Goal: Information Seeking & Learning: Compare options

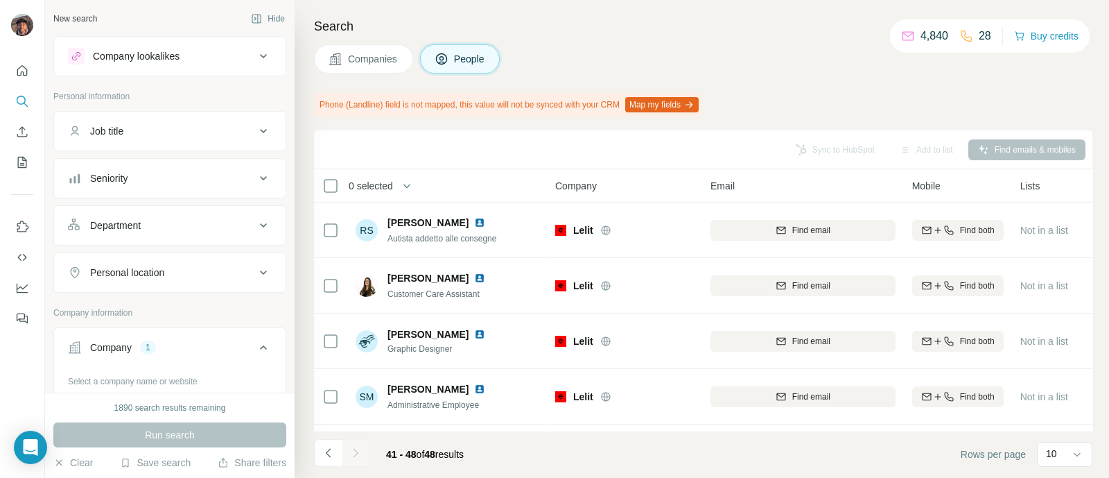
scroll to position [173, 0]
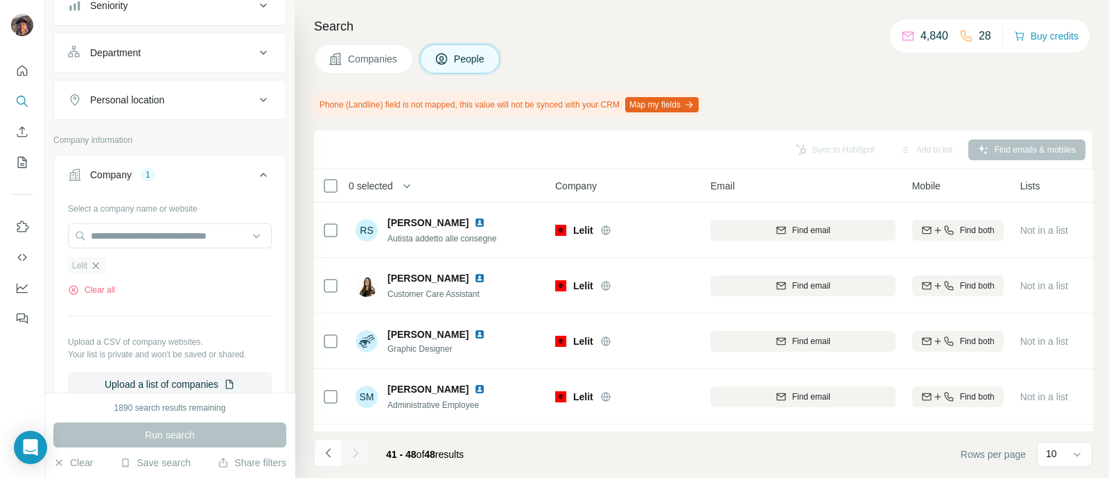
click at [97, 266] on icon "button" at bounding box center [95, 265] width 11 height 11
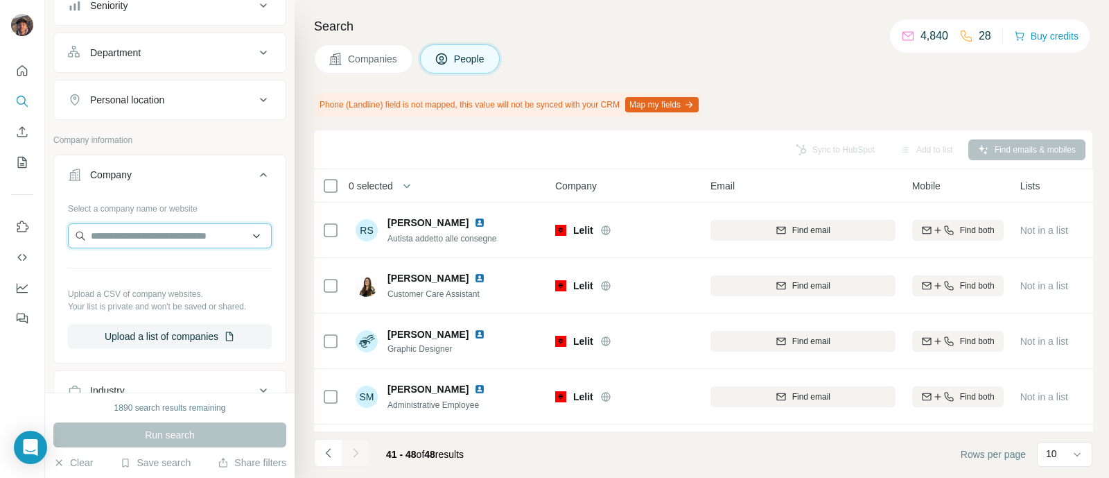
click at [114, 236] on input "text" at bounding box center [170, 235] width 204 height 25
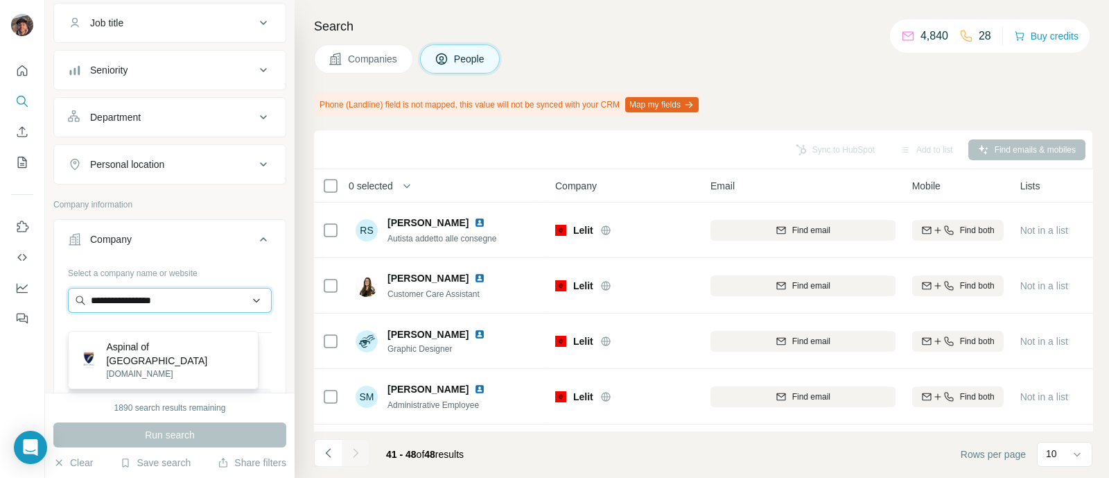
scroll to position [86, 0]
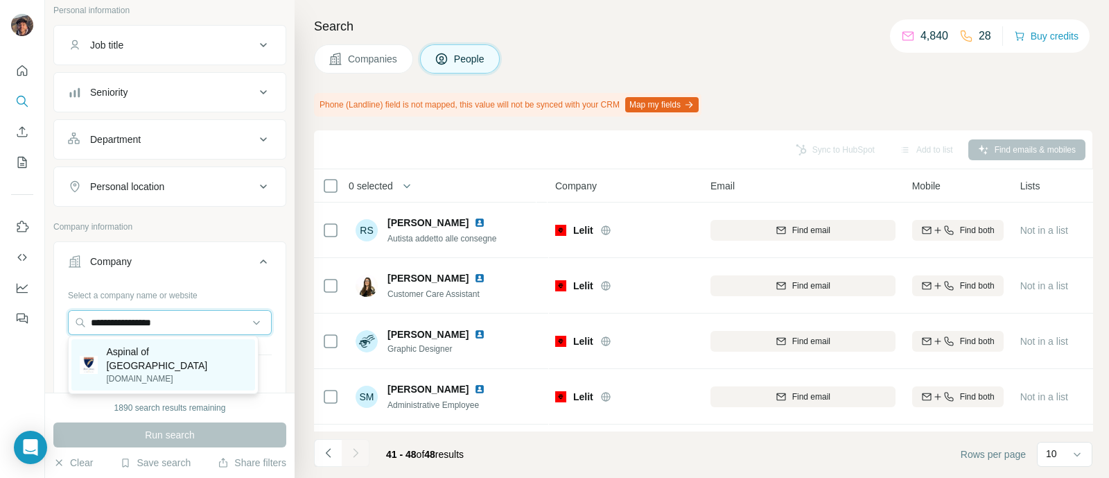
type input "**********"
click at [159, 349] on p "Aspinal of London" at bounding box center [176, 359] width 140 height 28
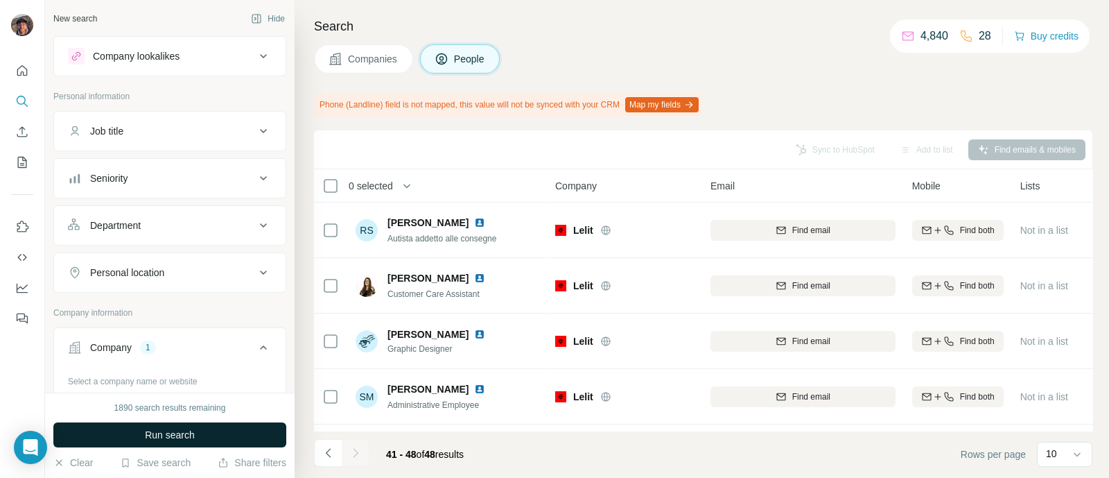
click at [202, 433] on button "Run search" at bounding box center [169, 434] width 233 height 25
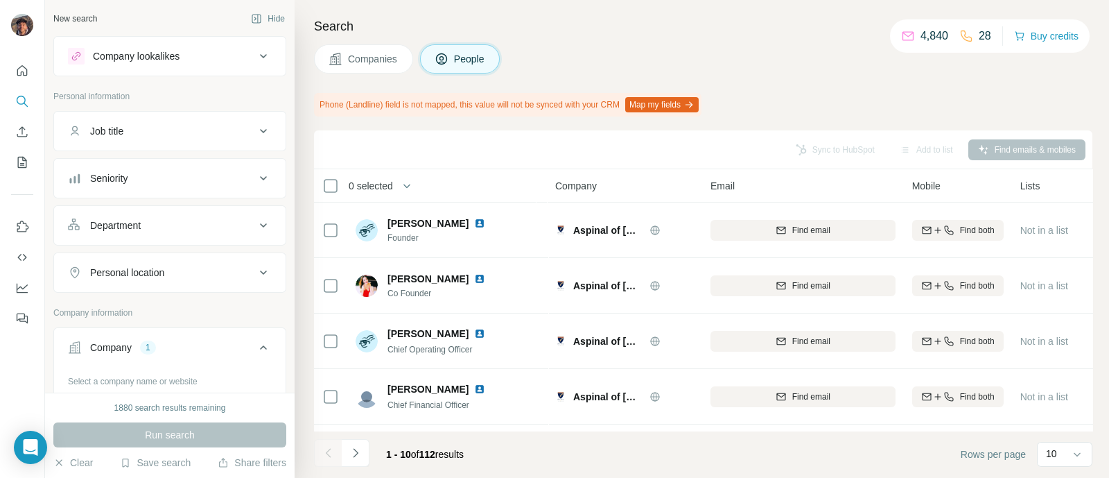
click at [399, 62] on span "Companies" at bounding box center [373, 59] width 51 height 14
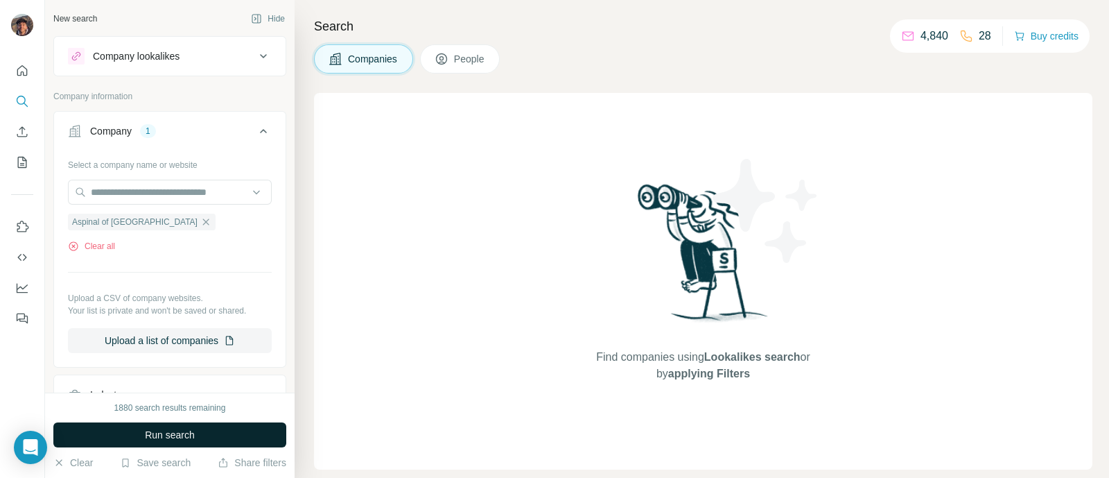
click at [115, 434] on button "Run search" at bounding box center [169, 434] width 233 height 25
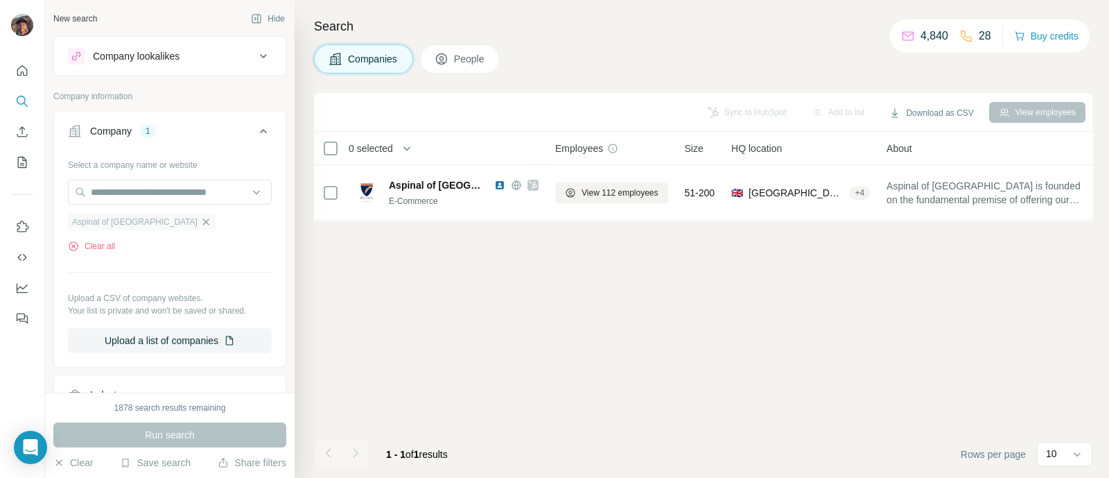
click at [150, 226] on div "Aspinal of London Clear all" at bounding box center [170, 229] width 204 height 48
click at [200, 226] on icon "button" at bounding box center [205, 221] width 11 height 11
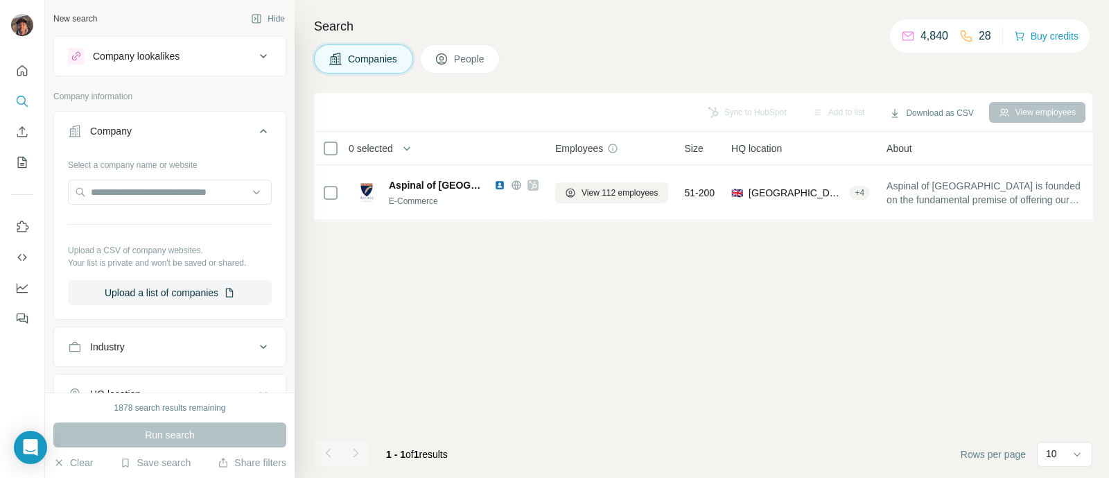
click at [142, 61] on div "Company lookalikes" at bounding box center [136, 56] width 87 height 14
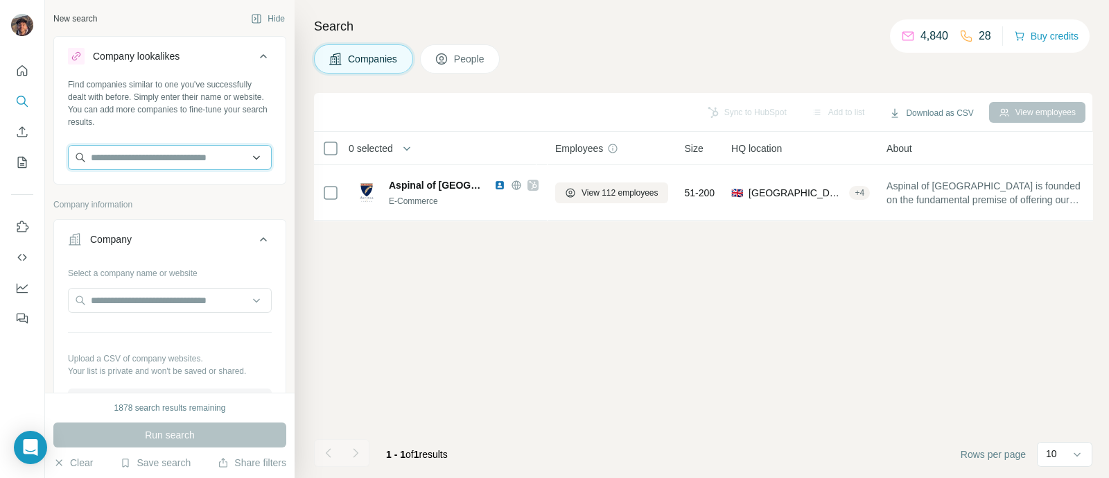
click at [153, 156] on input "text" at bounding box center [170, 157] width 204 height 25
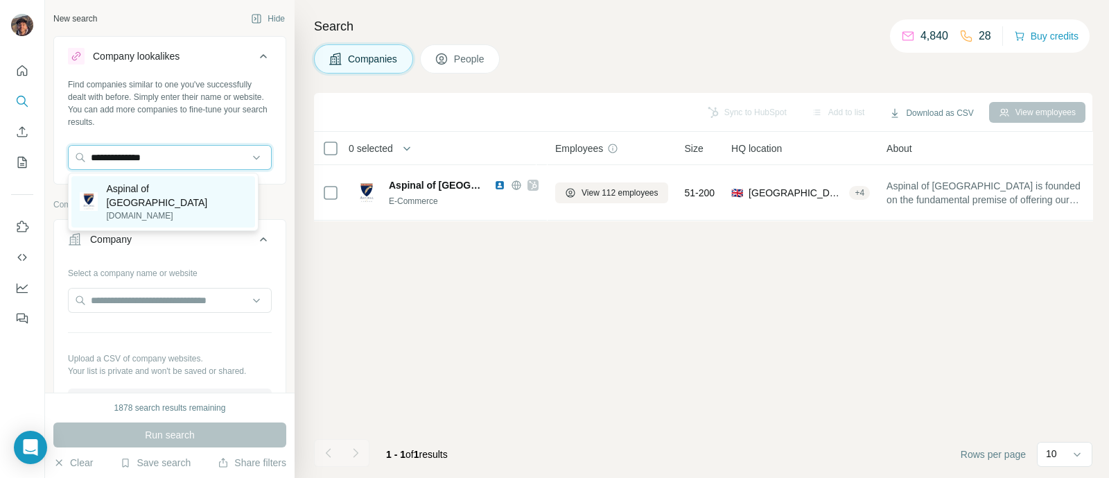
type input "**********"
click at [166, 176] on div "Aspinal of London aspinaloflondon.com" at bounding box center [163, 201] width 184 height 51
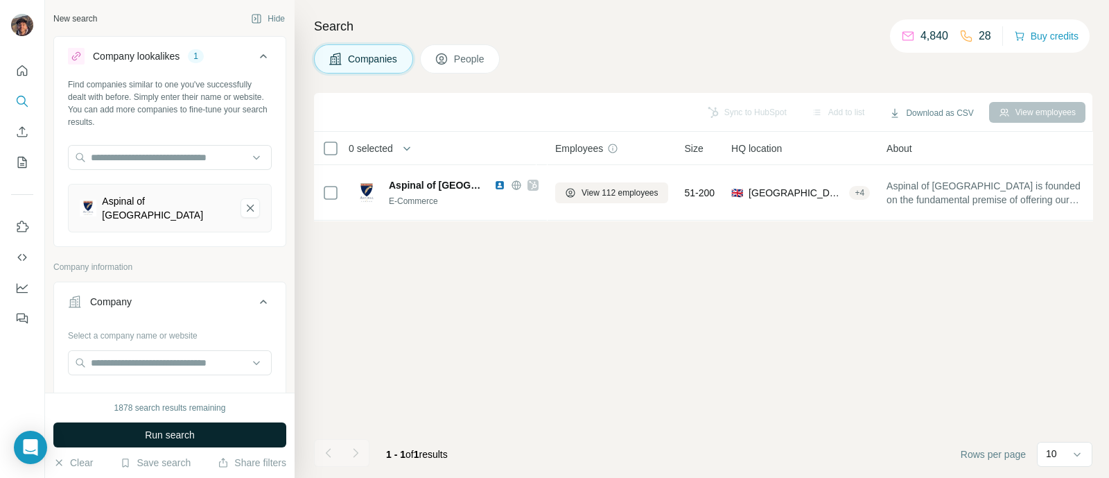
click at [180, 424] on button "Run search" at bounding box center [169, 434] width 233 height 25
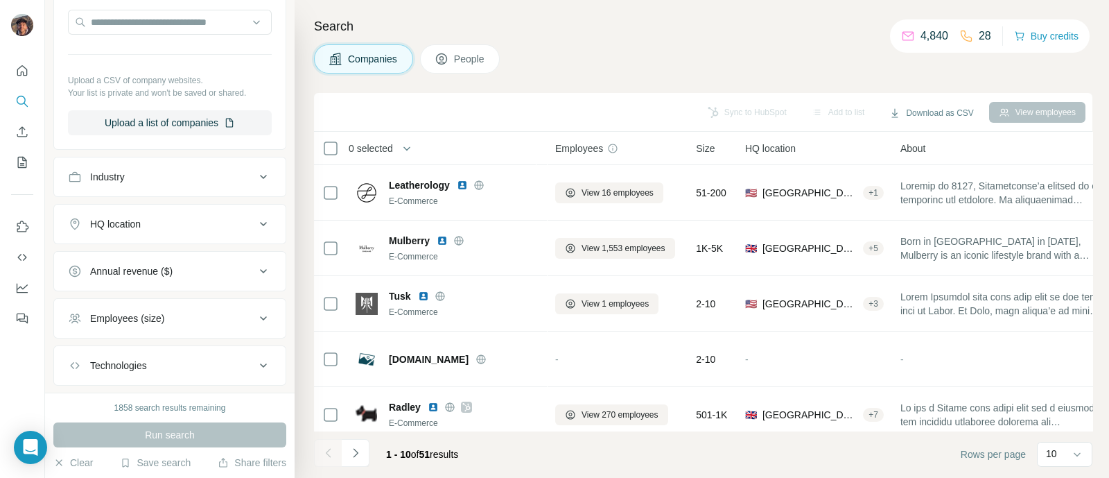
scroll to position [408, 0]
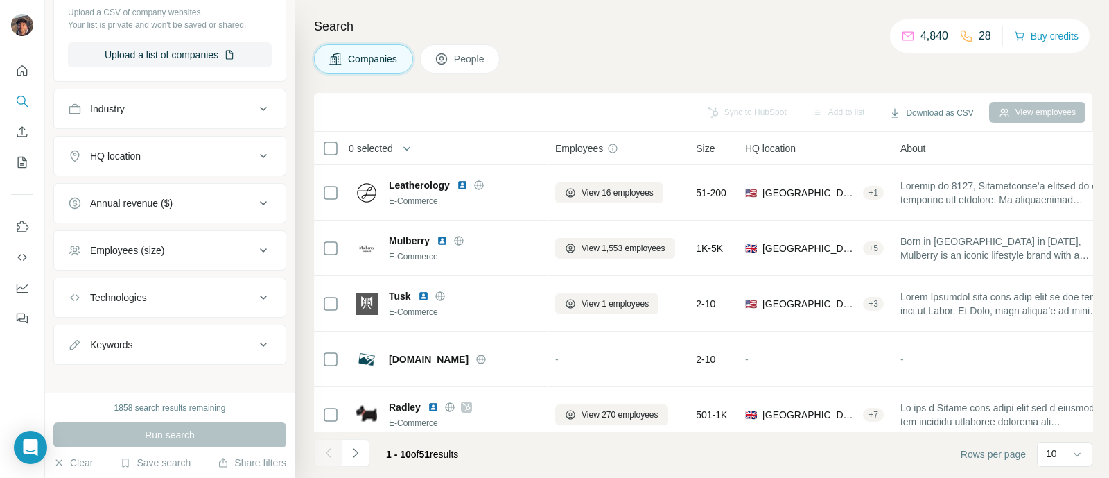
click at [148, 154] on button "HQ location" at bounding box center [170, 155] width 232 height 33
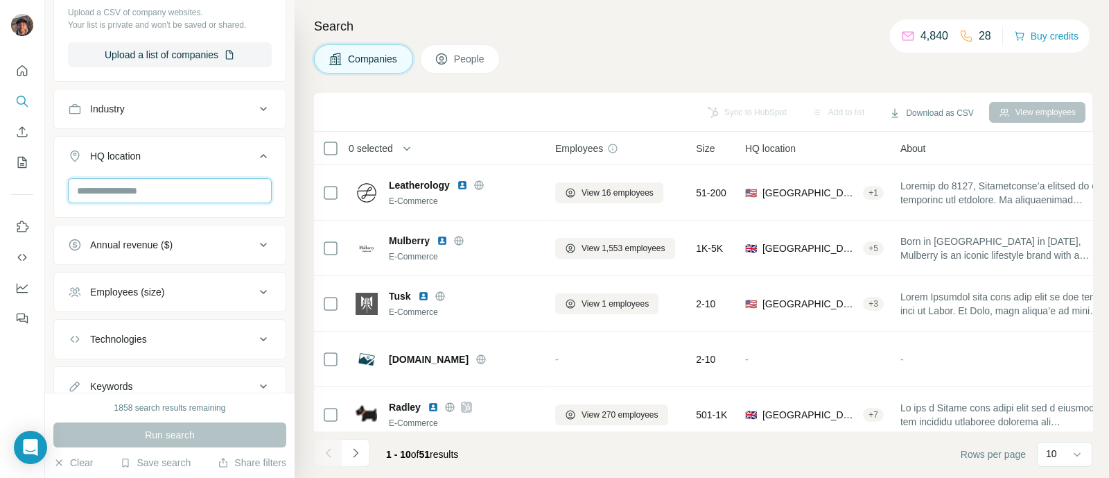
click at [148, 178] on input "text" at bounding box center [170, 190] width 204 height 25
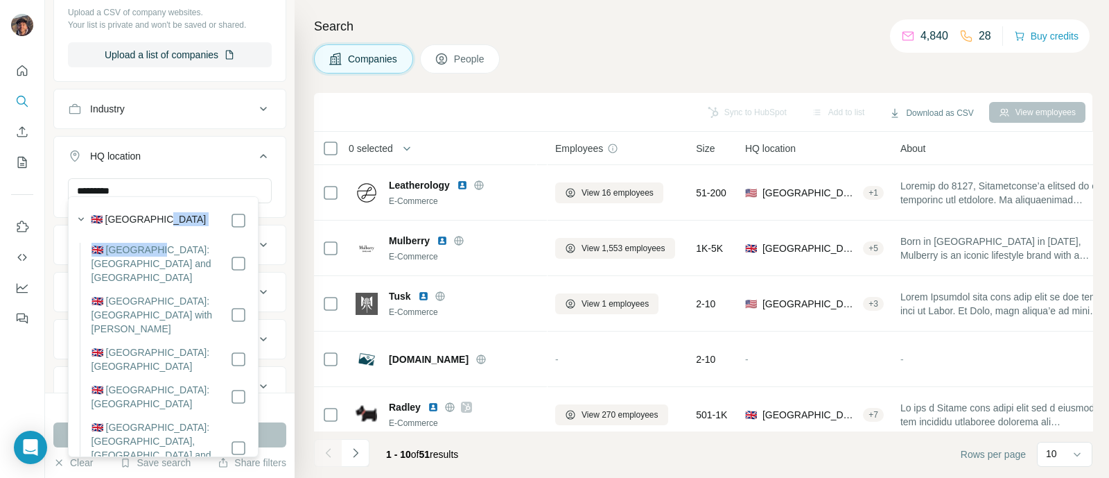
drag, startPoint x: 151, startPoint y: 234, endPoint x: 159, endPoint y: 214, distance: 21.1
click at [159, 214] on label "🇬🇧 United Kingdom" at bounding box center [149, 220] width 116 height 17
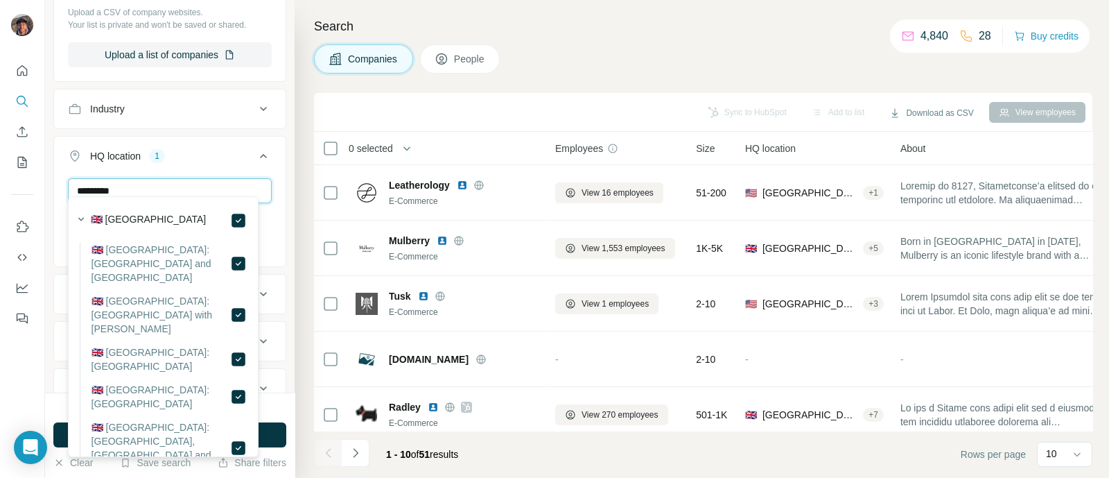
click at [153, 188] on input "*********" at bounding box center [170, 190] width 204 height 25
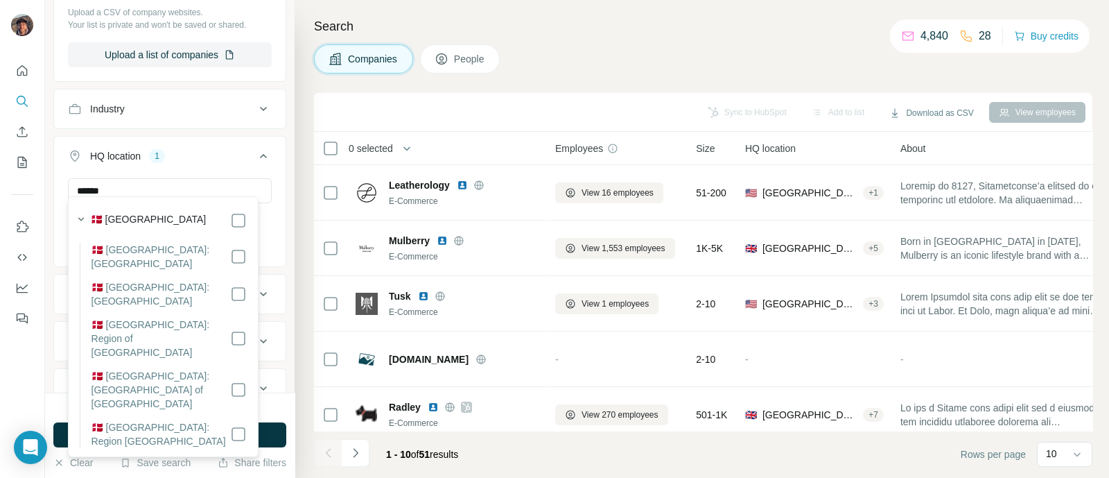
click at [174, 214] on div "🇩🇰 Denmark" at bounding box center [169, 220] width 156 height 17
click at [202, 182] on input "******" at bounding box center [170, 190] width 204 height 25
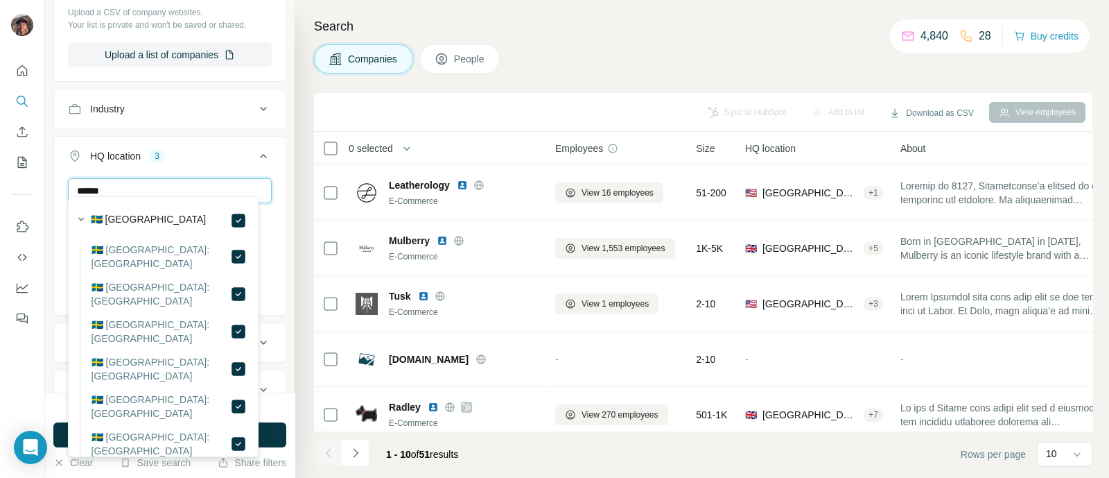
click at [200, 192] on input "******" at bounding box center [170, 190] width 204 height 25
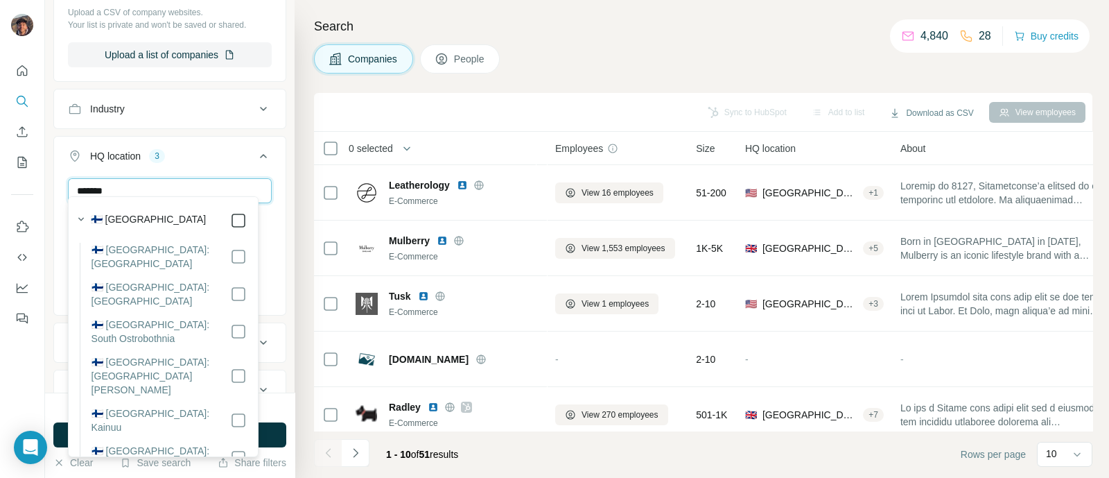
type input "*******"
click at [270, 235] on div "******* United Kingdom Denmark Sweden Finland Clear all" at bounding box center [170, 257] width 232 height 158
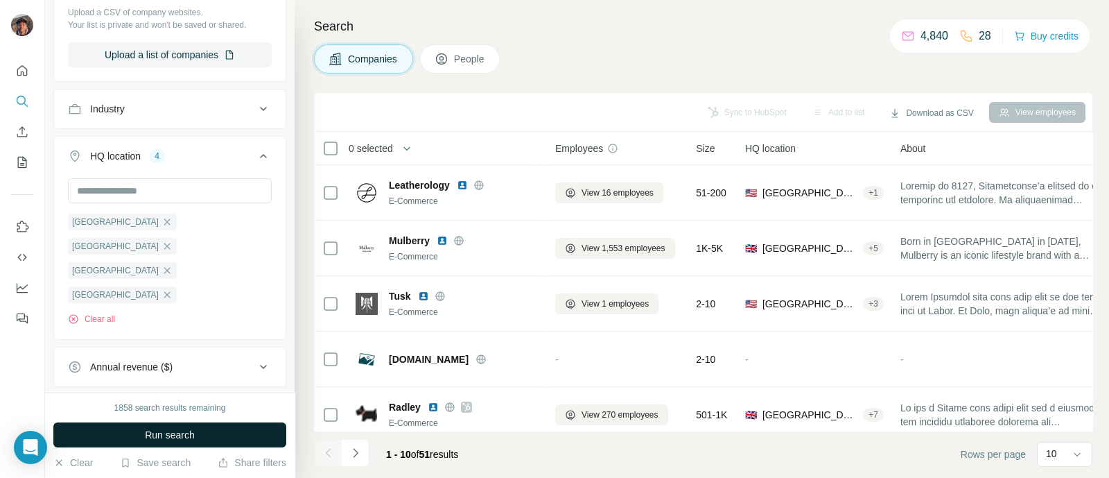
click at [234, 436] on button "Run search" at bounding box center [169, 434] width 233 height 25
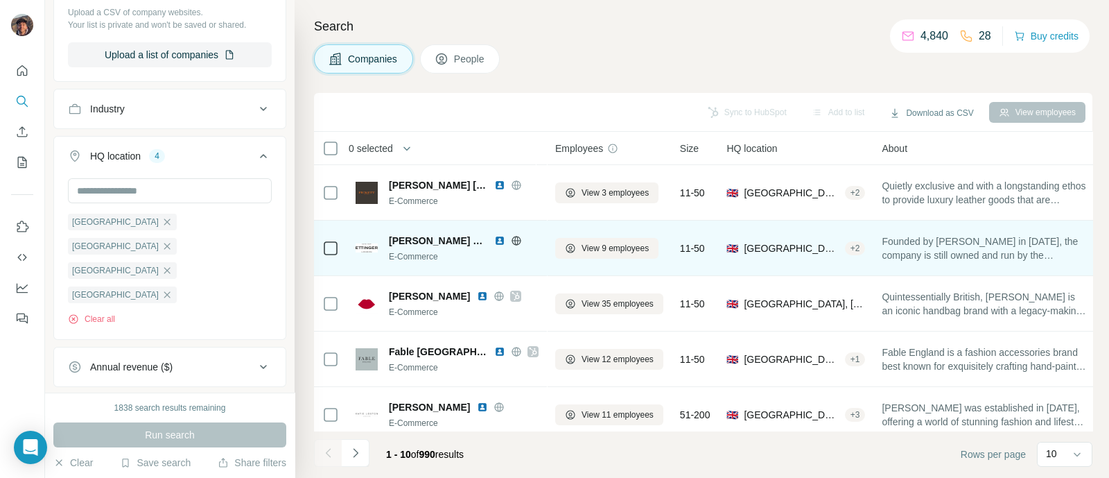
click at [511, 238] on icon at bounding box center [516, 240] width 11 height 11
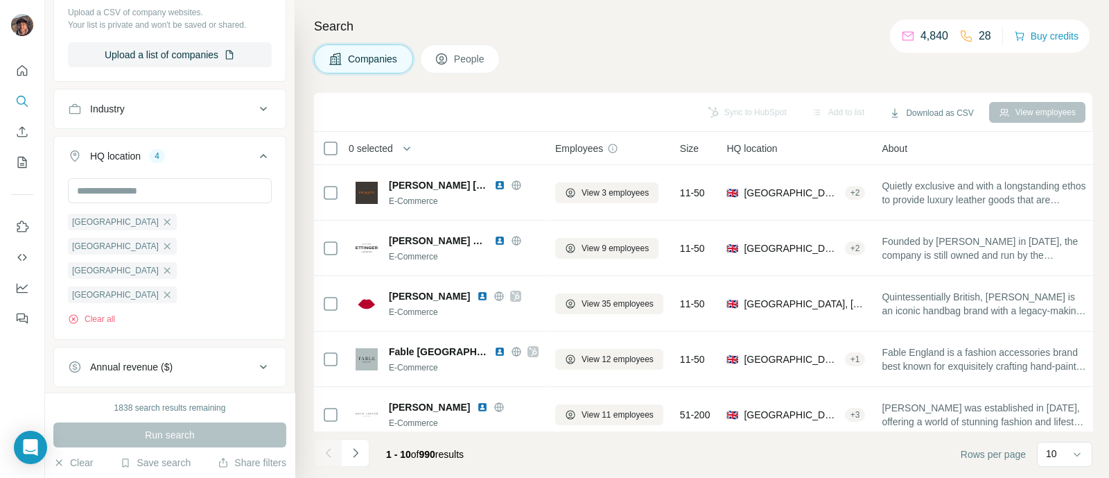
scroll to position [524, 0]
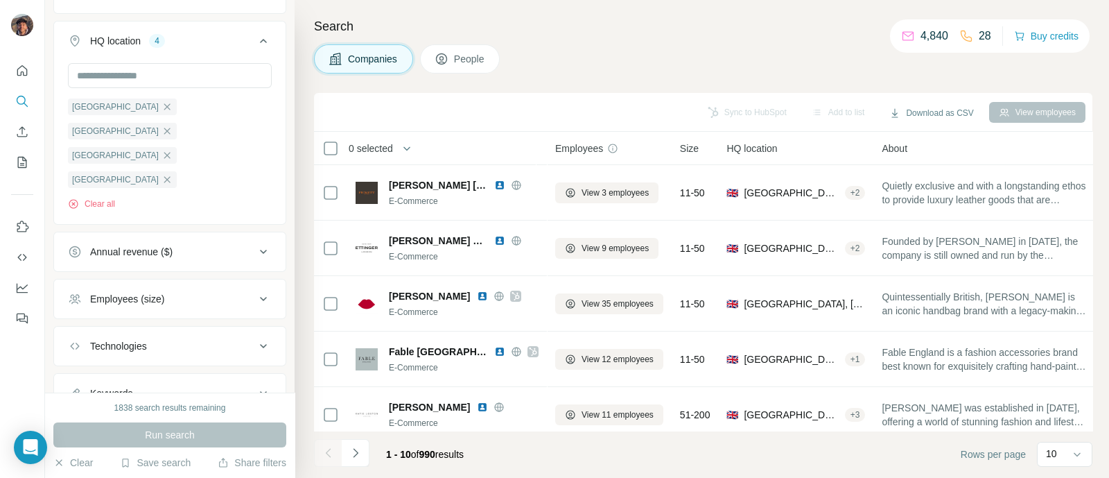
click at [180, 292] on div "Employees (size)" at bounding box center [161, 299] width 187 height 14
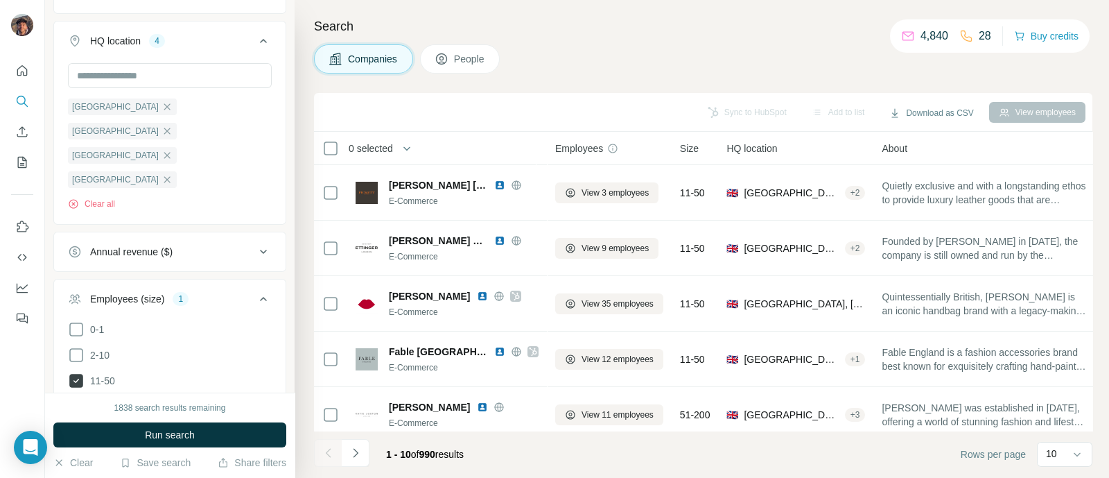
scroll to position [609, 0]
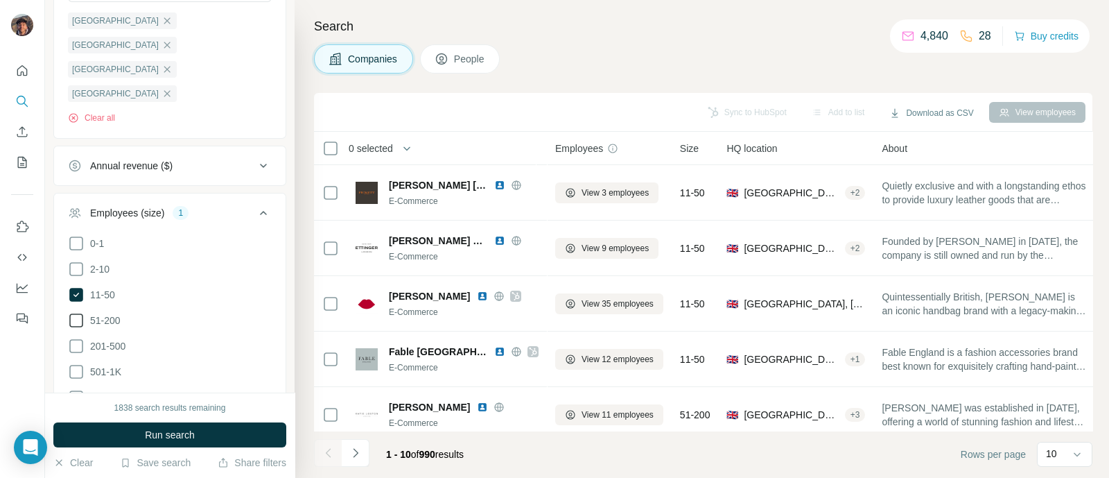
click at [110, 313] on span "51-200" at bounding box center [103, 320] width 36 height 14
click at [118, 339] on span "201-500" at bounding box center [105, 346] width 41 height 14
click at [118, 365] on span "501-1K" at bounding box center [103, 372] width 37 height 14
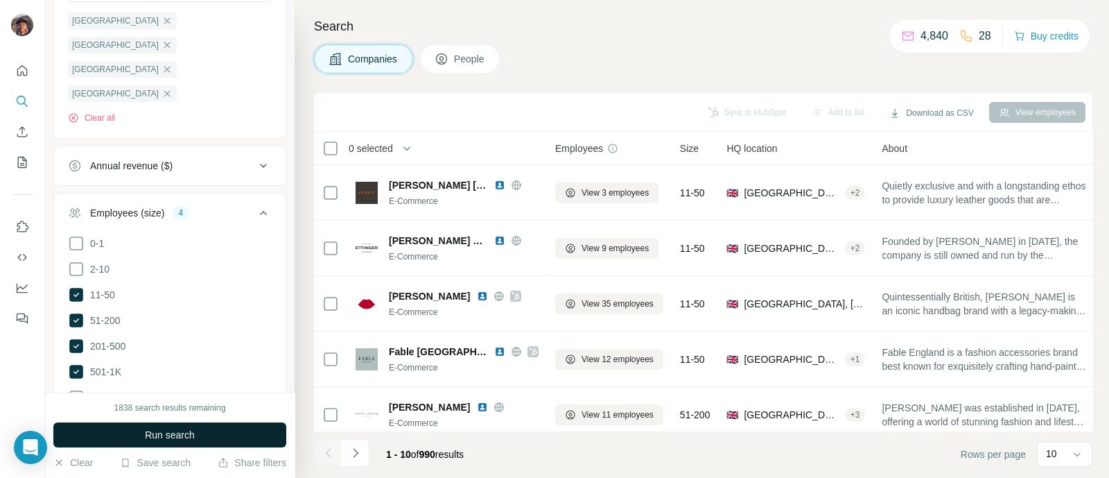
click at [107, 426] on button "Run search" at bounding box center [169, 434] width 233 height 25
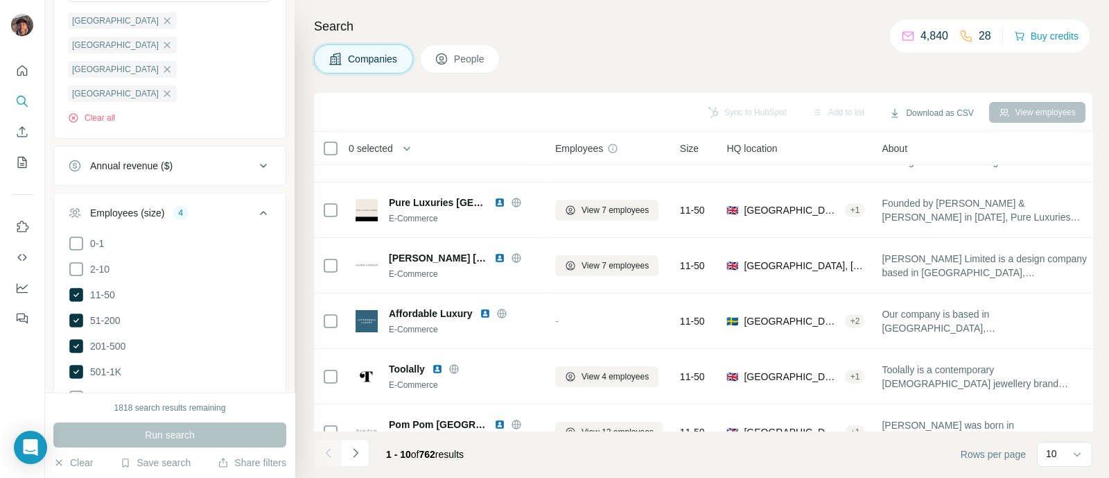
scroll to position [297, 0]
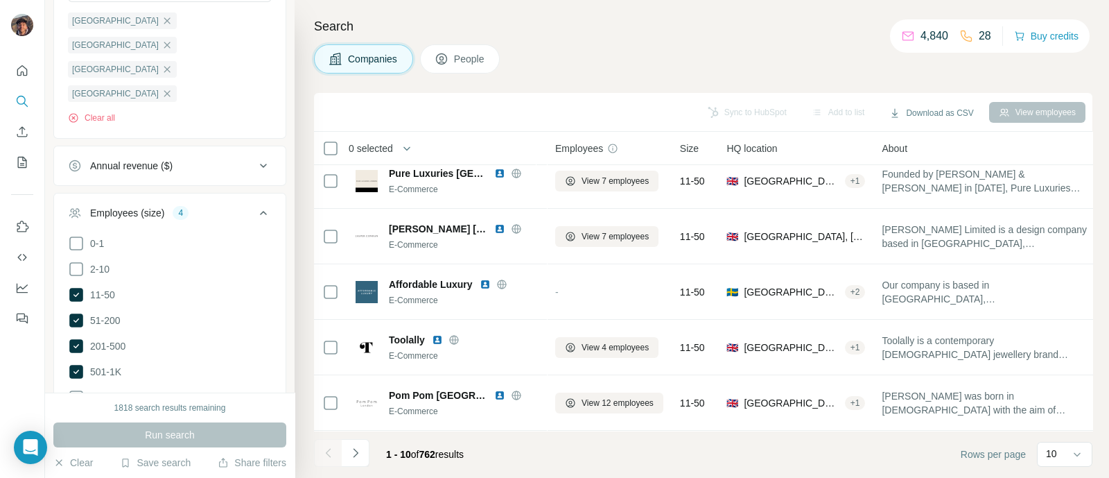
click at [387, 447] on div "1 - 10 of 762 results" at bounding box center [425, 454] width 100 height 31
click at [364, 445] on button "Navigate to next page" at bounding box center [356, 453] width 28 height 28
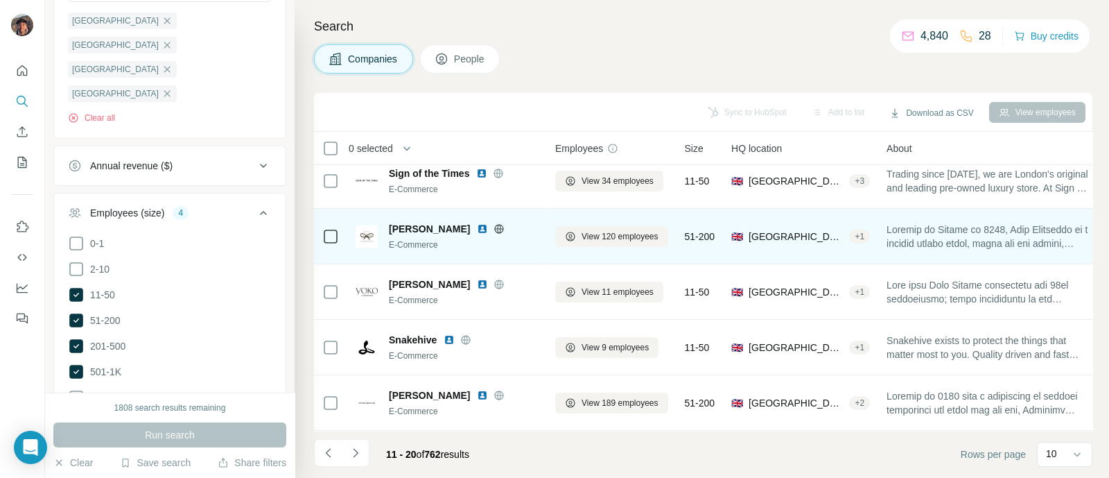
scroll to position [0, 0]
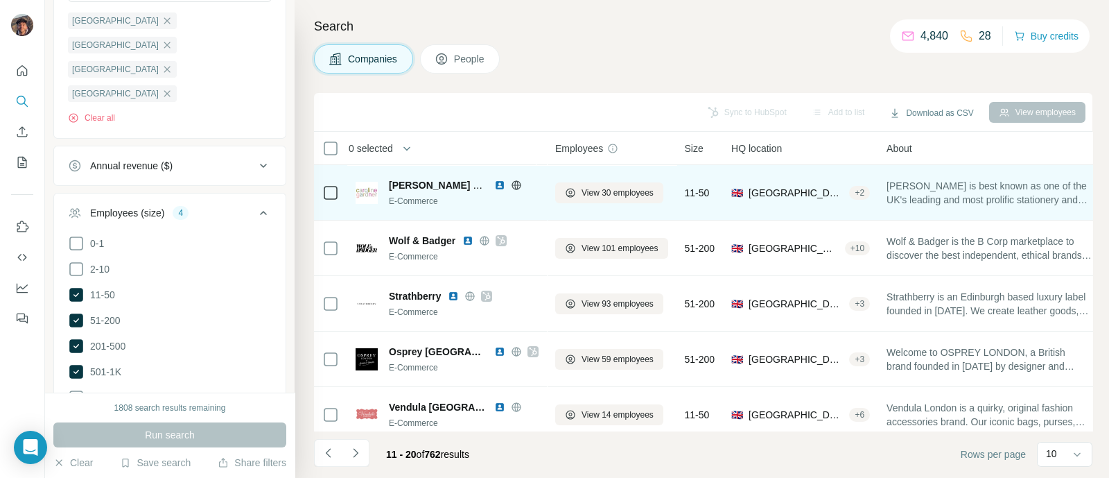
click at [514, 187] on icon at bounding box center [516, 185] width 11 height 11
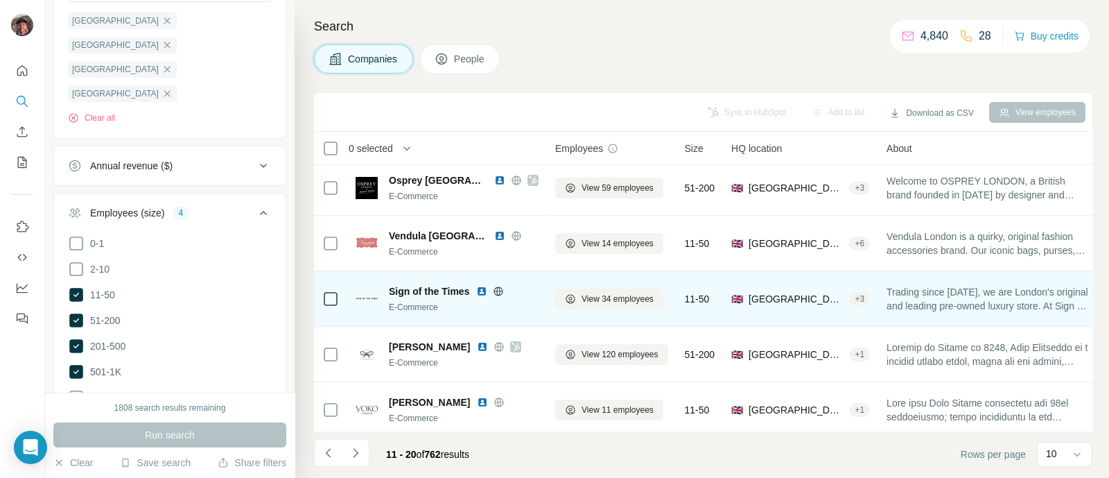
scroll to position [173, 0]
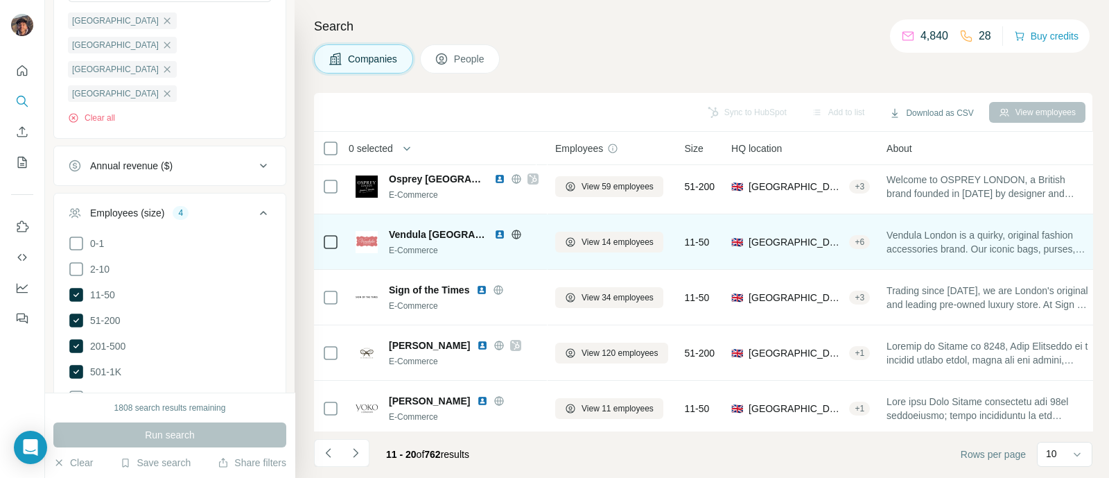
click at [511, 230] on icon at bounding box center [516, 234] width 11 height 11
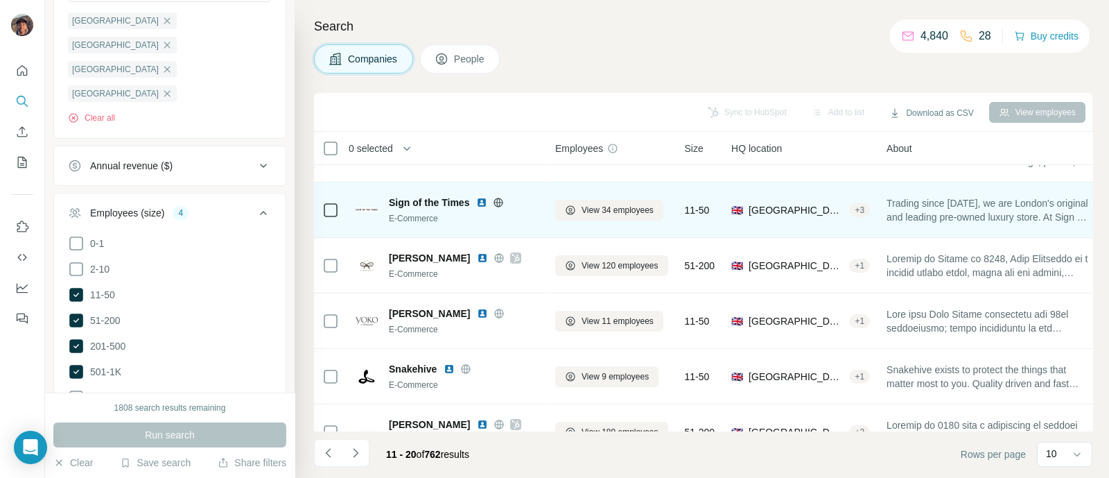
scroll to position [297, 0]
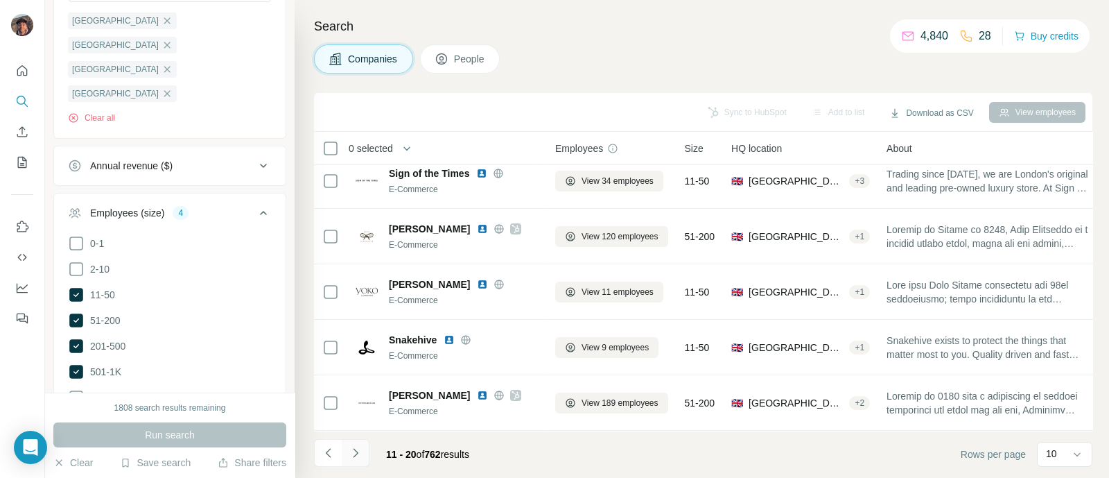
click at [351, 456] on icon "Navigate to next page" at bounding box center [356, 453] width 14 height 14
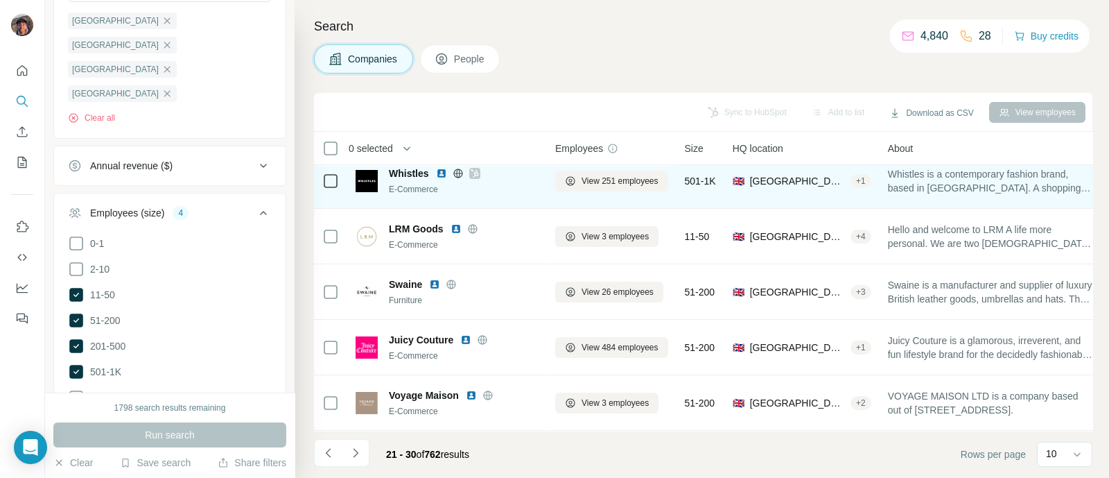
scroll to position [173, 0]
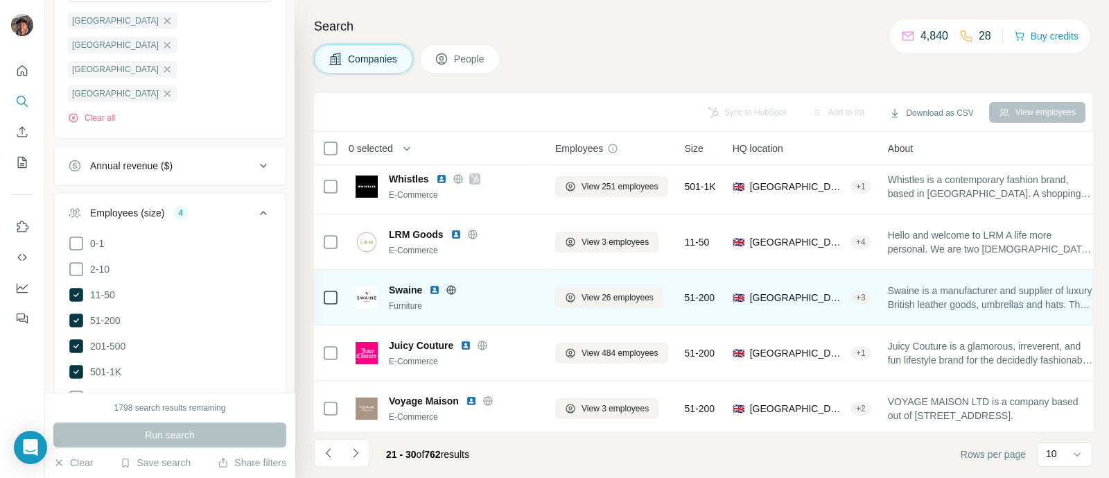
click at [454, 284] on icon at bounding box center [451, 289] width 11 height 11
click at [420, 290] on span "Swaine" at bounding box center [405, 290] width 33 height 14
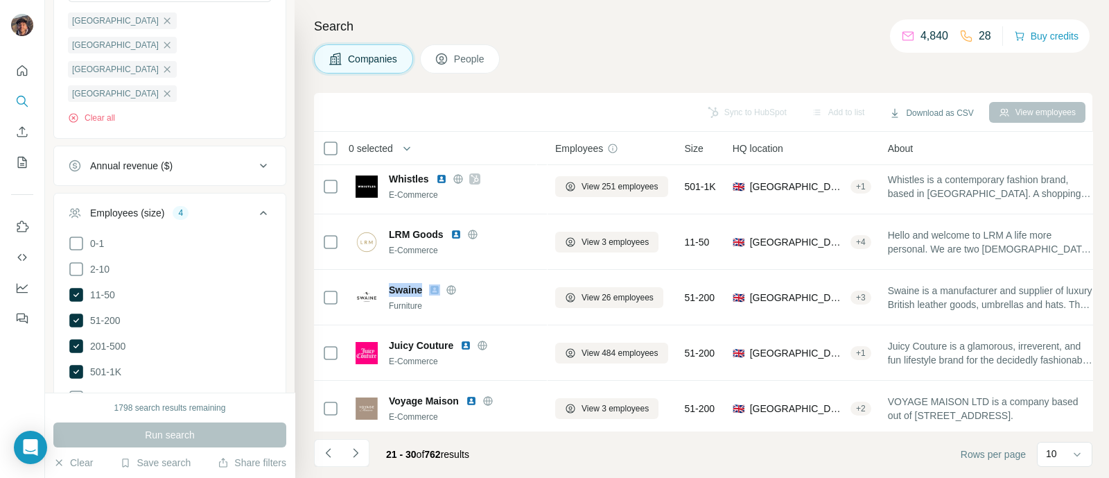
copy span "Swaine"
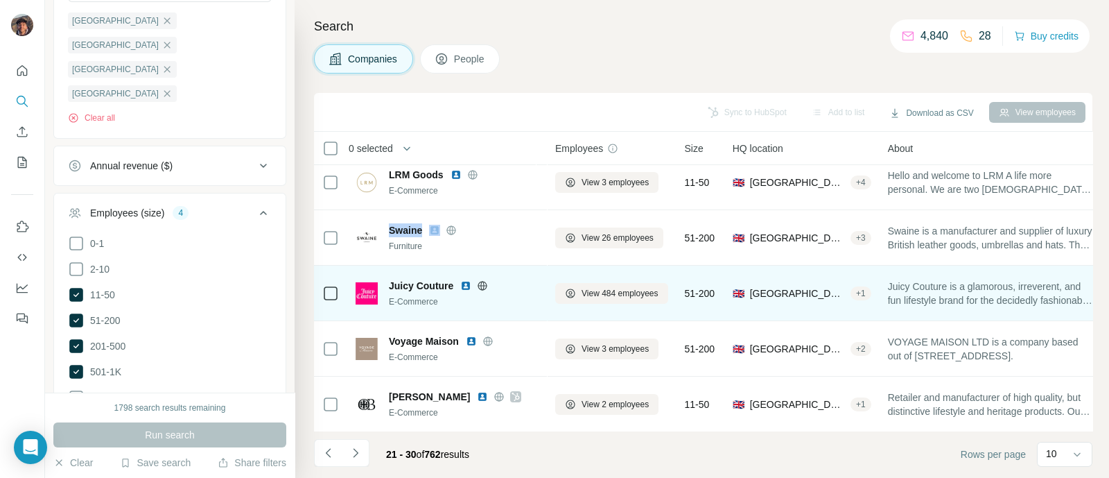
scroll to position [260, 0]
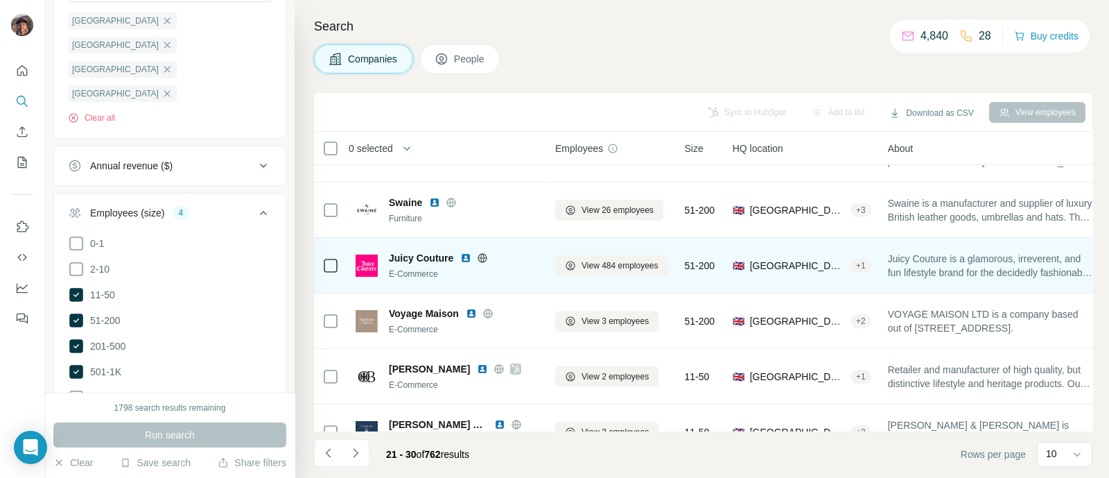
click at [416, 258] on span "Juicy Couture" at bounding box center [421, 258] width 64 height 14
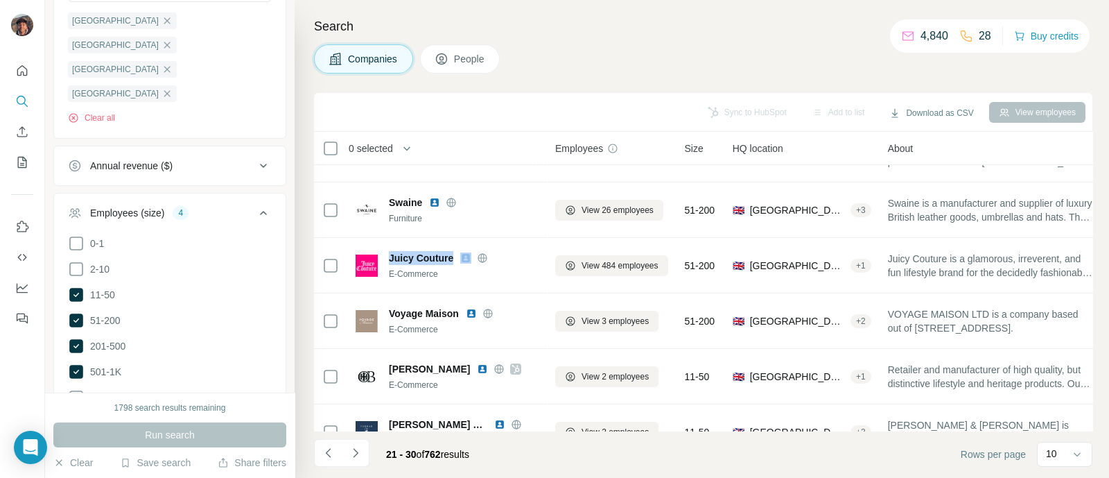
copy span "Juicy Couture"
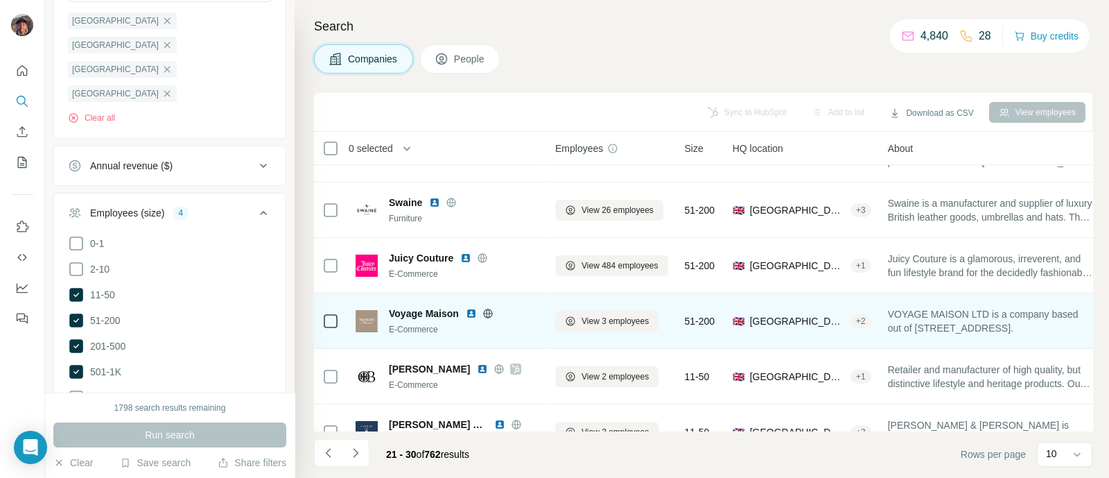
click at [420, 306] on span "Voyage Maison" at bounding box center [424, 313] width 70 height 14
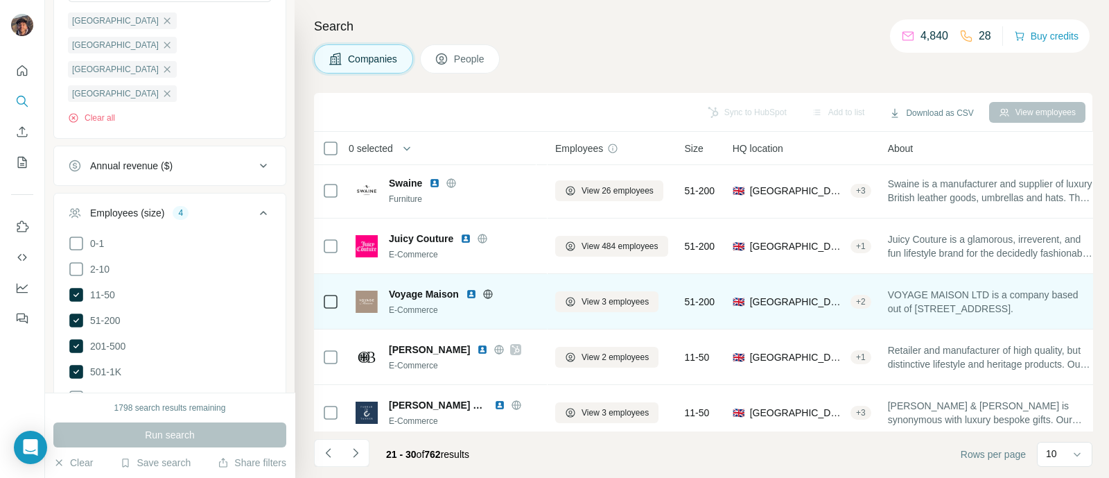
scroll to position [297, 0]
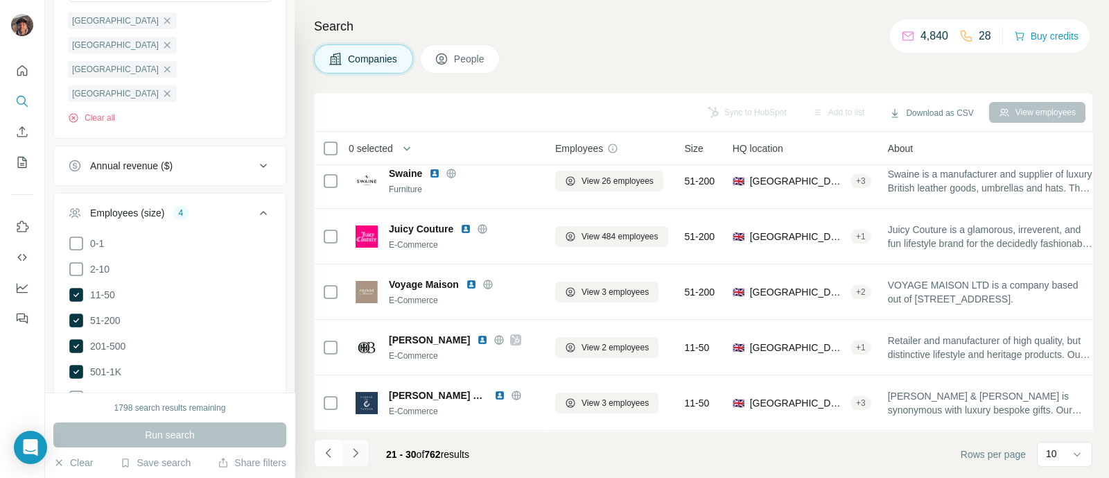
click at [356, 442] on button "Navigate to next page" at bounding box center [356, 453] width 28 height 28
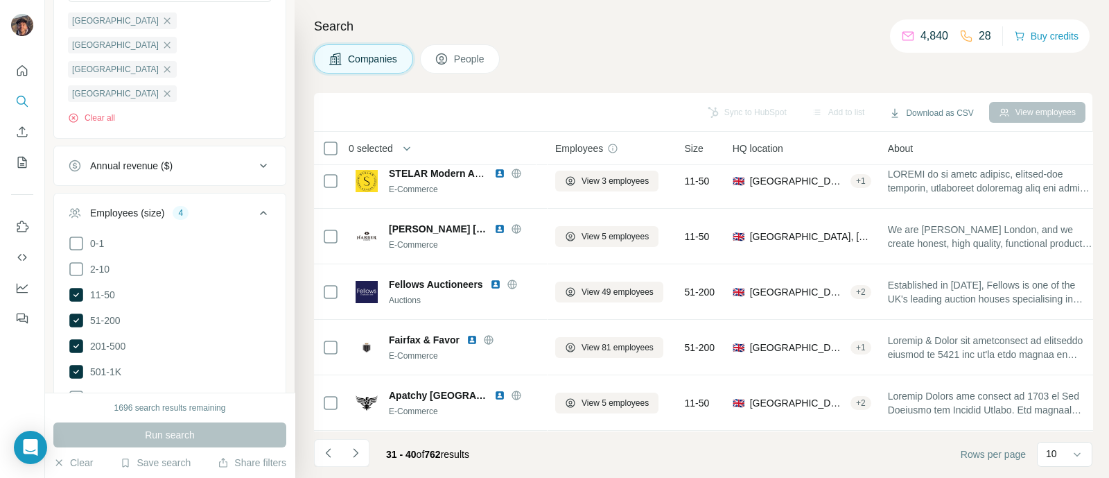
scroll to position [0, 0]
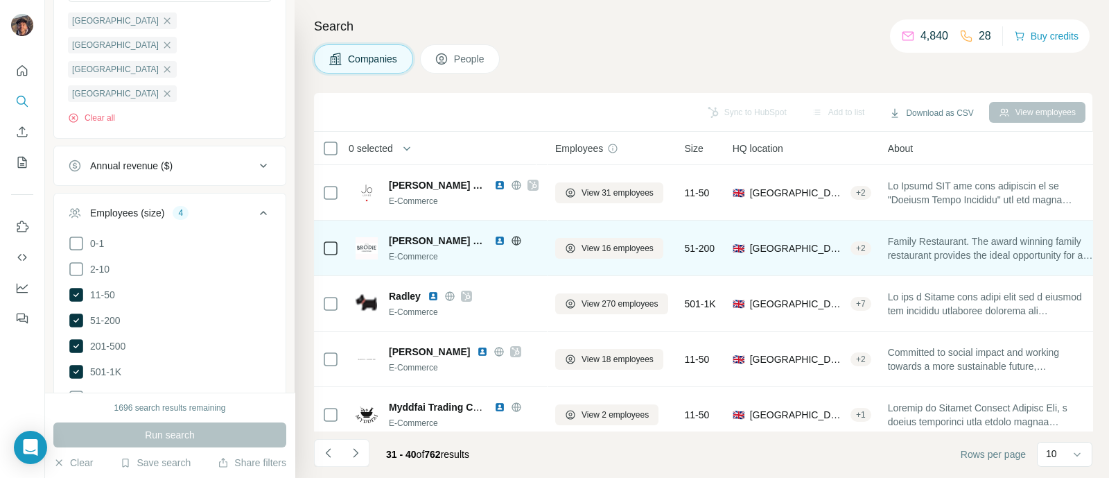
click at [404, 243] on span "Brodie Countryfare" at bounding box center [438, 241] width 98 height 14
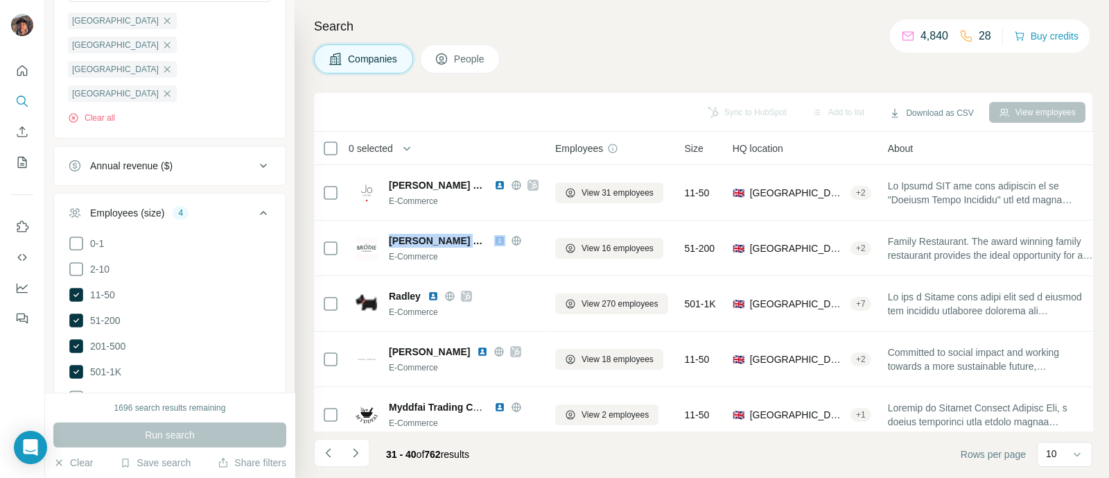
copy span "Brodie Countryfare"
drag, startPoint x: 108, startPoint y: 234, endPoint x: 218, endPoint y: 259, distance: 112.5
click at [218, 259] on ul "0-1 2-10 11-50 51-200 201-500 501-1K 1K-5K 5K-10K 10K-50K 50K-100K 100K-500K 50…" at bounding box center [170, 385] width 204 height 300
click at [218, 312] on li "51-200" at bounding box center [170, 320] width 204 height 17
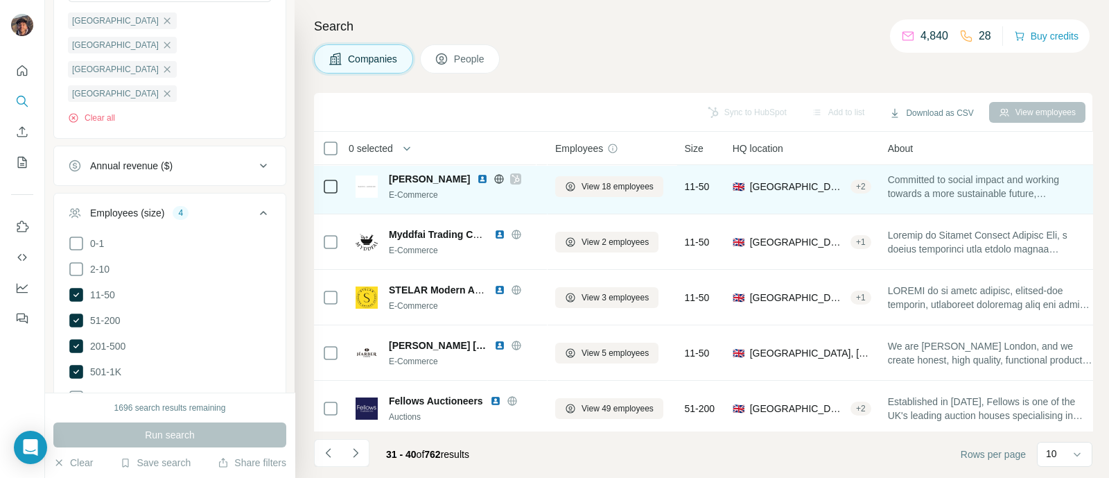
scroll to position [260, 0]
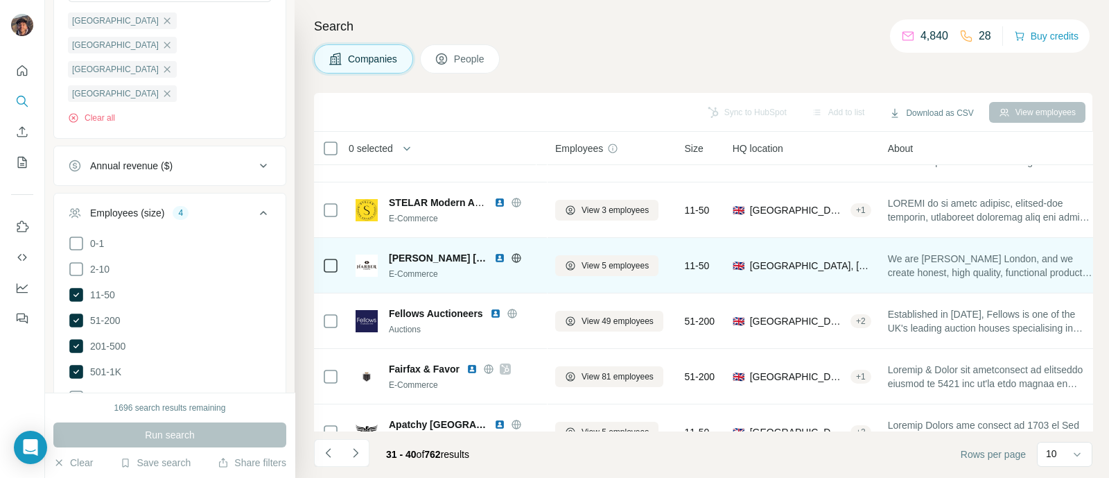
click at [452, 256] on span "Harber London" at bounding box center [438, 258] width 98 height 14
click at [494, 252] on div at bounding box center [516, 257] width 44 height 11
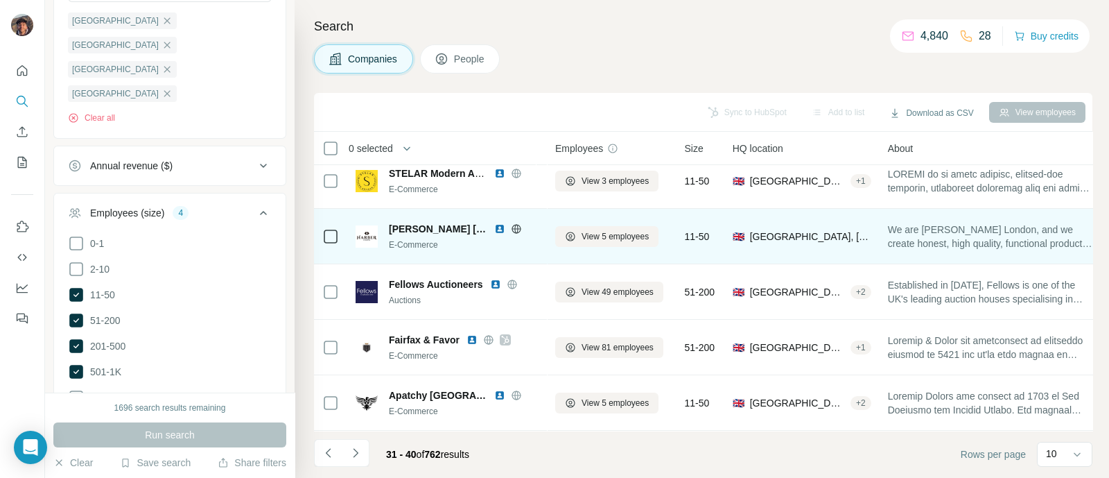
scroll to position [297, 0]
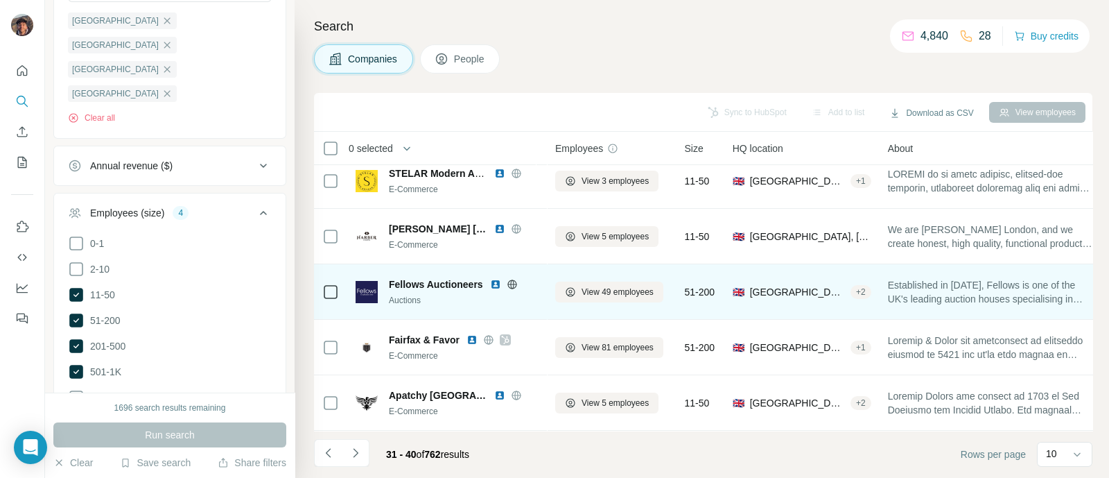
click at [513, 279] on icon at bounding box center [512, 284] width 11 height 11
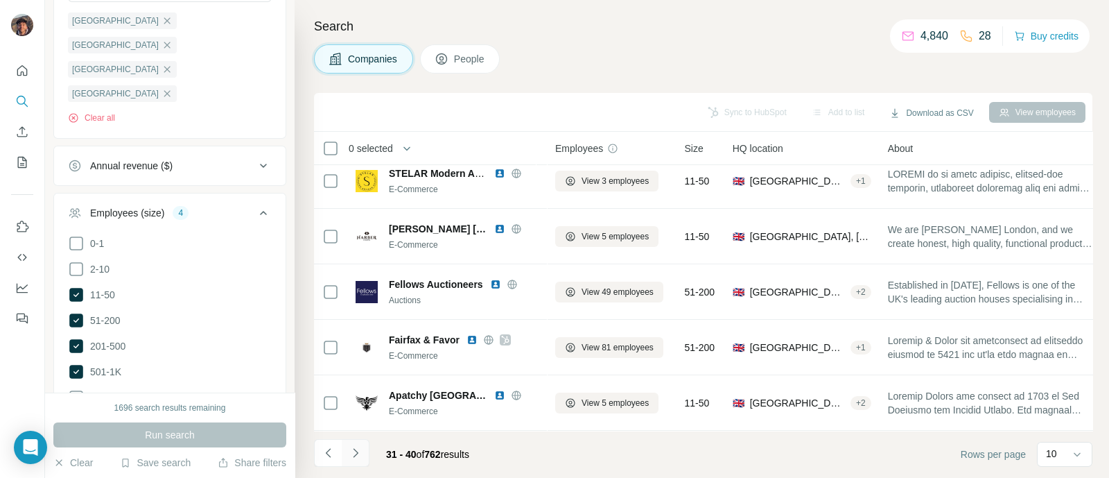
click at [368, 464] on button "Navigate to next page" at bounding box center [356, 453] width 28 height 28
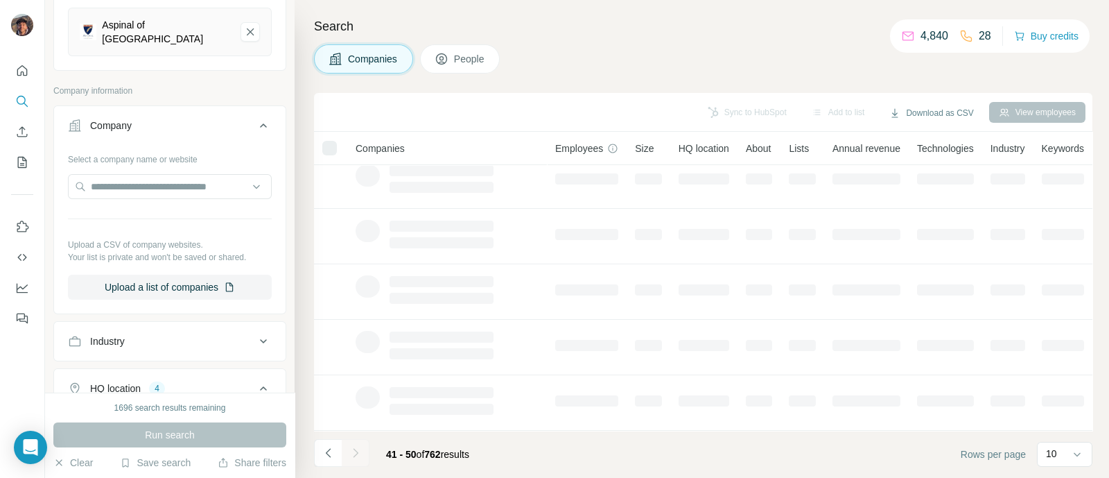
scroll to position [0, 0]
click at [318, 453] on button "Navigate to previous page" at bounding box center [328, 453] width 28 height 28
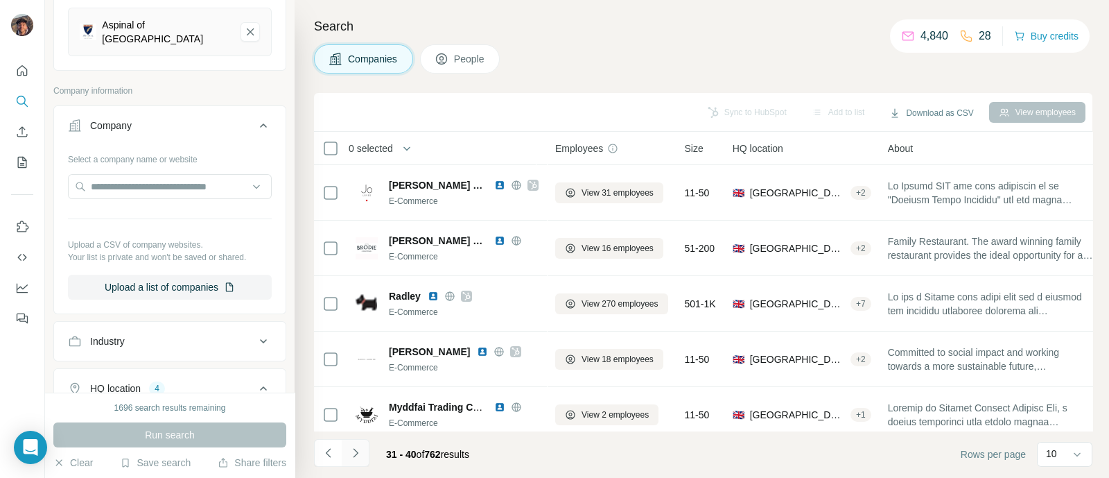
click at [349, 464] on button "Navigate to next page" at bounding box center [356, 453] width 28 height 28
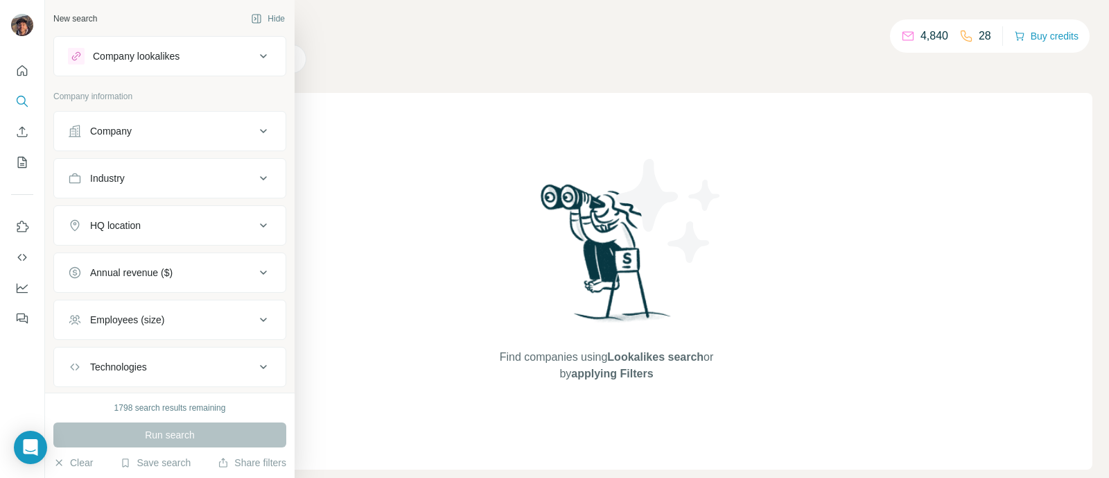
click at [95, 138] on button "Company" at bounding box center [170, 130] width 232 height 33
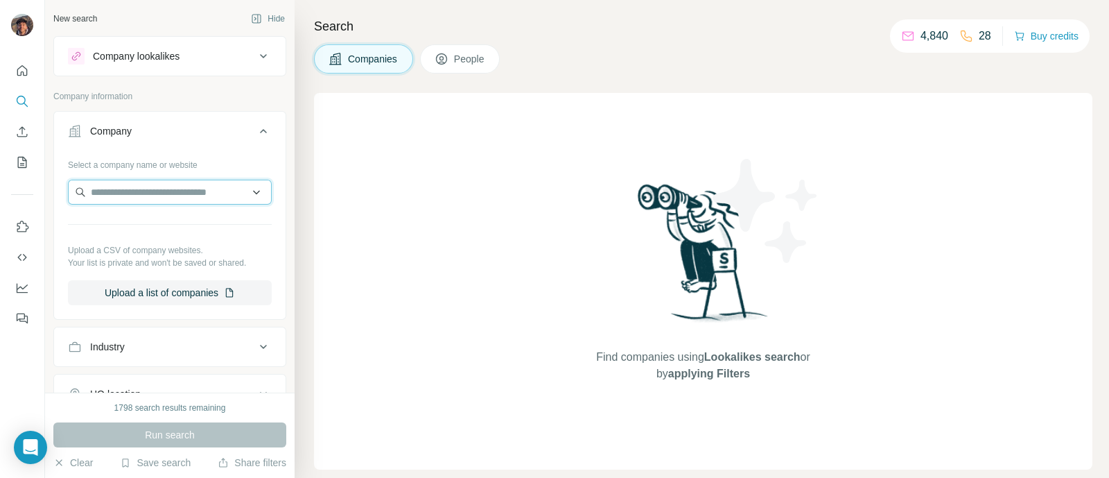
click at [98, 195] on input "text" at bounding box center [170, 192] width 204 height 25
paste input "******"
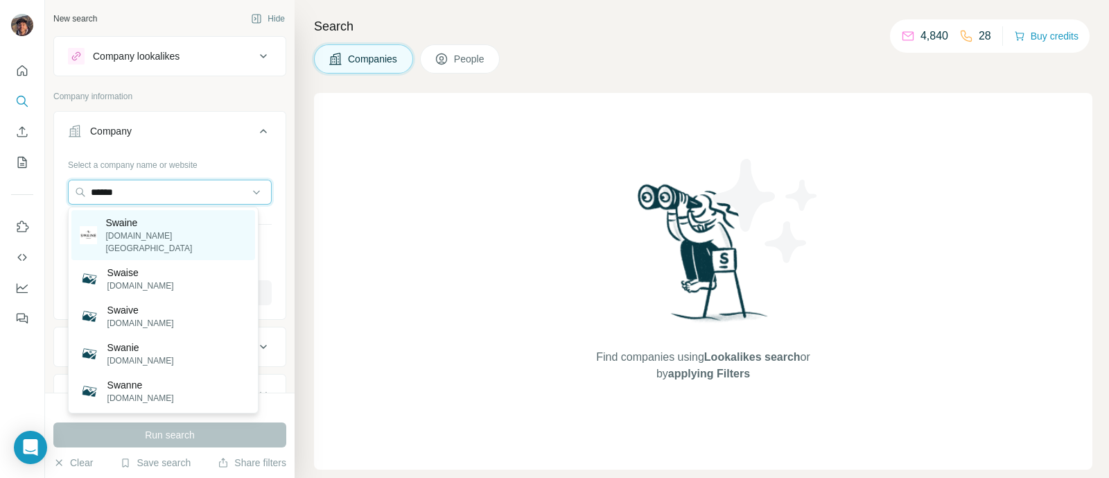
type input "******"
click at [133, 234] on p "[DOMAIN_NAME][GEOGRAPHIC_DATA]" at bounding box center [175, 242] width 141 height 25
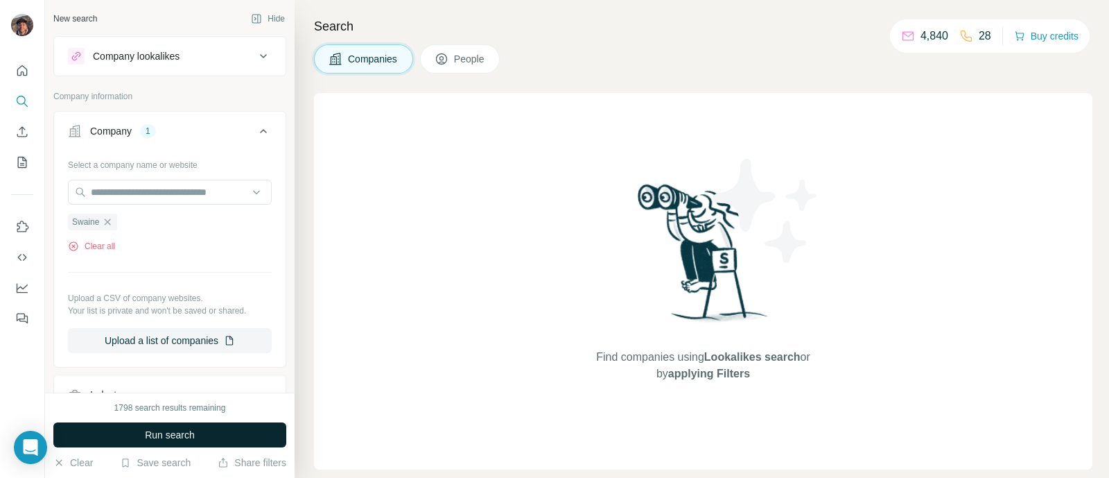
click at [160, 432] on span "Run search" at bounding box center [170, 435] width 50 height 14
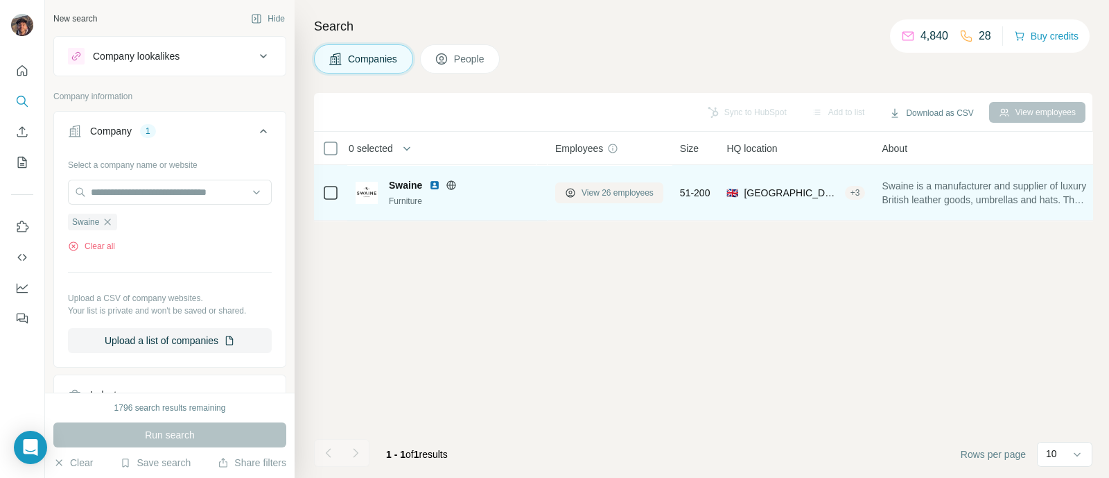
click at [641, 198] on button "View 26 employees" at bounding box center [609, 192] width 108 height 21
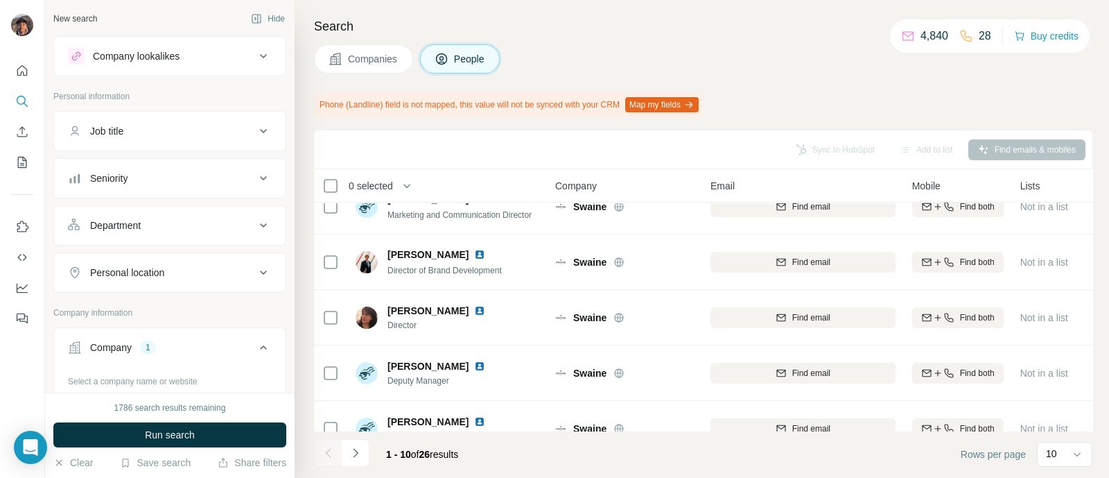
scroll to position [335, 0]
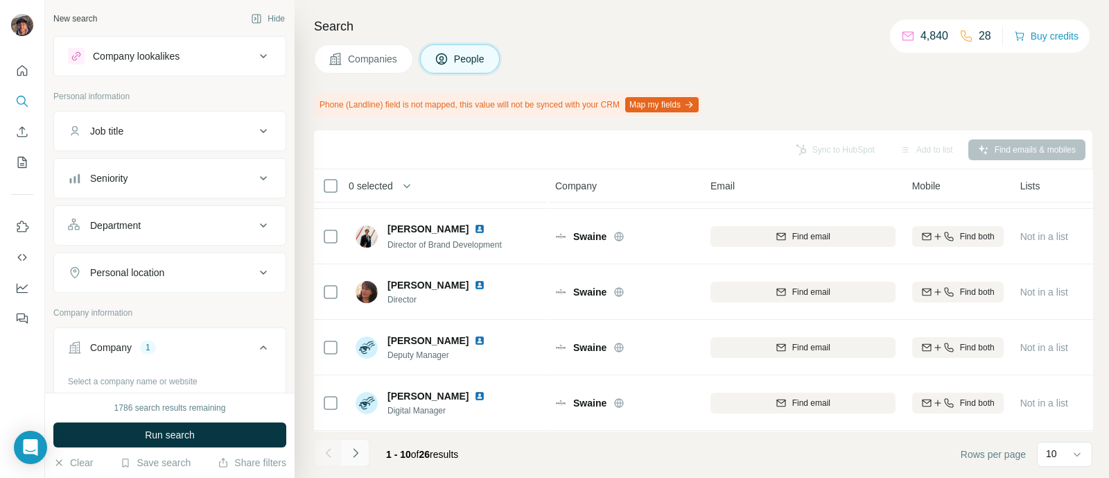
click at [364, 454] on button "Navigate to next page" at bounding box center [356, 453] width 28 height 28
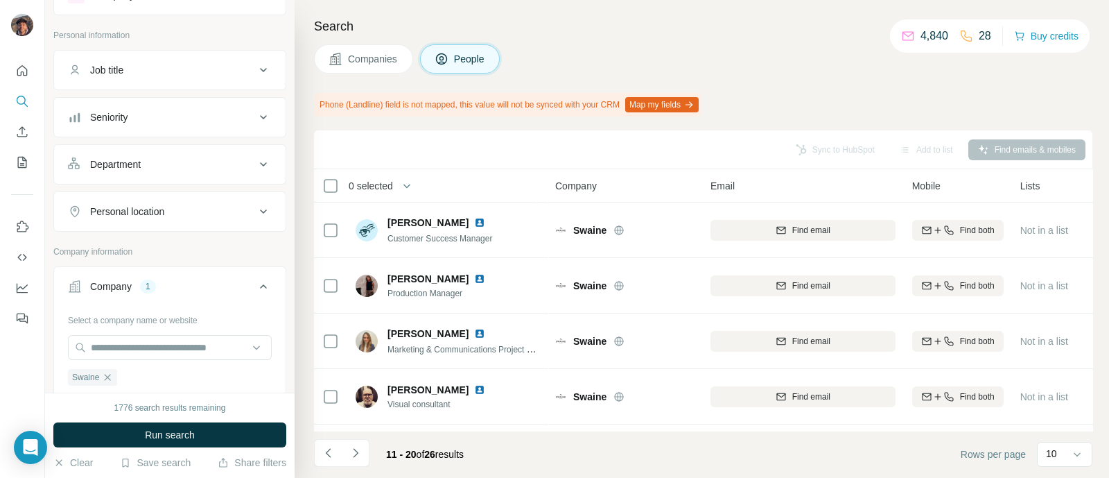
scroll to position [173, 0]
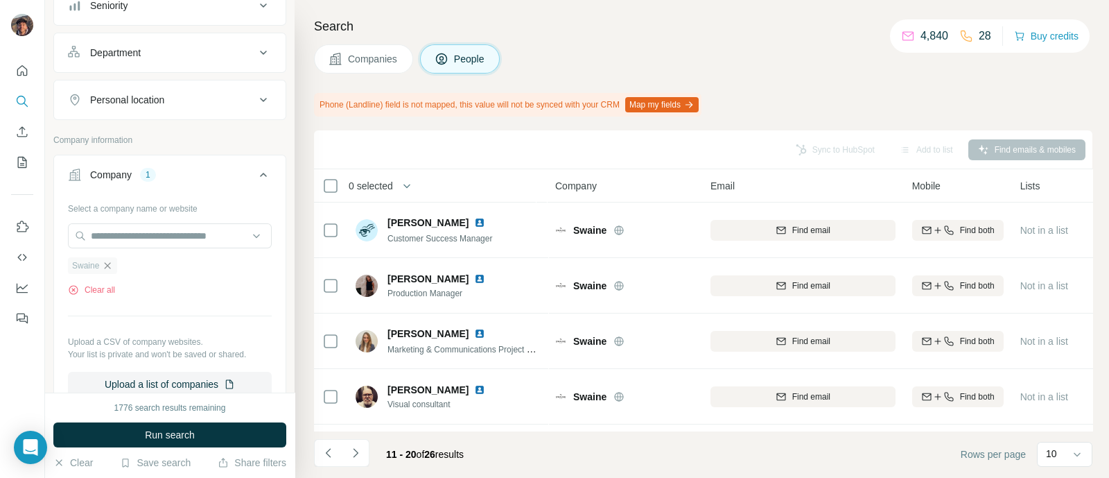
click at [107, 265] on icon "button" at bounding box center [108, 265] width 6 height 6
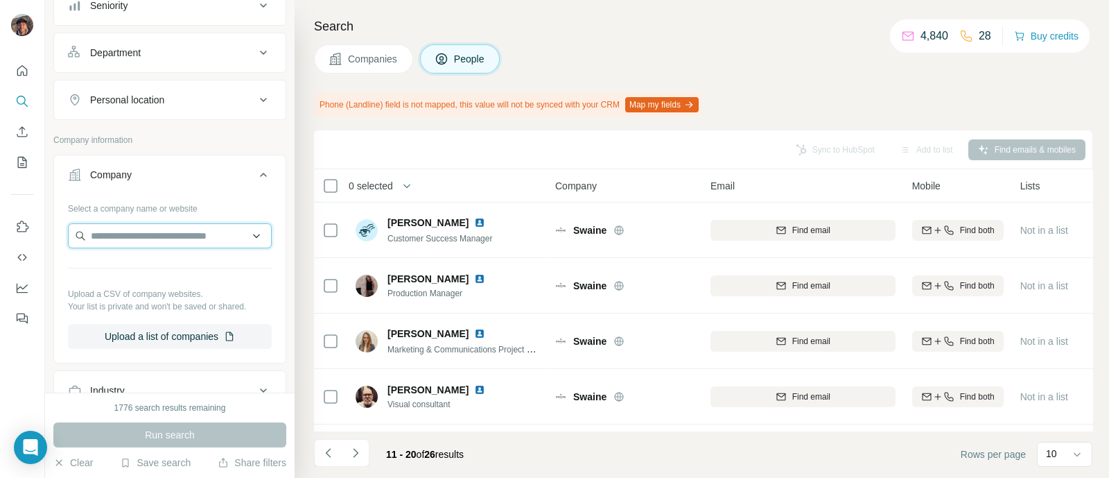
click at [111, 232] on input "text" at bounding box center [170, 235] width 204 height 25
paste input "**********"
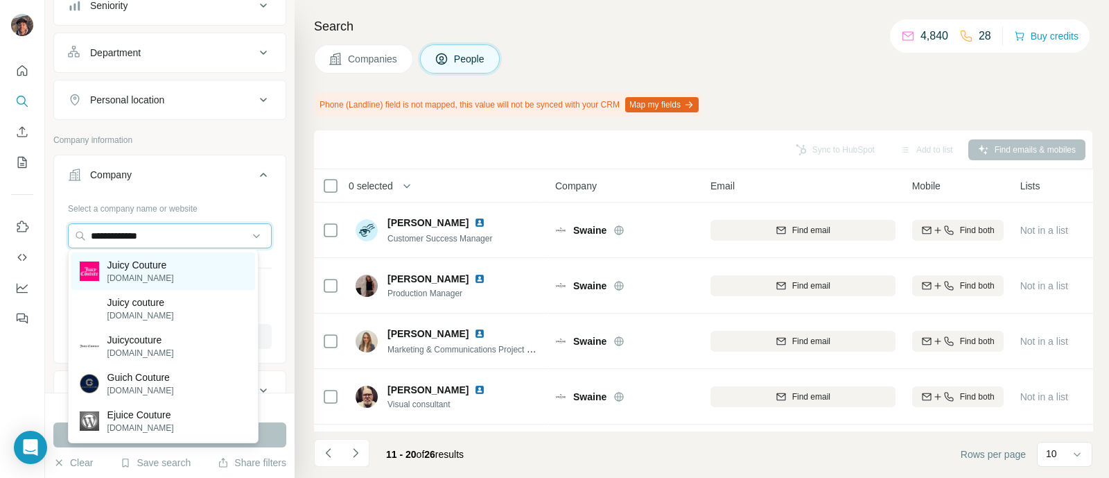
type input "**********"
click at [132, 268] on p "Juicy Couture" at bounding box center [140, 265] width 67 height 14
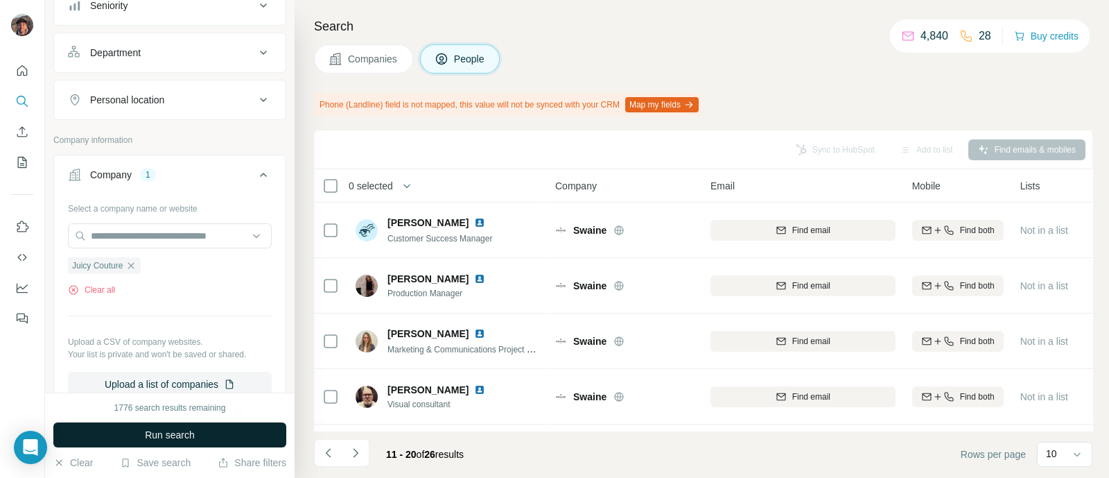
click at [153, 425] on button "Run search" at bounding box center [169, 434] width 233 height 25
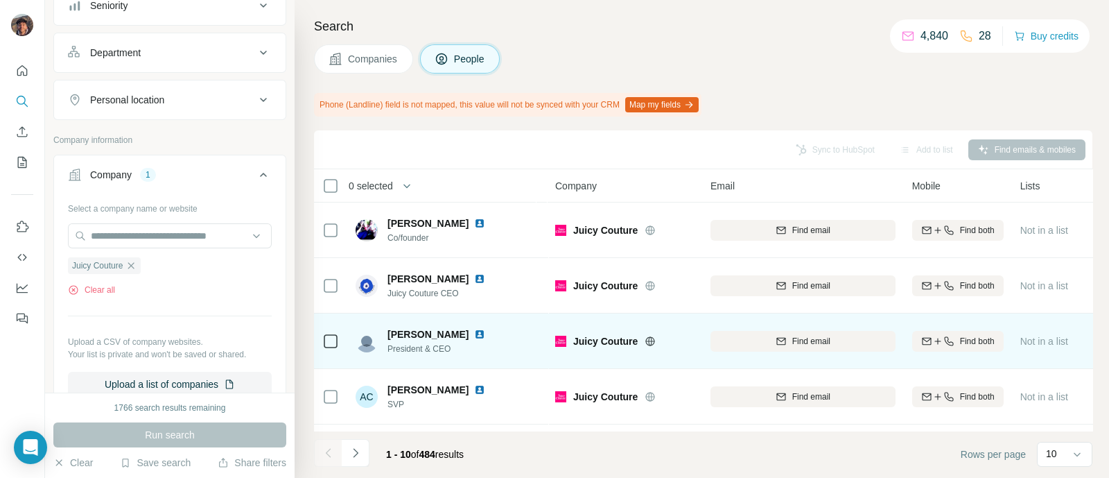
scroll to position [173, 0]
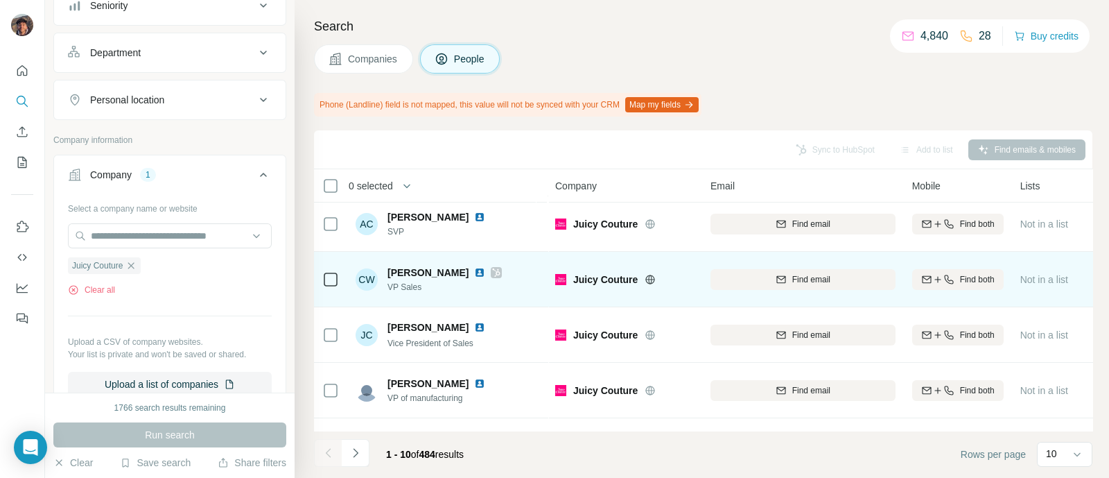
click at [492, 273] on icon at bounding box center [496, 272] width 8 height 11
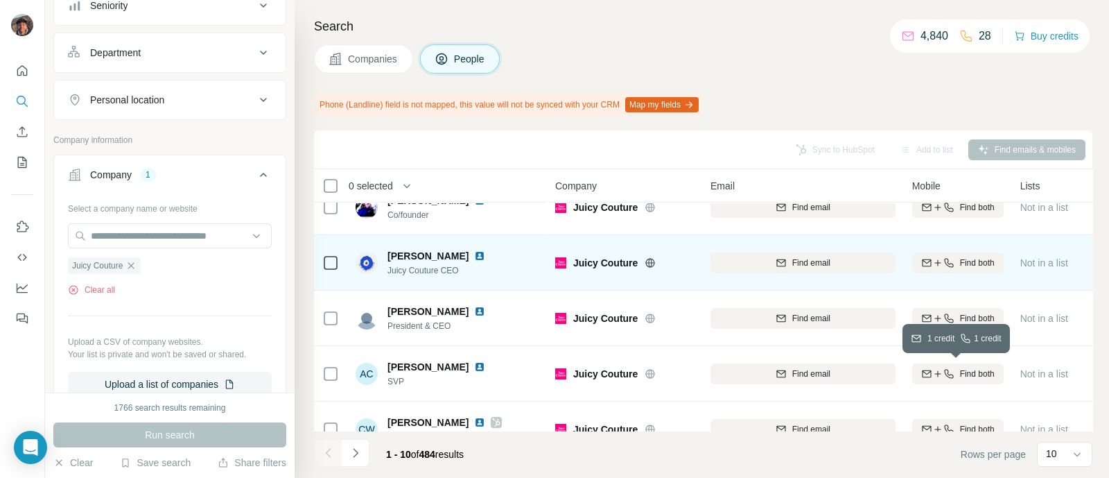
scroll to position [0, 0]
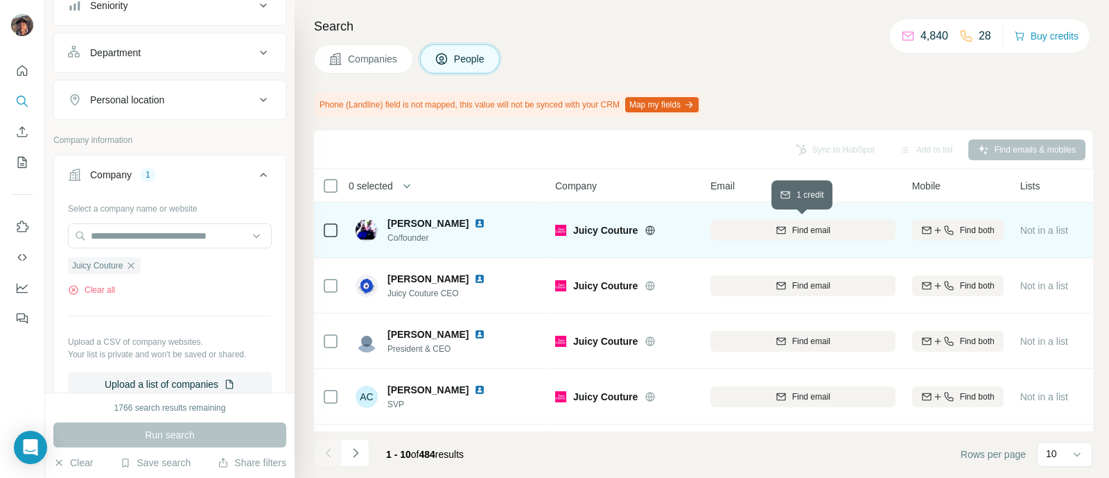
click at [844, 231] on div "Find email" at bounding box center [803, 230] width 185 height 12
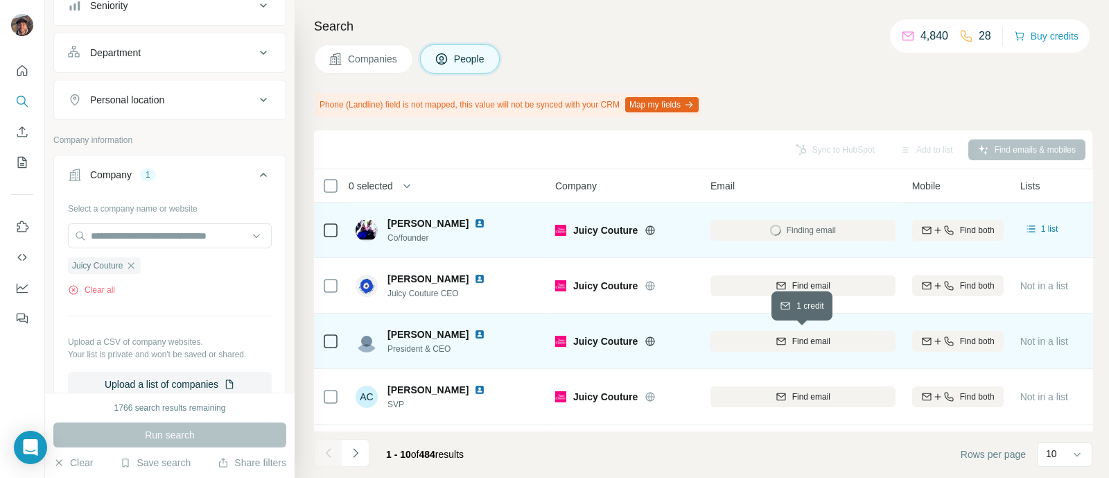
click at [831, 332] on button "Find email" at bounding box center [803, 341] width 185 height 21
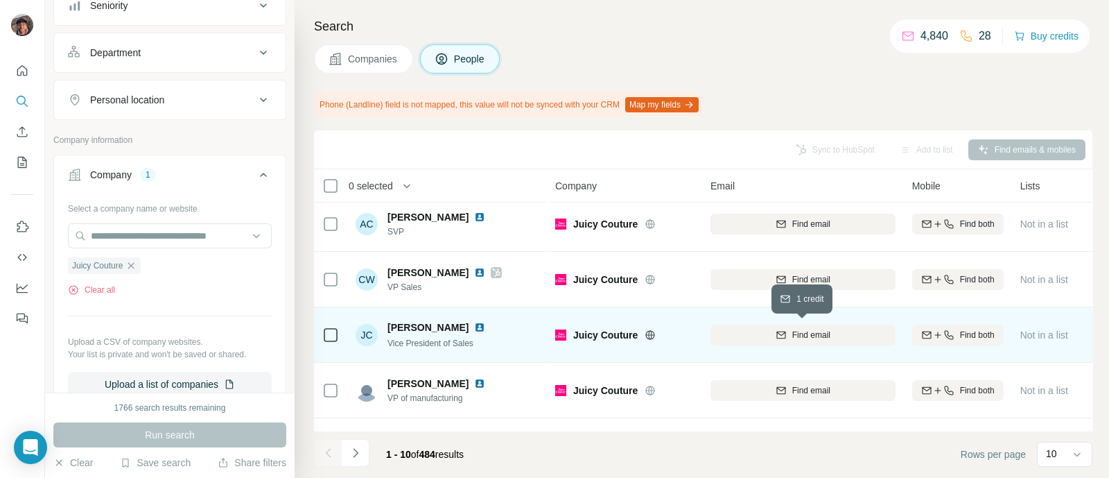
click at [793, 331] on span "Find email" at bounding box center [812, 335] width 38 height 12
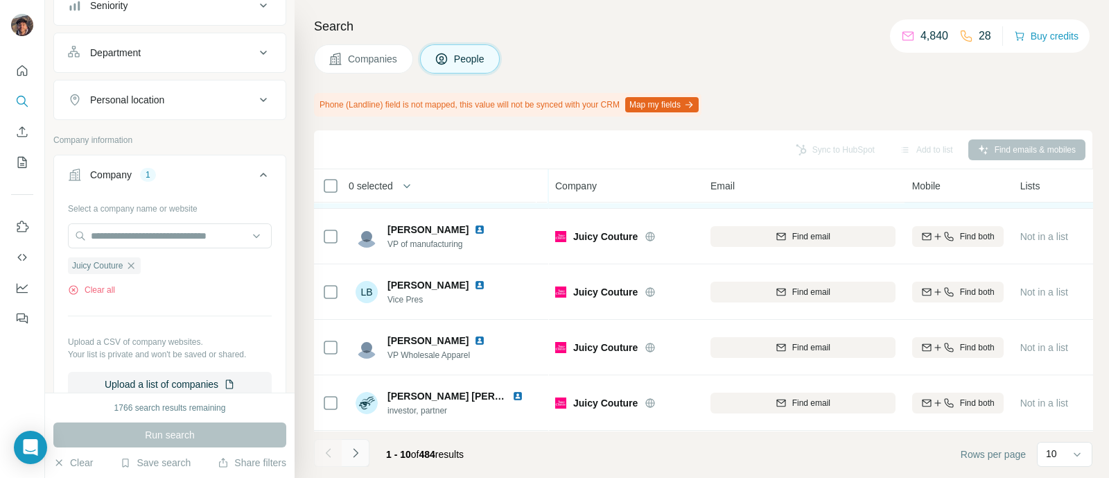
click at [345, 459] on button "Navigate to next page" at bounding box center [356, 453] width 28 height 28
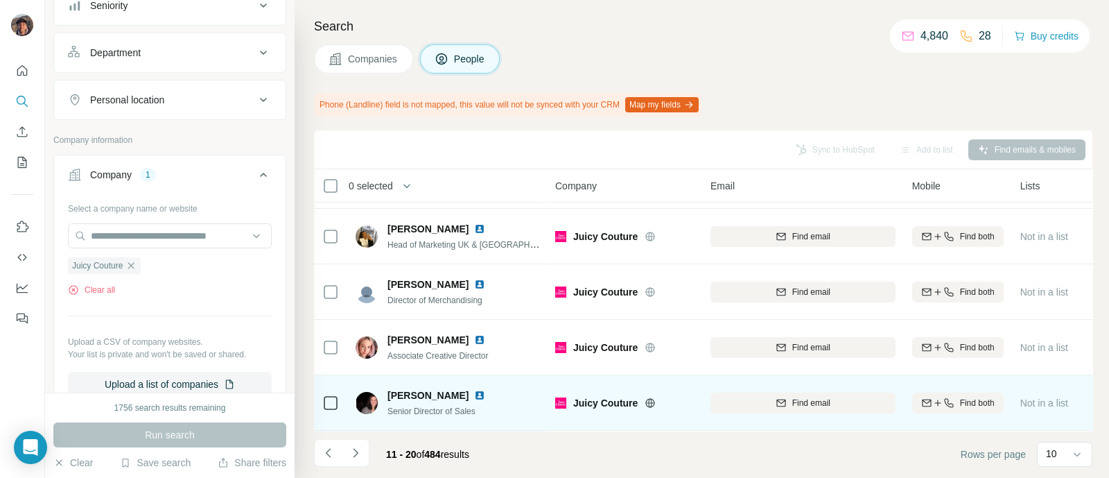
click at [711, 392] on div "Find email" at bounding box center [803, 402] width 185 height 21
click at [730, 397] on div "Find email" at bounding box center [803, 403] width 185 height 12
click at [329, 456] on icon "Navigate to previous page" at bounding box center [329, 453] width 14 height 14
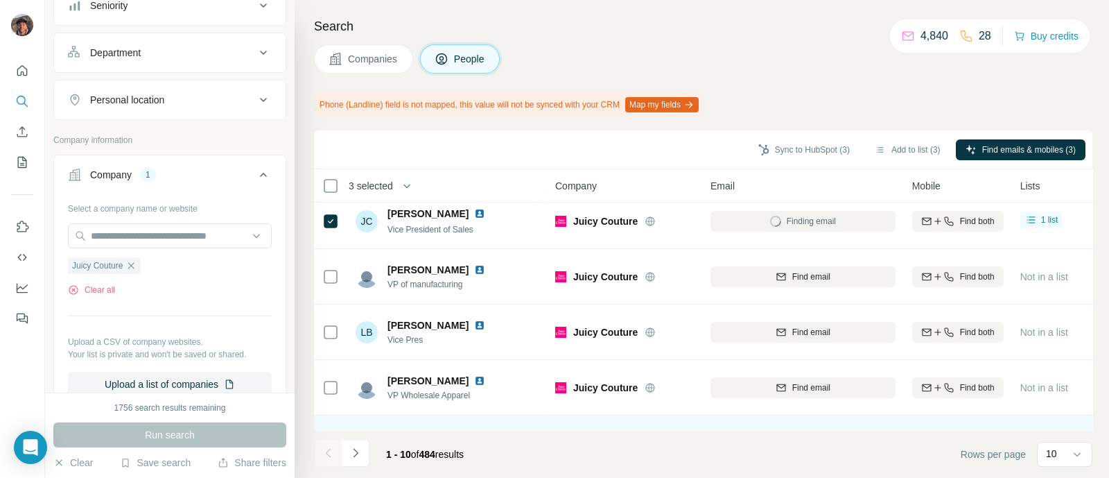
scroll to position [162, 0]
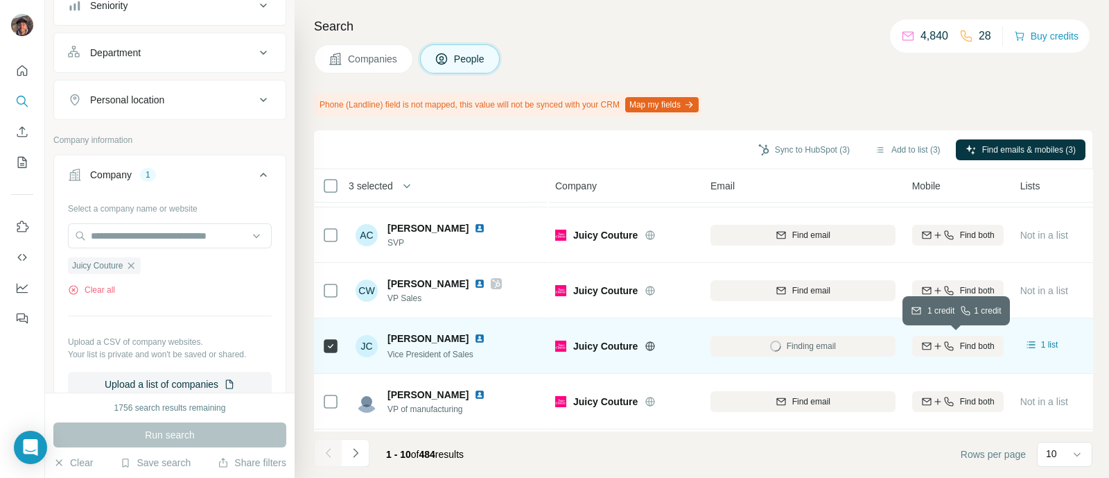
click at [926, 336] on button "Find both" at bounding box center [958, 346] width 92 height 21
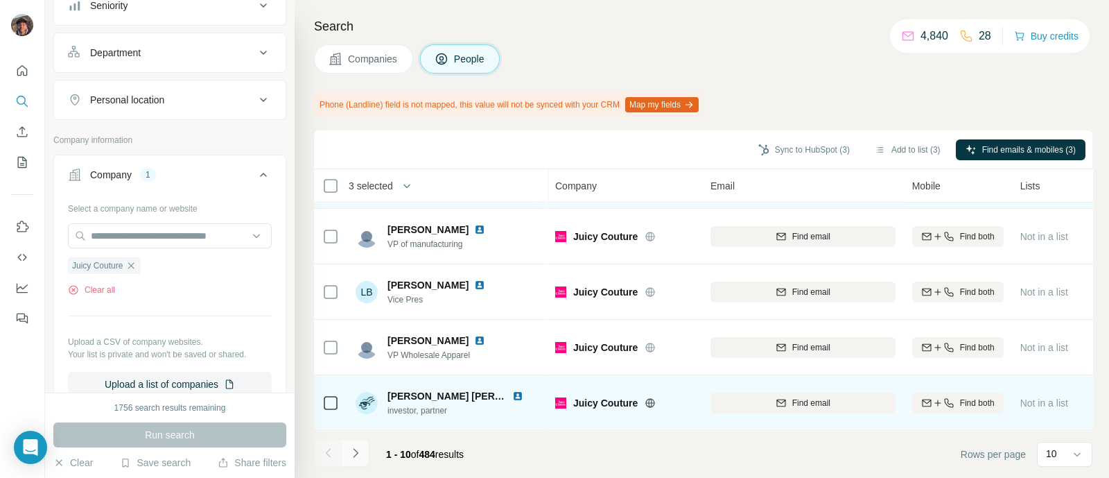
click at [361, 465] on button "Navigate to next page" at bounding box center [356, 453] width 28 height 28
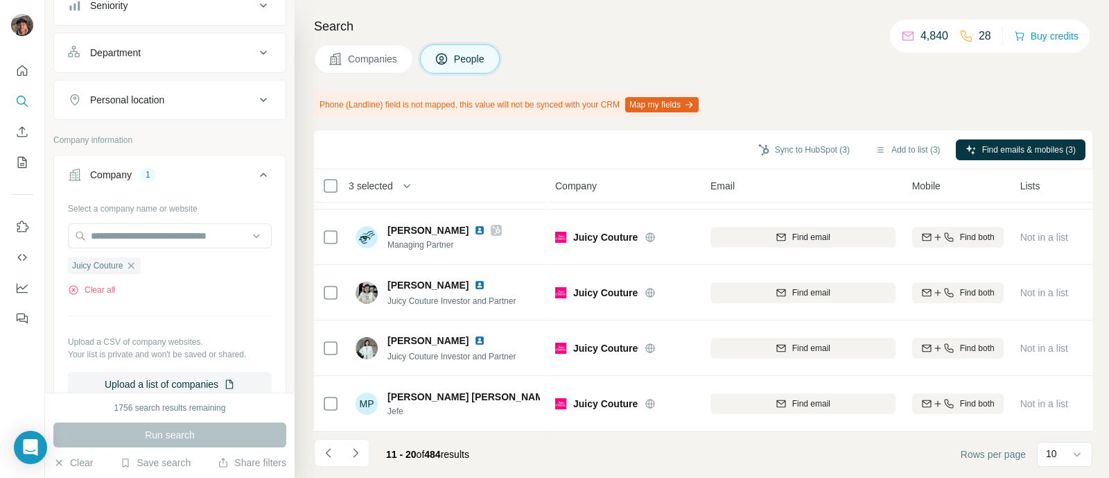
scroll to position [0, 0]
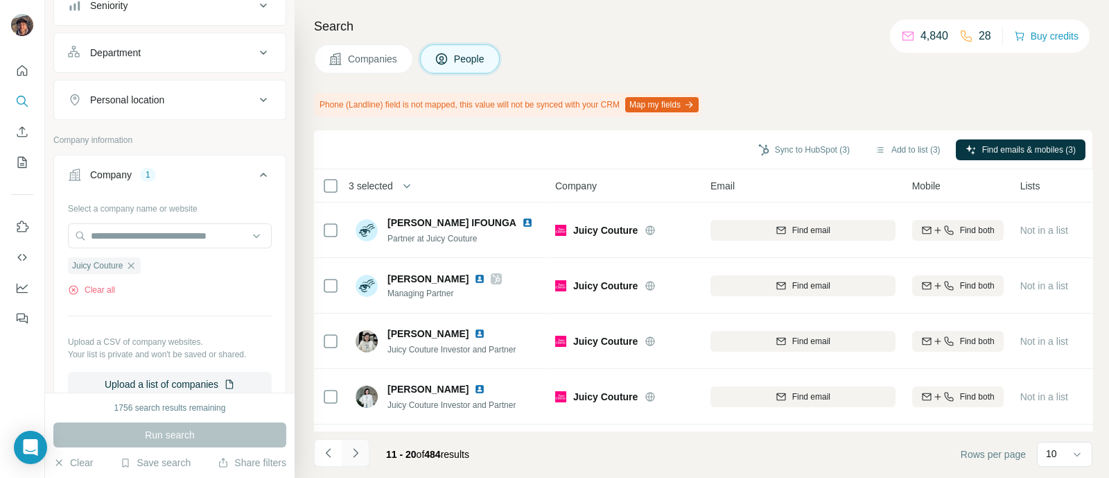
click at [352, 459] on icon "Navigate to next page" at bounding box center [356, 453] width 14 height 14
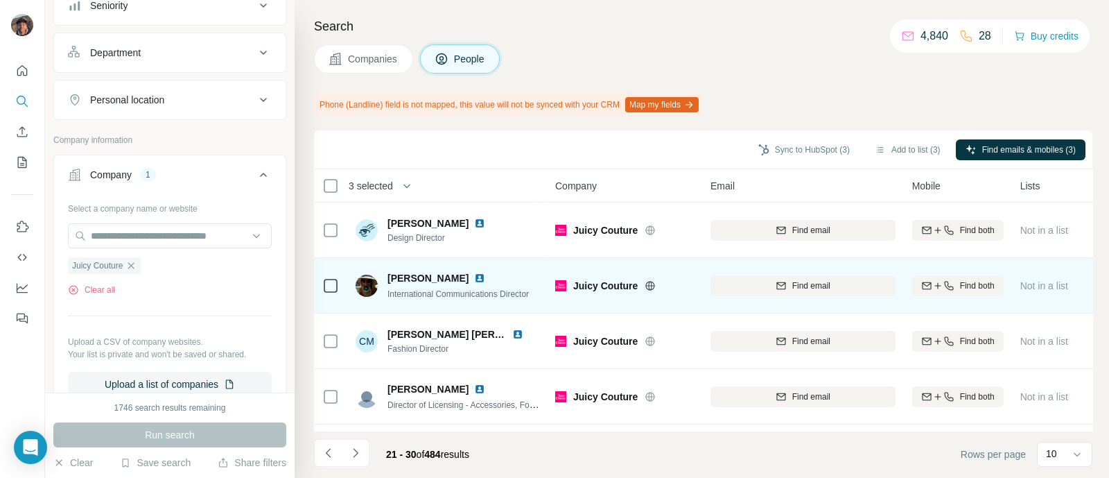
click at [655, 286] on icon at bounding box center [650, 285] width 11 height 11
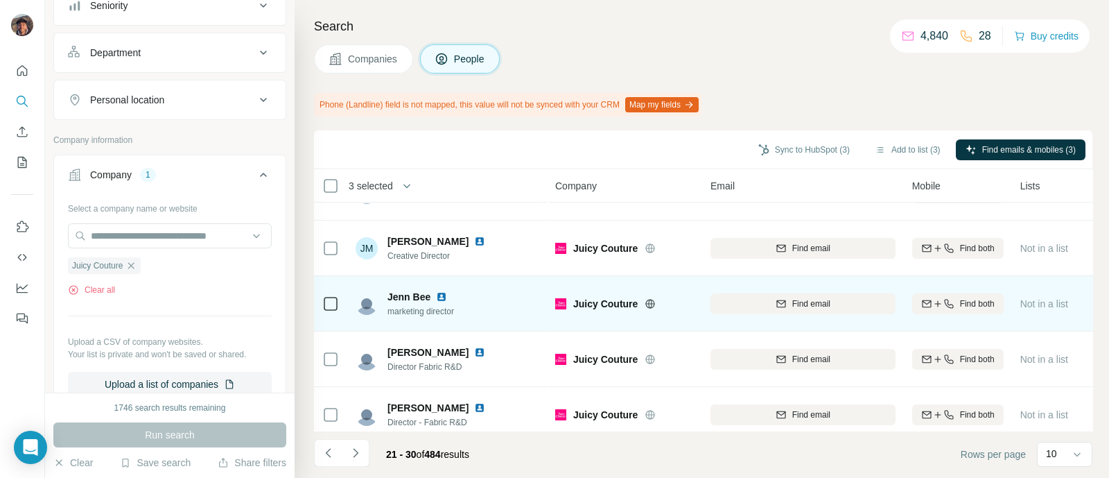
scroll to position [335, 0]
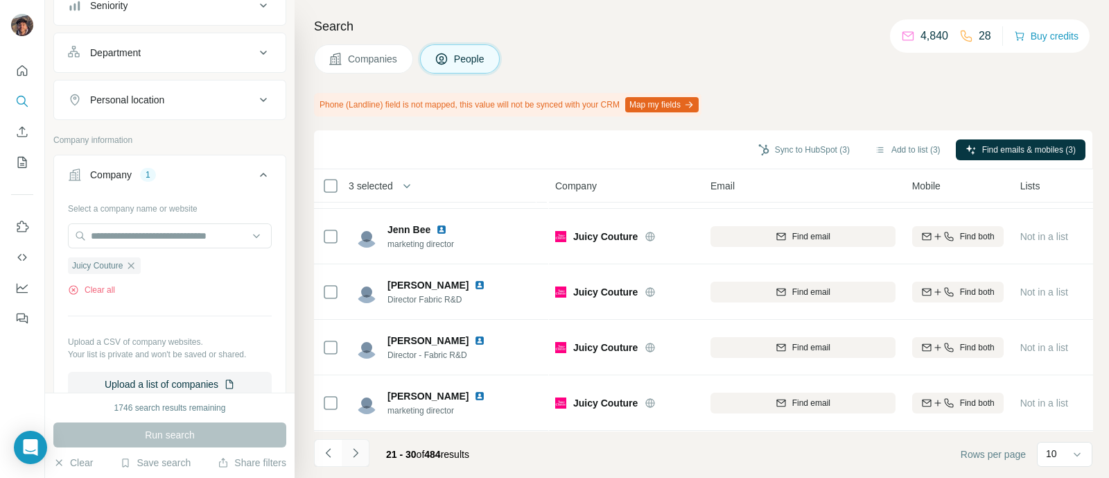
click at [343, 452] on button "Navigate to next page" at bounding box center [356, 453] width 28 height 28
click at [356, 460] on button "Navigate to next page" at bounding box center [356, 453] width 28 height 28
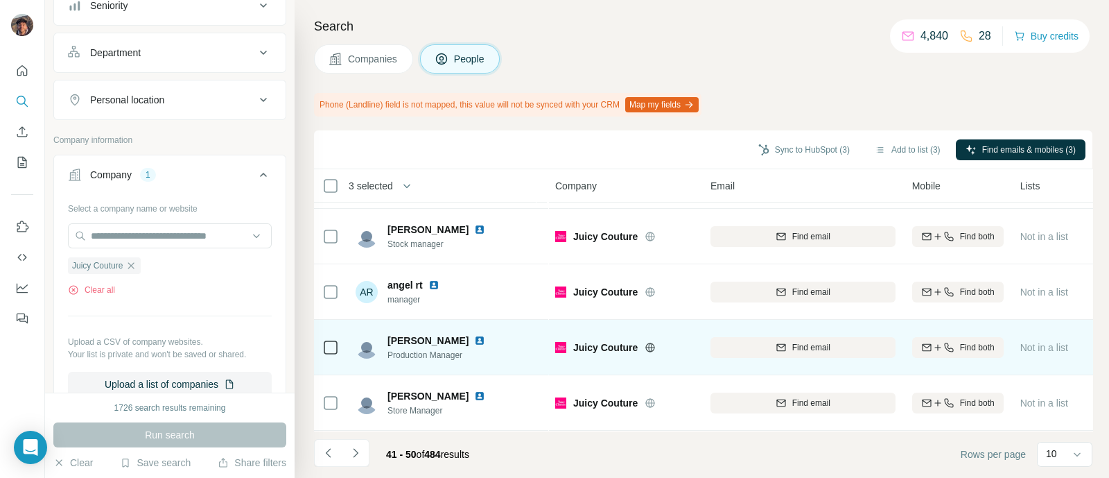
scroll to position [0, 0]
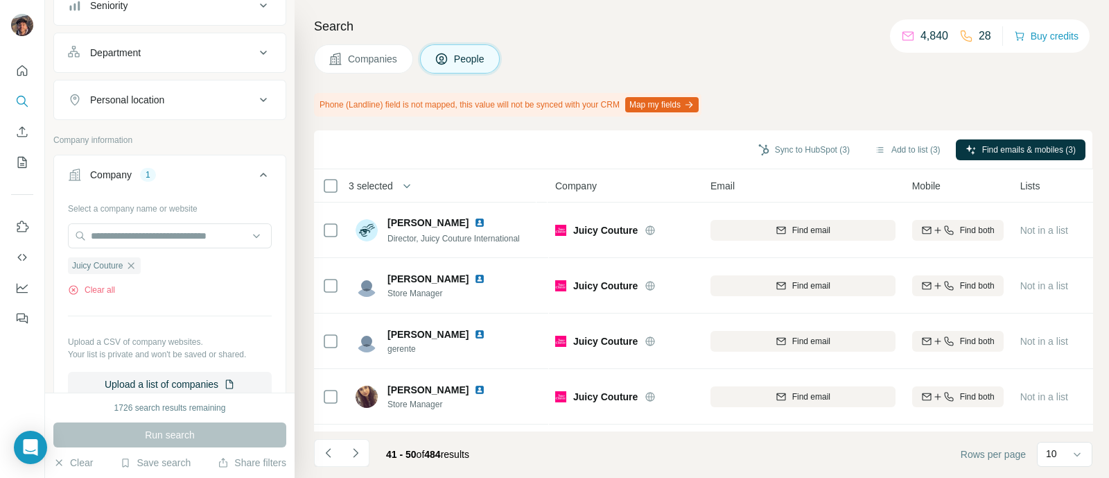
click at [377, 451] on div "41 - 50 of 484 results" at bounding box center [427, 454] width 105 height 31
click at [352, 468] on li at bounding box center [356, 454] width 28 height 31
click at [347, 457] on button "Navigate to next page" at bounding box center [356, 453] width 28 height 28
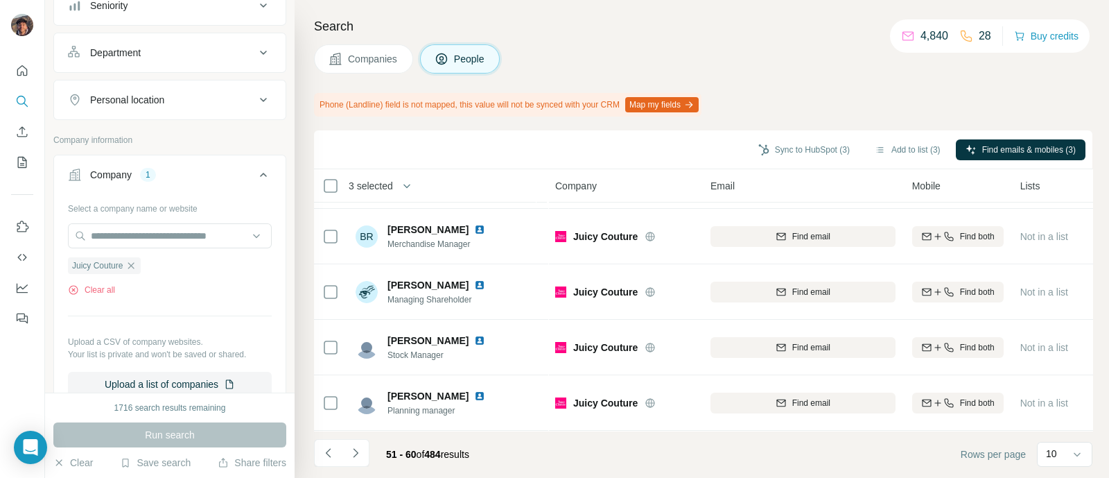
scroll to position [335, 0]
click at [390, 464] on div "51 - 60 of 484 results" at bounding box center [427, 454] width 105 height 31
click at [361, 455] on icon "Navigate to next page" at bounding box center [356, 453] width 14 height 14
click at [326, 446] on icon "Navigate to previous page" at bounding box center [329, 453] width 14 height 14
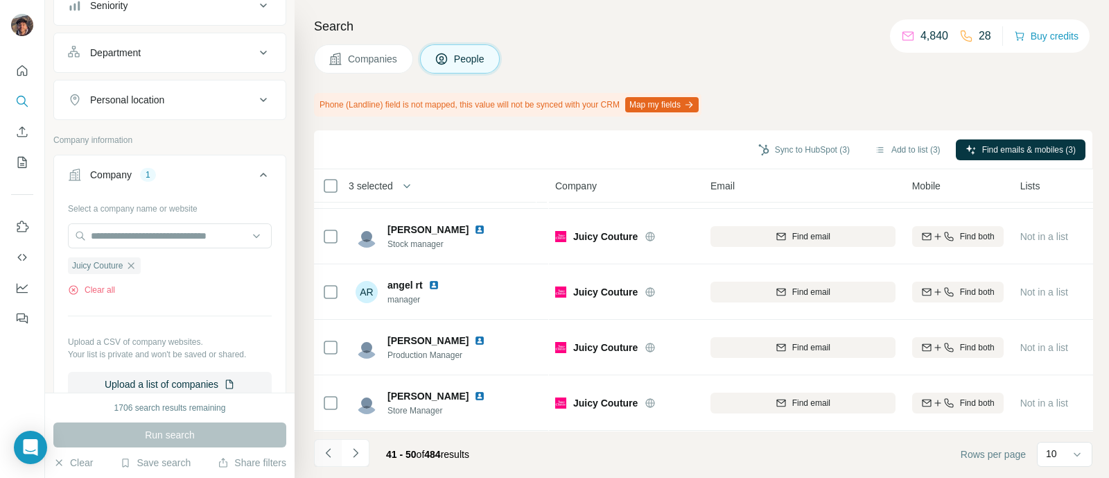
click at [326, 446] on icon "Navigate to previous page" at bounding box center [329, 453] width 14 height 14
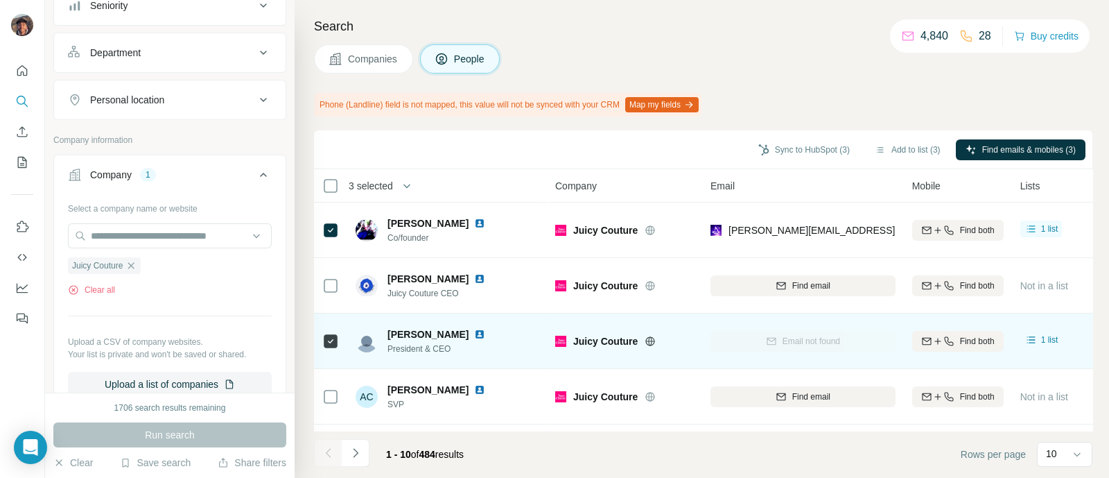
click at [323, 352] on div at bounding box center [330, 341] width 17 height 38
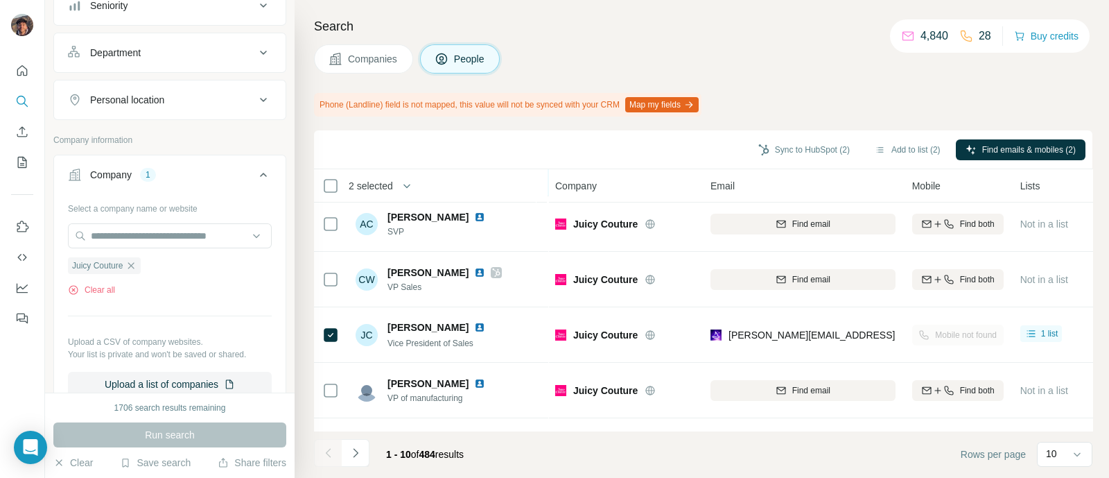
scroll to position [335, 0]
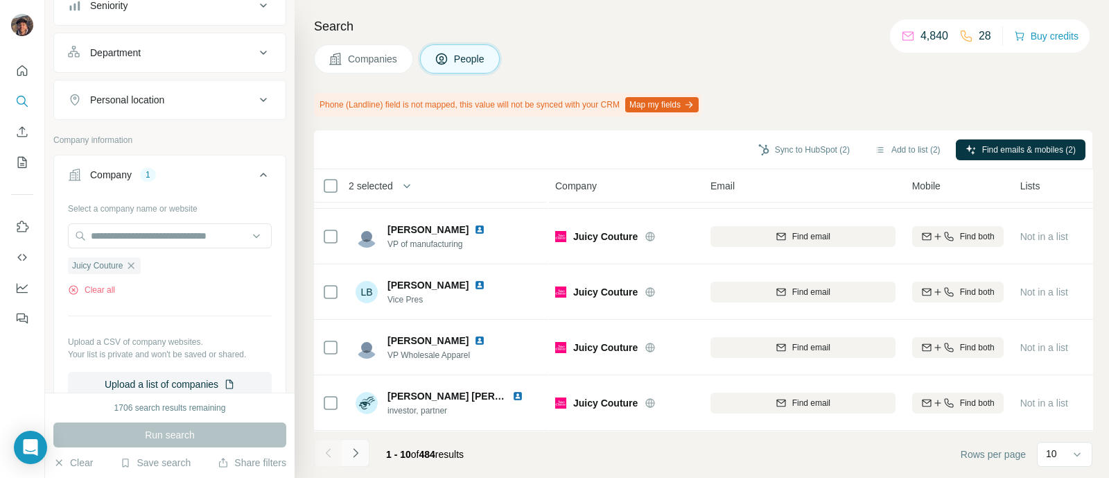
click at [349, 449] on icon "Navigate to next page" at bounding box center [356, 453] width 14 height 14
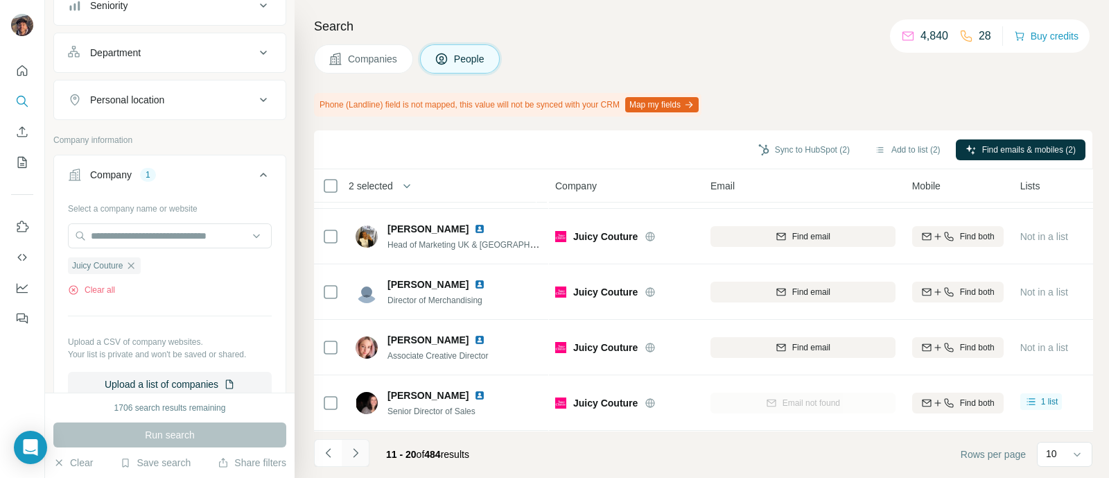
click at [356, 449] on icon "Navigate to next page" at bounding box center [356, 453] width 14 height 14
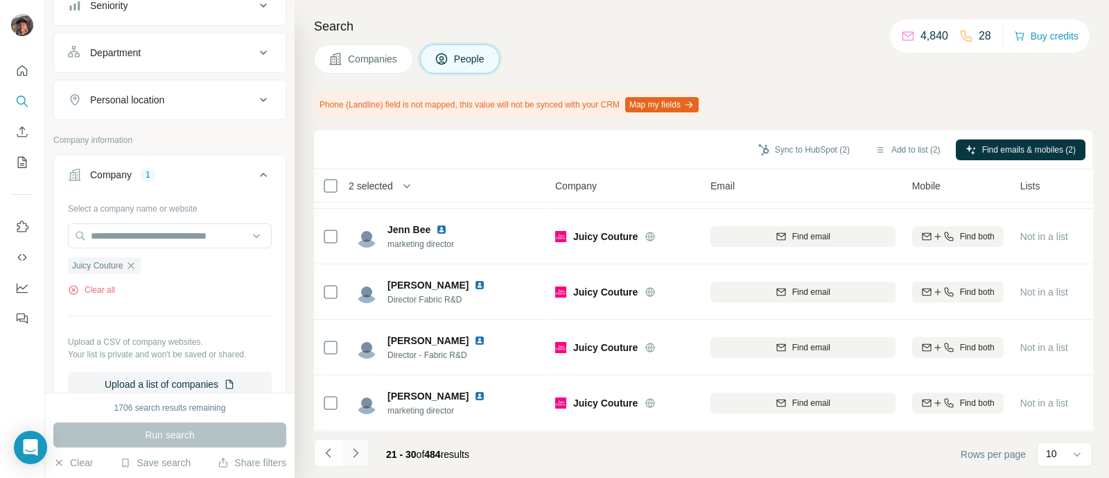
click at [354, 454] on icon "Navigate to next page" at bounding box center [356, 453] width 14 height 14
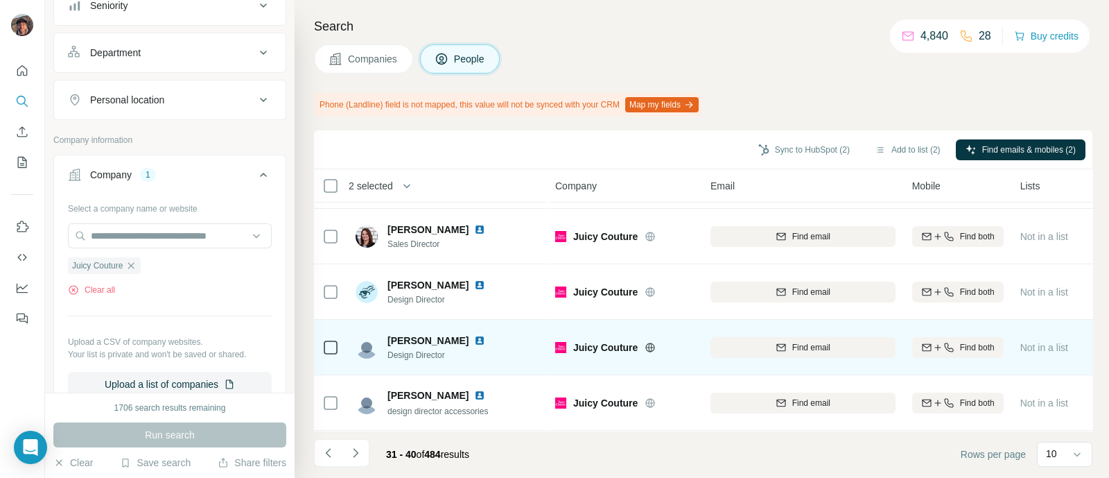
scroll to position [0, 0]
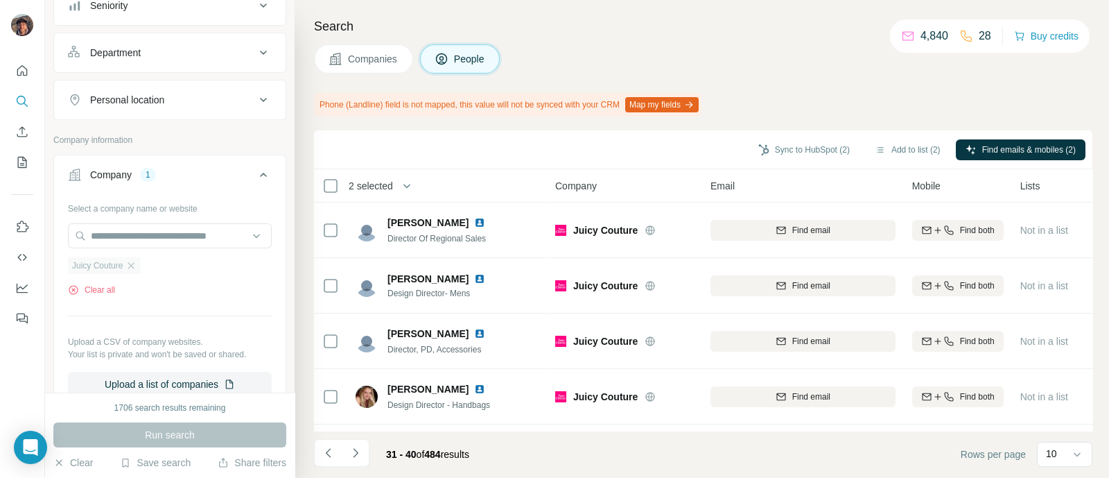
click at [140, 261] on div "Juicy Couture" at bounding box center [104, 265] width 73 height 17
click at [133, 264] on icon "button" at bounding box center [131, 265] width 6 height 6
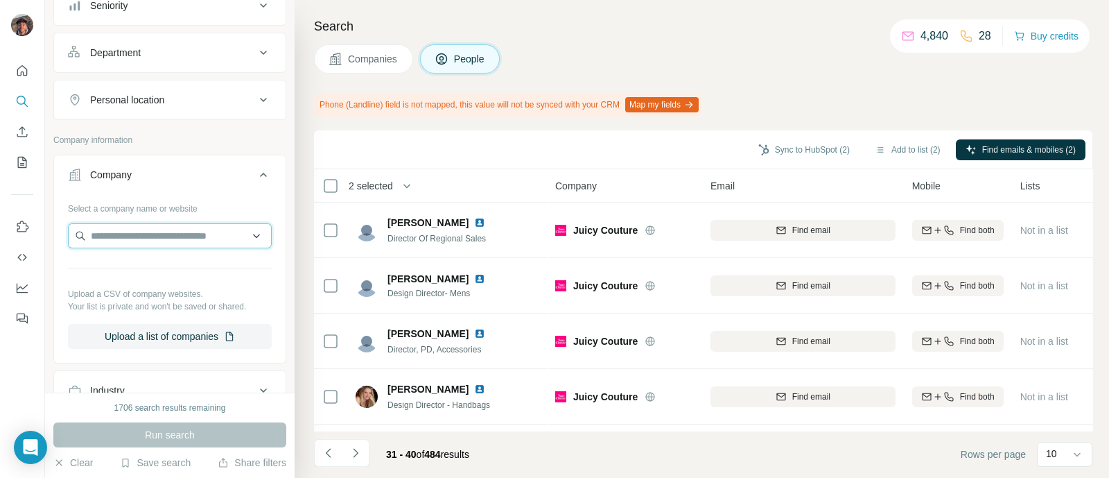
click at [123, 240] on input "text" at bounding box center [170, 235] width 204 height 25
paste input "**********"
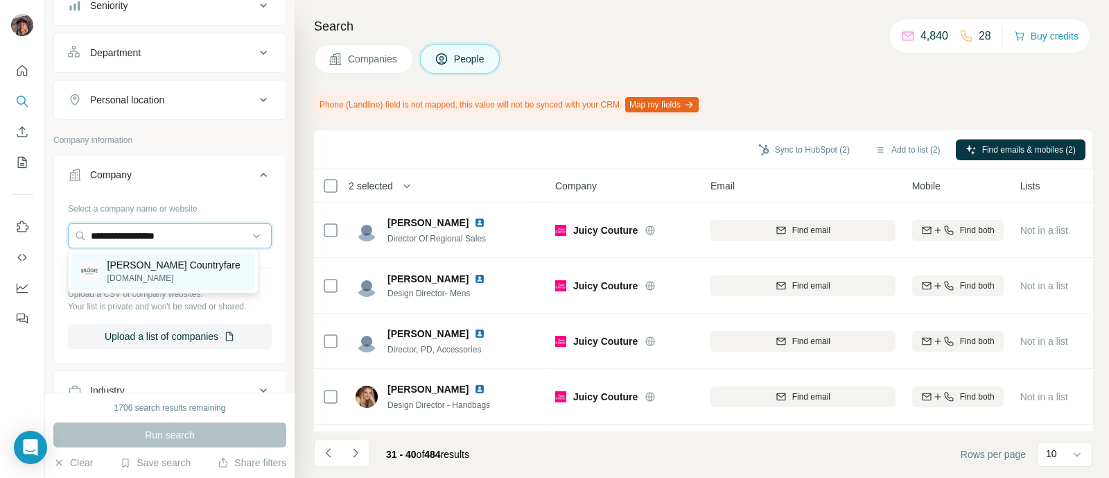
type input "**********"
click at [155, 275] on p "brodiecountryfare.com" at bounding box center [173, 278] width 133 height 12
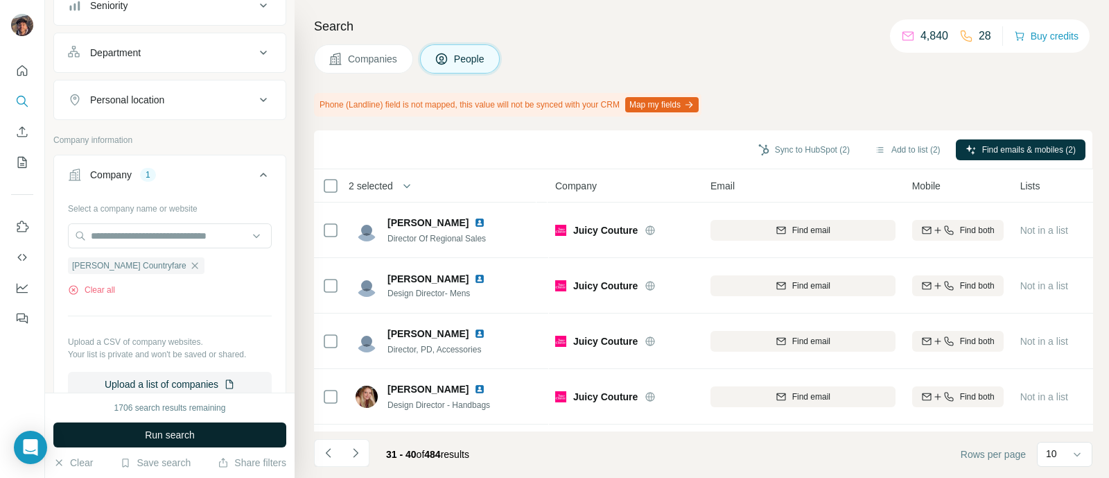
click at [176, 438] on span "Run search" at bounding box center [170, 435] width 50 height 14
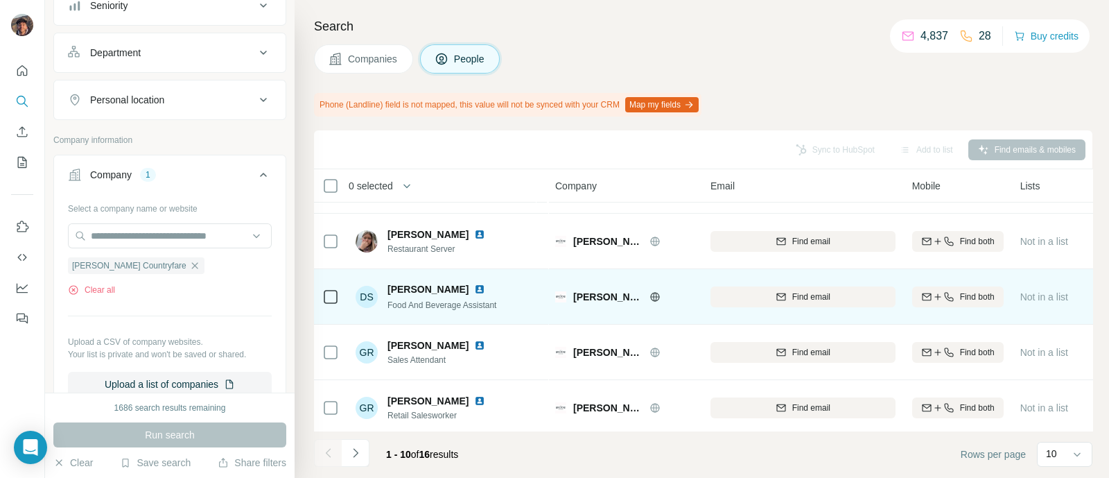
scroll to position [335, 0]
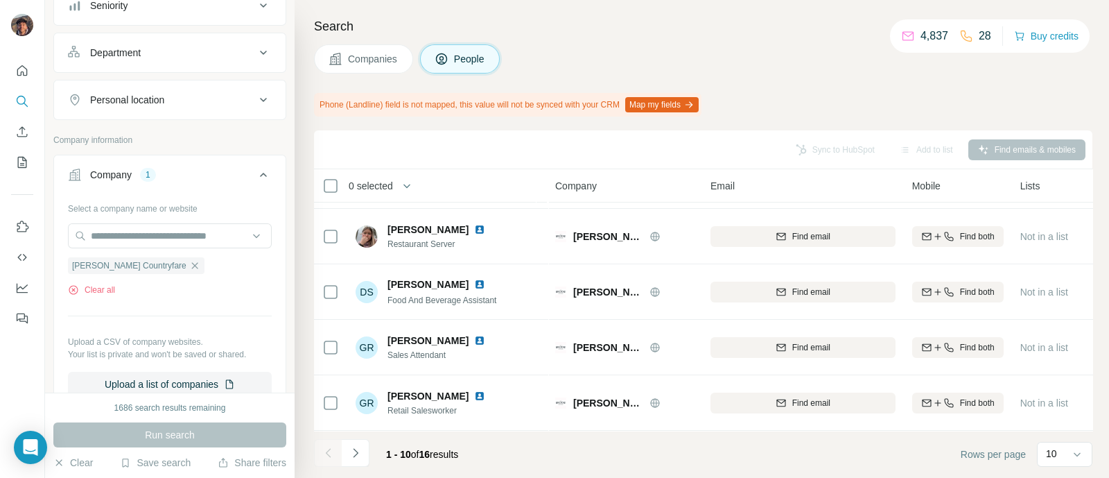
click at [369, 456] on button "Navigate to next page" at bounding box center [356, 453] width 28 height 28
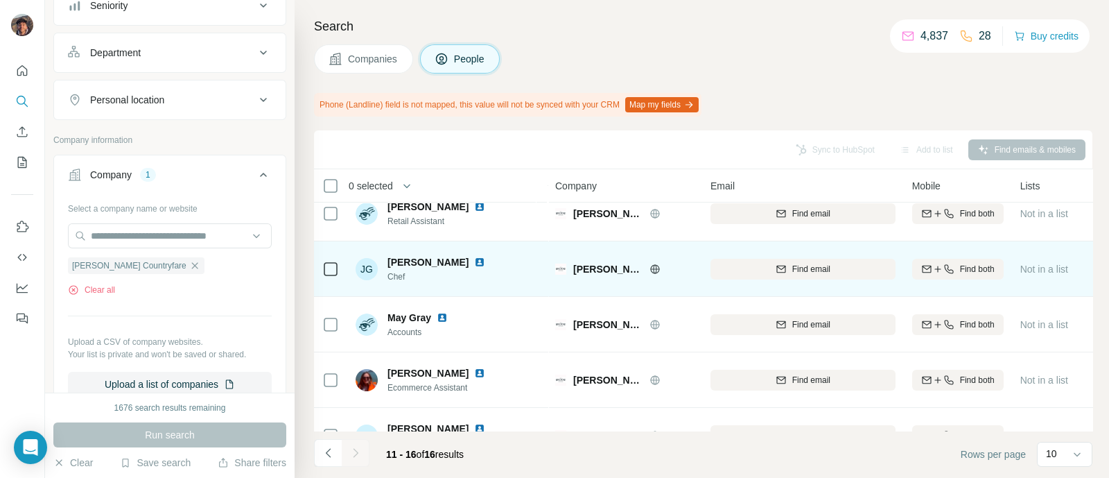
scroll to position [113, 0]
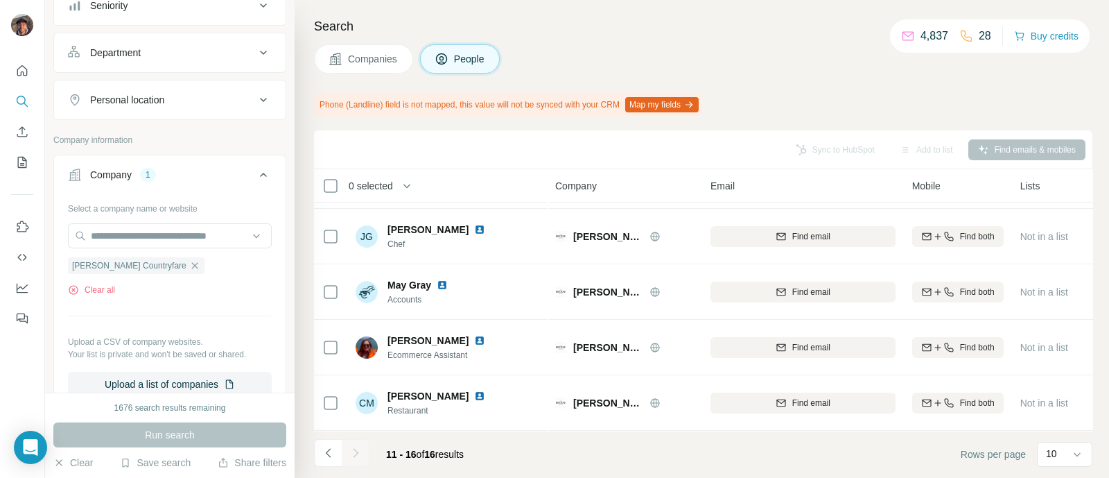
click at [313, 447] on div "Search Companies People Phone (Landline) field is not mapped, this value will n…" at bounding box center [702, 239] width 815 height 478
click at [318, 447] on button "Navigate to previous page" at bounding box center [328, 453] width 28 height 28
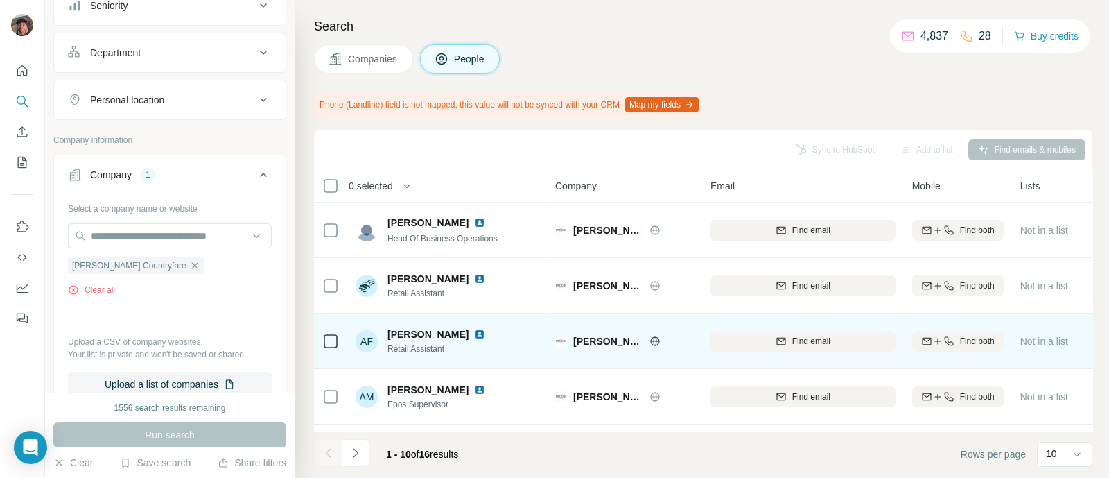
scroll to position [335, 0]
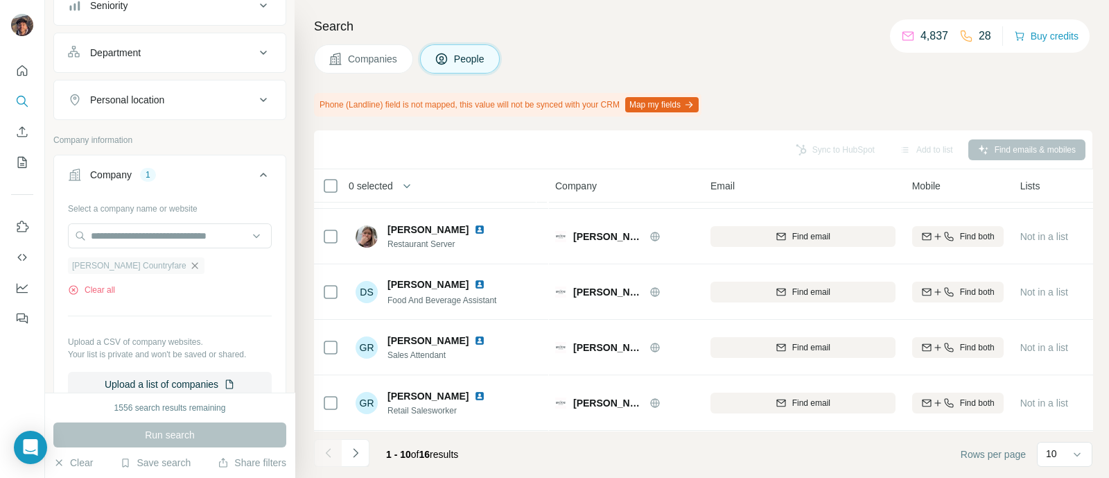
click at [189, 261] on icon "button" at bounding box center [194, 265] width 11 height 11
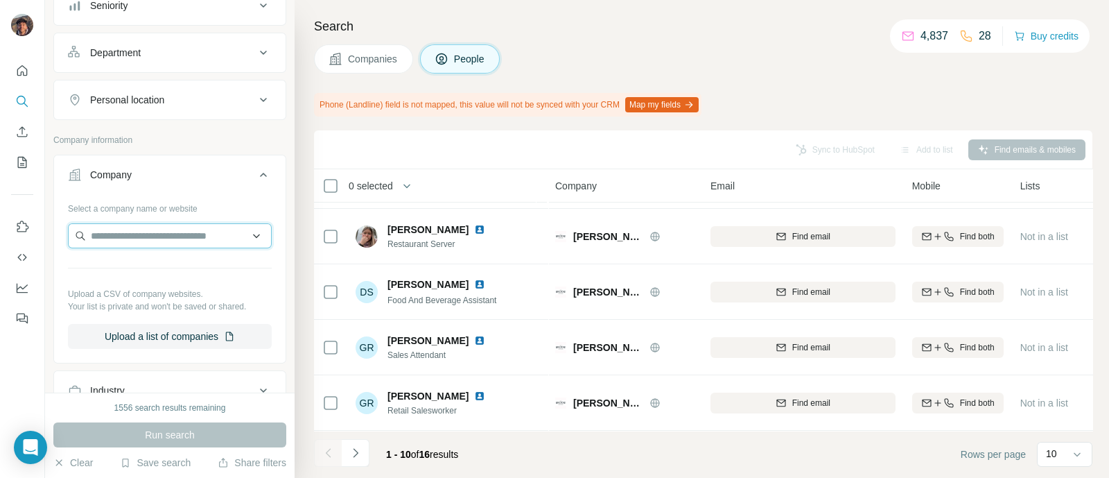
click at [142, 245] on input "text" at bounding box center [170, 235] width 204 height 25
paste input "**********"
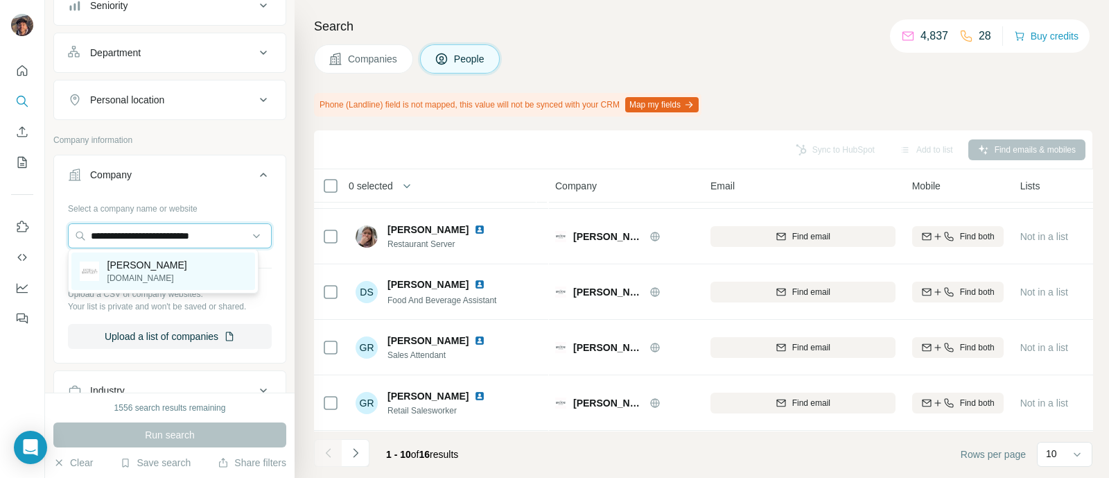
type input "**********"
click at [140, 258] on p "Estella Bartlett" at bounding box center [147, 265] width 80 height 14
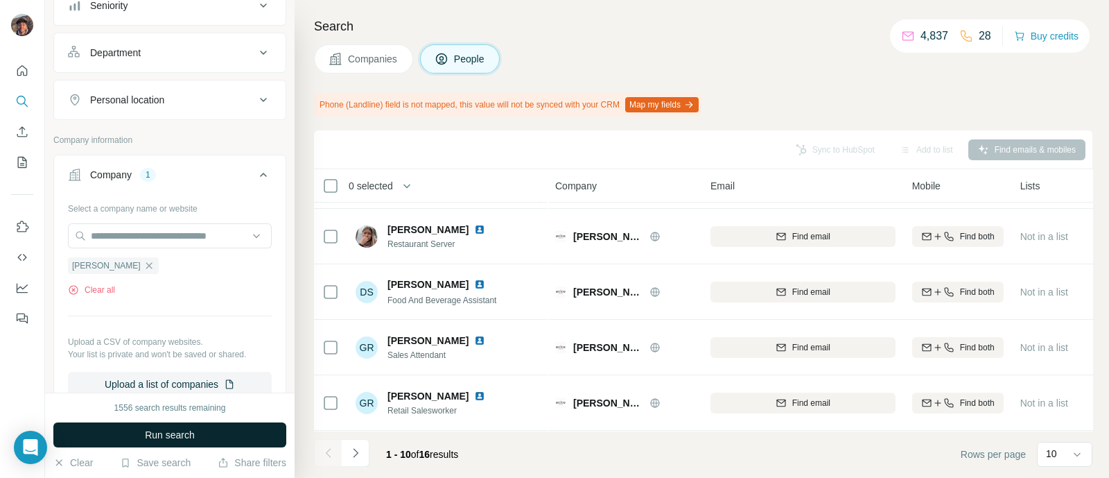
click at [175, 428] on span "Run search" at bounding box center [170, 435] width 50 height 14
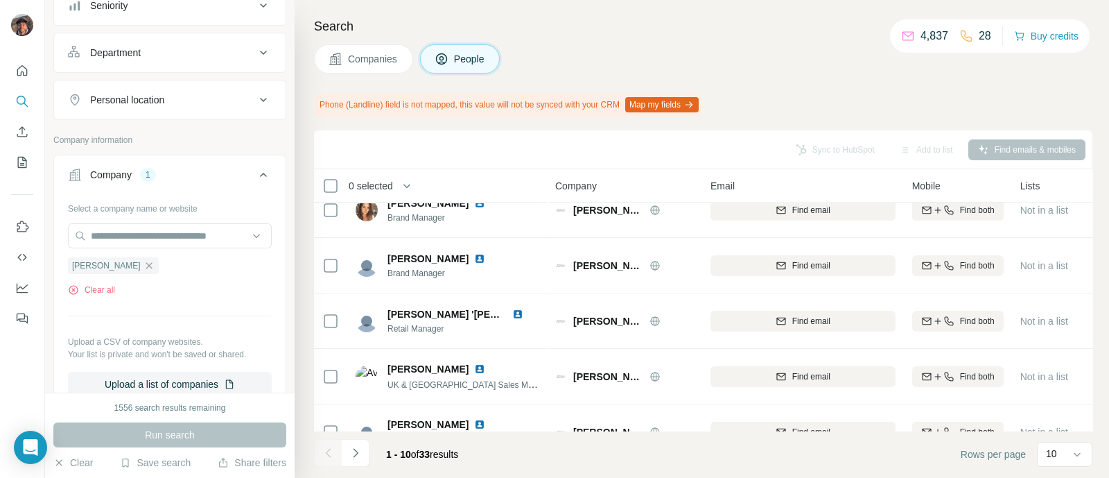
scroll to position [335, 0]
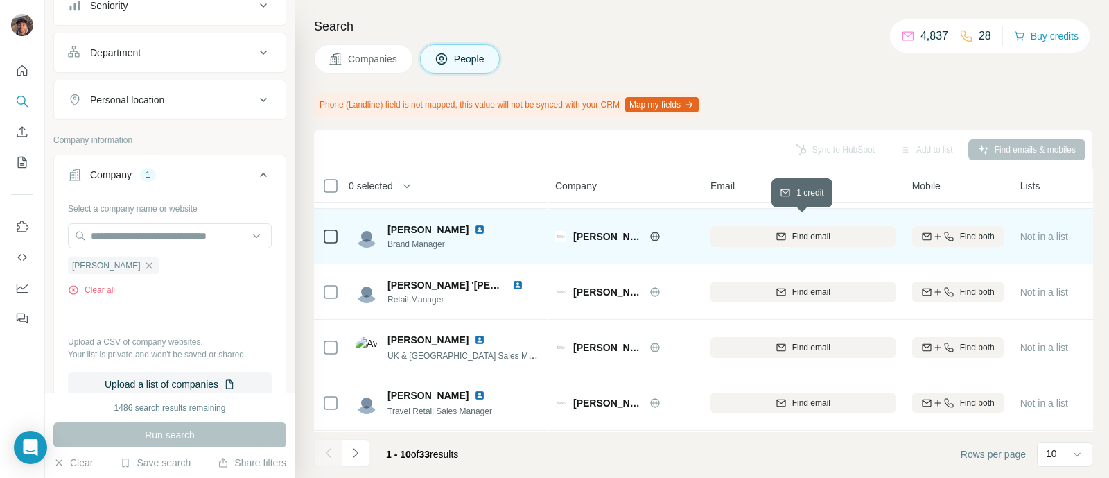
click at [756, 230] on div "Find email" at bounding box center [803, 236] width 185 height 12
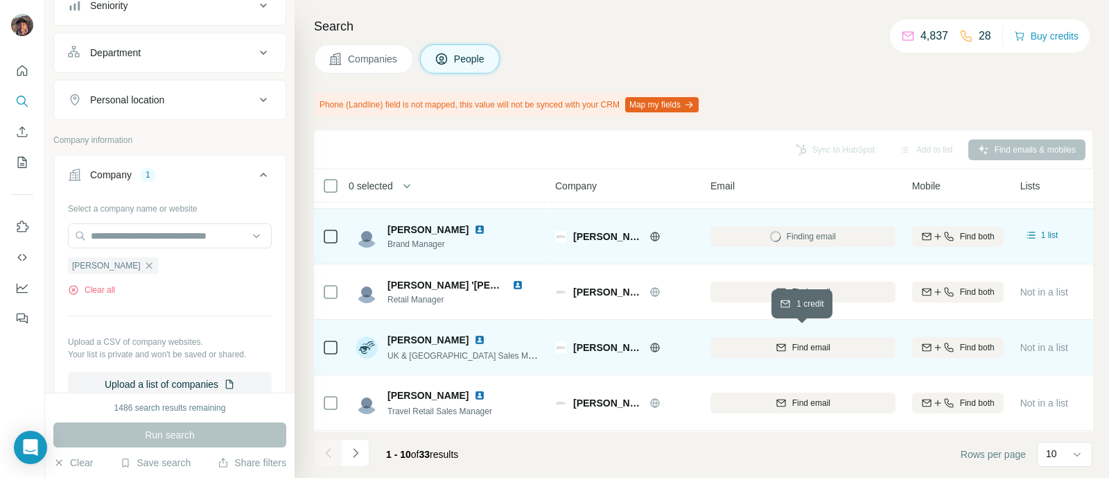
click at [784, 345] on button "Find email" at bounding box center [803, 347] width 185 height 21
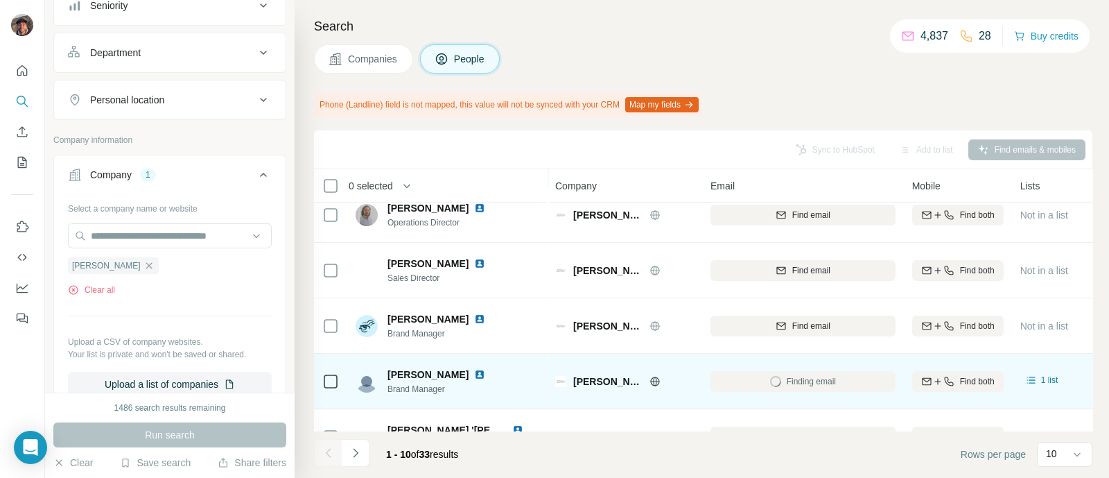
scroll to position [260, 0]
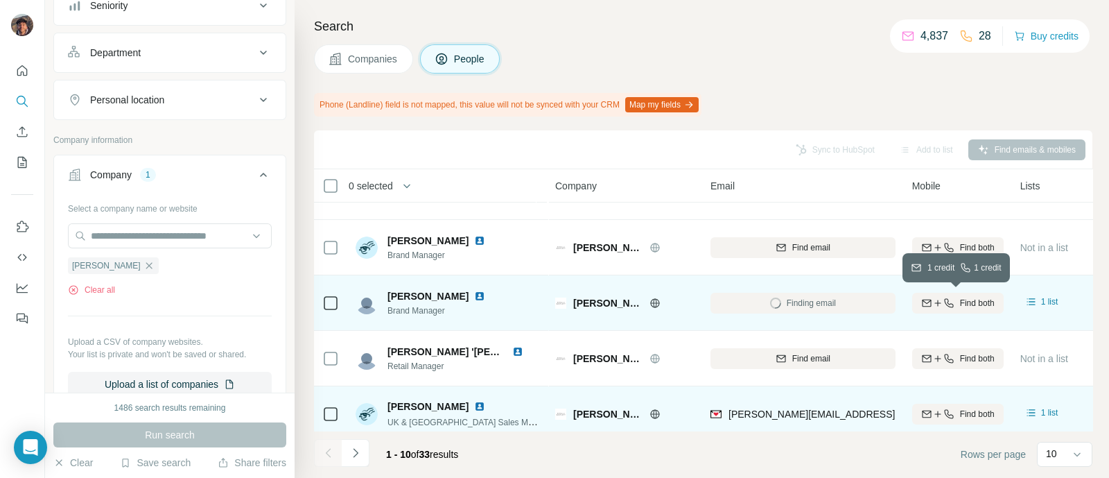
click at [915, 306] on div "Find both" at bounding box center [958, 303] width 92 height 12
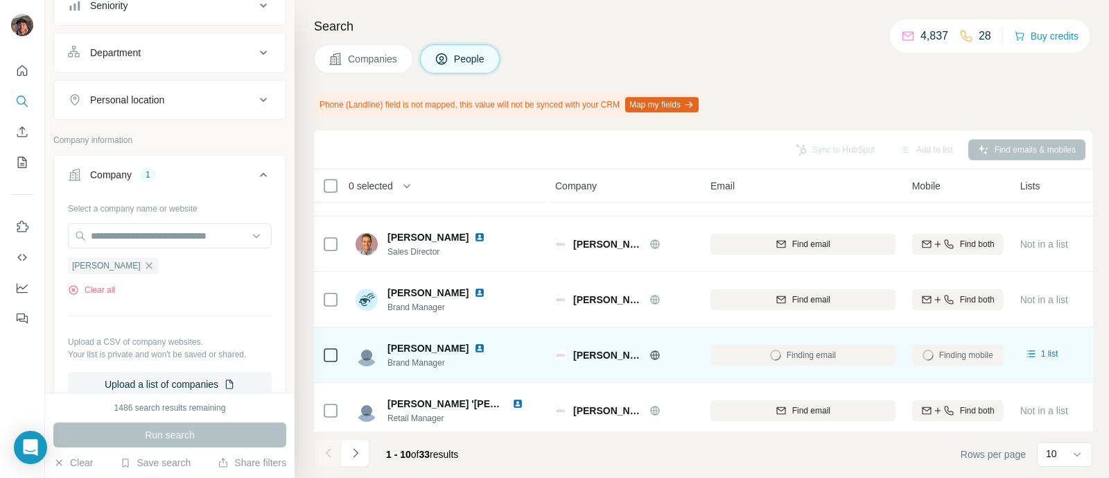
scroll to position [173, 0]
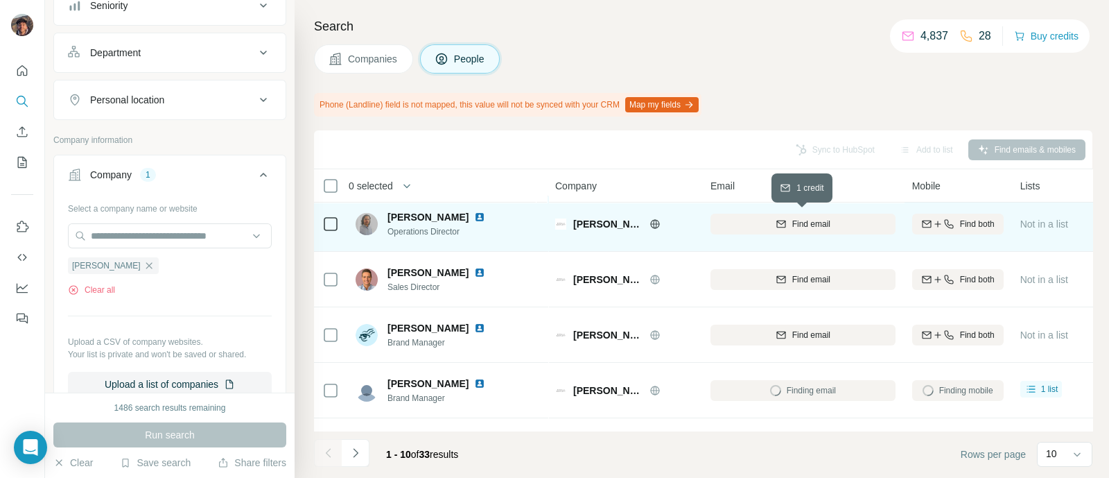
click at [790, 223] on div "Find email" at bounding box center [803, 224] width 185 height 12
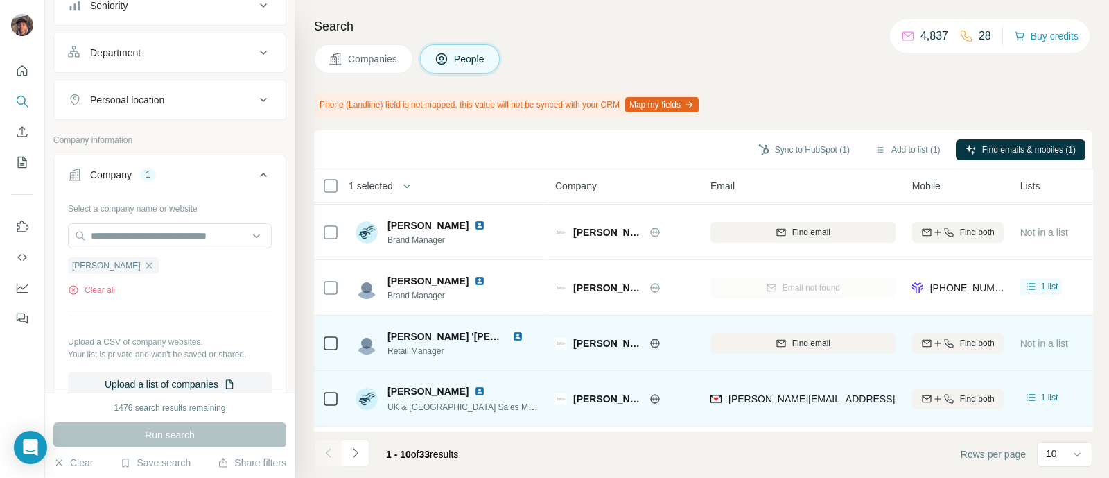
scroll to position [248, 0]
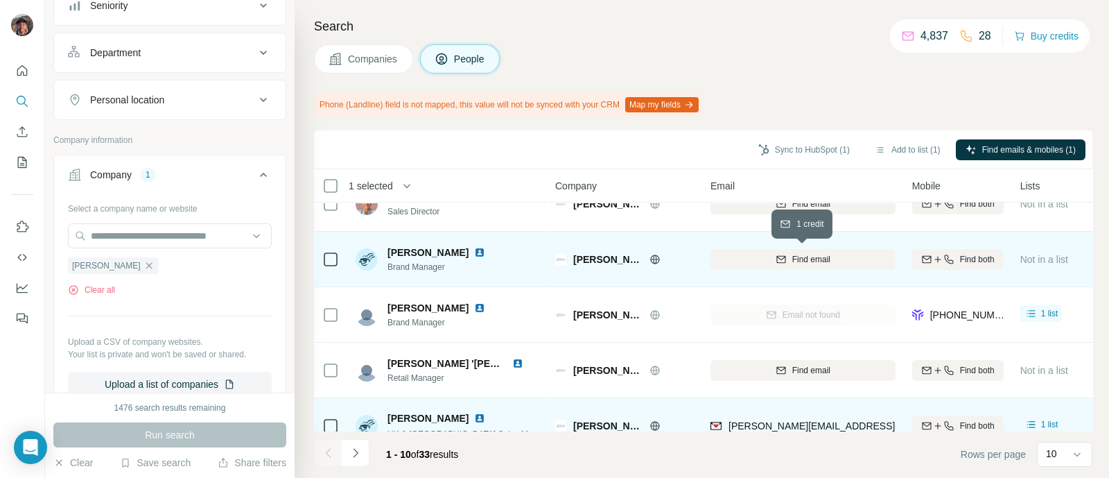
click at [794, 258] on span "Find email" at bounding box center [812, 259] width 38 height 12
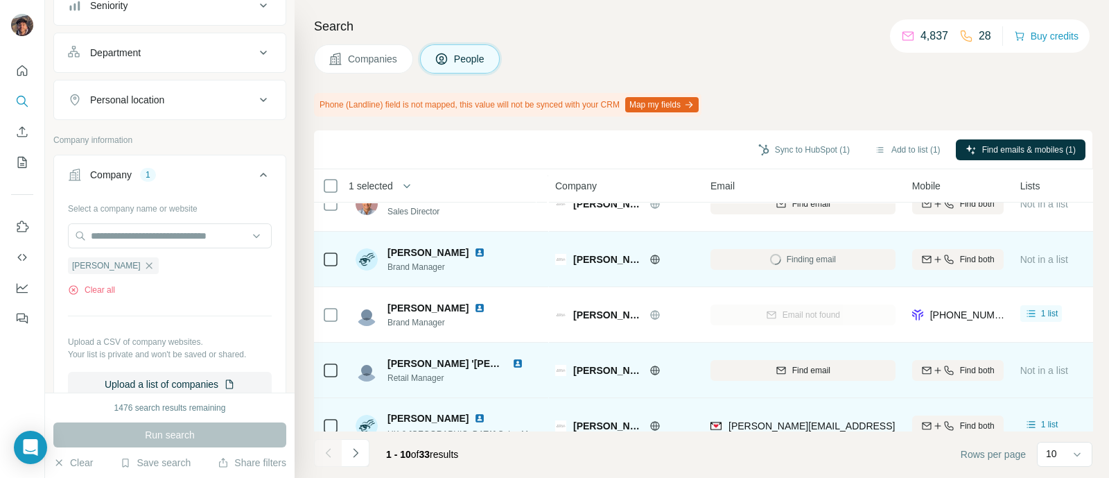
scroll to position [335, 0]
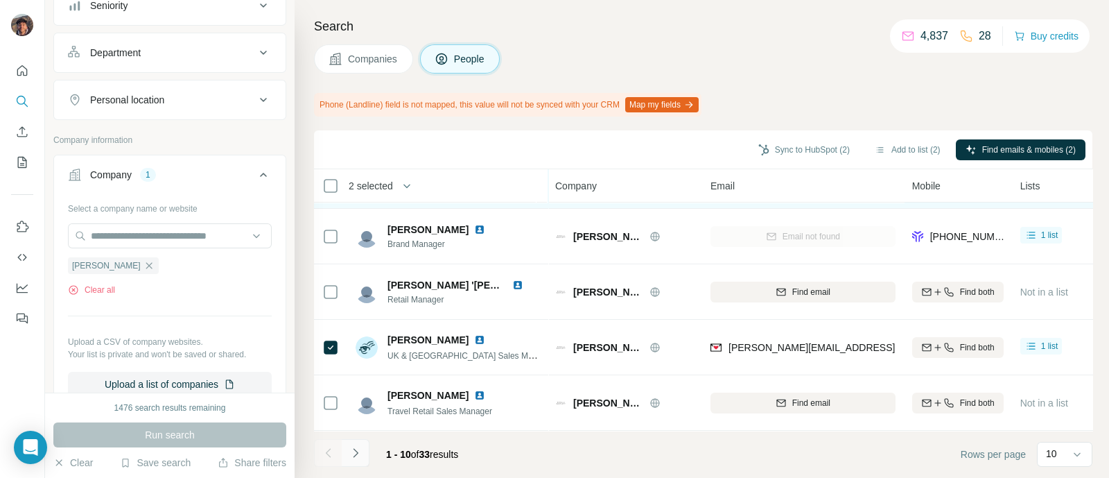
click at [354, 444] on button "Navigate to next page" at bounding box center [356, 453] width 28 height 28
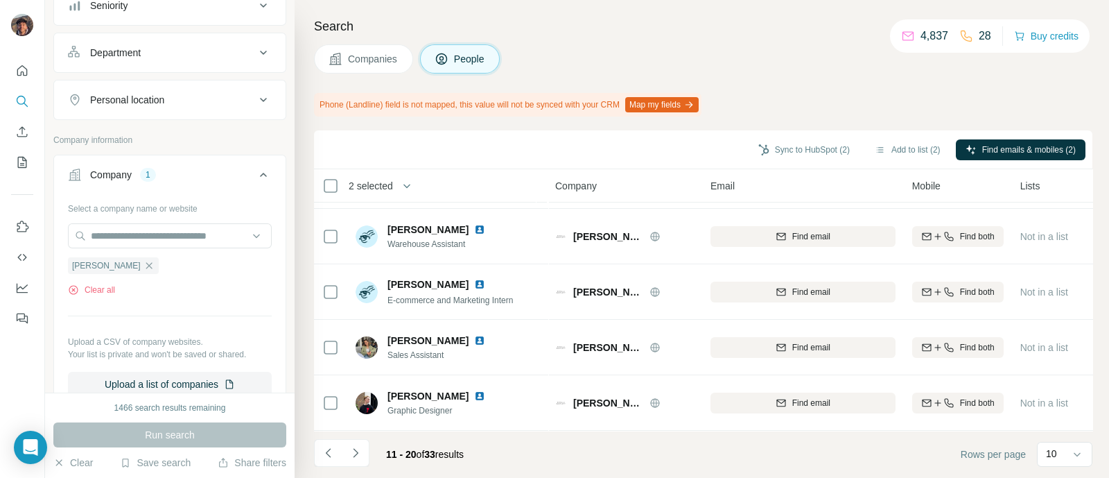
click at [354, 468] on li at bounding box center [356, 454] width 28 height 31
click at [354, 464] on button "Navigate to next page" at bounding box center [356, 453] width 28 height 28
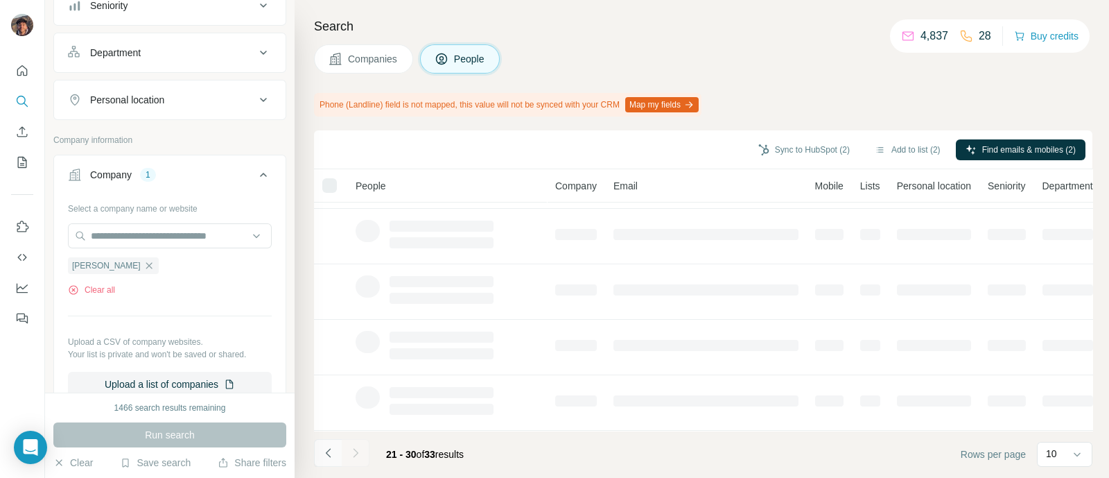
click at [327, 454] on icon "Navigate to previous page" at bounding box center [327, 452] width 5 height 9
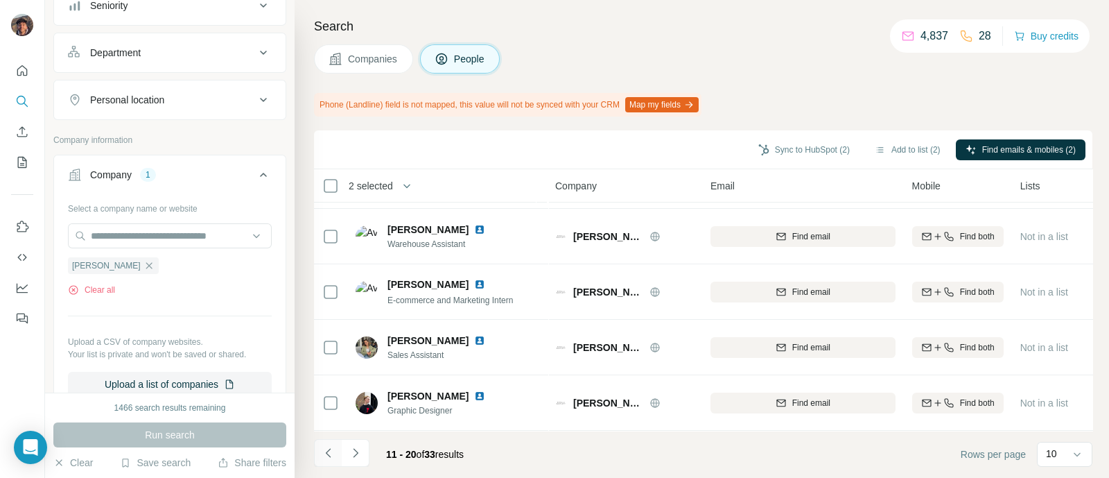
click at [322, 454] on icon "Navigate to previous page" at bounding box center [329, 453] width 14 height 14
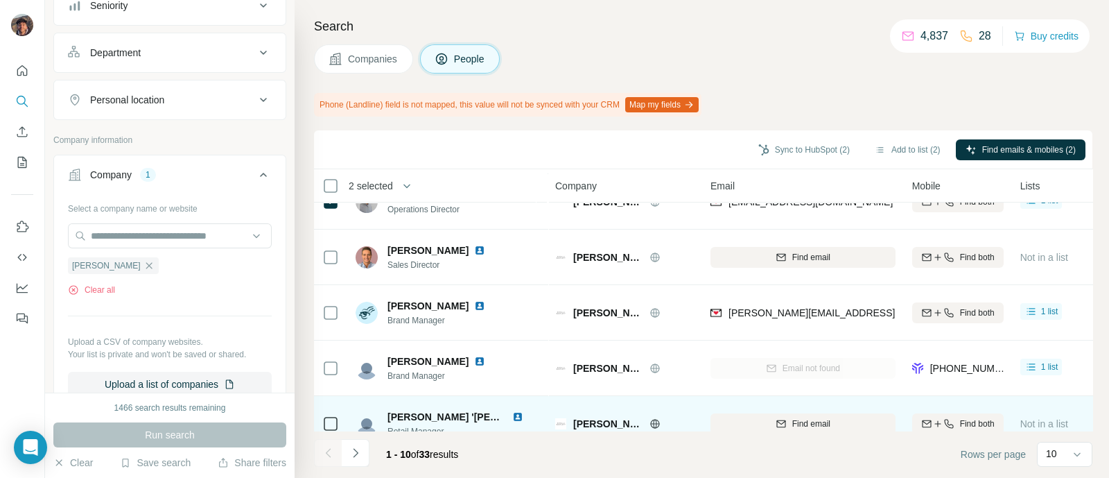
scroll to position [162, 0]
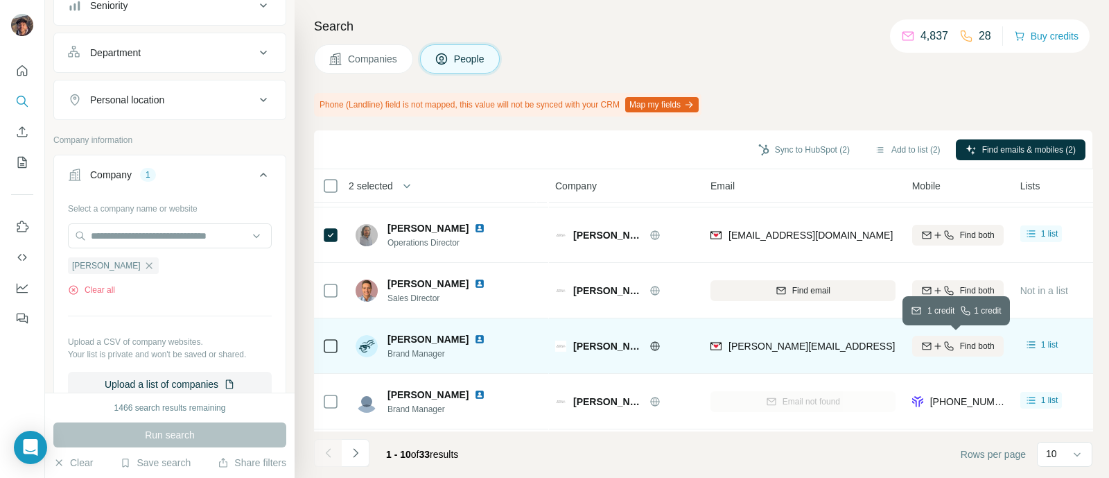
click at [922, 336] on button "Find both" at bounding box center [958, 346] width 92 height 21
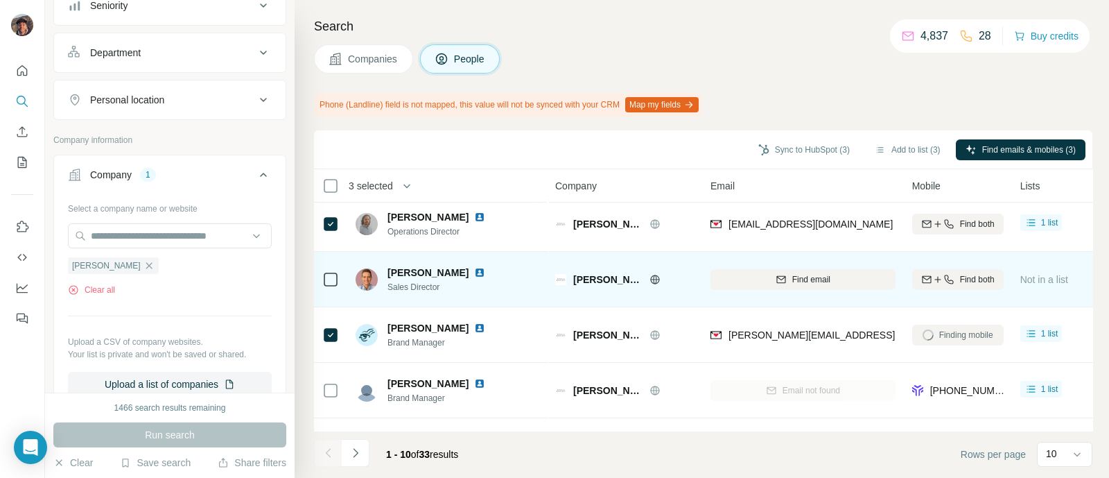
scroll to position [335, 0]
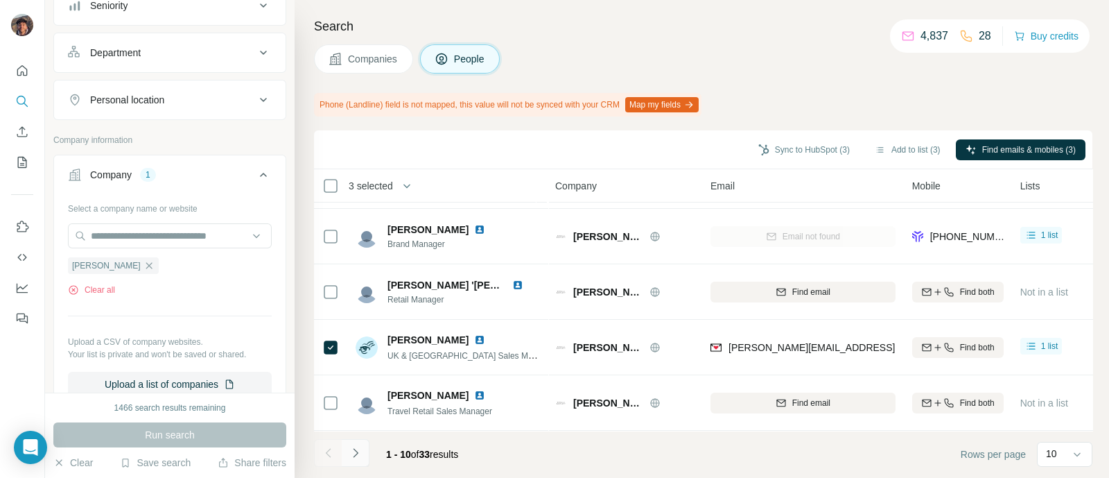
click at [351, 459] on icon "Navigate to next page" at bounding box center [356, 453] width 14 height 14
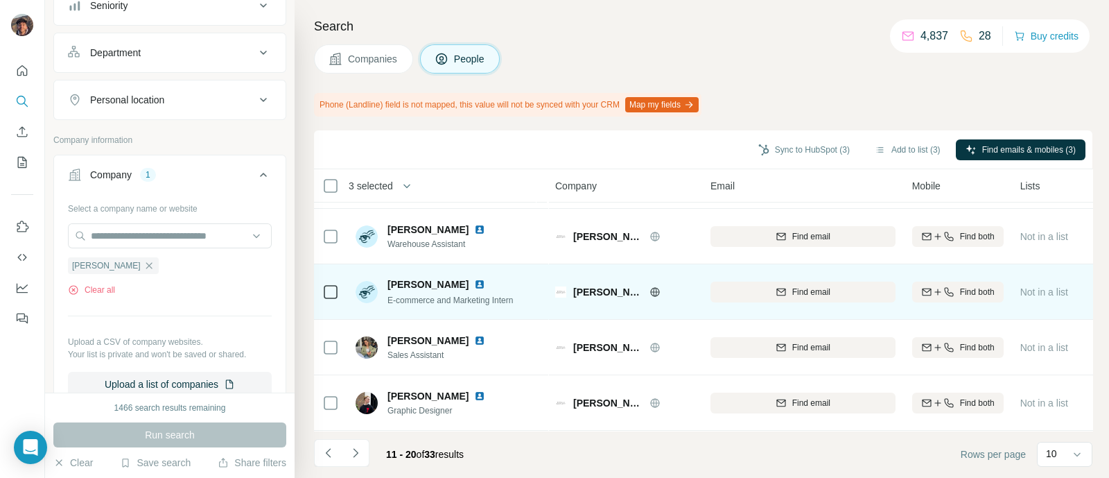
scroll to position [0, 0]
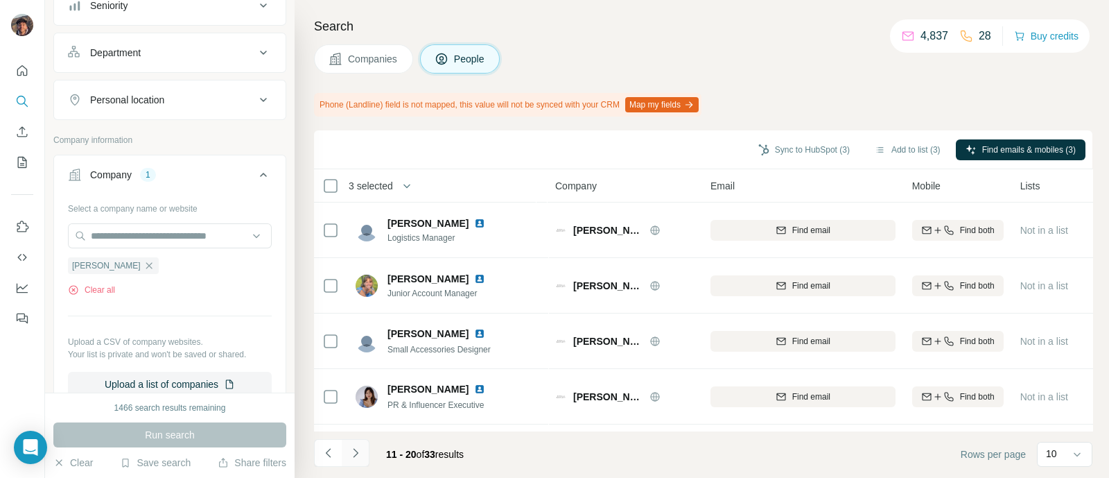
click at [360, 442] on button "Navigate to next page" at bounding box center [356, 453] width 28 height 28
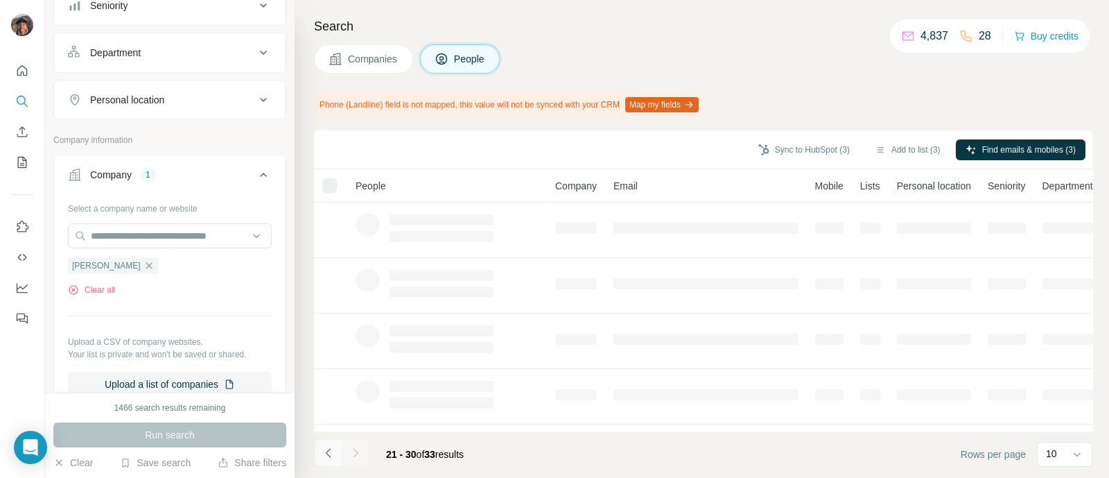
click at [333, 459] on icon "Navigate to previous page" at bounding box center [329, 453] width 14 height 14
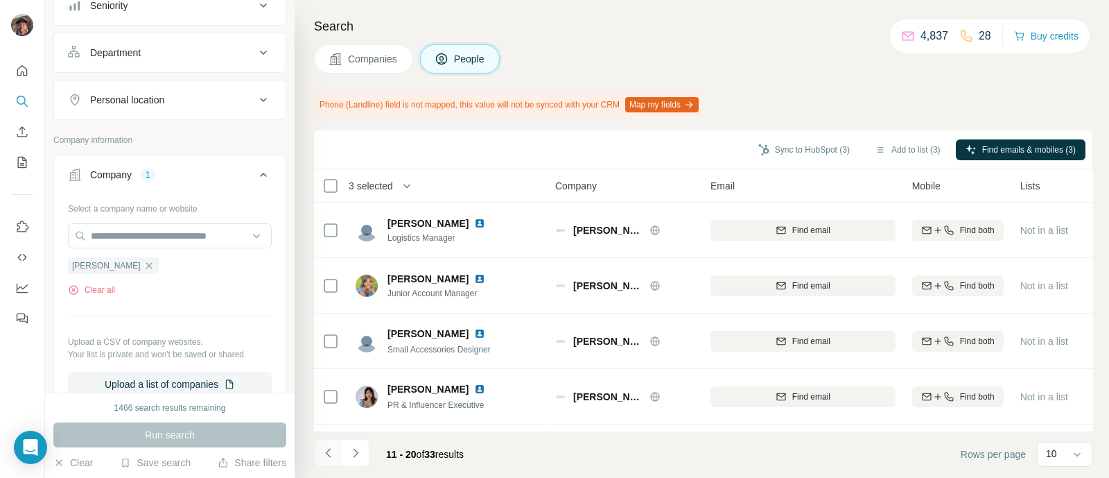
click at [322, 443] on button "Navigate to previous page" at bounding box center [328, 453] width 28 height 28
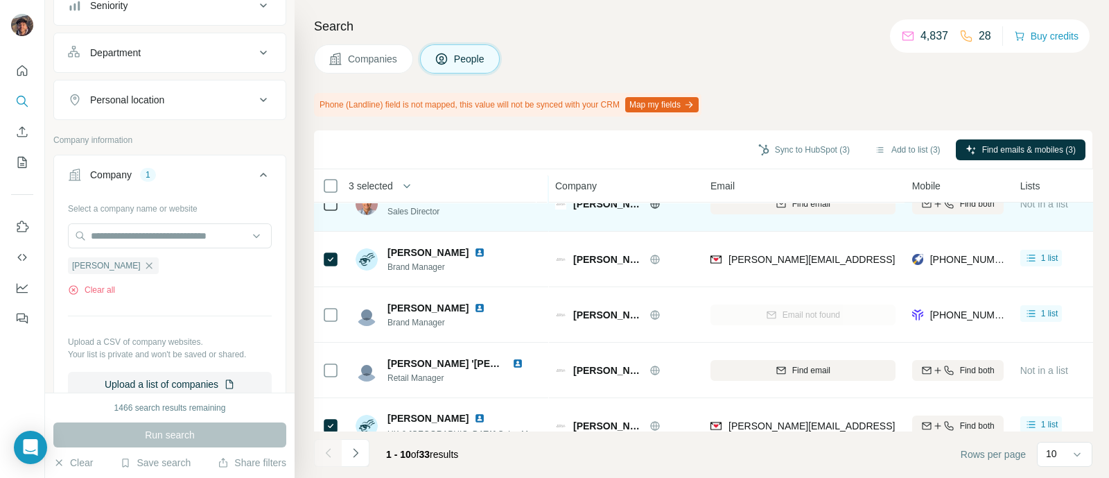
scroll to position [335, 0]
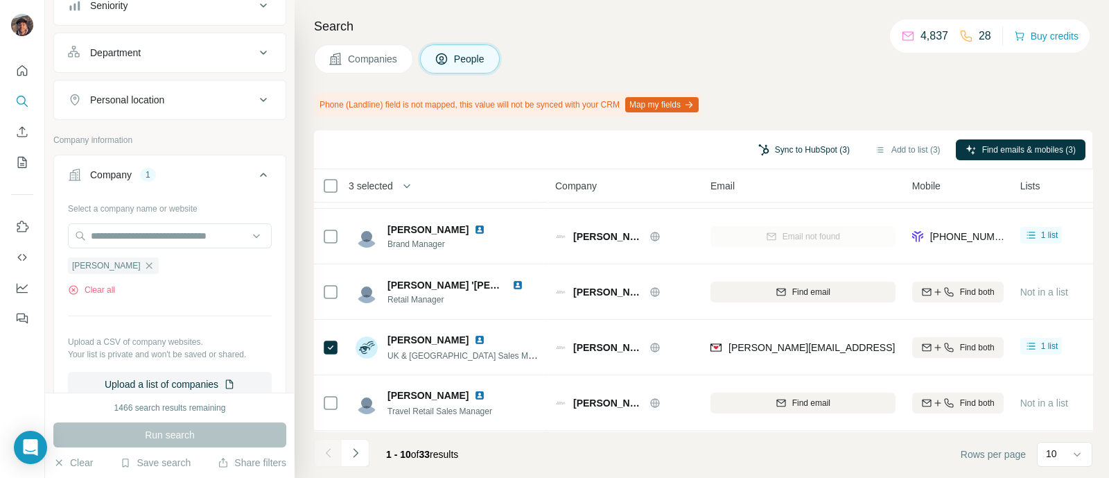
click at [779, 152] on button "Sync to HubSpot (3)" at bounding box center [804, 149] width 111 height 21
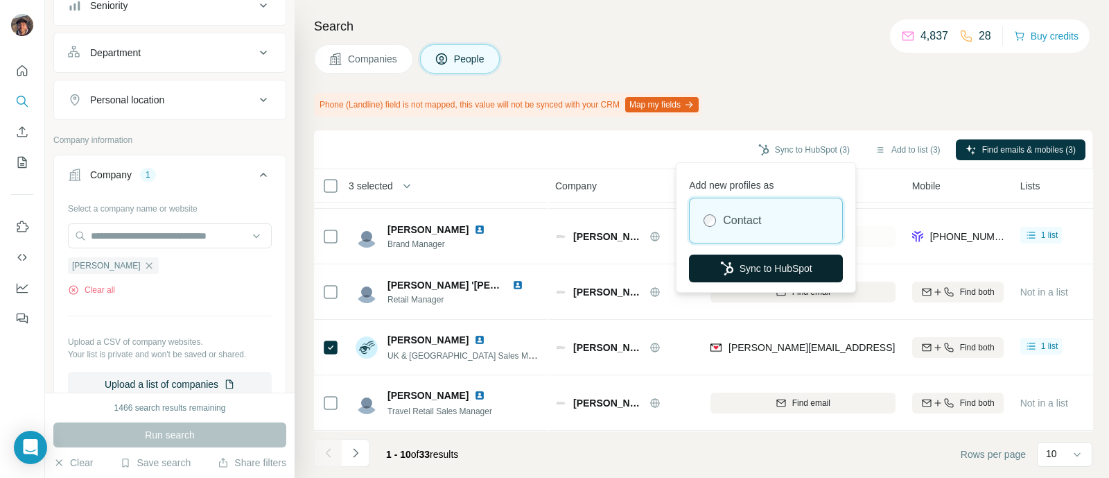
click at [768, 261] on button "Sync to HubSpot" at bounding box center [766, 268] width 154 height 28
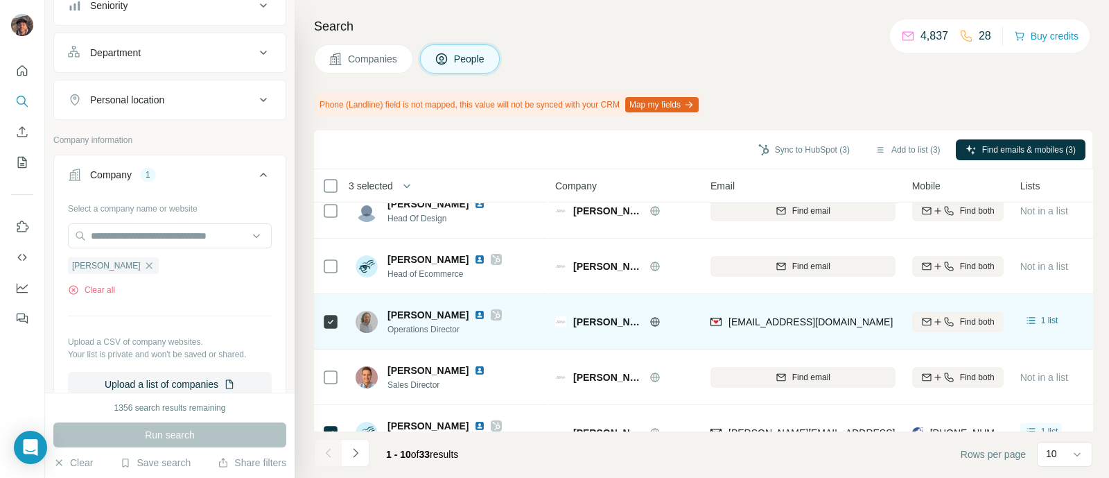
scroll to position [0, 0]
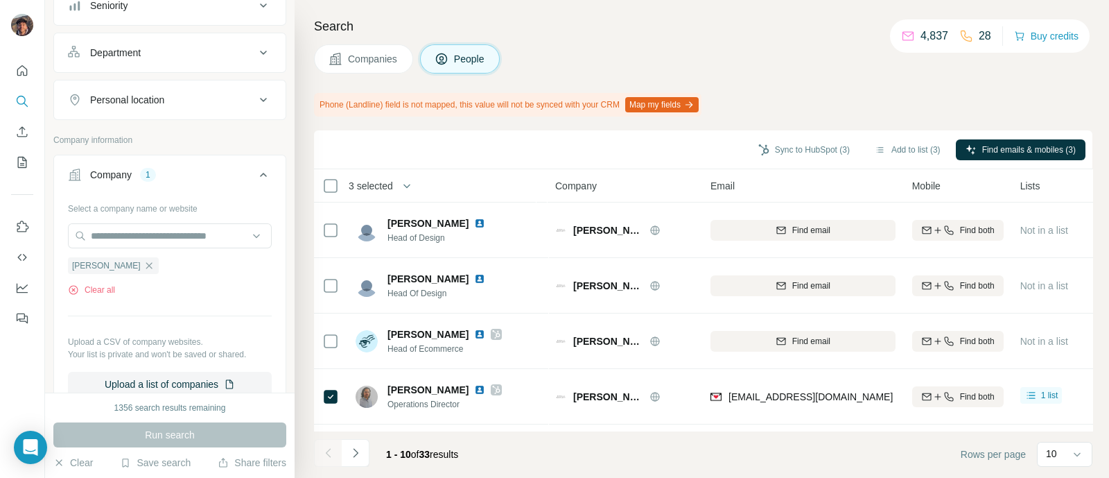
click at [360, 37] on div "Search Companies People Phone (Landline) field is not mapped, this value will n…" at bounding box center [702, 239] width 815 height 478
click at [367, 60] on span "Companies" at bounding box center [373, 59] width 51 height 14
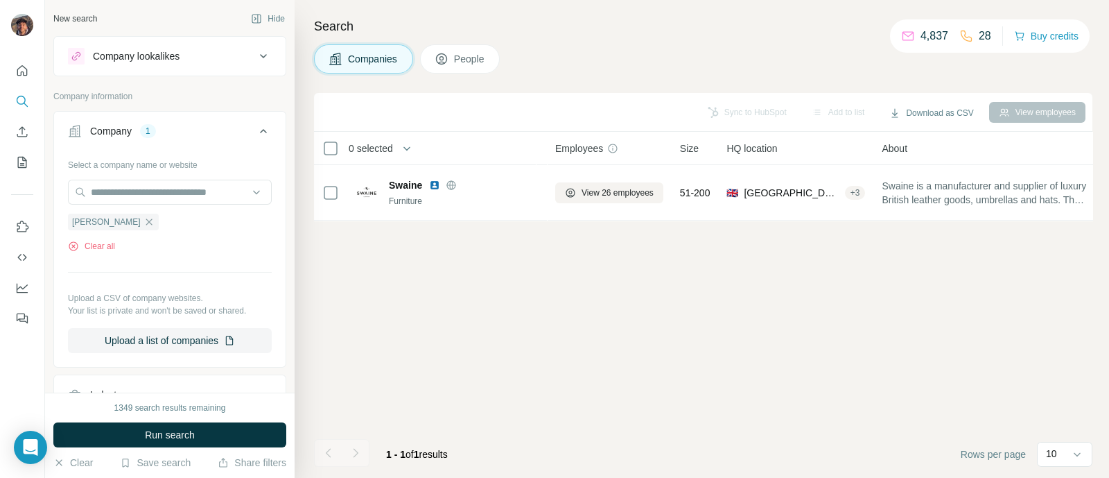
click at [144, 224] on icon "button" at bounding box center [149, 221] width 11 height 11
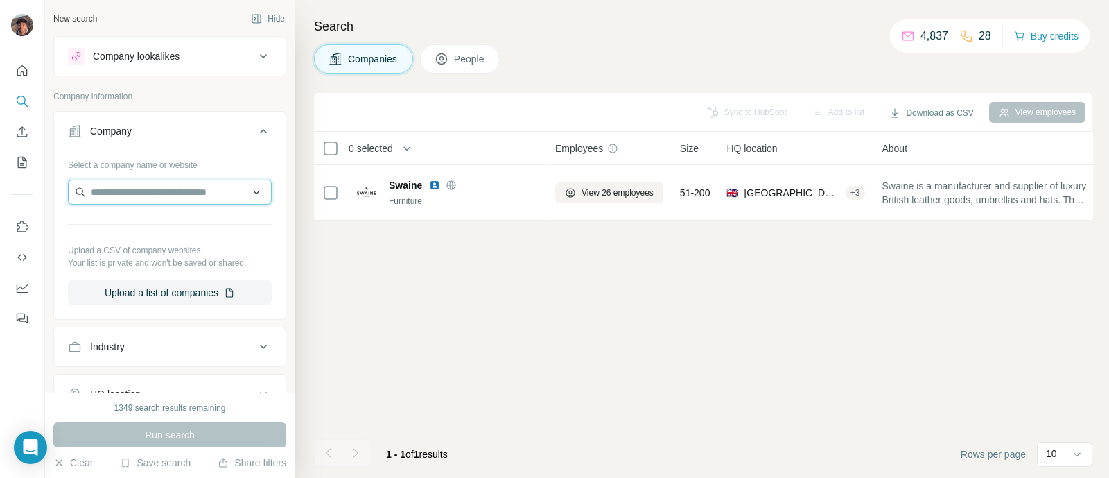
click at [152, 192] on input "text" at bounding box center [170, 192] width 204 height 25
paste input "******"
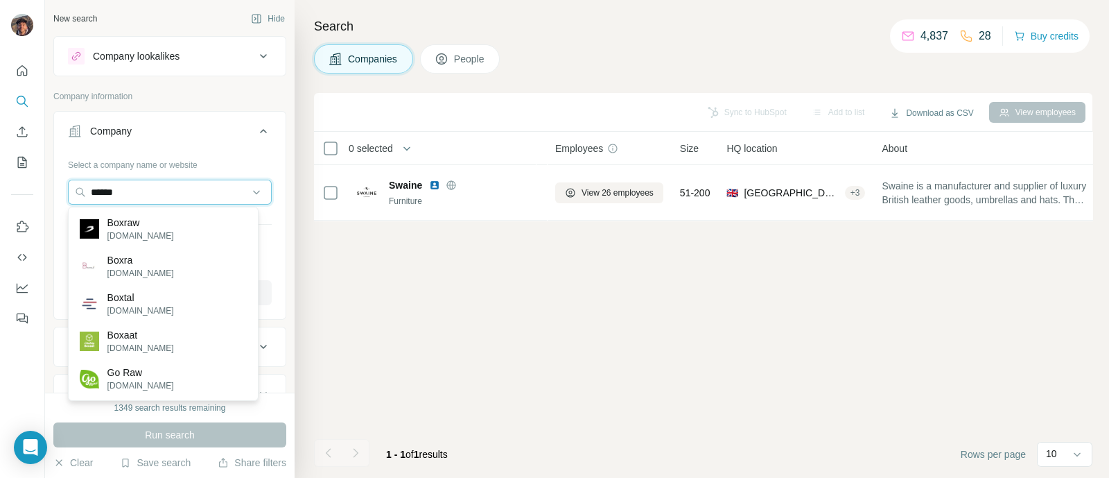
type input "******"
click at [160, 228] on div "Boxraw boxraw.com" at bounding box center [163, 228] width 184 height 37
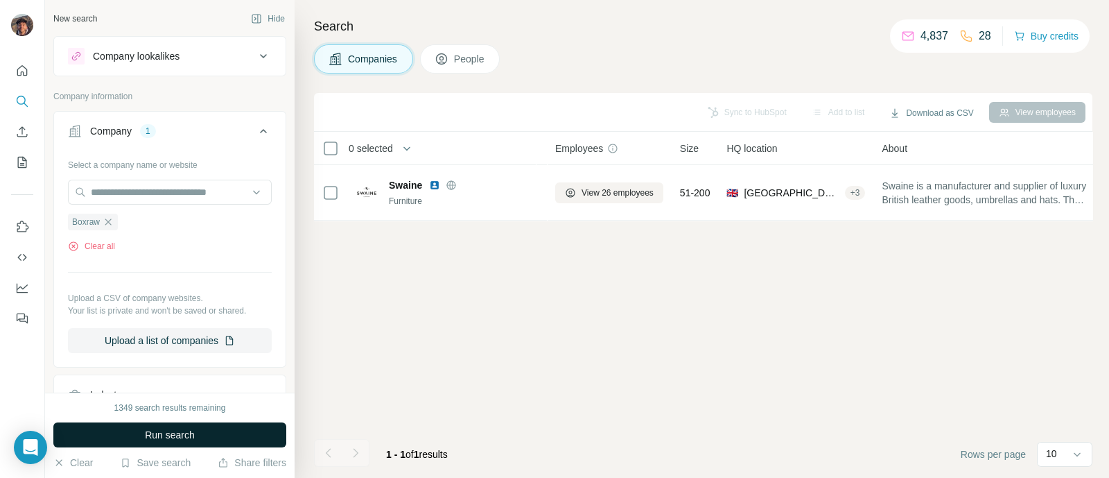
click at [194, 435] on span "Run search" at bounding box center [170, 435] width 50 height 14
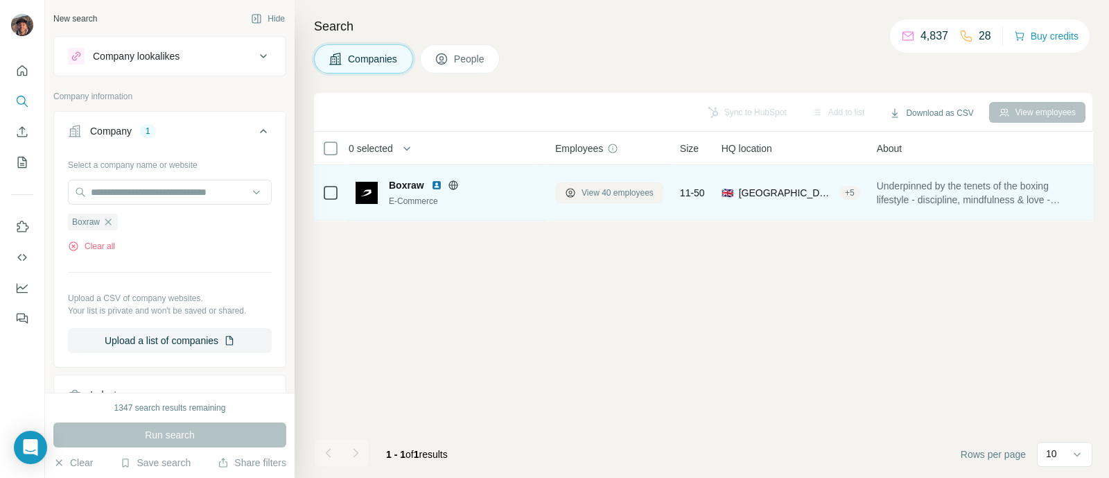
click at [616, 187] on span "View 40 employees" at bounding box center [618, 193] width 72 height 12
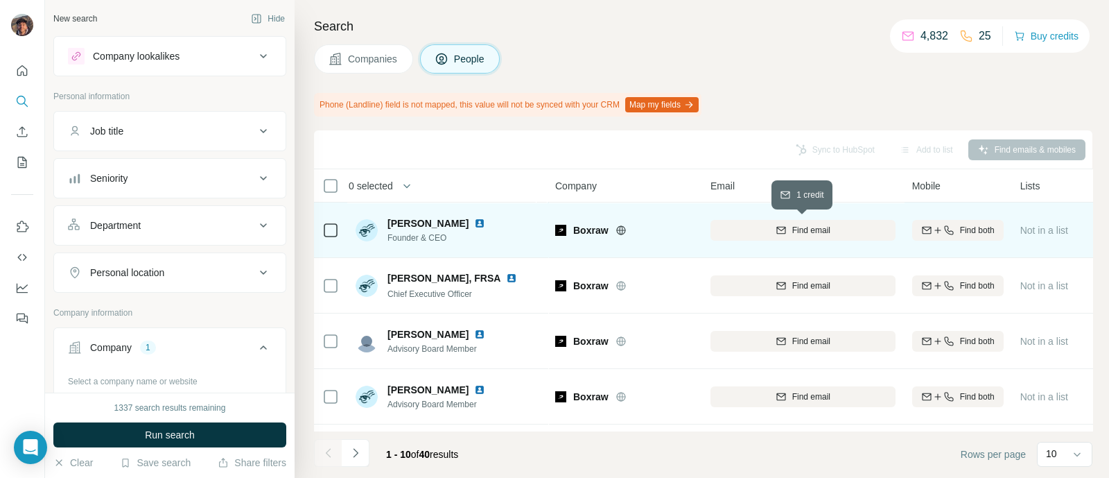
click at [761, 228] on div "Find email" at bounding box center [803, 230] width 185 height 12
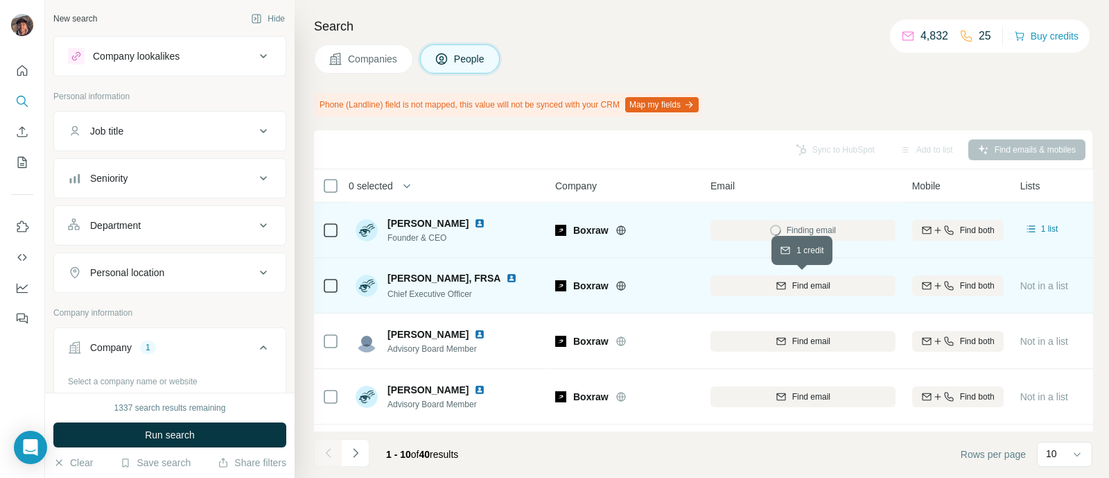
click at [807, 285] on span "Find email" at bounding box center [812, 285] width 38 height 12
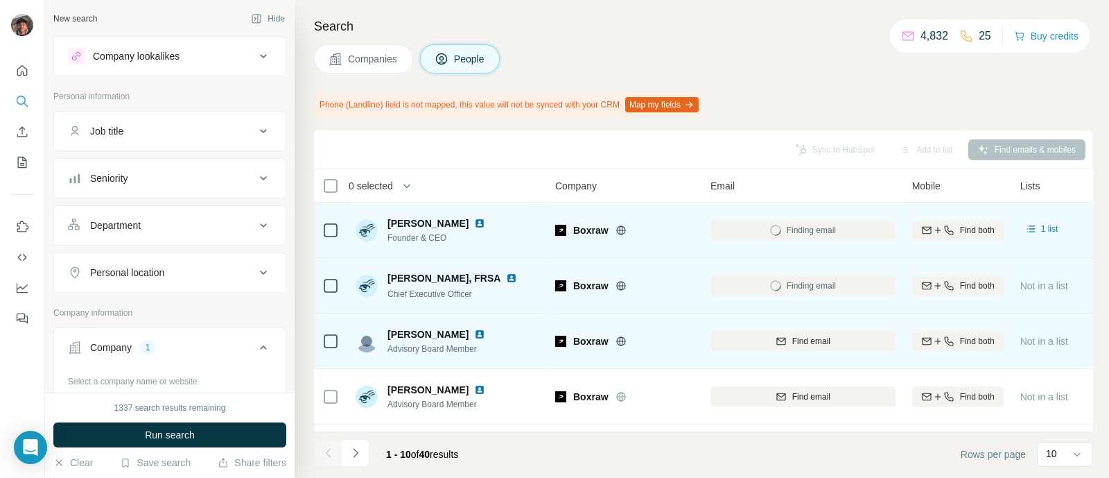
scroll to position [173, 0]
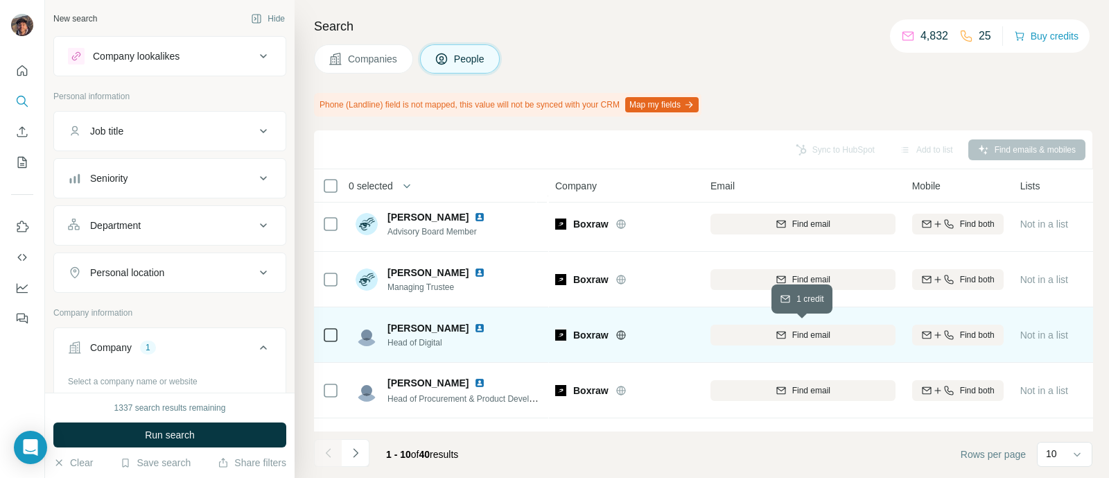
click at [860, 331] on div "Find email" at bounding box center [803, 335] width 185 height 12
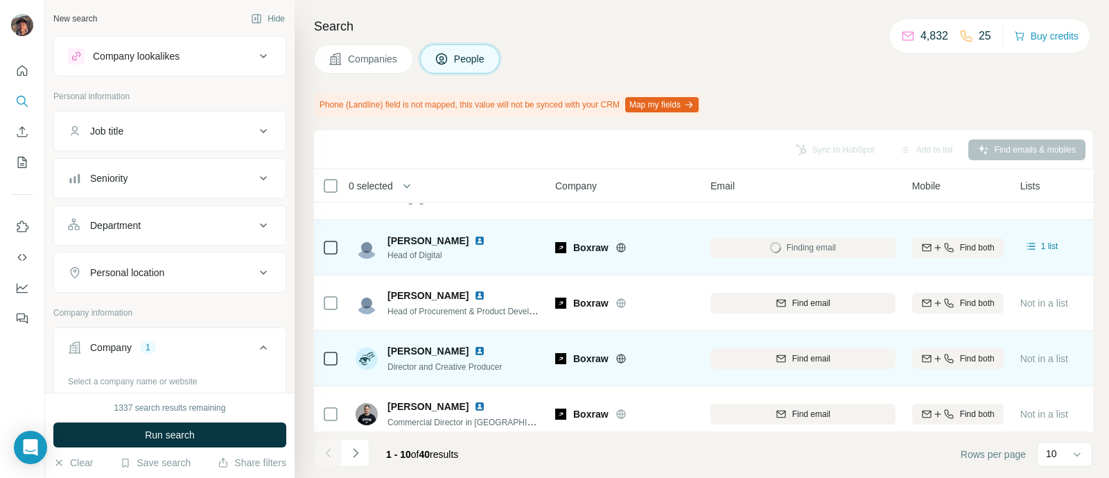
scroll to position [335, 0]
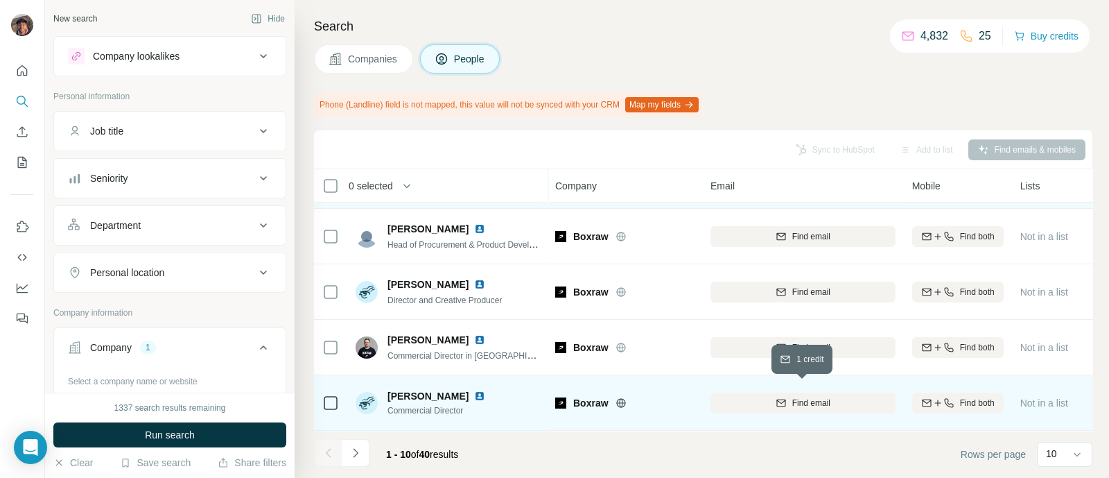
click at [776, 397] on icon "button" at bounding box center [781, 402] width 11 height 11
click at [359, 446] on icon "Navigate to next page" at bounding box center [356, 453] width 14 height 14
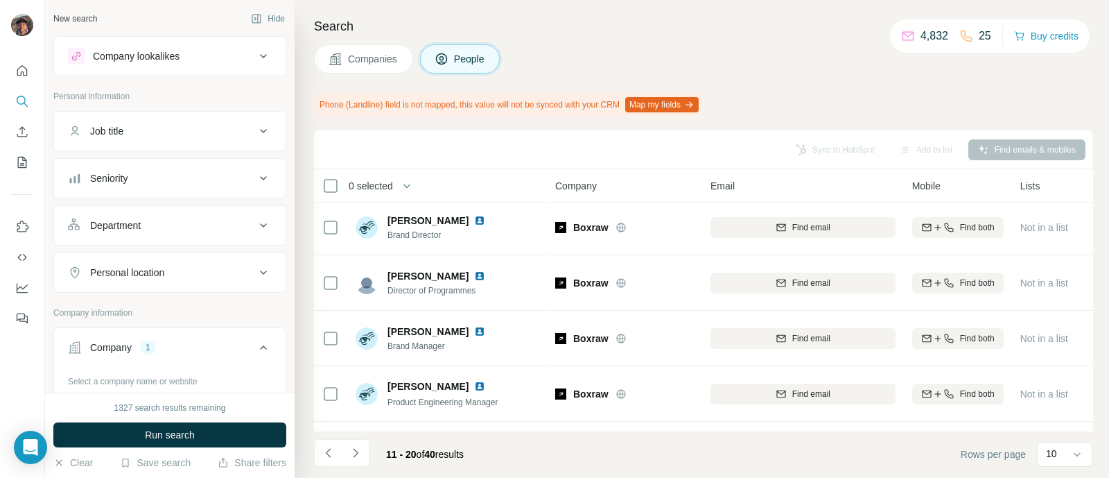
scroll to position [0, 0]
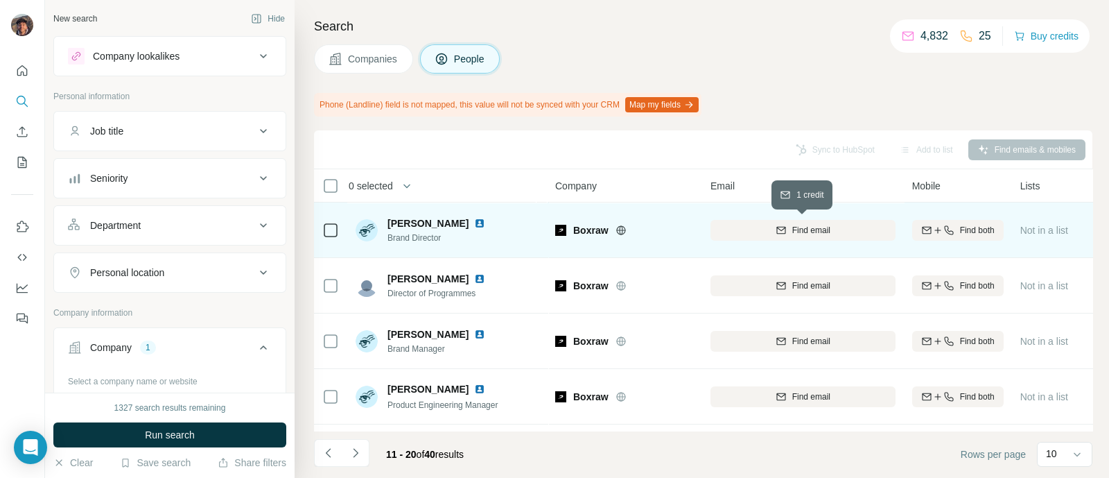
click at [801, 230] on span "Find email" at bounding box center [812, 230] width 38 height 12
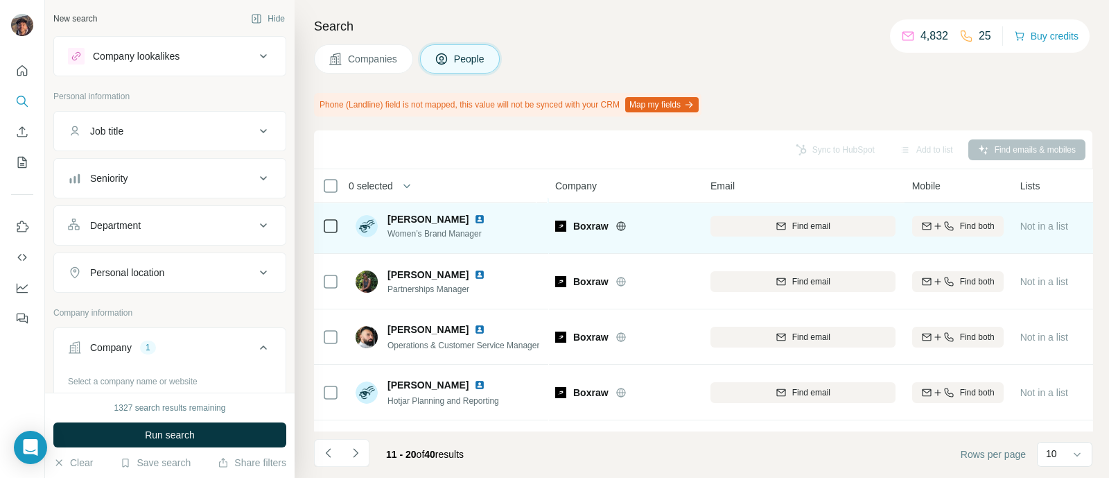
scroll to position [162, 0]
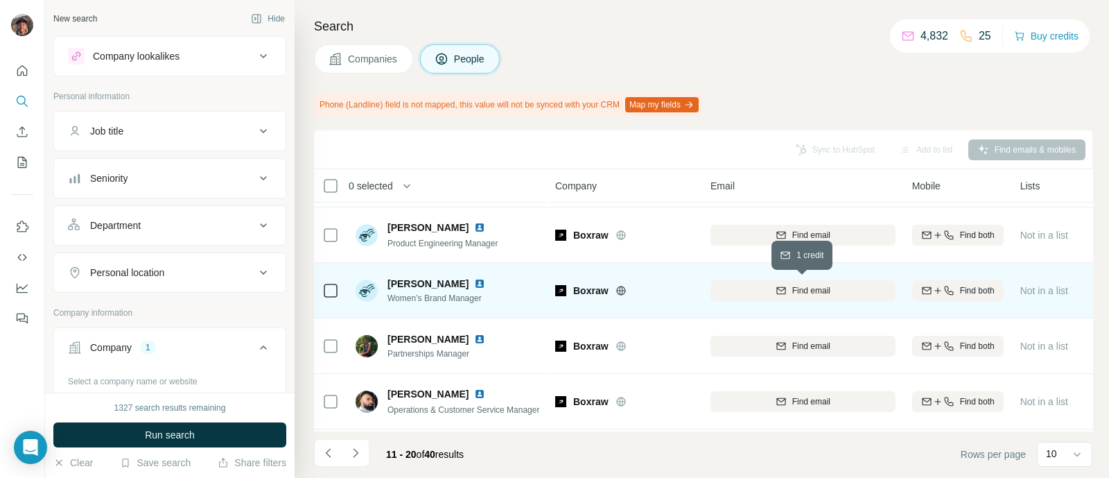
click at [765, 285] on div "Find email" at bounding box center [803, 290] width 185 height 12
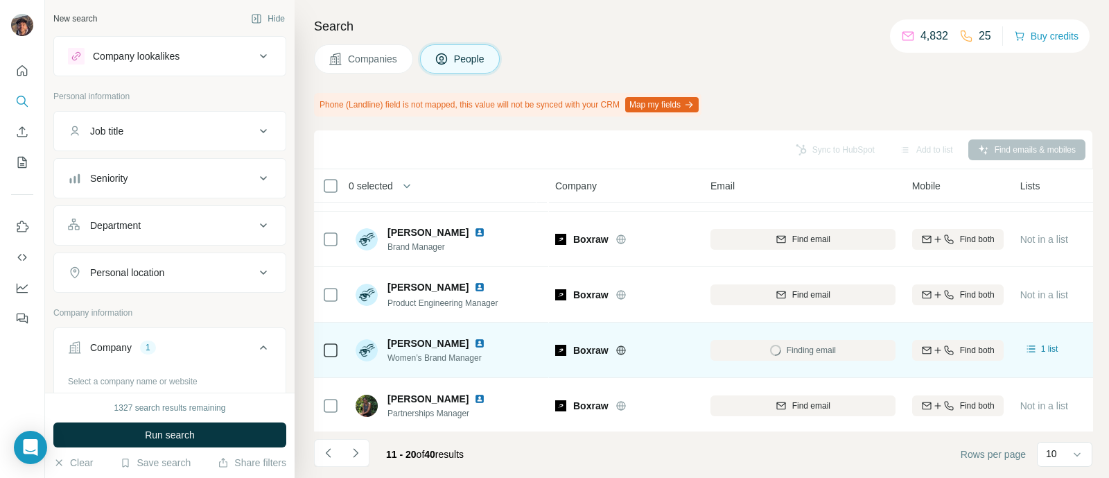
scroll to position [75, 0]
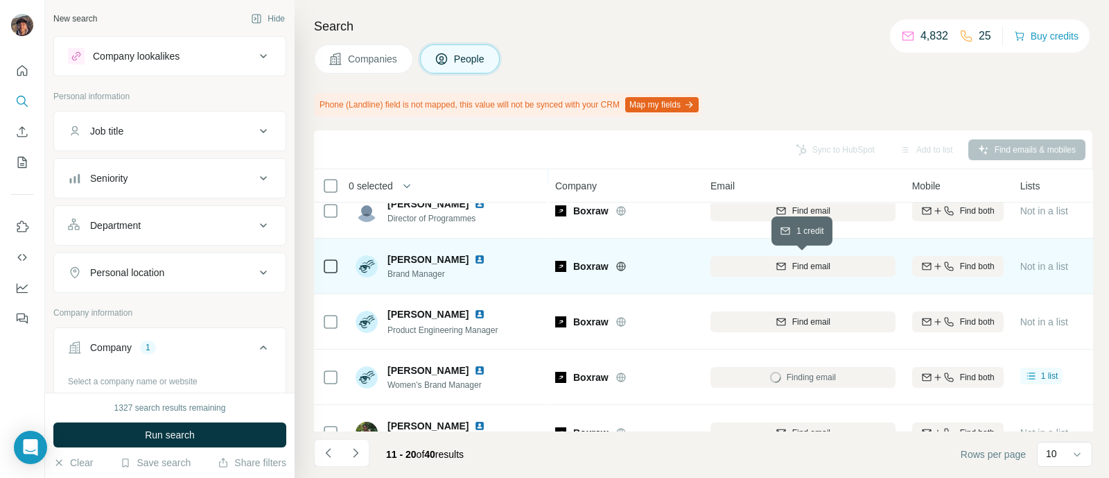
click at [756, 272] on button "Find email" at bounding box center [803, 266] width 185 height 21
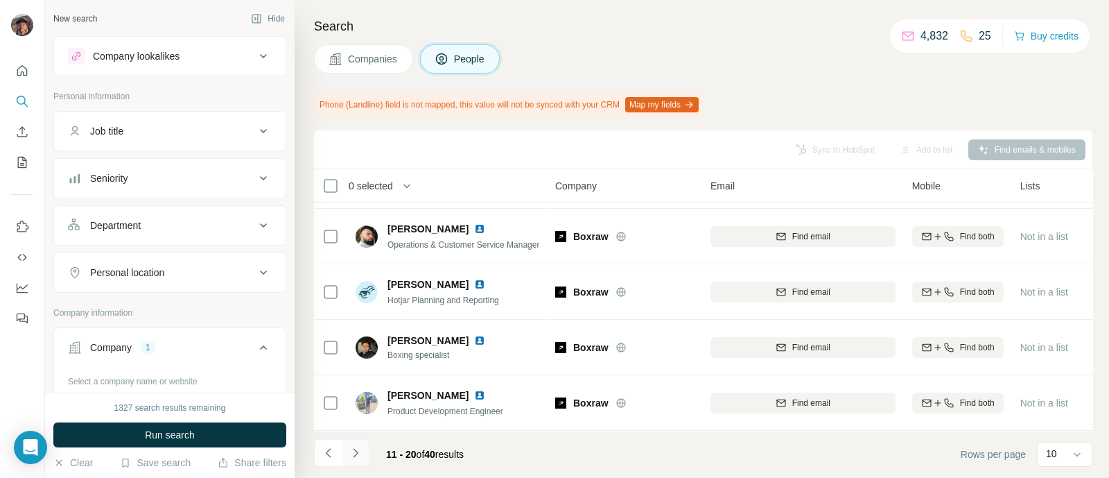
click at [361, 452] on icon "Navigate to next page" at bounding box center [356, 453] width 14 height 14
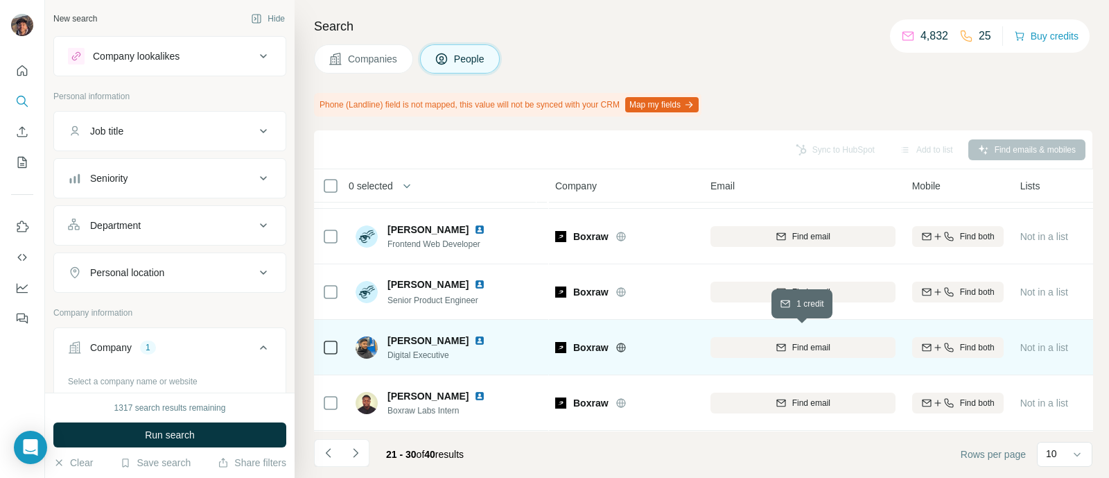
click at [750, 343] on div "Find email" at bounding box center [803, 347] width 185 height 12
click at [327, 453] on icon "Navigate to previous page" at bounding box center [329, 453] width 14 height 14
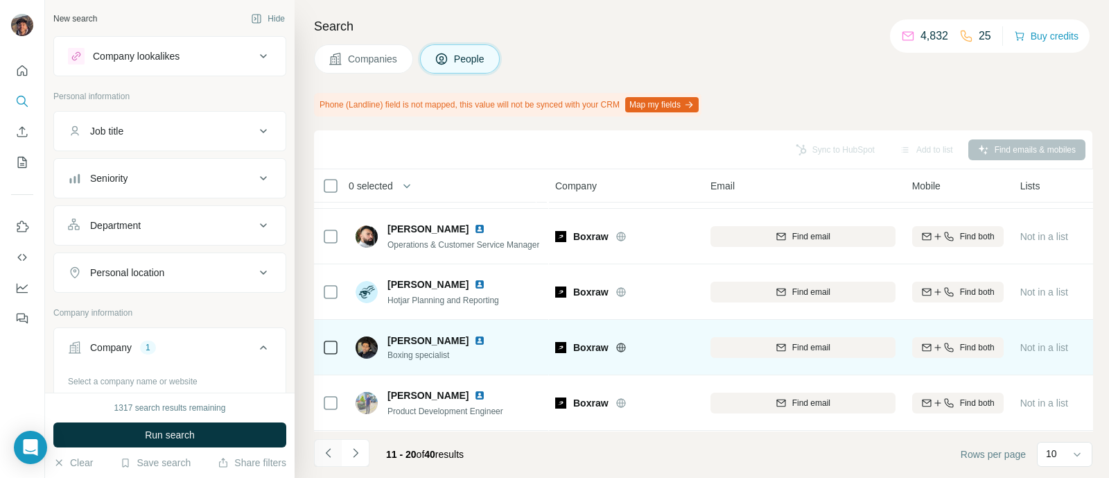
click at [327, 453] on icon "Navigate to previous page" at bounding box center [329, 453] width 14 height 14
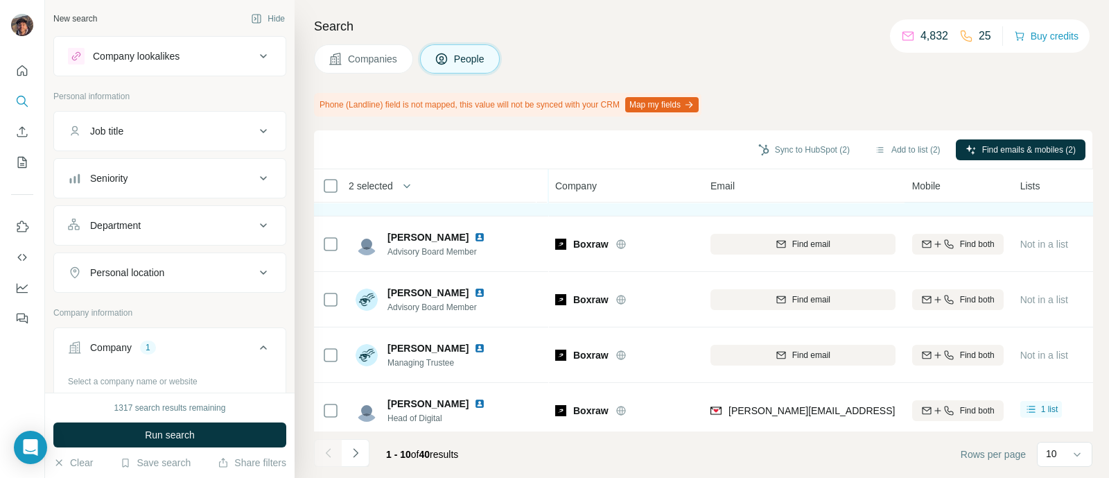
scroll to position [173, 0]
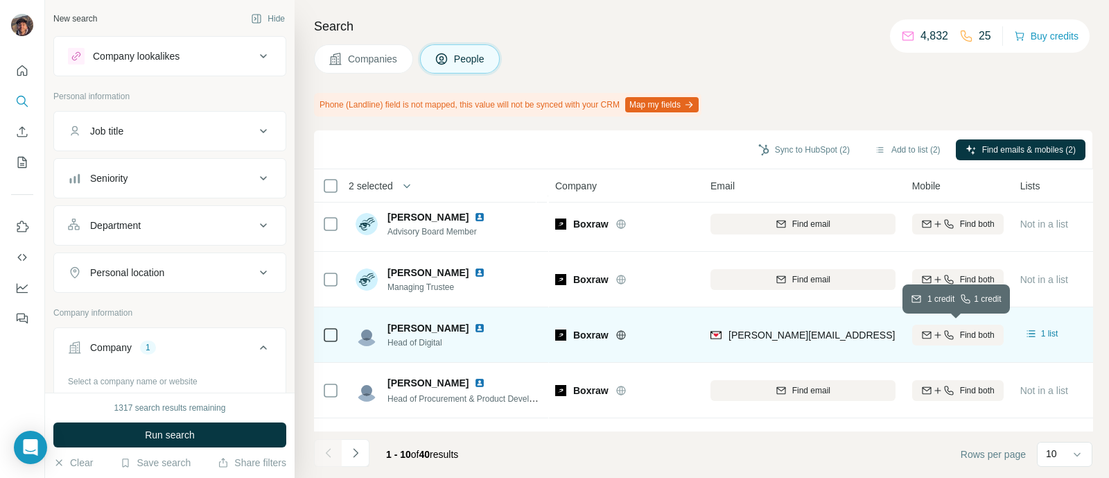
click at [933, 337] on icon "button" at bounding box center [938, 334] width 11 height 11
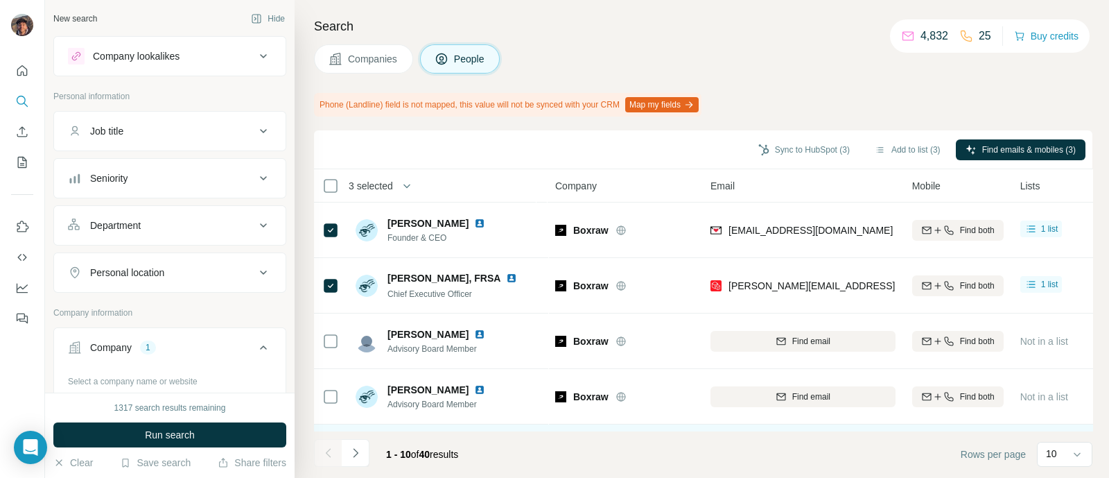
scroll to position [335, 0]
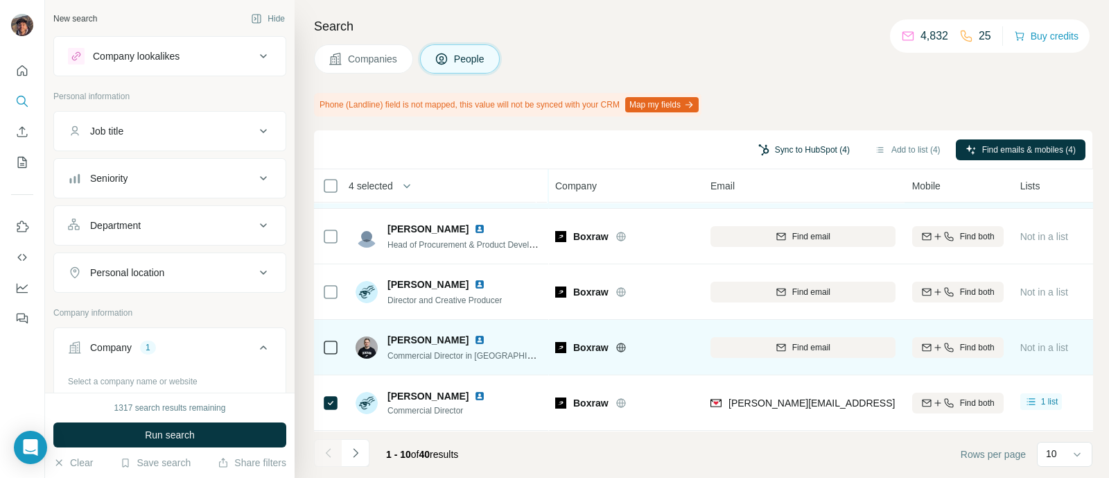
click at [806, 143] on button "Sync to HubSpot (4)" at bounding box center [804, 149] width 111 height 21
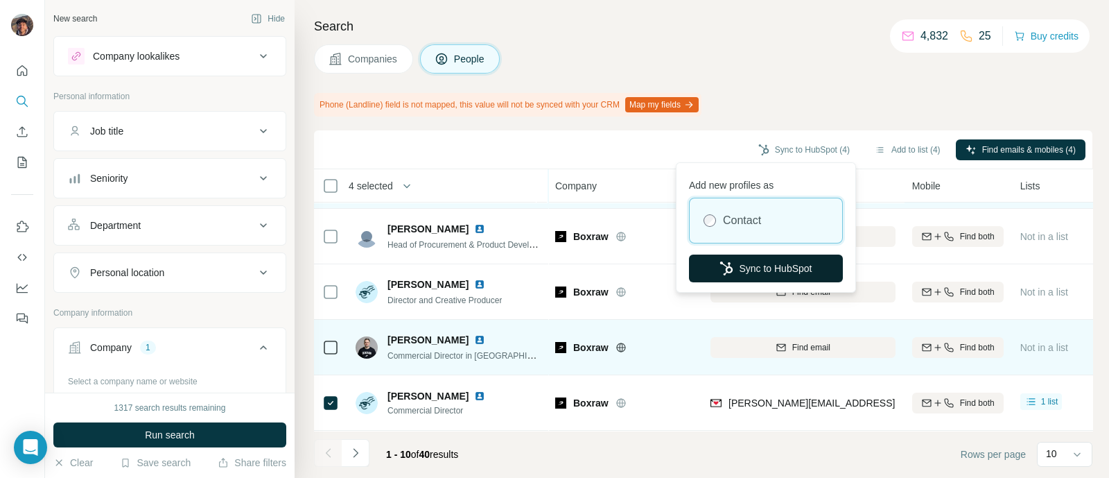
click at [759, 265] on button "Sync to HubSpot" at bounding box center [766, 268] width 154 height 28
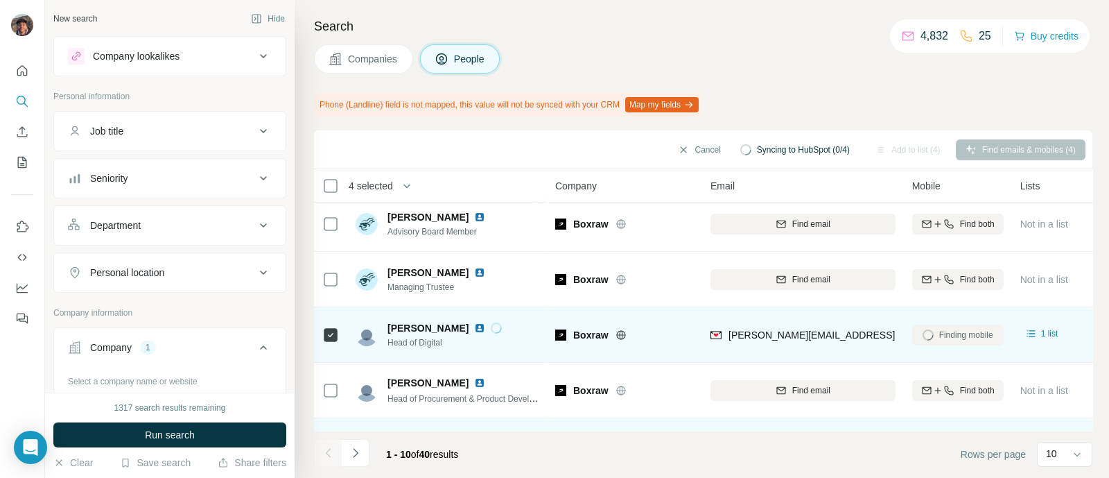
scroll to position [260, 0]
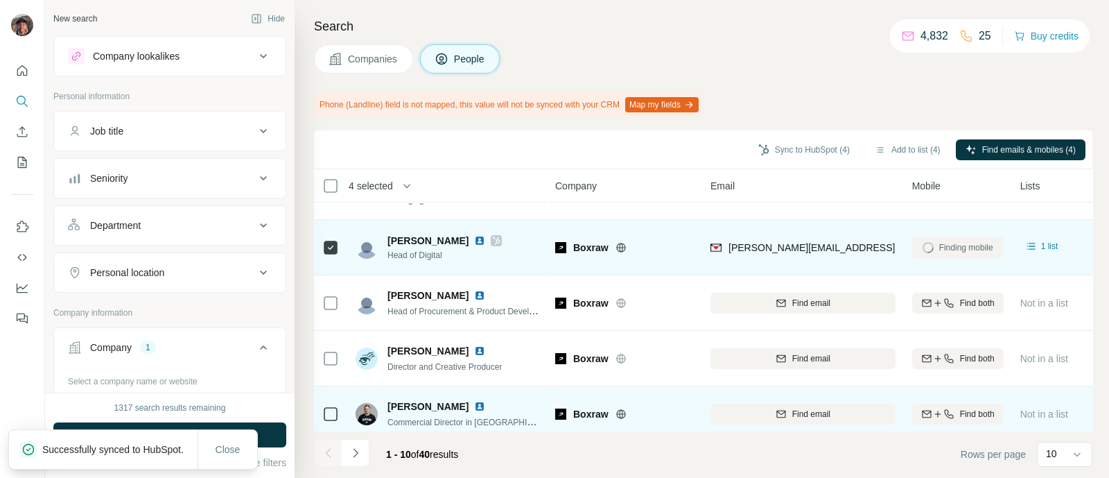
click at [339, 187] on div "4 selected" at bounding box center [366, 186] width 54 height 14
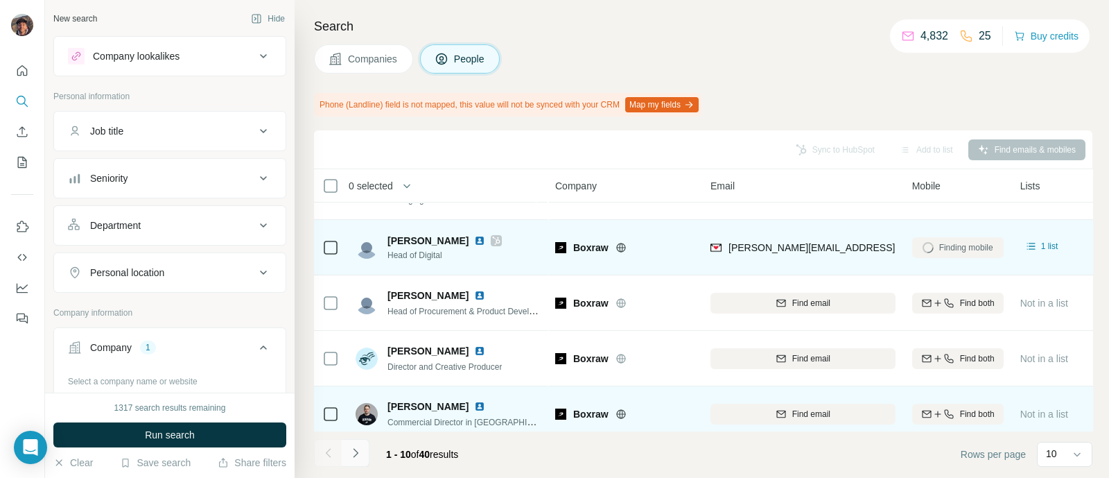
click at [364, 451] on button "Navigate to next page" at bounding box center [356, 453] width 28 height 28
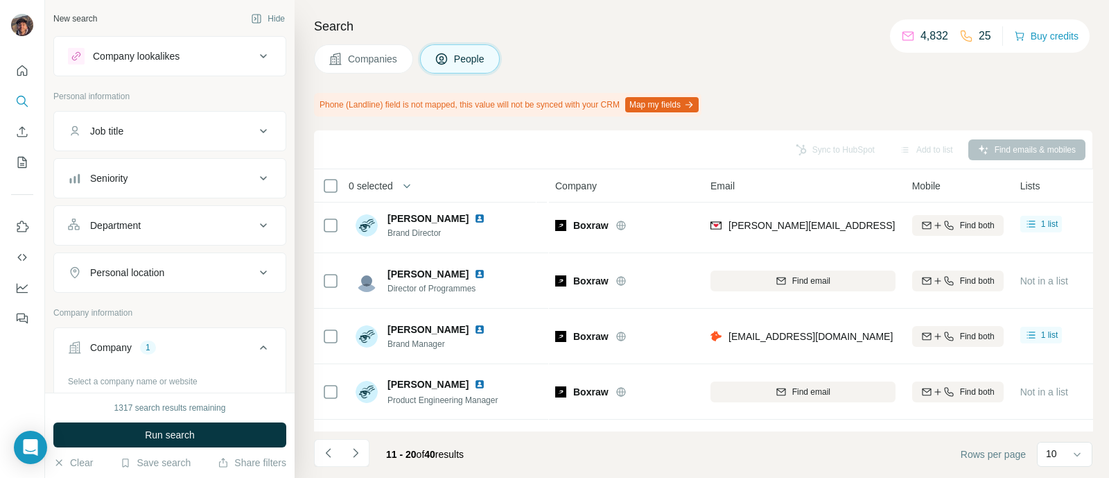
scroll to position [0, 0]
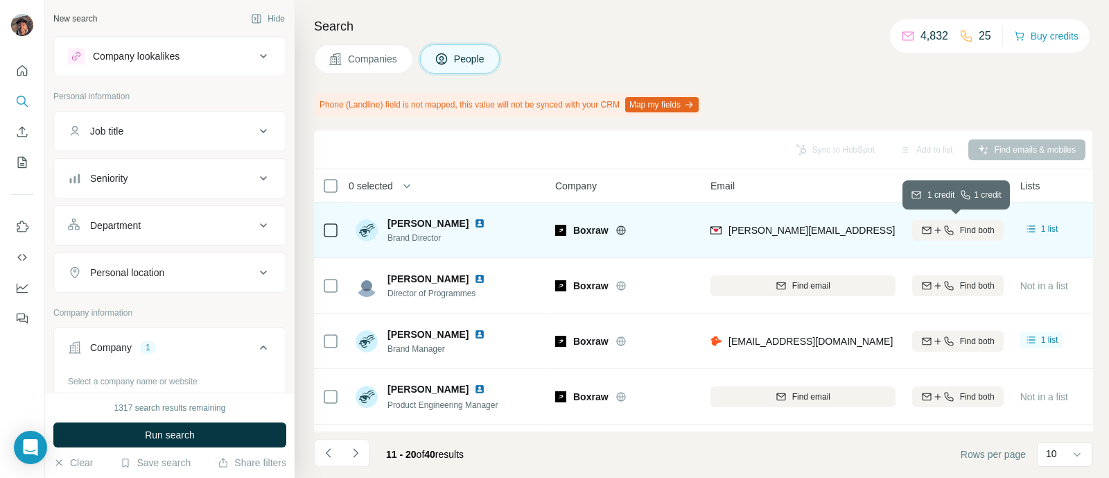
click at [960, 234] on span "Find both" at bounding box center [977, 230] width 35 height 12
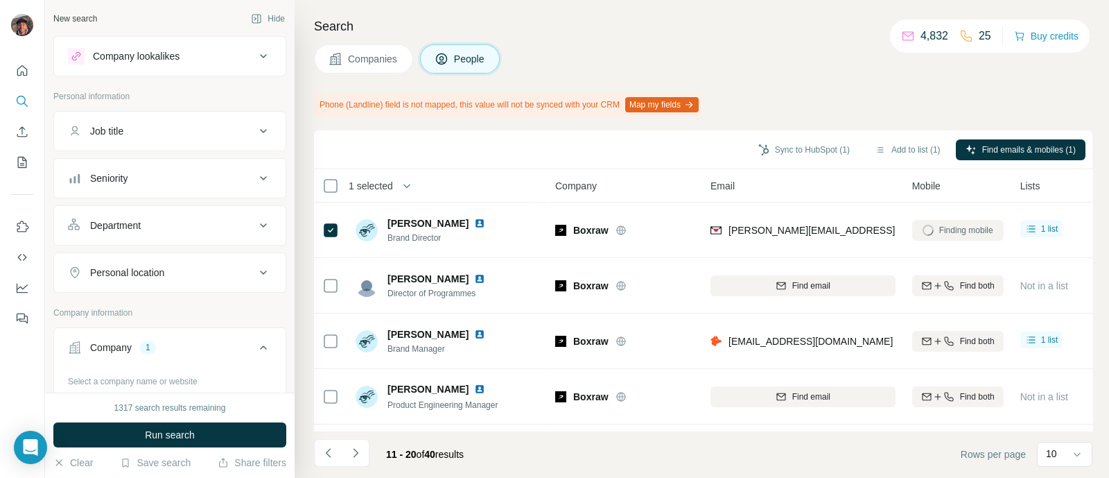
scroll to position [335, 0]
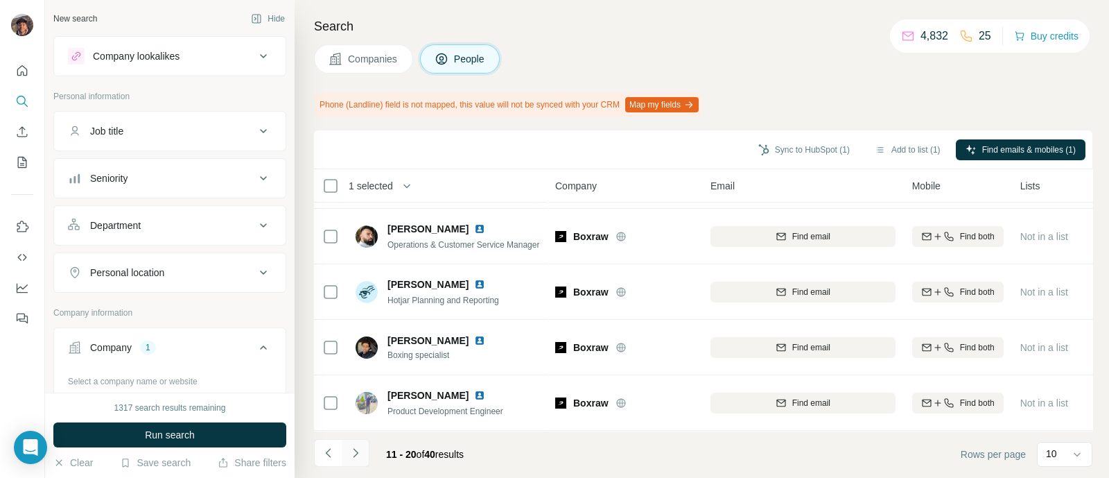
click at [358, 444] on button "Navigate to next page" at bounding box center [356, 453] width 28 height 28
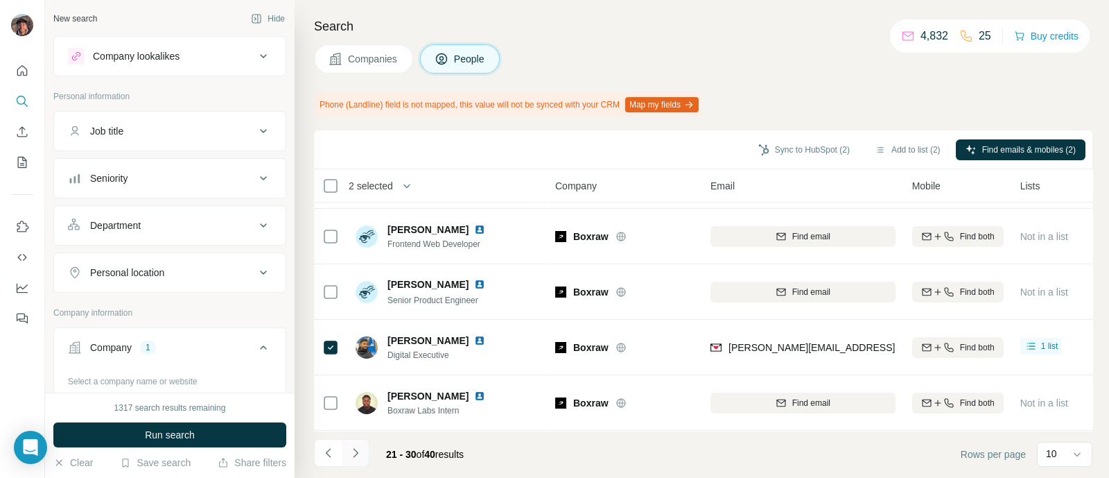
click at [350, 448] on icon "Navigate to next page" at bounding box center [356, 453] width 14 height 14
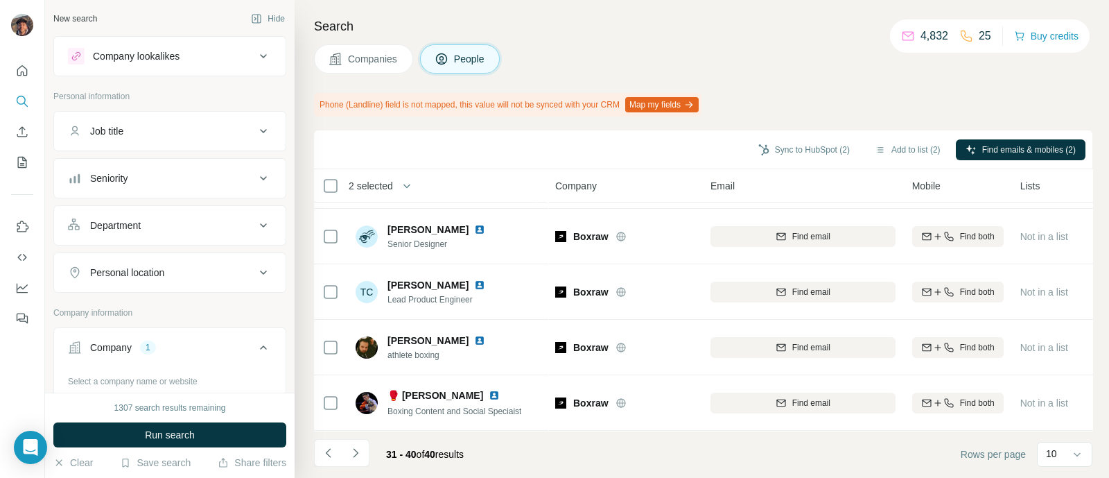
click at [372, 458] on div "31 - 40 of 40 results" at bounding box center [394, 454] width 161 height 31
click at [357, 453] on icon "Navigate to next page" at bounding box center [356, 453] width 14 height 14
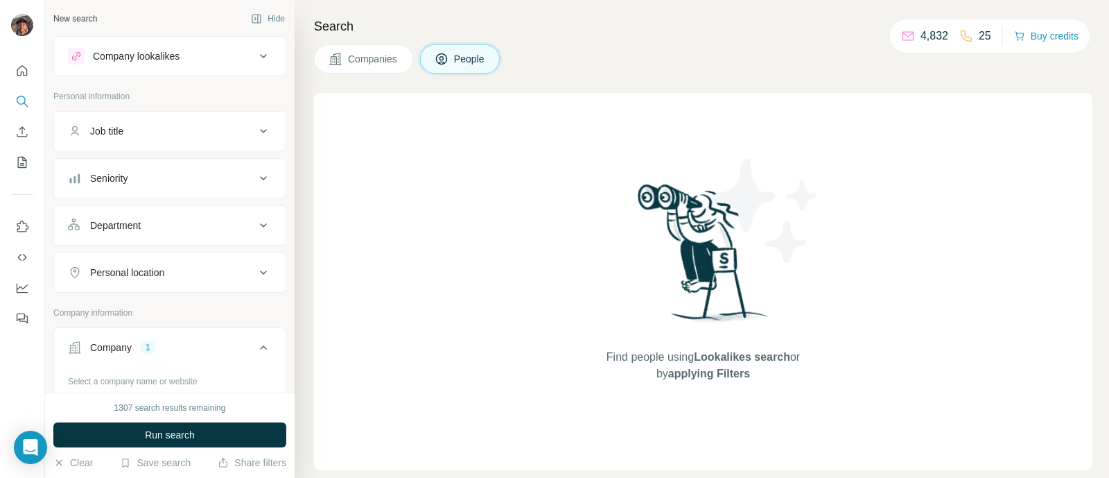
click at [377, 62] on span "Companies" at bounding box center [373, 59] width 51 height 14
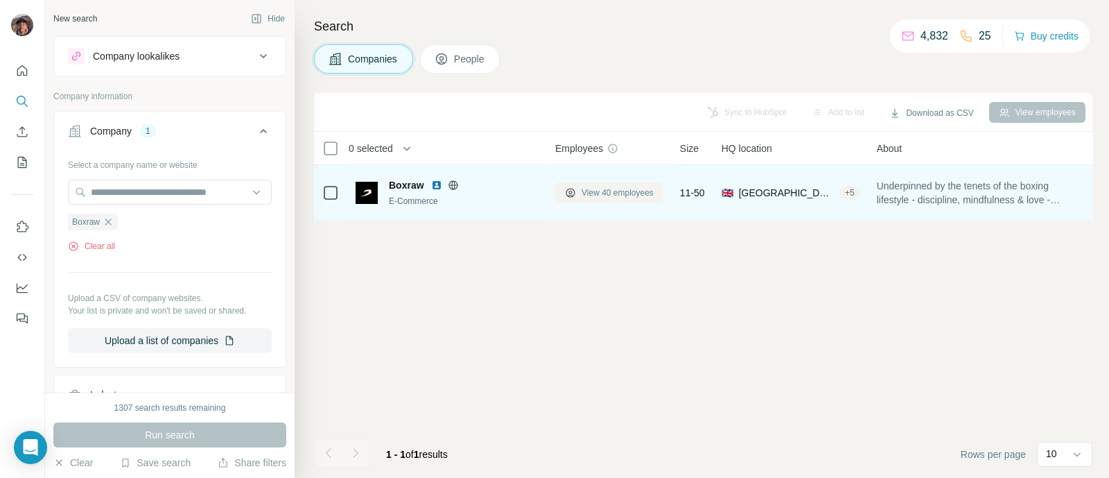
click at [603, 184] on button "View 40 employees" at bounding box center [609, 192] width 108 height 21
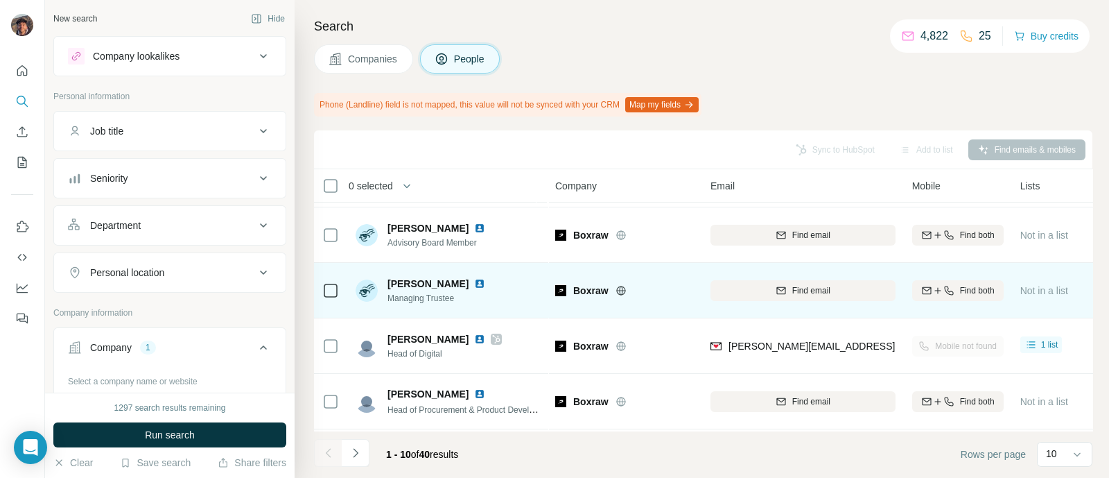
scroll to position [335, 0]
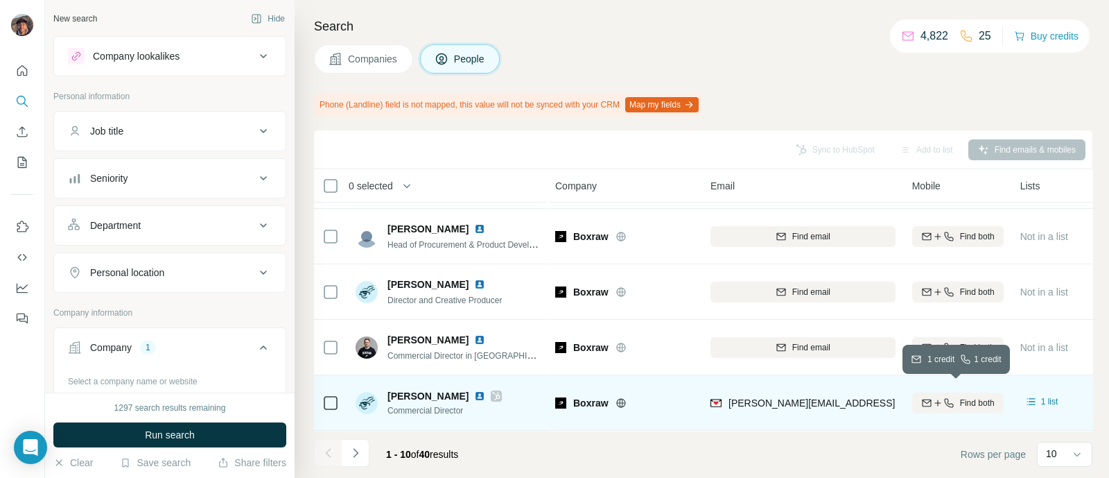
click at [963, 398] on span "Find both" at bounding box center [977, 403] width 35 height 12
click at [323, 383] on div at bounding box center [330, 402] width 17 height 38
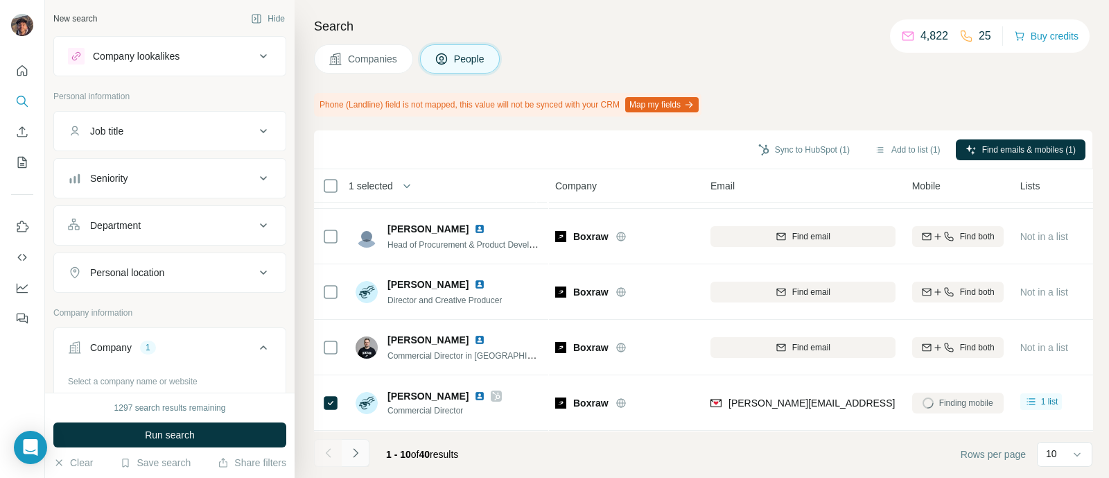
click at [358, 442] on button "Navigate to next page" at bounding box center [356, 453] width 28 height 28
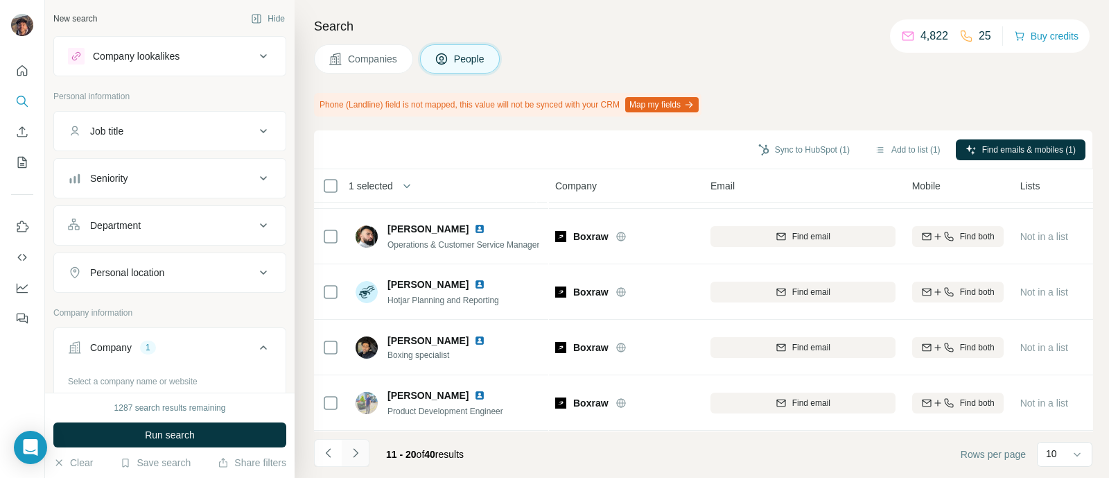
click at [358, 450] on icon "Navigate to next page" at bounding box center [356, 453] width 14 height 14
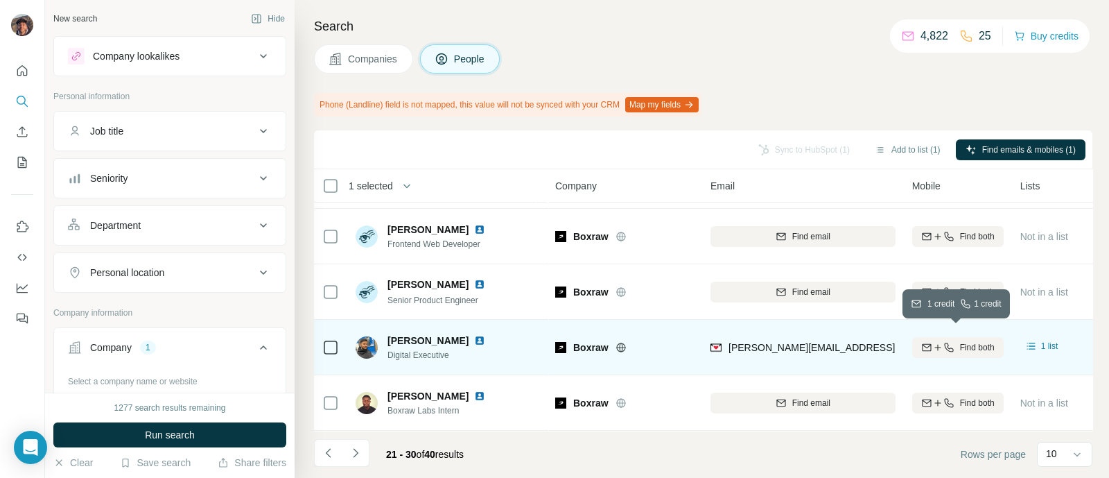
click at [926, 342] on icon "button" at bounding box center [927, 347] width 11 height 11
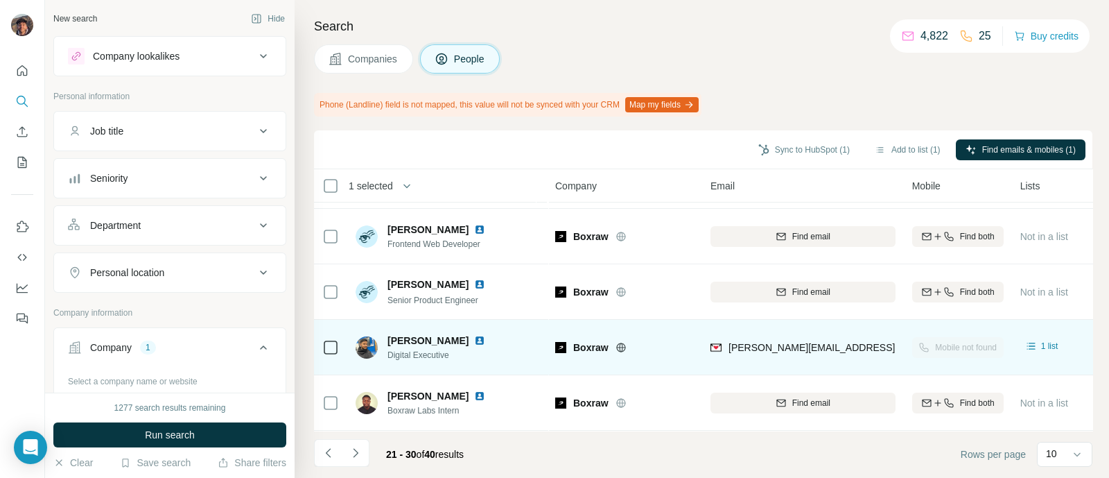
scroll to position [173, 0]
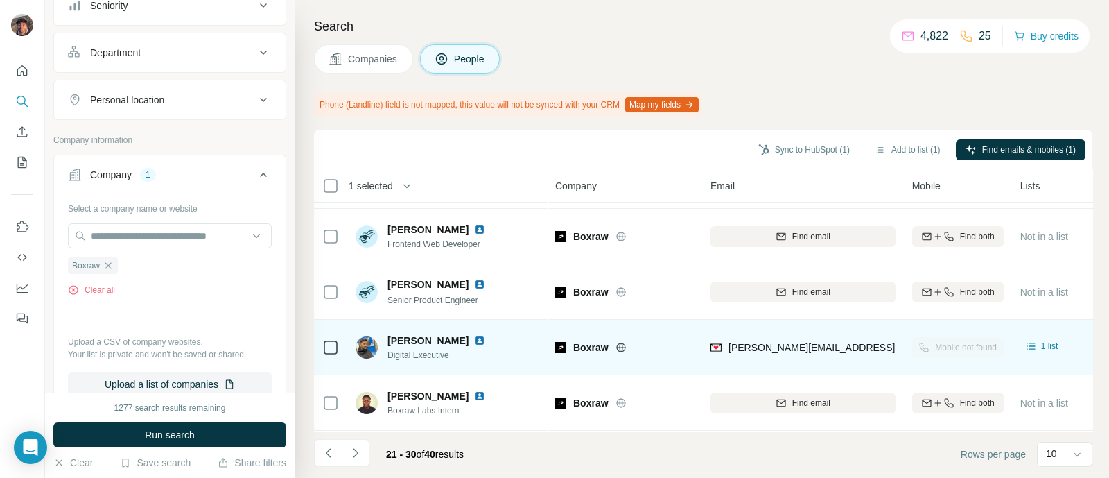
click at [107, 257] on div "Boxraw" at bounding box center [93, 265] width 50 height 17
click at [107, 269] on div "Boxraw" at bounding box center [93, 265] width 50 height 17
click at [112, 268] on icon "button" at bounding box center [108, 265] width 11 height 11
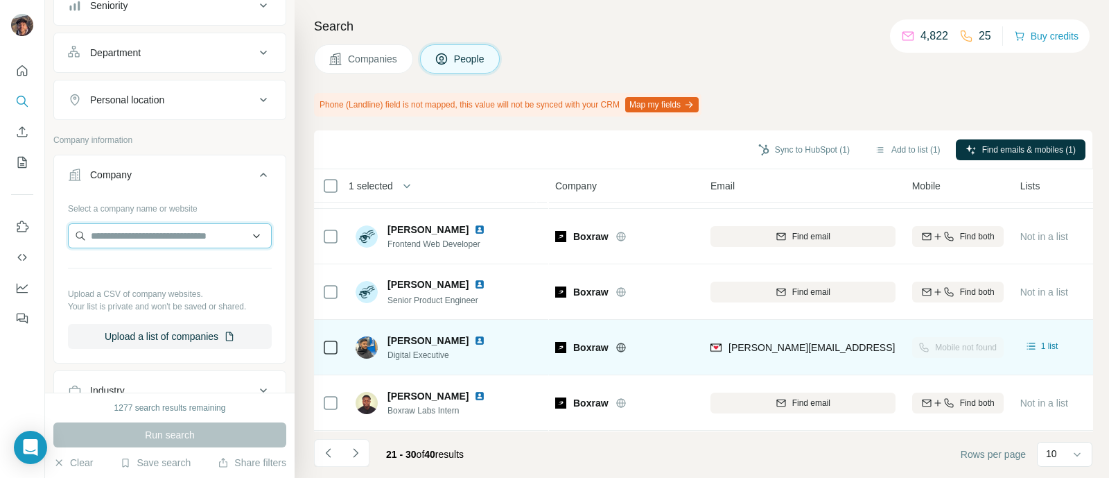
click at [112, 234] on input "text" at bounding box center [170, 235] width 204 height 25
paste input "**********"
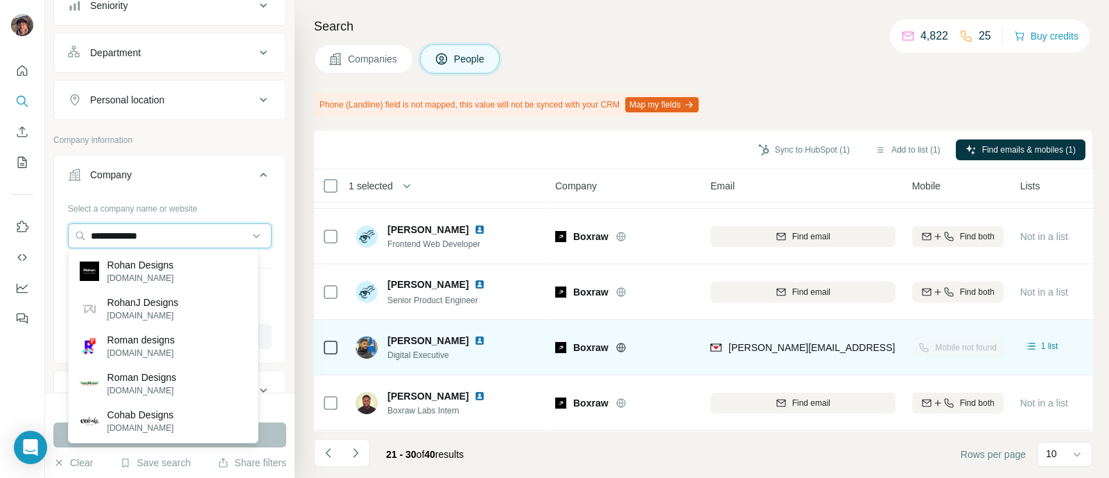
type input "**********"
click at [168, 268] on p "Rohan Designs" at bounding box center [140, 265] width 67 height 14
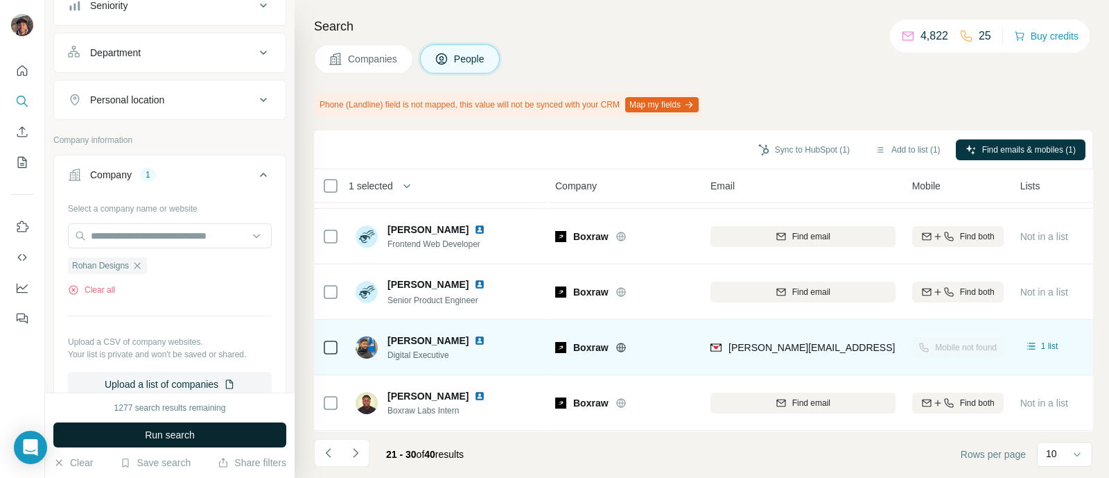
click at [173, 424] on button "Run search" at bounding box center [169, 434] width 233 height 25
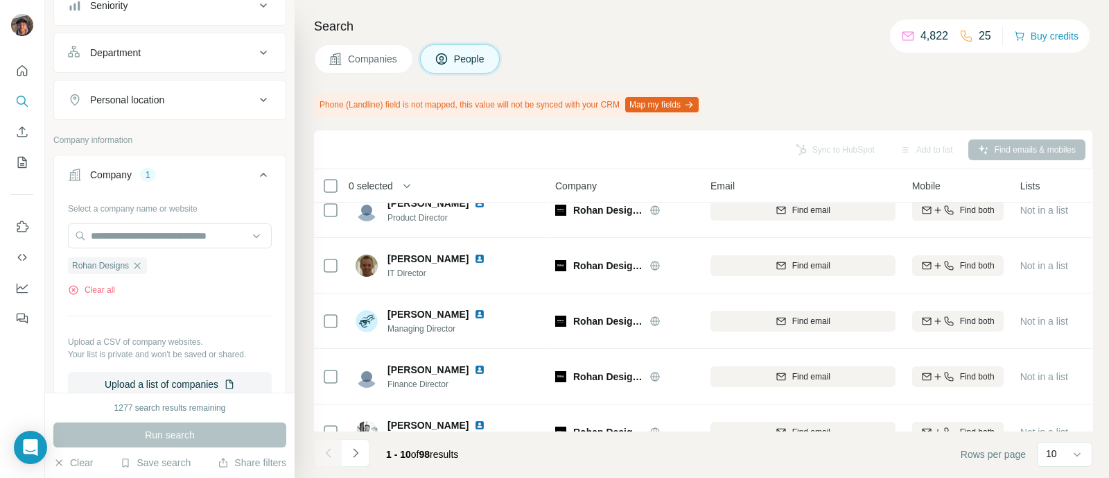
scroll to position [335, 0]
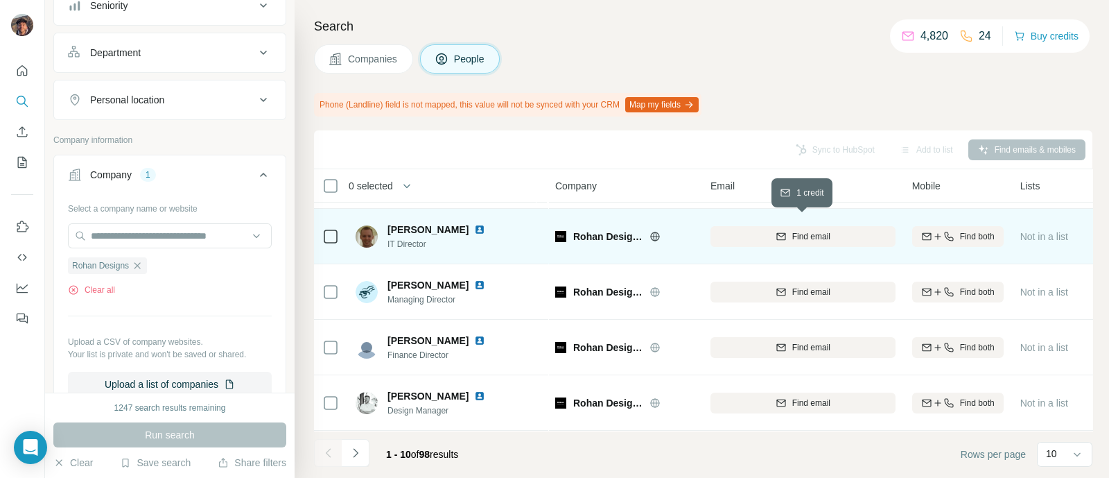
click at [822, 231] on span "Find email" at bounding box center [812, 236] width 38 height 12
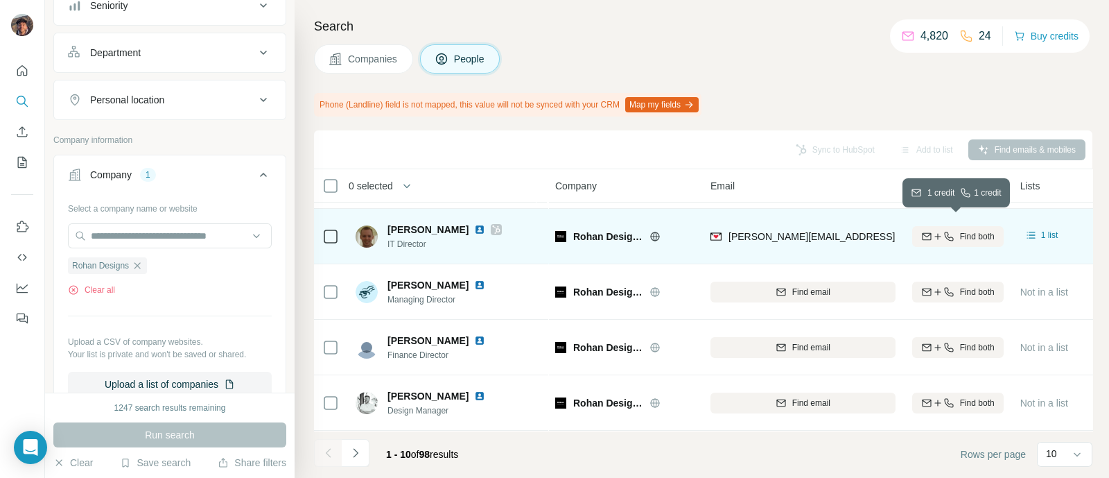
click at [954, 230] on div "Find both" at bounding box center [958, 236] width 92 height 12
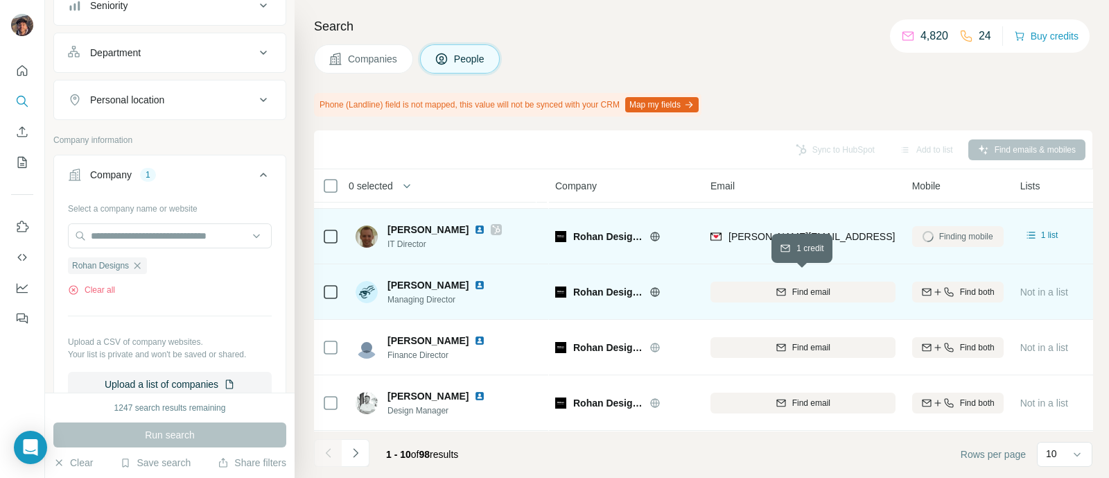
click at [811, 288] on span "Find email" at bounding box center [812, 292] width 38 height 12
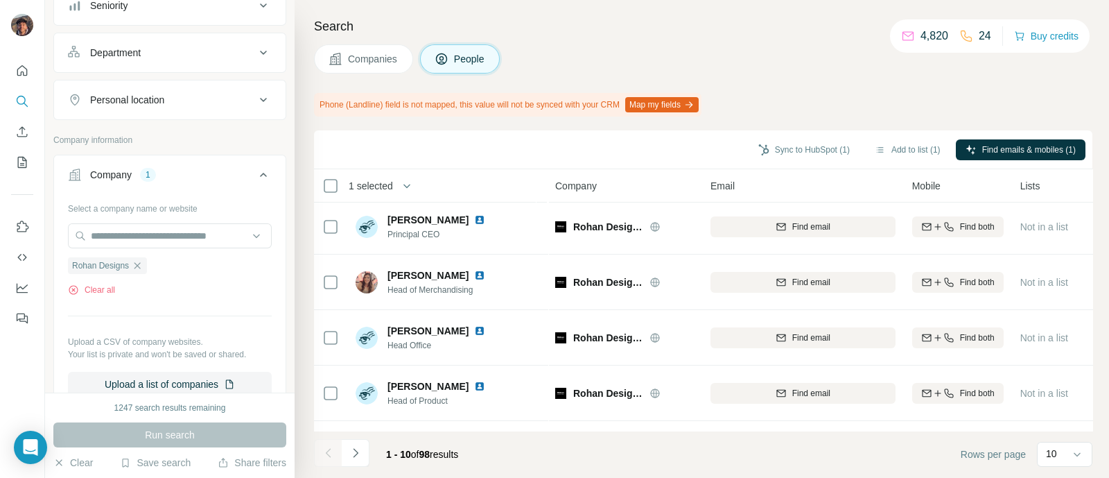
scroll to position [0, 0]
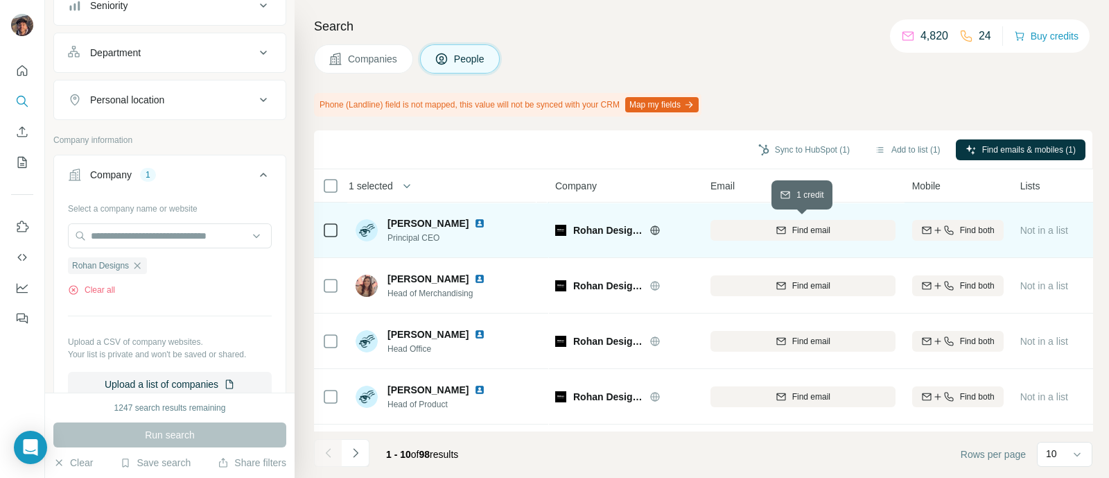
click at [738, 236] on button "Find email" at bounding box center [803, 230] width 185 height 21
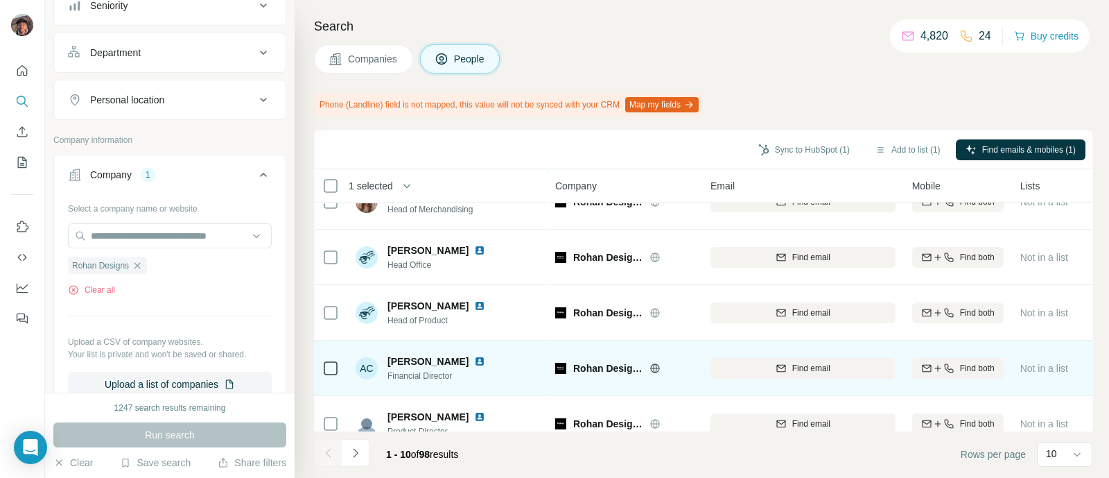
scroll to position [86, 0]
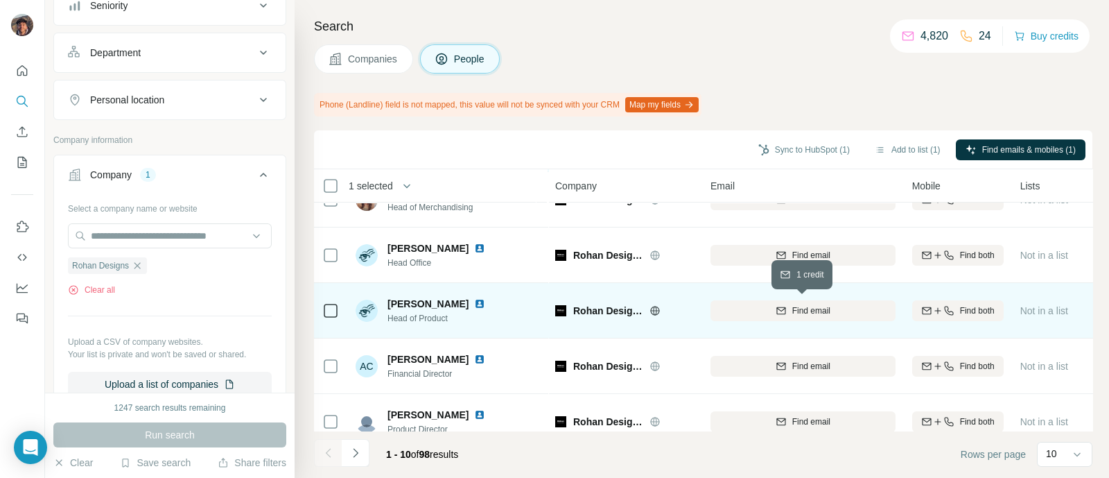
click at [778, 302] on button "Find email" at bounding box center [803, 310] width 185 height 21
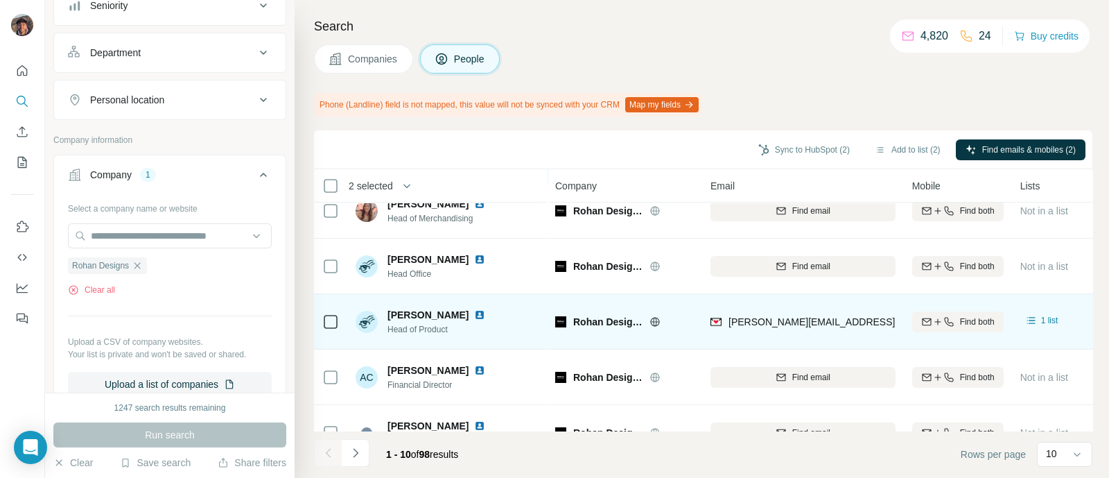
scroll to position [0, 0]
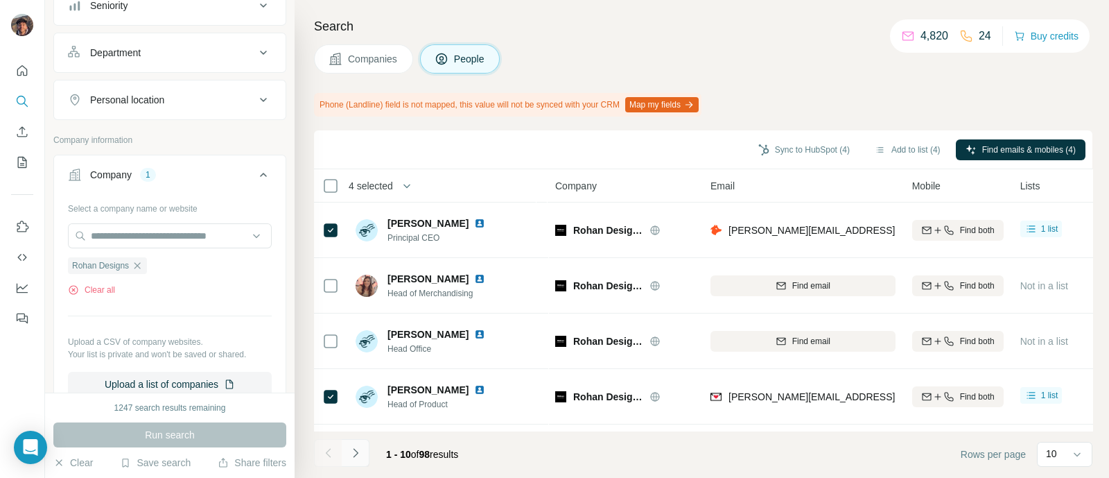
click at [356, 448] on icon "Navigate to next page" at bounding box center [356, 453] width 14 height 14
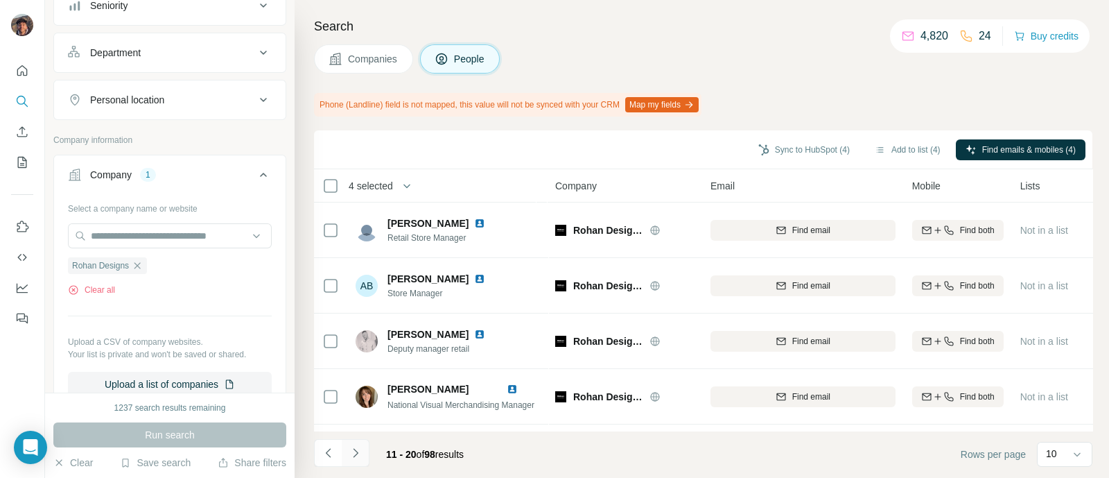
click at [343, 452] on button "Navigate to next page" at bounding box center [356, 453] width 28 height 28
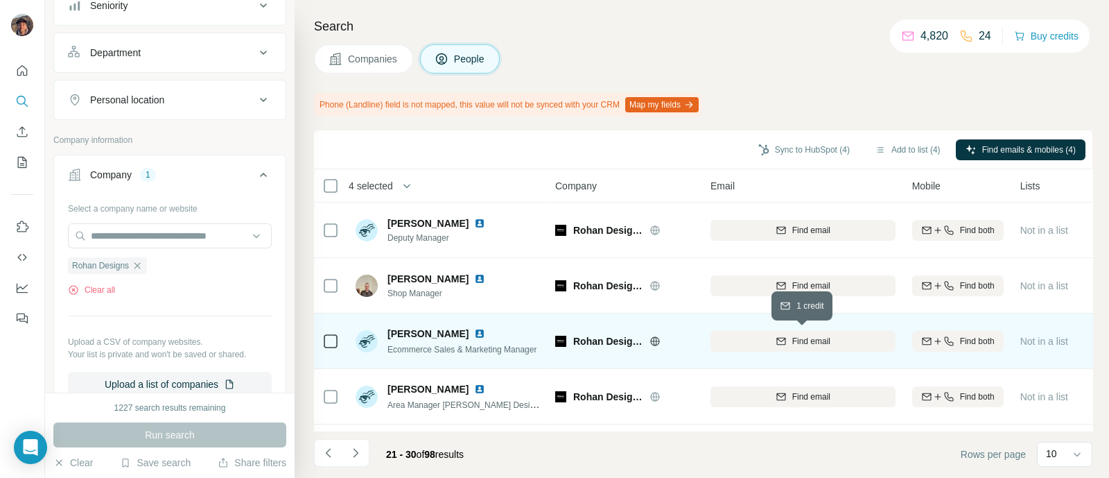
click at [741, 332] on button "Find email" at bounding box center [803, 341] width 185 height 21
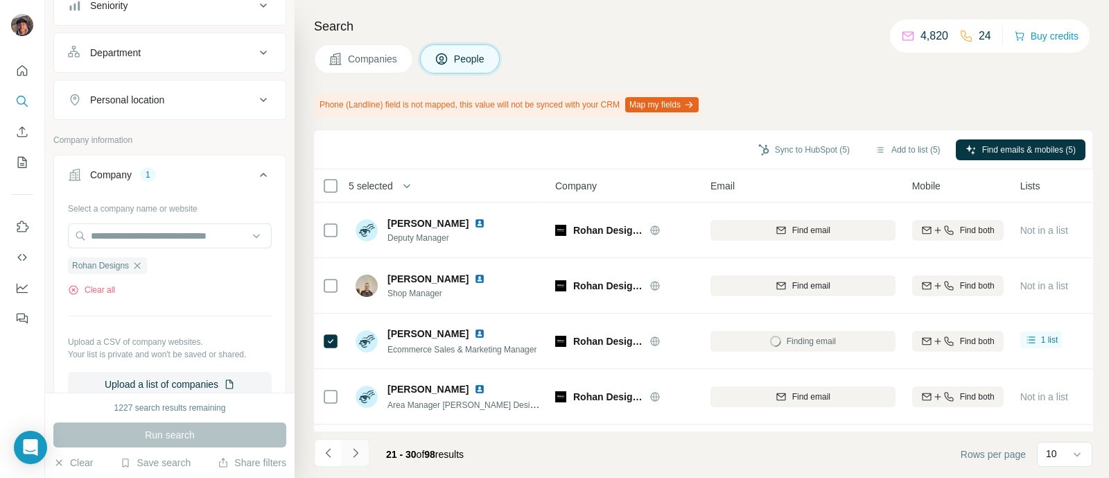
click at [357, 439] on button "Navigate to next page" at bounding box center [356, 453] width 28 height 28
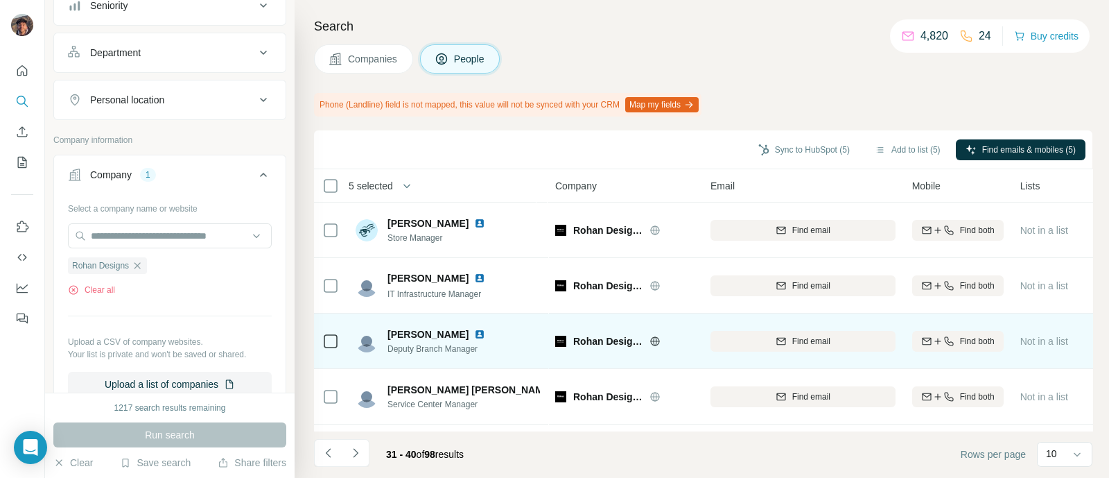
scroll to position [335, 0]
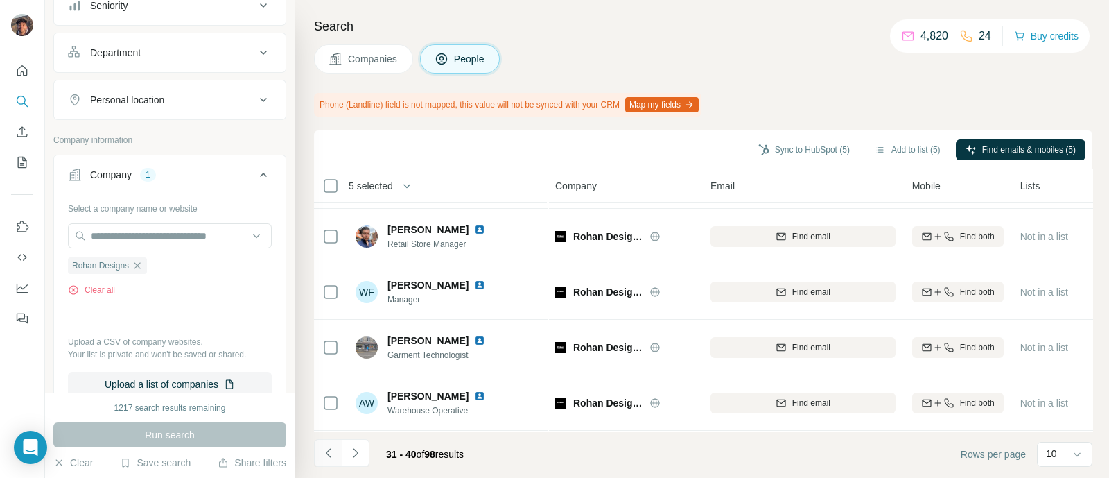
click at [335, 449] on button "Navigate to previous page" at bounding box center [328, 453] width 28 height 28
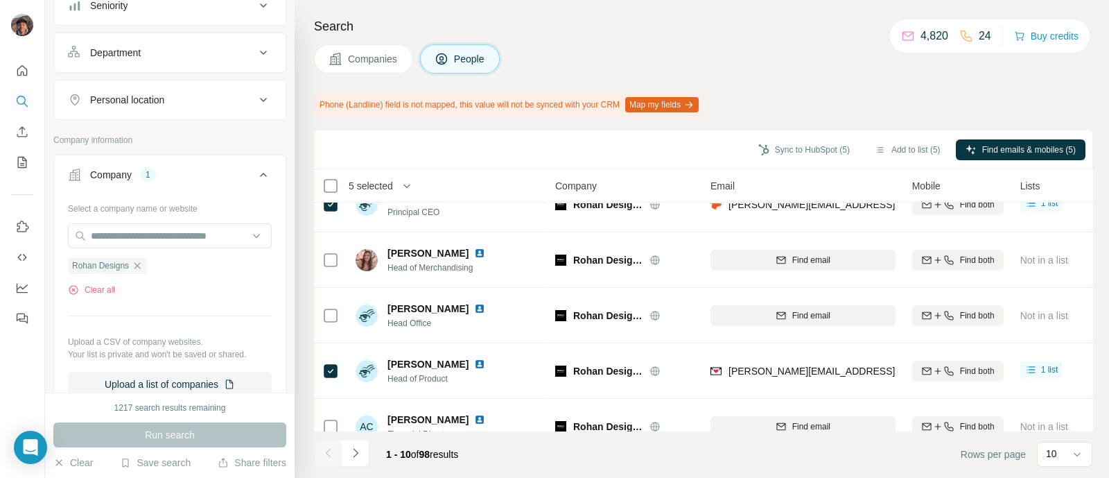
scroll to position [0, 0]
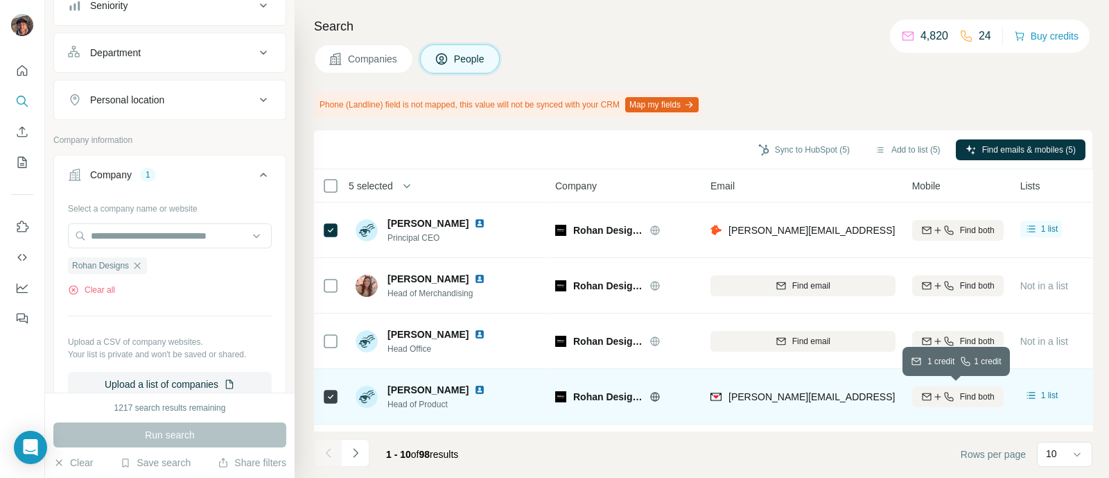
click at [933, 389] on button "Find both" at bounding box center [958, 396] width 92 height 21
click at [786, 151] on button "Sync to HubSpot (5)" at bounding box center [804, 149] width 111 height 21
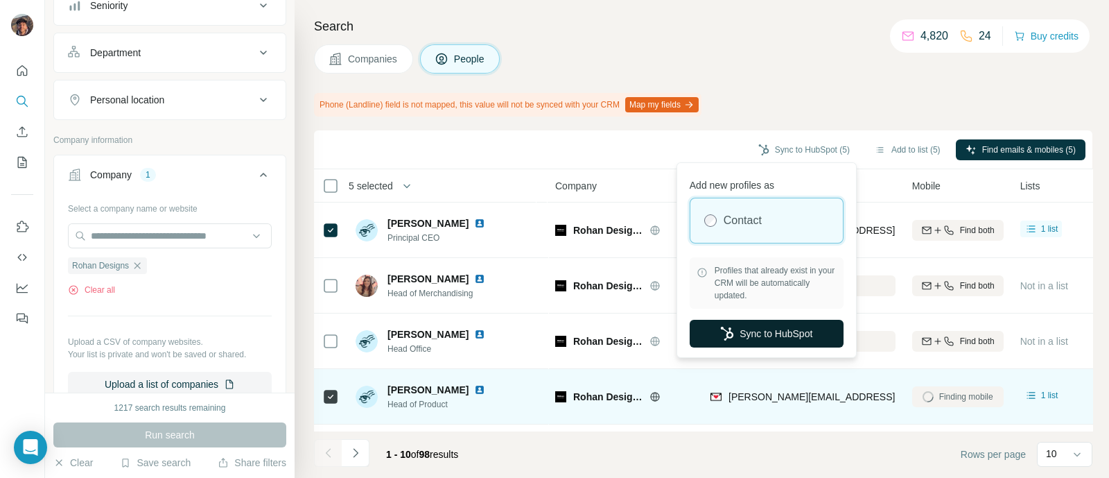
click at [777, 329] on button "Sync to HubSpot" at bounding box center [767, 334] width 154 height 28
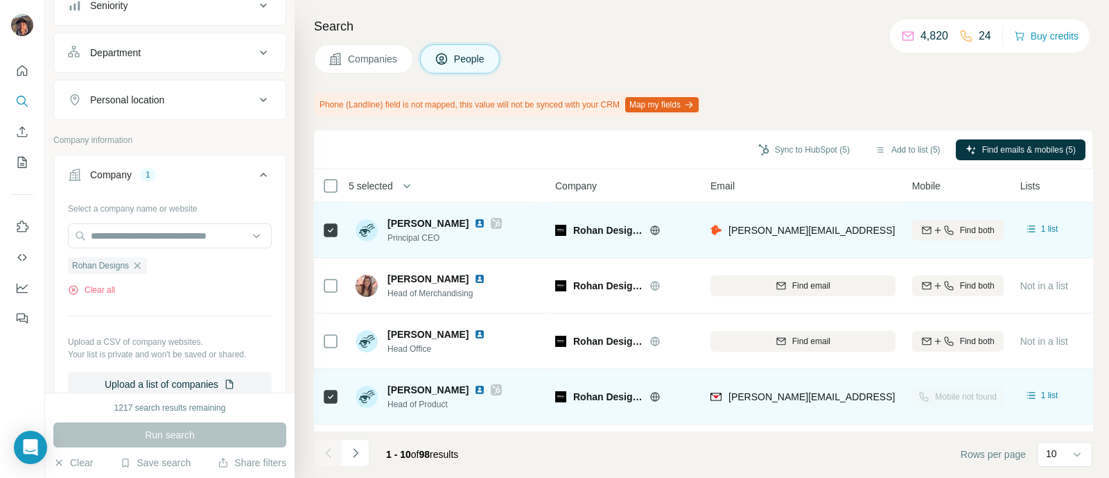
scroll to position [335, 0]
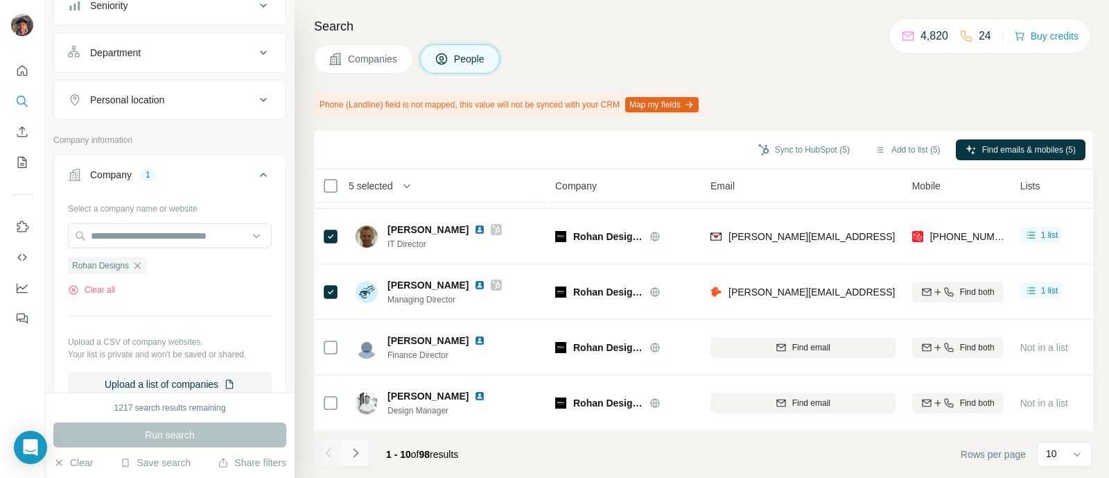
click at [361, 459] on icon "Navigate to next page" at bounding box center [356, 453] width 14 height 14
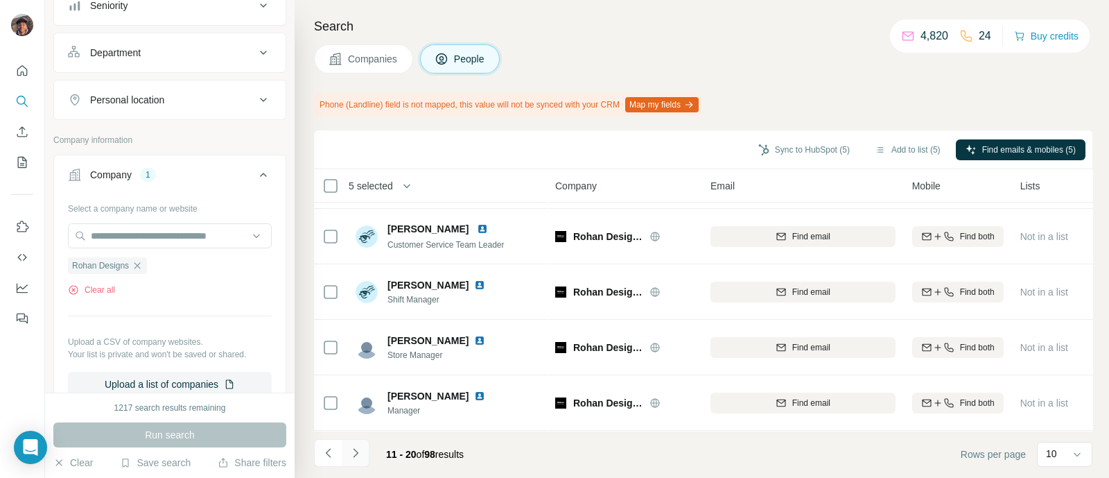
click at [366, 451] on button "Navigate to next page" at bounding box center [356, 453] width 28 height 28
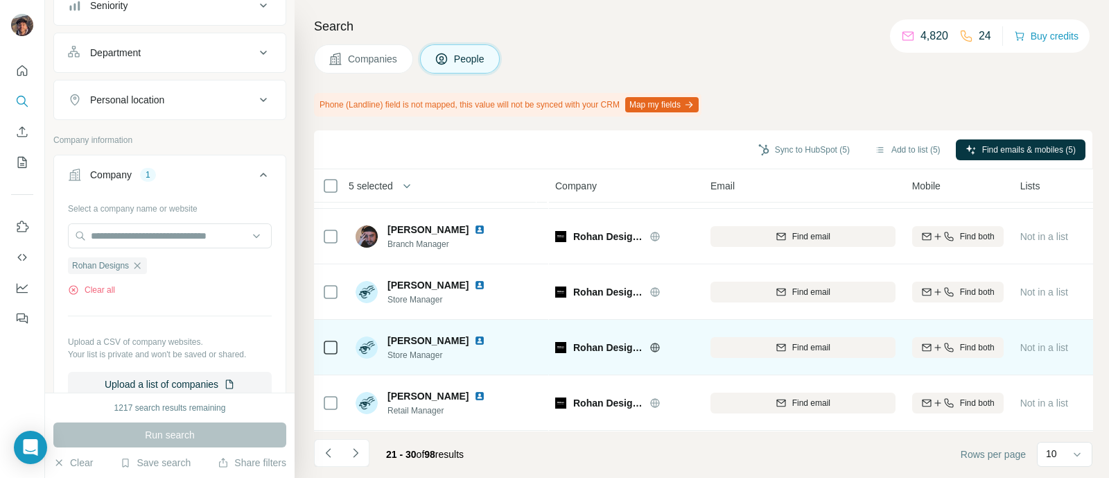
scroll to position [0, 0]
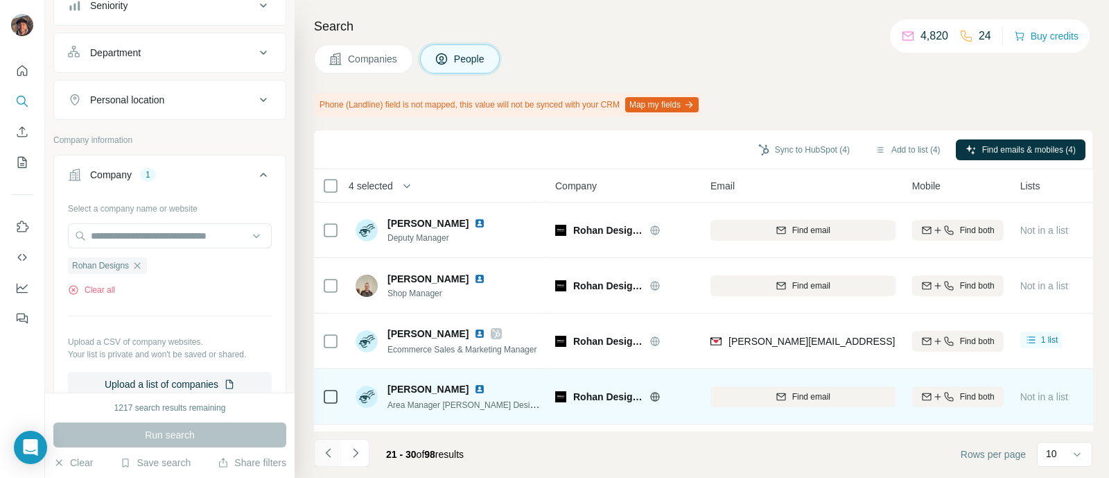
click at [333, 458] on icon "Navigate to previous page" at bounding box center [329, 453] width 14 height 14
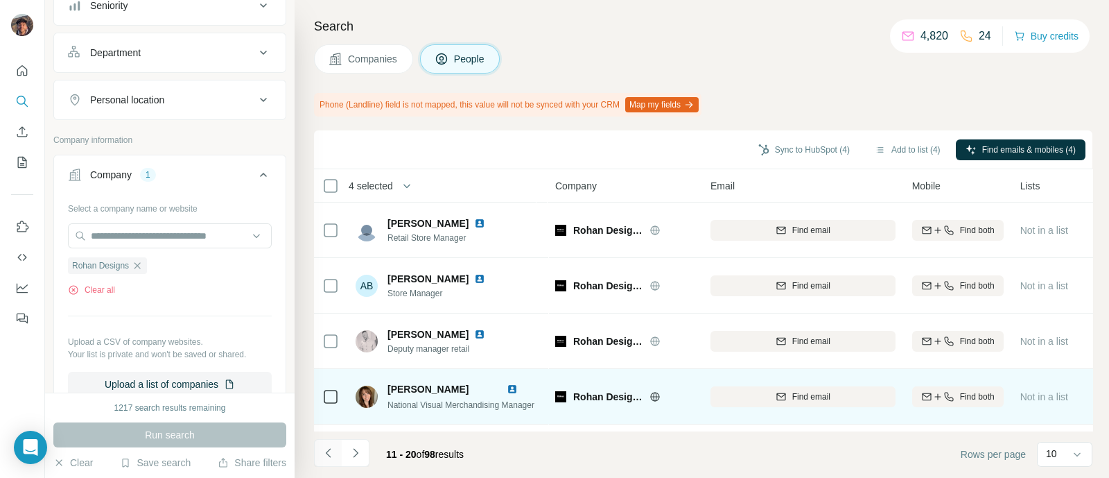
click at [333, 458] on icon "Navigate to previous page" at bounding box center [329, 453] width 14 height 14
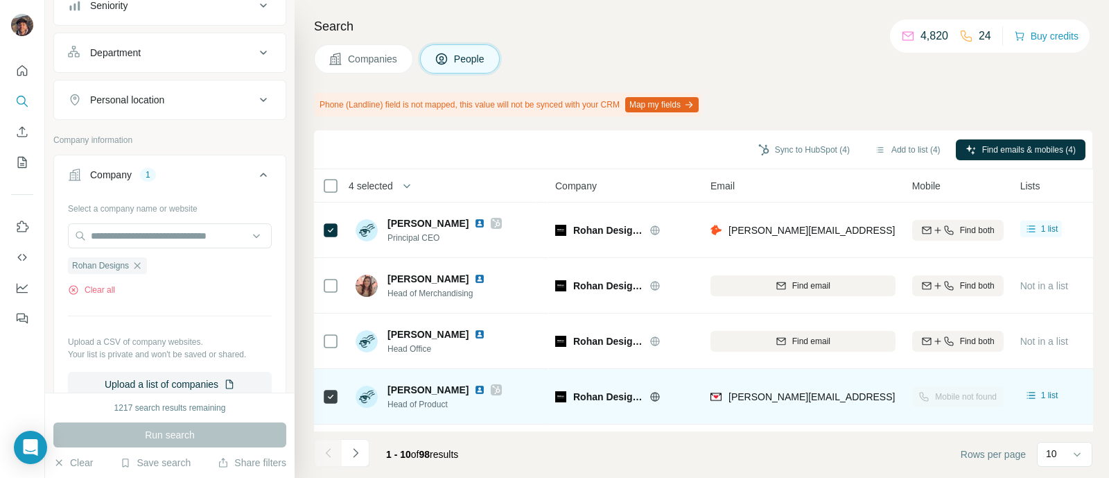
click at [334, 175] on th "4 selected" at bounding box center [425, 185] width 222 height 33
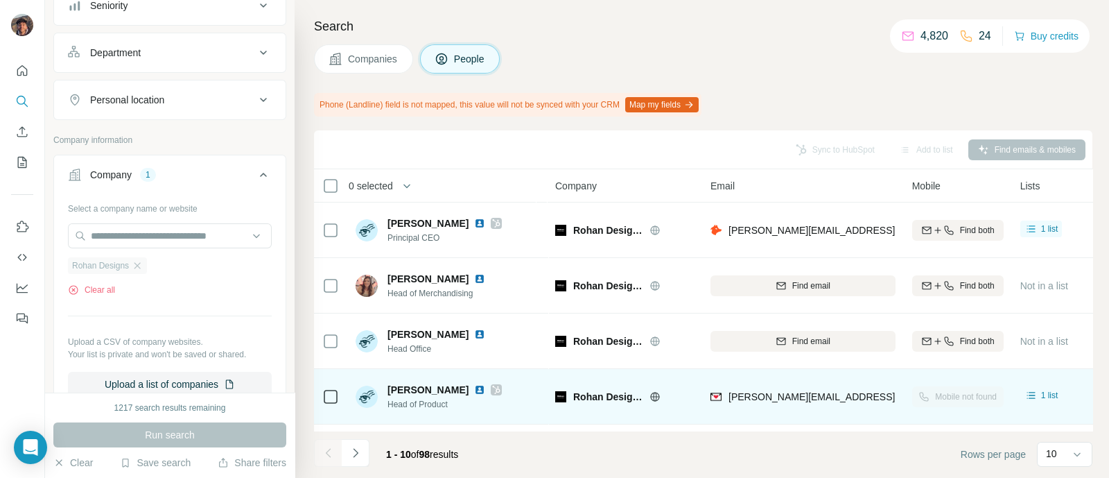
click at [135, 257] on div "Rohan Designs" at bounding box center [107, 265] width 79 height 17
click at [143, 261] on icon "button" at bounding box center [137, 265] width 11 height 11
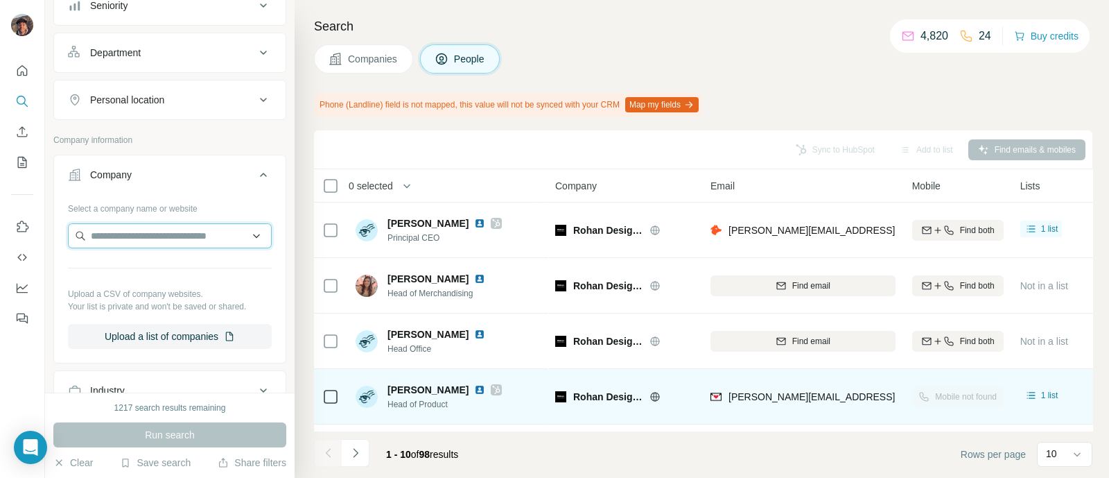
click at [143, 230] on input "text" at bounding box center [170, 235] width 204 height 25
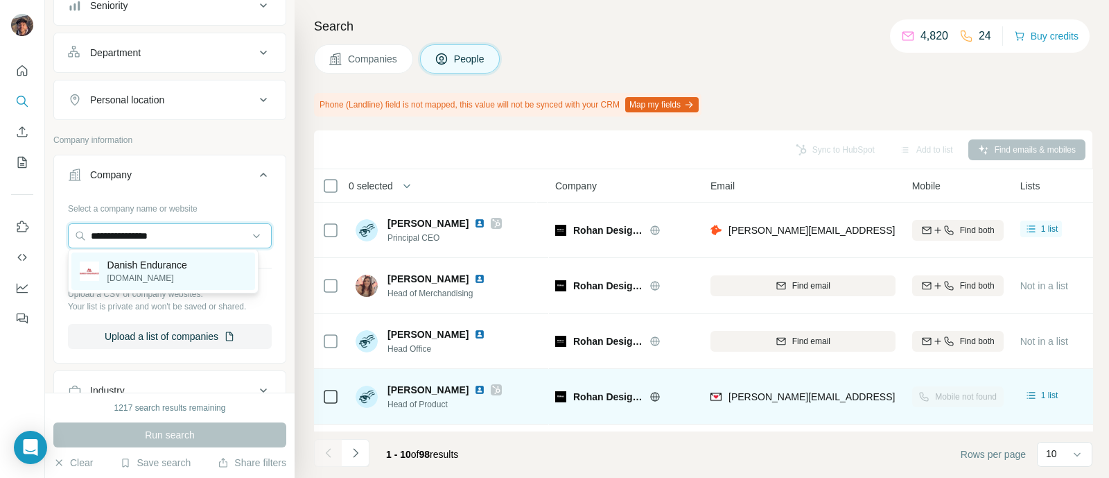
type input "**********"
click at [169, 273] on p "danishendurance.com" at bounding box center [147, 278] width 80 height 12
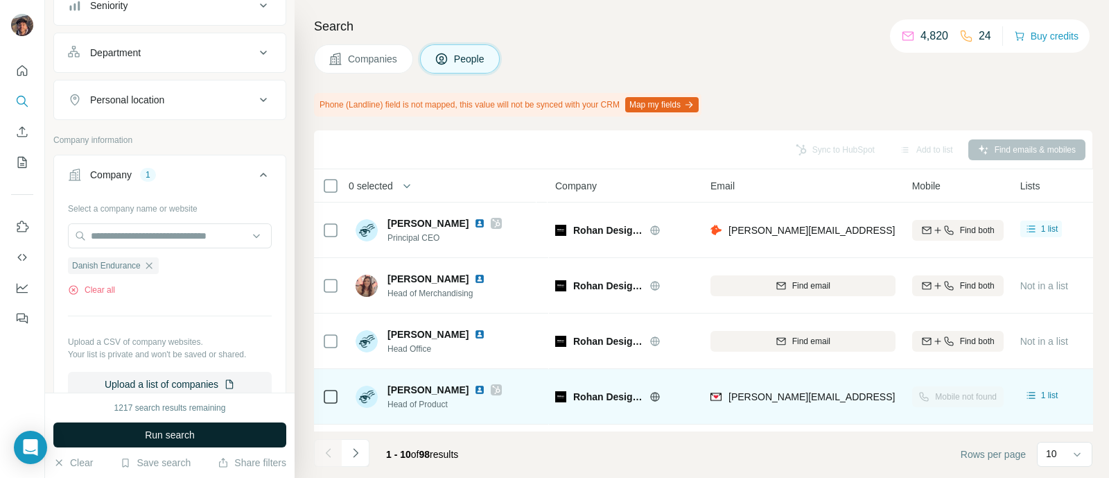
click at [186, 426] on button "Run search" at bounding box center [169, 434] width 233 height 25
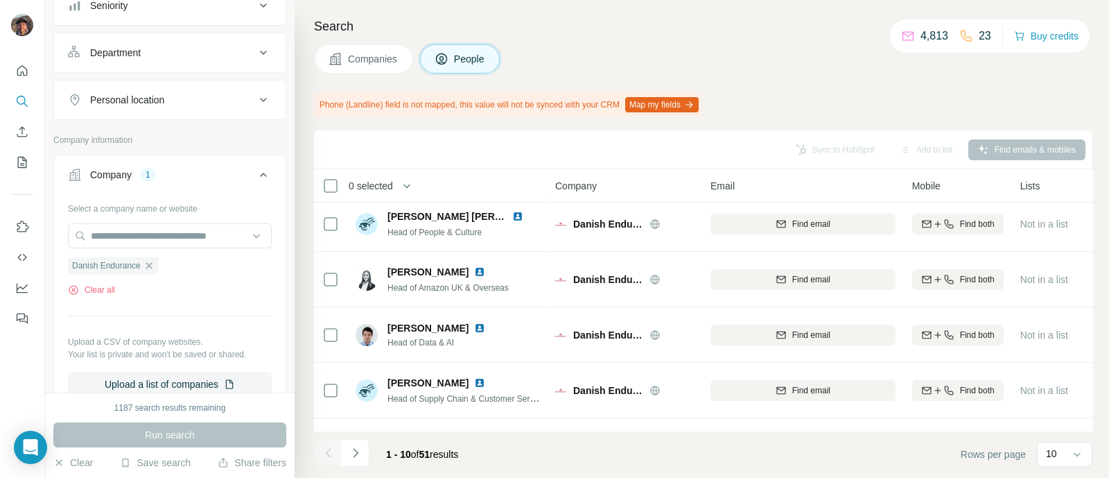
scroll to position [335, 0]
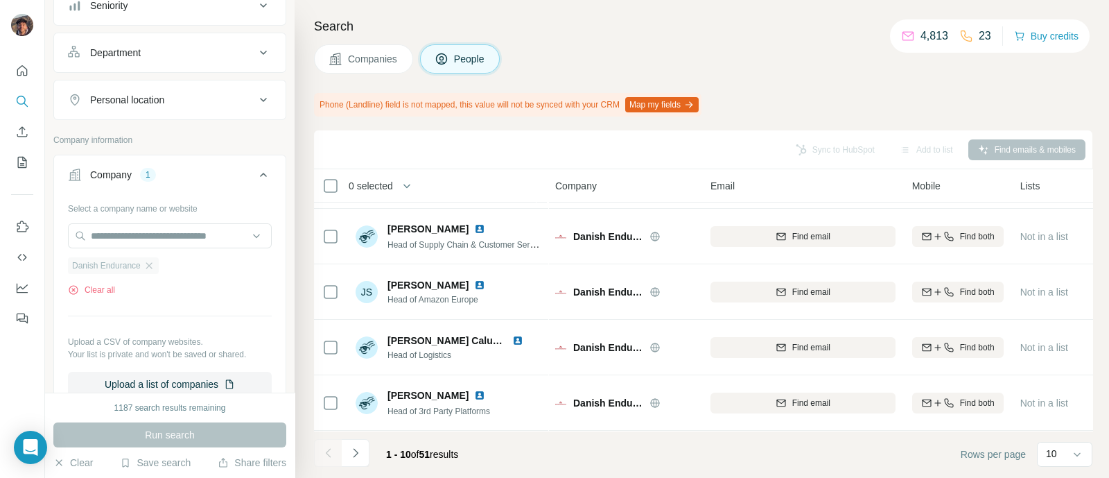
click at [149, 257] on div "Danish Endurance" at bounding box center [113, 265] width 91 height 17
click at [148, 265] on icon "button" at bounding box center [149, 265] width 11 height 11
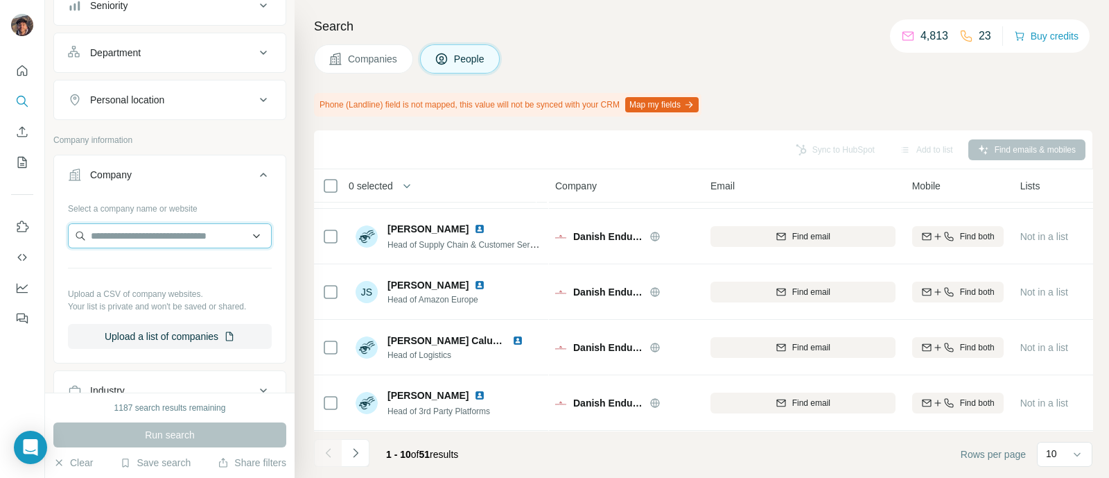
click at [148, 234] on input "text" at bounding box center [170, 235] width 204 height 25
paste input "*********"
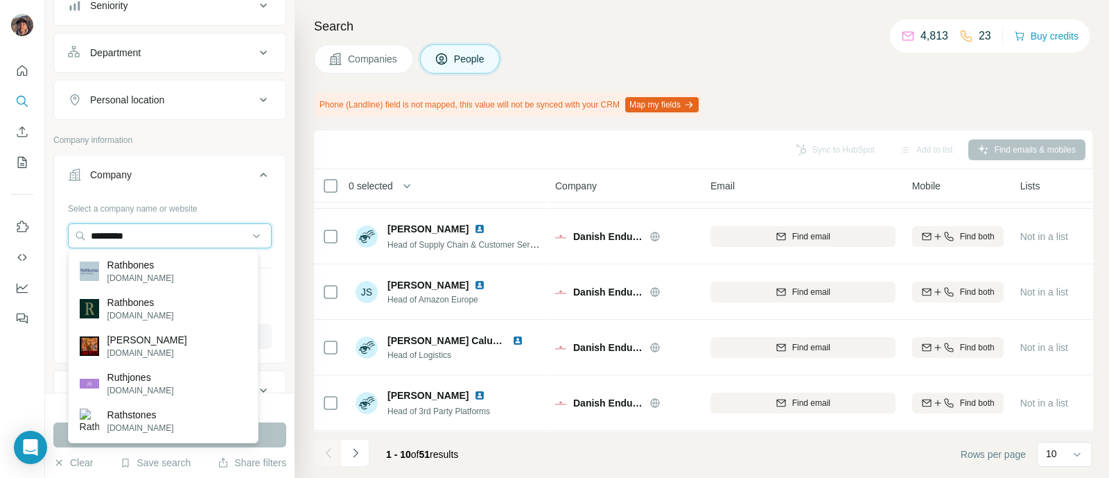
type input "*********"
click at [162, 269] on p "Rathbones" at bounding box center [140, 265] width 67 height 14
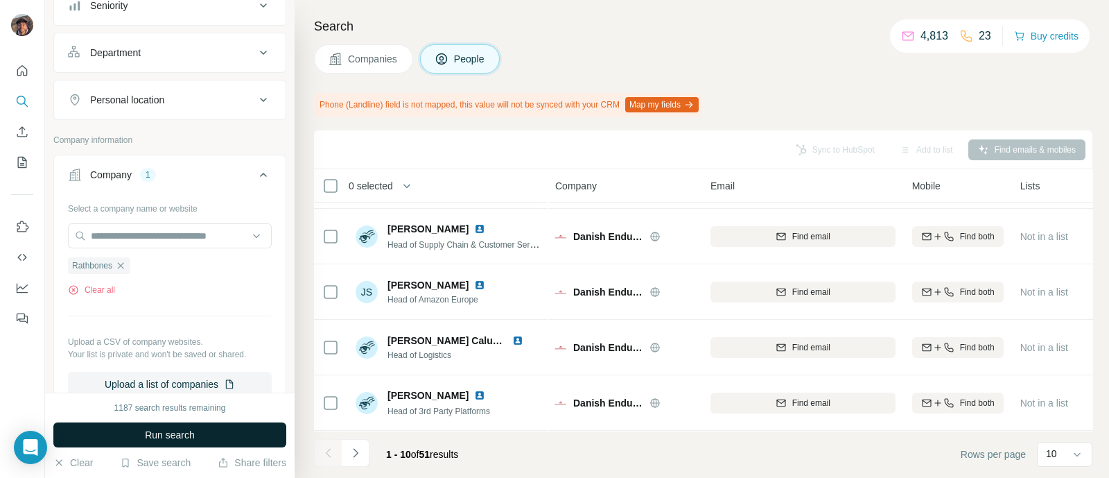
click at [215, 431] on button "Run search" at bounding box center [169, 434] width 233 height 25
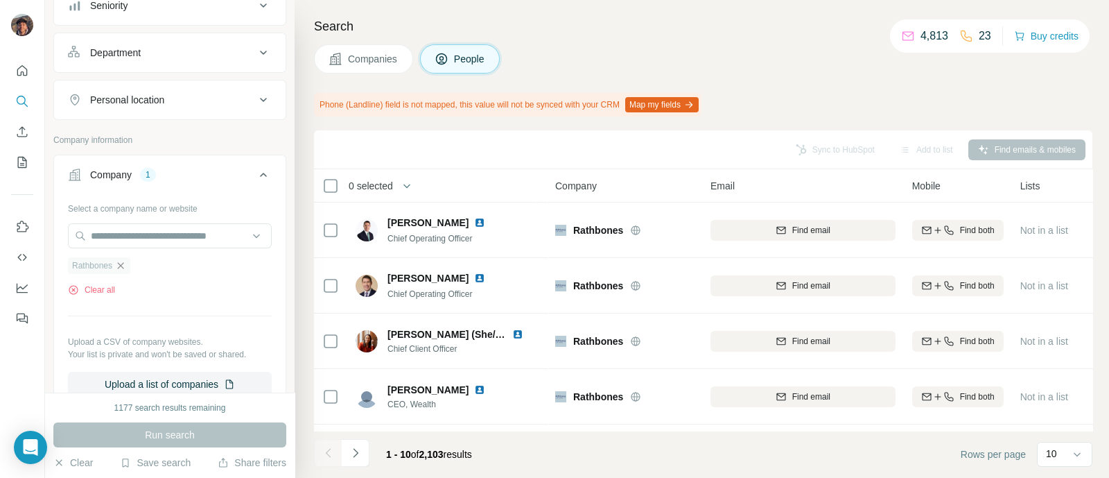
click at [117, 266] on icon "button" at bounding box center [120, 265] width 11 height 11
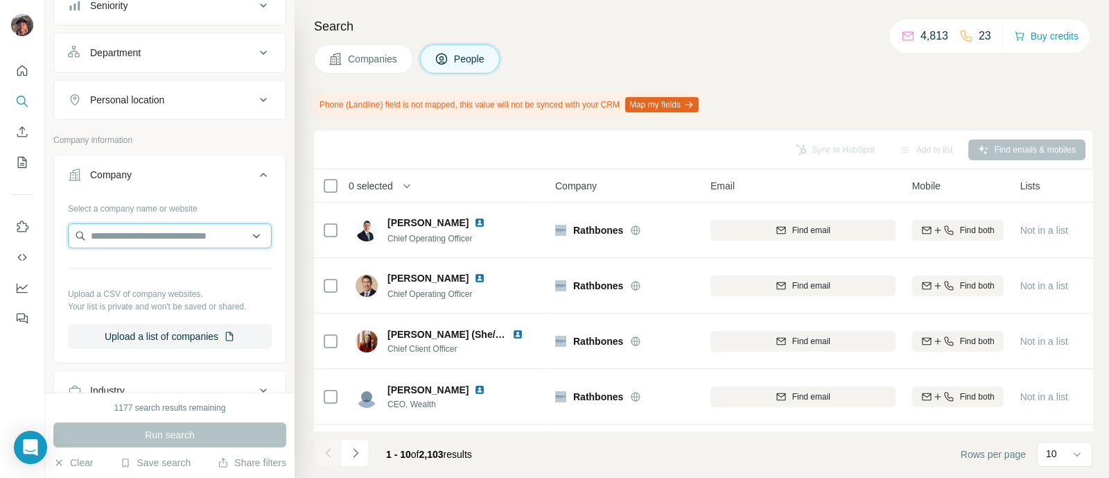
click at [128, 245] on input "text" at bounding box center [170, 235] width 204 height 25
paste input "********"
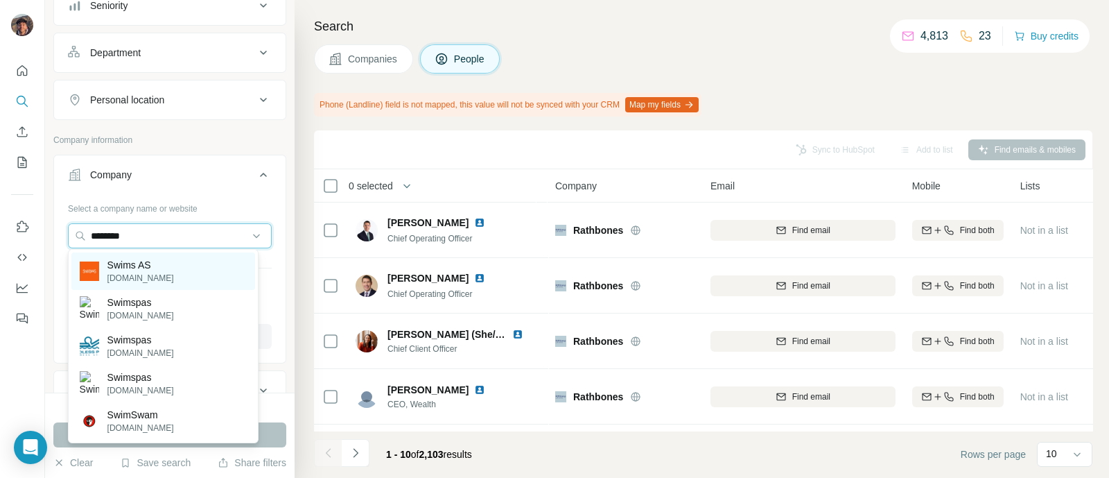
type input "********"
click at [163, 280] on div "Swims AS swims.com" at bounding box center [163, 270] width 184 height 37
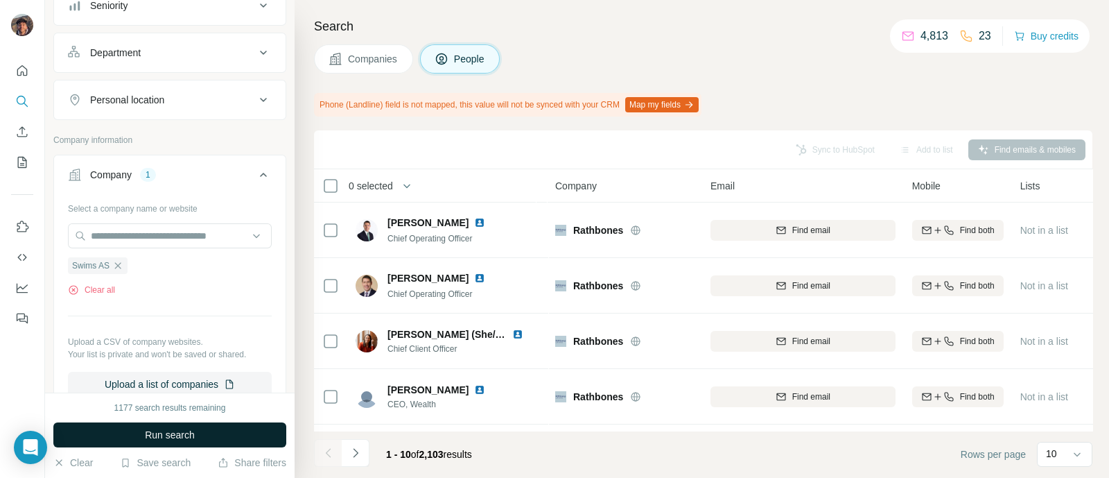
click at [222, 430] on button "Run search" at bounding box center [169, 434] width 233 height 25
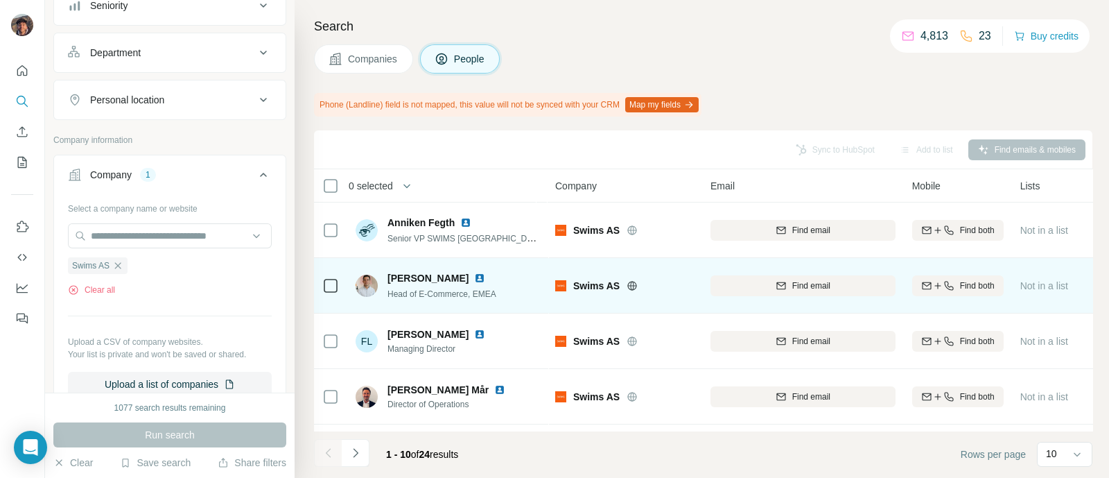
click at [632, 282] on icon at bounding box center [632, 285] width 11 height 11
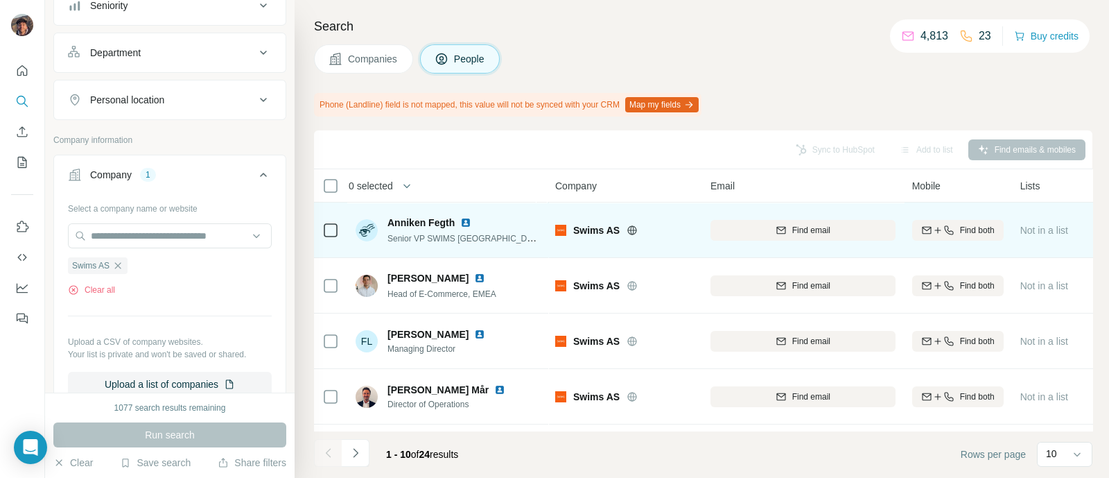
click at [566, 233] on div "Swims AS" at bounding box center [624, 230] width 139 height 14
click at [586, 225] on span "Swims AS" at bounding box center [596, 230] width 46 height 14
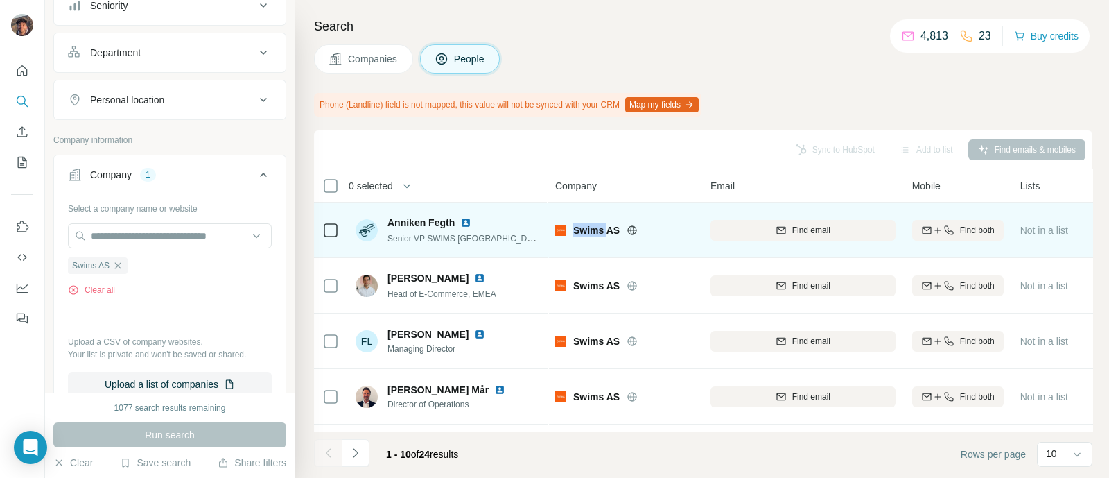
click at [586, 225] on span "Swims AS" at bounding box center [596, 230] width 46 height 14
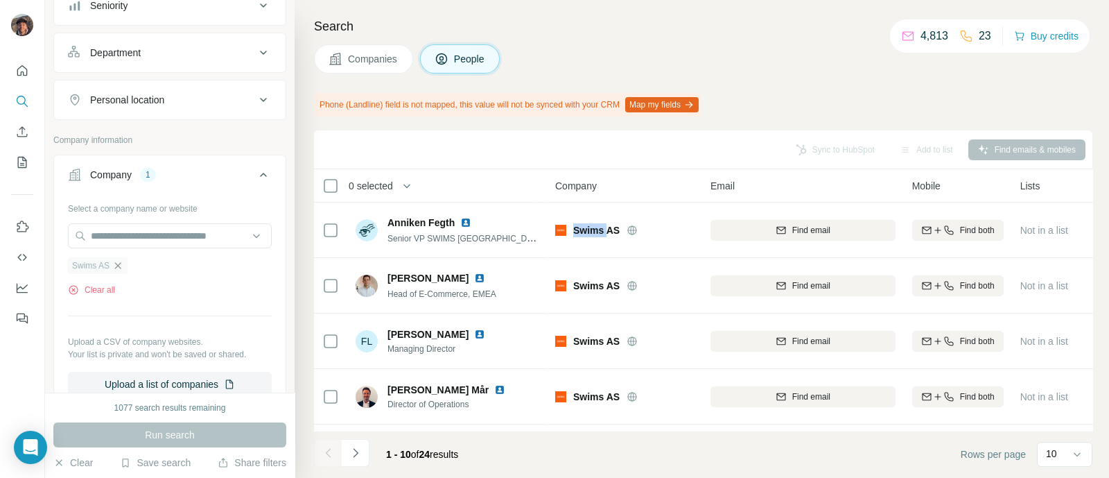
click at [116, 267] on icon "button" at bounding box center [117, 265] width 11 height 11
click at [126, 230] on input "text" at bounding box center [170, 235] width 204 height 25
paste input "********"
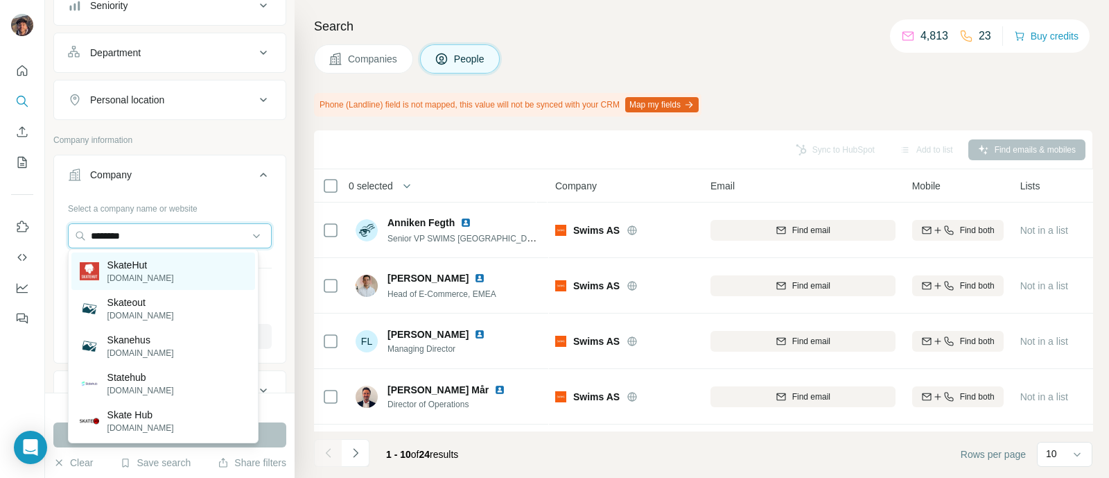
type input "********"
click at [148, 272] on p "skatehut.co.uk" at bounding box center [140, 278] width 67 height 12
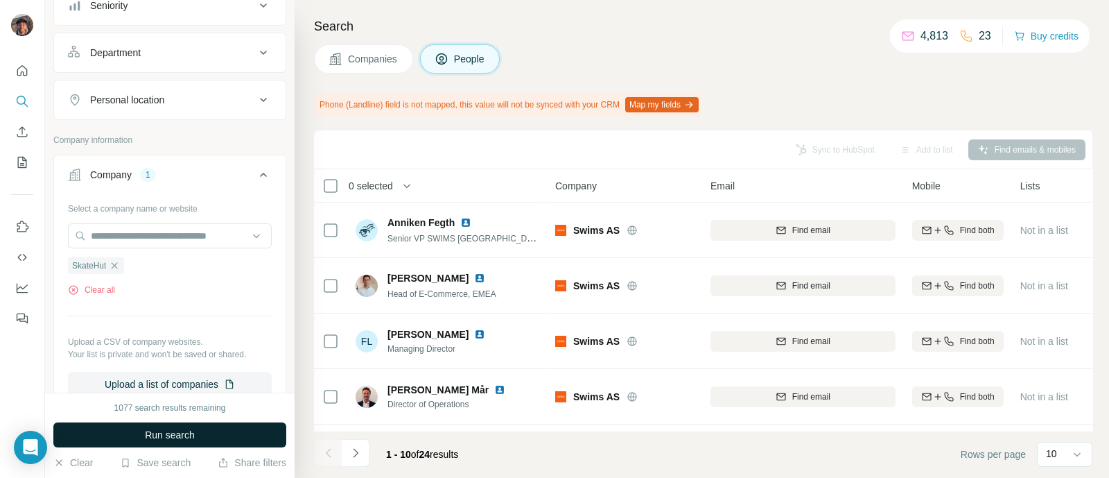
click at [191, 431] on span "Run search" at bounding box center [170, 435] width 50 height 14
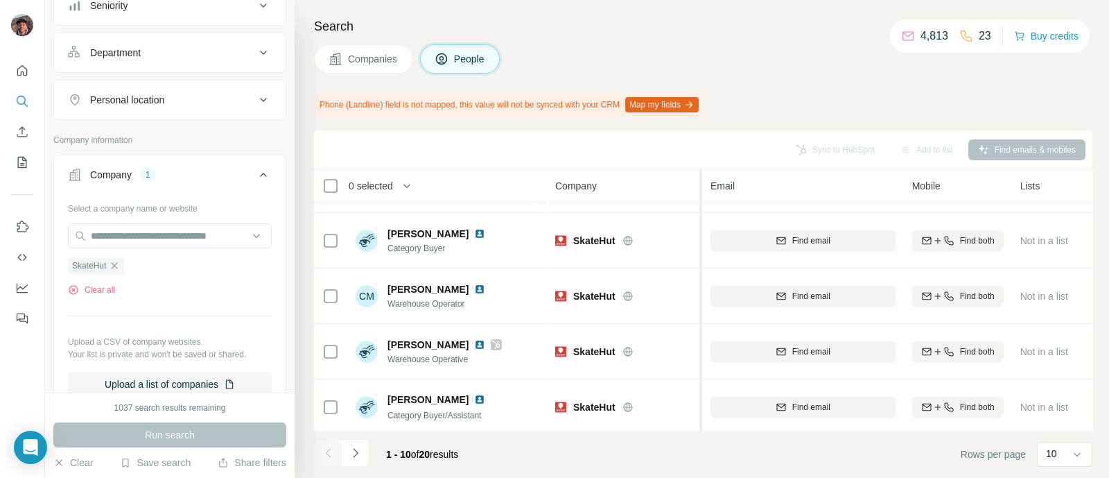
scroll to position [335, 0]
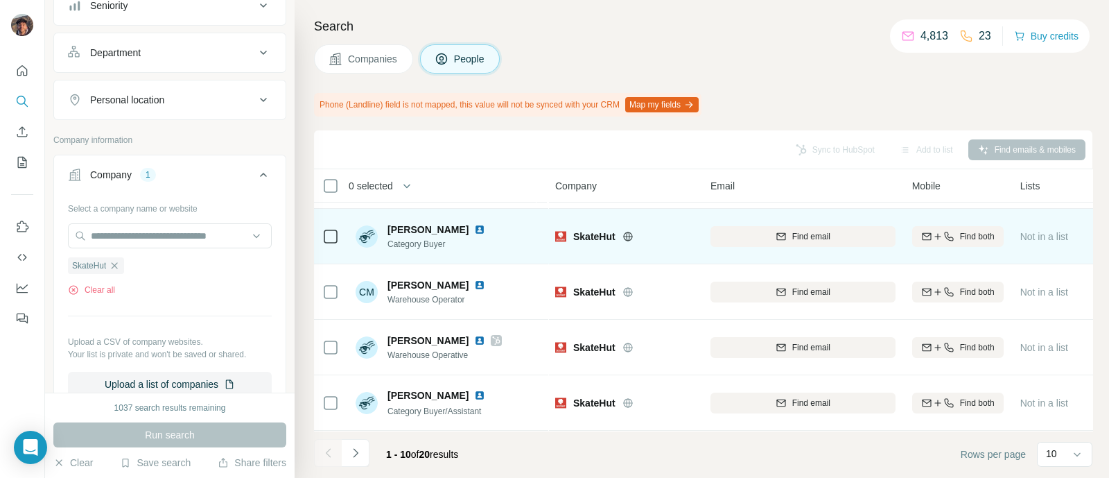
click at [577, 219] on div "SkateHut" at bounding box center [624, 236] width 139 height 38
click at [579, 230] on span "SkateHut" at bounding box center [594, 237] width 42 height 14
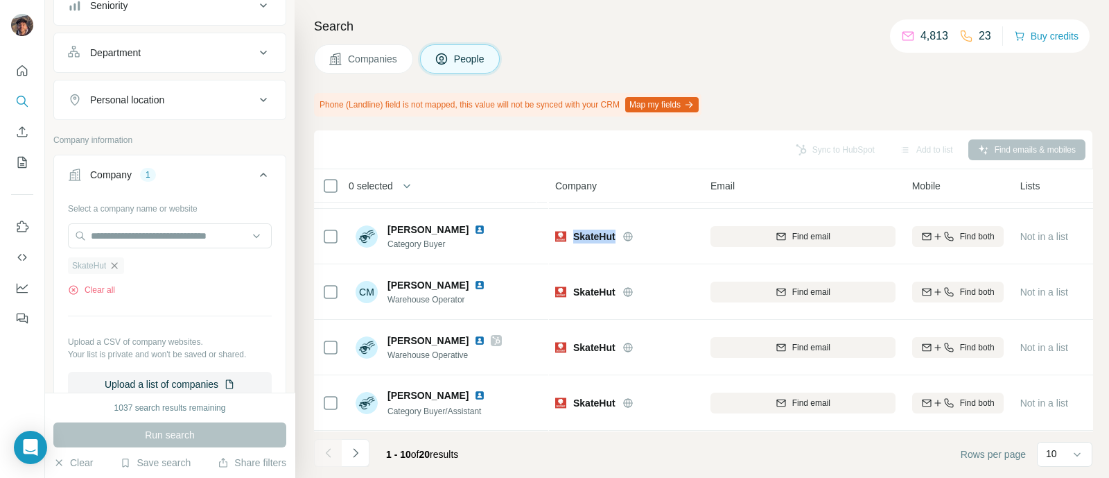
click at [118, 262] on icon "button" at bounding box center [115, 265] width 6 height 6
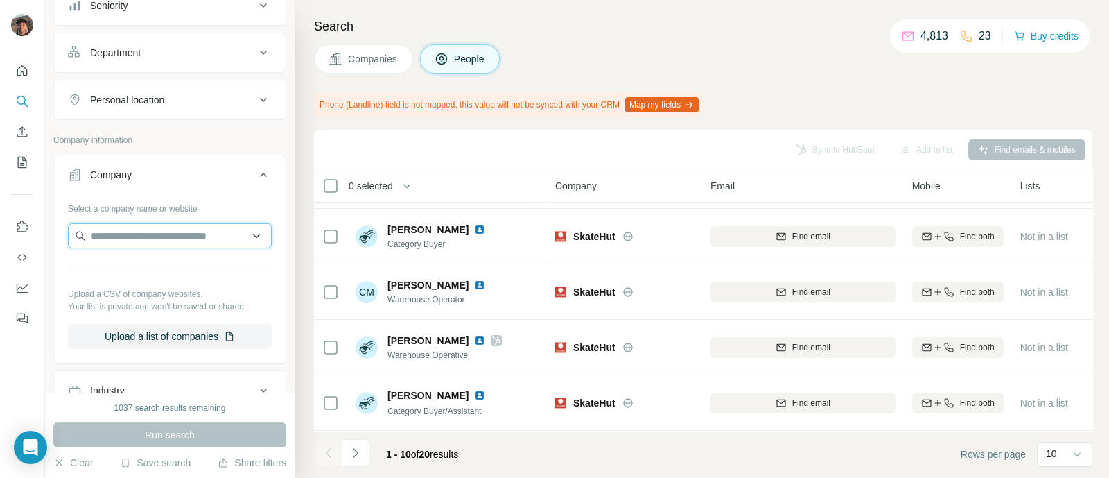
click at [121, 235] on input "text" at bounding box center [170, 235] width 204 height 25
paste input "**********"
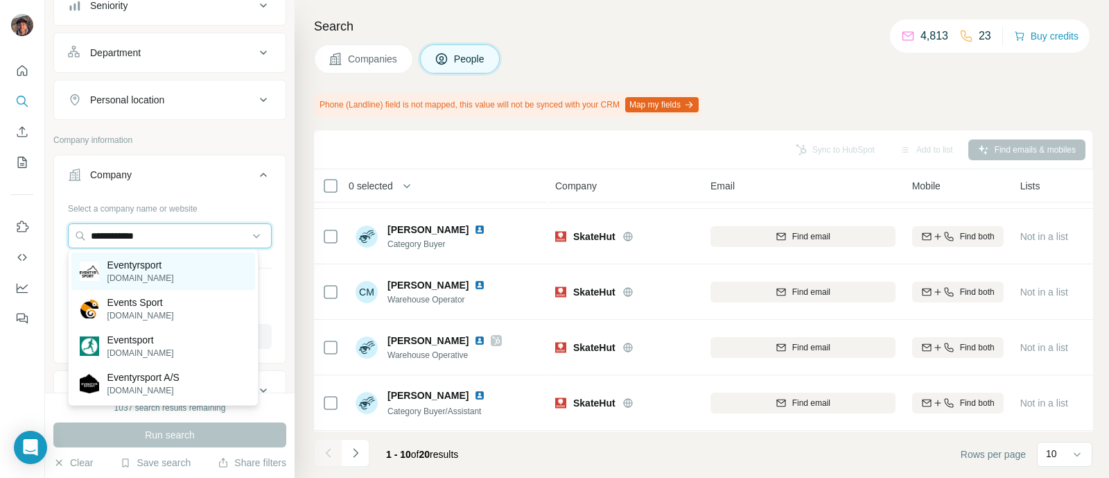
type input "**********"
click at [129, 265] on p "Eventyrsport" at bounding box center [140, 265] width 67 height 14
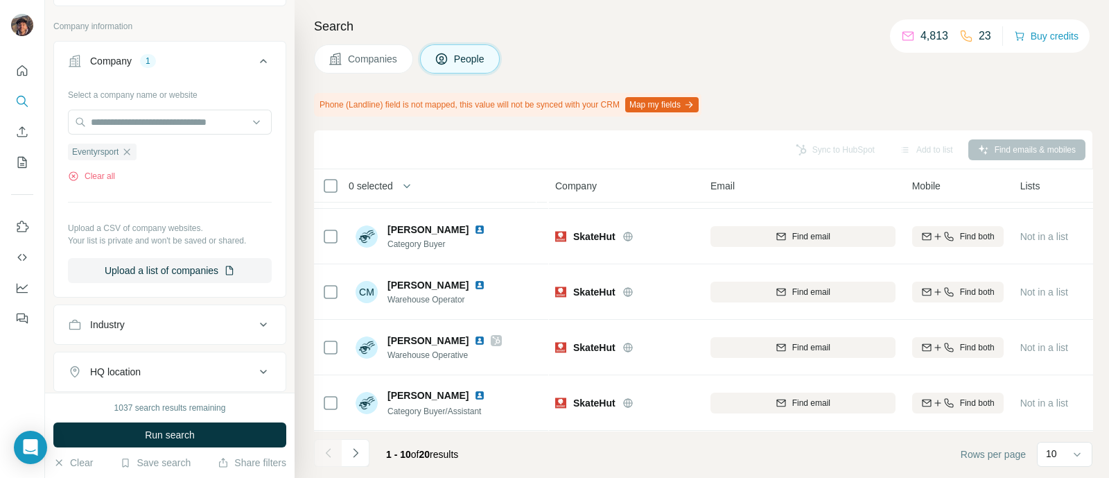
scroll to position [346, 0]
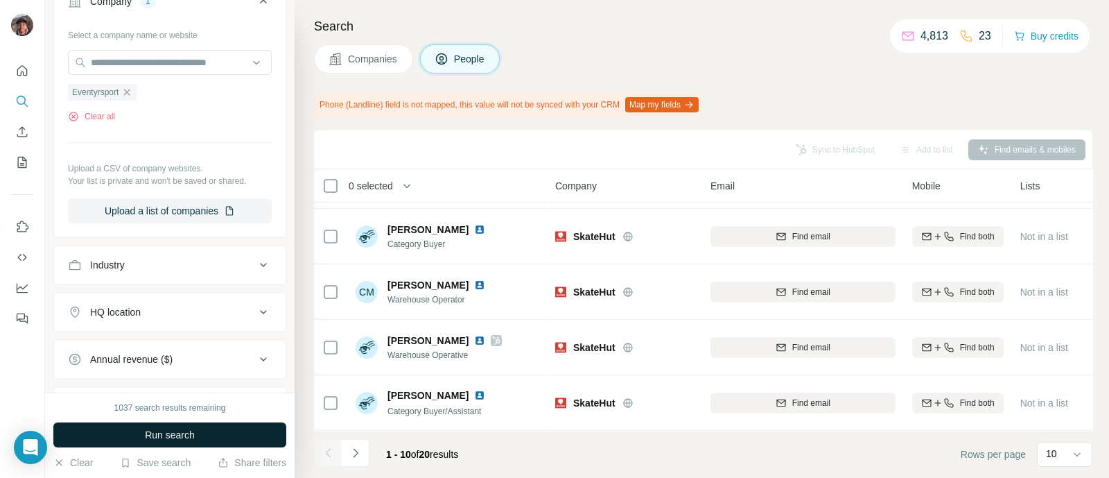
click at [177, 434] on span "Run search" at bounding box center [170, 435] width 50 height 14
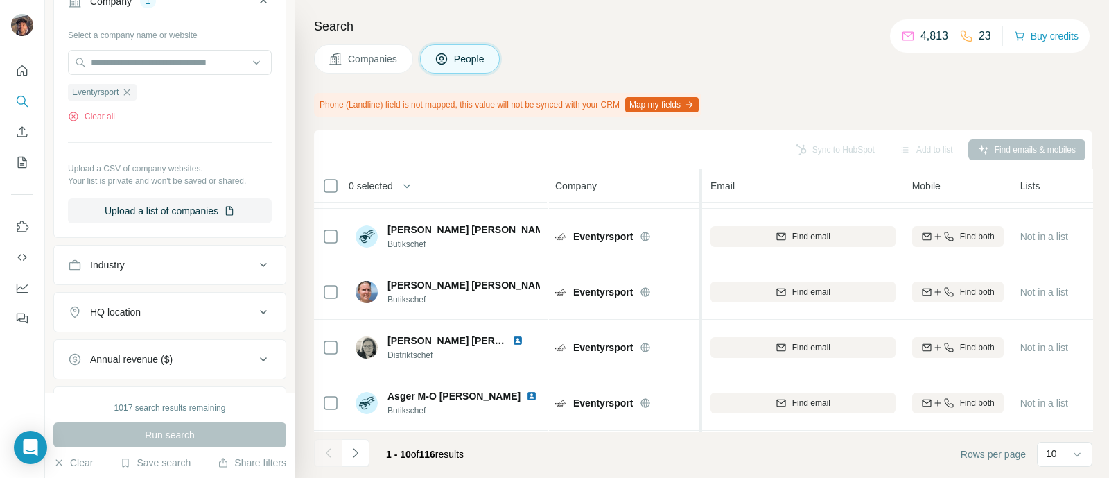
scroll to position [0, 0]
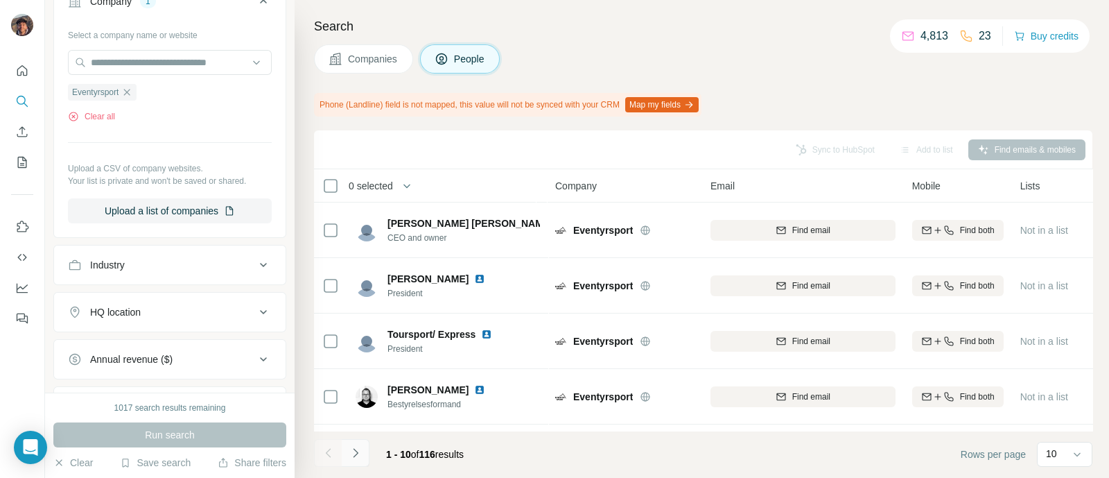
click at [356, 462] on button "Navigate to next page" at bounding box center [356, 453] width 28 height 28
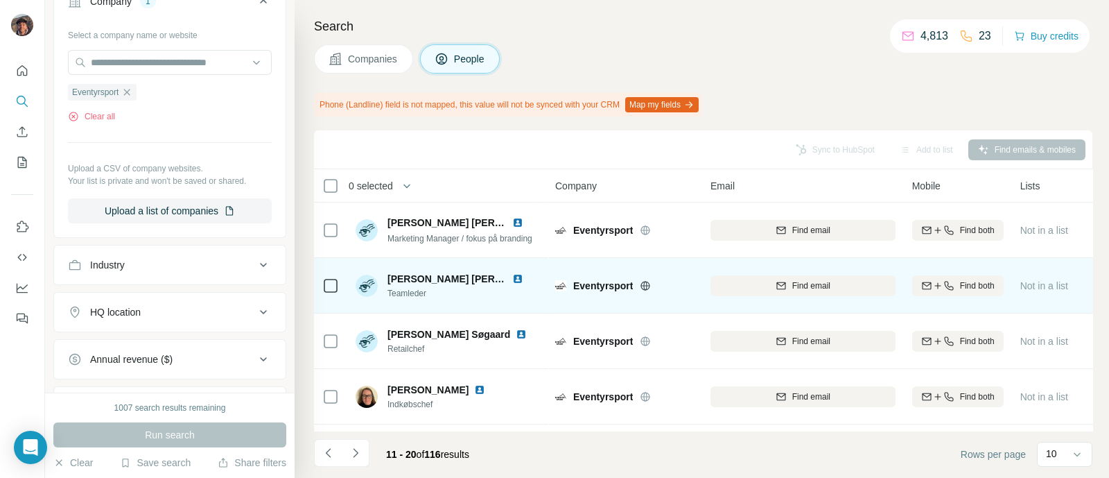
scroll to position [335, 0]
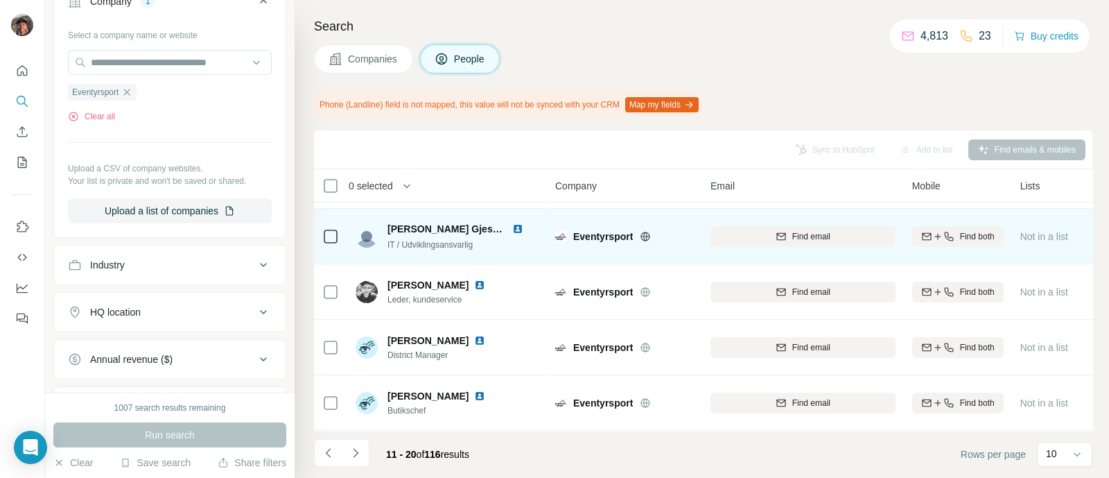
drag, startPoint x: 385, startPoint y: 273, endPoint x: 340, endPoint y: 251, distance: 50.2
click at [340, 251] on td at bounding box center [330, 236] width 33 height 55
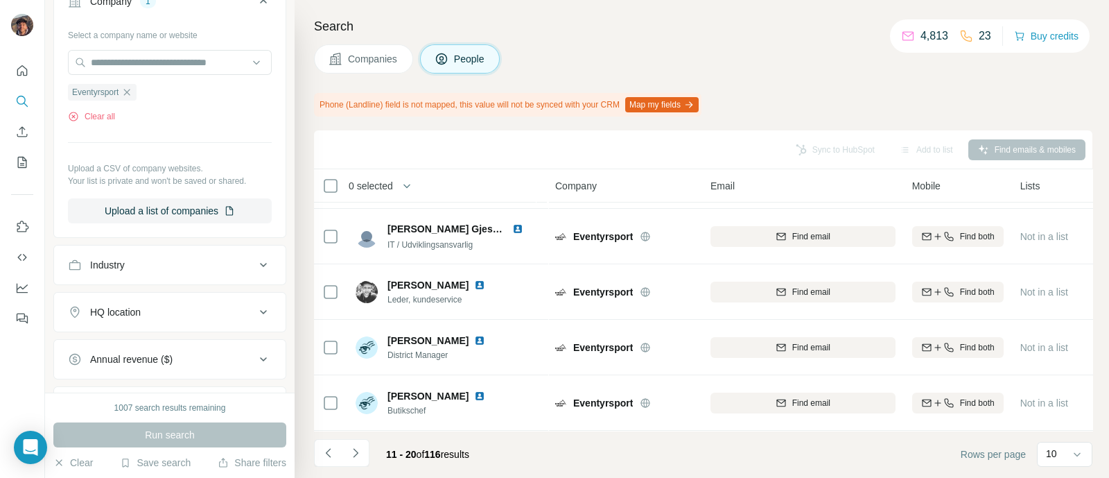
click at [323, 472] on footer "11 - 20 of 116 results Rows per page 10" at bounding box center [703, 454] width 779 height 47
click at [327, 440] on button "Navigate to previous page" at bounding box center [328, 453] width 28 height 28
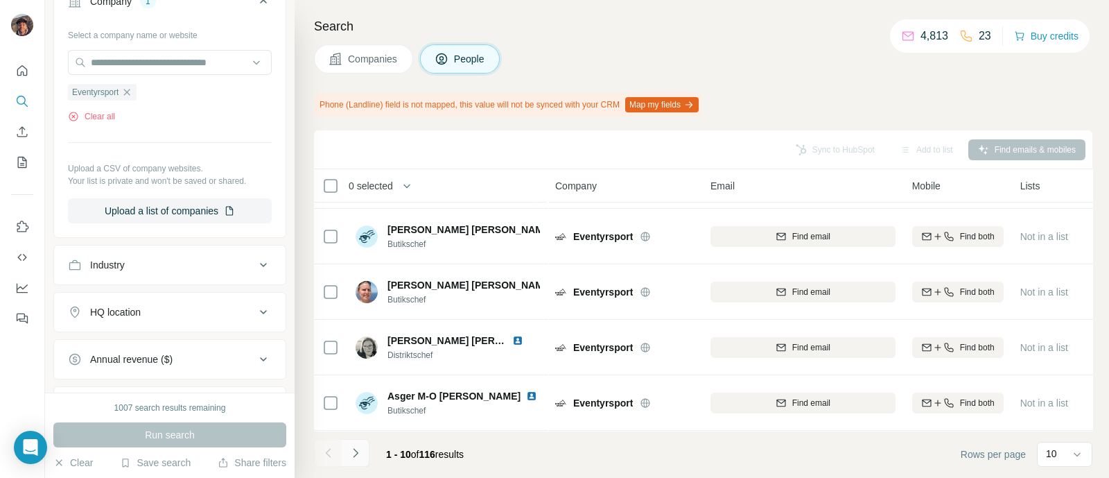
click at [347, 459] on button "Navigate to next page" at bounding box center [356, 453] width 28 height 28
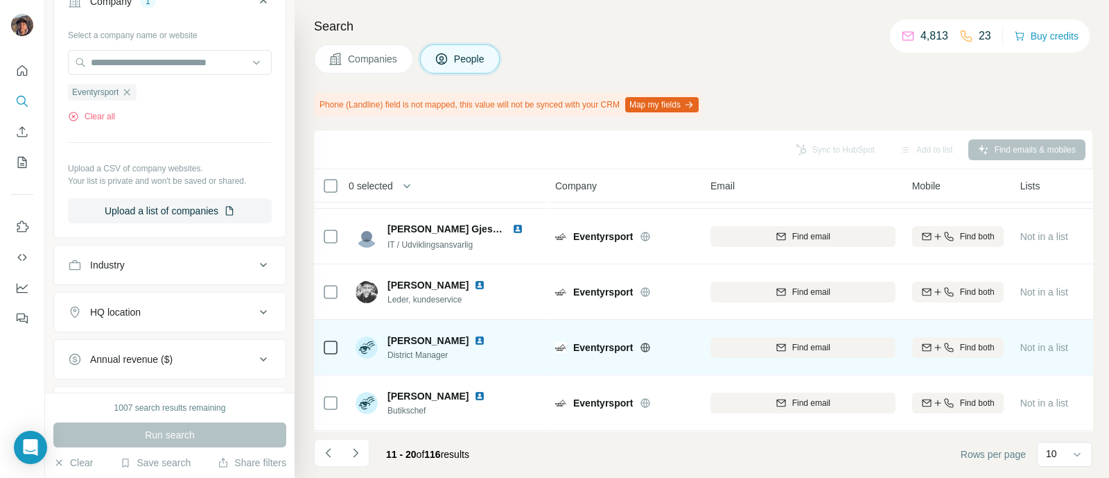
scroll to position [0, 0]
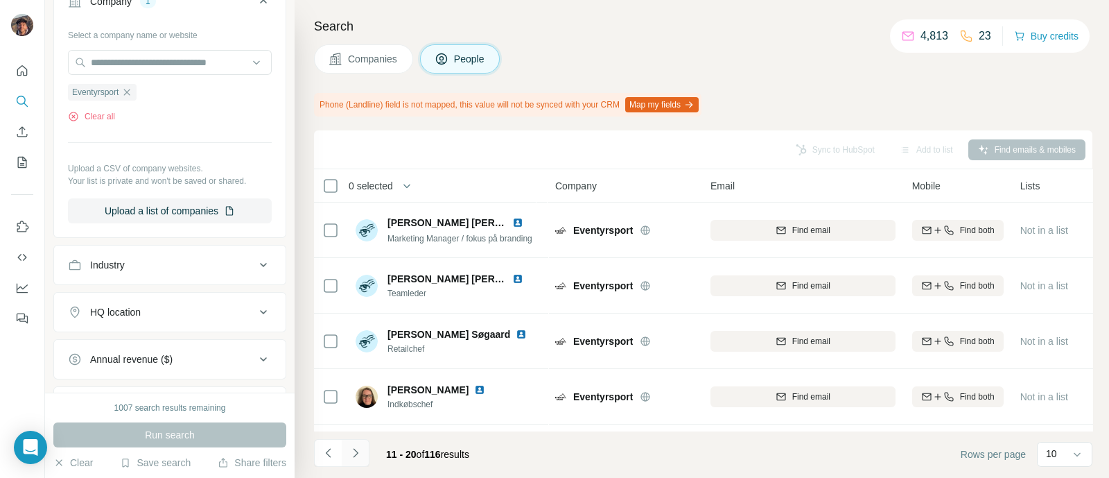
click at [359, 453] on icon "Navigate to next page" at bounding box center [356, 453] width 14 height 14
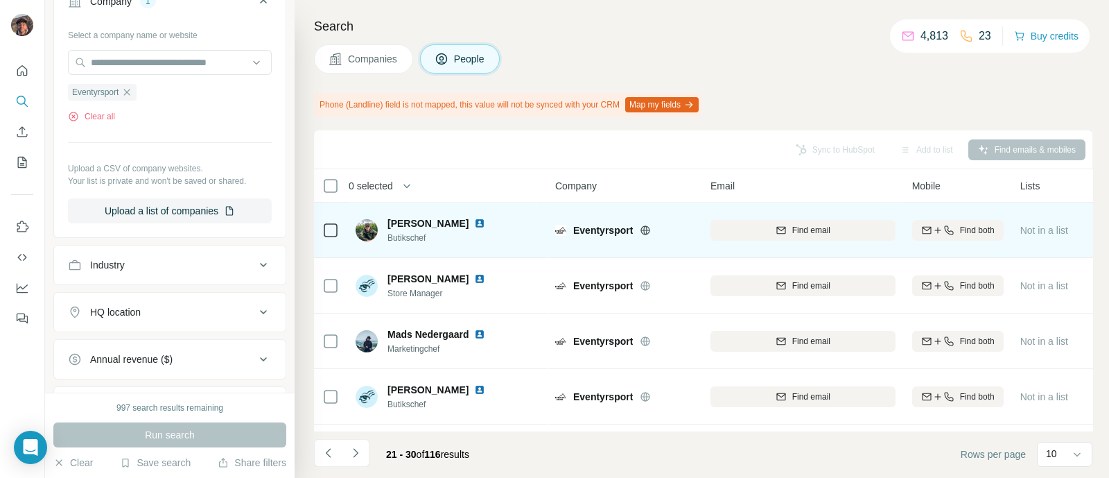
drag, startPoint x: 446, startPoint y: 248, endPoint x: 440, endPoint y: 232, distance: 17.5
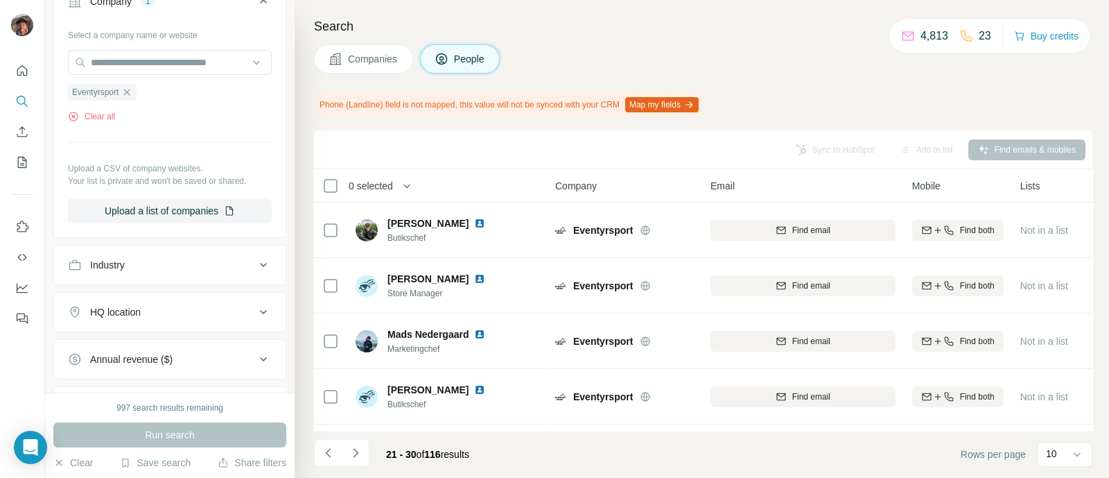
drag, startPoint x: 440, startPoint y: 232, endPoint x: 413, endPoint y: 155, distance: 81.2
click at [413, 155] on div "Sync to HubSpot Add to list Find emails & mobiles" at bounding box center [703, 149] width 765 height 24
click at [360, 446] on icon "Navigate to next page" at bounding box center [356, 453] width 14 height 14
click at [361, 446] on icon "Navigate to next page" at bounding box center [356, 453] width 14 height 14
click at [361, 435] on footer "41 - 50 of 116 results Rows per page 10" at bounding box center [703, 454] width 779 height 47
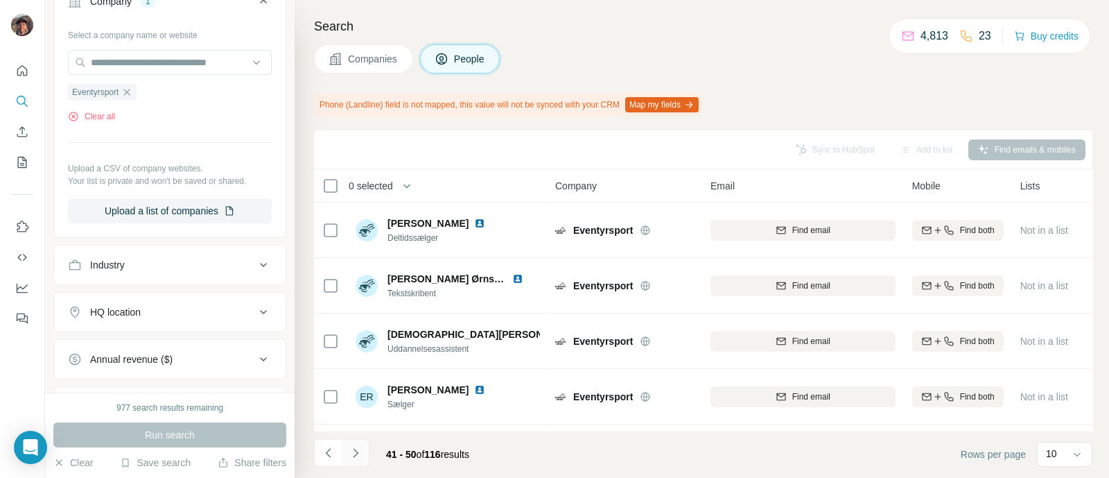
click at [359, 449] on icon "Navigate to next page" at bounding box center [356, 453] width 14 height 14
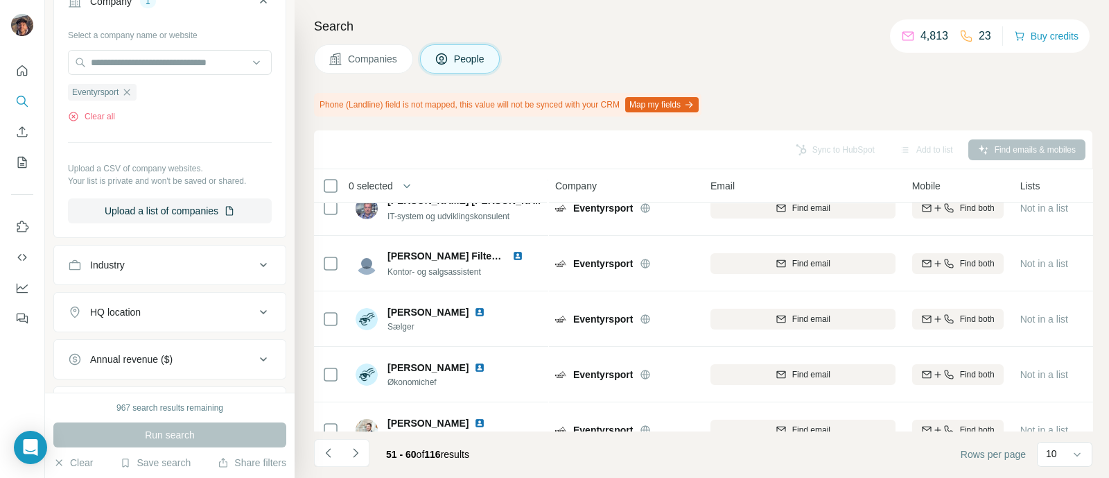
scroll to position [335, 0]
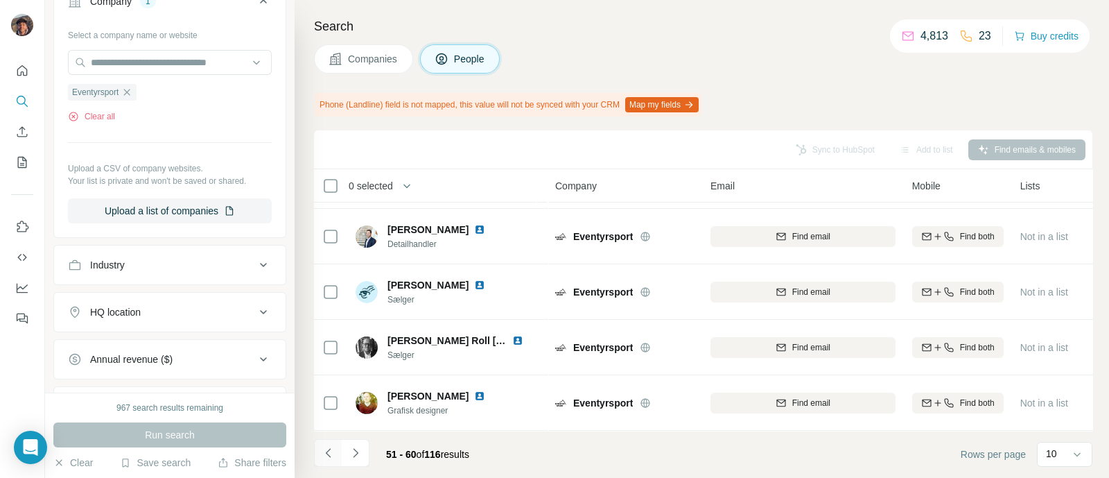
click at [333, 466] on button "Navigate to previous page" at bounding box center [328, 453] width 28 height 28
click at [340, 439] on button "Navigate to previous page" at bounding box center [328, 453] width 28 height 28
click at [336, 451] on button "Navigate to previous page" at bounding box center [328, 453] width 28 height 28
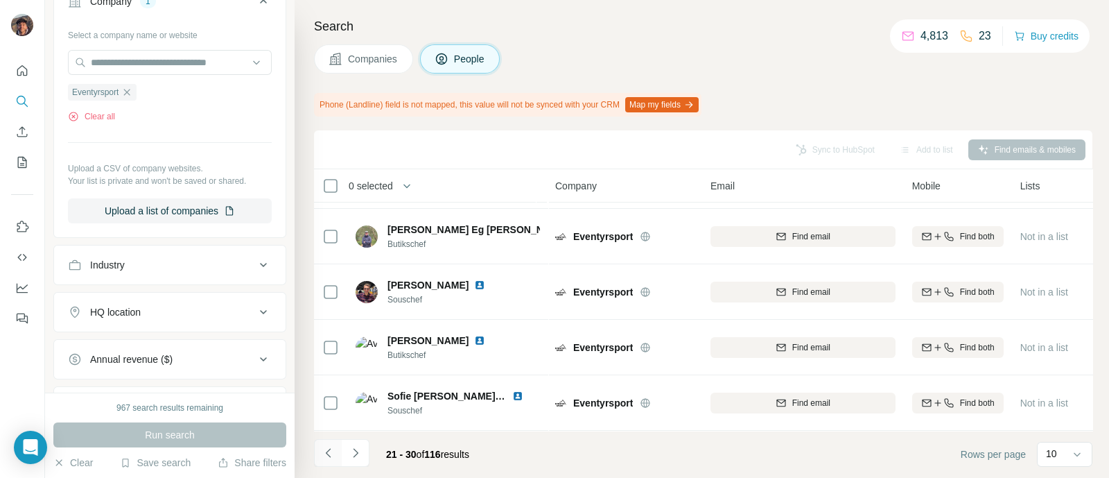
click at [336, 451] on button "Navigate to previous page" at bounding box center [328, 453] width 28 height 28
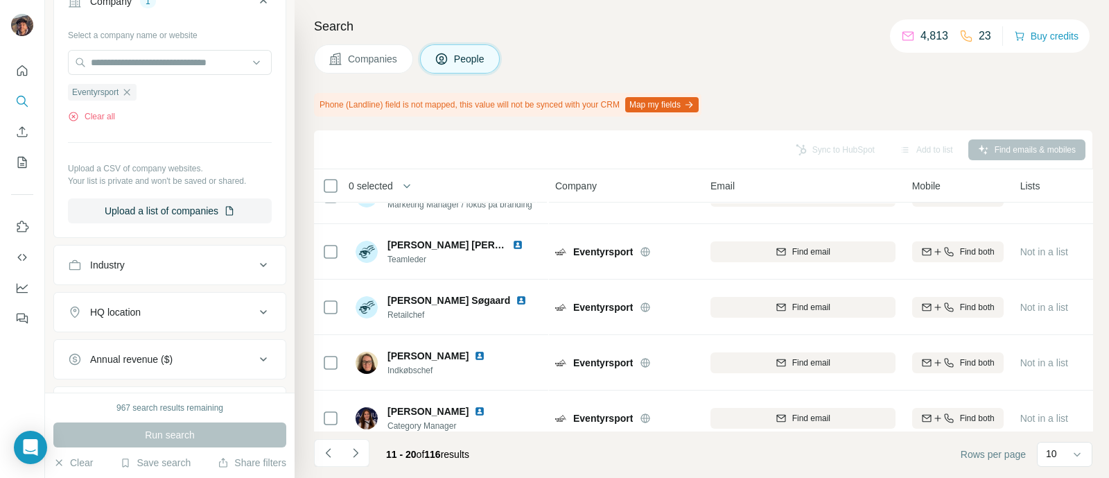
scroll to position [0, 0]
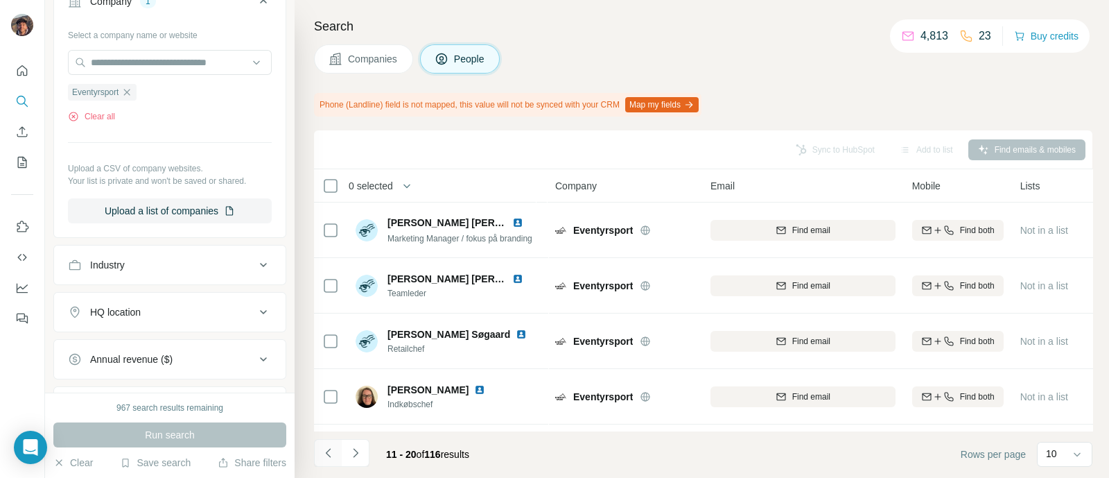
click at [333, 439] on button "Navigate to previous page" at bounding box center [328, 453] width 28 height 28
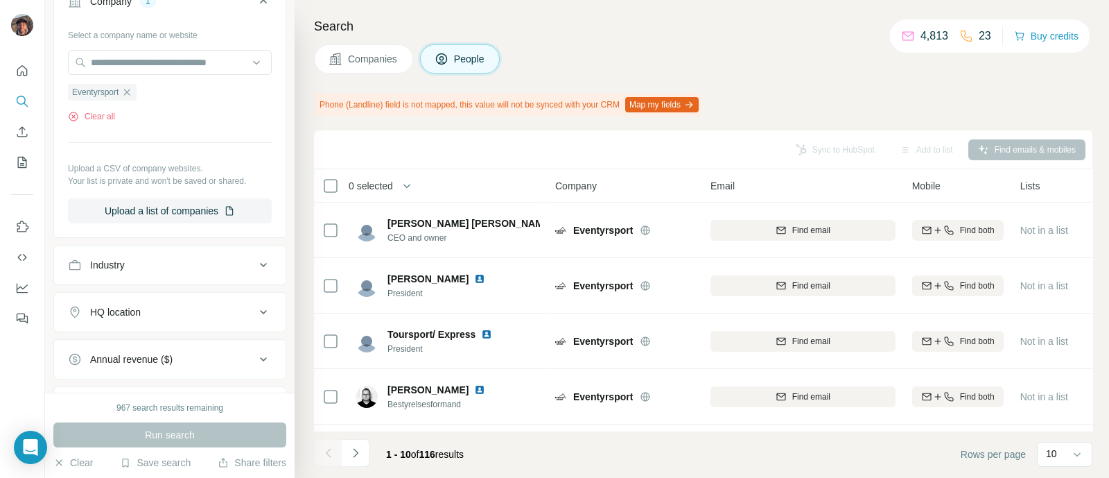
click at [129, 85] on div "Eventyrsport" at bounding box center [102, 92] width 69 height 17
click at [128, 91] on icon "button" at bounding box center [126, 92] width 11 height 11
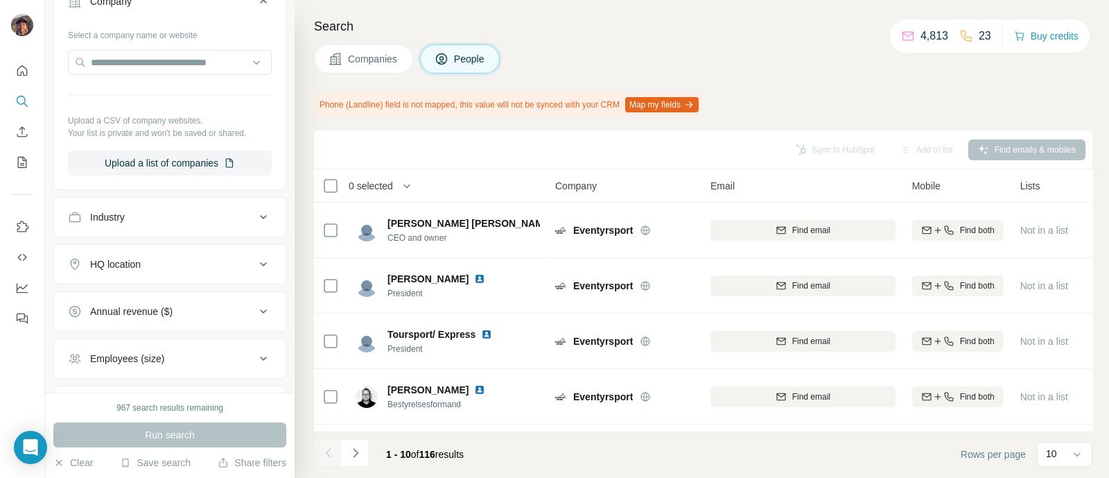
click at [134, 43] on div "Select a company name or website Upload a CSV of company websites. Your list is…" at bounding box center [170, 100] width 204 height 152
click at [139, 52] on input "text" at bounding box center [170, 62] width 204 height 25
paste input "**********"
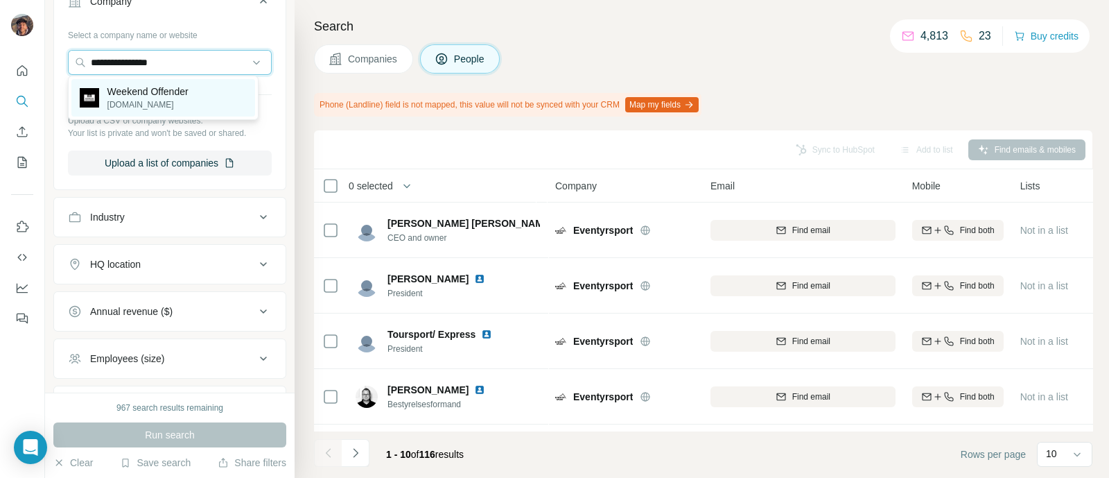
type input "**********"
click at [139, 91] on p "Weekend Offender" at bounding box center [147, 92] width 81 height 14
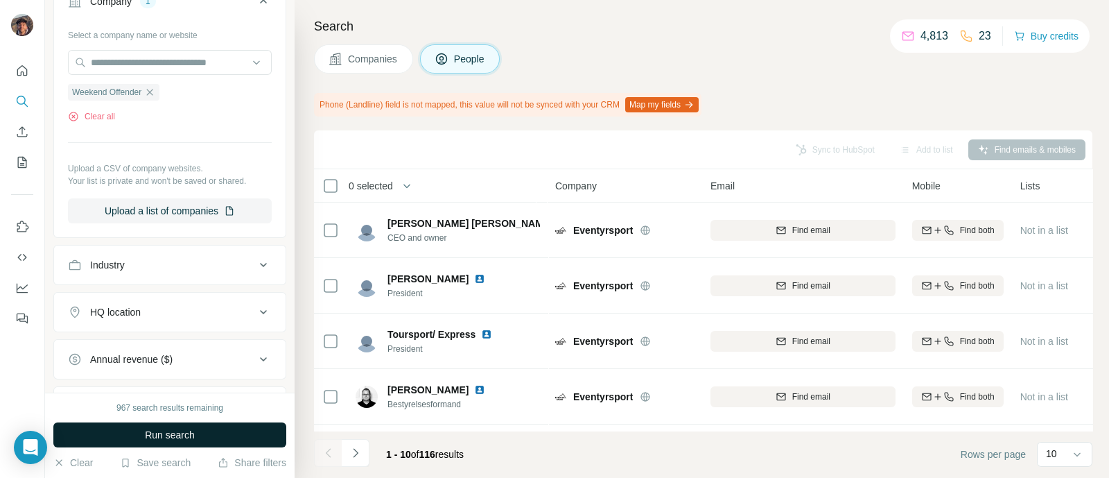
drag, startPoint x: 176, startPoint y: 420, endPoint x: 176, endPoint y: 438, distance: 18.0
click at [176, 438] on div "967 search results remaining Run search Clear Save search Share filters" at bounding box center [170, 434] width 250 height 85
click at [176, 438] on span "Run search" at bounding box center [170, 435] width 50 height 14
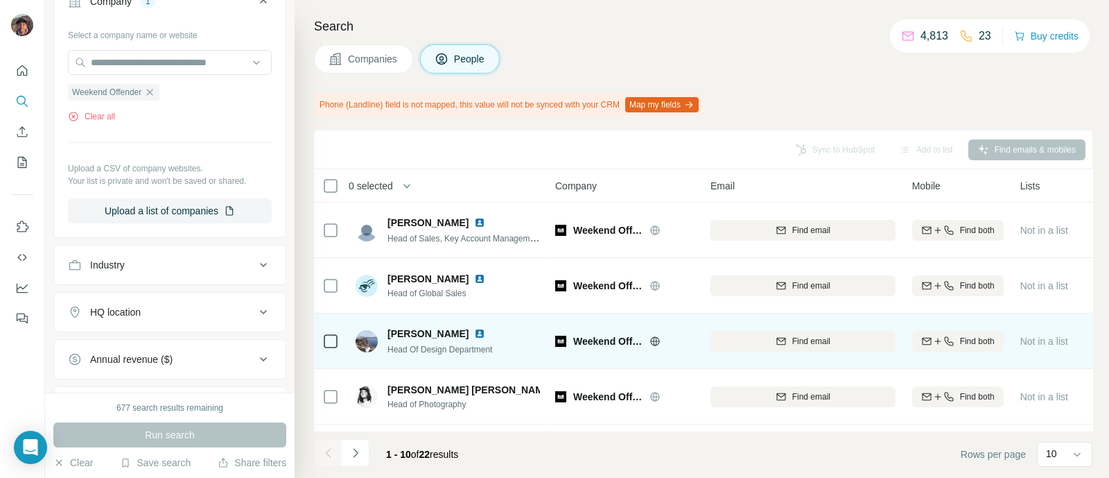
scroll to position [335, 0]
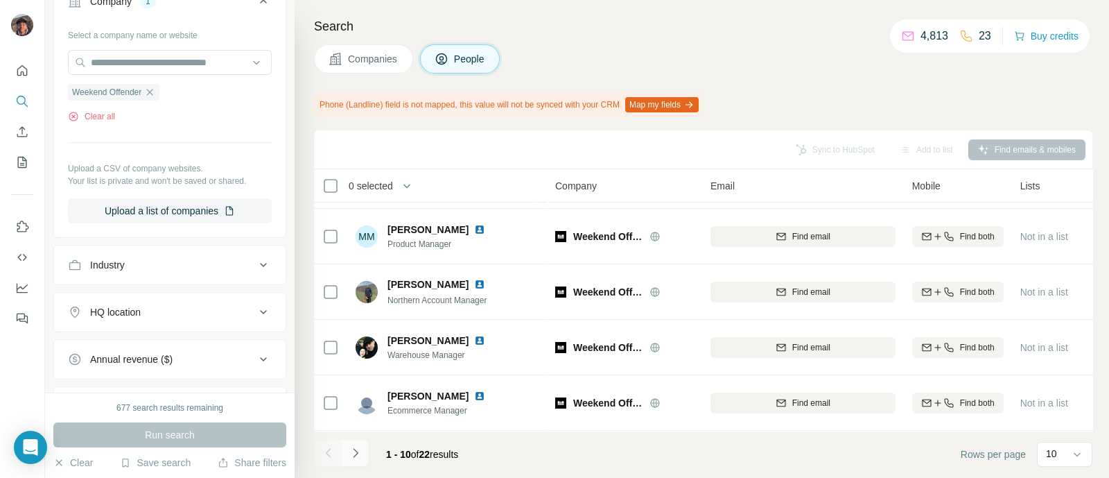
click at [363, 447] on button "Navigate to next page" at bounding box center [356, 453] width 28 height 28
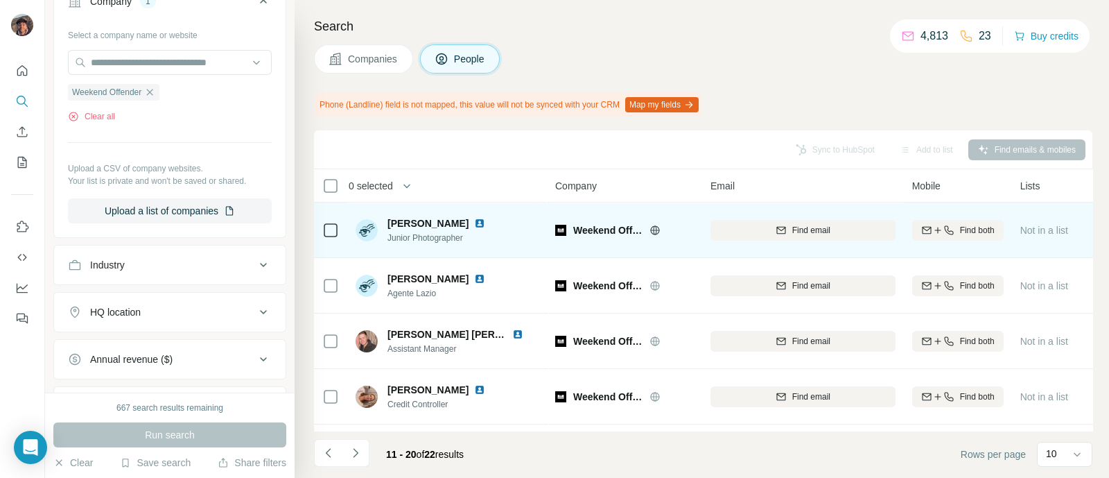
click at [651, 234] on icon at bounding box center [655, 230] width 11 height 11
click at [582, 232] on span "Weekend Offender" at bounding box center [607, 230] width 69 height 14
copy div "Weekend Offender"
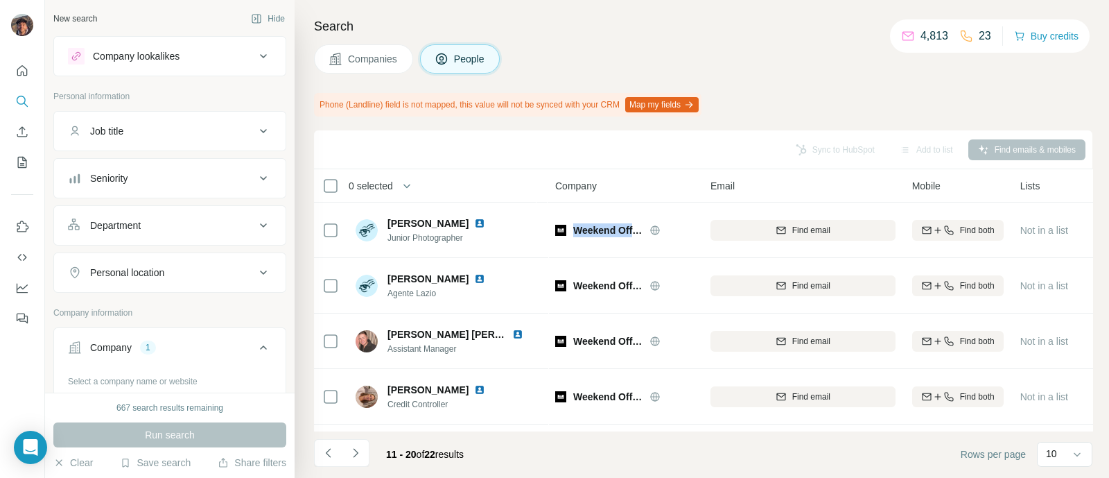
scroll to position [260, 0]
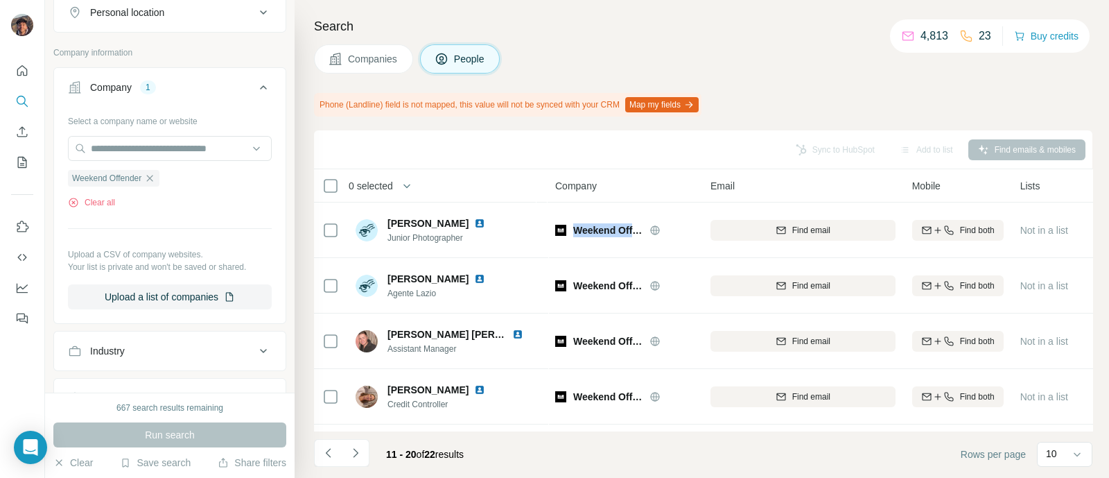
click at [155, 173] on icon "button" at bounding box center [149, 178] width 11 height 11
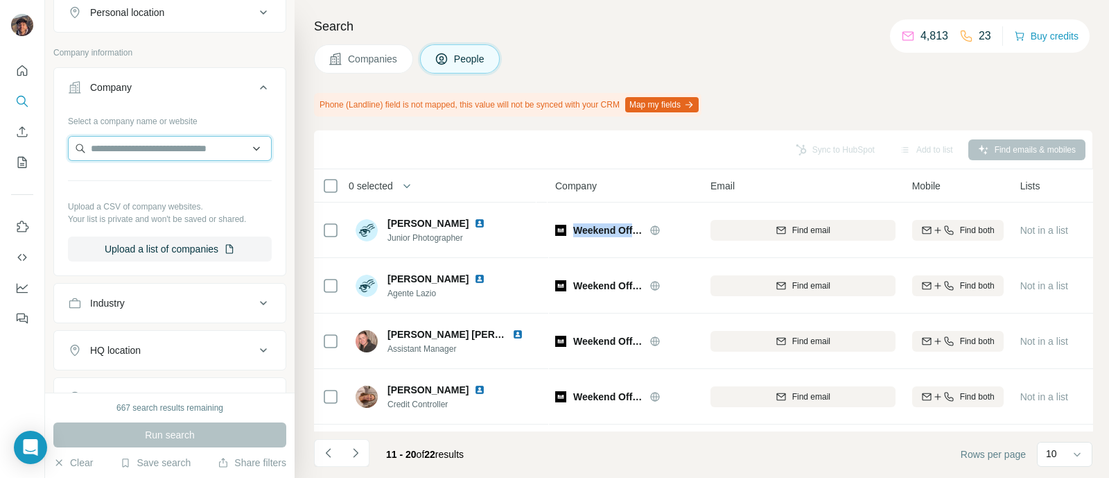
click at [139, 140] on input "text" at bounding box center [170, 148] width 204 height 25
paste input "**********"
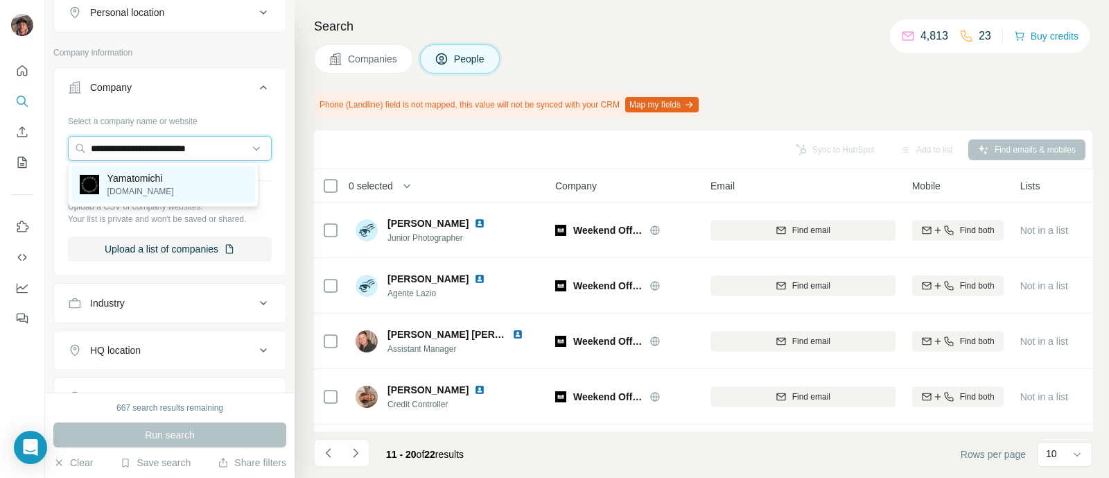
type input "**********"
click at [148, 177] on p "Yamatomichi" at bounding box center [140, 178] width 67 height 14
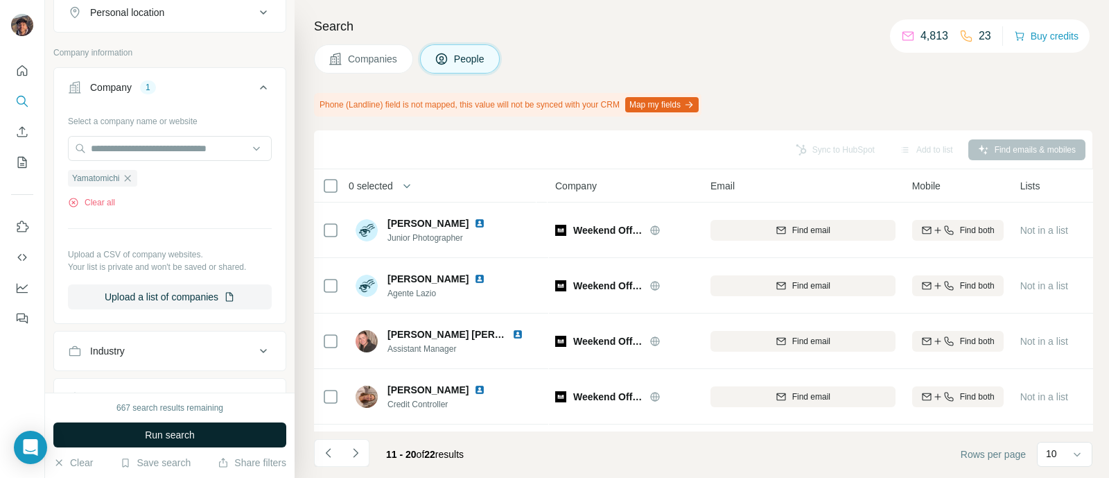
click at [235, 440] on button "Run search" at bounding box center [169, 434] width 233 height 25
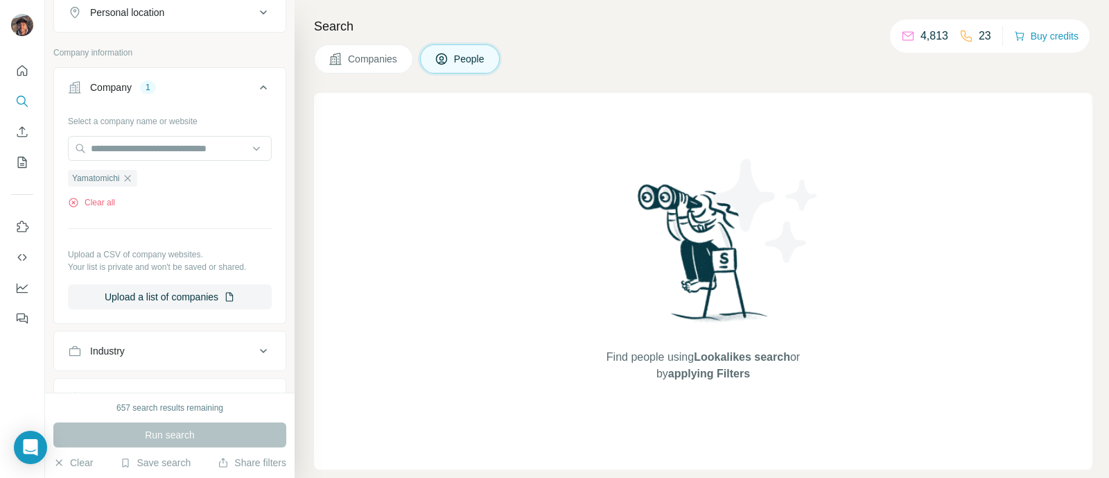
click at [361, 67] on button "Companies" at bounding box center [363, 58] width 99 height 29
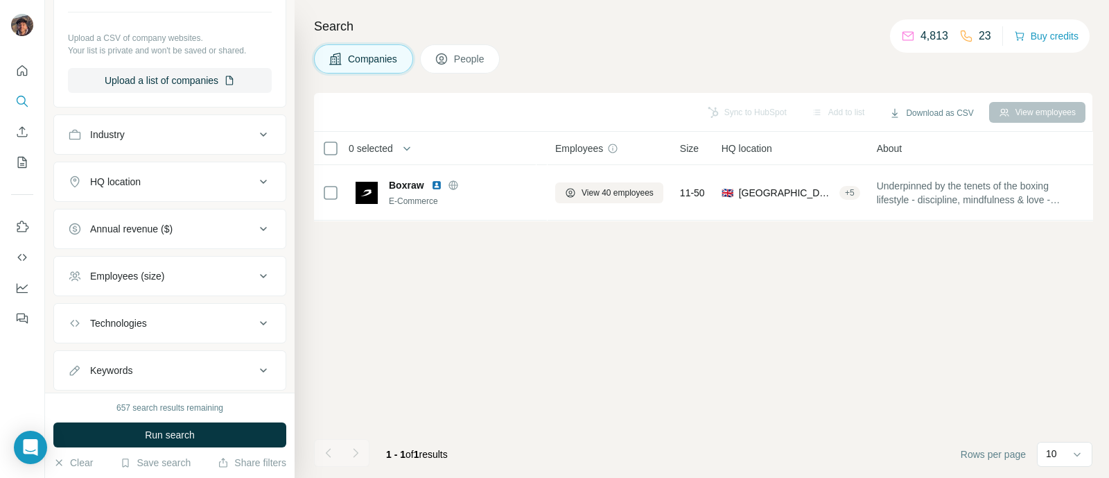
scroll to position [45, 0]
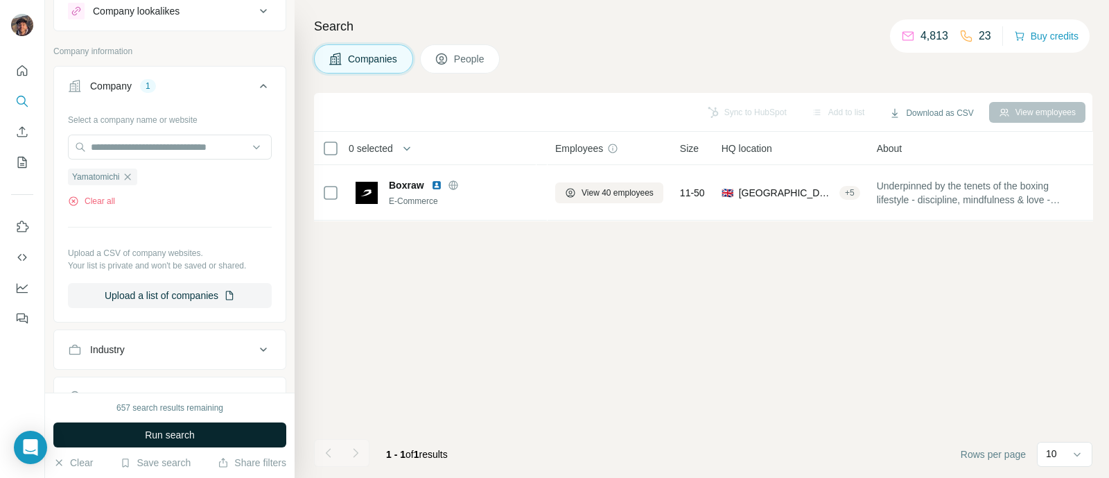
click at [164, 445] on button "Run search" at bounding box center [169, 434] width 233 height 25
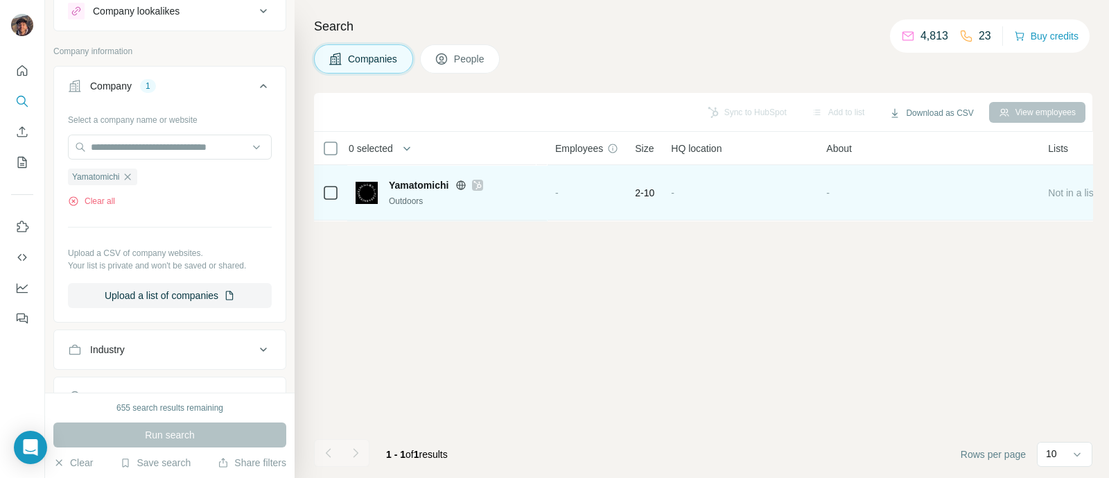
click at [426, 177] on div "Yamatomichi Outdoors" at bounding box center [447, 192] width 183 height 38
click at [429, 198] on div "Outdoors" at bounding box center [464, 201] width 150 height 12
click at [426, 184] on span "Yamatomichi" at bounding box center [419, 185] width 60 height 14
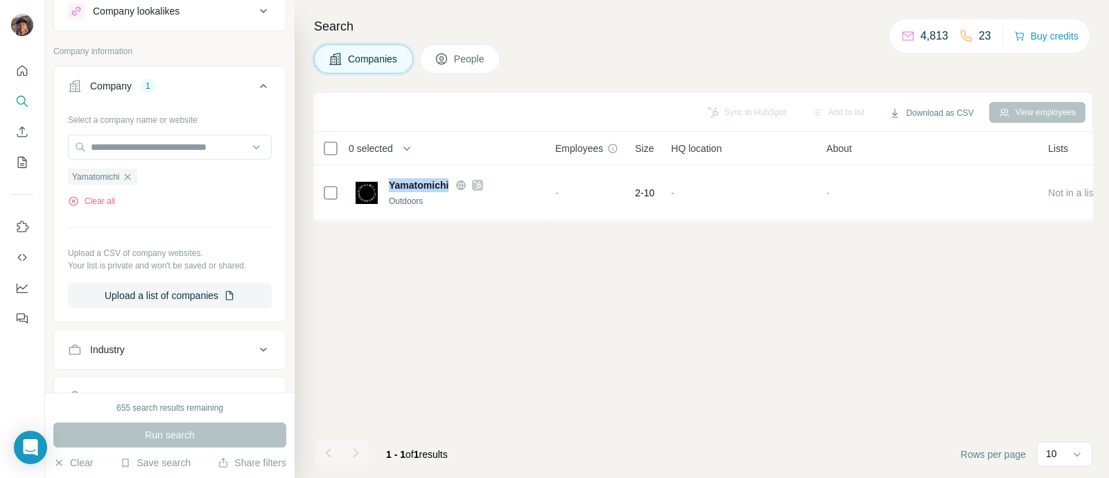
copy div "Yamatomichi"
click at [132, 171] on icon "button" at bounding box center [127, 176] width 11 height 11
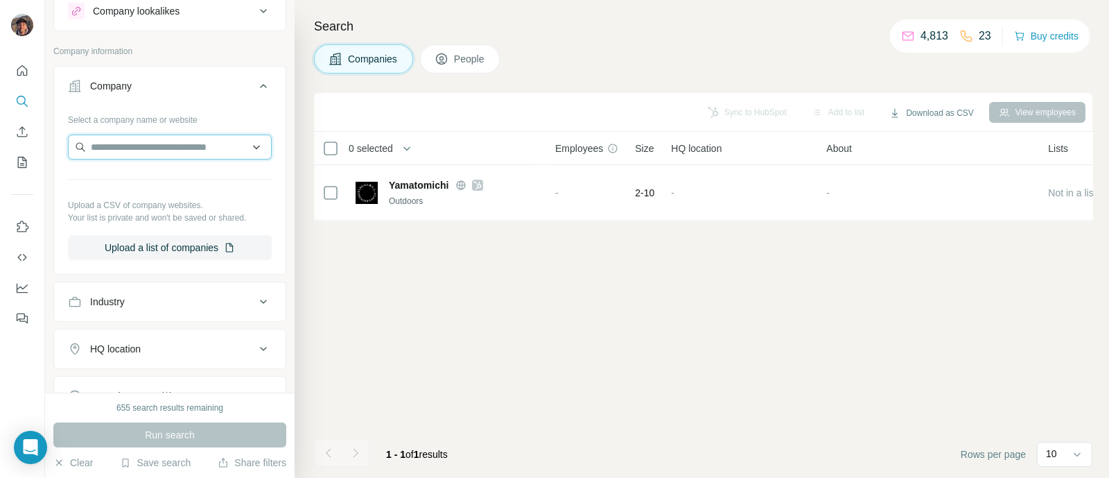
click at [132, 143] on input "text" at bounding box center [170, 147] width 204 height 25
paste input "**********"
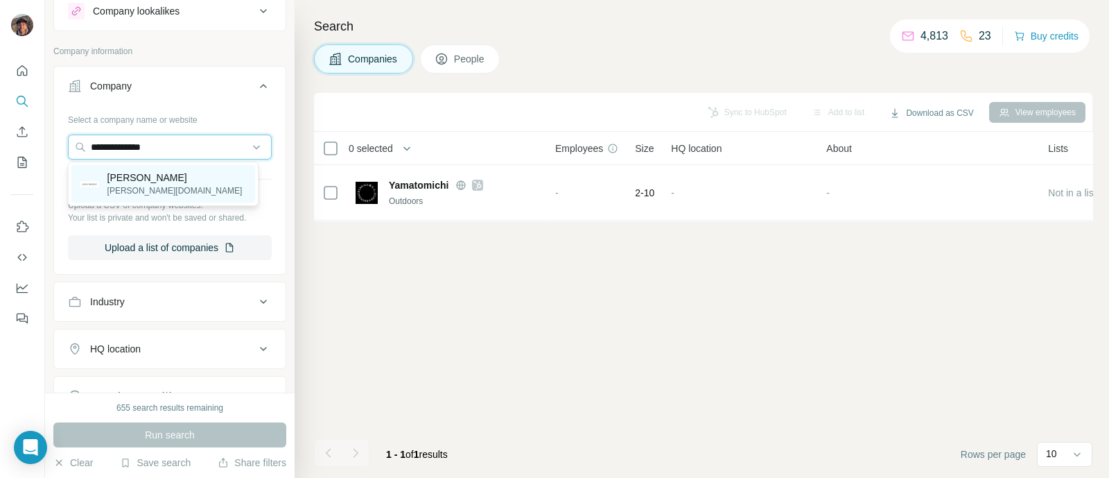
type input "**********"
click at [185, 191] on p "james-lakeland.co.uk" at bounding box center [174, 190] width 135 height 12
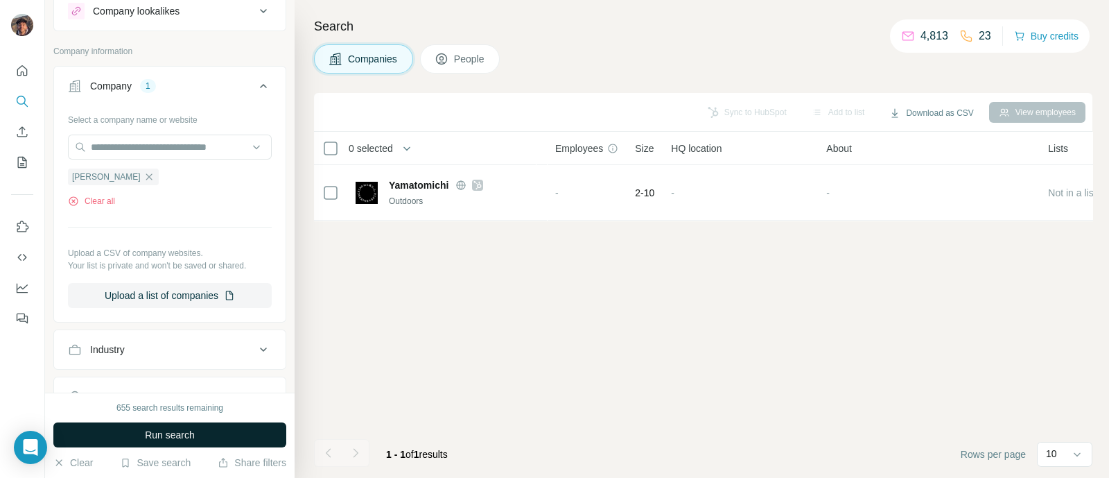
click at [192, 433] on span "Run search" at bounding box center [170, 435] width 50 height 14
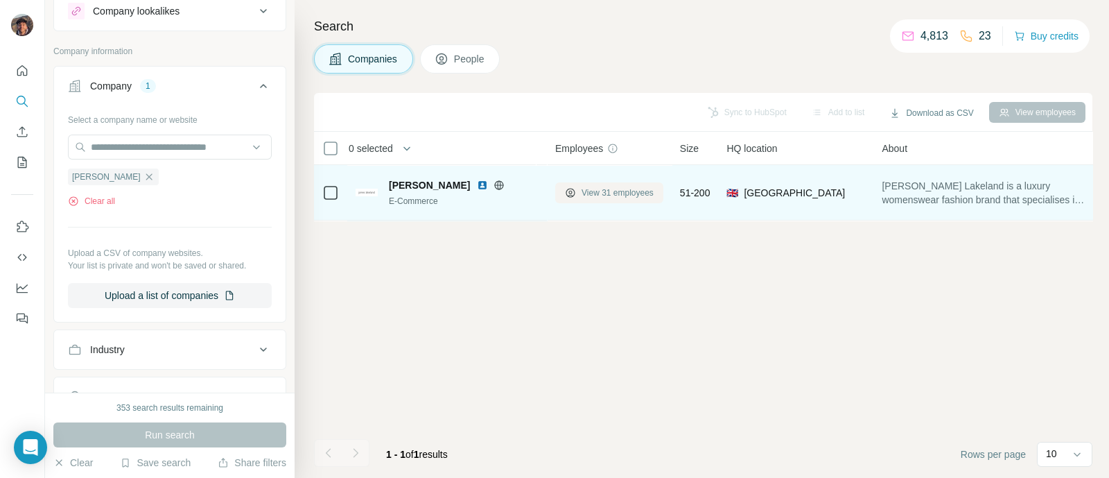
click at [575, 195] on icon at bounding box center [570, 192] width 11 height 11
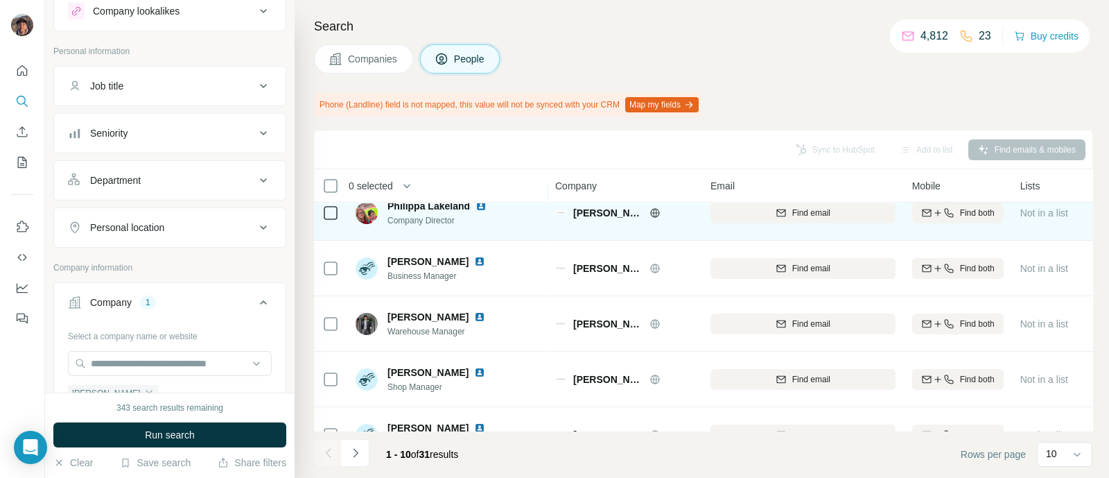
scroll to position [335, 0]
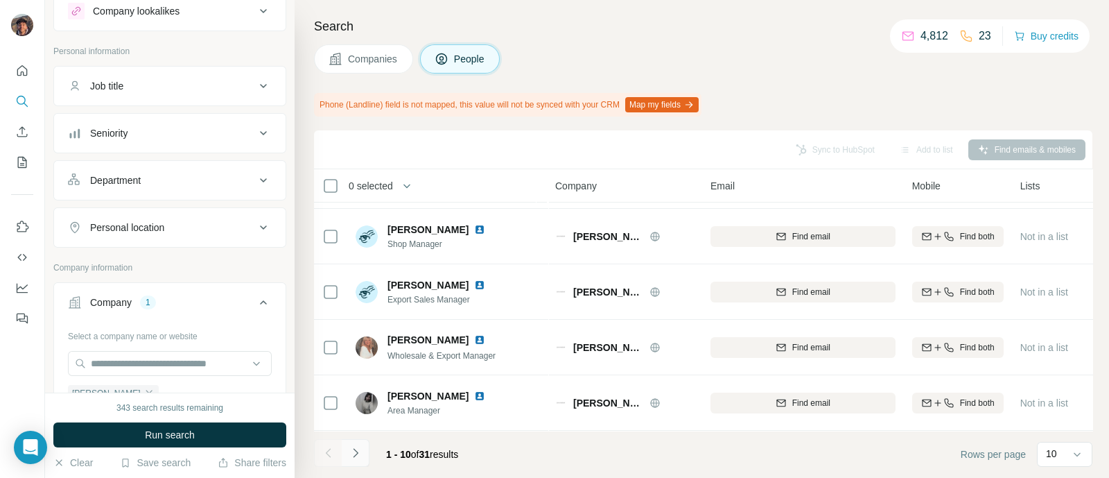
click at [356, 462] on button "Navigate to next page" at bounding box center [356, 453] width 28 height 28
click at [365, 448] on button "Navigate to next page" at bounding box center [356, 453] width 28 height 28
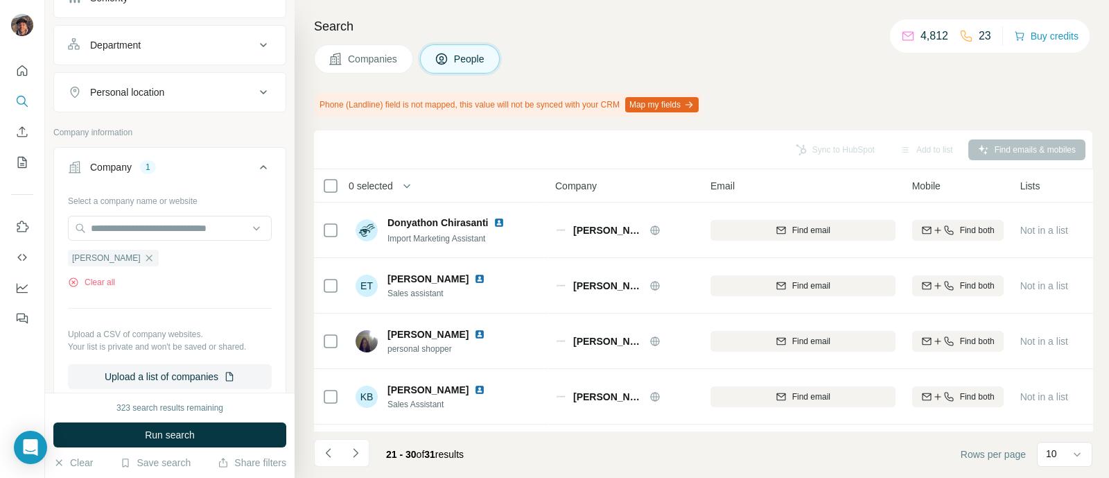
scroll to position [218, 0]
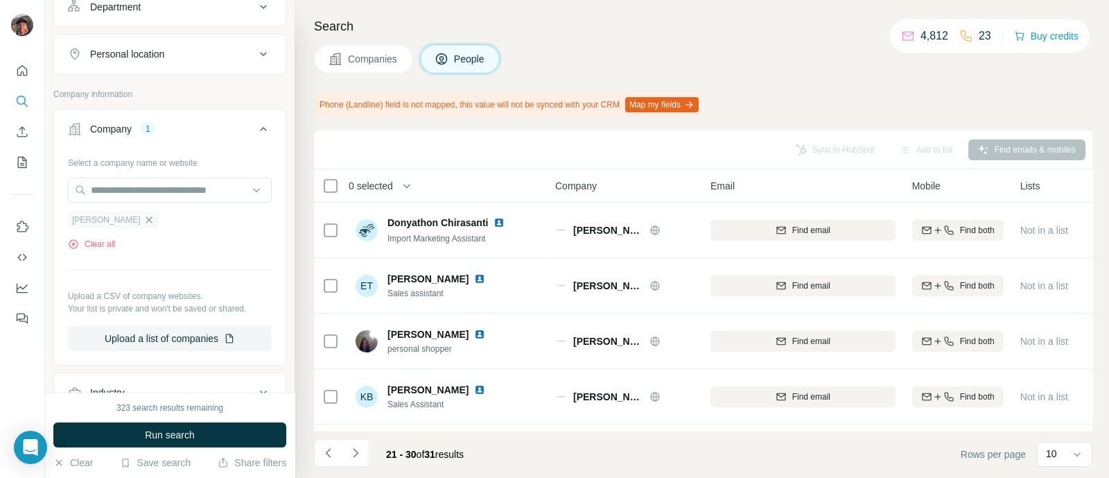
click at [144, 216] on icon "button" at bounding box center [149, 219] width 11 height 11
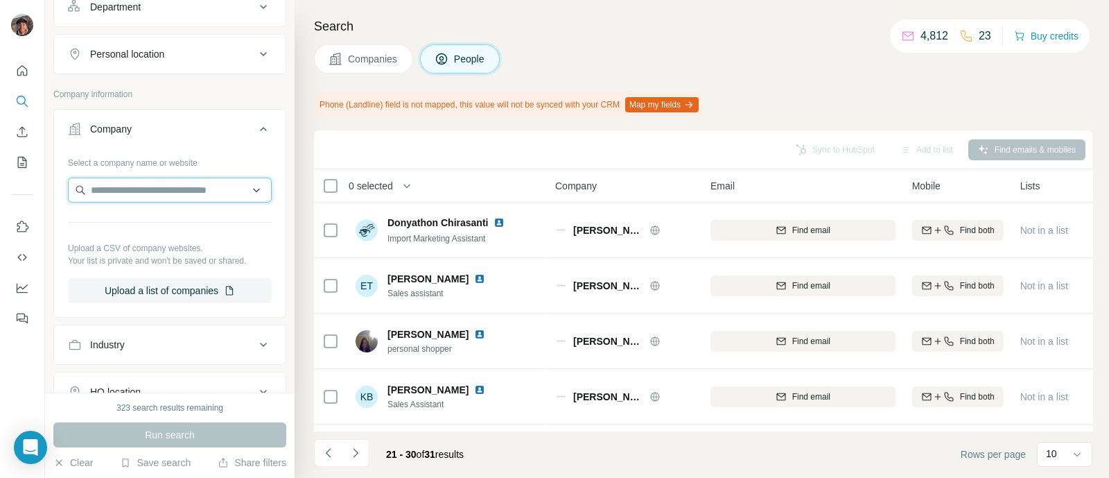
click at [139, 181] on input "text" at bounding box center [170, 190] width 204 height 25
paste input "*****"
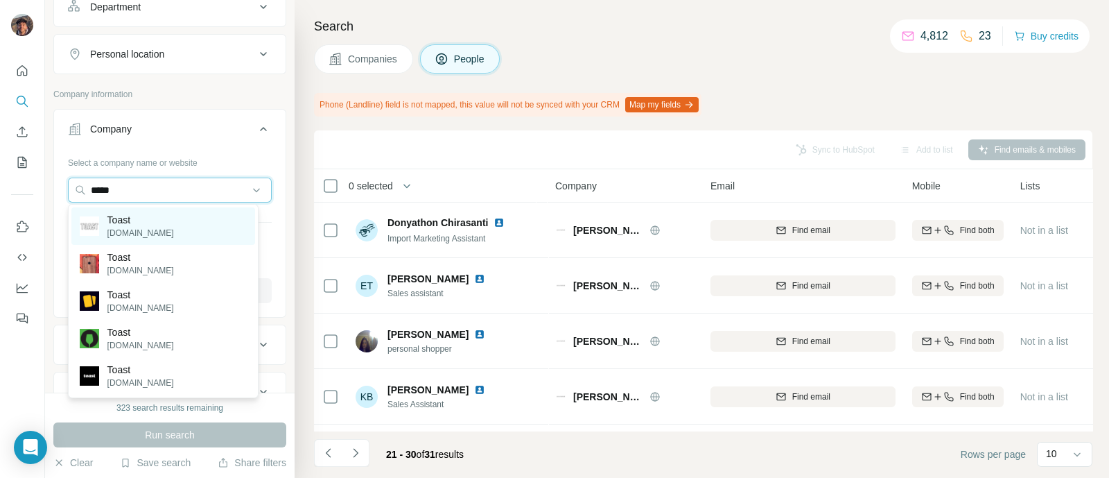
type input "*****"
click at [141, 228] on div "Toast toa.st" at bounding box center [163, 225] width 184 height 37
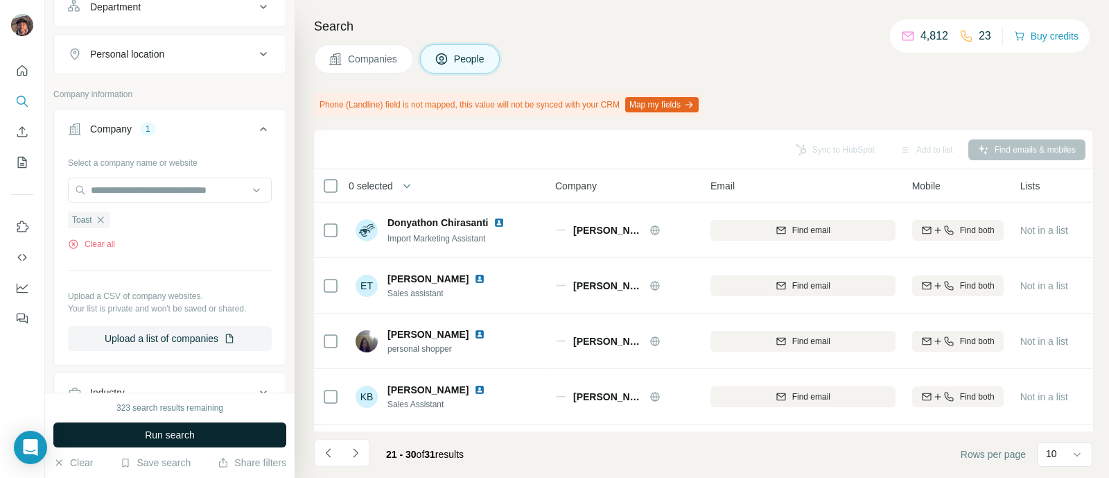
click at [198, 447] on button "Run search" at bounding box center [169, 434] width 233 height 25
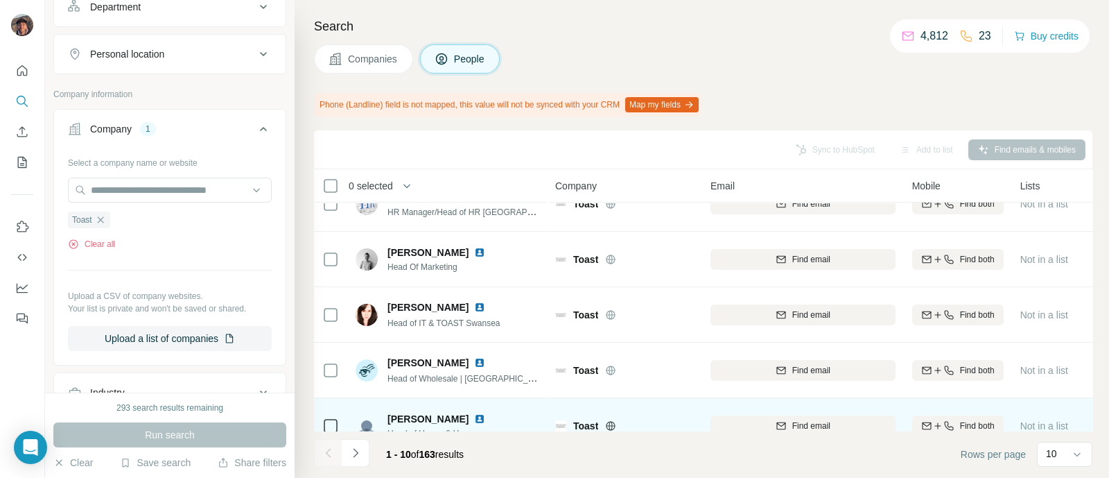
scroll to position [335, 0]
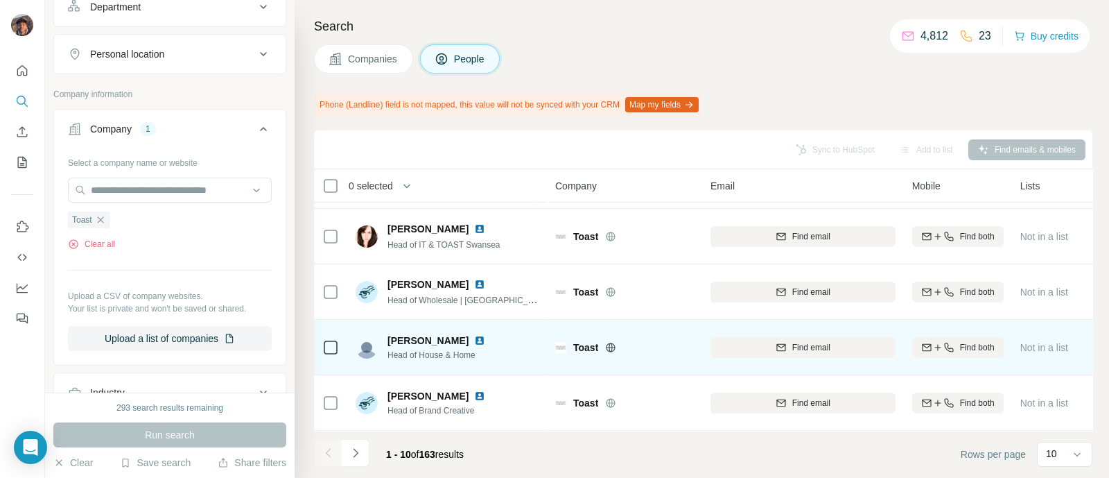
click at [582, 340] on span "Toast" at bounding box center [585, 347] width 25 height 14
copy span "Toast"
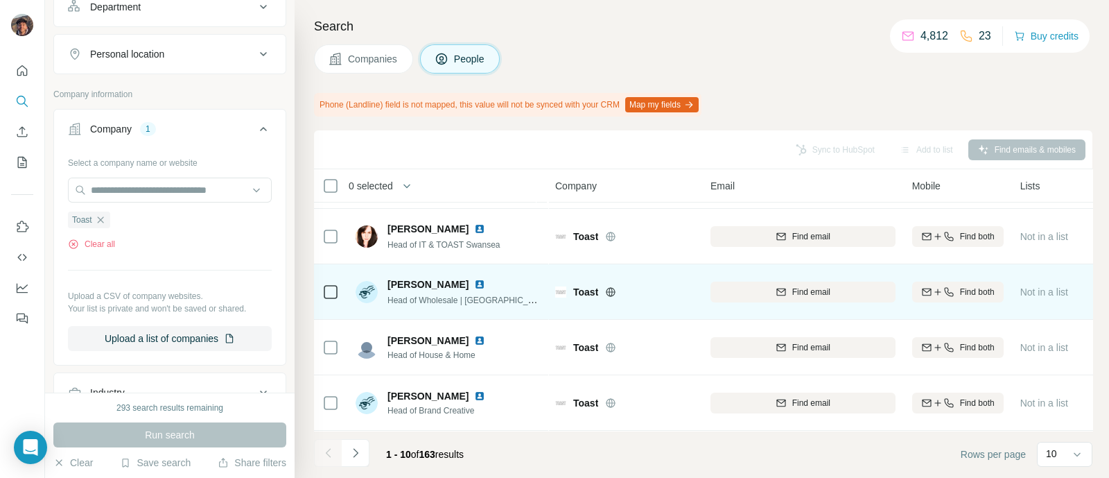
click at [611, 286] on icon at bounding box center [610, 291] width 11 height 11
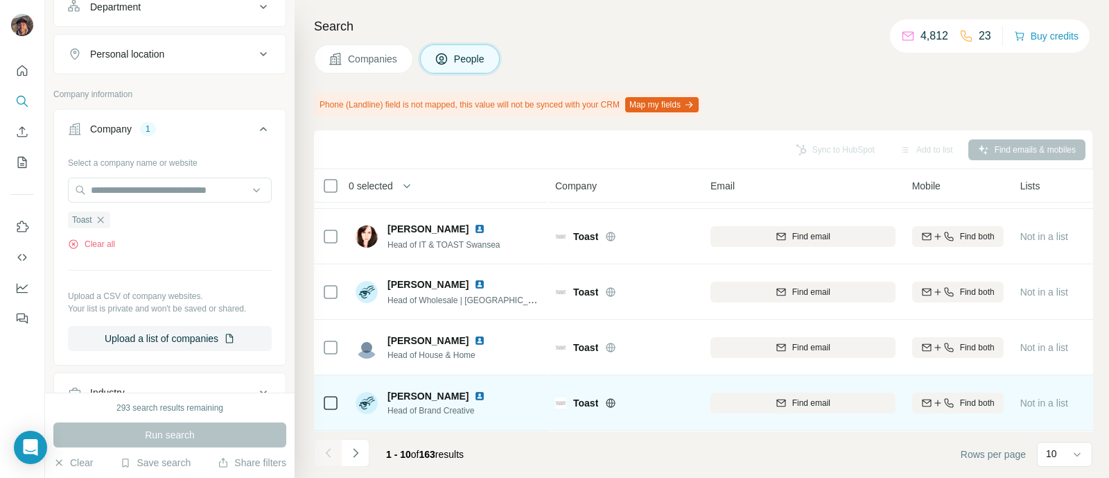
click at [762, 397] on div "Find email" at bounding box center [803, 403] width 185 height 12
click at [617, 379] on div "Sync to HubSpot Add to list Find emails & mobiles 0 selected People Company Ema…" at bounding box center [703, 303] width 779 height 347
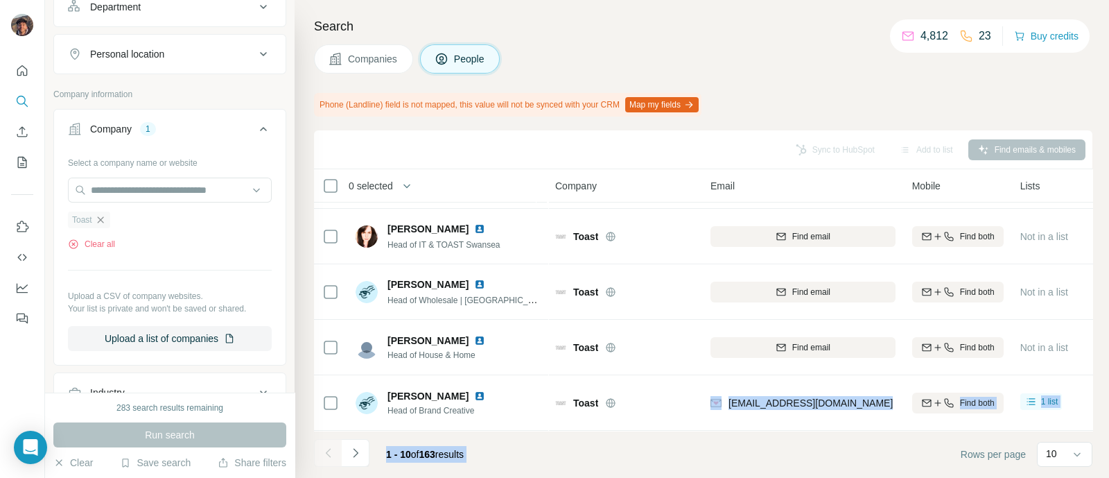
click at [103, 220] on icon "button" at bounding box center [100, 219] width 6 height 6
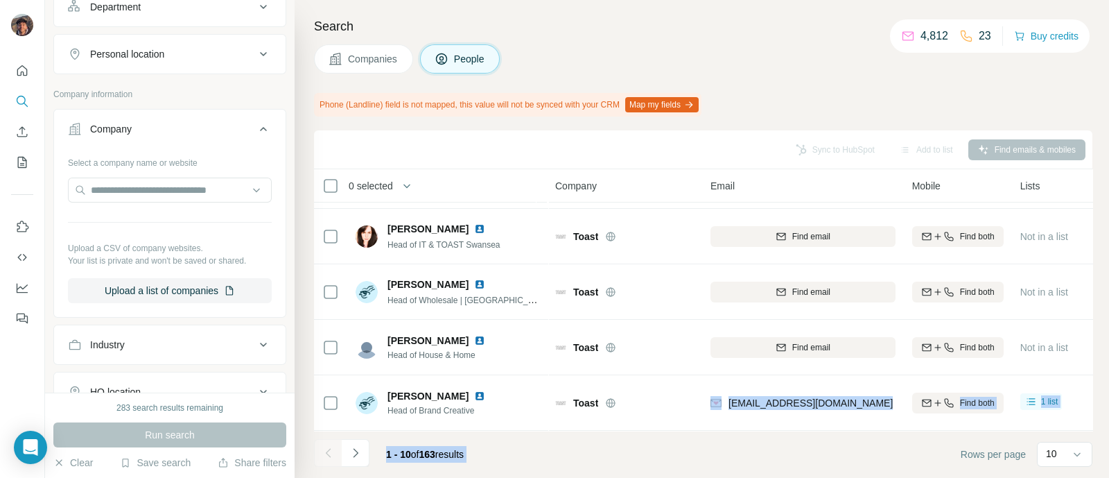
click at [114, 174] on div "Select a company name or website Upload a CSV of company websites. Your list is…" at bounding box center [170, 227] width 204 height 152
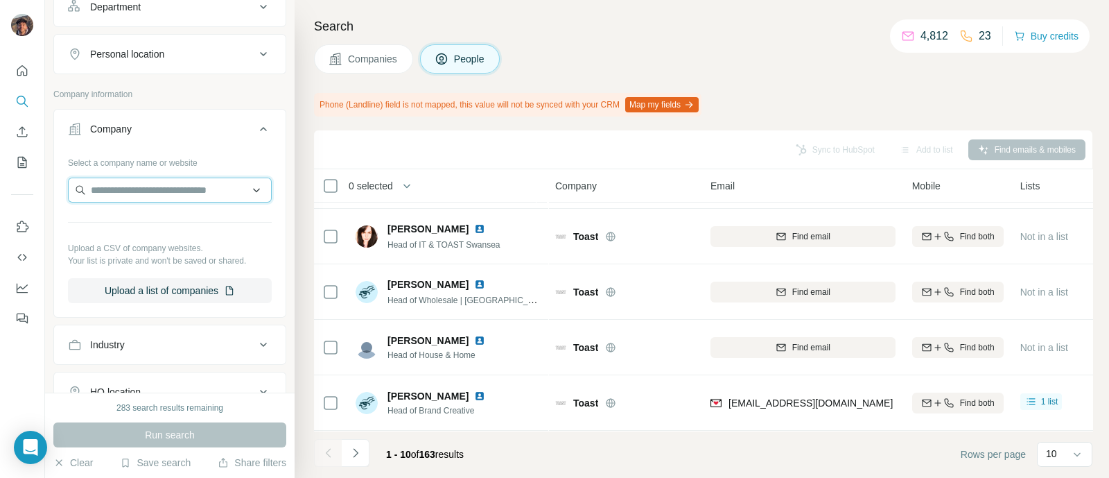
click at [116, 178] on input "text" at bounding box center [170, 190] width 204 height 25
paste input "**********"
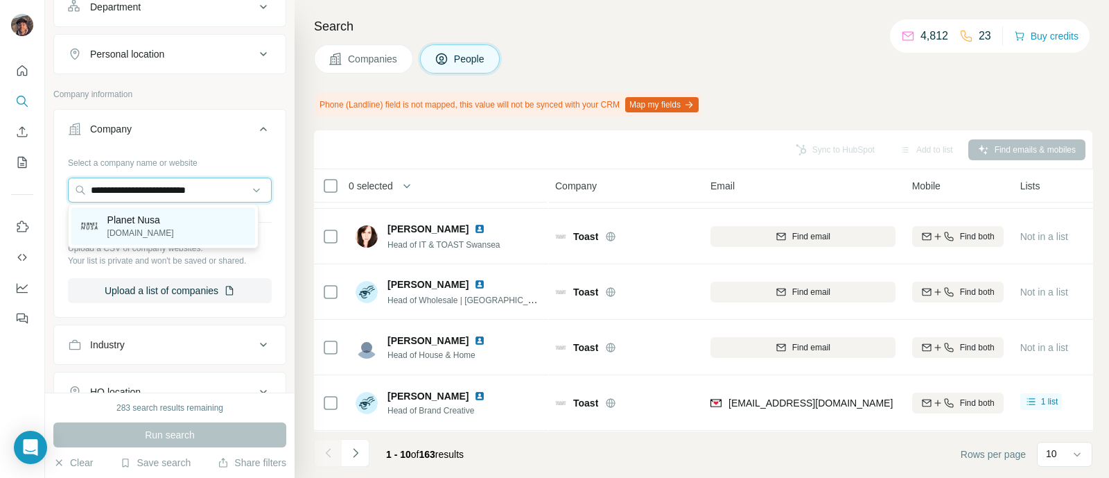
type input "**********"
click at [166, 211] on div "Planet Nusa planetnusa.com" at bounding box center [163, 225] width 184 height 37
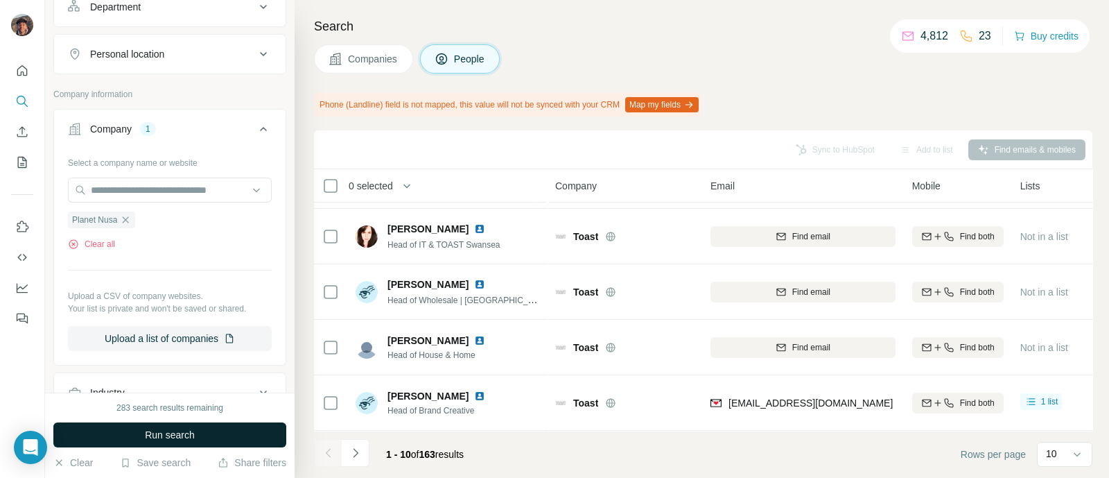
click at [177, 434] on span "Run search" at bounding box center [170, 435] width 50 height 14
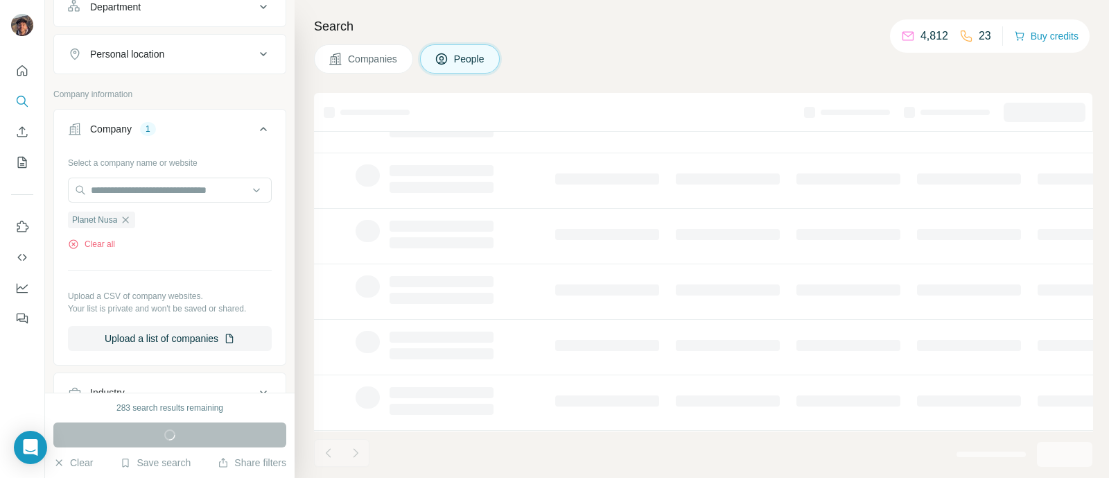
scroll to position [297, 0]
click at [349, 56] on span "Companies" at bounding box center [373, 59] width 51 height 14
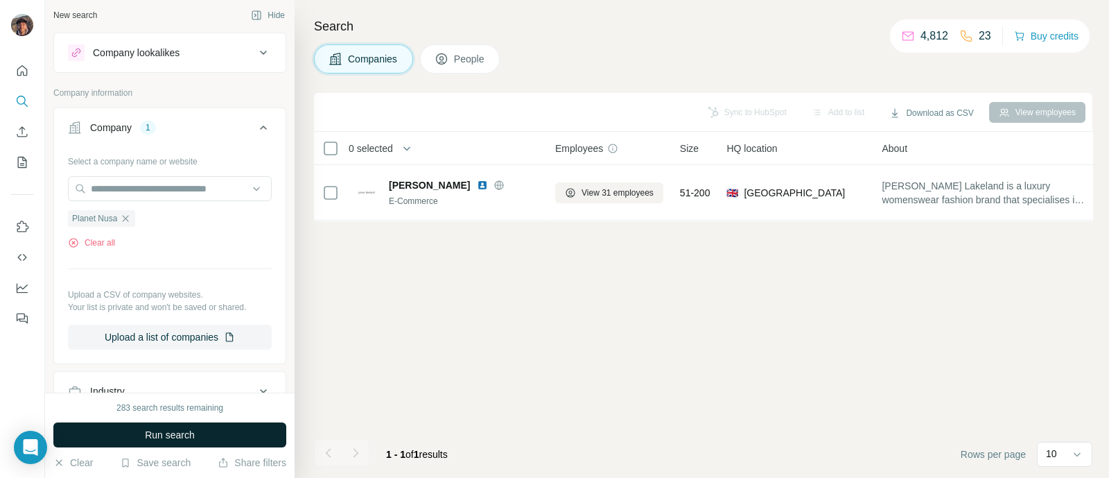
click at [451, 50] on button "People" at bounding box center [460, 58] width 80 height 29
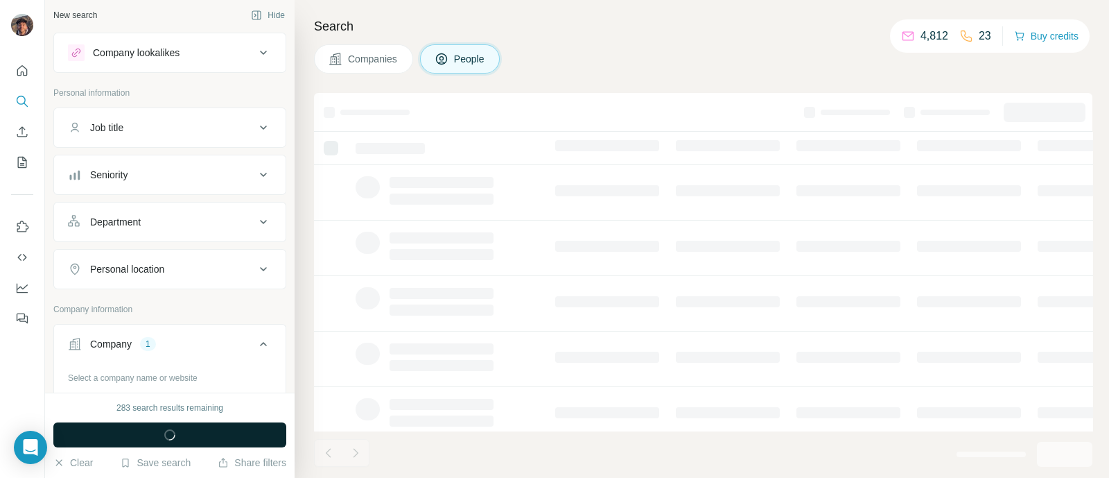
scroll to position [218, 0]
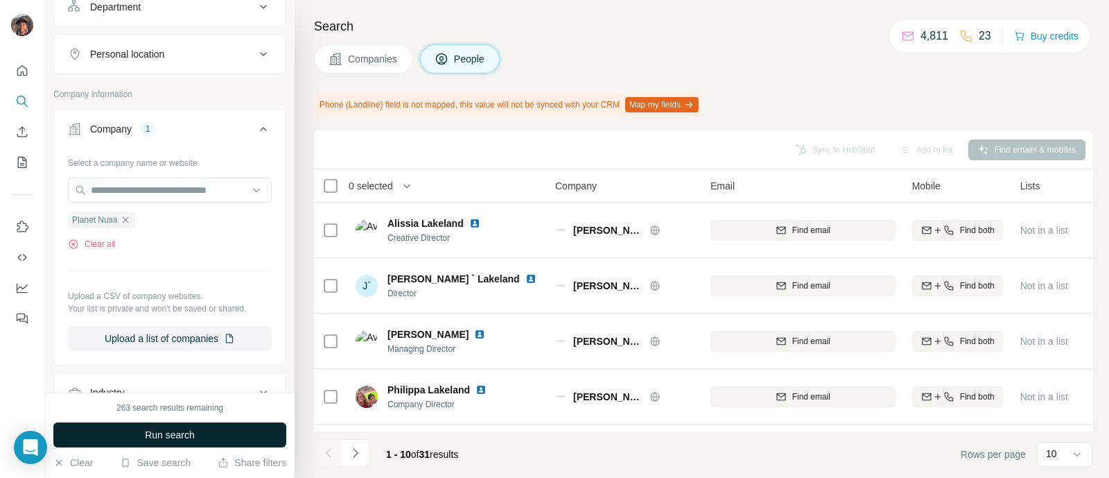
click at [129, 422] on button "Run search" at bounding box center [169, 434] width 233 height 25
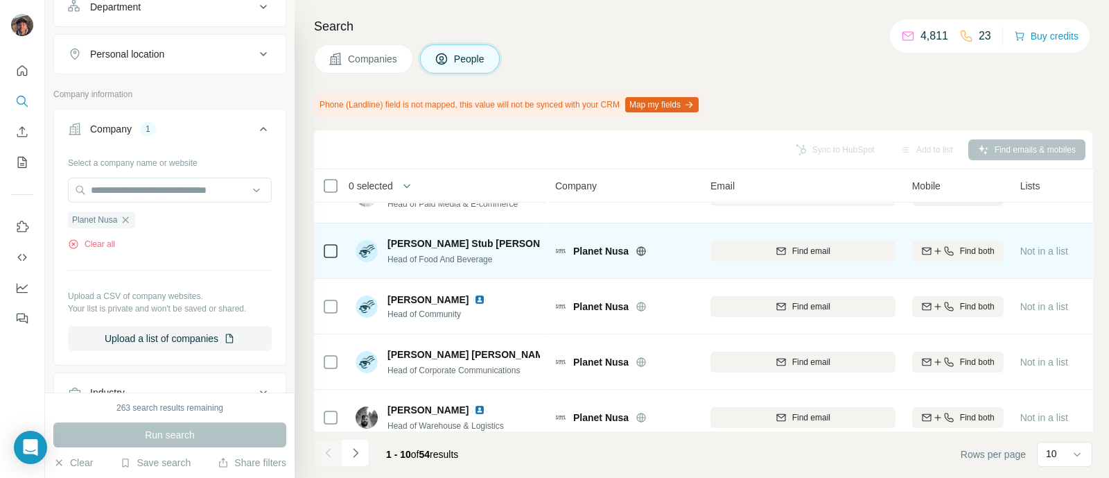
scroll to position [335, 0]
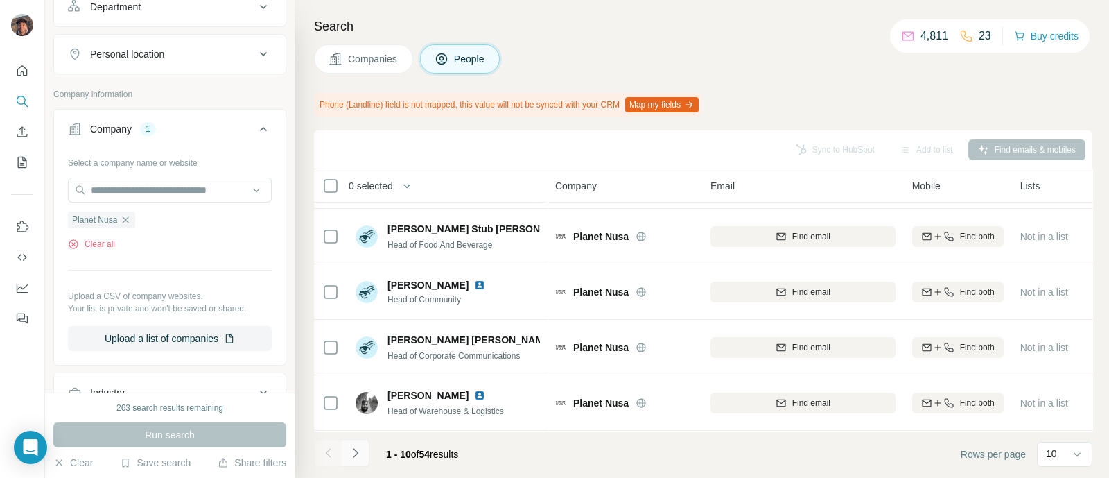
click at [349, 447] on icon "Navigate to next page" at bounding box center [356, 453] width 14 height 14
click at [354, 450] on icon "Navigate to next page" at bounding box center [355, 452] width 5 height 9
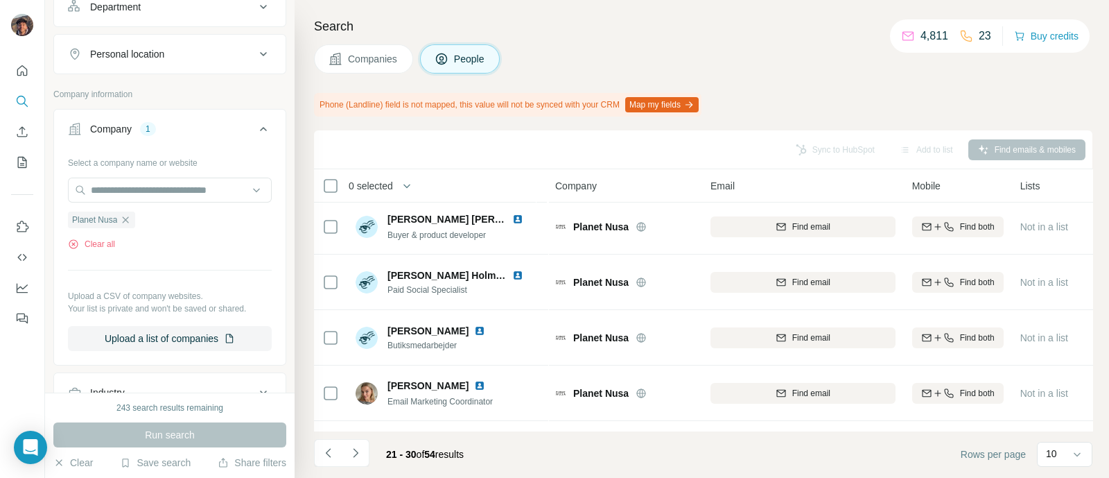
scroll to position [0, 0]
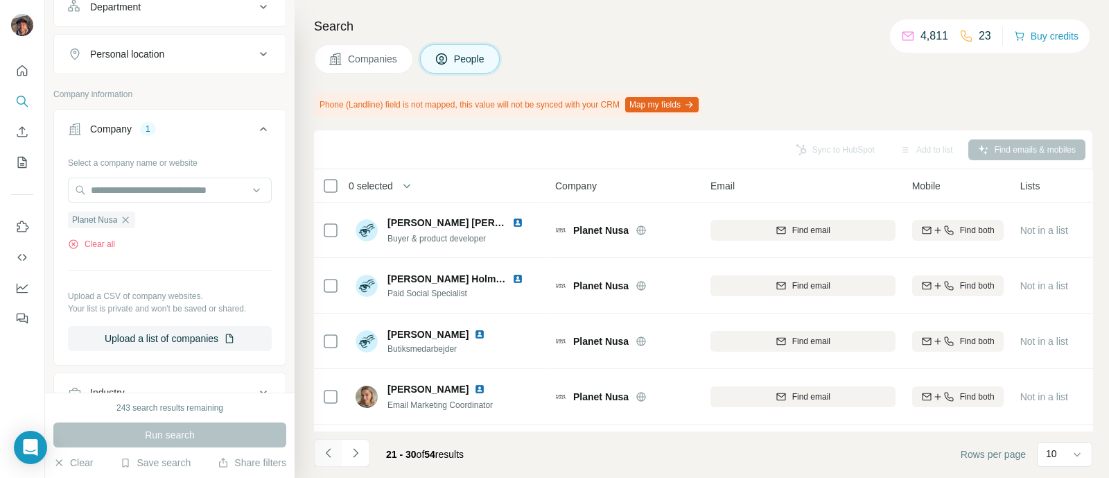
click at [330, 440] on button "Navigate to previous page" at bounding box center [328, 453] width 28 height 28
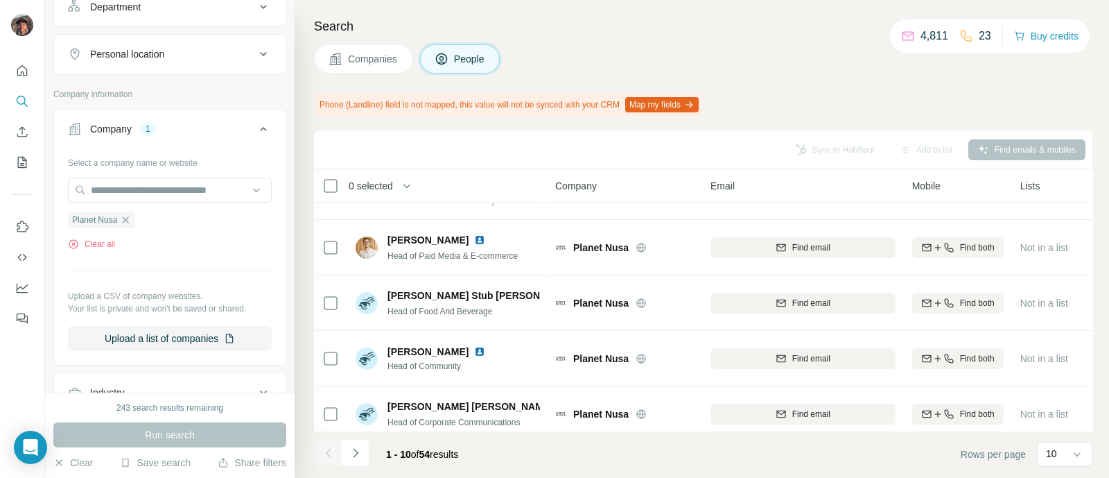
scroll to position [335, 0]
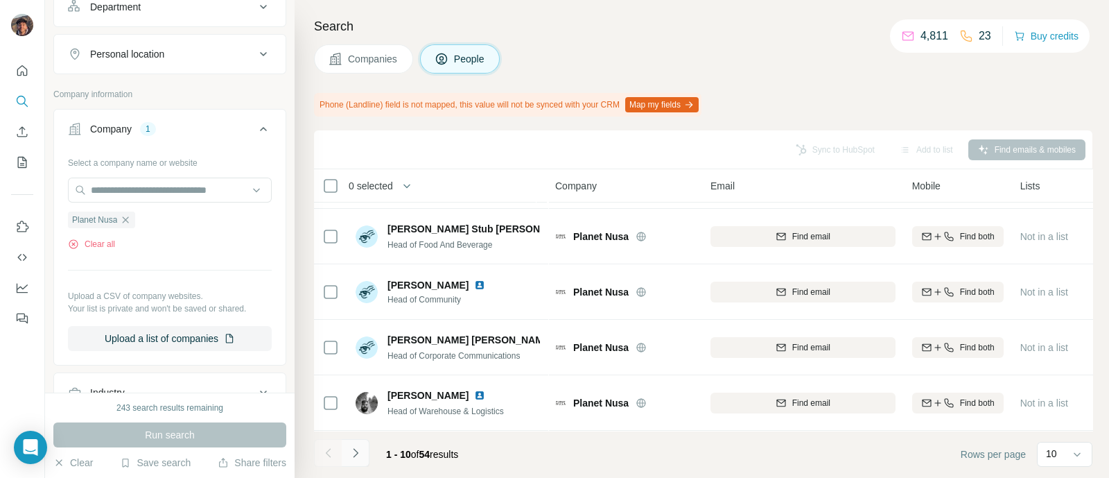
click at [358, 444] on button "Navigate to next page" at bounding box center [356, 453] width 28 height 28
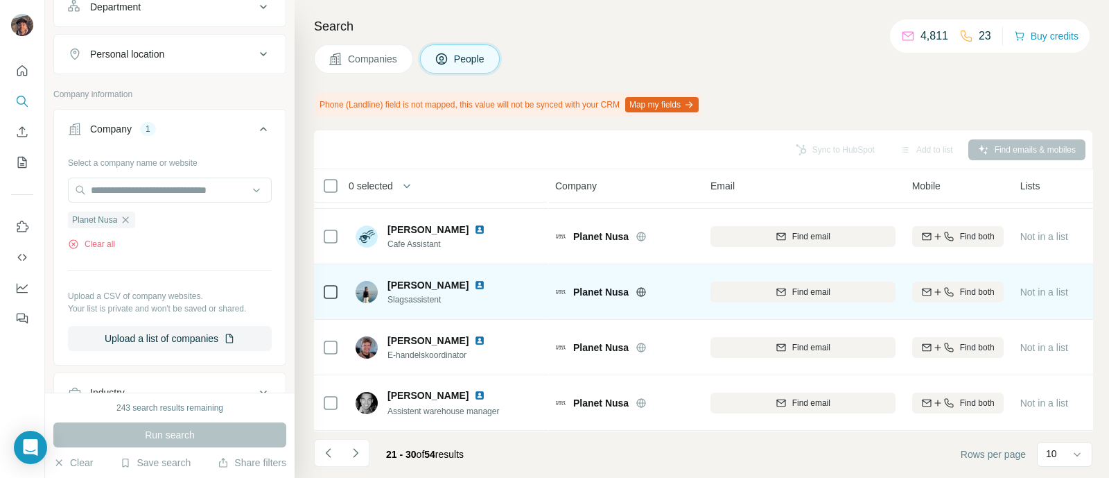
scroll to position [0, 0]
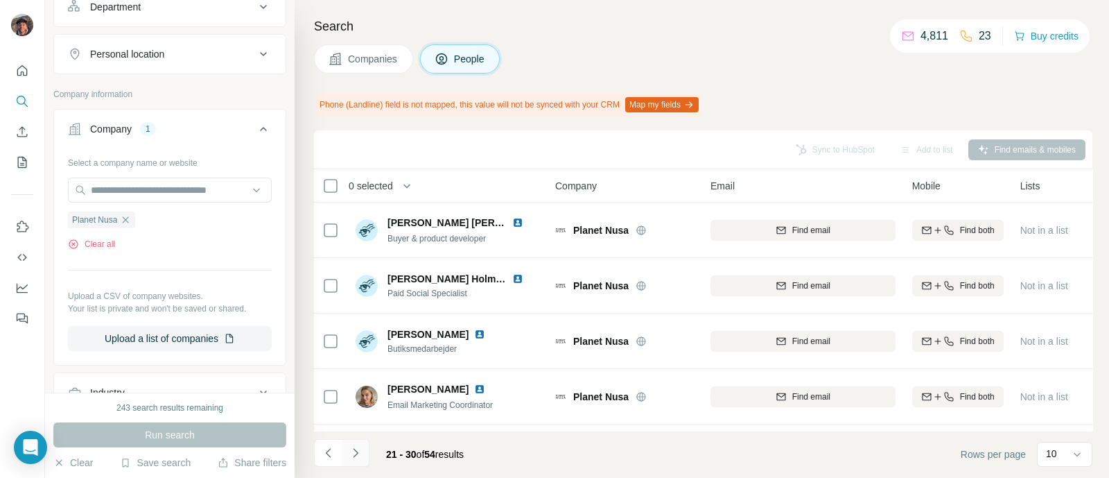
click at [358, 452] on icon "Navigate to next page" at bounding box center [356, 453] width 14 height 14
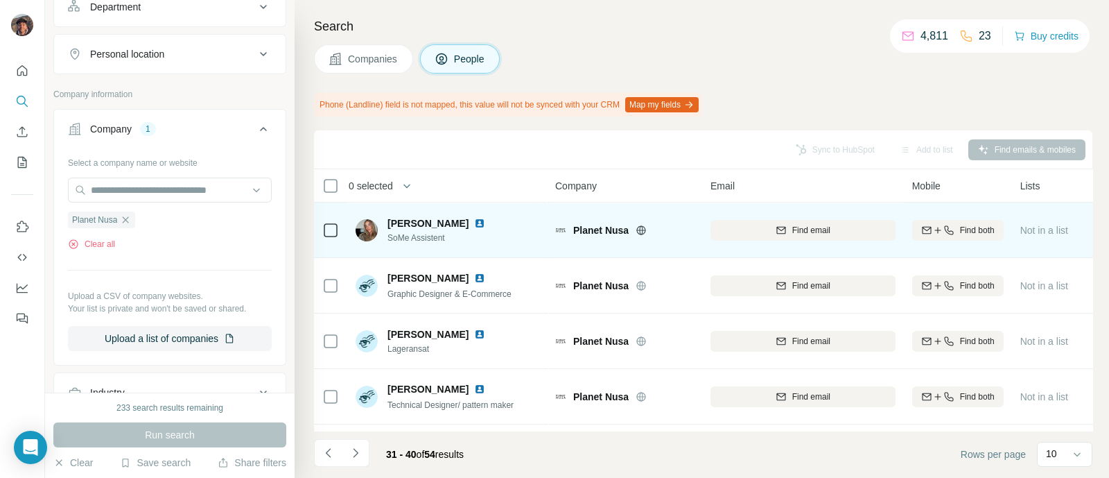
click at [615, 230] on span "Planet Nusa" at bounding box center [600, 230] width 55 height 14
copy div "Planet Nusa"
click at [640, 230] on icon at bounding box center [641, 229] width 3 height 9
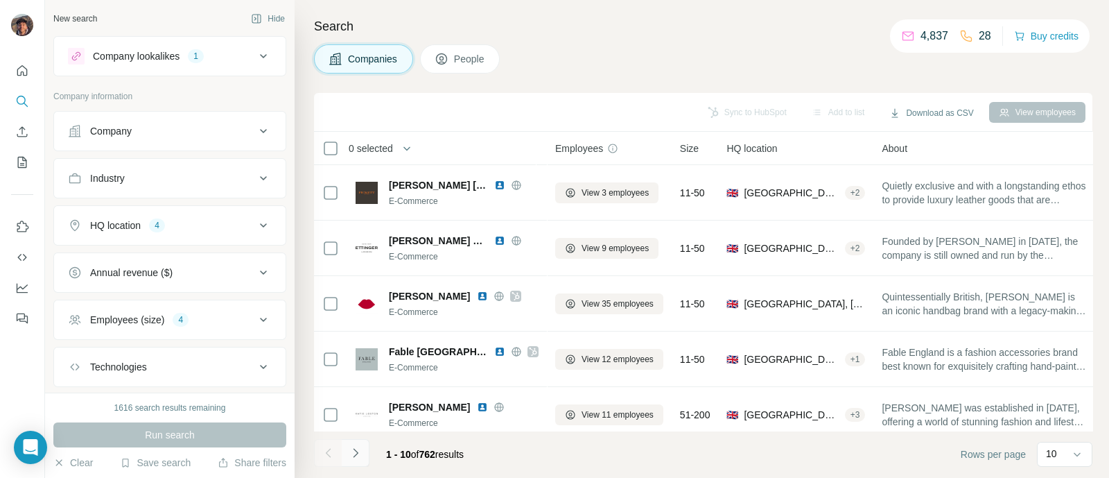
click at [354, 449] on icon "Navigate to next page" at bounding box center [355, 452] width 5 height 9
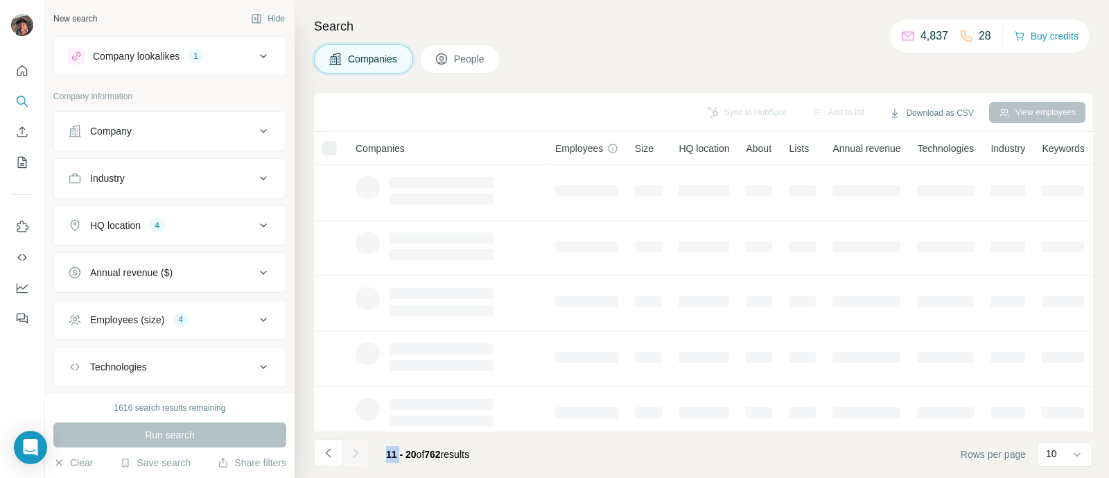
click at [354, 449] on div at bounding box center [356, 453] width 28 height 28
click at [353, 449] on div at bounding box center [356, 453] width 28 height 28
click at [177, 209] on button "HQ location 4" at bounding box center [170, 225] width 232 height 33
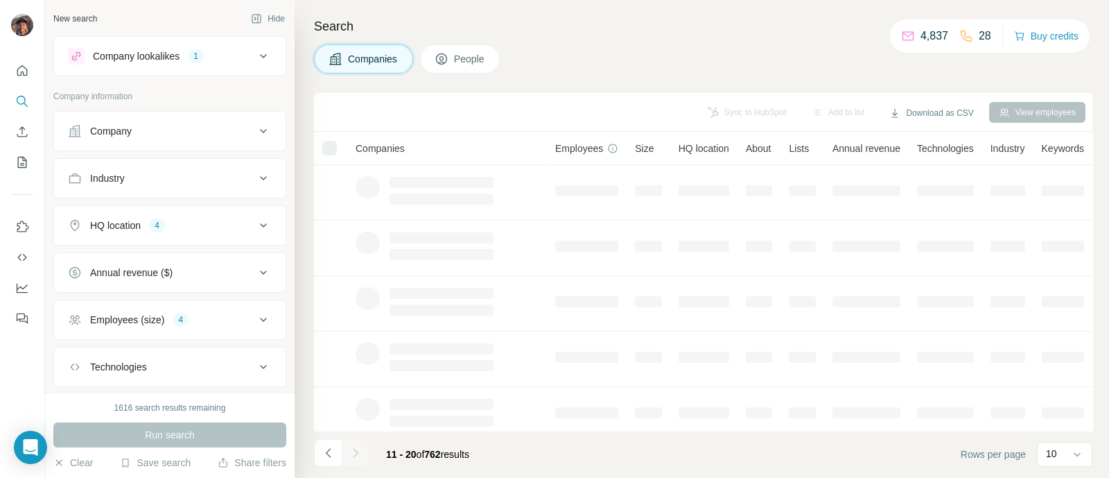
click at [177, 209] on button "HQ location 4" at bounding box center [170, 225] width 232 height 33
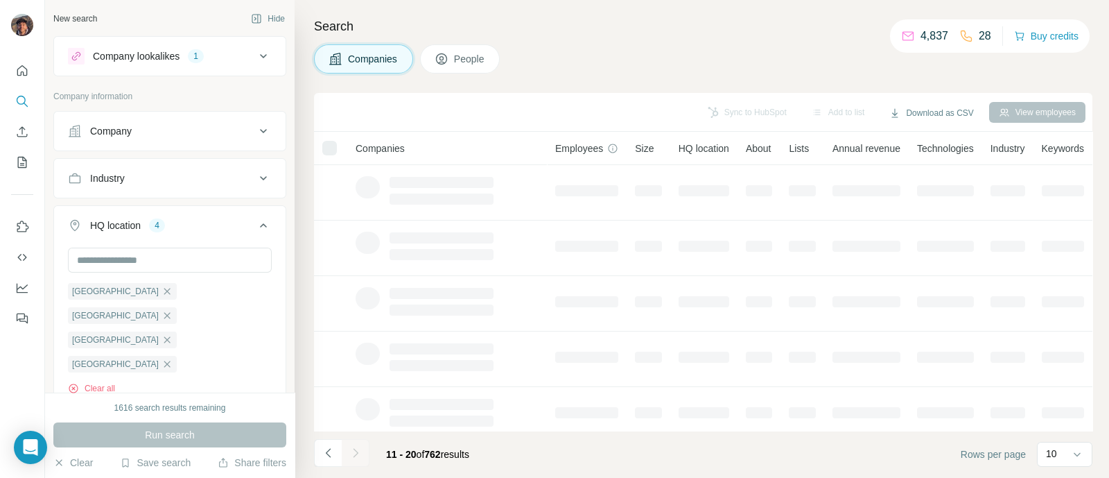
scroll to position [193, 0]
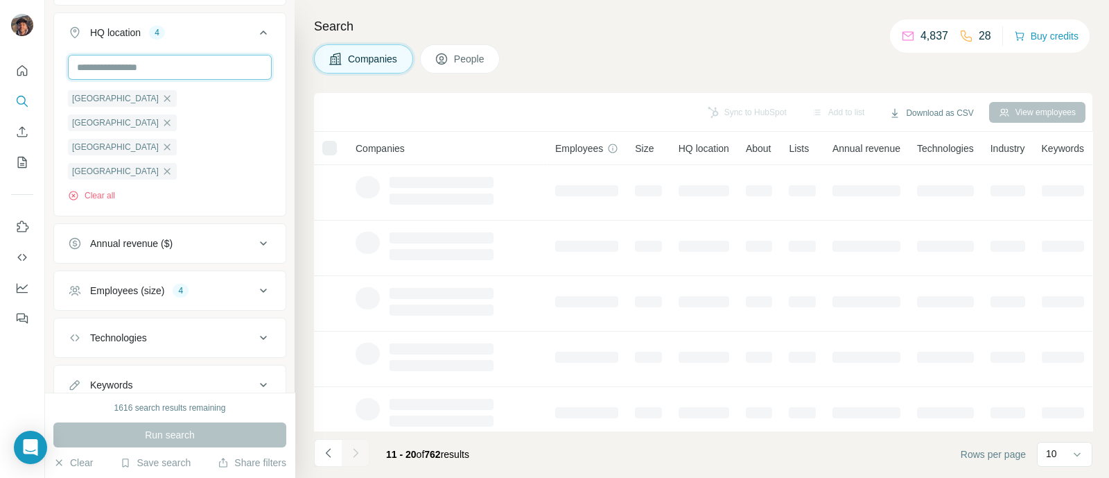
click at [159, 63] on input "text" at bounding box center [170, 67] width 204 height 25
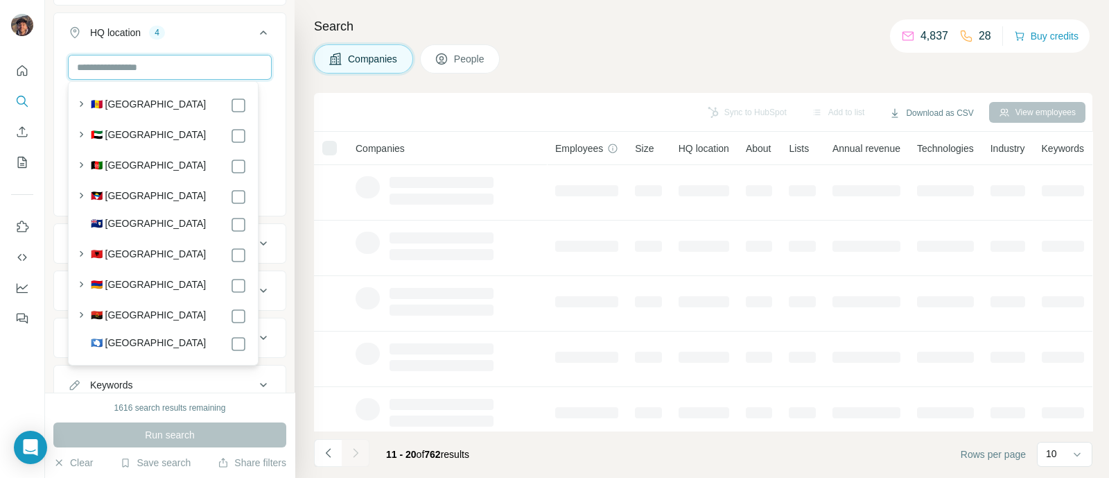
click at [159, 63] on input "text" at bounding box center [170, 67] width 204 height 25
click at [276, 60] on div "New search Hide Company lookalikes 1 Company information Company Industry HQ lo…" at bounding box center [170, 196] width 250 height 392
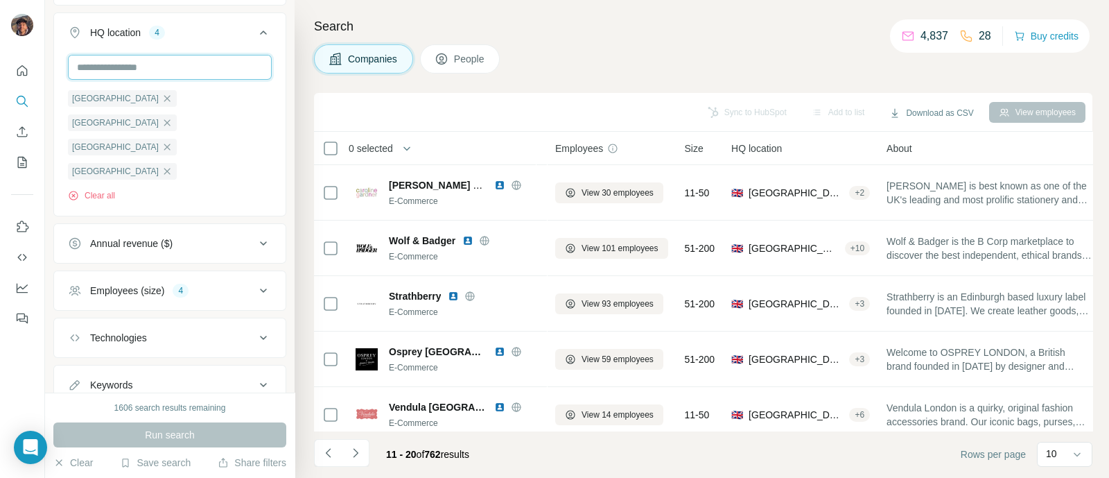
click at [230, 64] on input "text" at bounding box center [170, 67] width 204 height 25
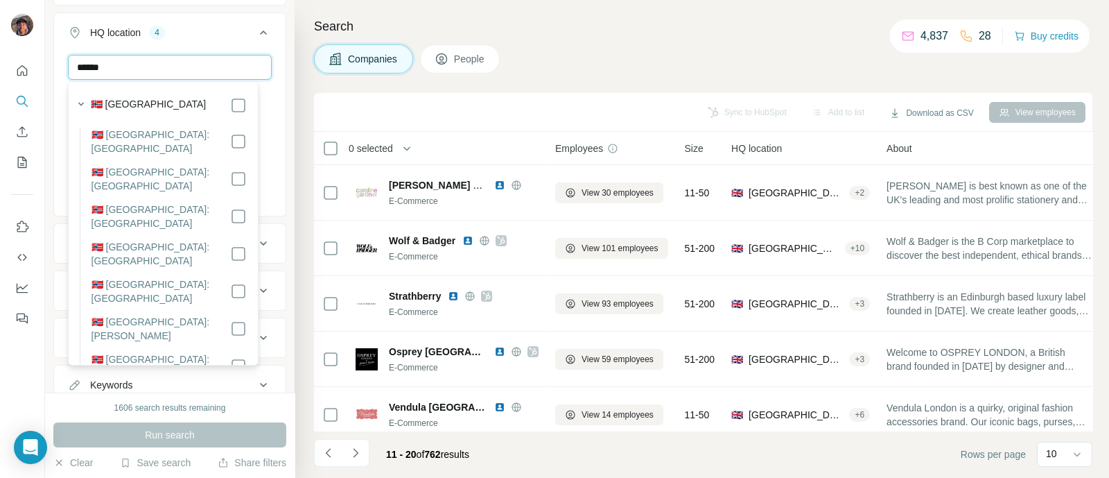
type input "******"
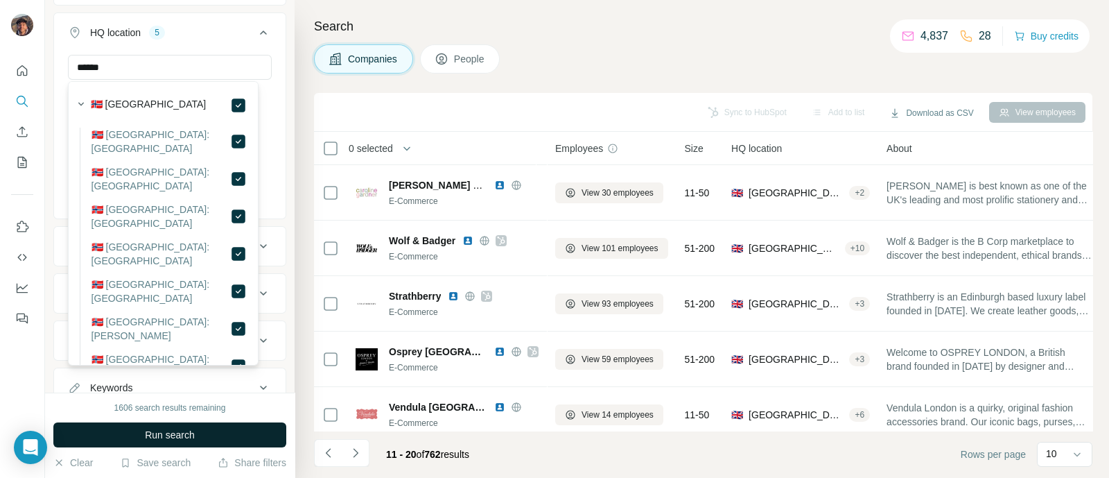
click at [188, 429] on span "Run search" at bounding box center [170, 435] width 50 height 14
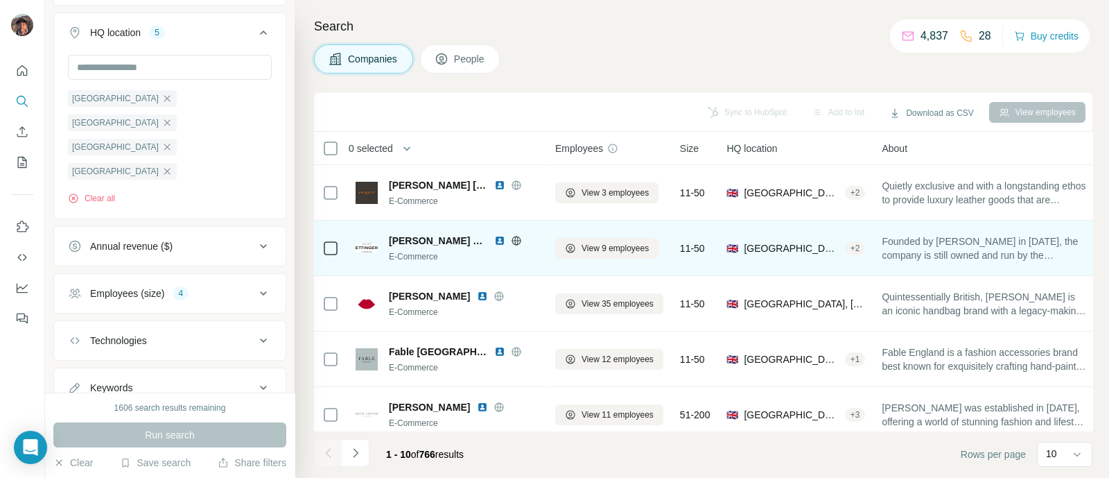
scroll to position [297, 0]
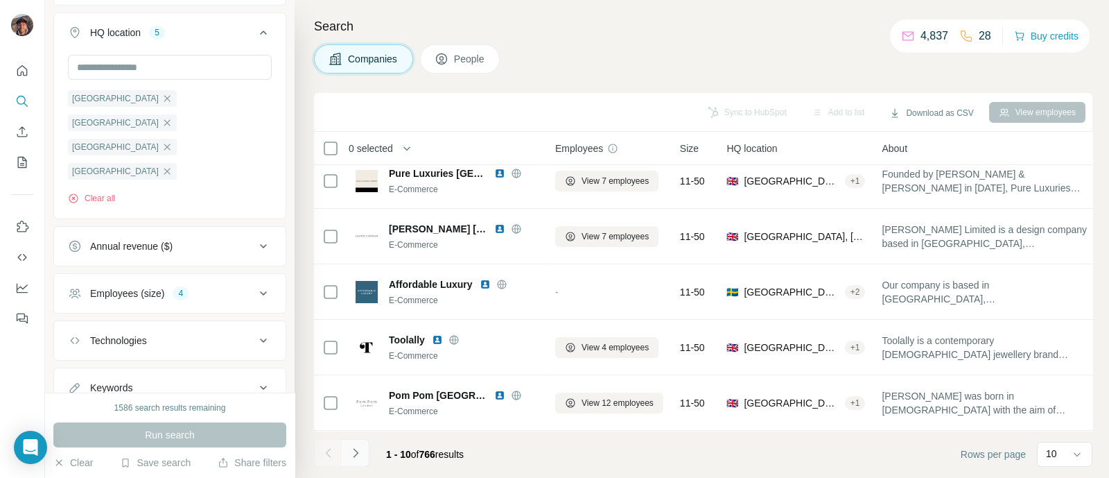
click at [358, 446] on icon "Navigate to next page" at bounding box center [356, 453] width 14 height 14
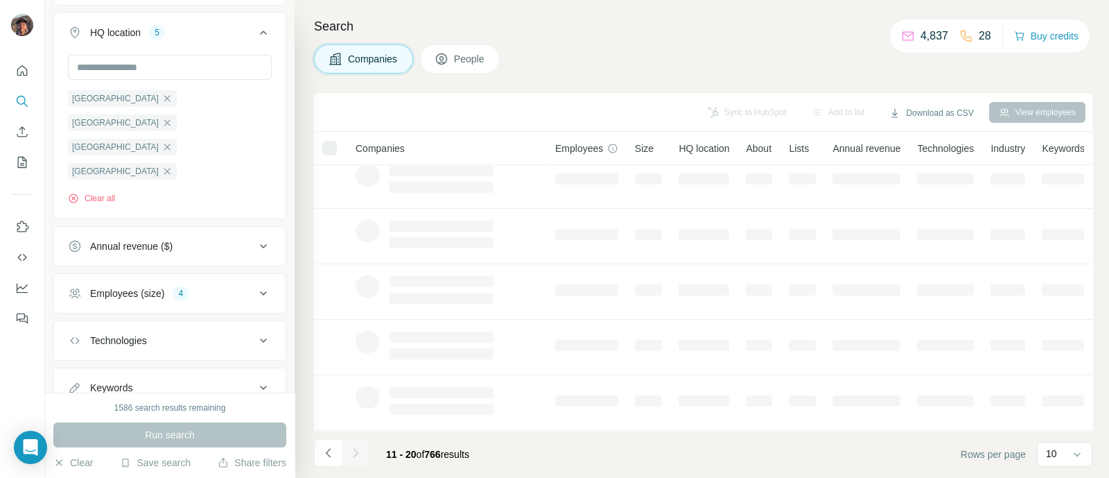
click at [358, 446] on div at bounding box center [356, 453] width 28 height 28
click at [358, 452] on icon "Navigate to next page" at bounding box center [356, 453] width 14 height 14
click at [358, 452] on div at bounding box center [356, 453] width 28 height 28
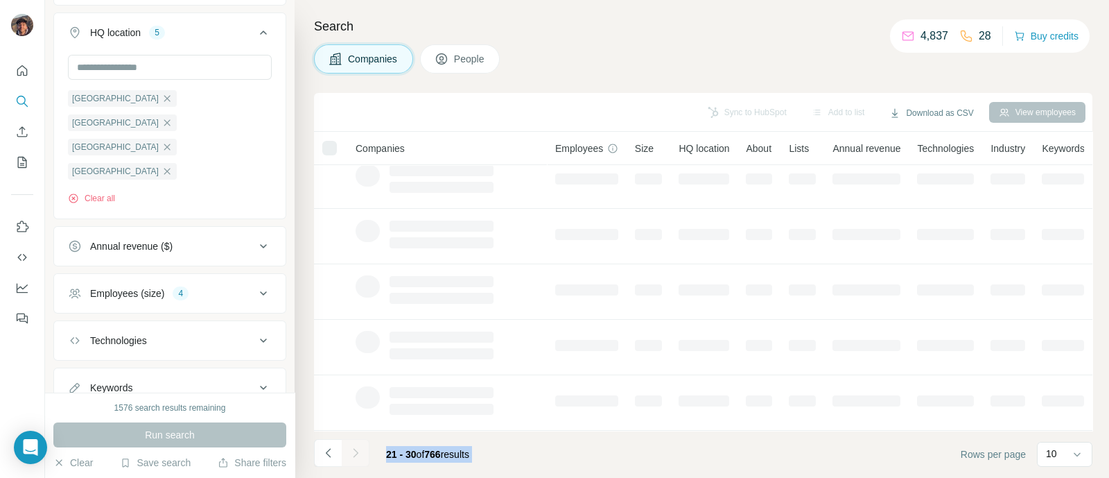
click at [358, 452] on div at bounding box center [356, 453] width 28 height 28
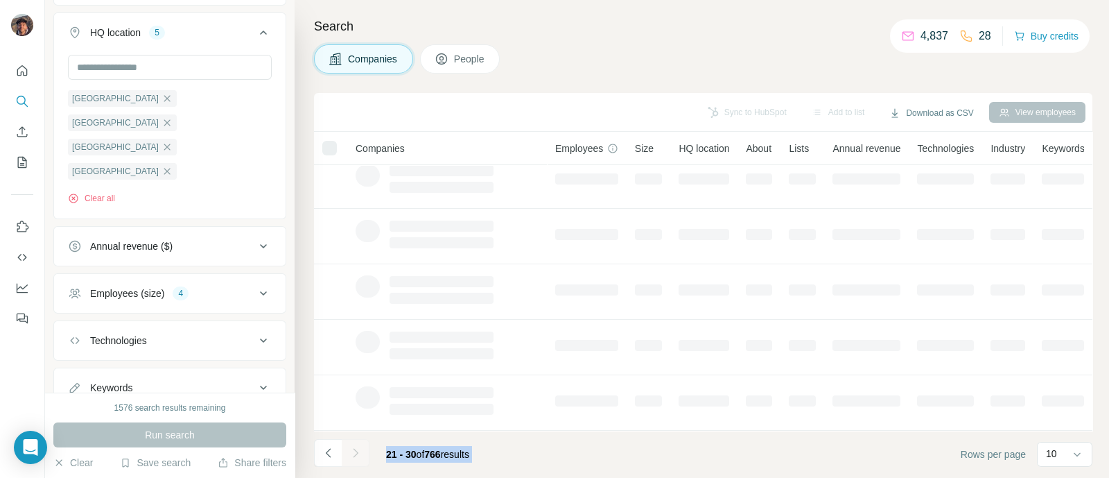
click at [358, 452] on div at bounding box center [356, 453] width 28 height 28
click at [368, 452] on div at bounding box center [356, 453] width 28 height 28
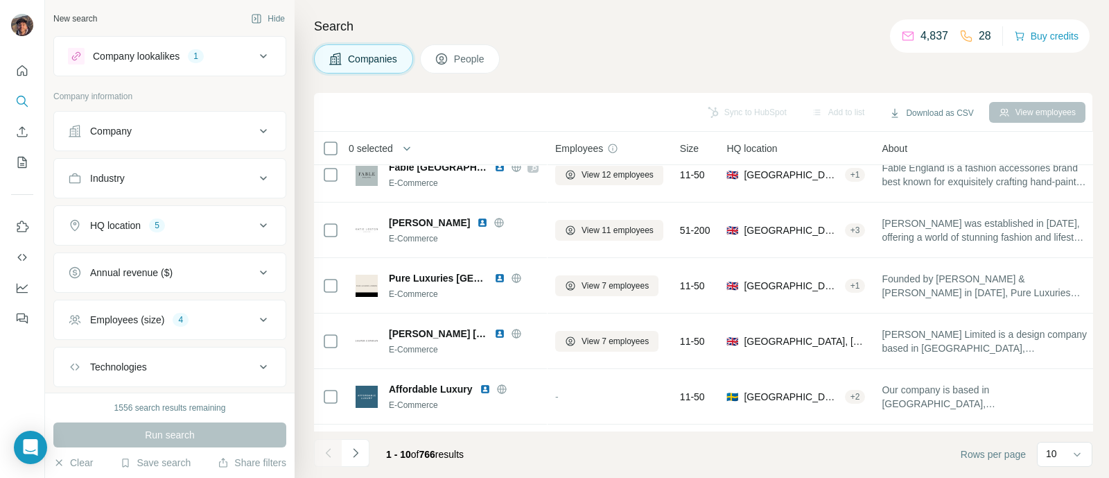
scroll to position [297, 0]
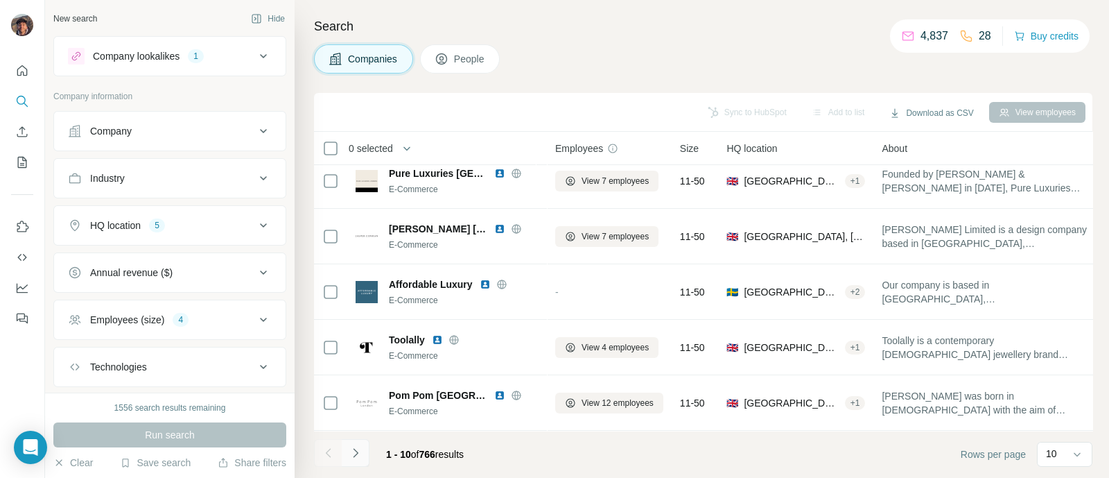
click at [350, 459] on icon "Navigate to next page" at bounding box center [356, 453] width 14 height 14
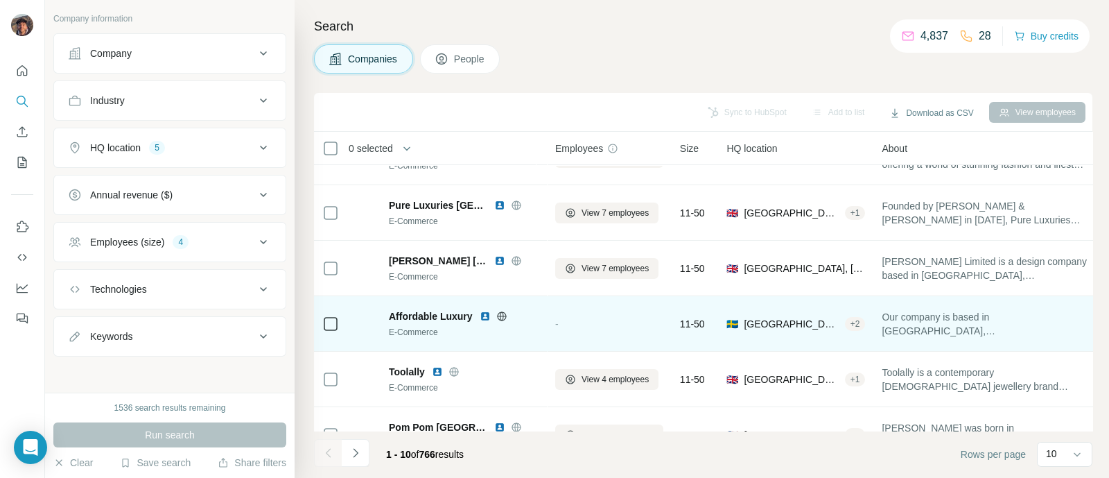
scroll to position [297, 0]
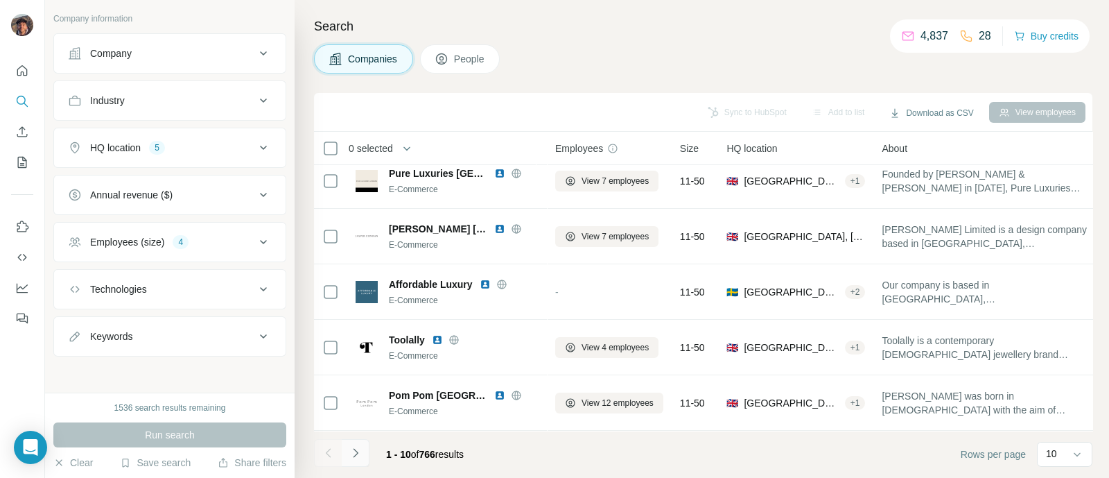
click at [357, 450] on icon "Navigate to next page" at bounding box center [356, 453] width 14 height 14
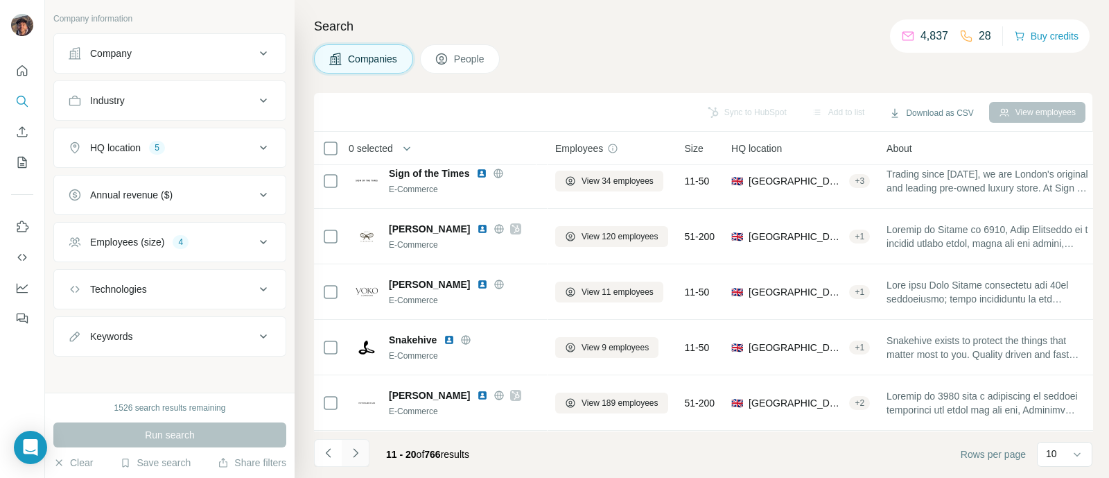
click at [358, 442] on button "Navigate to next page" at bounding box center [356, 453] width 28 height 28
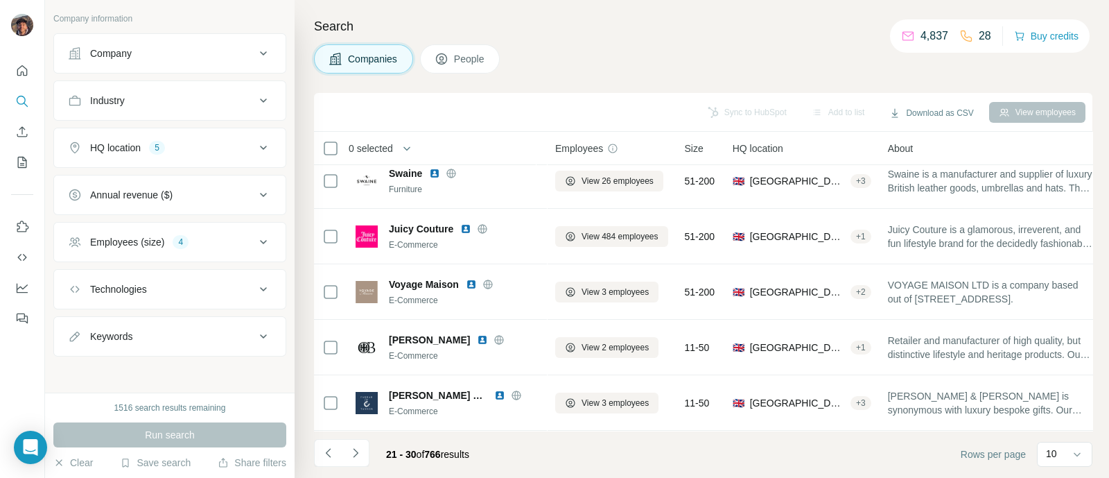
click at [358, 442] on button "Navigate to next page" at bounding box center [356, 453] width 28 height 28
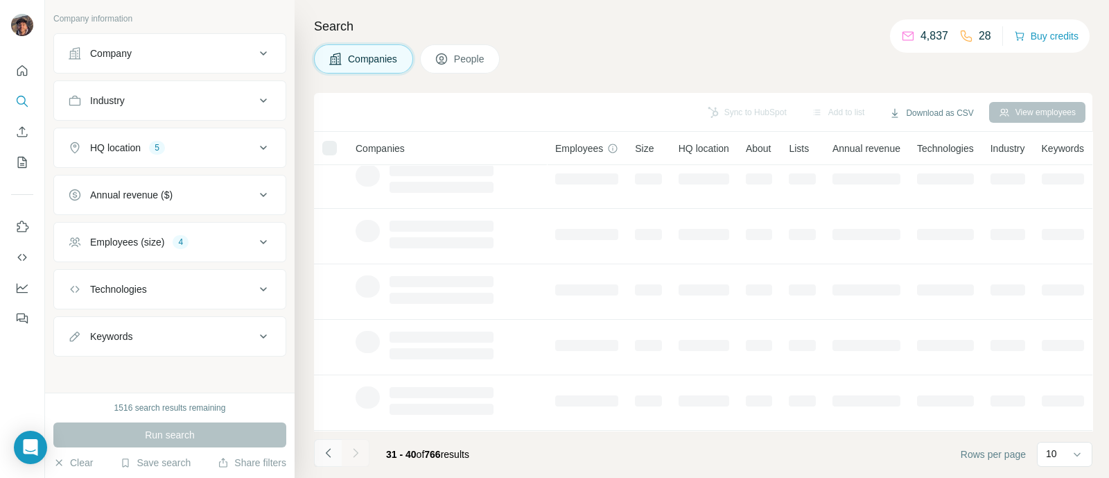
click at [322, 456] on icon "Navigate to previous page" at bounding box center [329, 453] width 14 height 14
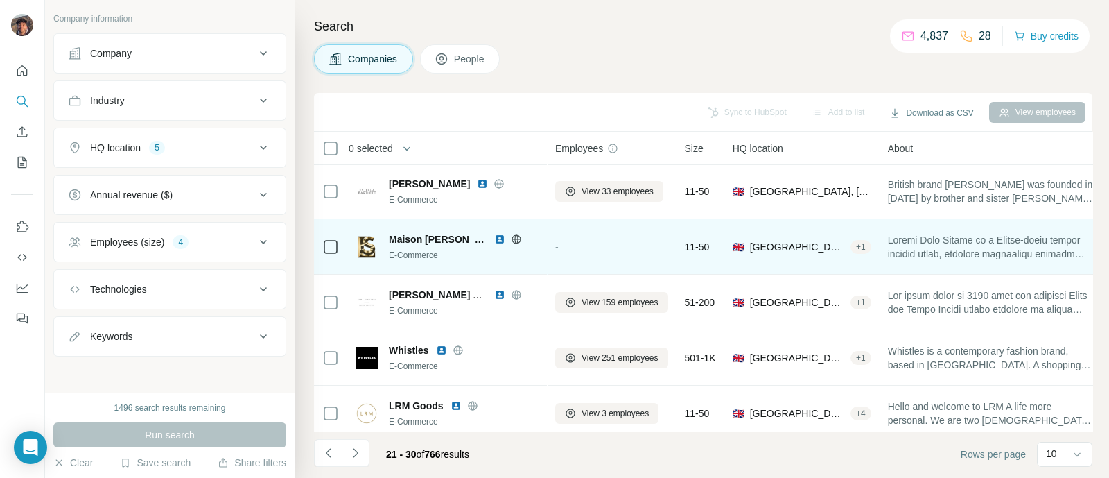
scroll to position [0, 0]
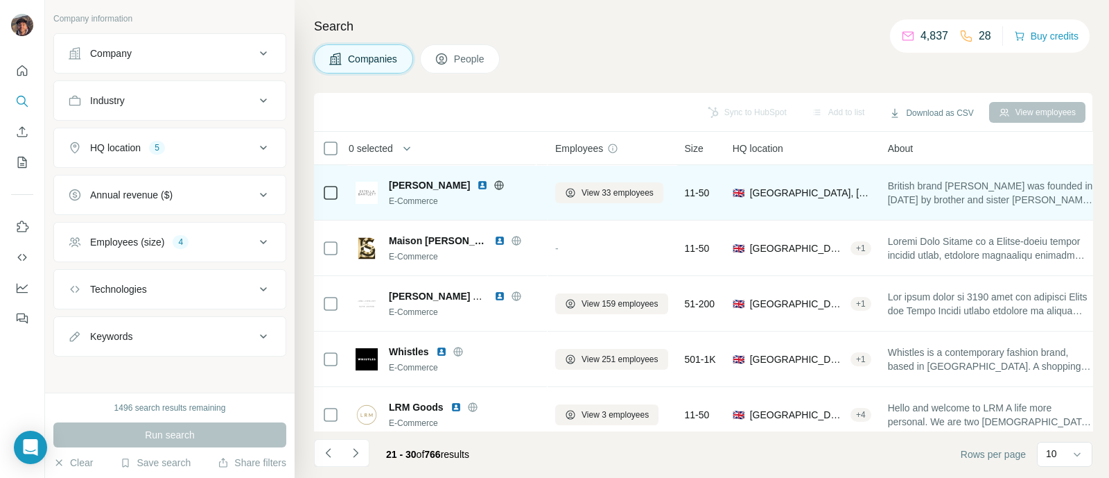
click at [494, 180] on icon at bounding box center [499, 185] width 11 height 11
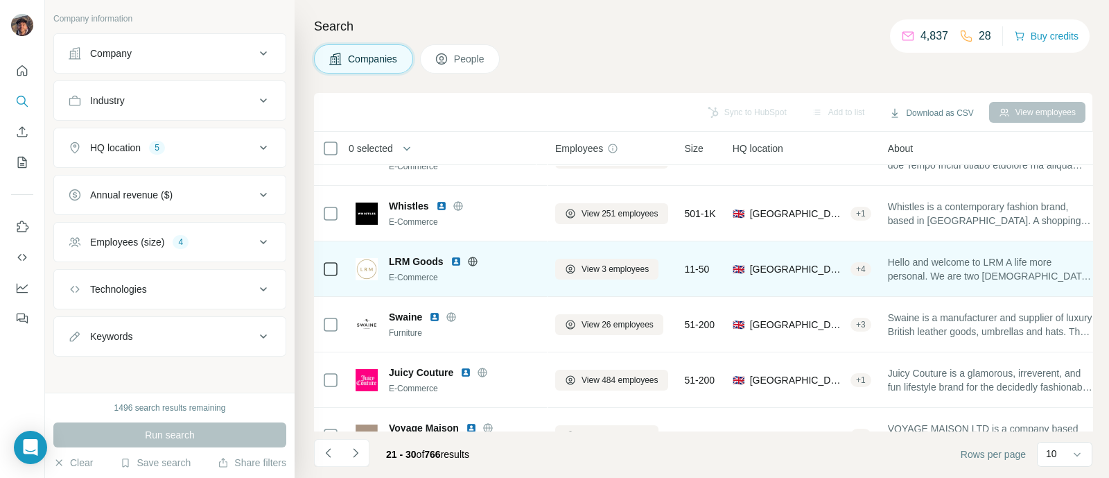
scroll to position [173, 0]
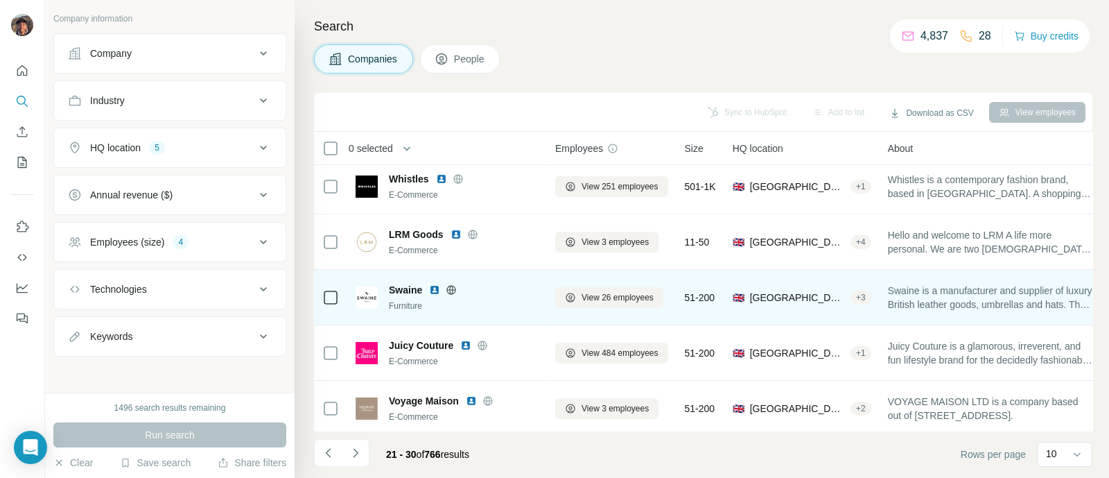
click at [409, 285] on span "Swaine" at bounding box center [405, 290] width 33 height 14
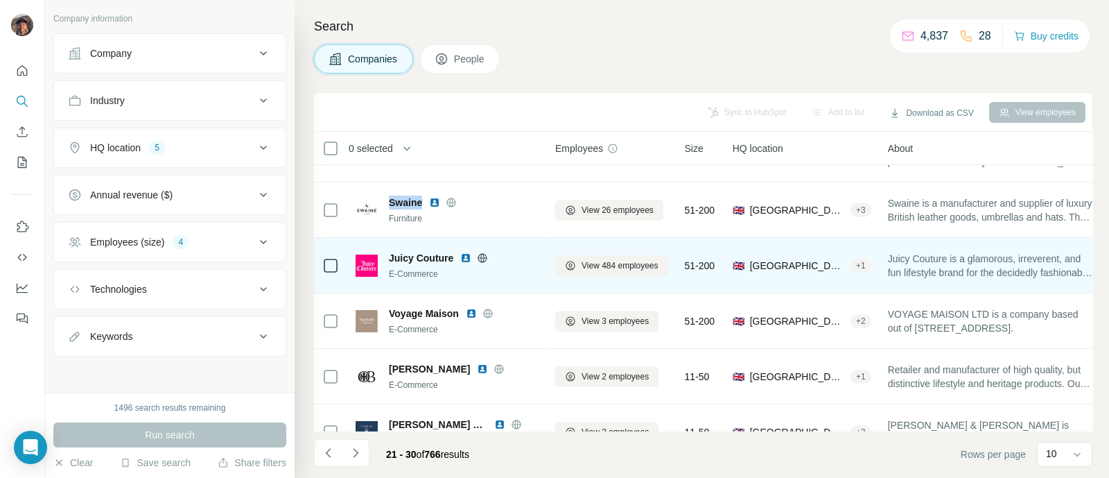
scroll to position [297, 0]
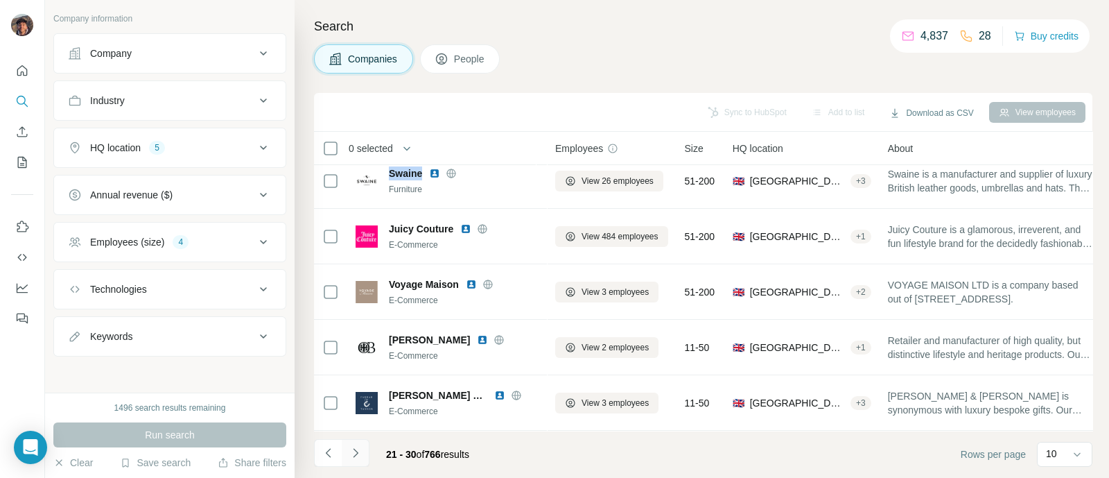
click at [350, 450] on icon "Navigate to next page" at bounding box center [356, 453] width 14 height 14
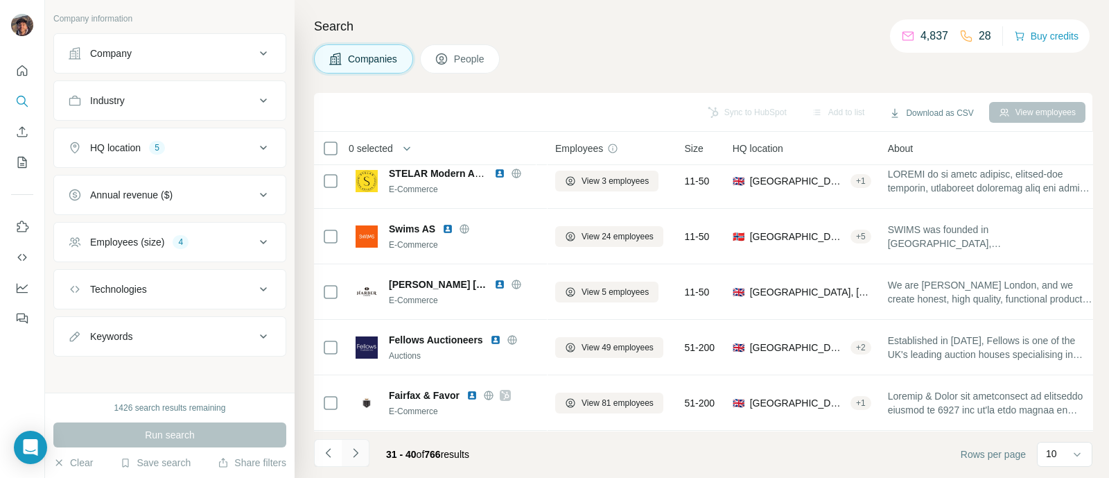
click at [357, 453] on icon "Navigate to next page" at bounding box center [356, 453] width 14 height 14
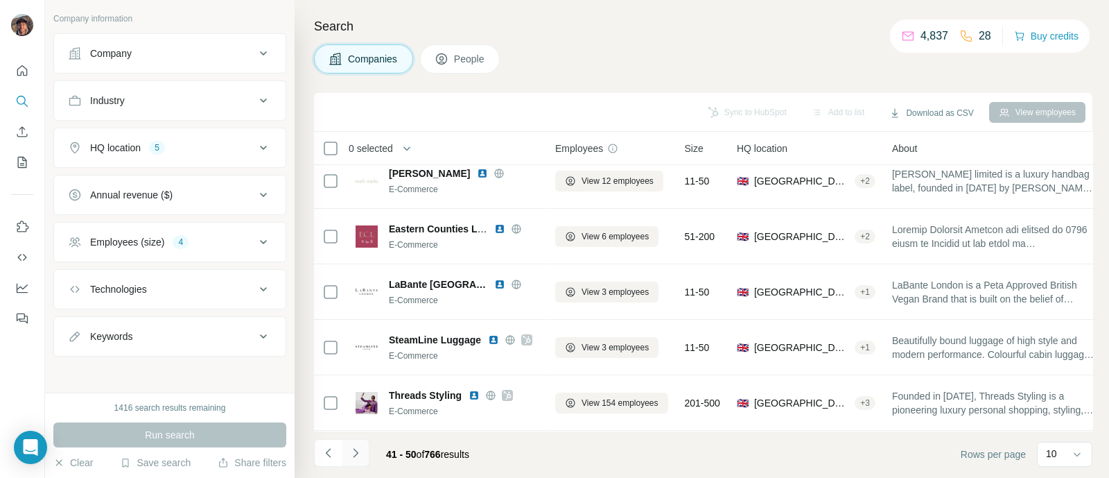
click at [350, 459] on icon "Navigate to next page" at bounding box center [356, 453] width 14 height 14
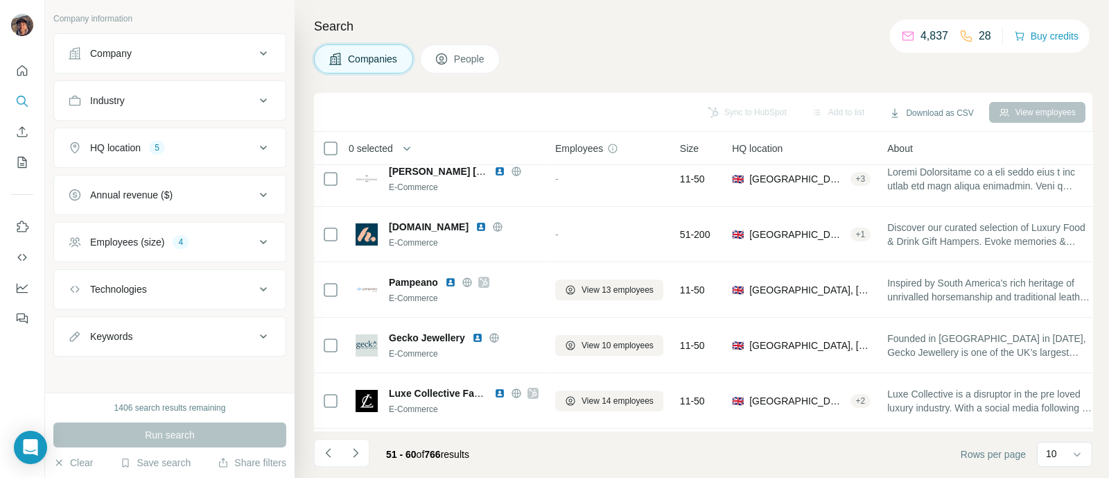
scroll to position [260, 0]
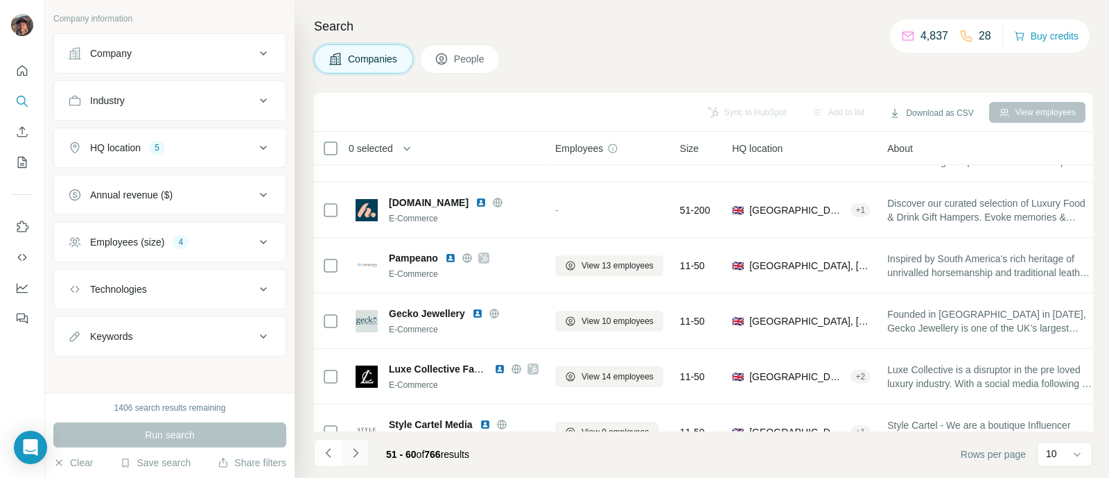
click at [349, 459] on icon "Navigate to next page" at bounding box center [356, 453] width 14 height 14
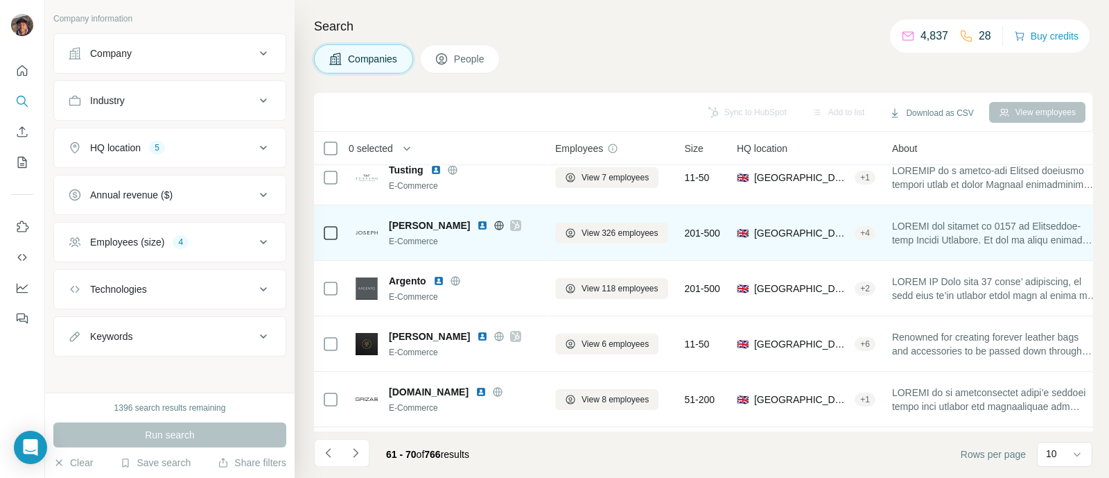
scroll to position [297, 0]
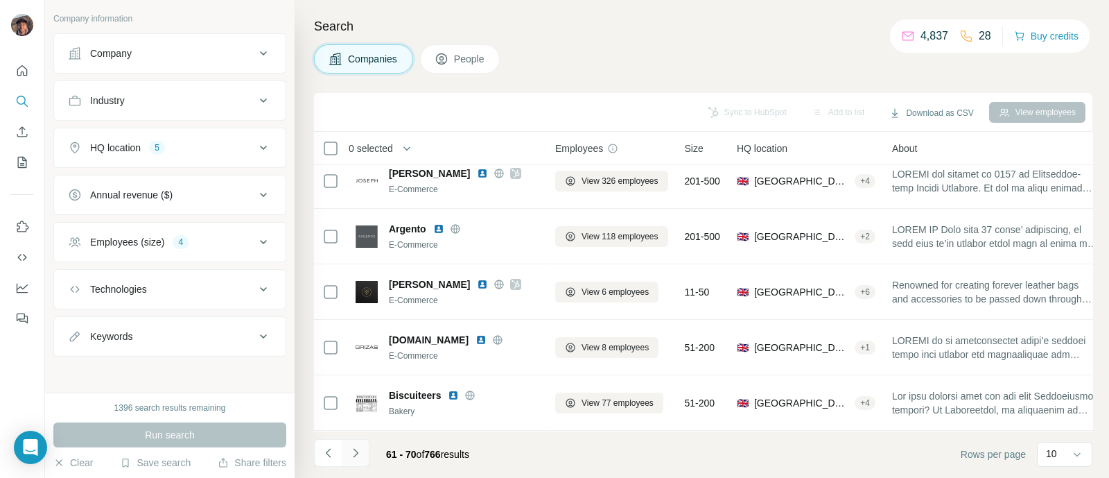
click at [358, 446] on icon "Navigate to next page" at bounding box center [356, 453] width 14 height 14
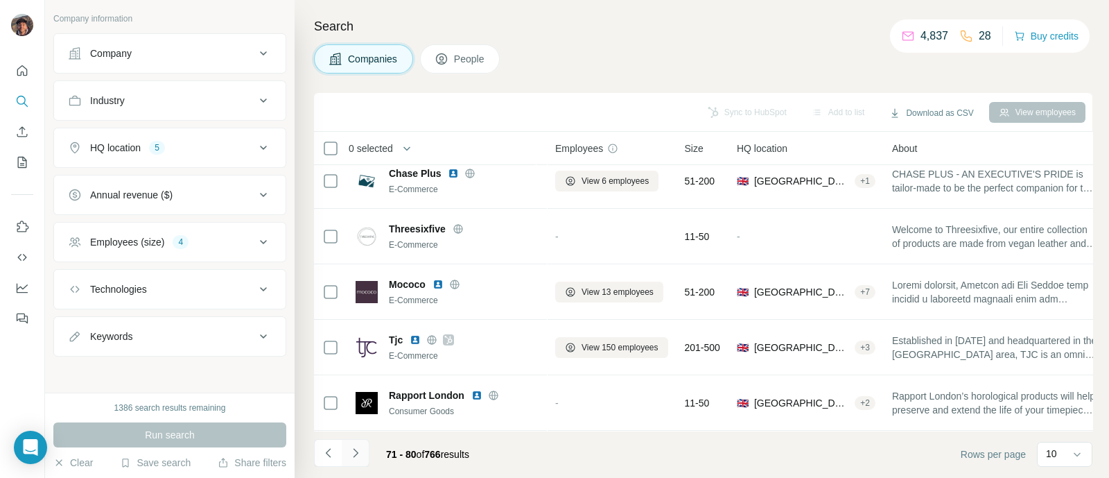
click at [357, 456] on icon "Navigate to next page" at bounding box center [356, 453] width 14 height 14
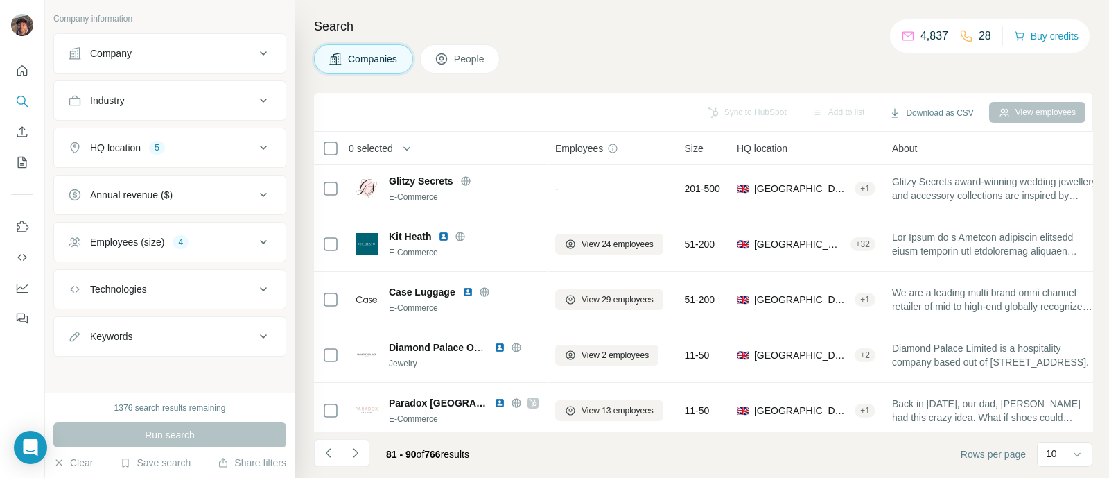
scroll to position [173, 0]
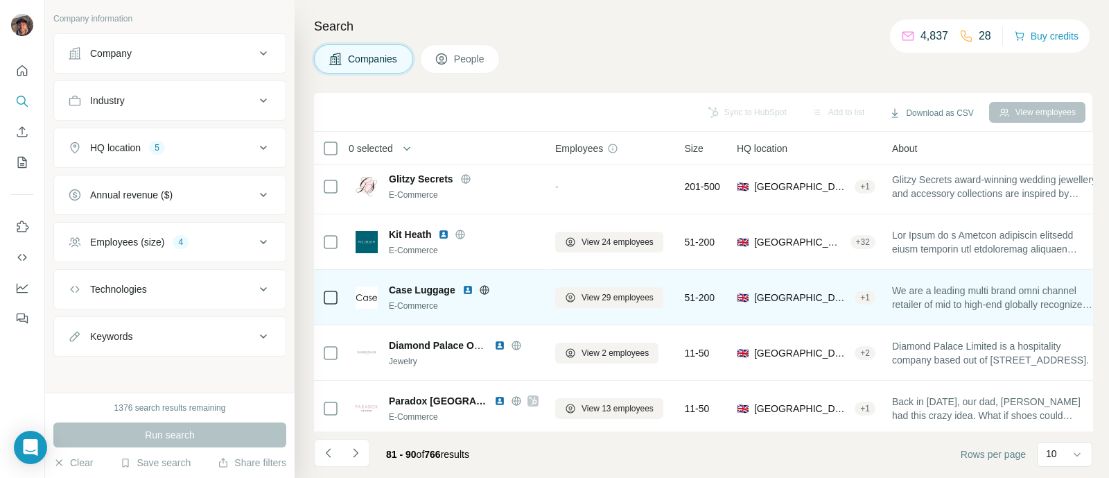
click at [483, 290] on icon at bounding box center [484, 289] width 11 height 11
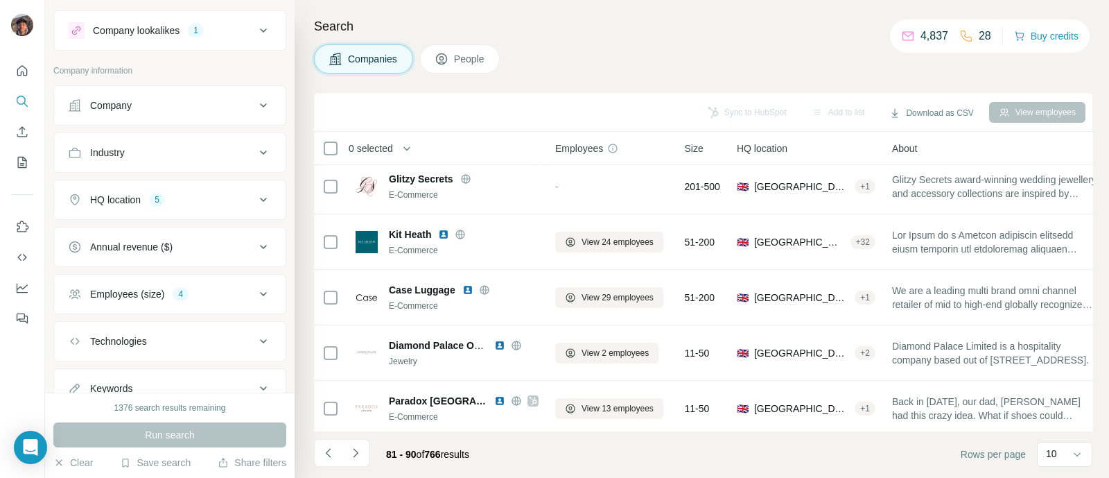
scroll to position [0, 0]
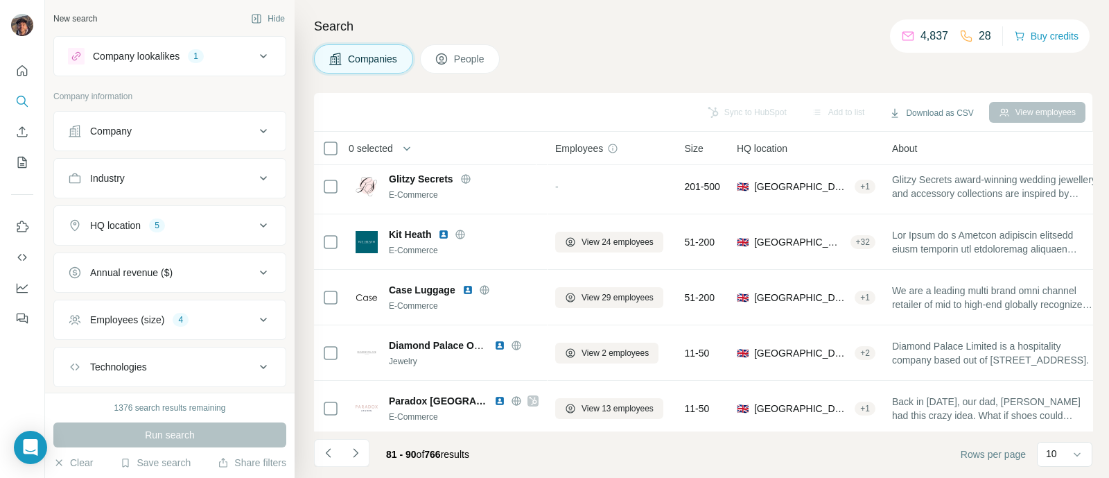
click at [139, 49] on div "Company lookalikes" at bounding box center [136, 56] width 87 height 14
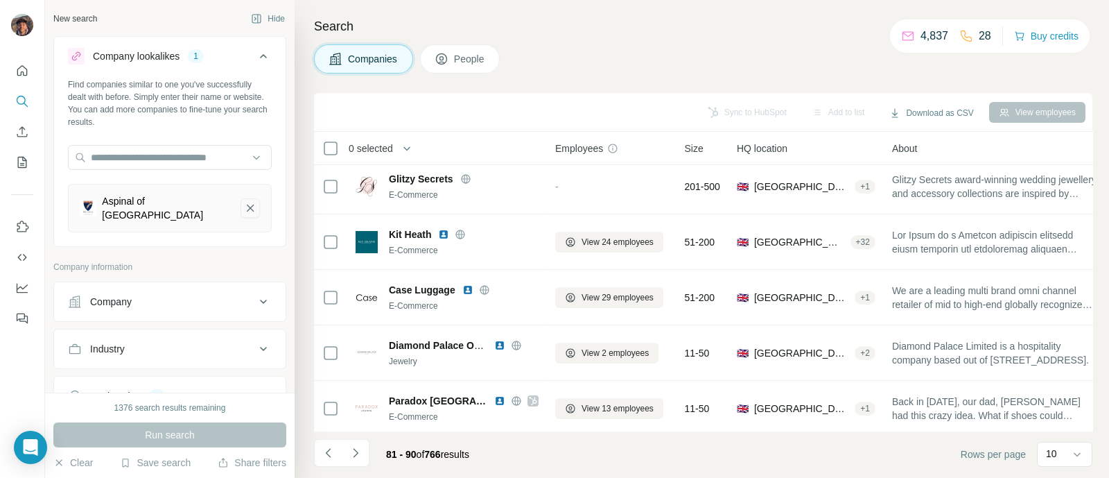
click at [244, 202] on icon "Aspinal of London-remove-button" at bounding box center [250, 208] width 12 height 14
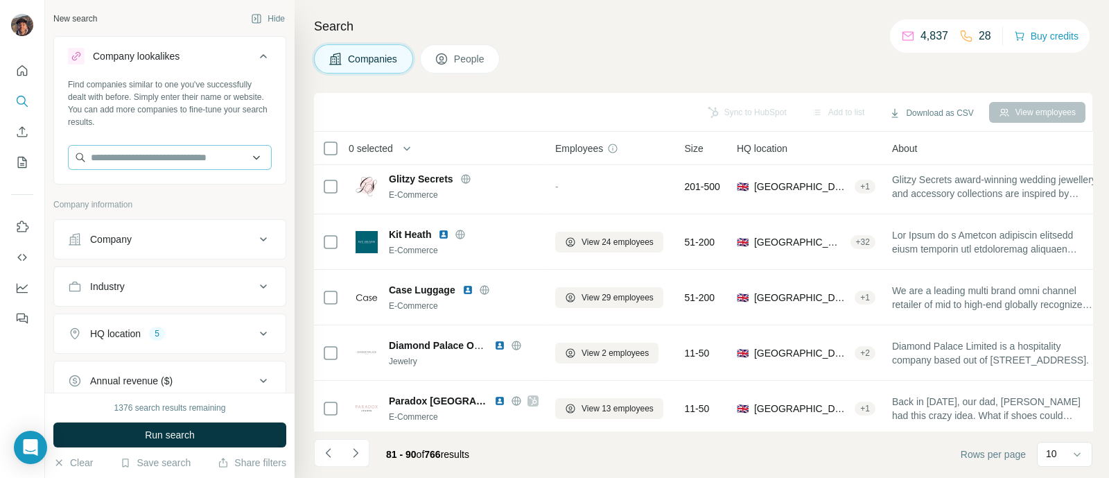
drag, startPoint x: 223, startPoint y: 183, endPoint x: 205, endPoint y: 151, distance: 36.6
click at [222, 182] on div "Company lookalikes Find companies similar to one you've successfully dealt with…" at bounding box center [169, 110] width 233 height 148
click at [197, 144] on div "Find companies similar to one you've successfully dealt with before. Simply ent…" at bounding box center [170, 129] width 232 height 103
click at [193, 160] on input "text" at bounding box center [170, 157] width 204 height 25
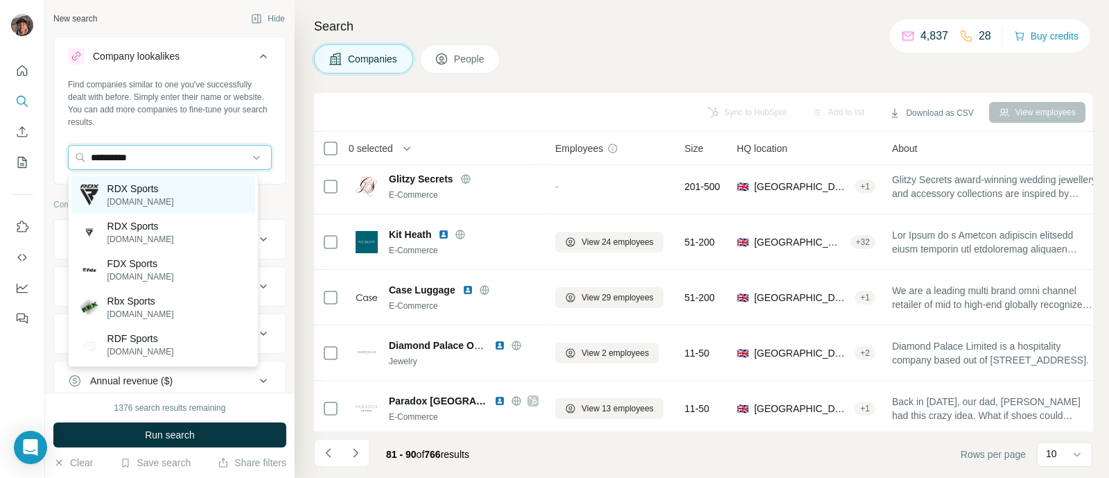
type input "**********"
click at [196, 188] on div "RDX Sports rdxsports.com" at bounding box center [163, 194] width 184 height 37
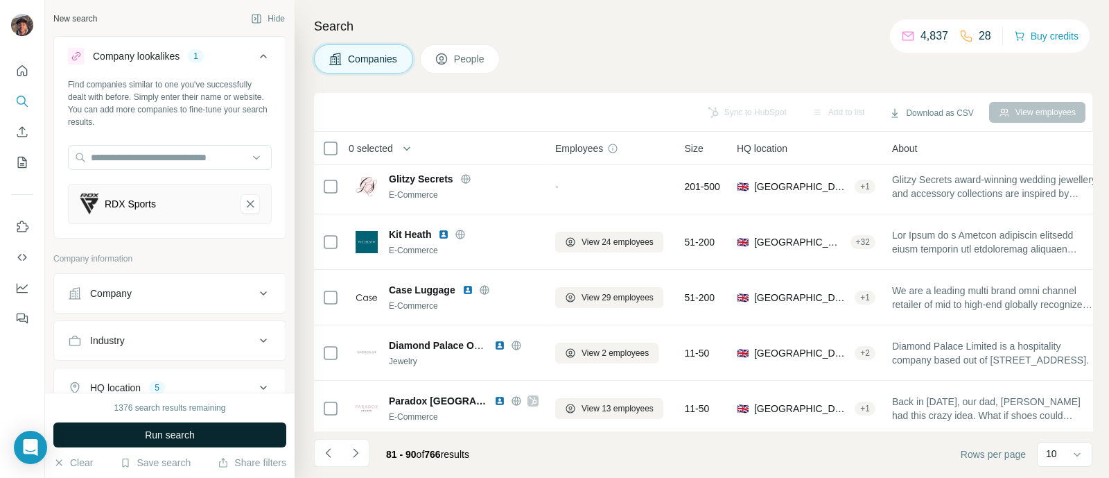
click at [204, 443] on button "Run search" at bounding box center [169, 434] width 233 height 25
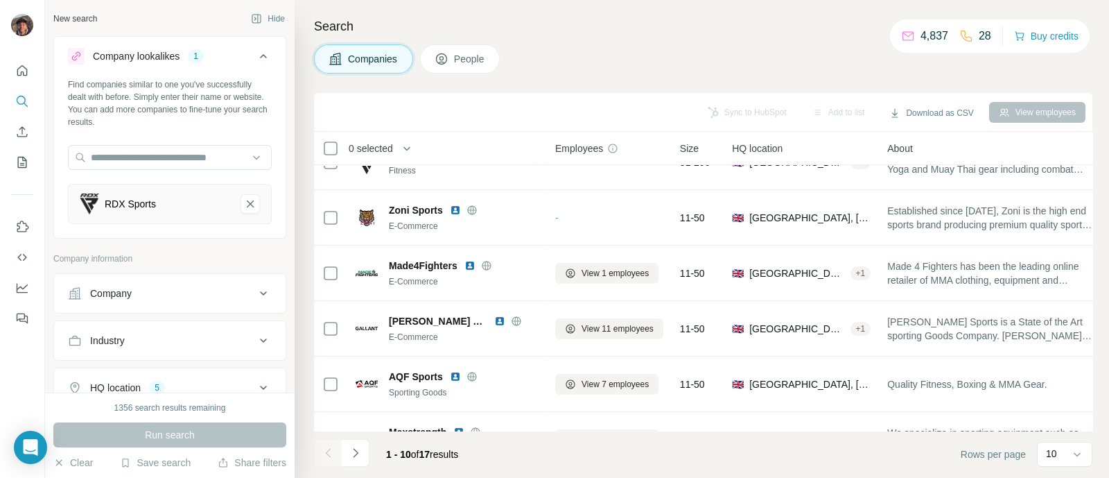
scroll to position [239, 0]
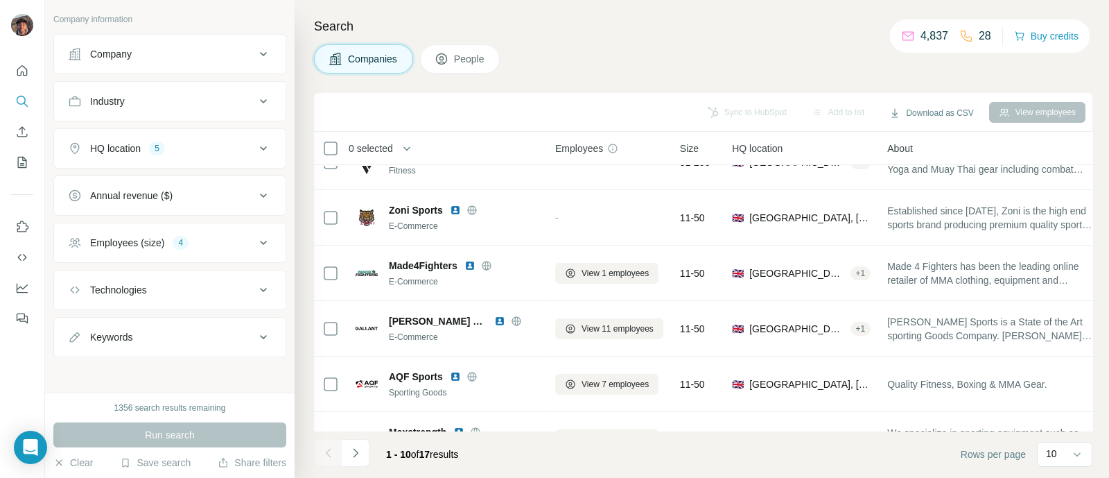
click at [204, 237] on div "Employees (size) 4" at bounding box center [161, 243] width 187 height 14
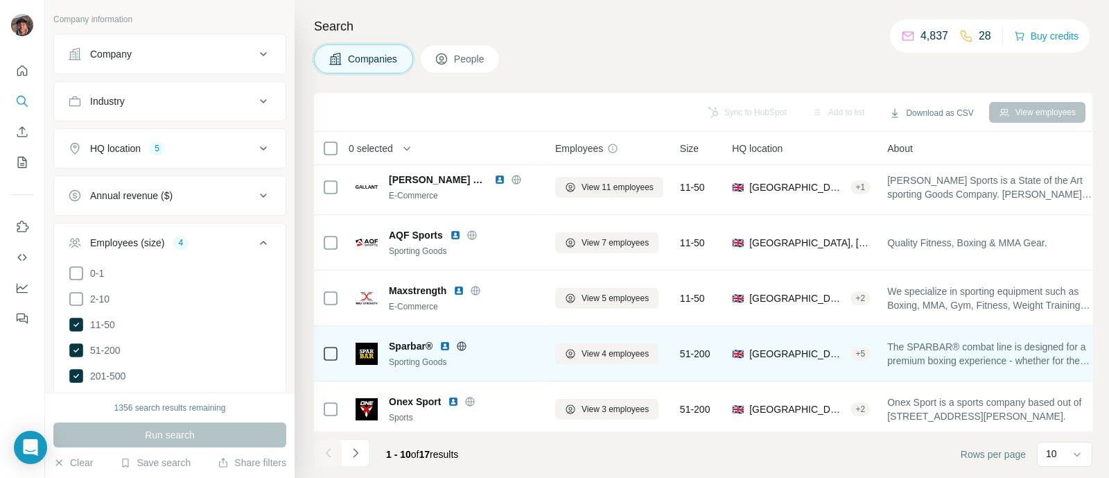
scroll to position [297, 0]
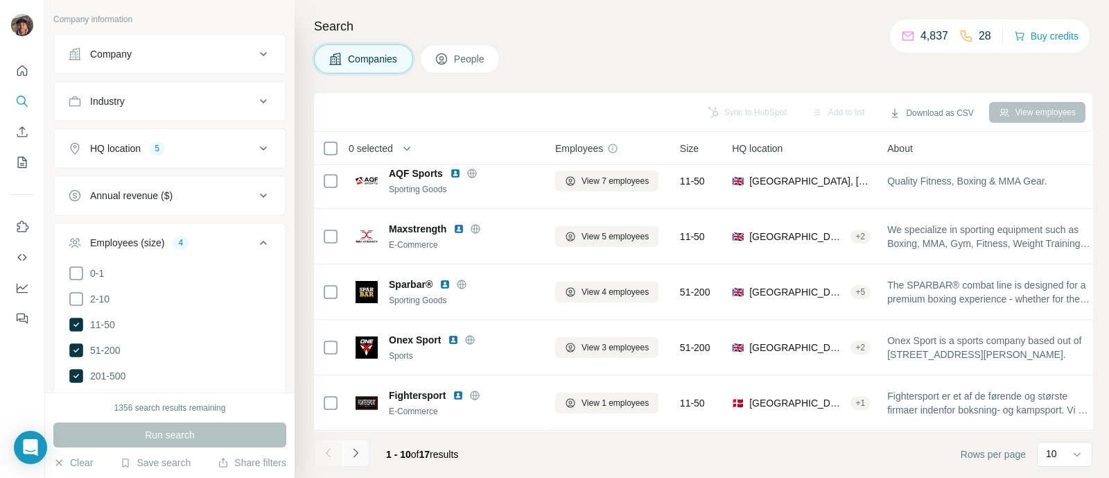
click at [366, 456] on button "Navigate to next page" at bounding box center [356, 453] width 28 height 28
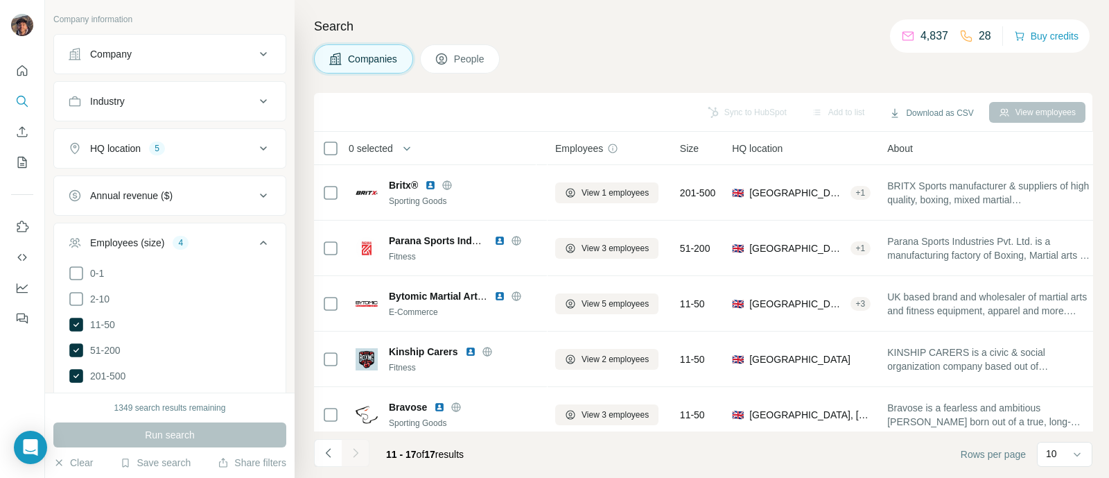
scroll to position [131, 0]
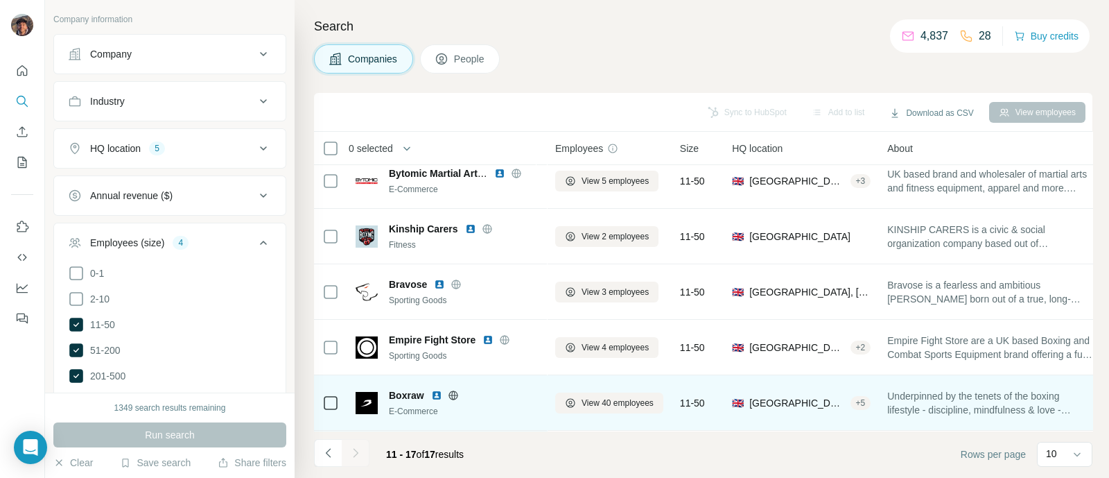
click at [457, 388] on div "Boxraw" at bounding box center [464, 395] width 150 height 14
click at [446, 390] on div at bounding box center [453, 395] width 44 height 11
click at [456, 395] on icon at bounding box center [453, 395] width 9 height 1
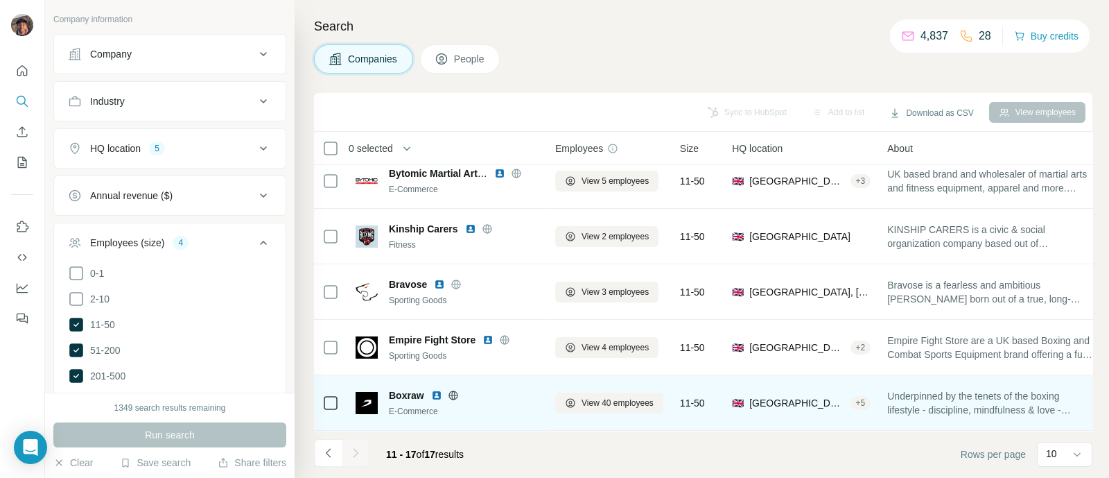
click at [417, 383] on div "Boxraw E-Commerce" at bounding box center [447, 402] width 183 height 38
click at [420, 388] on span "Boxraw" at bounding box center [406, 395] width 35 height 14
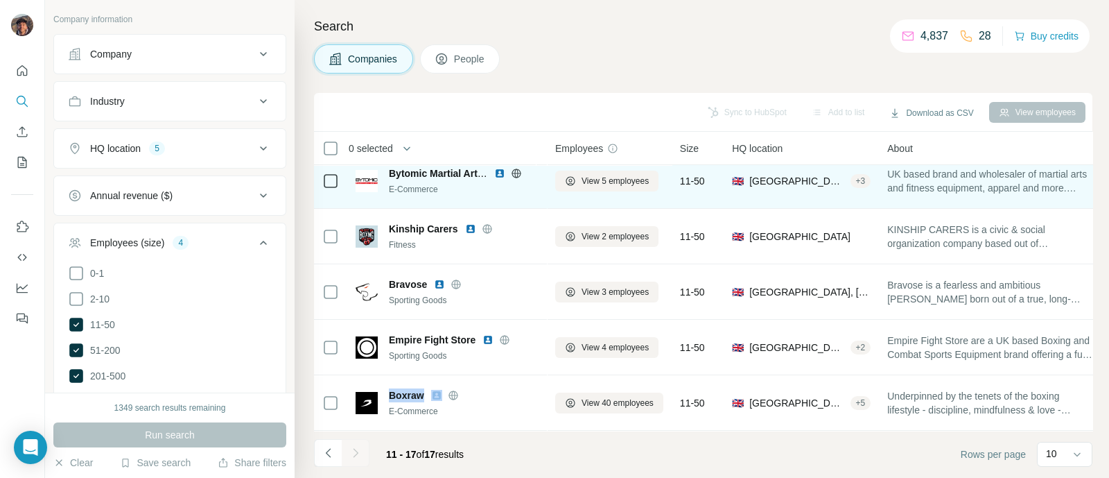
copy span "Boxraw"
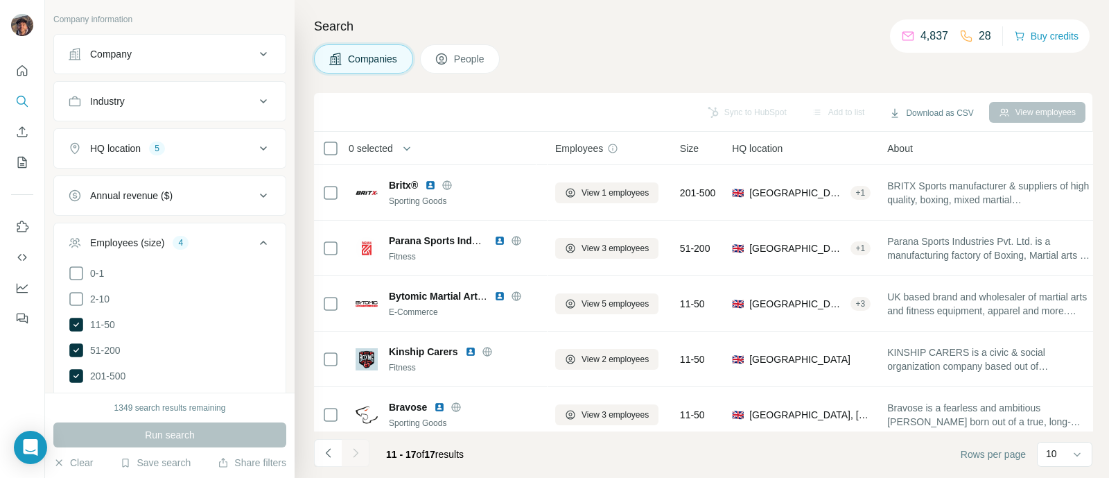
scroll to position [0, 0]
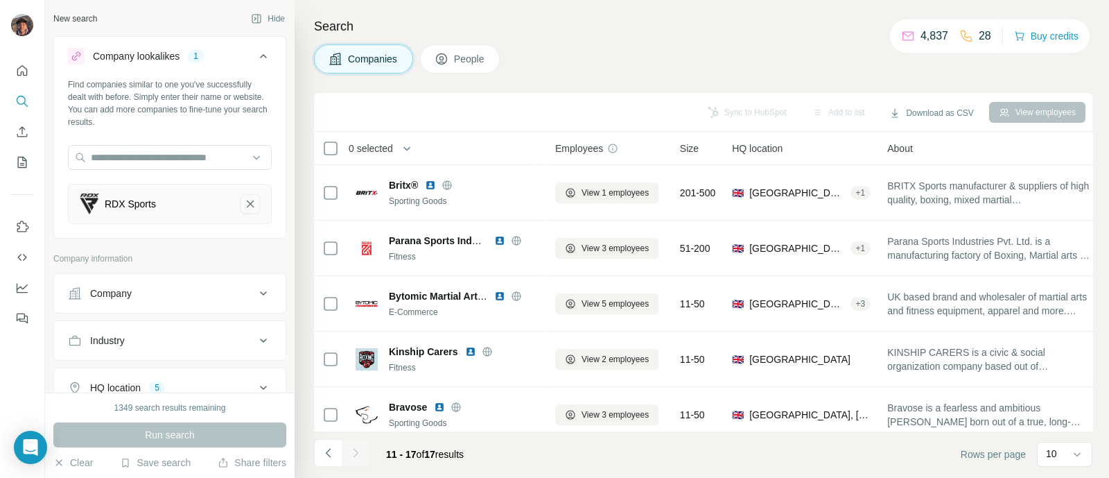
click at [244, 203] on icon "RDX Sports-remove-button" at bounding box center [250, 204] width 12 height 14
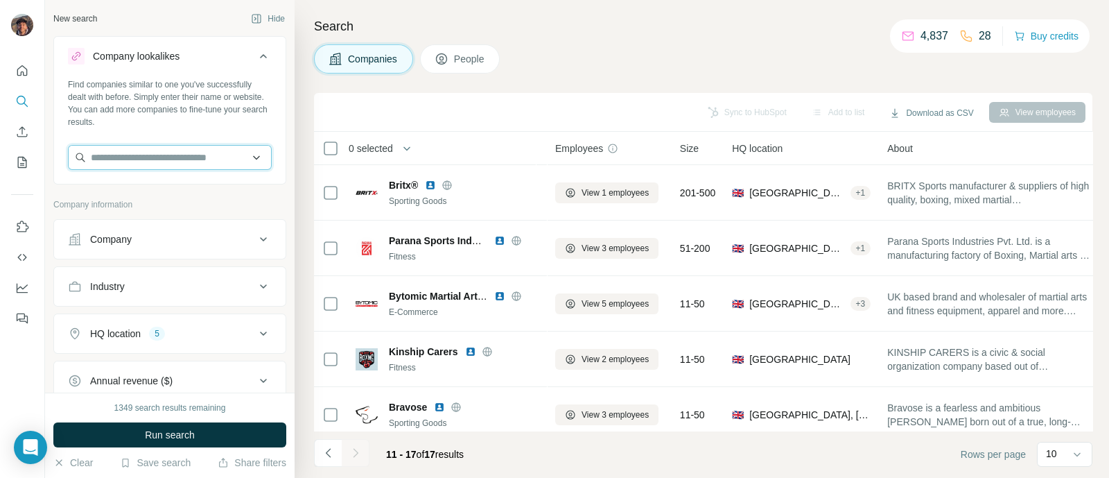
click at [184, 155] on input "text" at bounding box center [170, 157] width 204 height 25
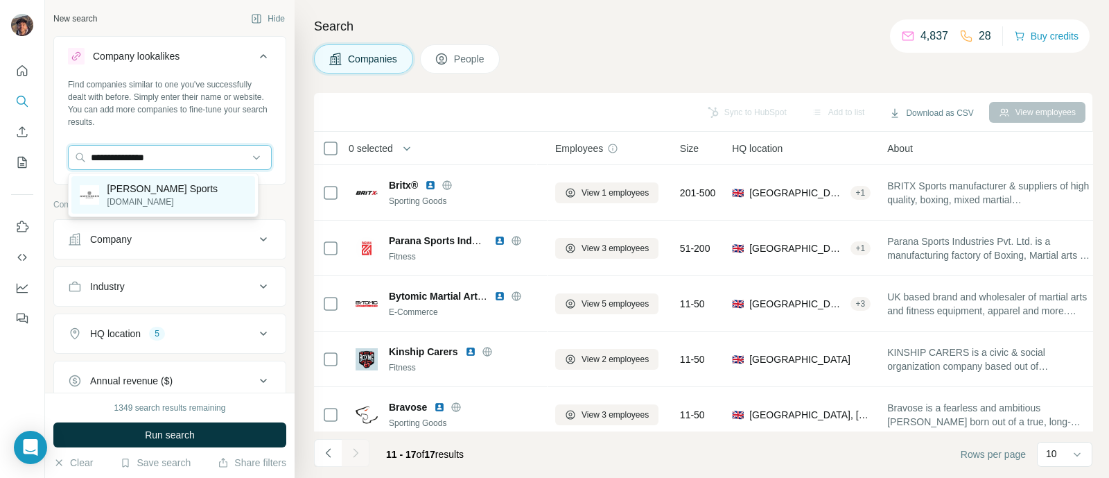
type input "**********"
click at [184, 182] on p "[PERSON_NAME] Sports" at bounding box center [162, 189] width 111 height 14
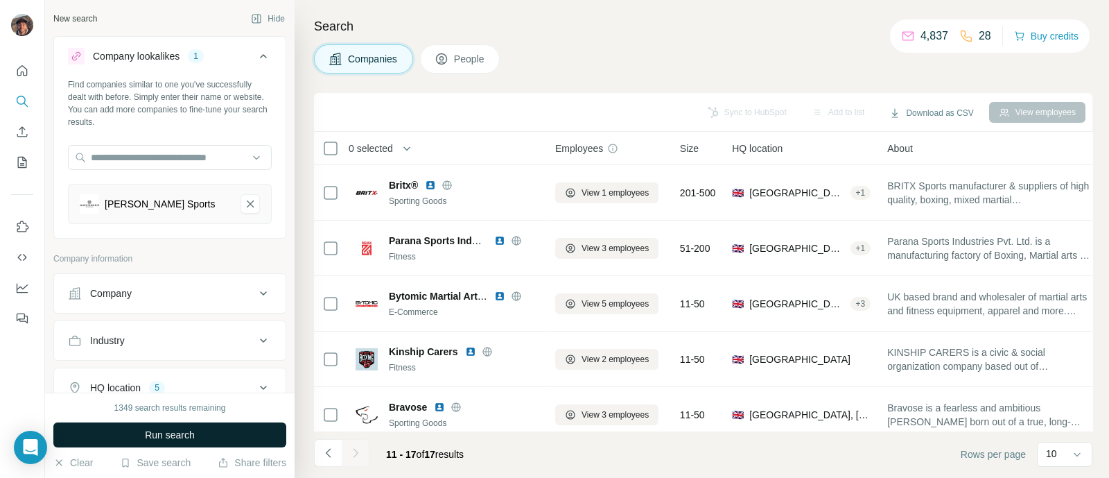
click at [223, 429] on button "Run search" at bounding box center [169, 434] width 233 height 25
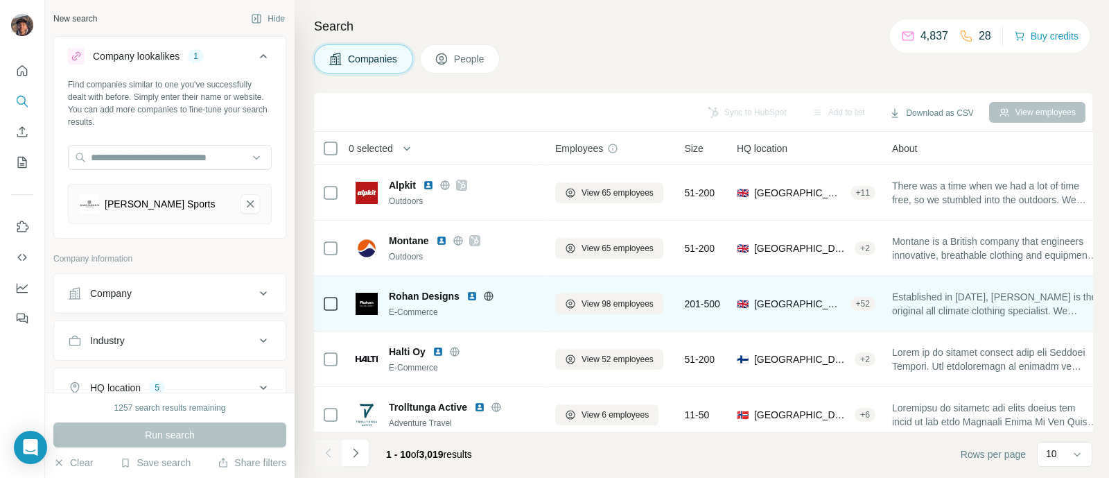
click at [486, 292] on icon at bounding box center [488, 296] width 11 height 11
click at [405, 287] on div "Rohan Designs E-Commerce" at bounding box center [447, 303] width 183 height 38
click at [406, 287] on div "Rohan Designs E-Commerce" at bounding box center [447, 303] width 183 height 38
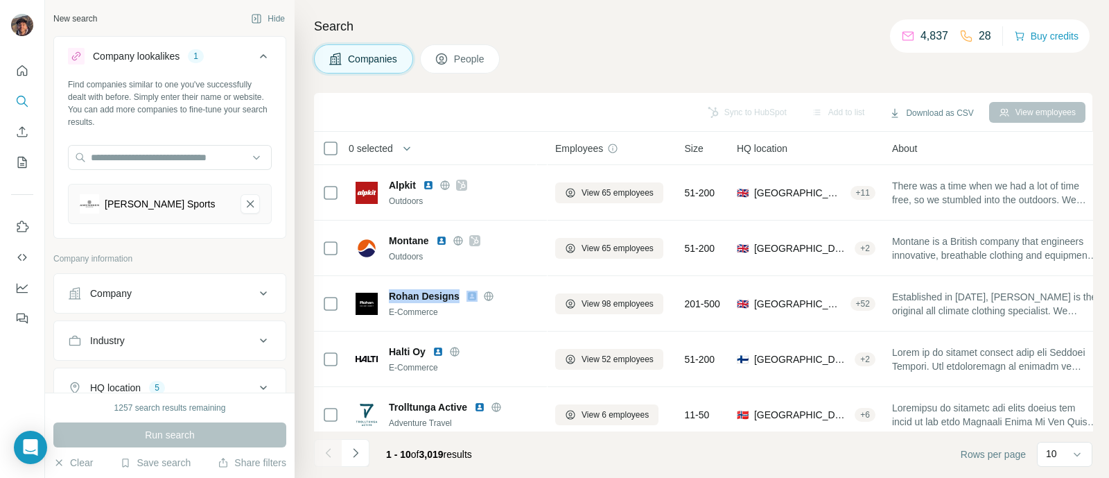
copy span "Rohan Designs"
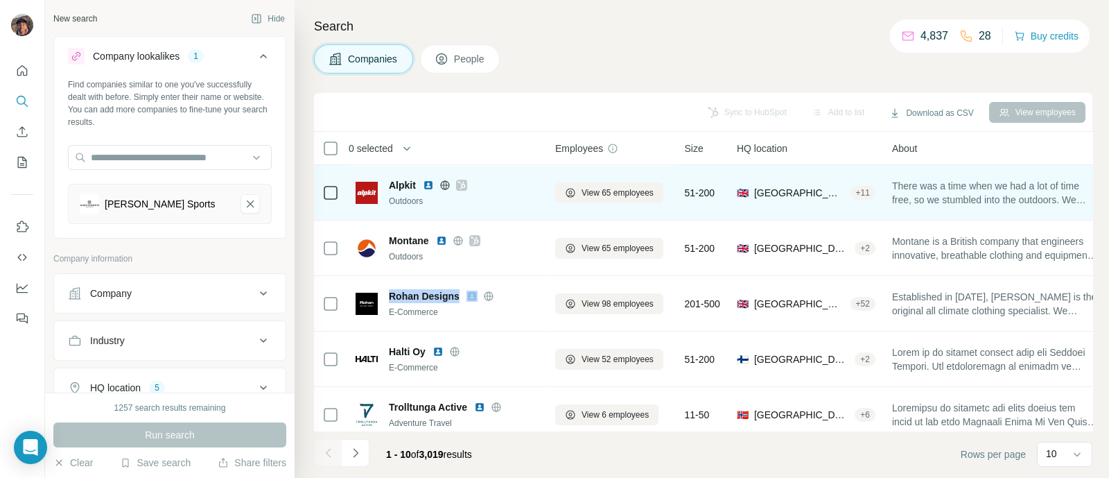
scroll to position [297, 0]
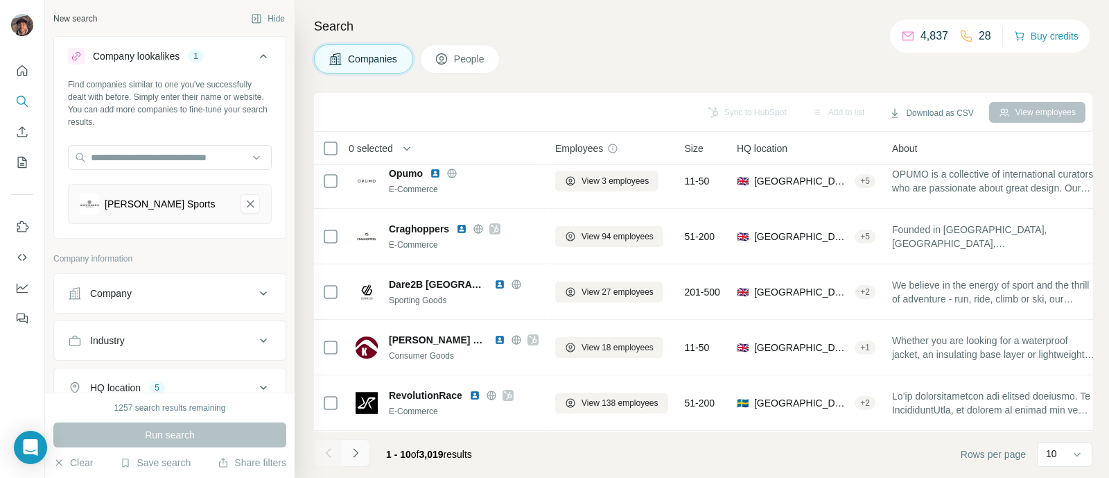
click at [361, 456] on icon "Navigate to next page" at bounding box center [356, 453] width 14 height 14
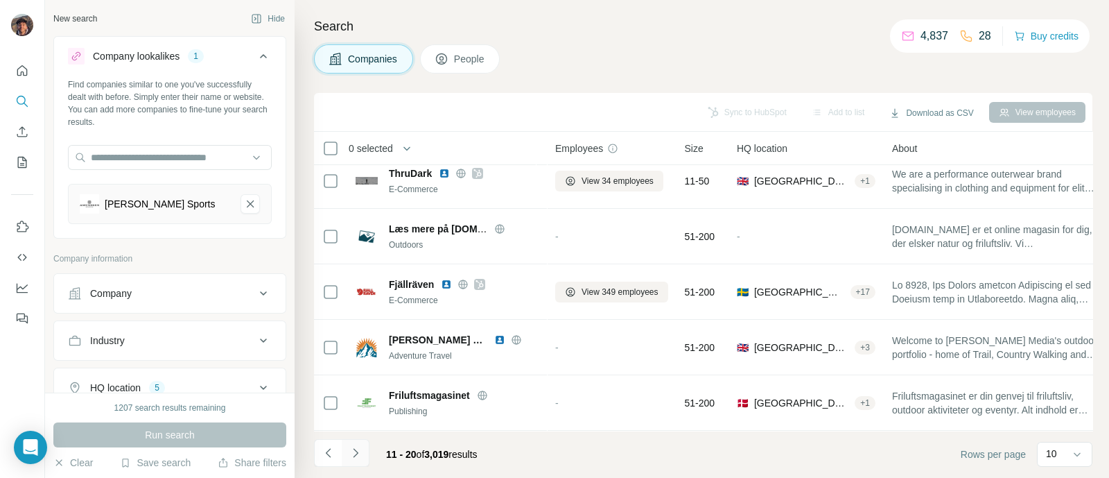
click at [352, 453] on icon "Navigate to next page" at bounding box center [356, 453] width 14 height 14
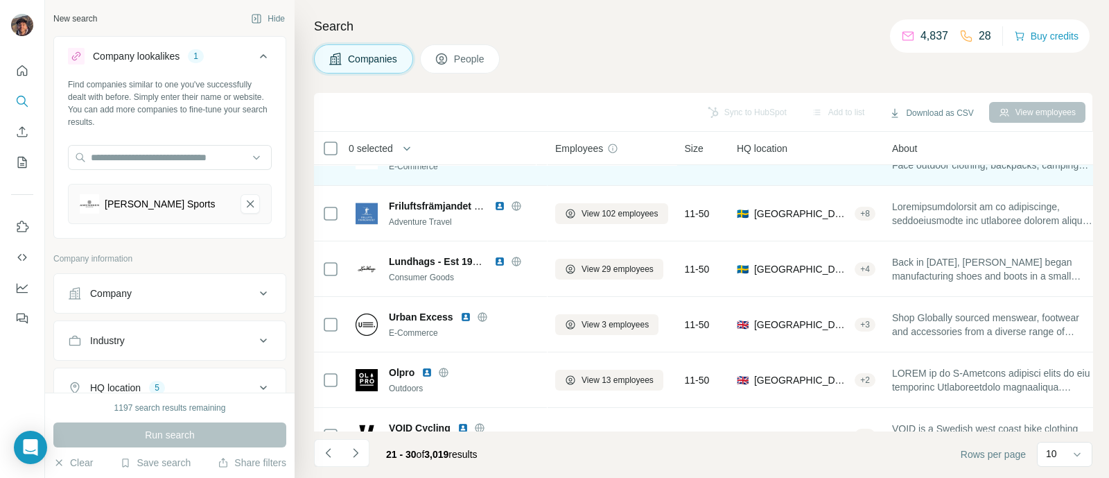
scroll to position [0, 0]
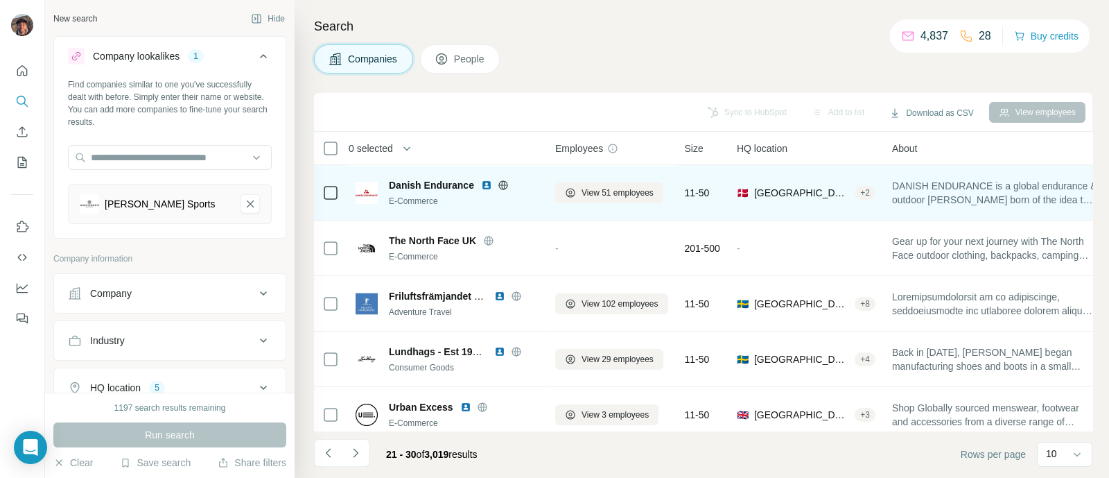
click at [507, 183] on icon at bounding box center [503, 184] width 9 height 9
click at [454, 182] on span "Danish Endurance" at bounding box center [431, 185] width 85 height 14
copy span "Danish Endurance"
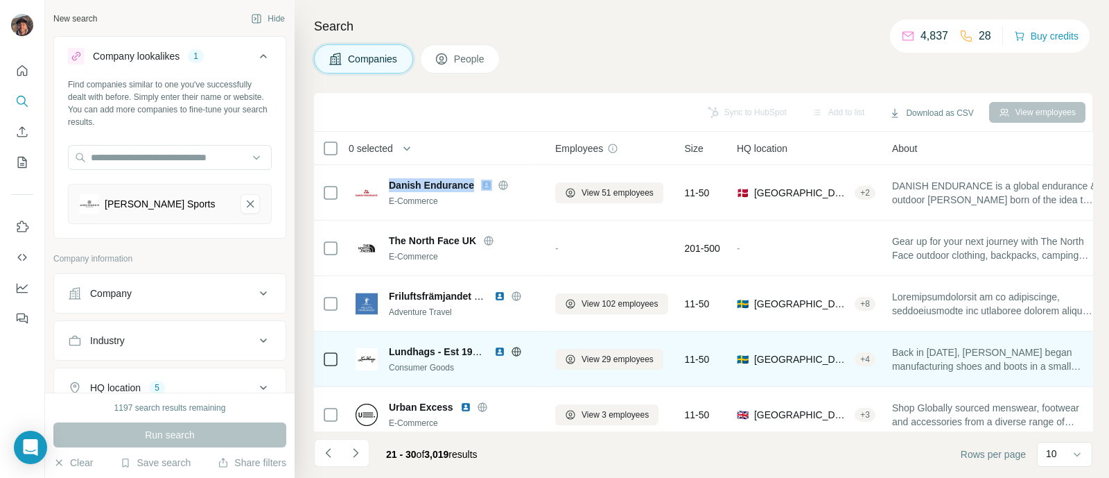
copy span "Danish Endurance"
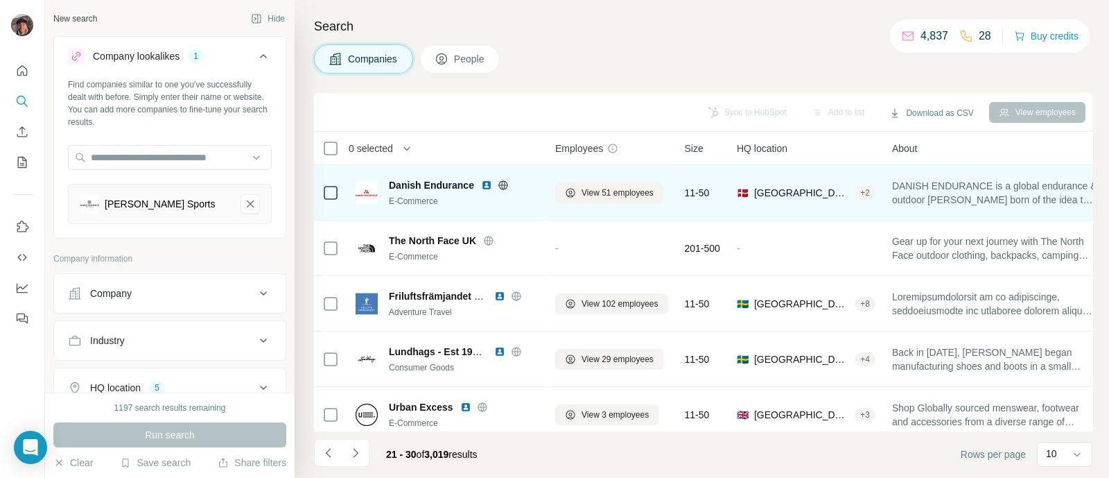
click at [499, 183] on icon at bounding box center [503, 185] width 11 height 11
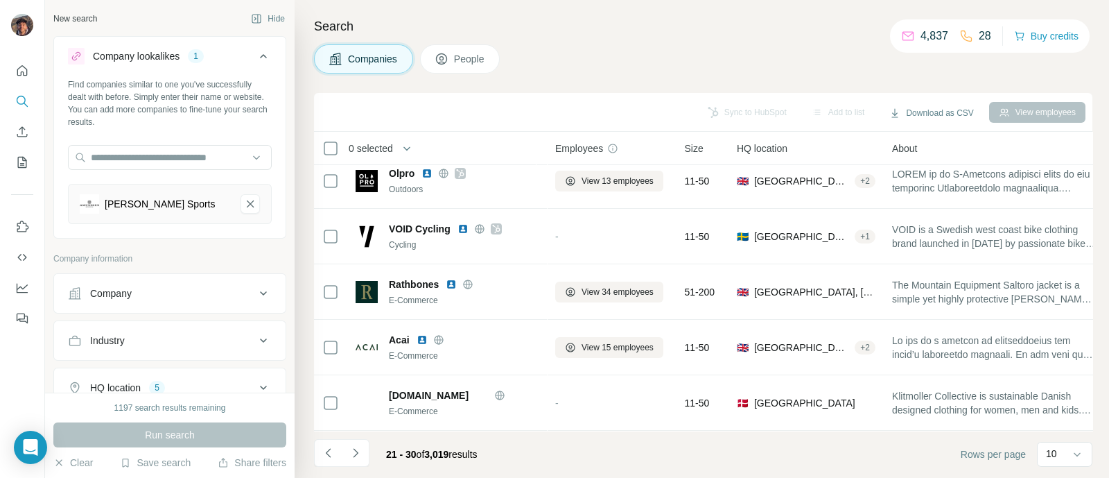
scroll to position [297, 0]
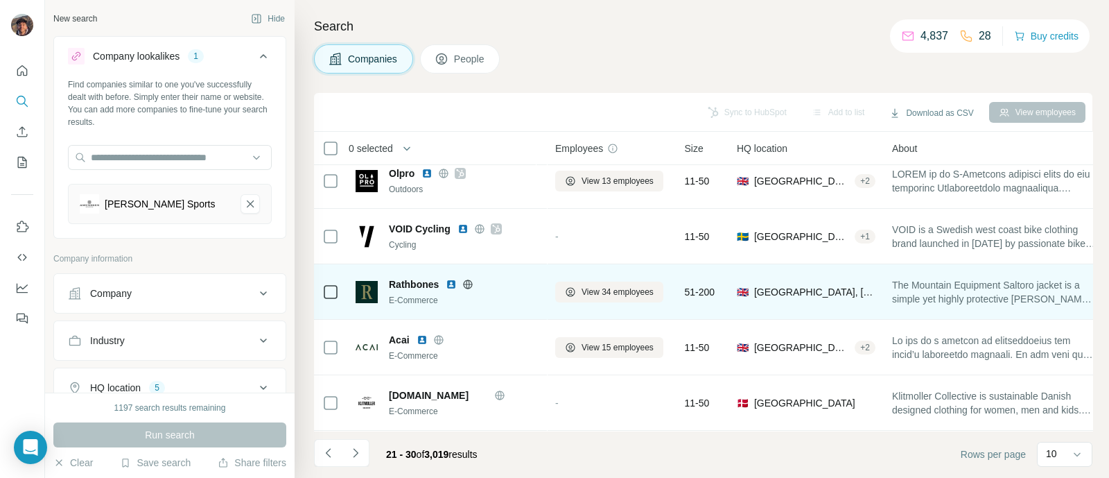
click at [392, 277] on span "Rathbones" at bounding box center [414, 284] width 50 height 14
copy span "Rathbones"
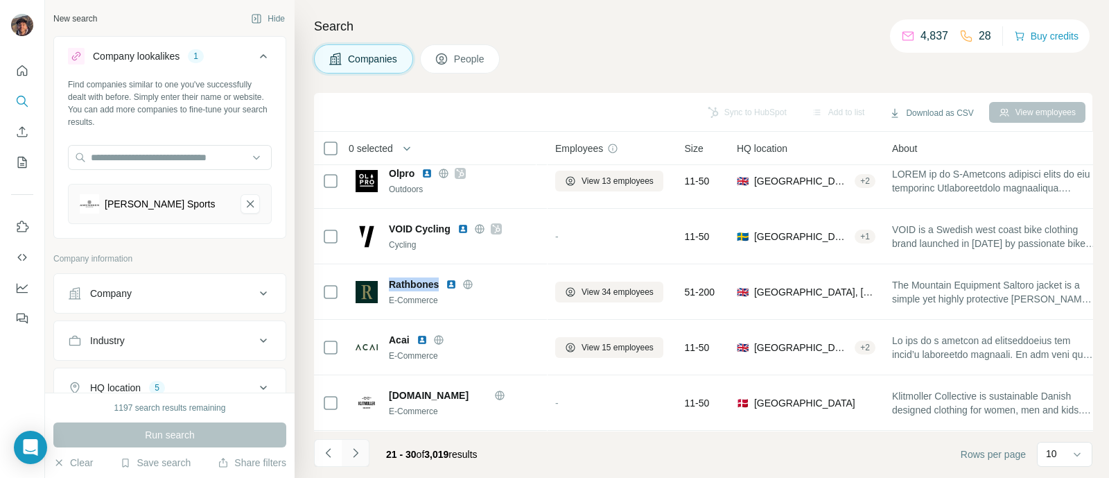
click at [363, 442] on button "Navigate to next page" at bounding box center [356, 453] width 28 height 28
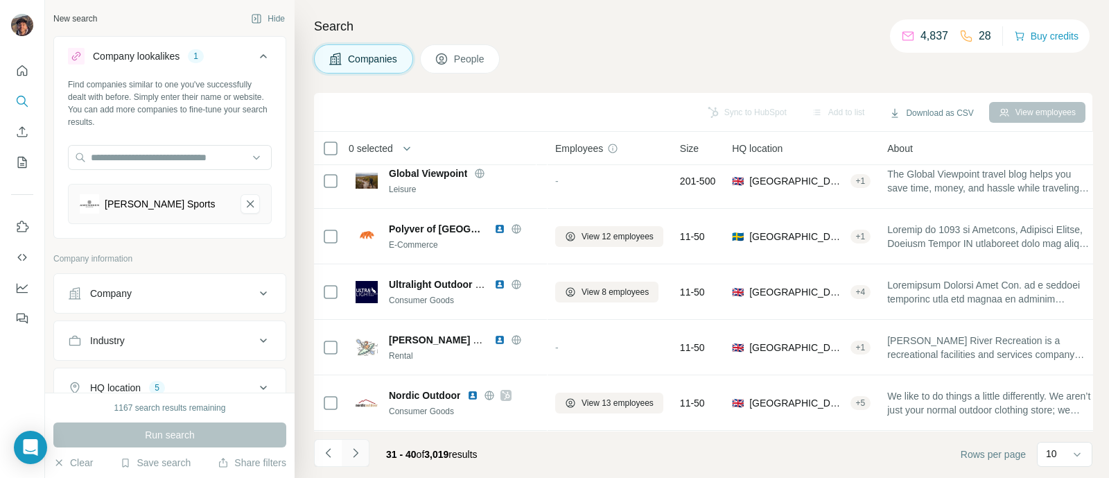
click at [351, 452] on icon "Navigate to next page" at bounding box center [356, 453] width 14 height 14
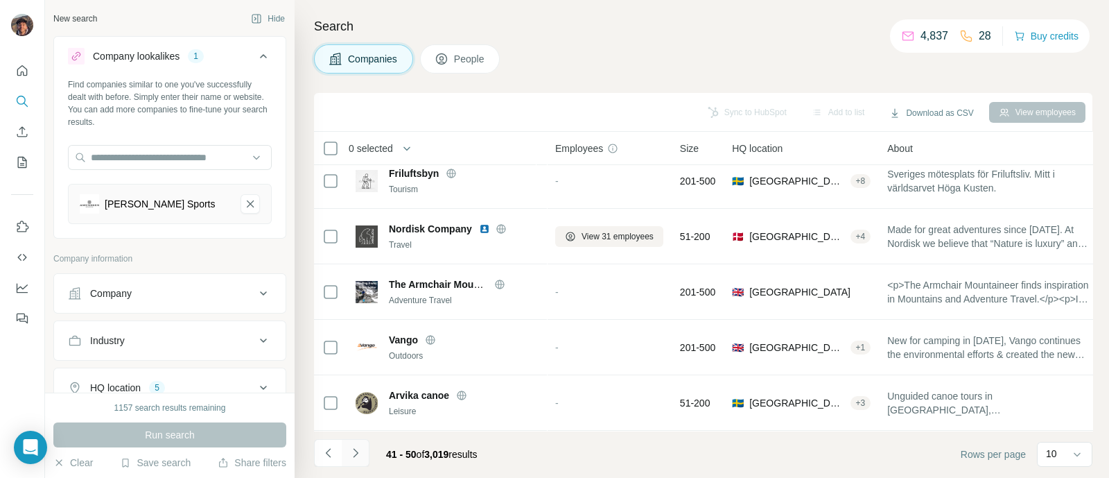
click at [354, 449] on icon "Navigate to next page" at bounding box center [355, 452] width 5 height 9
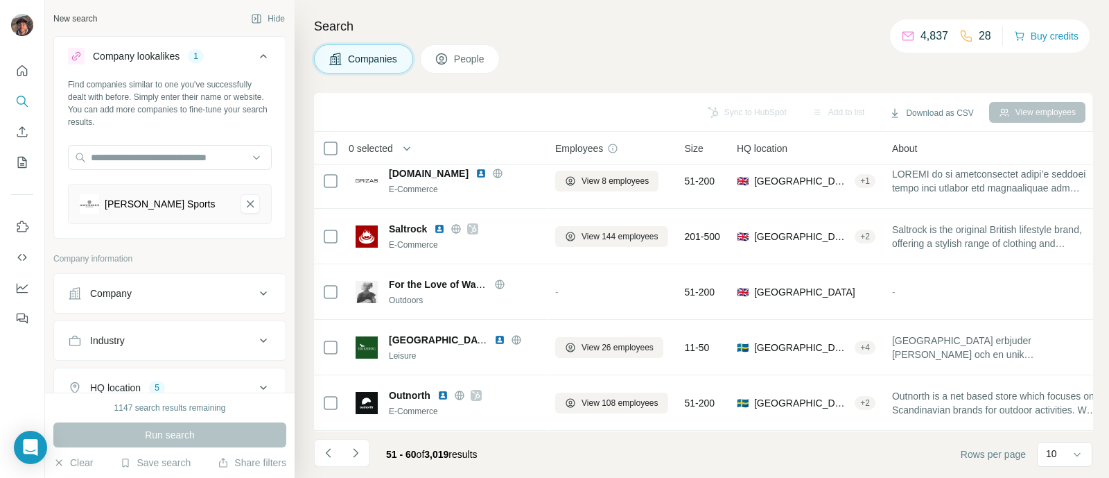
click at [347, 469] on li at bounding box center [356, 454] width 28 height 31
click at [356, 467] on li at bounding box center [356, 454] width 28 height 31
click at [356, 454] on icon "Navigate to next page" at bounding box center [355, 452] width 5 height 9
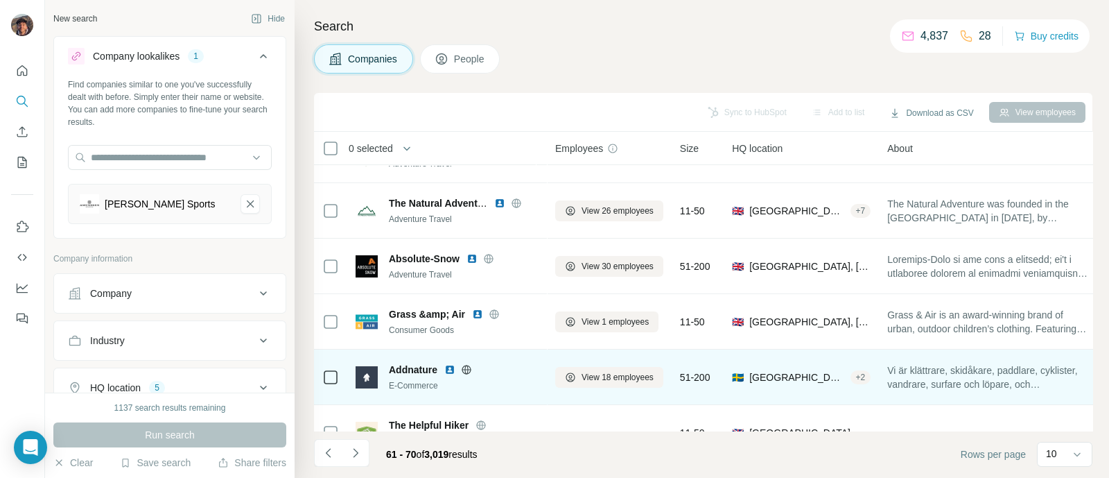
scroll to position [0, 0]
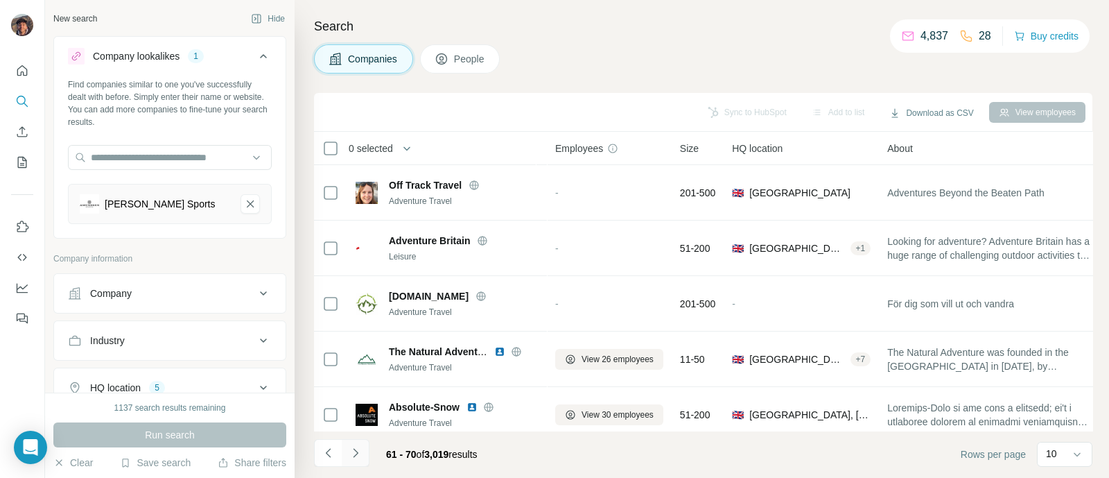
click at [349, 448] on icon "Navigate to next page" at bounding box center [356, 453] width 14 height 14
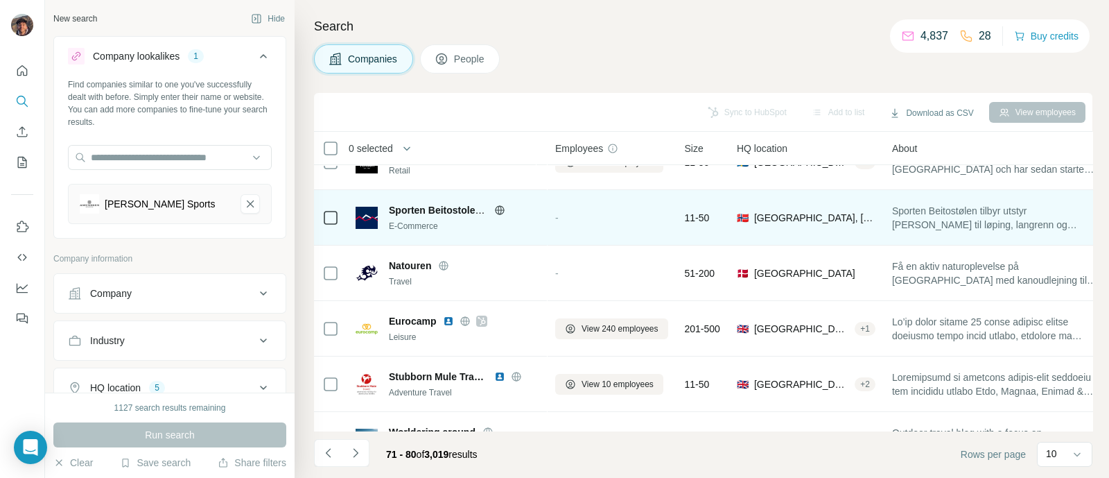
scroll to position [297, 0]
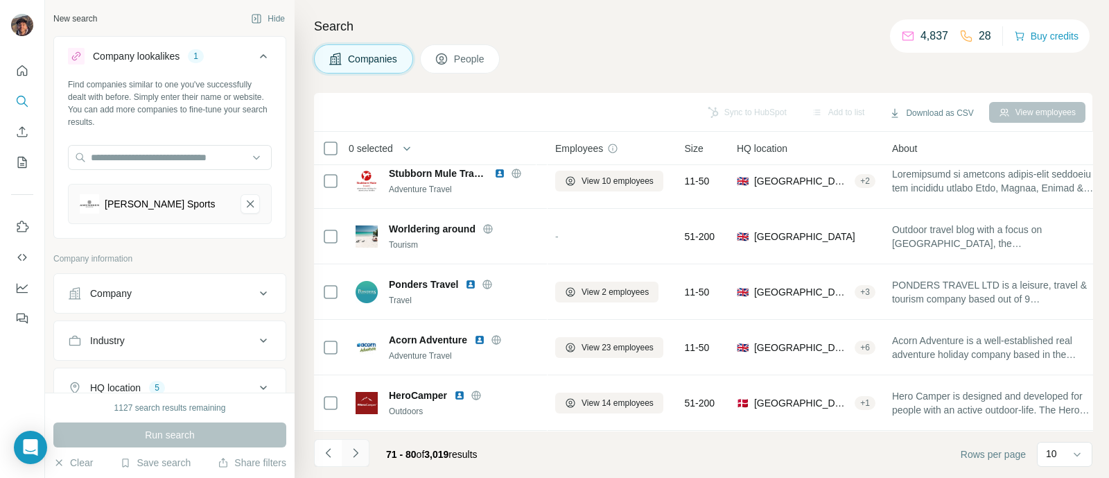
click at [352, 442] on button "Navigate to next page" at bounding box center [356, 453] width 28 height 28
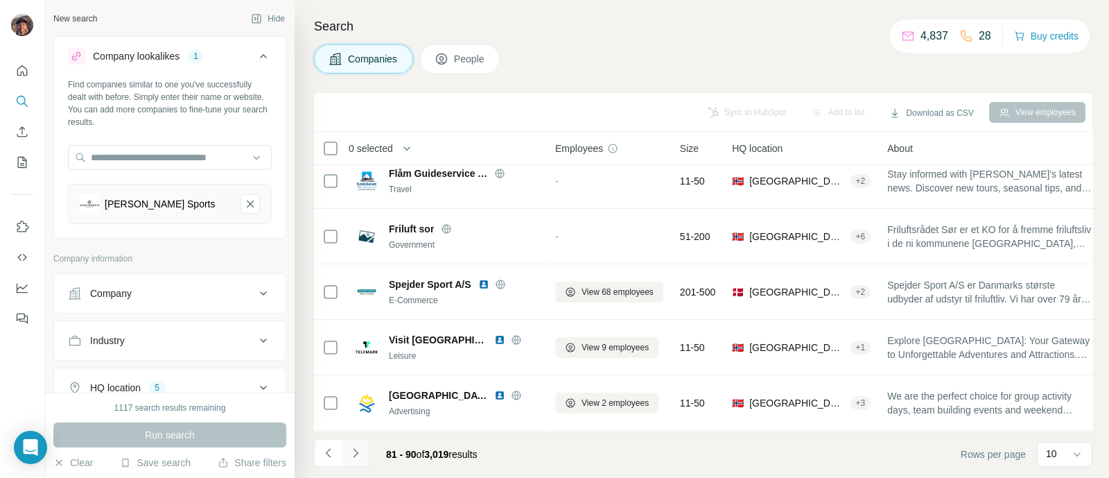
click at [354, 445] on button "Navigate to next page" at bounding box center [356, 453] width 28 height 28
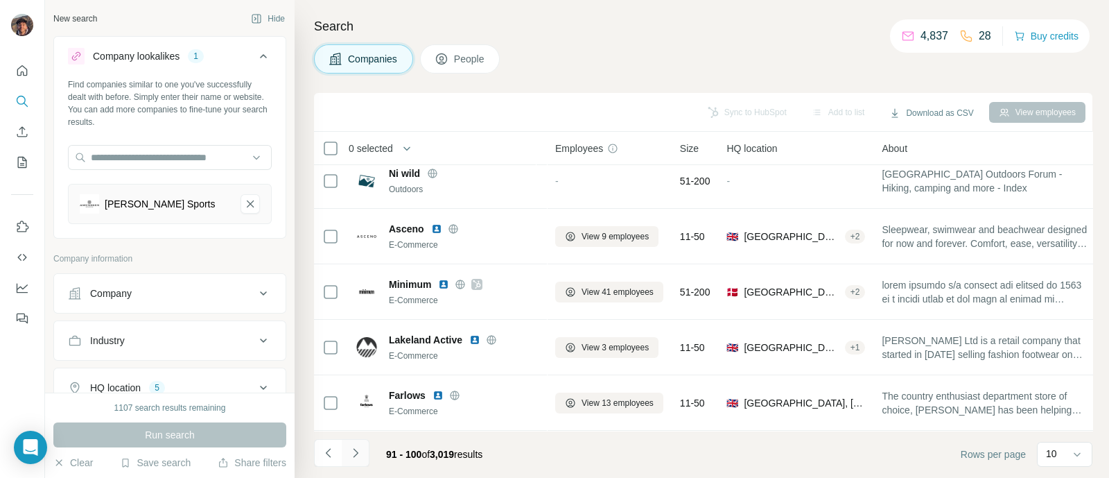
click at [363, 446] on button "Navigate to next page" at bounding box center [356, 453] width 28 height 28
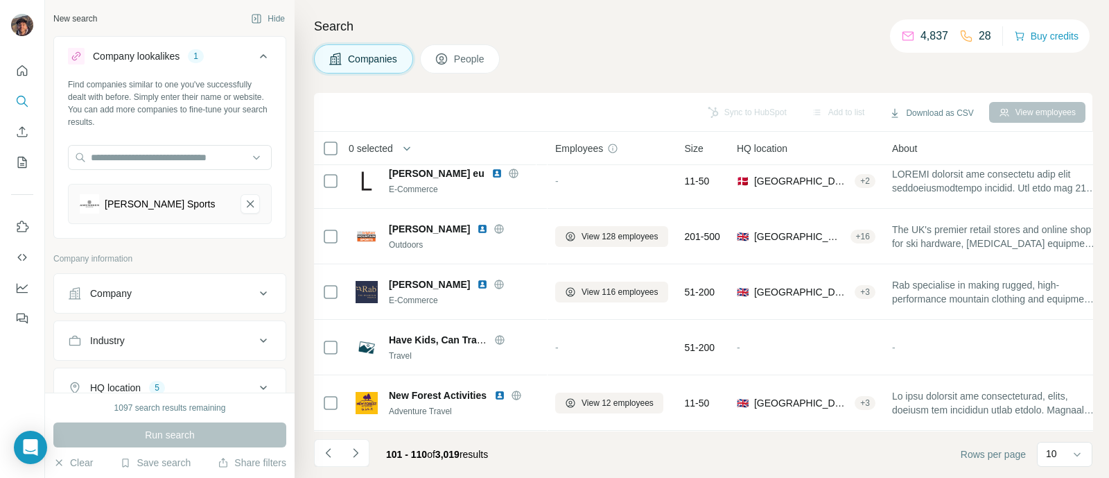
click at [356, 435] on footer "101 - 110 of 3,019 results Rows per page 10" at bounding box center [703, 454] width 779 height 47
click at [356, 442] on button "Navigate to next page" at bounding box center [356, 453] width 28 height 28
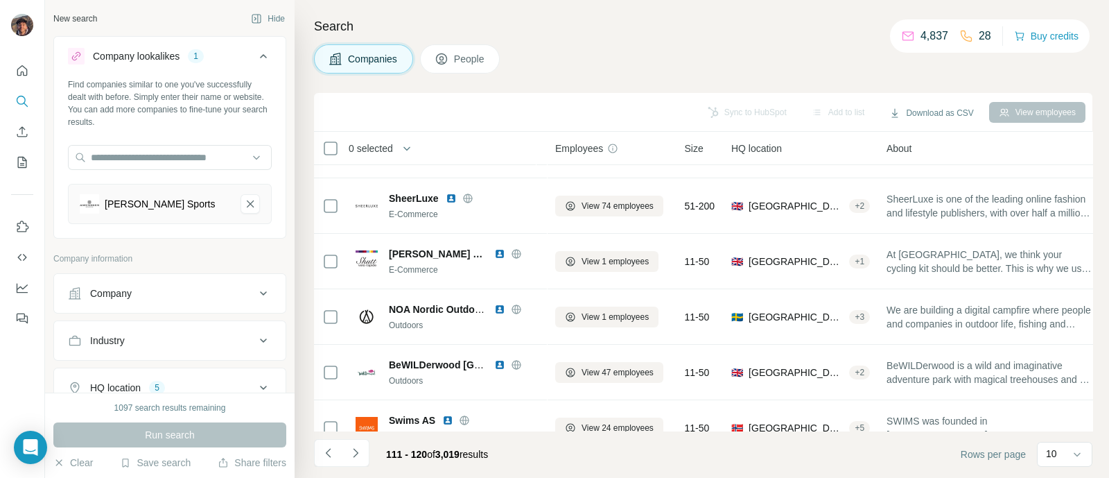
scroll to position [0, 0]
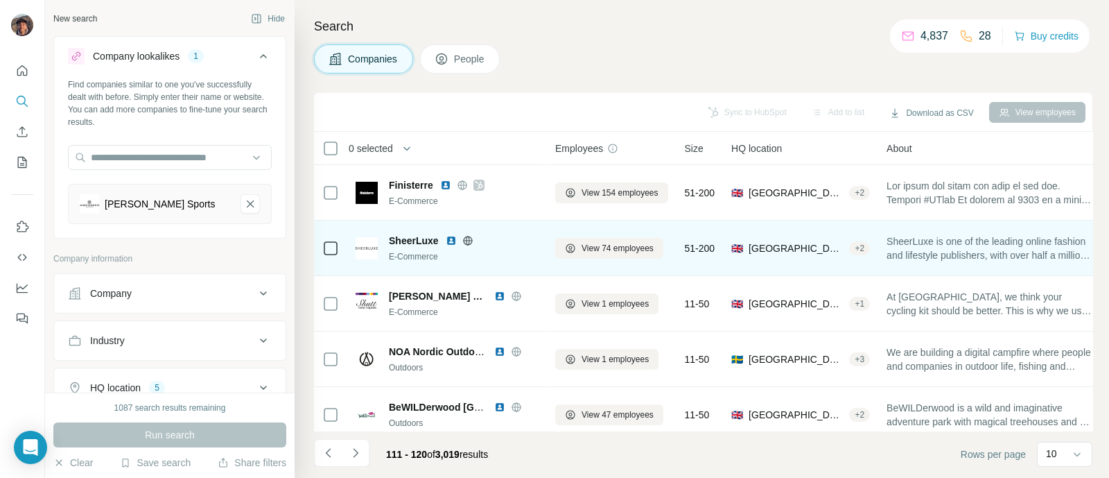
click at [462, 244] on icon at bounding box center [467, 240] width 11 height 11
click at [426, 239] on span "SheerLuxe" at bounding box center [414, 241] width 50 height 14
copy span "SheerLuxe"
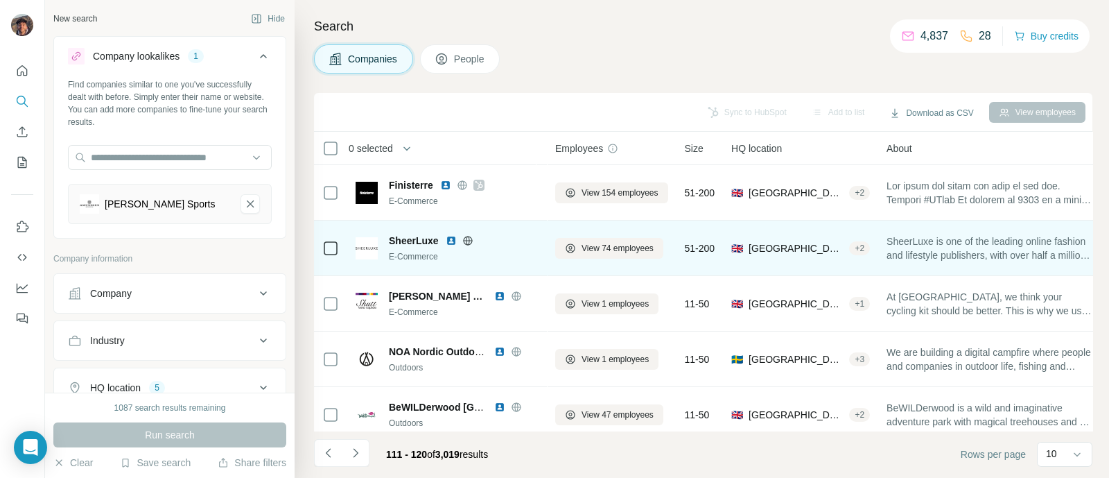
click at [465, 243] on icon at bounding box center [467, 240] width 9 height 9
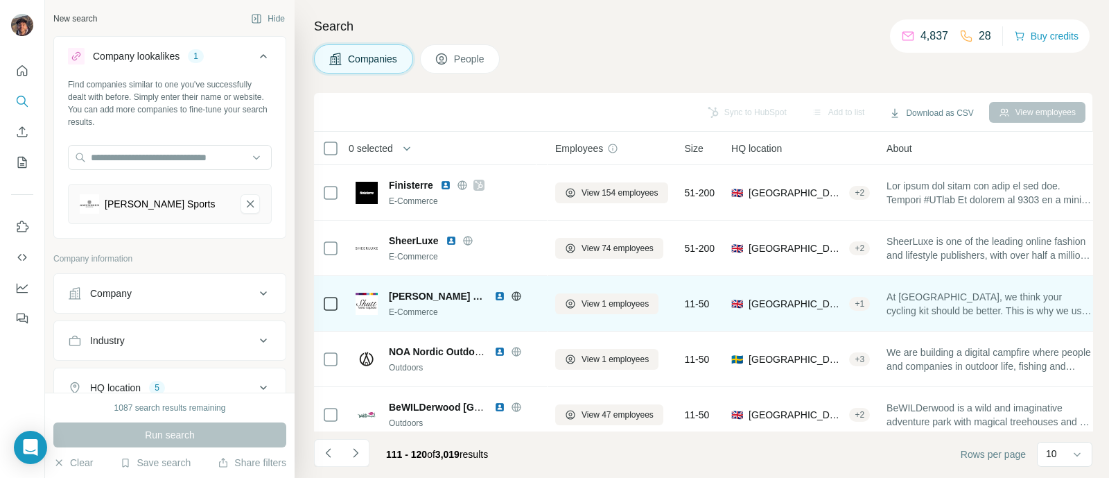
scroll to position [86, 0]
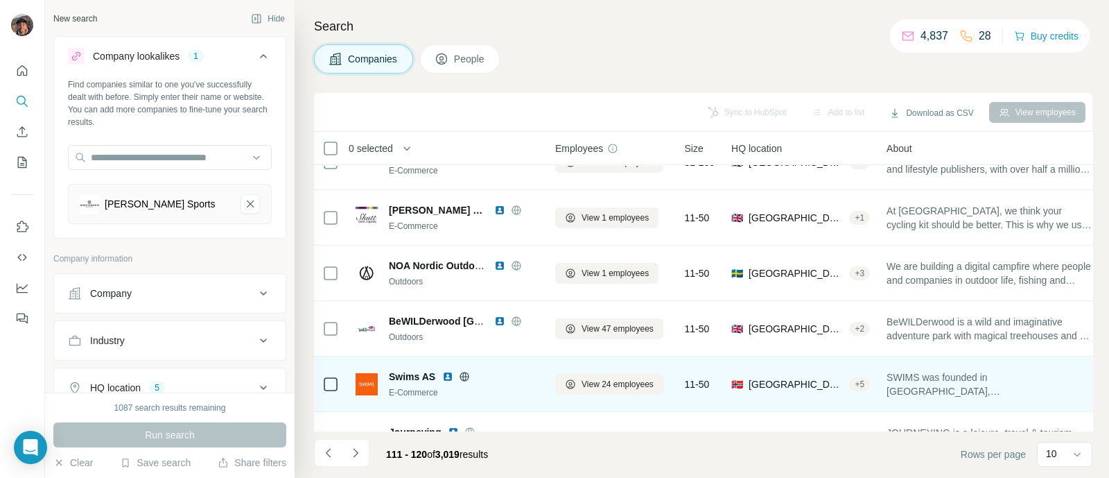
click at [405, 376] on span "Swims AS" at bounding box center [412, 377] width 46 height 14
copy span "Swims AS"
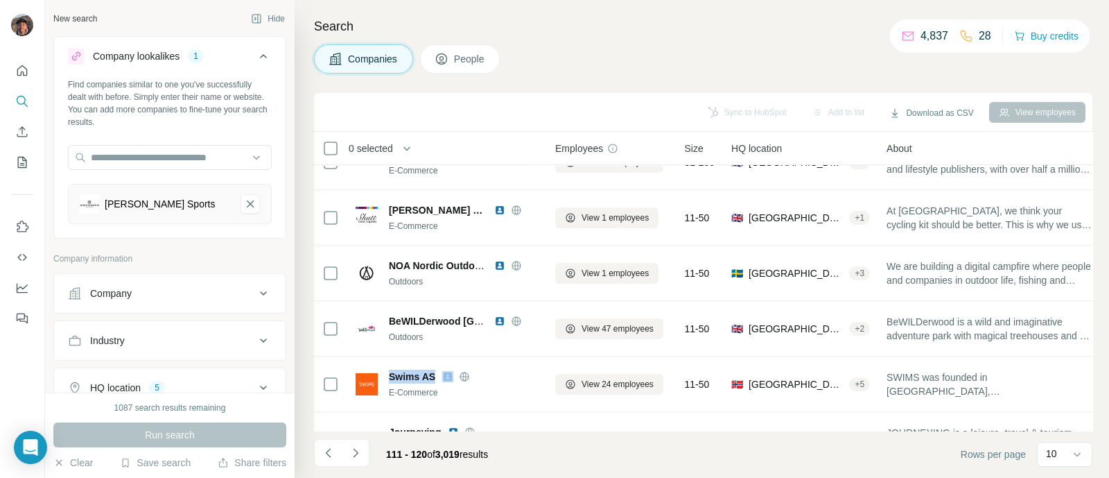
scroll to position [297, 0]
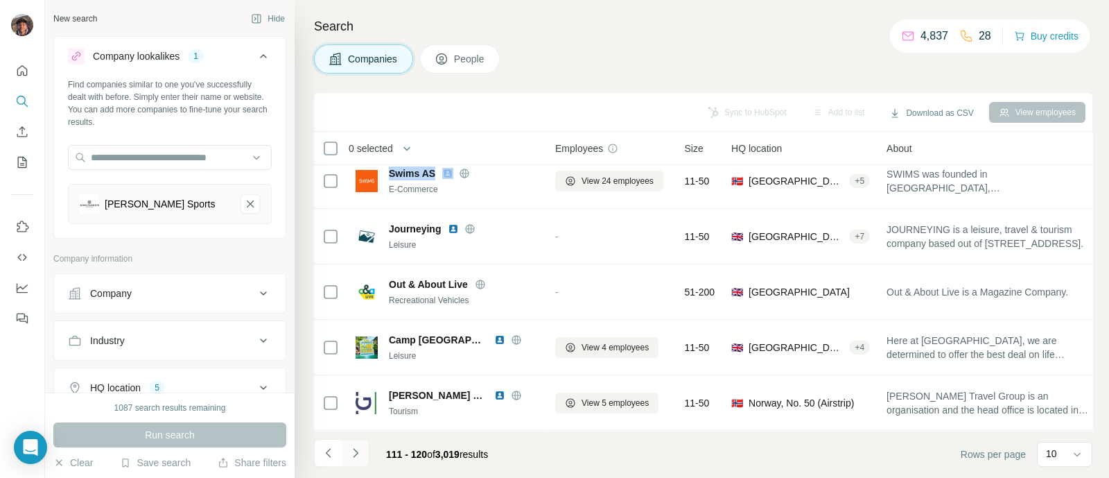
click at [361, 448] on icon "Navigate to next page" at bounding box center [356, 453] width 14 height 14
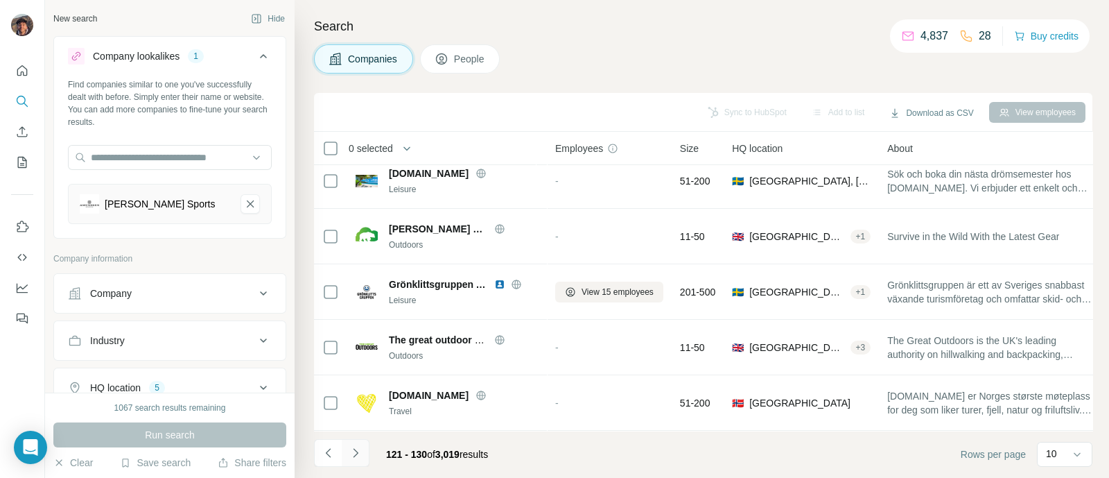
click at [366, 450] on button "Navigate to next page" at bounding box center [356, 453] width 28 height 28
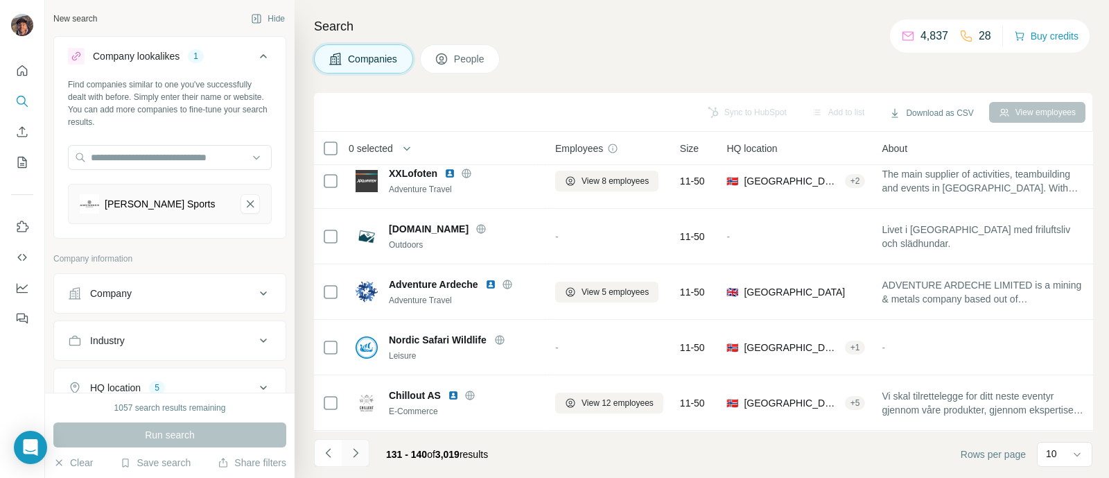
click at [353, 449] on icon "Navigate to next page" at bounding box center [356, 453] width 14 height 14
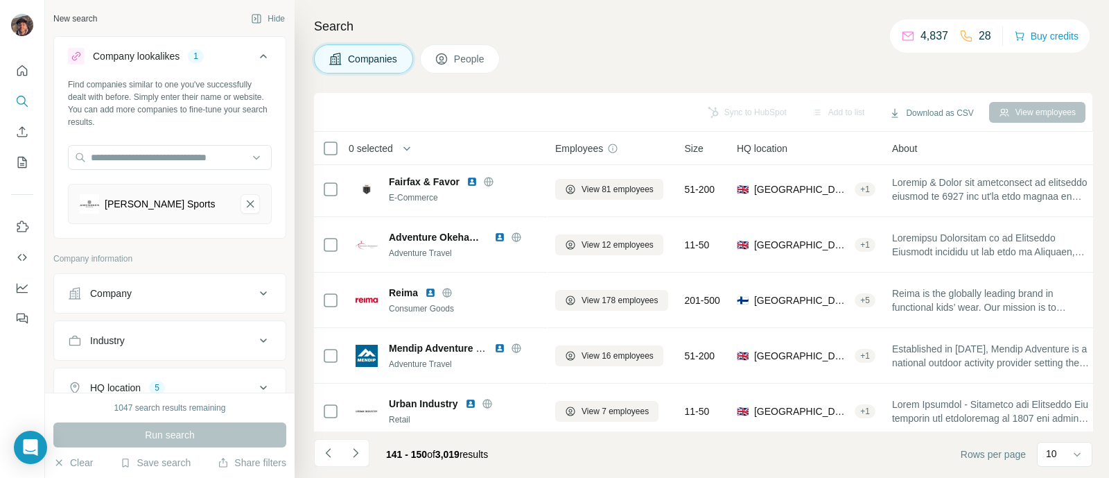
scroll to position [0, 0]
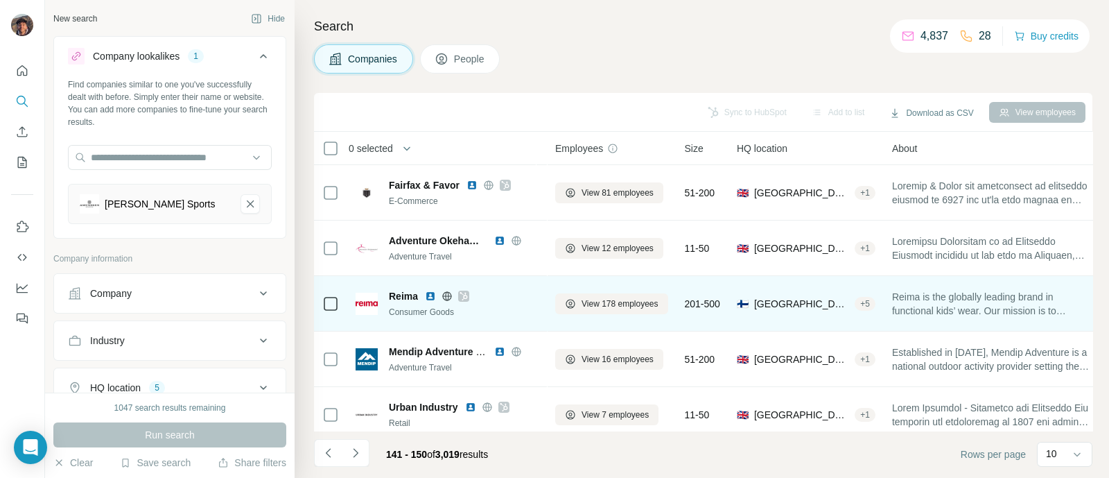
click at [403, 289] on span "Reima" at bounding box center [403, 296] width 29 height 14
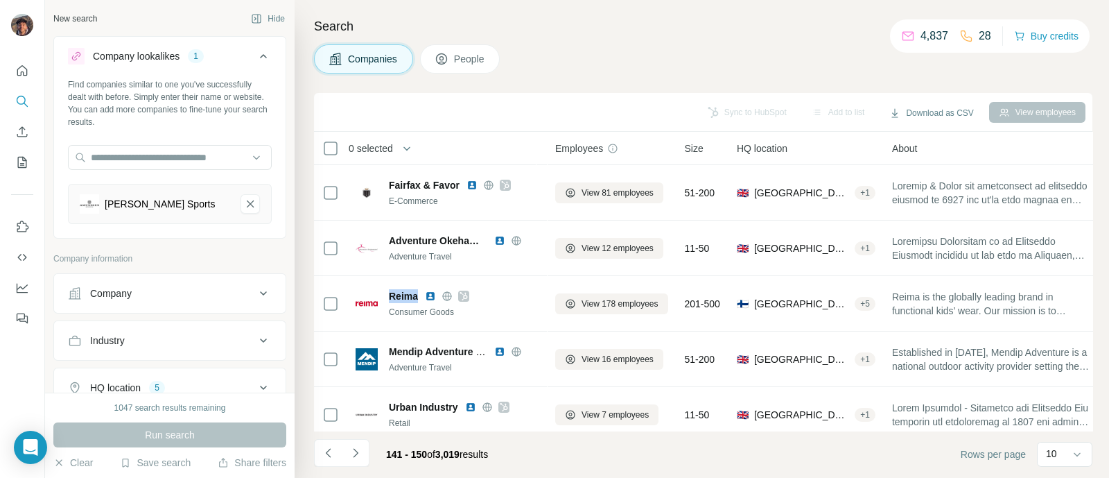
copy span "Reima"
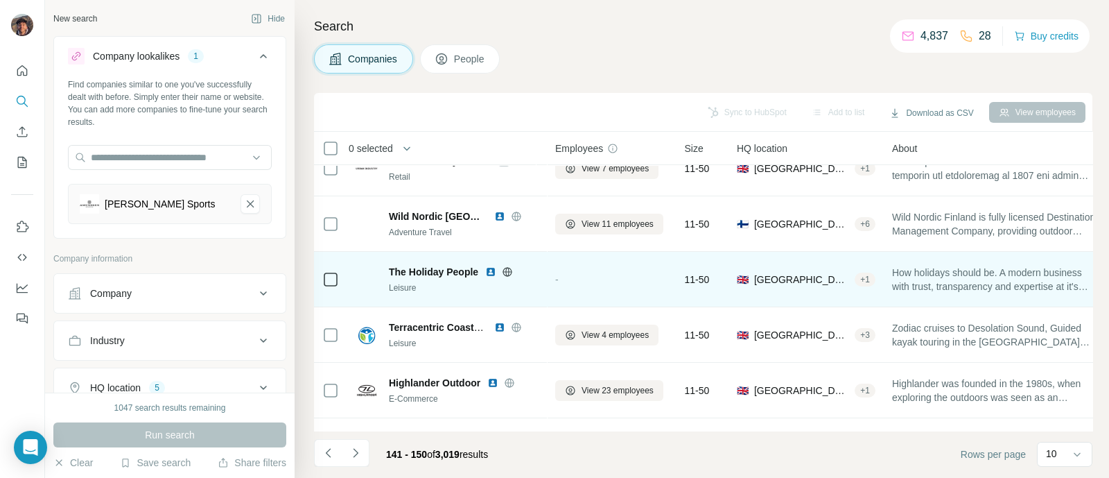
scroll to position [297, 0]
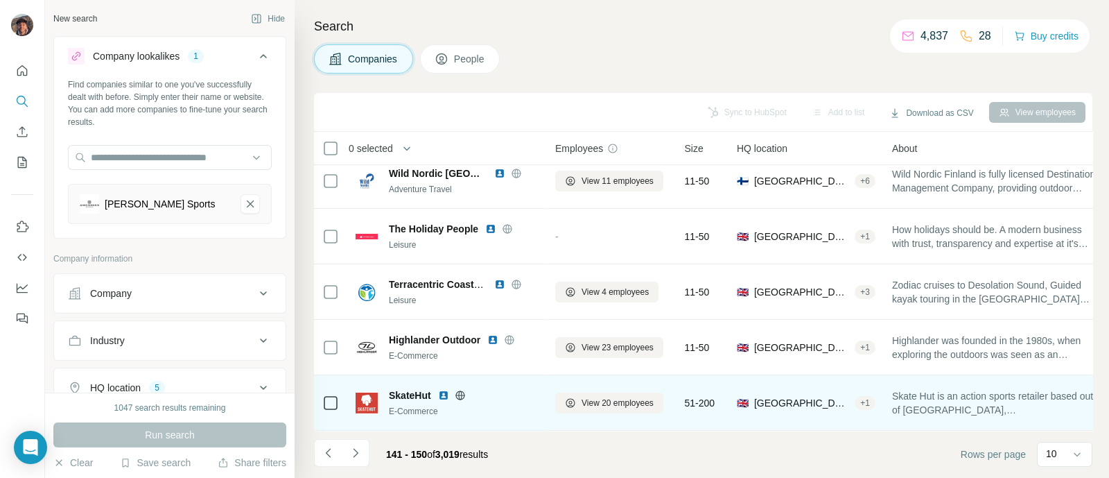
click at [413, 388] on span "SkateHut" at bounding box center [410, 395] width 42 height 14
copy span "SkateHut"
click at [462, 390] on icon at bounding box center [459, 394] width 3 height 9
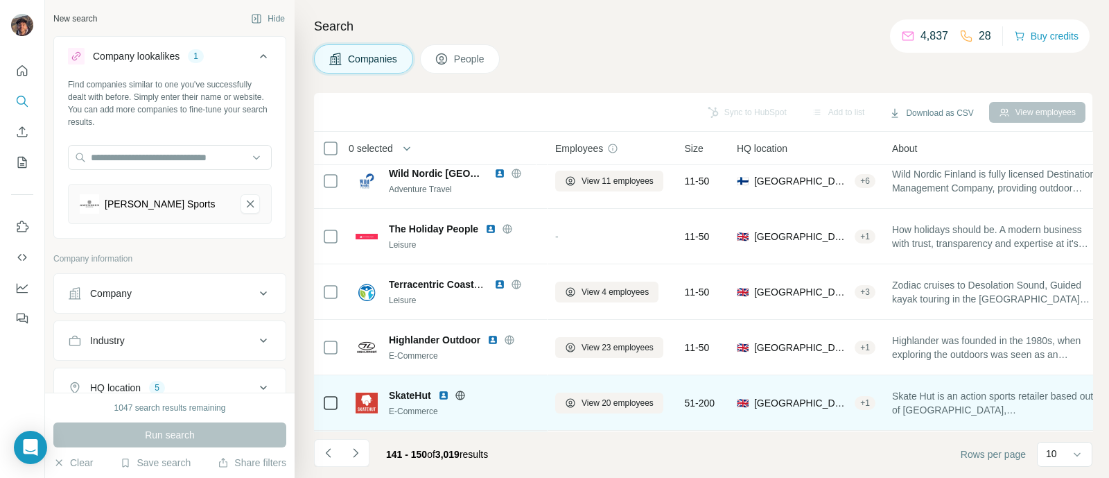
click at [424, 383] on div "SkateHut E-Commerce" at bounding box center [447, 402] width 183 height 38
click at [422, 393] on div "SkateHut E-Commerce" at bounding box center [464, 402] width 150 height 29
click at [418, 388] on span "SkateHut" at bounding box center [410, 395] width 42 height 14
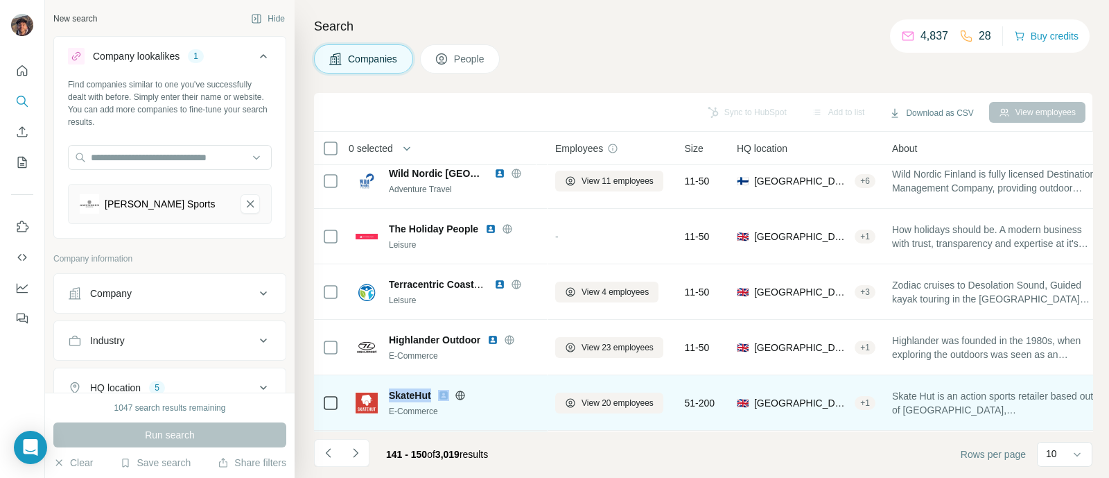
click at [418, 388] on span "SkateHut" at bounding box center [410, 395] width 42 height 14
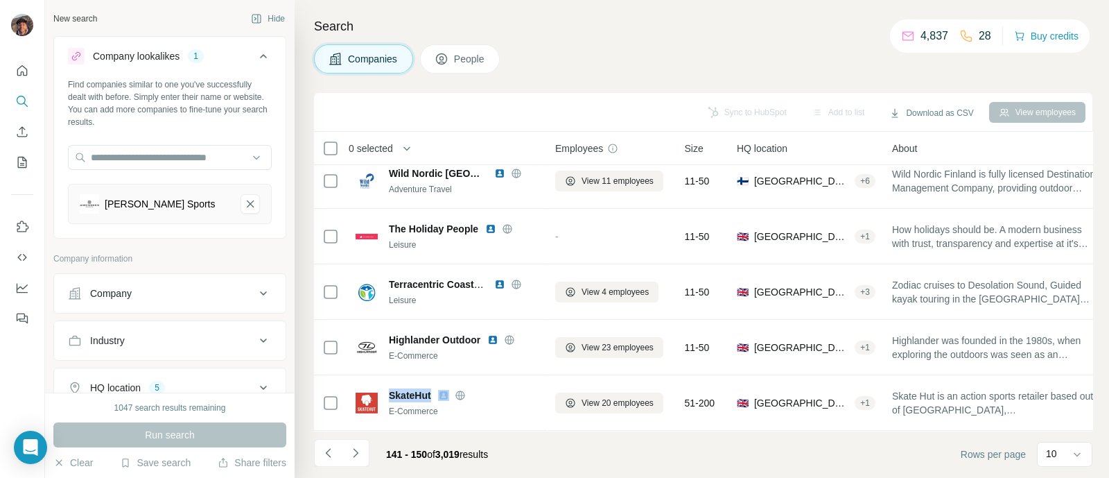
copy span "SkateHut"
click at [350, 458] on icon "Navigate to next page" at bounding box center [356, 453] width 14 height 14
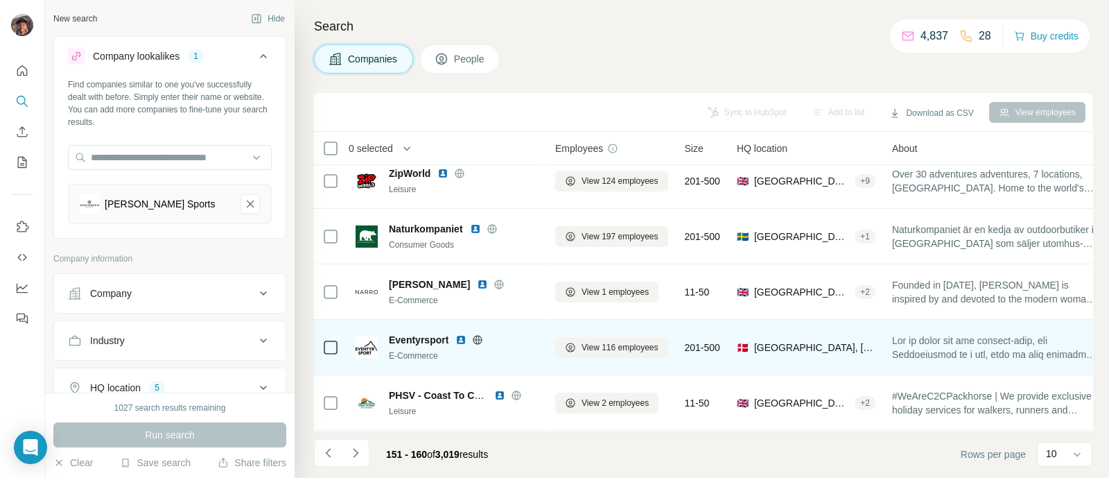
click at [417, 333] on span "Eventyrsport" at bounding box center [419, 340] width 60 height 14
click at [473, 334] on icon at bounding box center [477, 339] width 11 height 11
click at [435, 334] on span "Eventyrsport" at bounding box center [419, 340] width 60 height 14
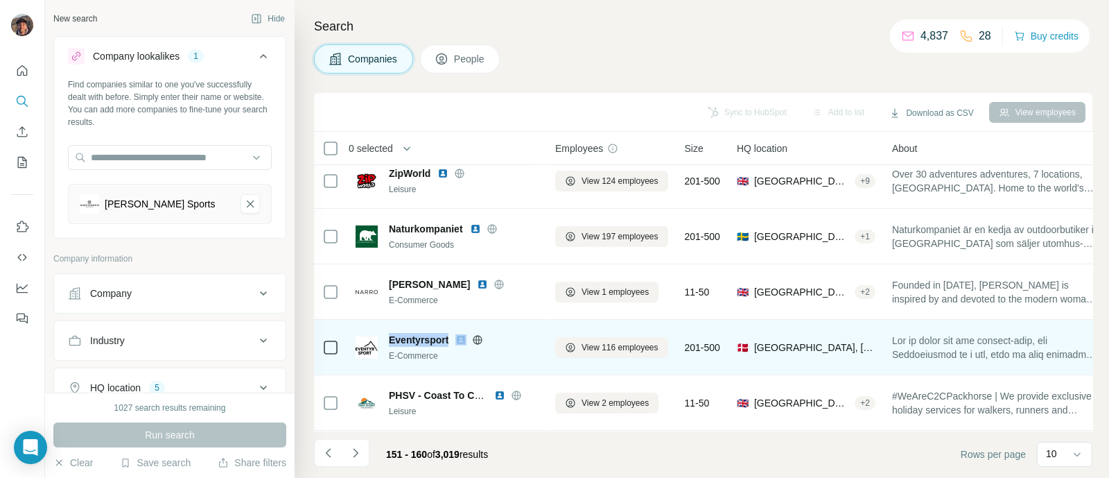
click at [435, 334] on span "Eventyrsport" at bounding box center [419, 340] width 60 height 14
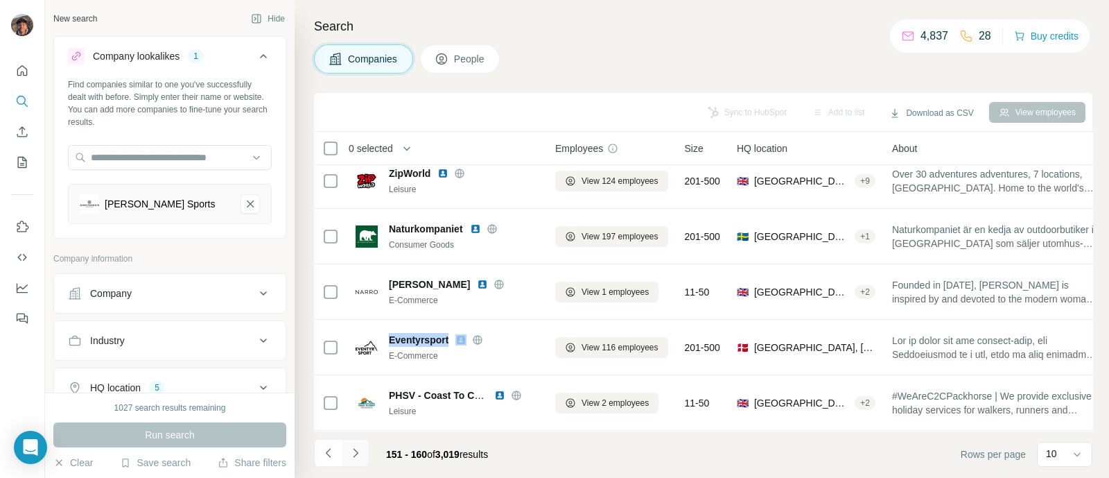
click at [364, 444] on button "Navigate to next page" at bounding box center [356, 453] width 28 height 28
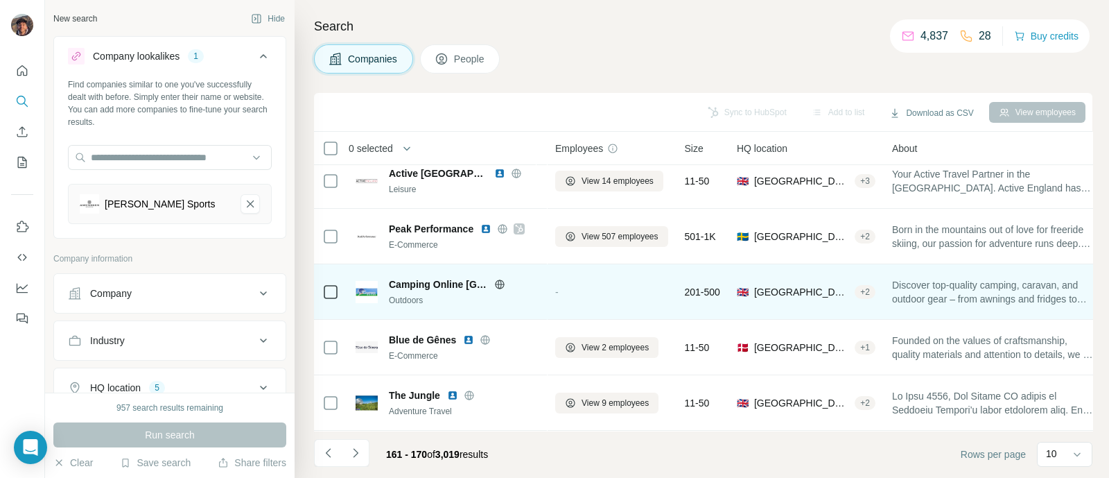
scroll to position [0, 0]
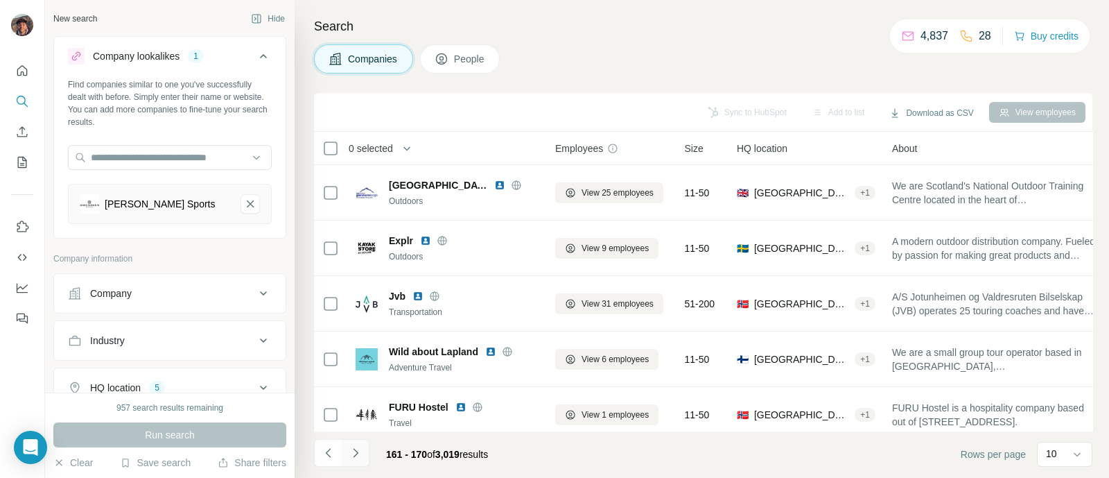
click at [352, 446] on icon "Navigate to next page" at bounding box center [356, 453] width 14 height 14
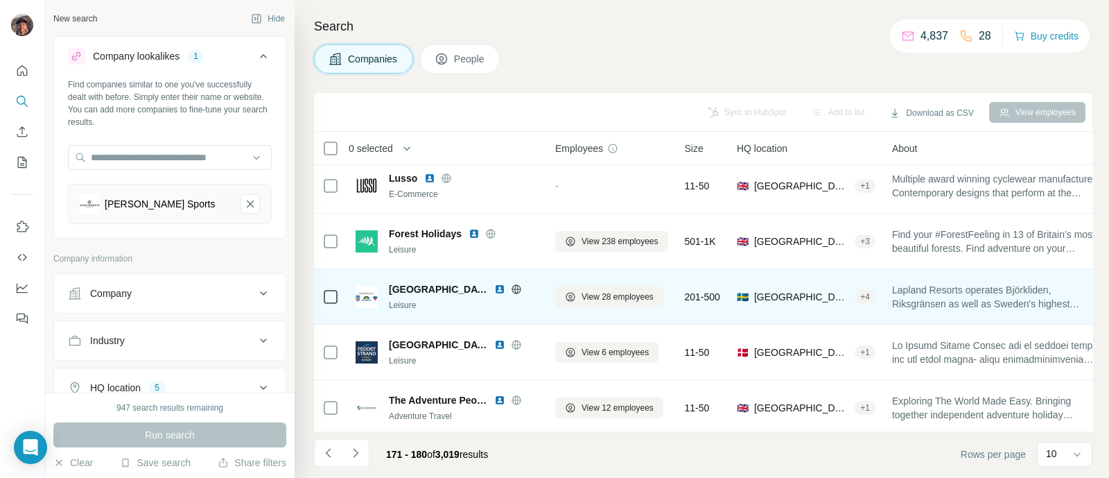
scroll to position [37, 0]
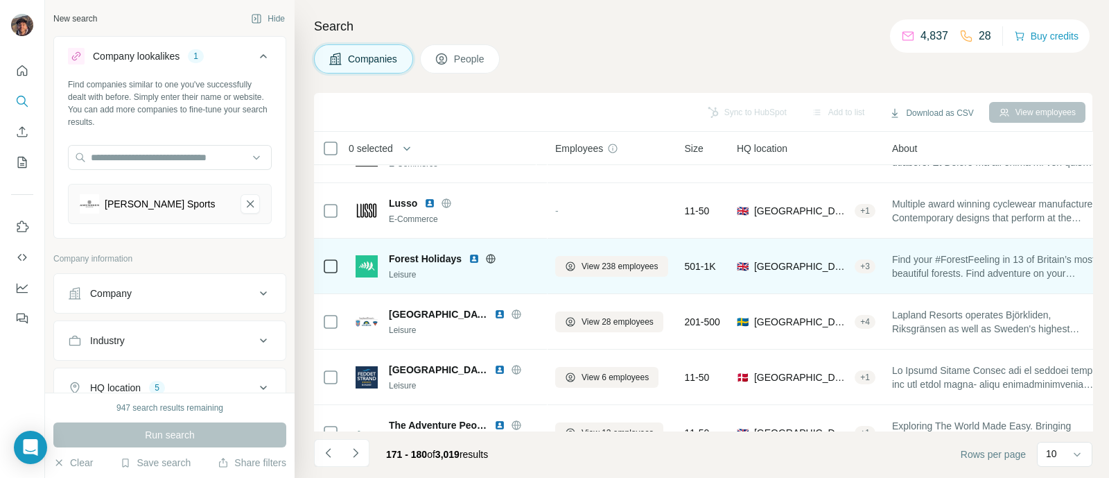
click at [403, 251] on div "Forest Holidays Leisure" at bounding box center [447, 266] width 183 height 38
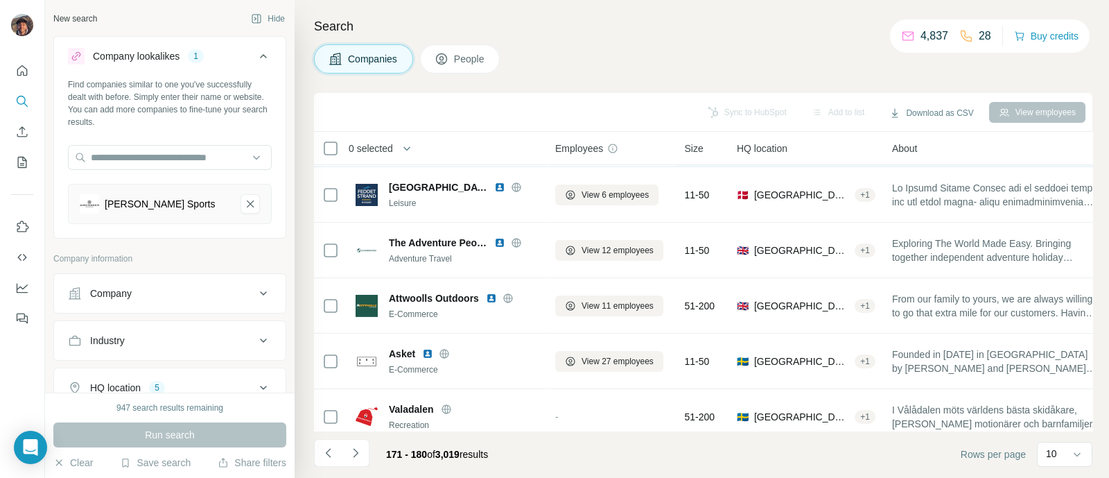
scroll to position [297, 0]
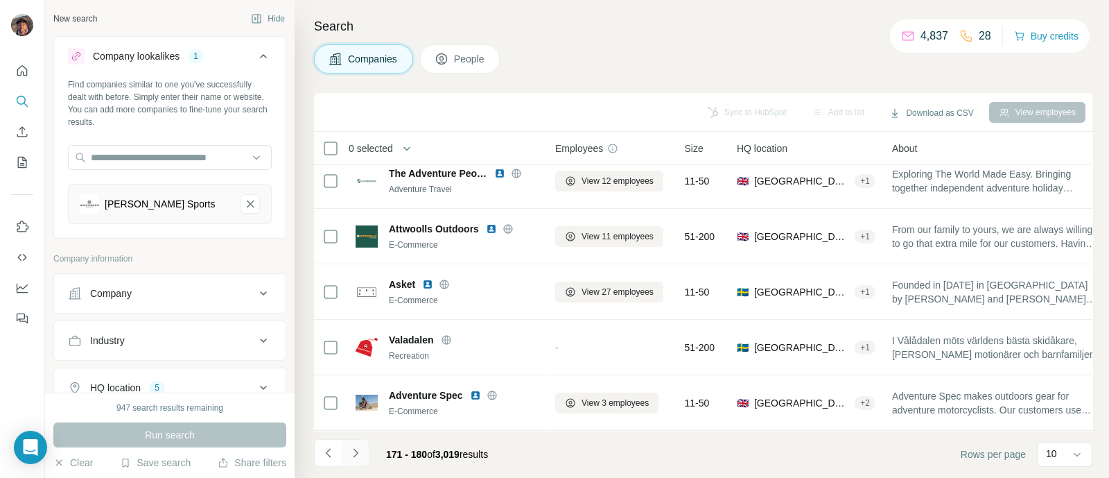
click at [358, 456] on icon "Navigate to next page" at bounding box center [356, 453] width 14 height 14
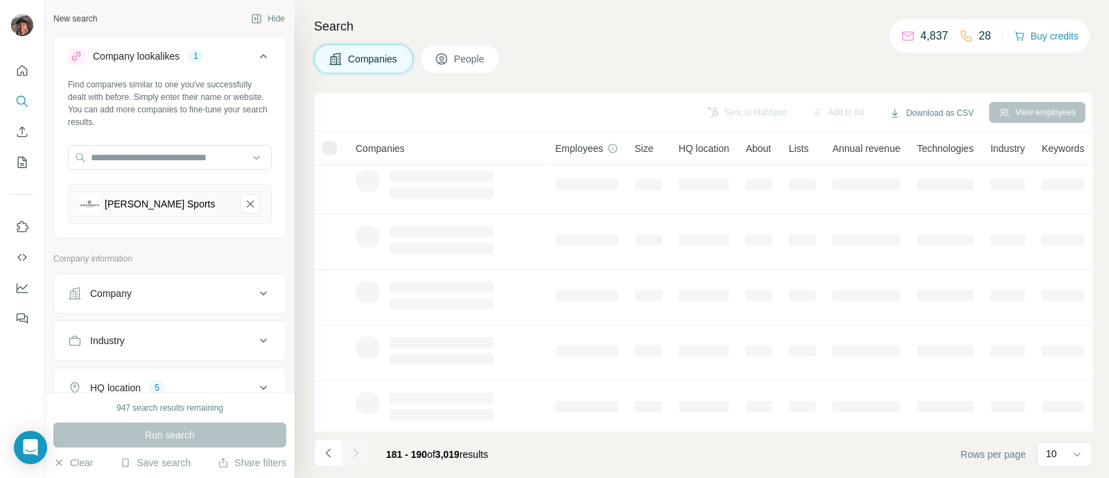
scroll to position [0, 0]
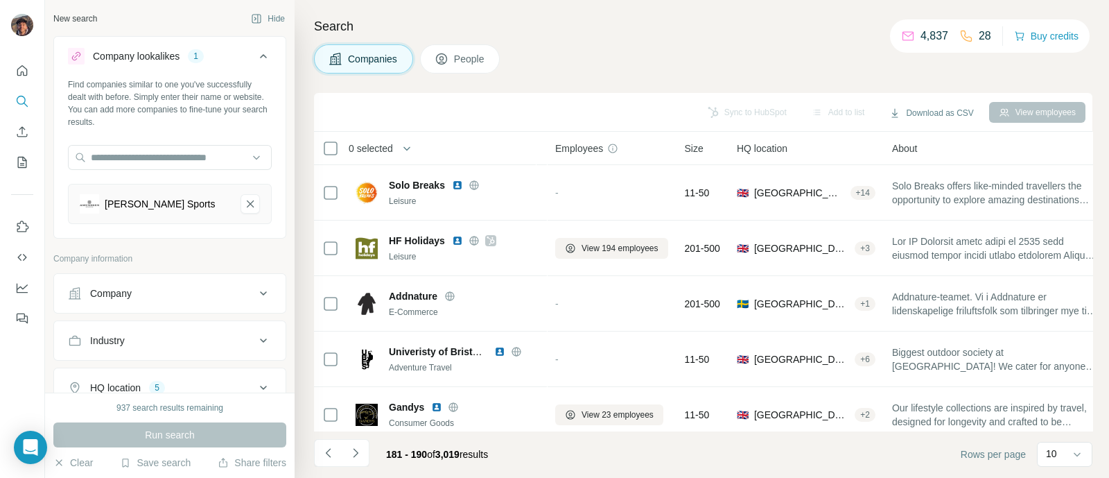
drag, startPoint x: 585, startPoint y: 35, endPoint x: 553, endPoint y: 29, distance: 33.2
click at [553, 29] on h4 "Search" at bounding box center [703, 26] width 779 height 19
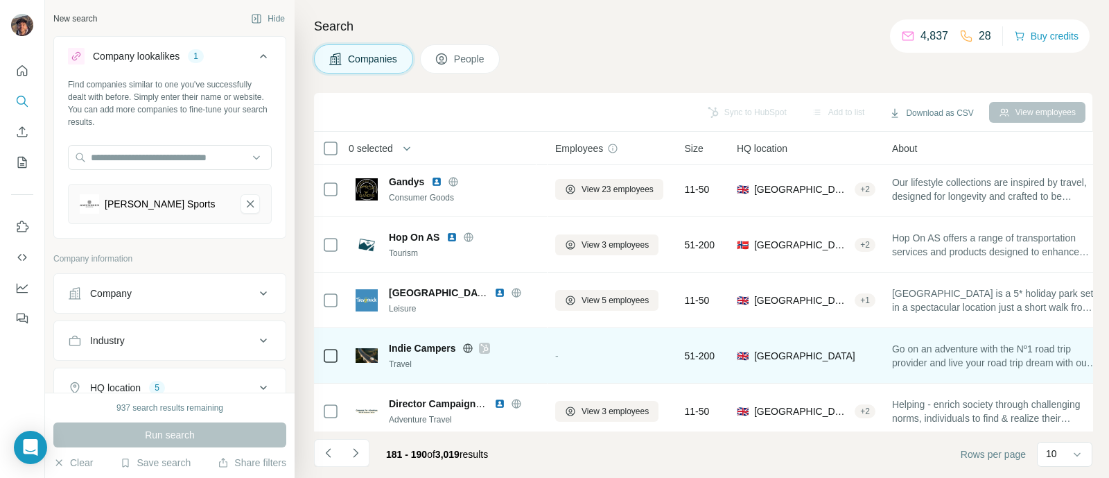
scroll to position [297, 0]
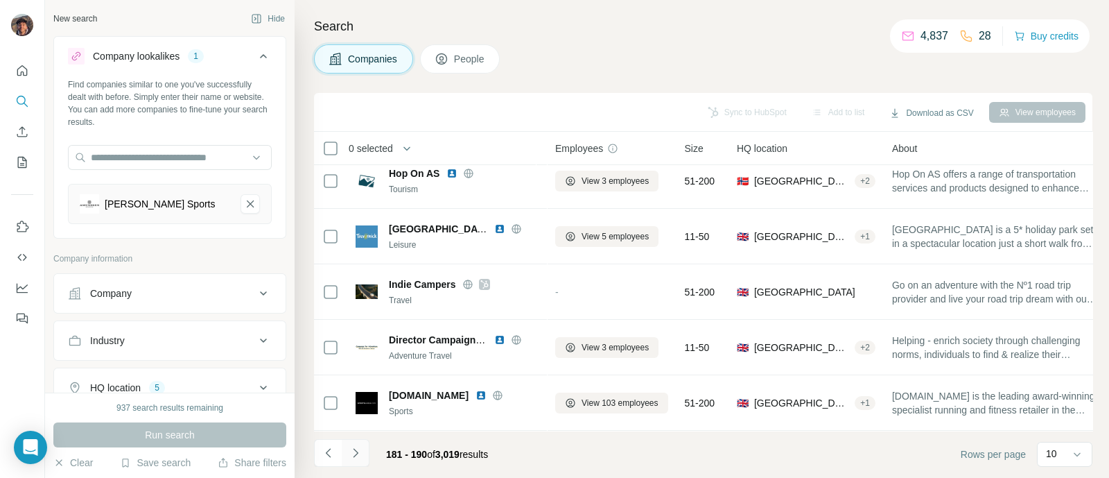
click at [350, 460] on button "Navigate to next page" at bounding box center [356, 453] width 28 height 28
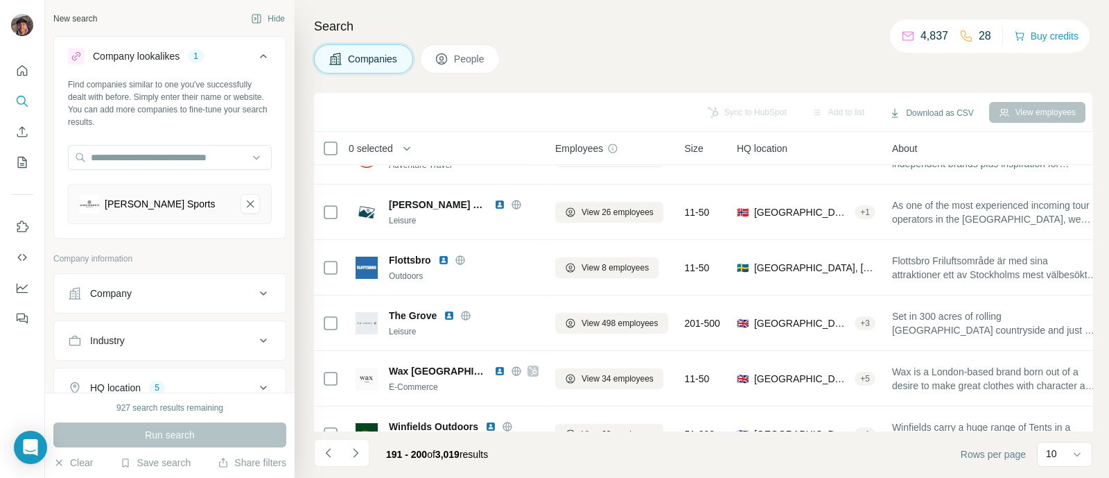
scroll to position [0, 0]
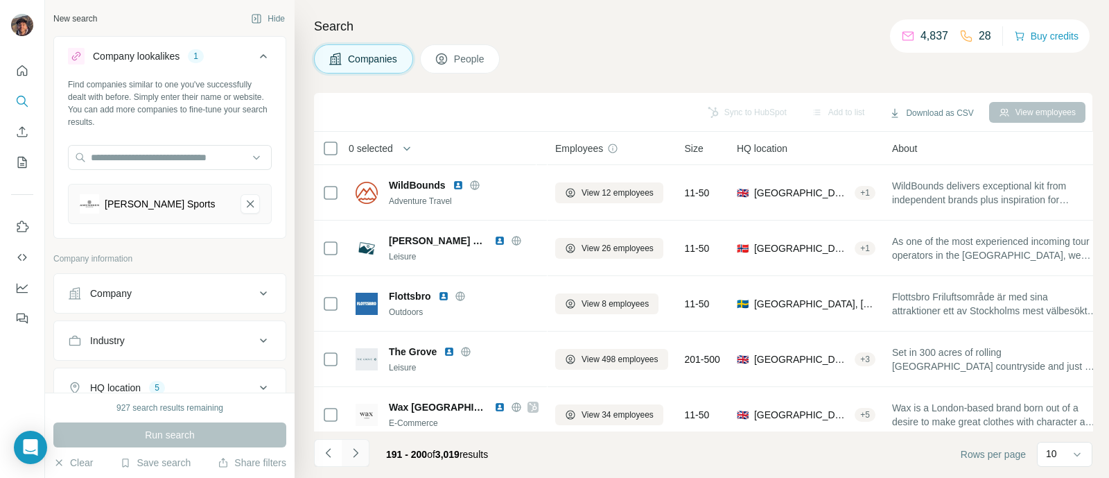
click at [365, 460] on button "Navigate to next page" at bounding box center [356, 453] width 28 height 28
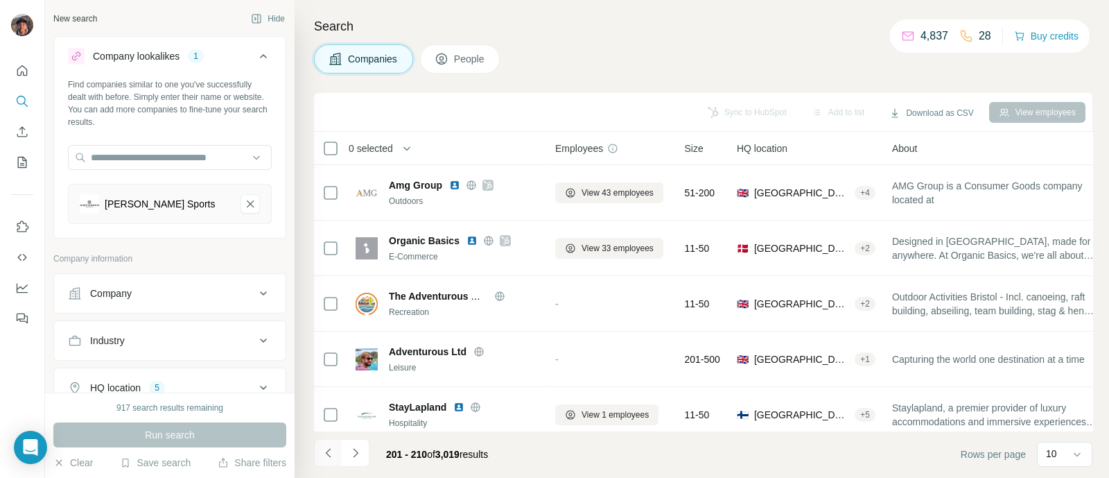
click at [328, 456] on icon "Navigate to previous page" at bounding box center [329, 453] width 14 height 14
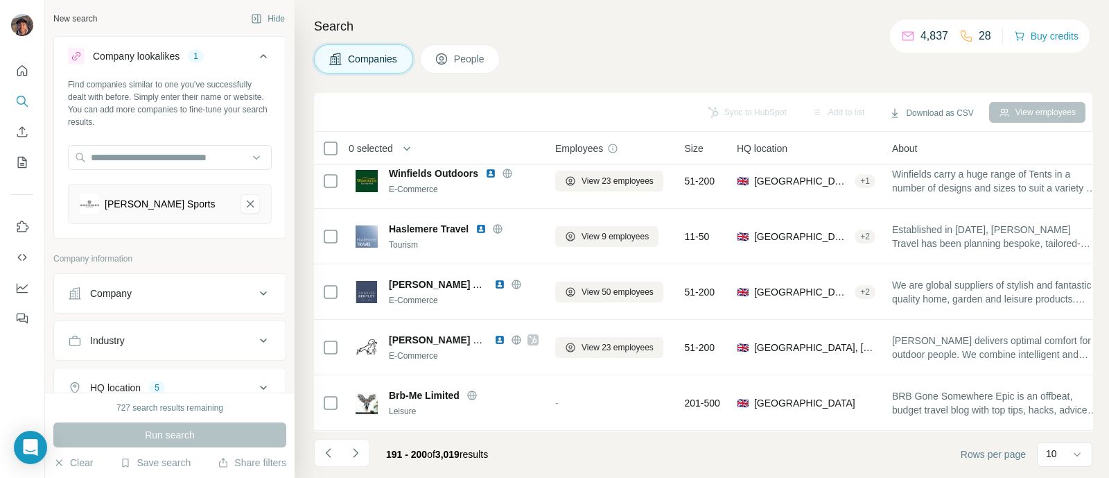
scroll to position [297, 0]
click at [349, 452] on icon "Navigate to next page" at bounding box center [356, 453] width 14 height 14
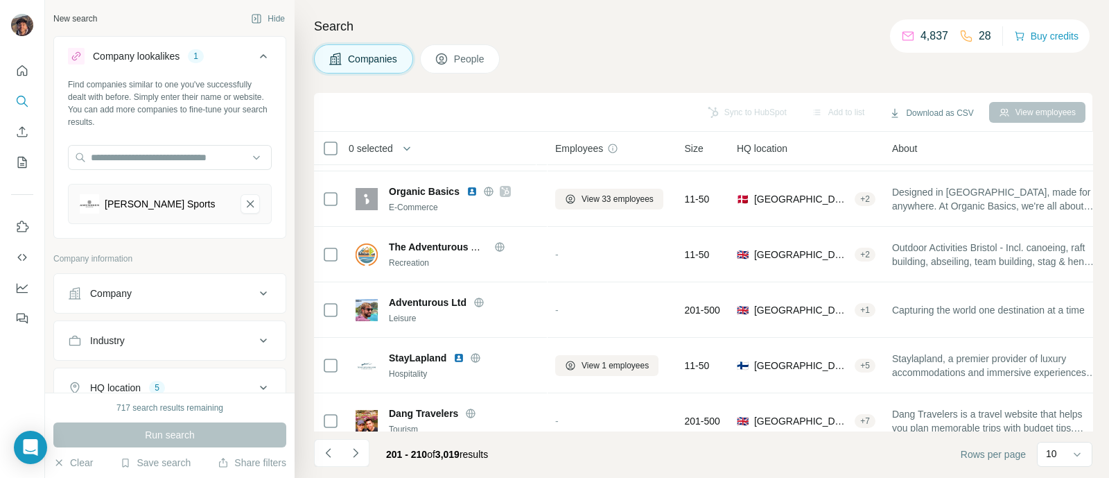
scroll to position [0, 0]
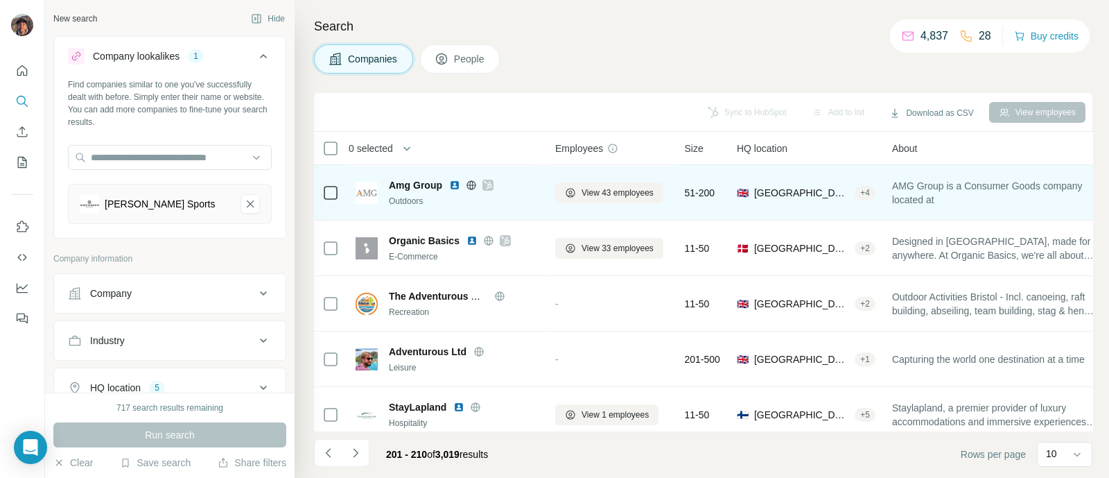
click at [402, 184] on span "Amg Group" at bounding box center [415, 185] width 53 height 14
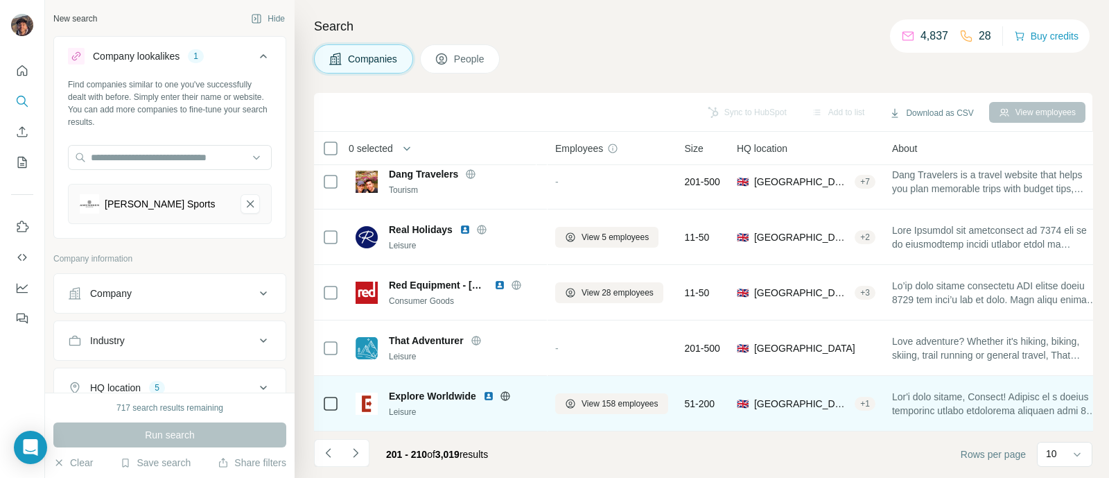
scroll to position [297, 0]
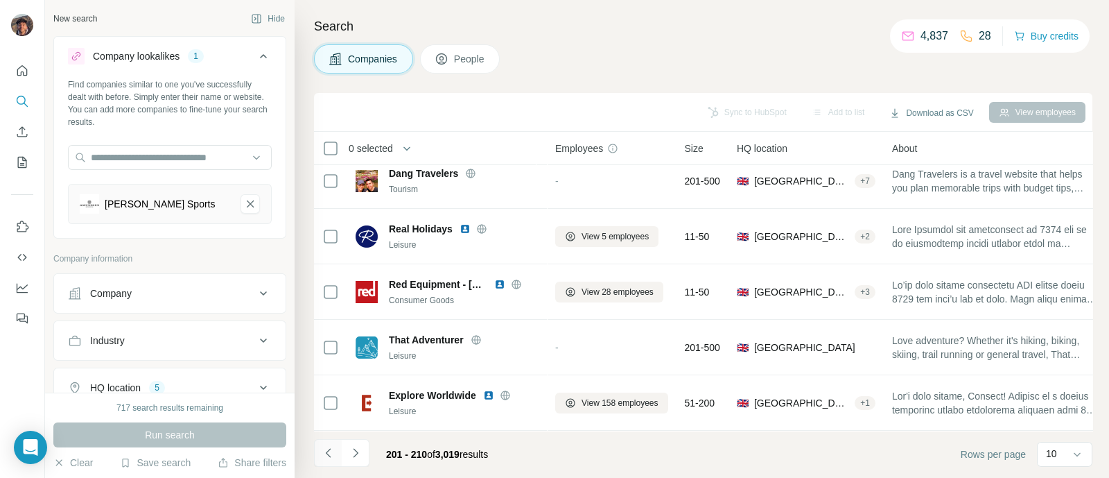
click at [322, 460] on button "Navigate to previous page" at bounding box center [328, 453] width 28 height 28
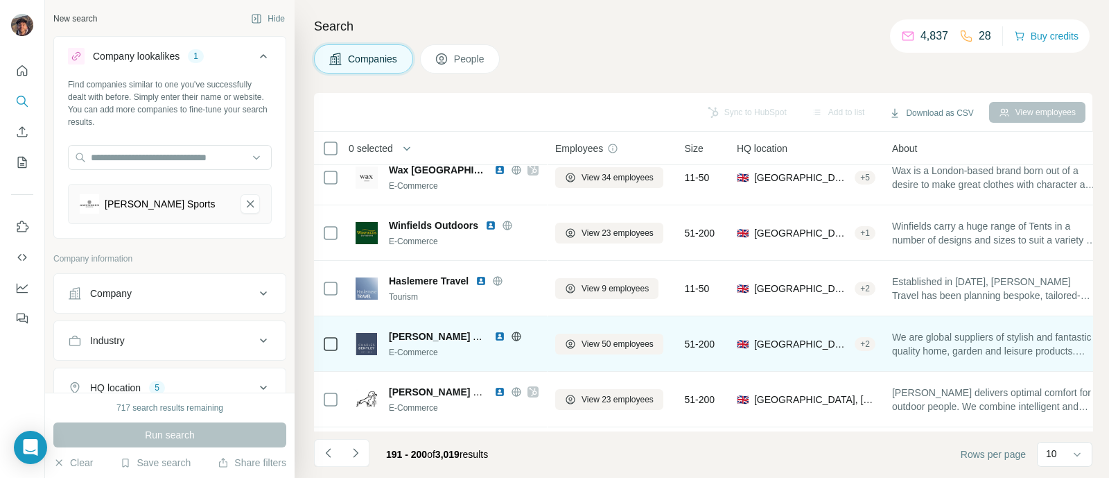
scroll to position [211, 0]
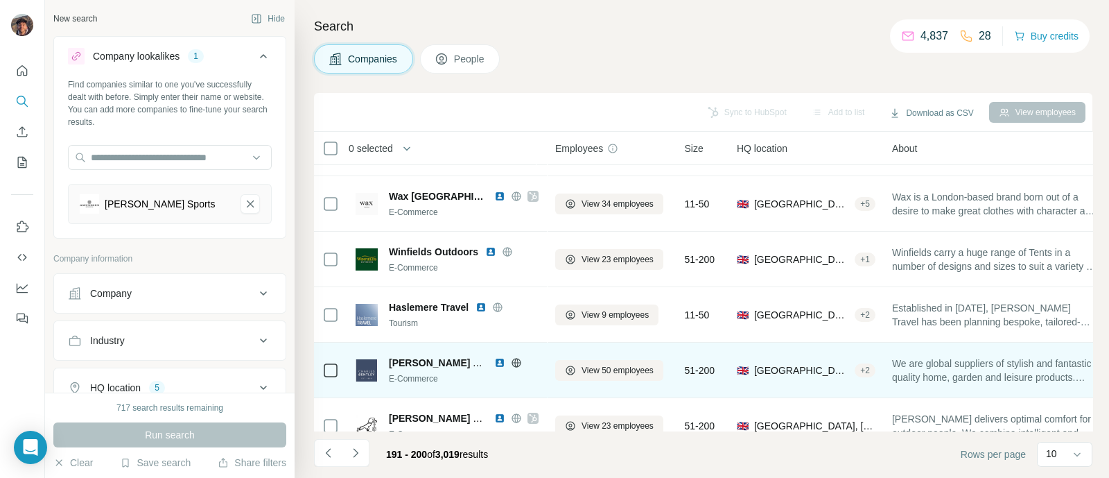
click at [513, 357] on icon at bounding box center [516, 362] width 11 height 11
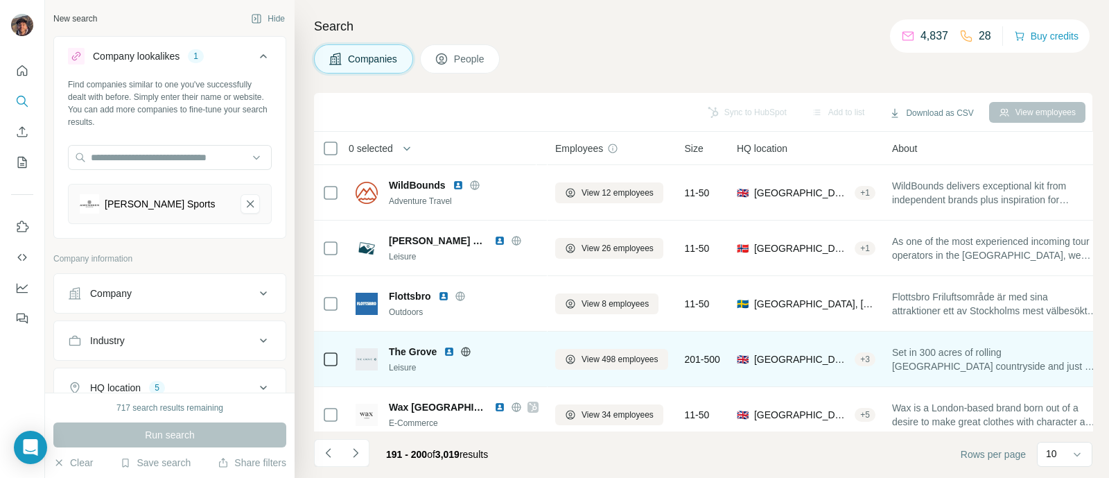
scroll to position [297, 0]
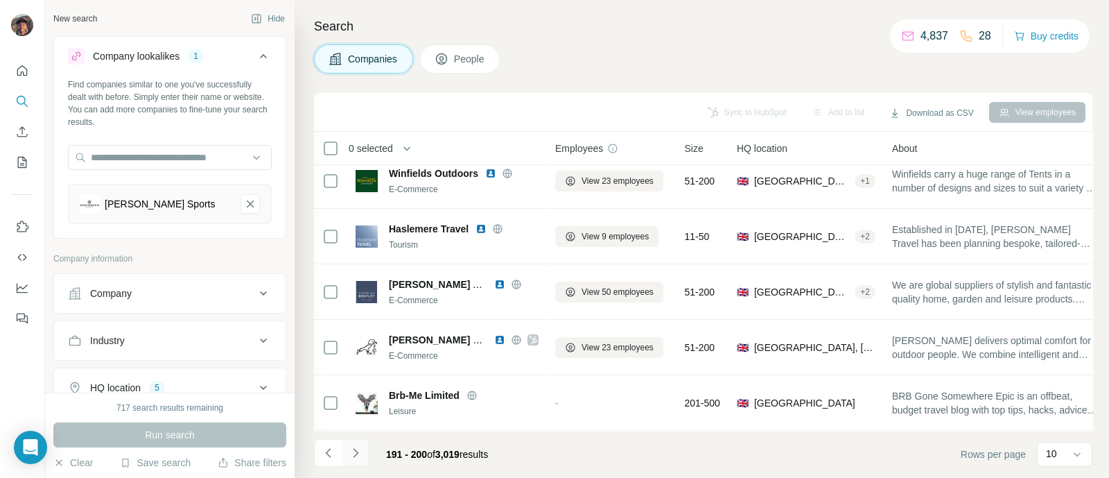
click at [349, 449] on icon "Navigate to next page" at bounding box center [356, 453] width 14 height 14
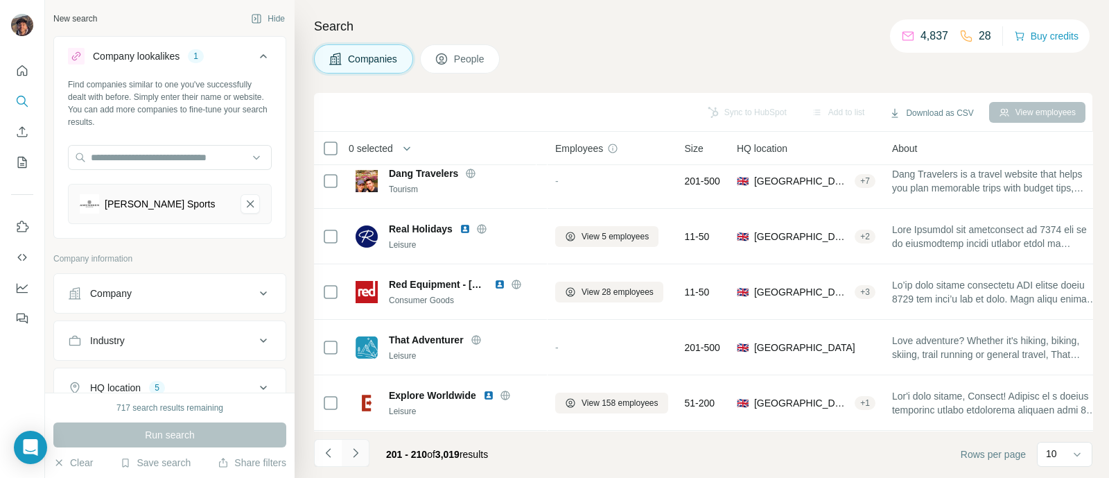
click at [347, 447] on button "Navigate to next page" at bounding box center [356, 453] width 28 height 28
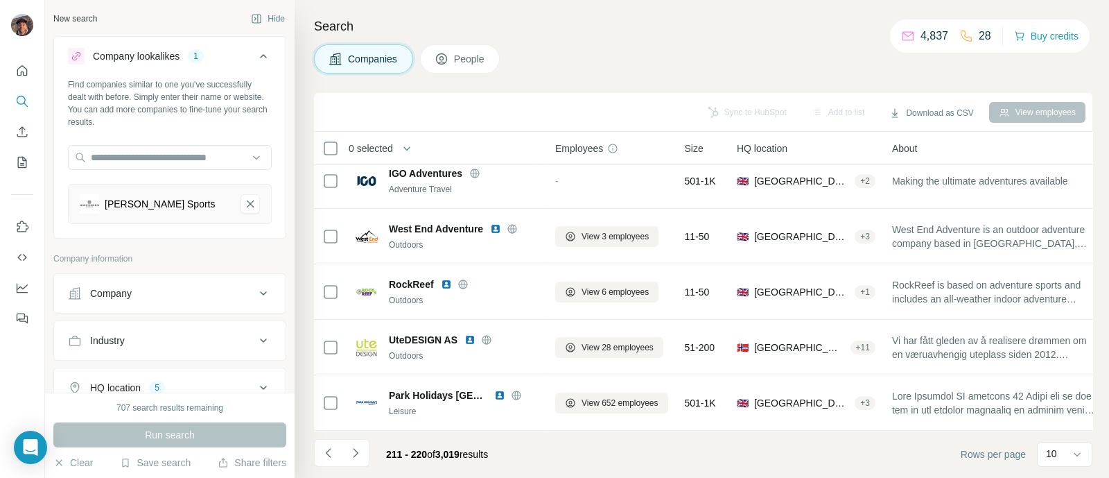
scroll to position [0, 0]
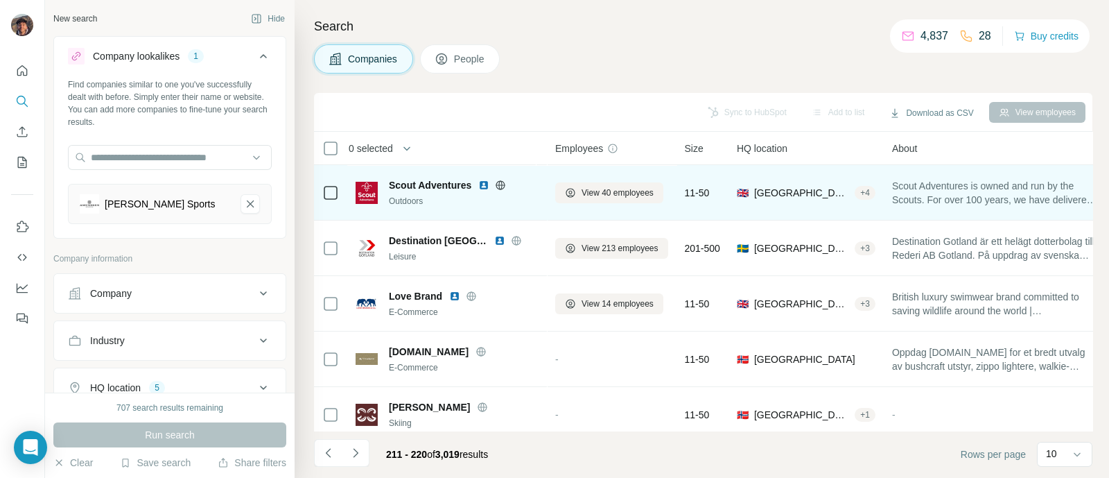
click at [503, 182] on icon at bounding box center [500, 184] width 3 height 9
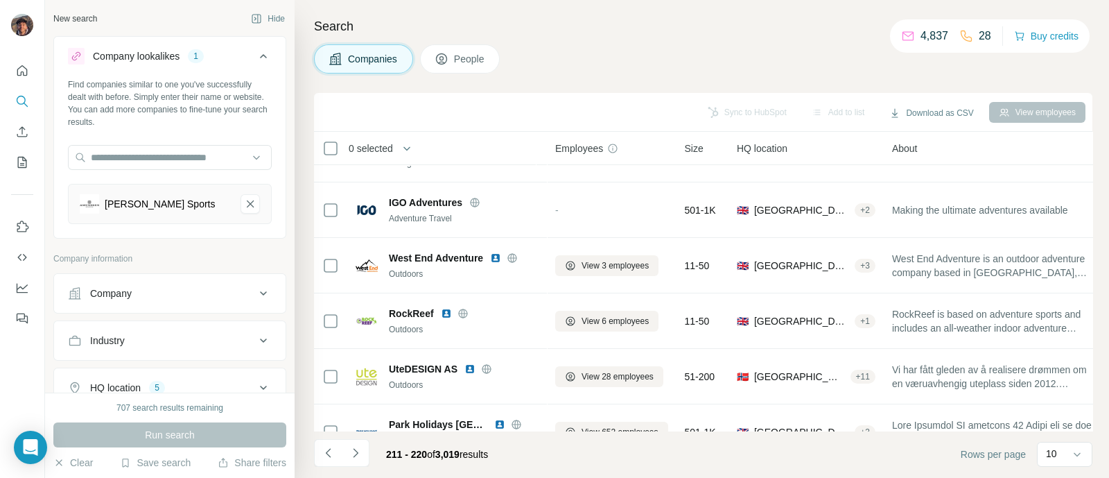
scroll to position [297, 0]
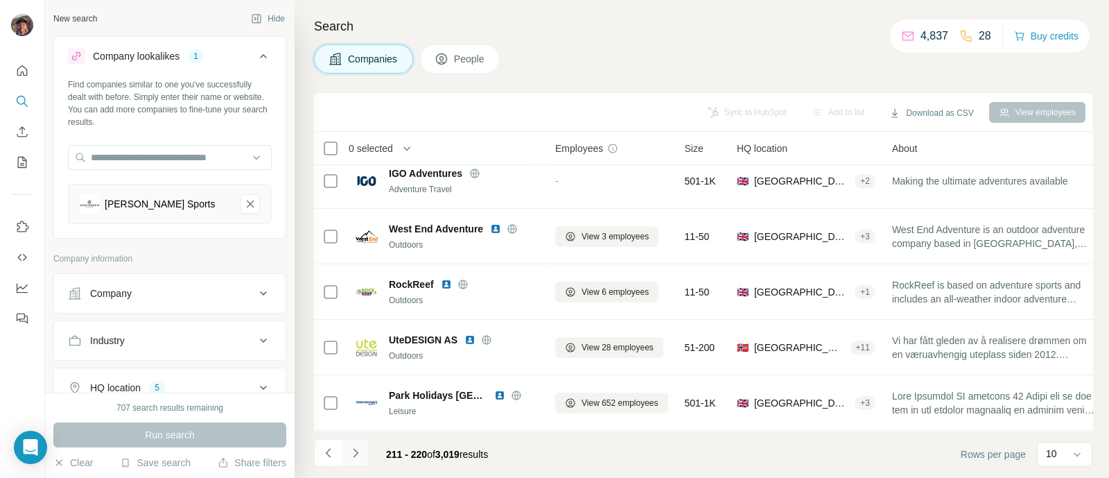
click at [362, 453] on button "Navigate to next page" at bounding box center [356, 453] width 28 height 28
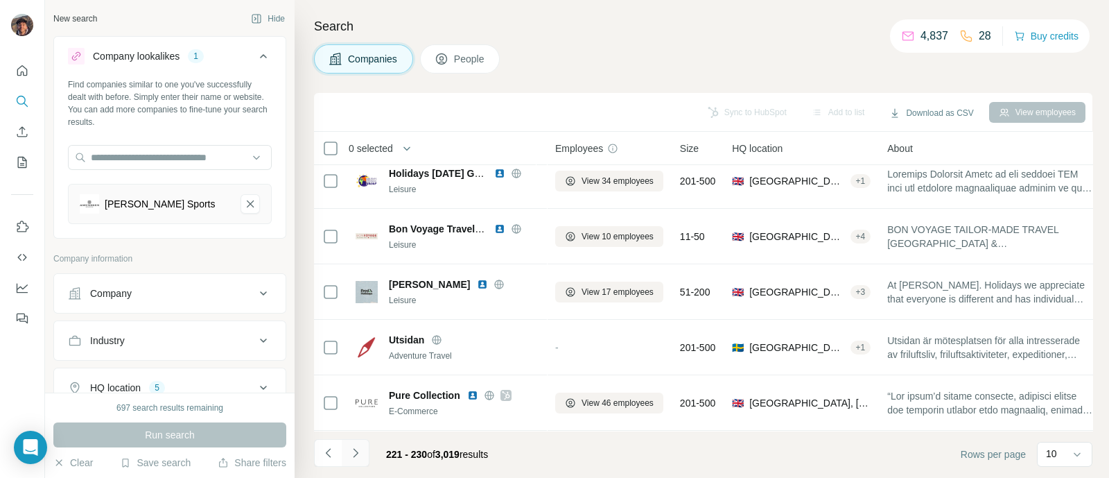
click at [357, 456] on icon "Navigate to next page" at bounding box center [356, 453] width 14 height 14
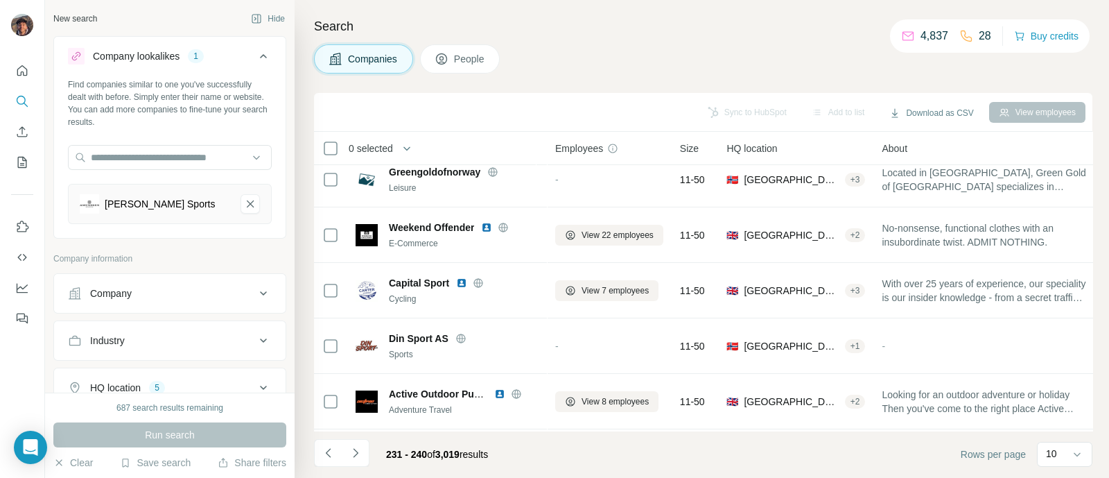
scroll to position [260, 0]
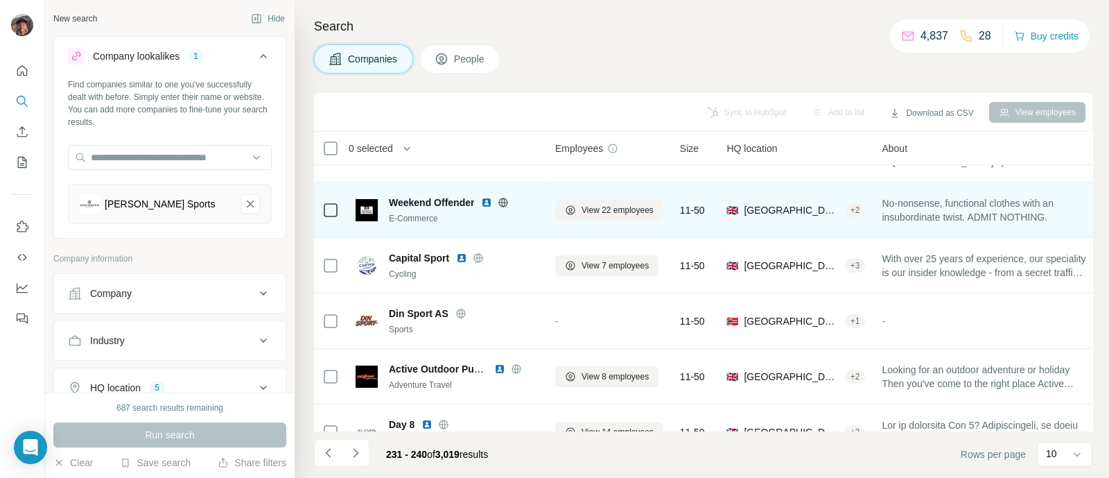
click at [415, 200] on span "Weekend Offender" at bounding box center [431, 203] width 85 height 14
click at [415, 210] on div "Weekend Offender E-Commerce" at bounding box center [464, 210] width 150 height 29
click at [442, 199] on span "Weekend Offender" at bounding box center [431, 203] width 85 height 14
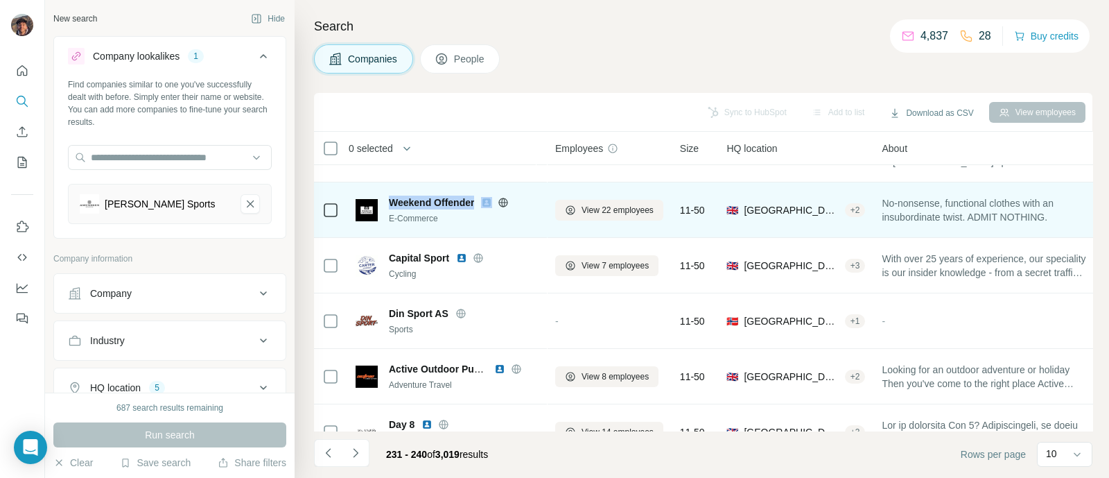
click at [442, 199] on span "Weekend Offender" at bounding box center [431, 203] width 85 height 14
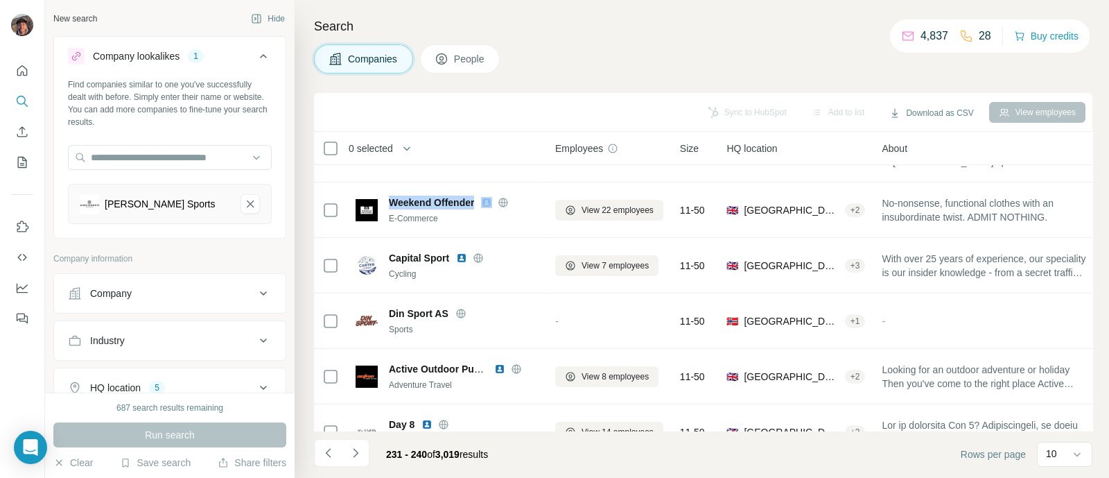
click at [244, 202] on icon "Amundsen Sports-remove-button" at bounding box center [250, 204] width 12 height 14
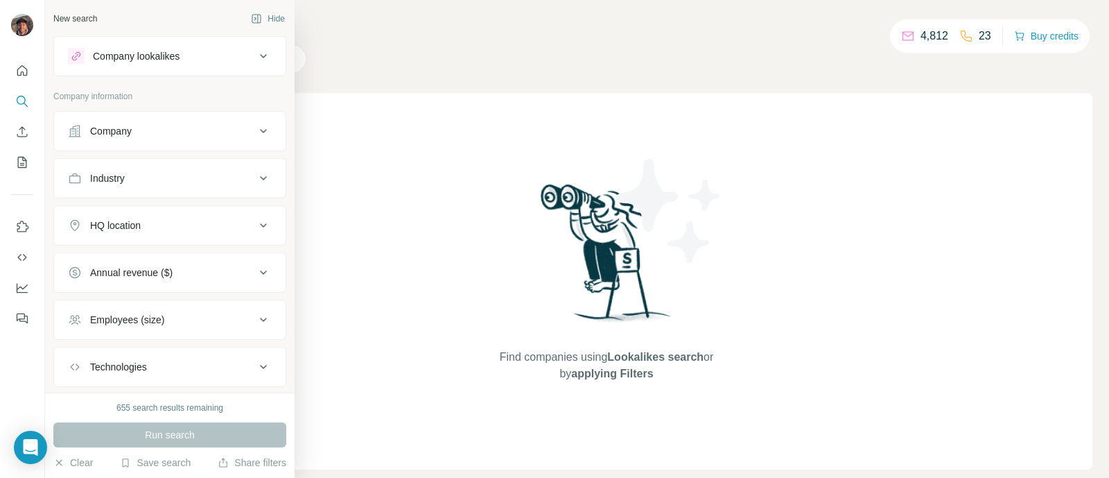
click at [72, 133] on icon at bounding box center [75, 131] width 12 height 12
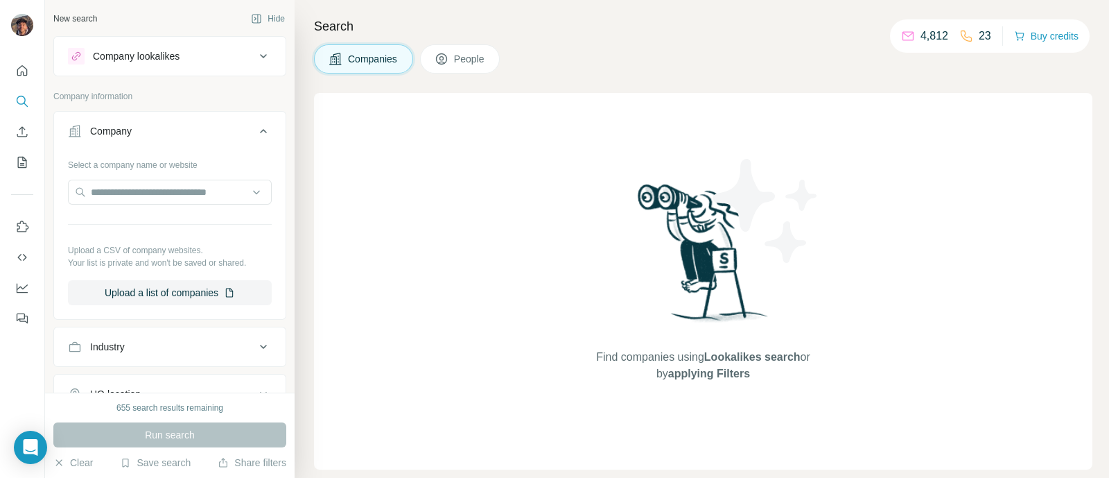
click at [118, 64] on div "Company lookalikes" at bounding box center [161, 56] width 187 height 17
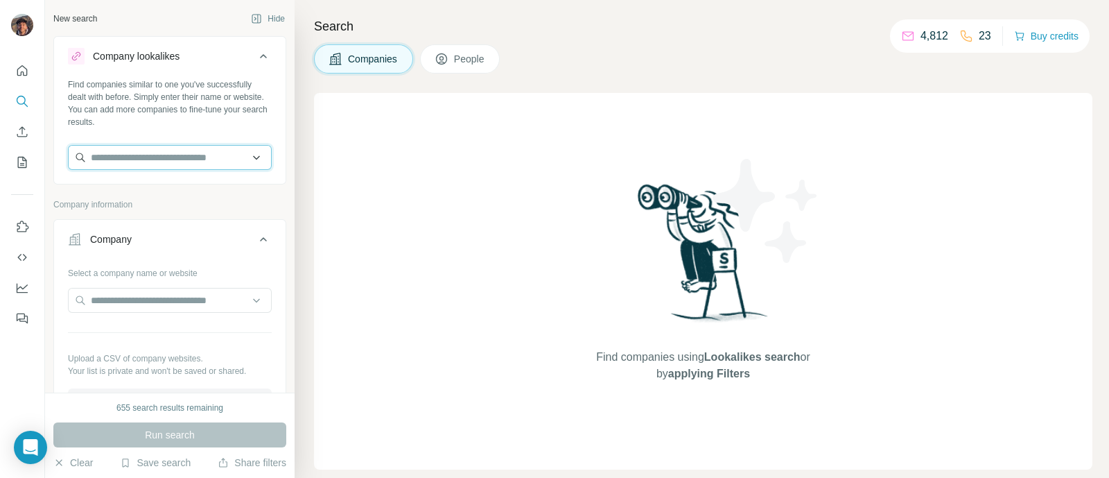
click at [117, 151] on input "text" at bounding box center [170, 157] width 204 height 25
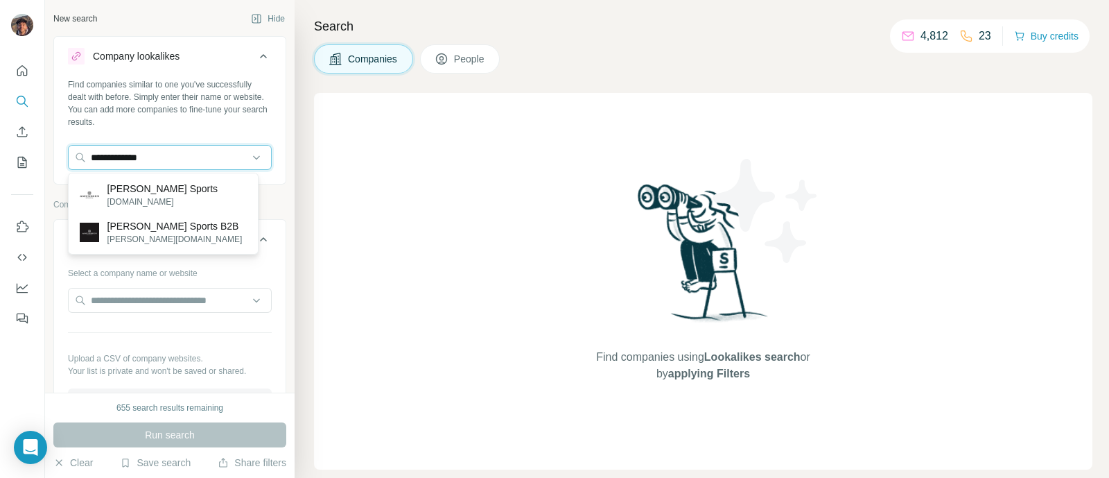
type input "**********"
click at [144, 205] on p "[DOMAIN_NAME]" at bounding box center [162, 202] width 111 height 12
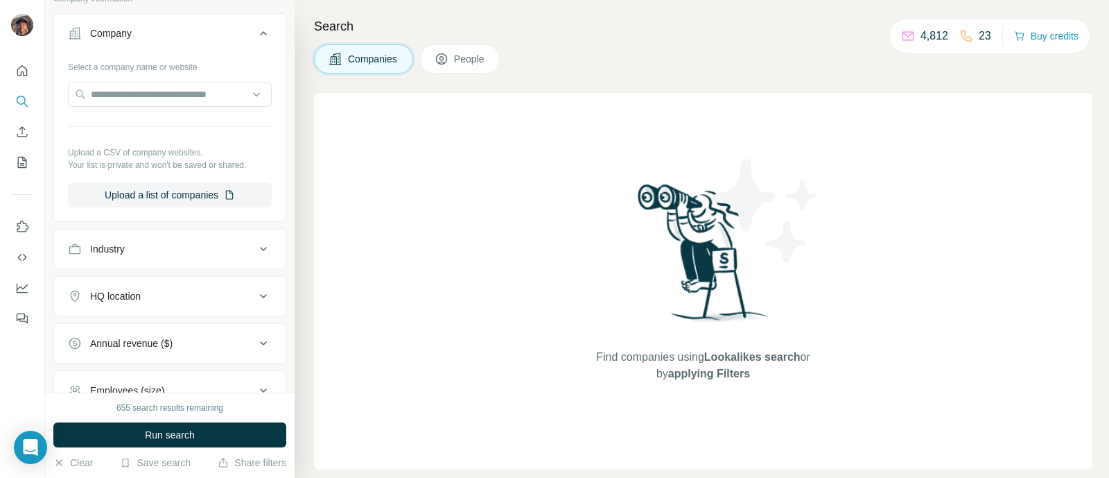
scroll to position [346, 0]
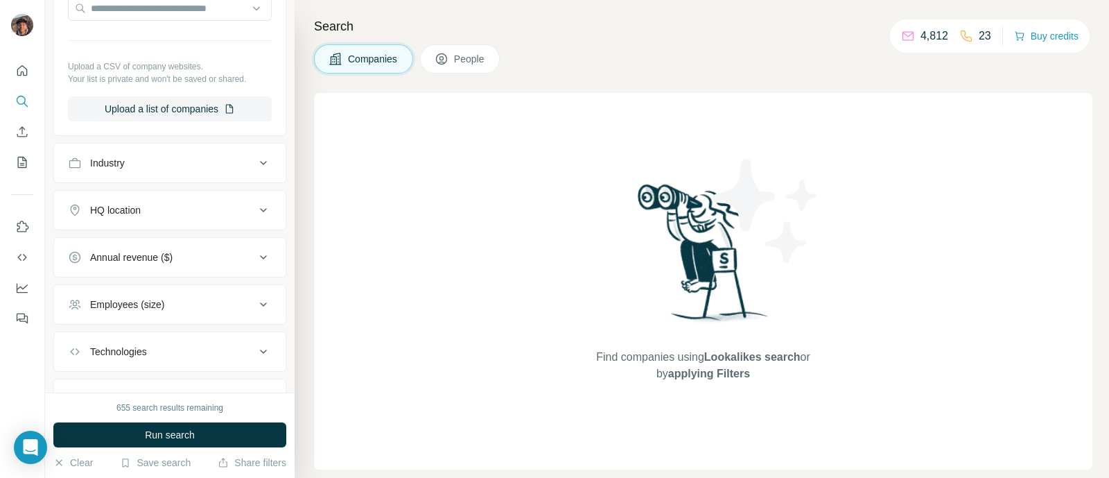
click at [196, 218] on button "HQ location" at bounding box center [170, 209] width 232 height 33
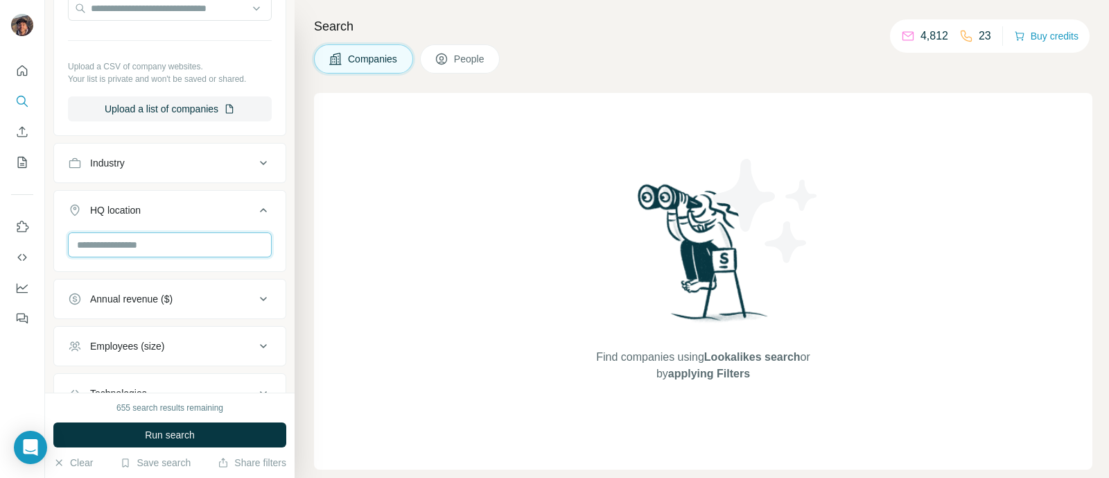
click at [187, 234] on input "text" at bounding box center [170, 244] width 204 height 25
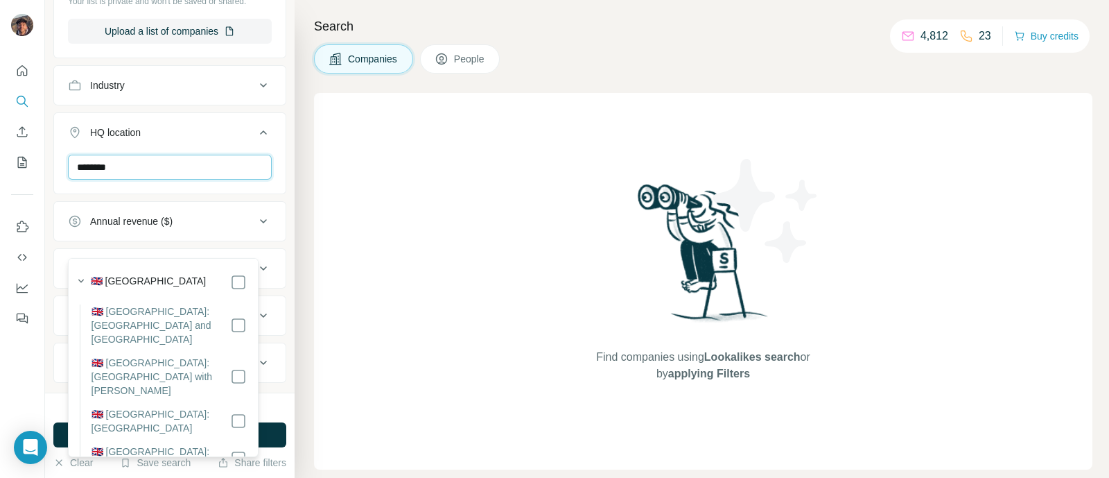
scroll to position [450, 0]
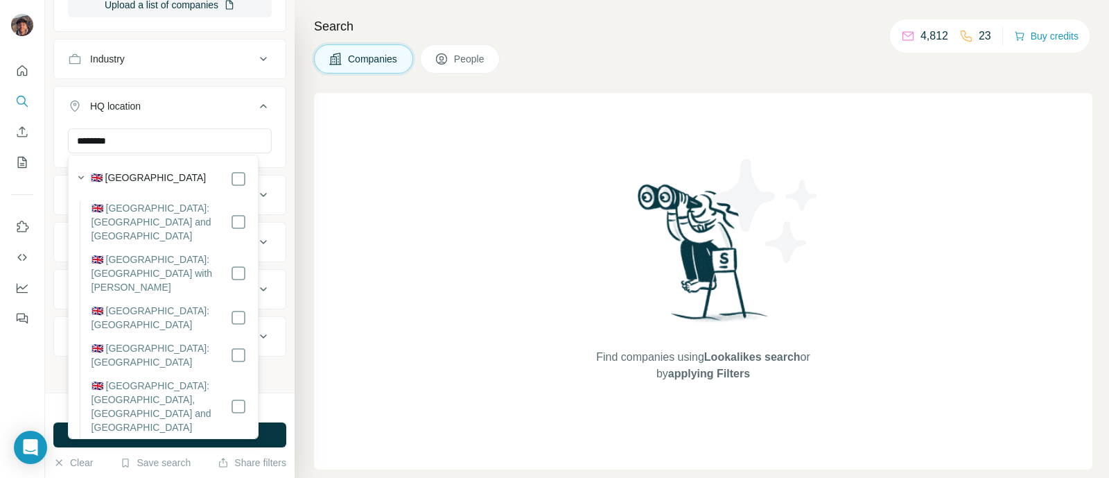
click at [158, 175] on label "🇬🇧 [GEOGRAPHIC_DATA]" at bounding box center [149, 179] width 116 height 17
click at [158, 147] on input "********" at bounding box center [170, 140] width 204 height 25
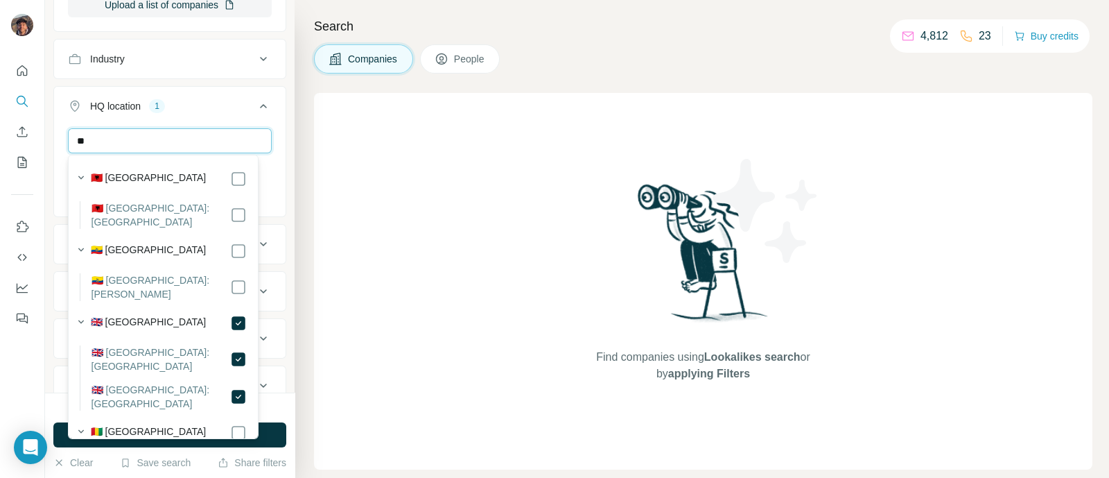
type input "*"
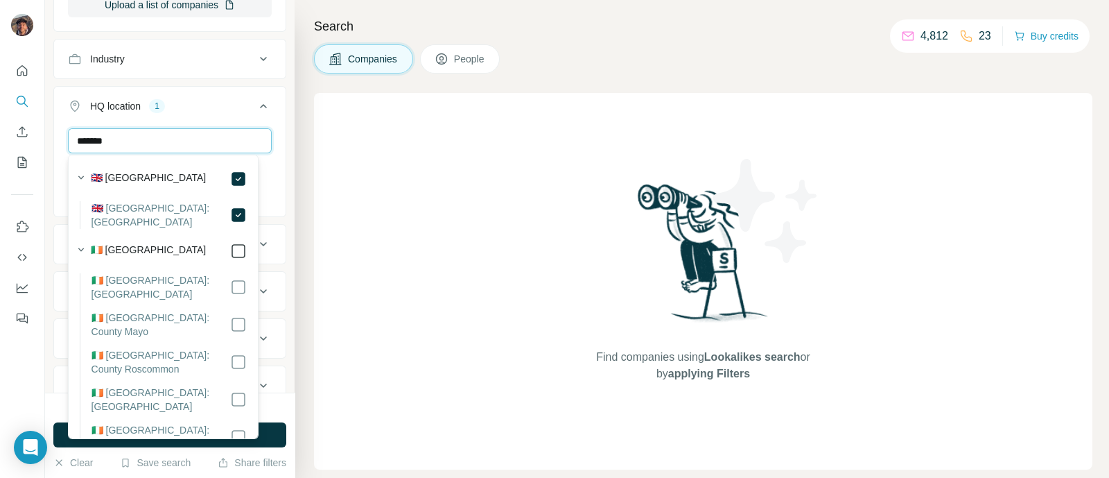
type input "*******"
click at [183, 143] on input "*******" at bounding box center [170, 140] width 204 height 25
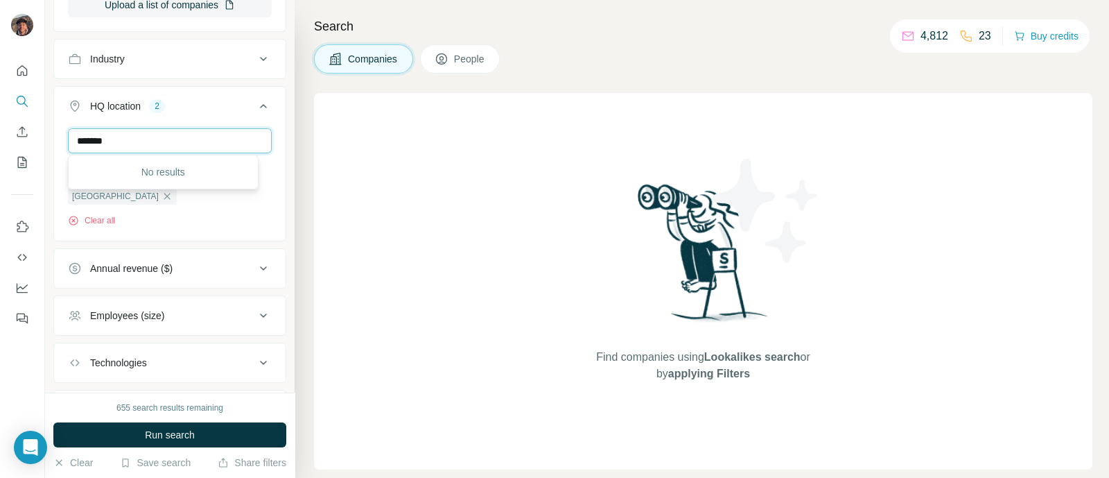
click at [177, 132] on input "*******" at bounding box center [170, 140] width 204 height 25
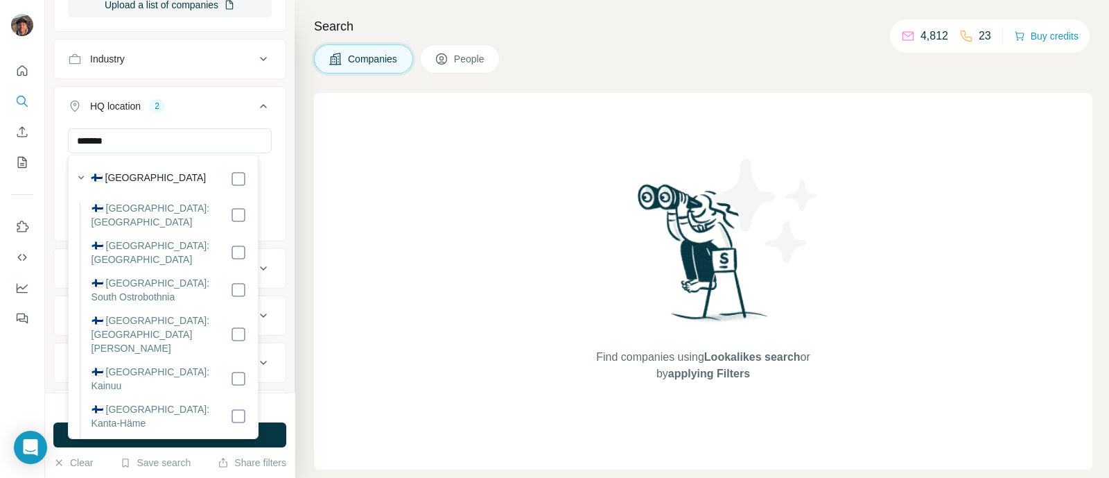
click at [166, 172] on div "🇫🇮 [GEOGRAPHIC_DATA]" at bounding box center [169, 179] width 156 height 17
click at [214, 146] on input "*******" at bounding box center [170, 140] width 204 height 25
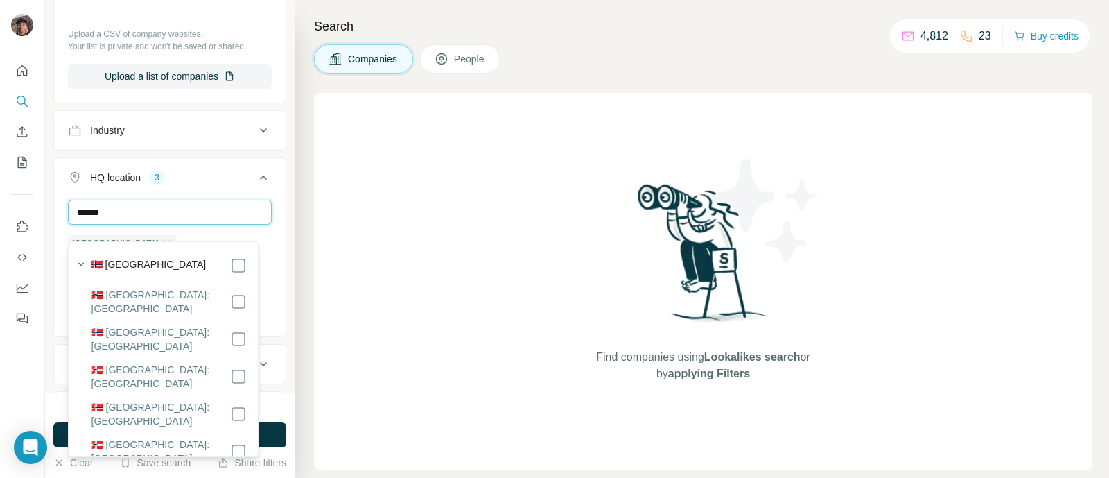
scroll to position [363, 0]
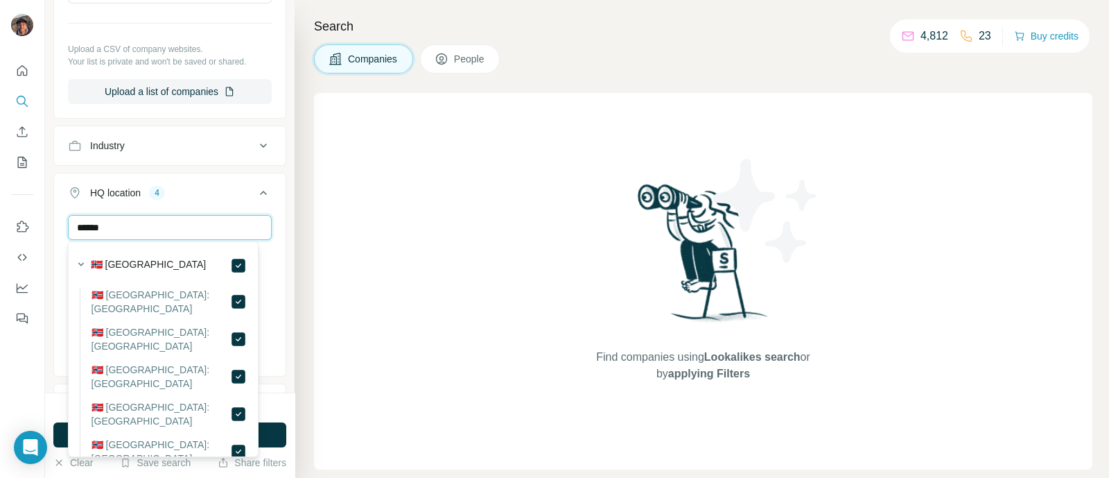
click at [155, 220] on input "******" at bounding box center [170, 227] width 204 height 25
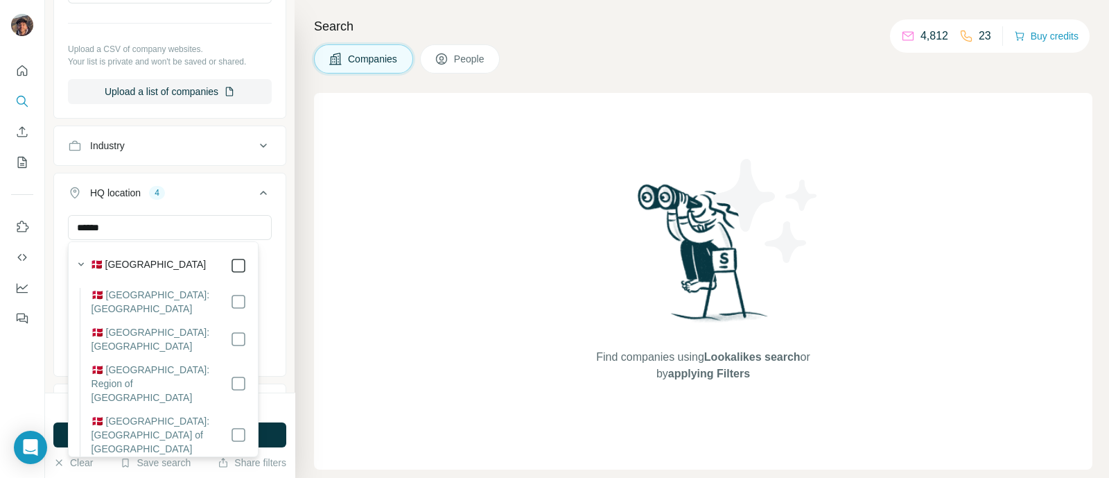
click at [232, 273] on icon at bounding box center [238, 265] width 17 height 17
click at [182, 234] on input "******" at bounding box center [170, 227] width 204 height 25
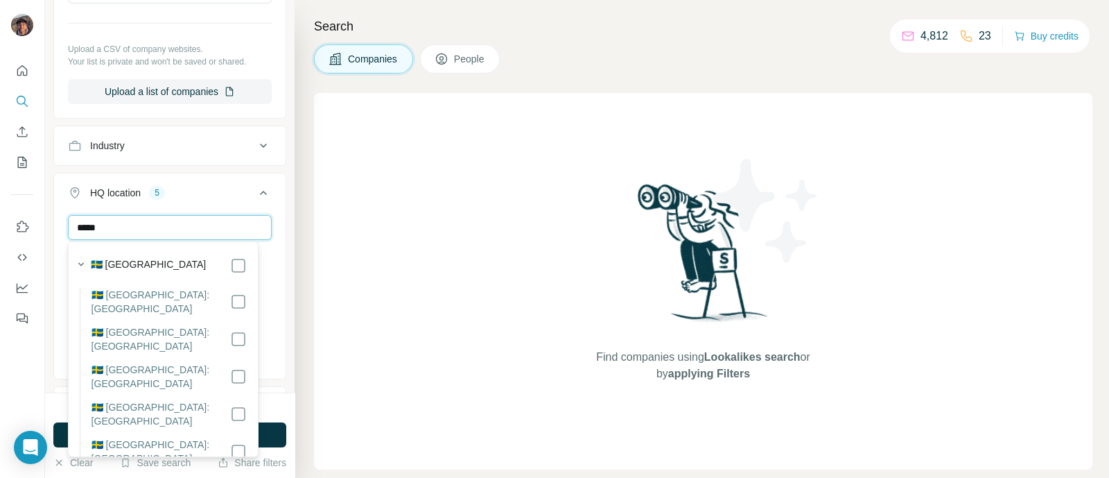
type input "*****"
click at [182, 256] on div "🇸🇪 [GEOGRAPHIC_DATA]" at bounding box center [158, 263] width 175 height 19
click at [271, 237] on div "***** [GEOGRAPHIC_DATA] [GEOGRAPHIC_DATA] [GEOGRAPHIC_DATA] [GEOGRAPHIC_DATA] […" at bounding box center [170, 295] width 232 height 161
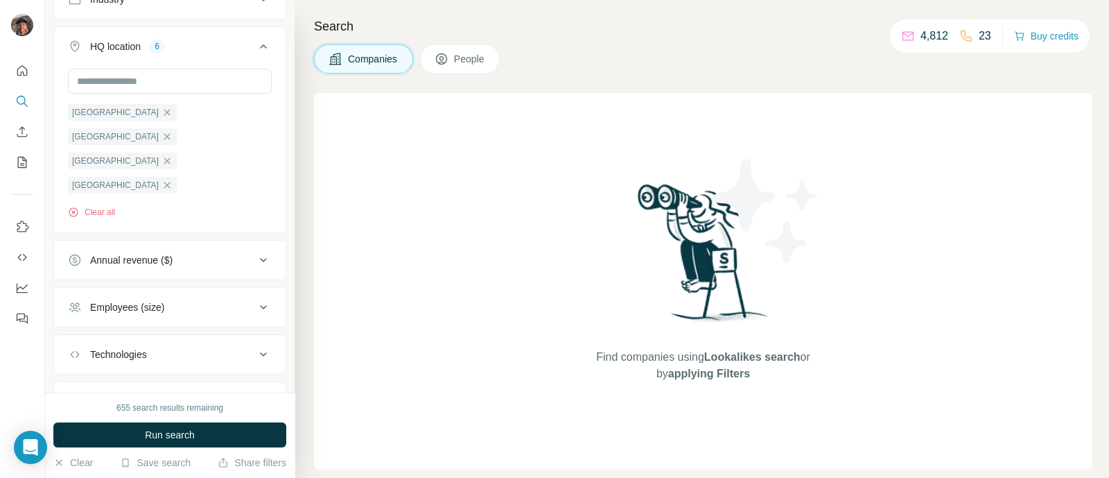
scroll to position [547, 0]
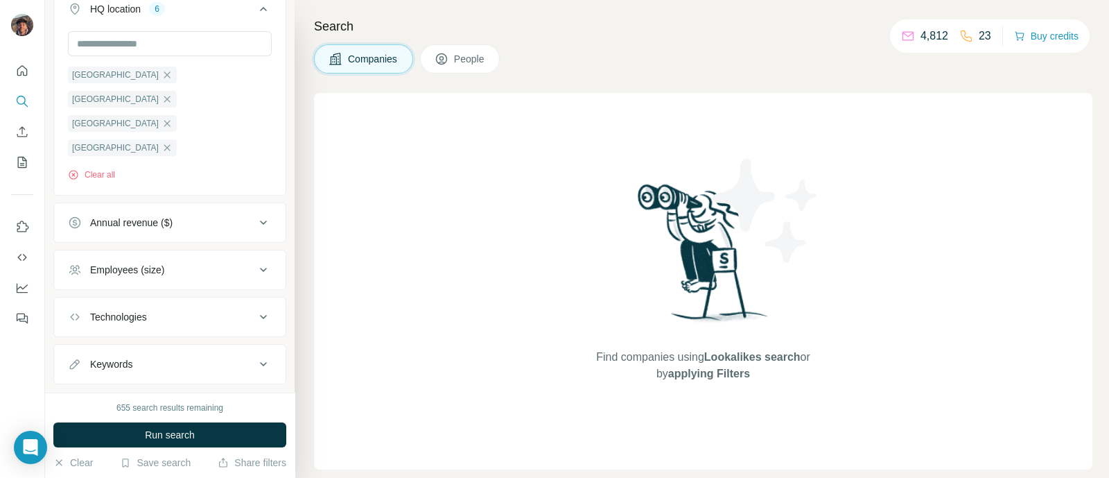
click at [193, 263] on div "Employees (size)" at bounding box center [161, 270] width 187 height 14
click at [112, 345] on span "11-50" at bounding box center [100, 352] width 31 height 14
click at [110, 370] on span "51-200" at bounding box center [103, 377] width 36 height 14
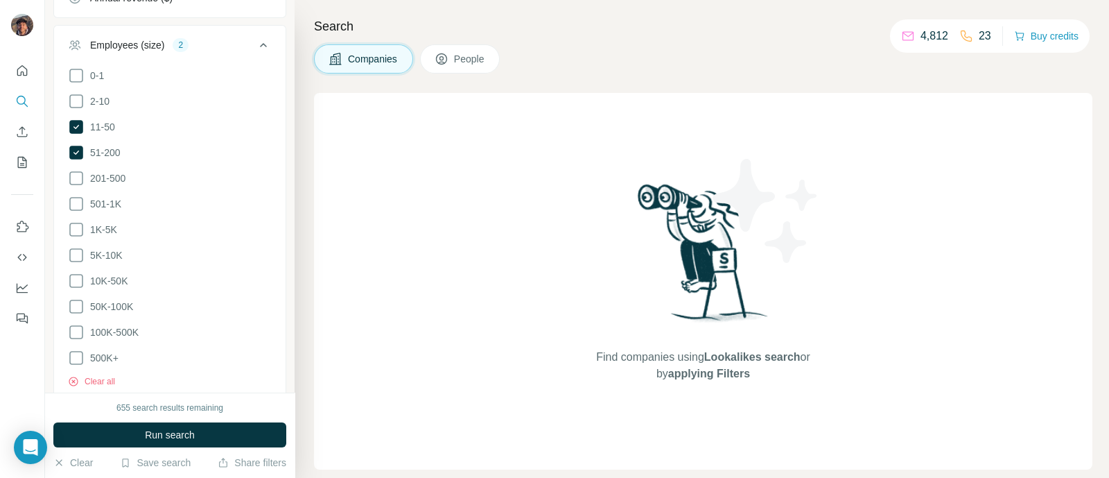
scroll to position [879, 0]
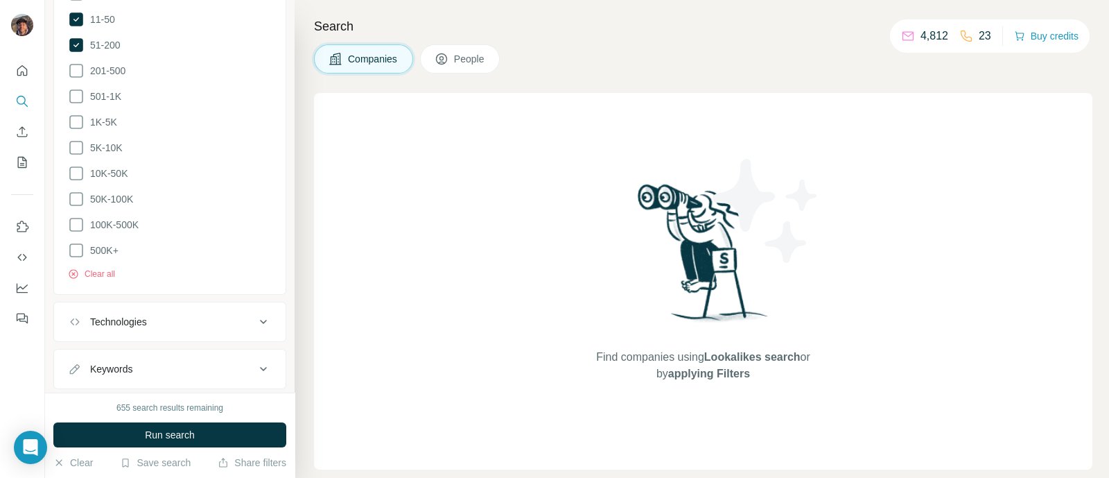
click at [170, 394] on div "655 search results remaining Run search Clear Save search Share filters" at bounding box center [170, 434] width 250 height 85
click at [170, 421] on div "655 search results remaining Run search Clear Save search Share filters" at bounding box center [170, 434] width 250 height 85
click at [170, 425] on button "Run search" at bounding box center [169, 434] width 233 height 25
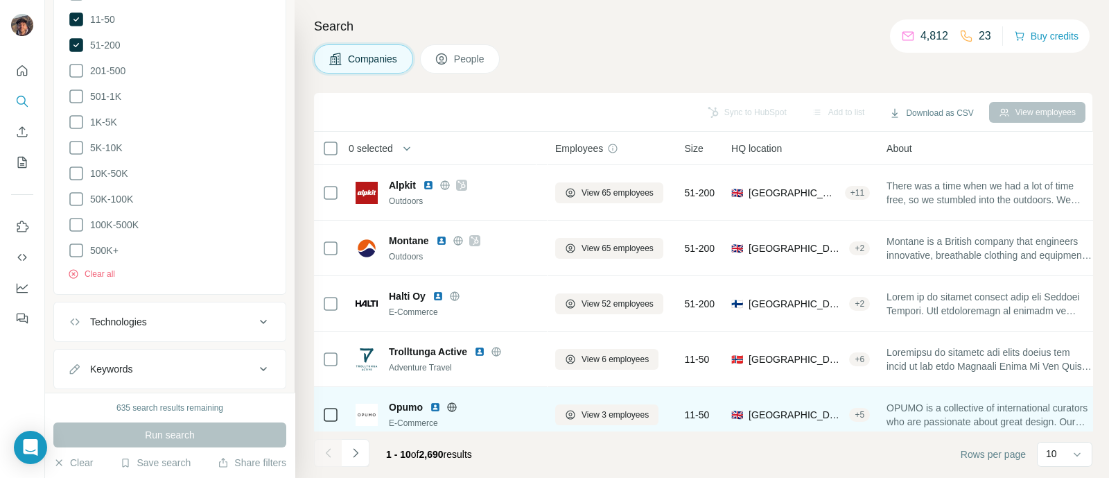
scroll to position [297, 0]
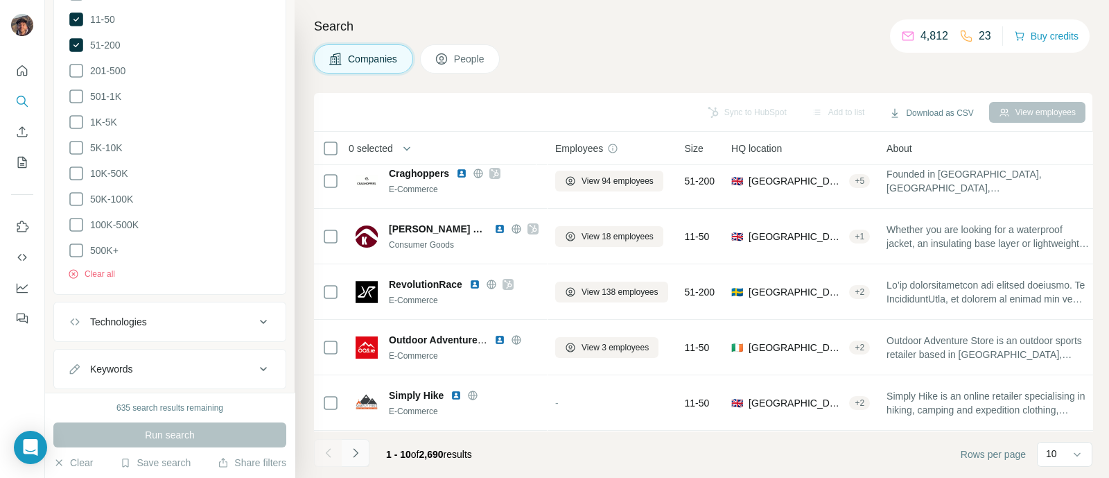
click at [347, 455] on button "Navigate to next page" at bounding box center [356, 453] width 28 height 28
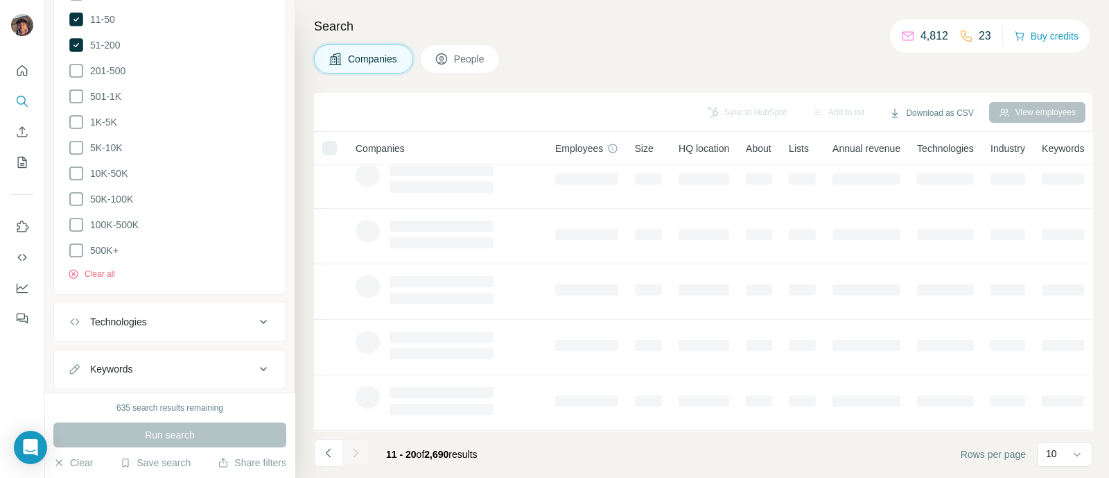
click at [354, 455] on div at bounding box center [356, 453] width 28 height 28
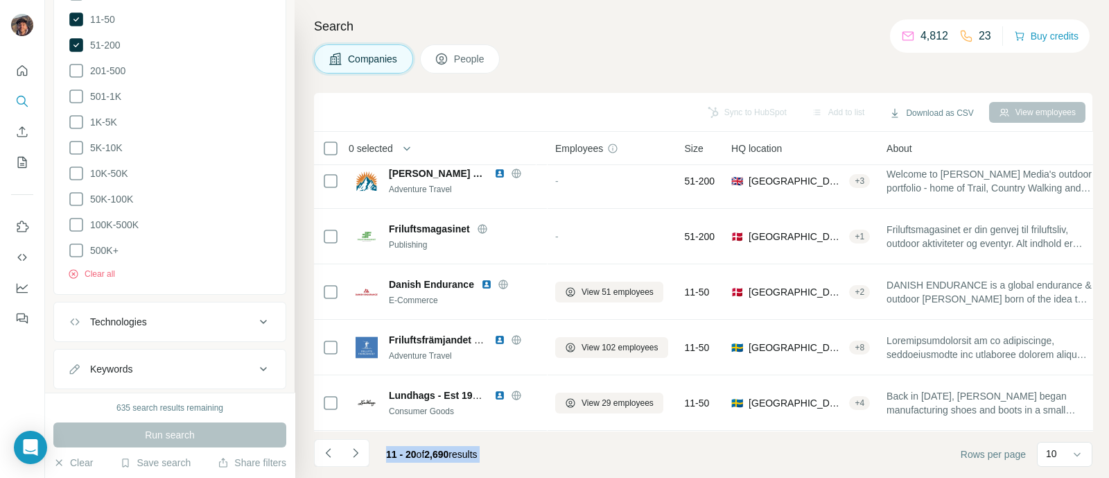
click at [354, 455] on icon "Navigate to next page" at bounding box center [356, 453] width 14 height 14
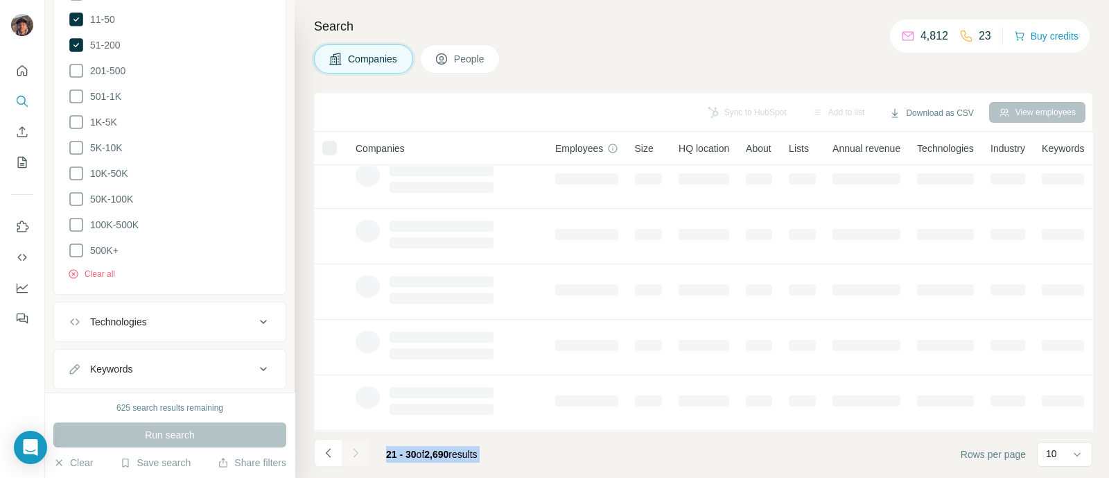
click at [354, 453] on div at bounding box center [356, 453] width 28 height 28
click at [354, 453] on icon "Navigate to next page" at bounding box center [356, 453] width 14 height 14
click at [354, 453] on div at bounding box center [356, 453] width 28 height 28
click at [354, 453] on icon "Navigate to next page" at bounding box center [356, 453] width 14 height 14
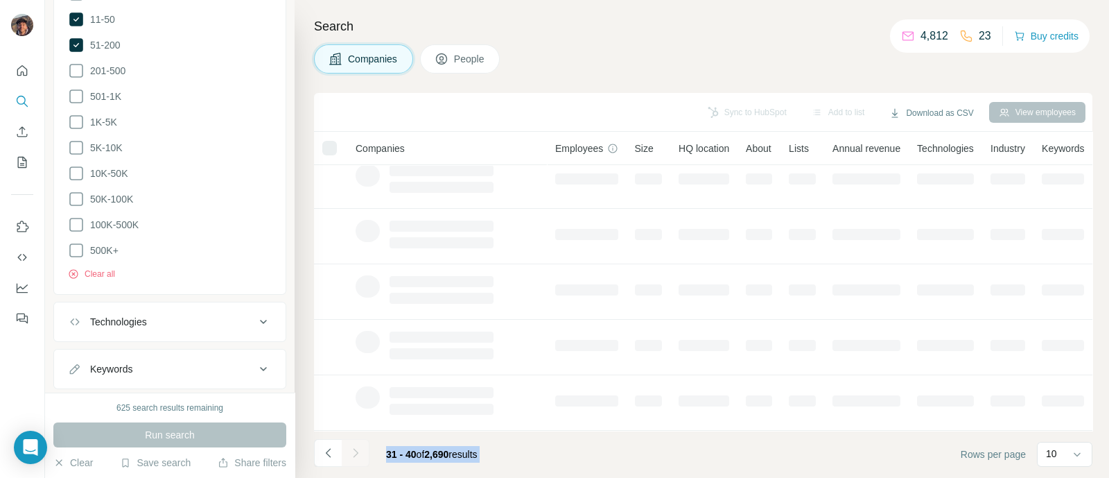
click at [354, 453] on div at bounding box center [356, 453] width 28 height 28
click at [354, 453] on icon "Navigate to next page" at bounding box center [356, 453] width 14 height 14
click at [354, 453] on div at bounding box center [356, 453] width 28 height 28
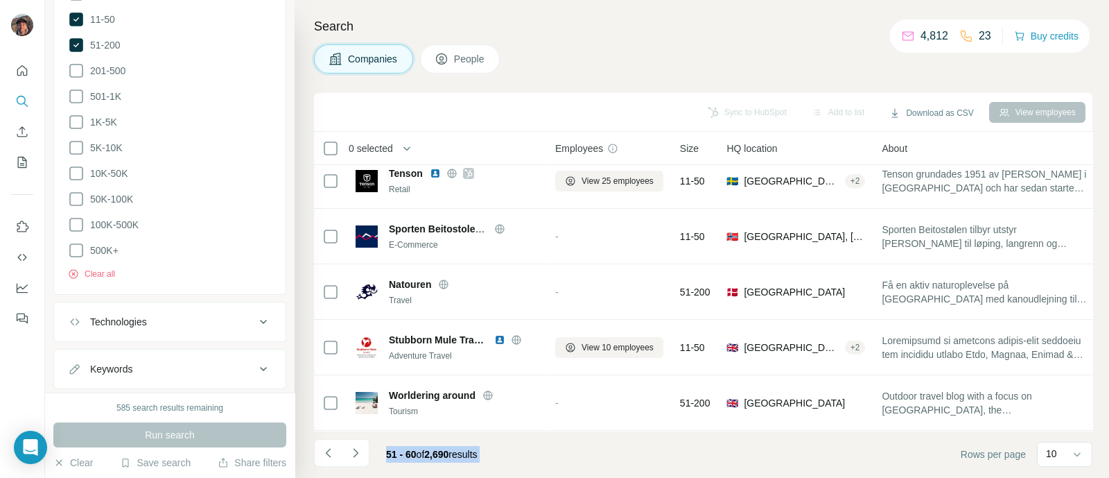
click at [354, 453] on icon "Navigate to next page" at bounding box center [356, 453] width 14 height 14
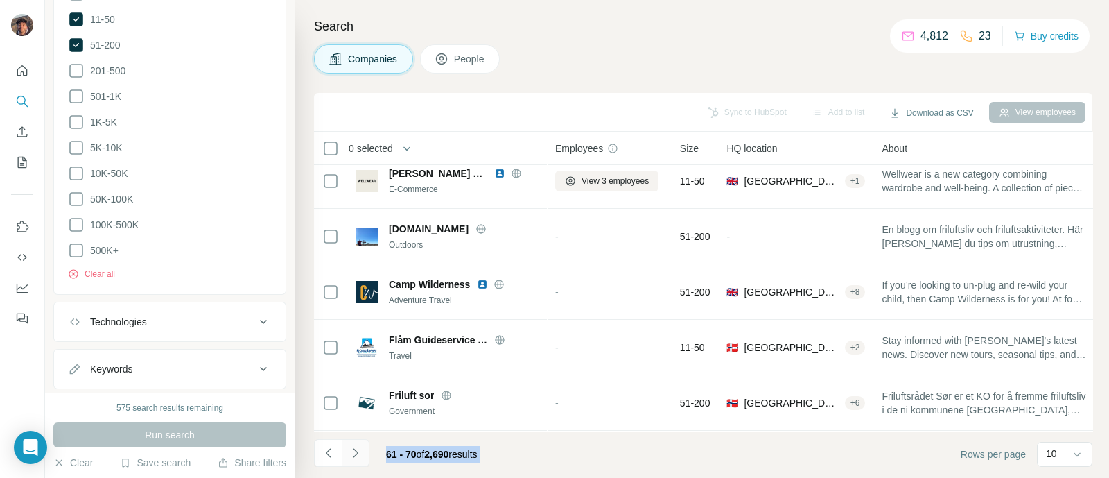
click at [361, 454] on icon "Navigate to next page" at bounding box center [356, 453] width 14 height 14
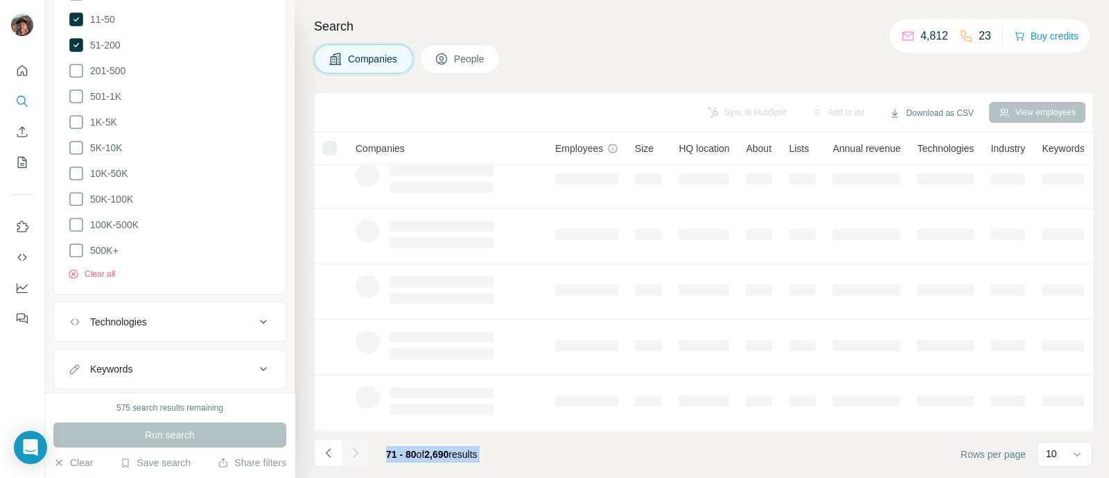
click at [361, 454] on div at bounding box center [356, 453] width 28 height 28
click at [361, 454] on icon "Navigate to next page" at bounding box center [356, 453] width 14 height 14
click at [361, 454] on div at bounding box center [356, 453] width 28 height 28
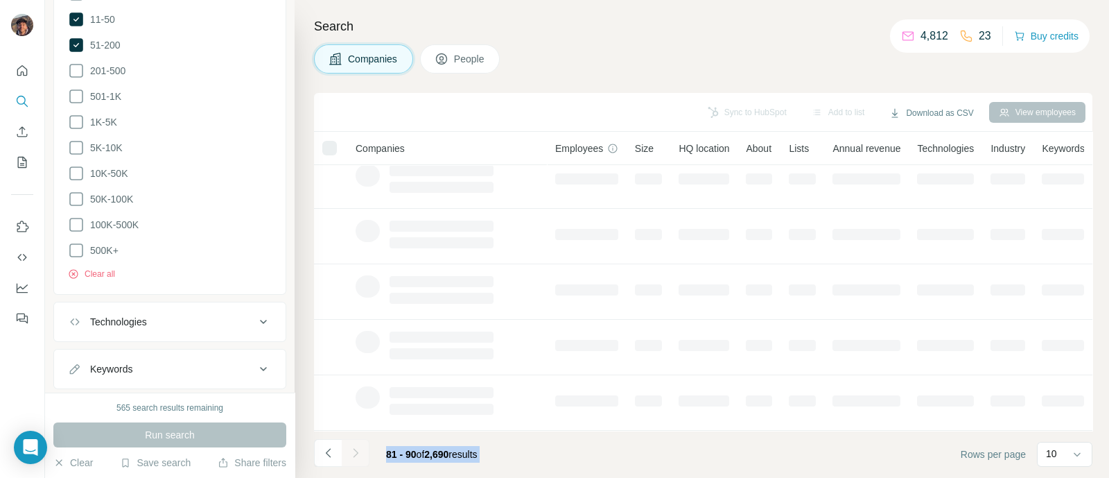
click at [361, 454] on div at bounding box center [356, 453] width 28 height 28
click at [361, 454] on icon "Navigate to next page" at bounding box center [356, 453] width 14 height 14
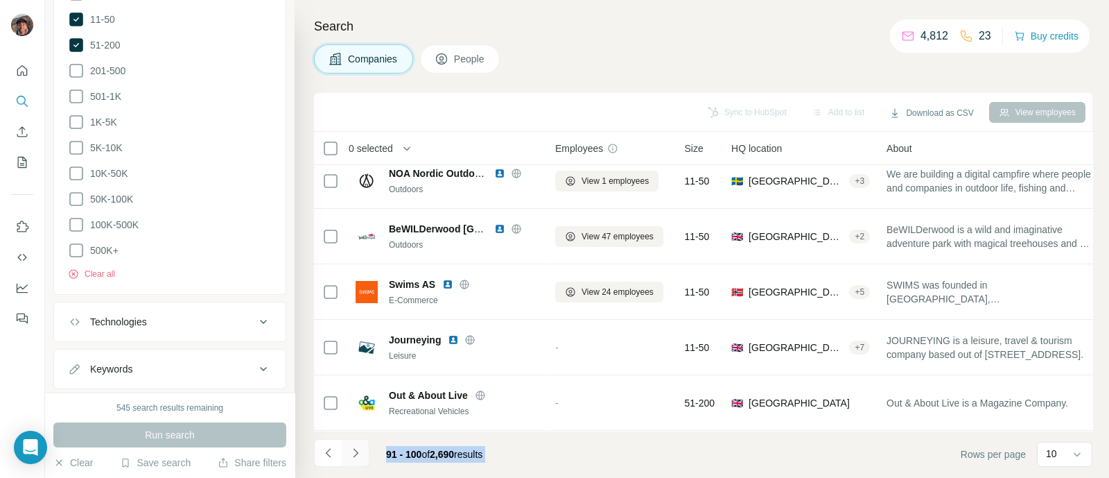
click at [361, 454] on icon "Navigate to next page" at bounding box center [356, 453] width 14 height 14
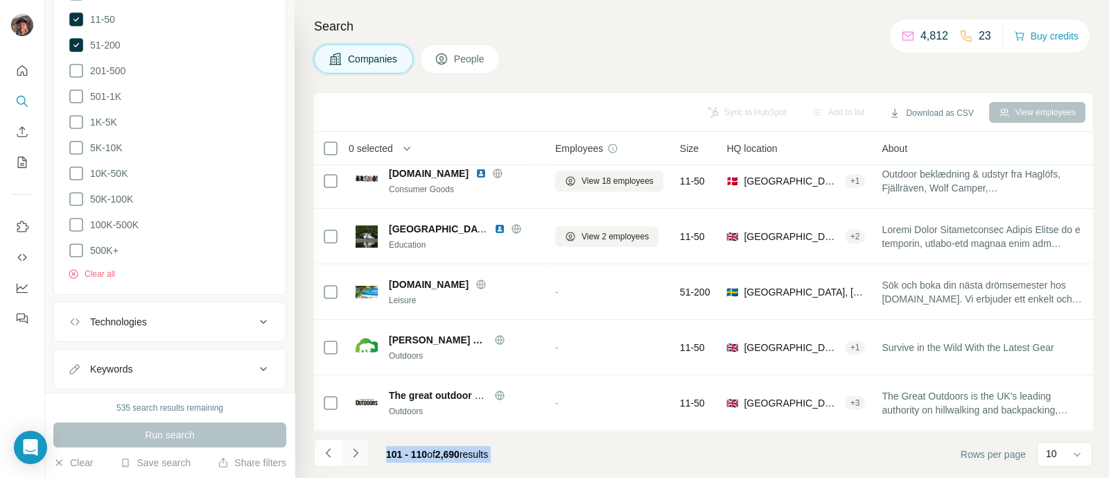
click at [361, 454] on icon "Navigate to next page" at bounding box center [356, 453] width 14 height 14
click at [361, 454] on div at bounding box center [356, 453] width 28 height 28
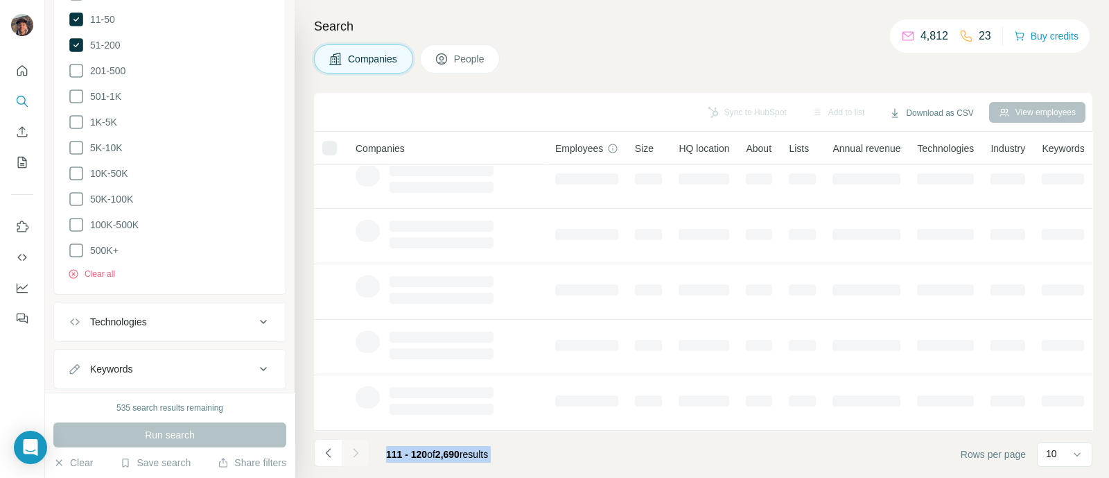
click at [361, 454] on div at bounding box center [356, 453] width 28 height 28
click at [361, 454] on icon "Navigate to next page" at bounding box center [356, 453] width 14 height 14
click at [361, 454] on div at bounding box center [356, 453] width 28 height 28
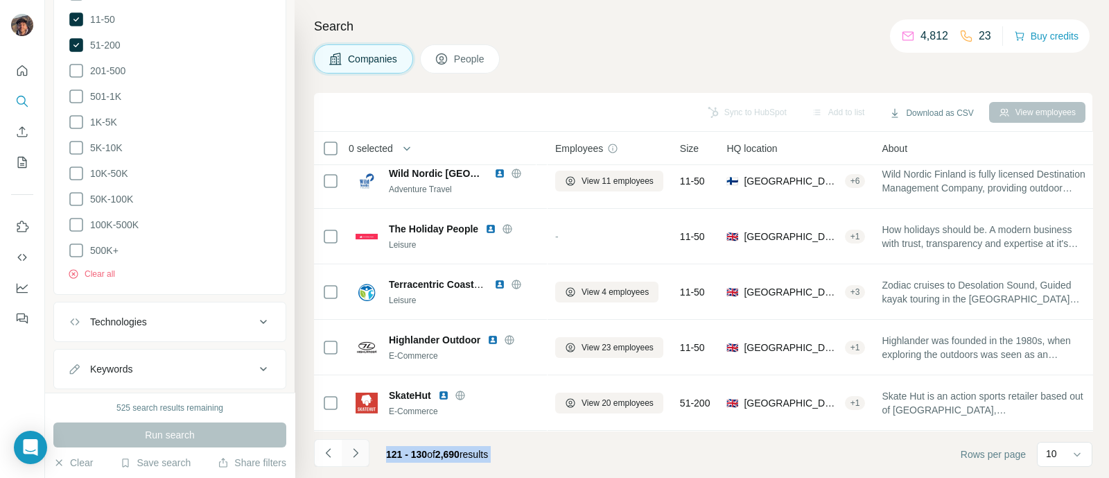
click at [361, 454] on icon "Navigate to next page" at bounding box center [356, 453] width 14 height 14
click at [361, 454] on div at bounding box center [356, 453] width 28 height 28
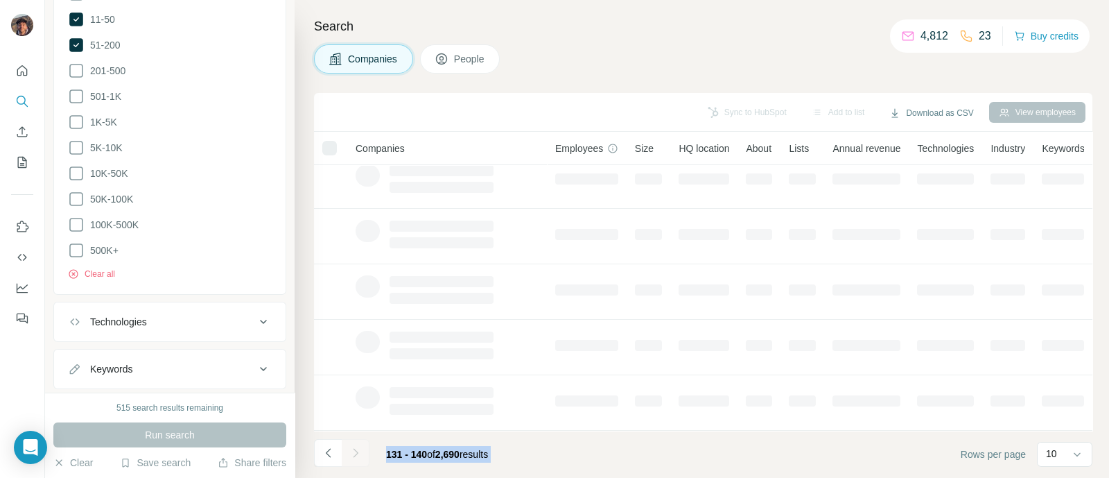
click at [361, 454] on div at bounding box center [356, 453] width 28 height 28
click at [361, 454] on icon "Navigate to next page" at bounding box center [356, 453] width 14 height 14
click at [361, 454] on div at bounding box center [356, 453] width 28 height 28
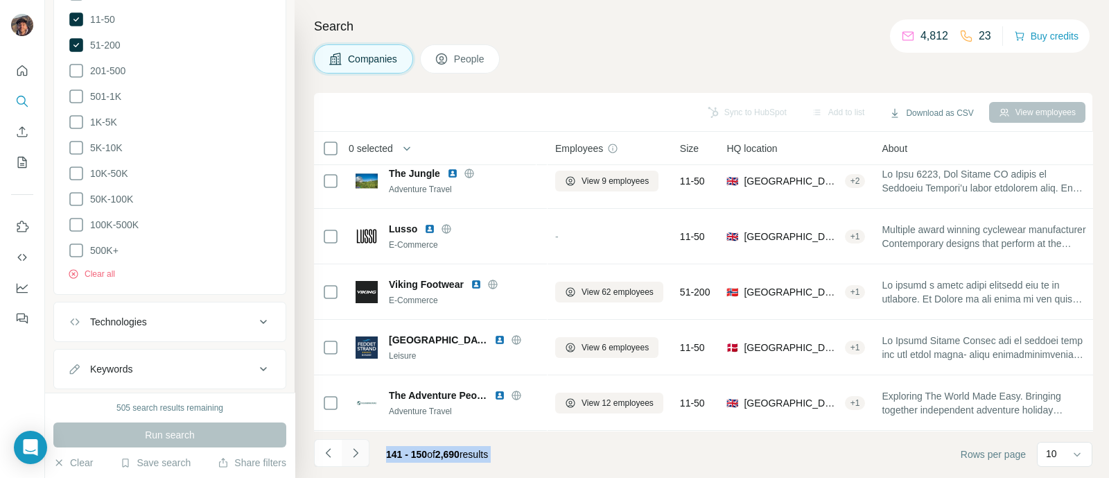
click at [361, 454] on icon "Navigate to next page" at bounding box center [356, 453] width 14 height 14
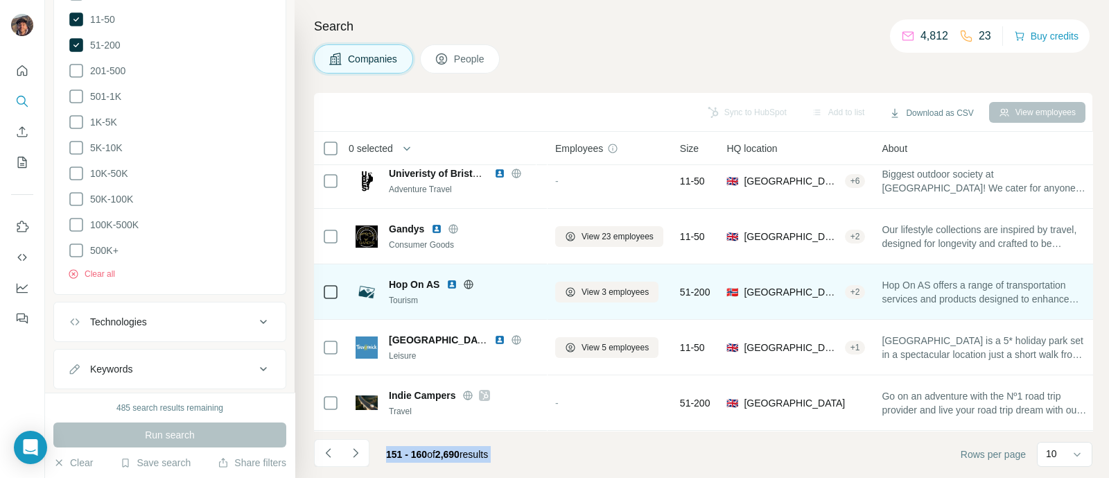
click at [503, 264] on td "Hop On AS Tourism" at bounding box center [447, 291] width 200 height 55
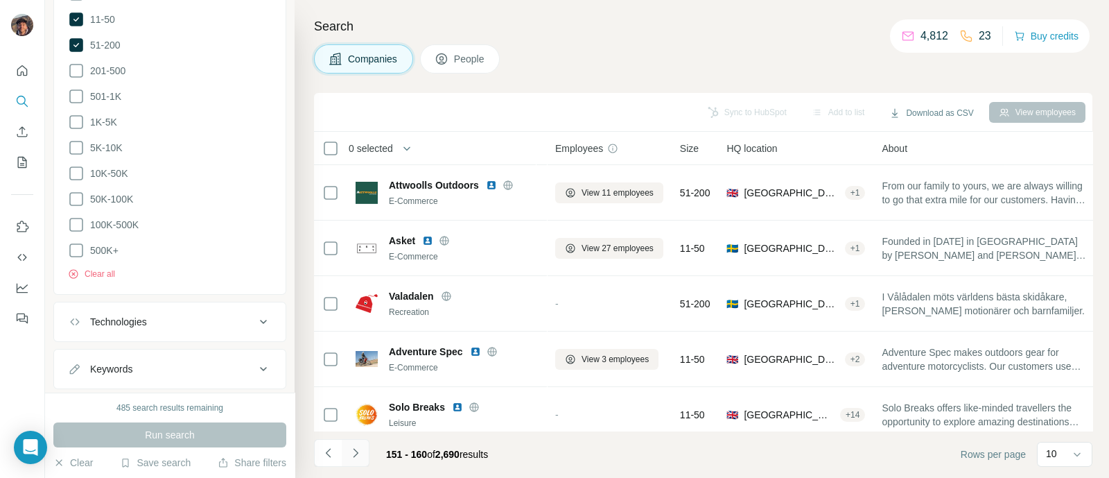
click at [355, 446] on icon "Navigate to next page" at bounding box center [356, 453] width 14 height 14
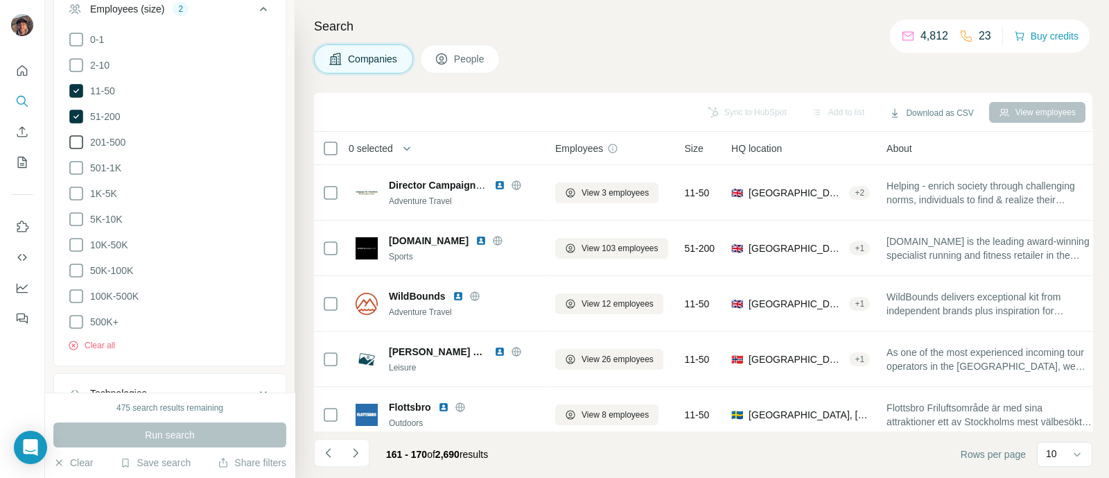
scroll to position [793, 0]
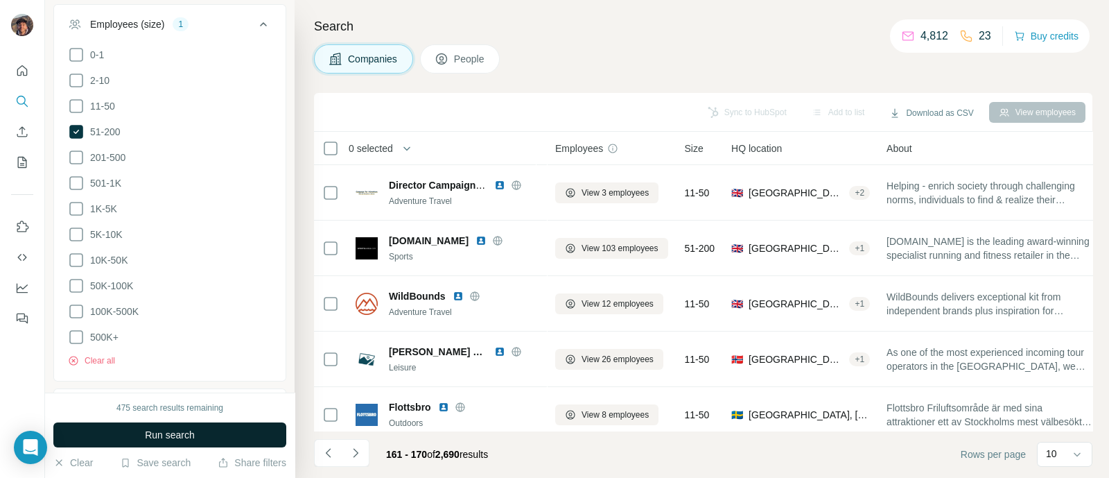
click at [187, 446] on button "Run search" at bounding box center [169, 434] width 233 height 25
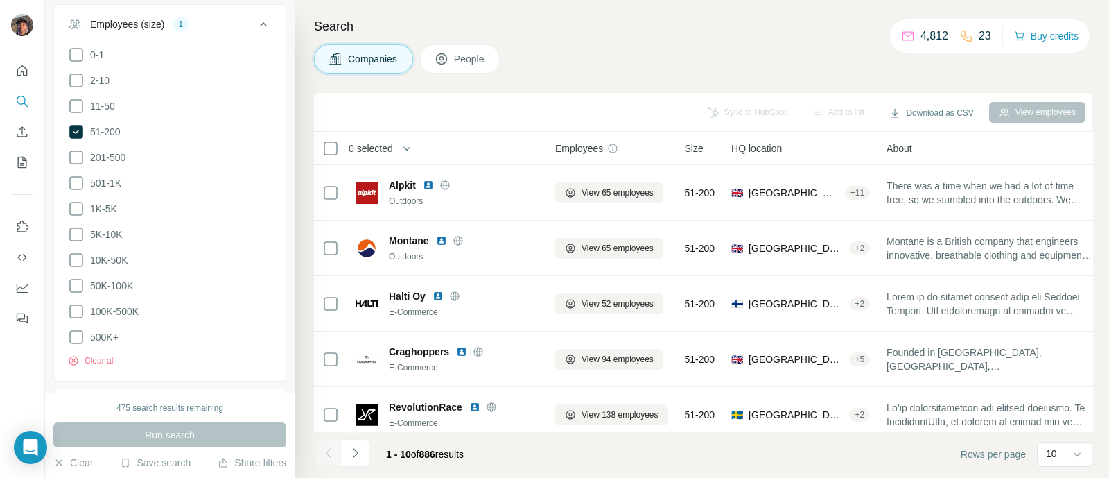
scroll to position [297, 0]
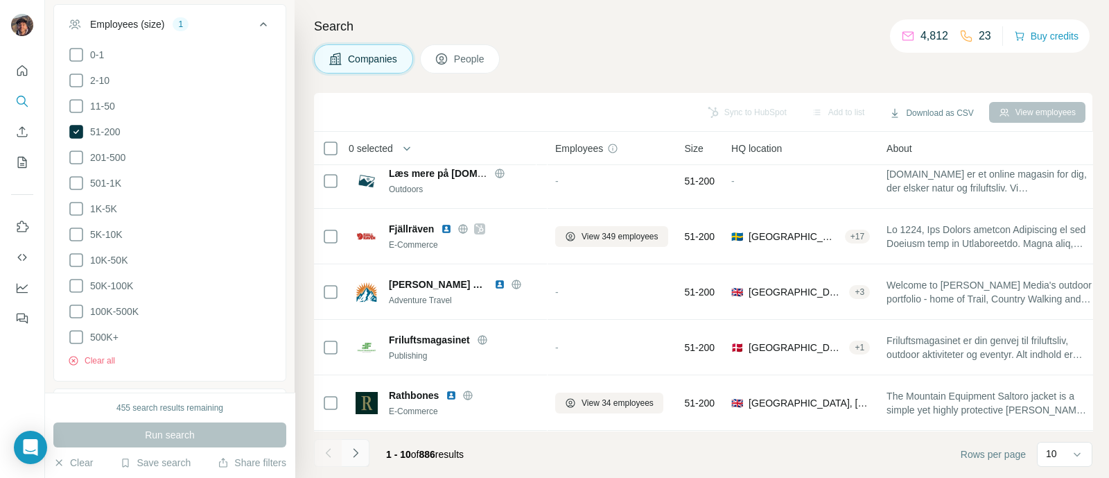
click at [360, 455] on icon "Navigate to next page" at bounding box center [356, 453] width 14 height 14
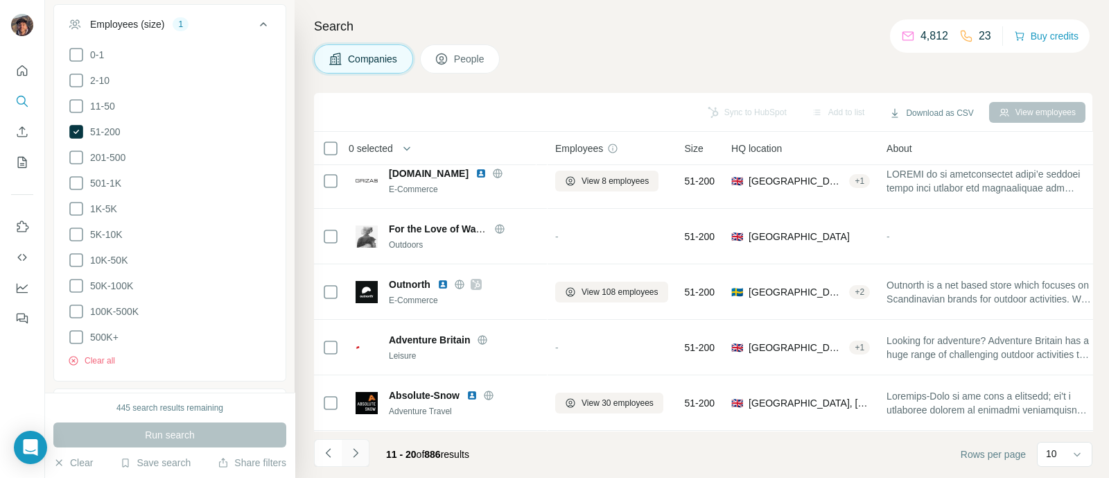
click at [356, 450] on icon "Navigate to next page" at bounding box center [356, 453] width 14 height 14
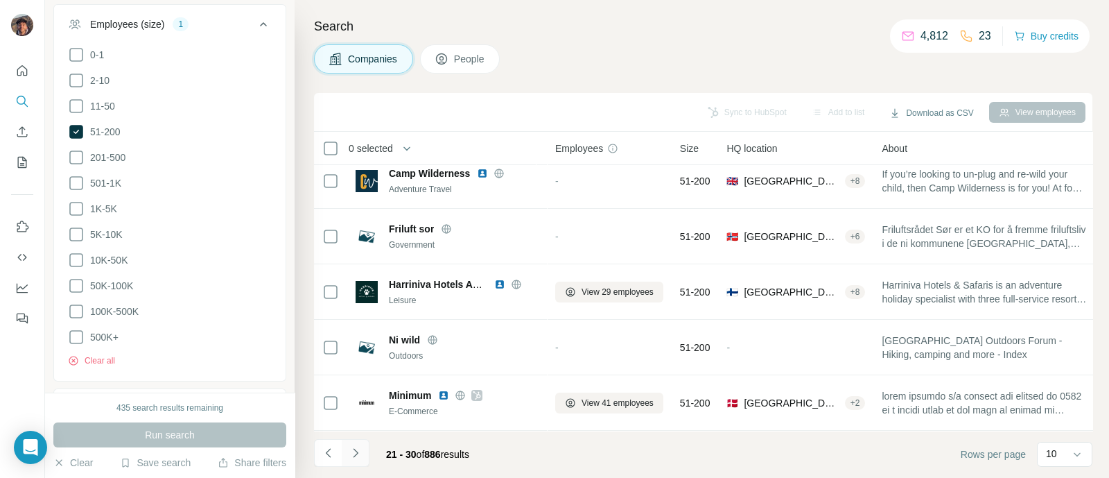
click at [353, 462] on button "Navigate to next page" at bounding box center [356, 453] width 28 height 28
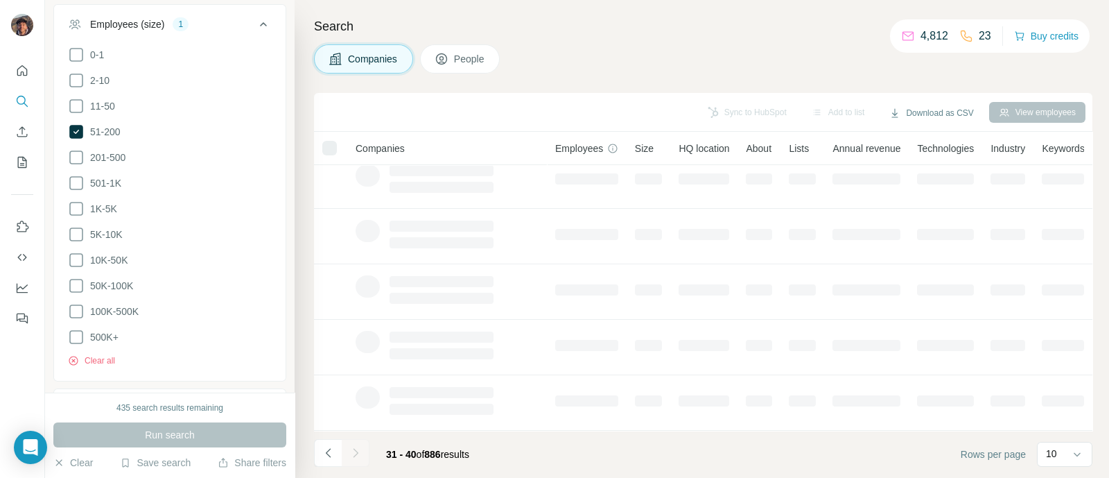
click at [354, 462] on button "Navigate to next page" at bounding box center [356, 453] width 28 height 28
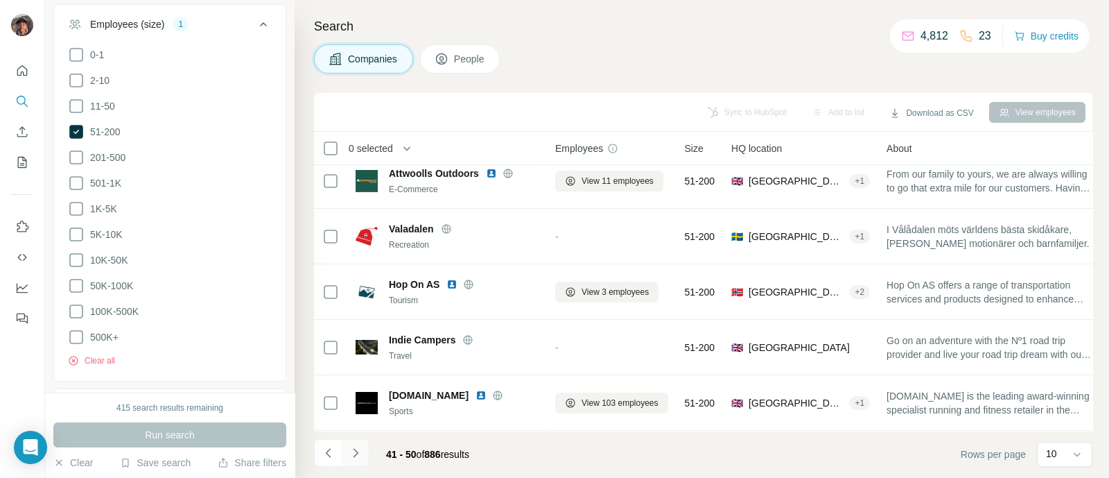
click at [354, 451] on icon "Navigate to next page" at bounding box center [356, 453] width 14 height 14
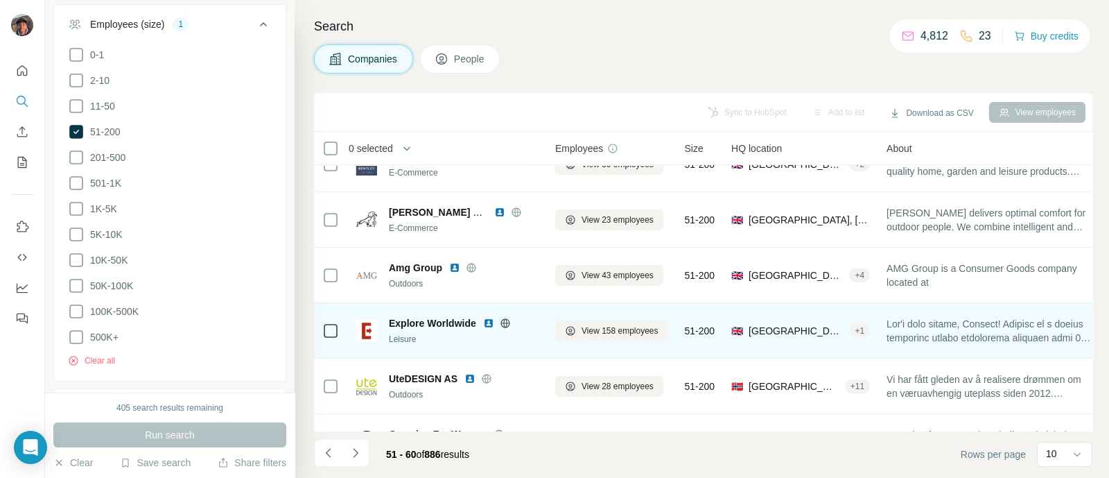
scroll to position [0, 0]
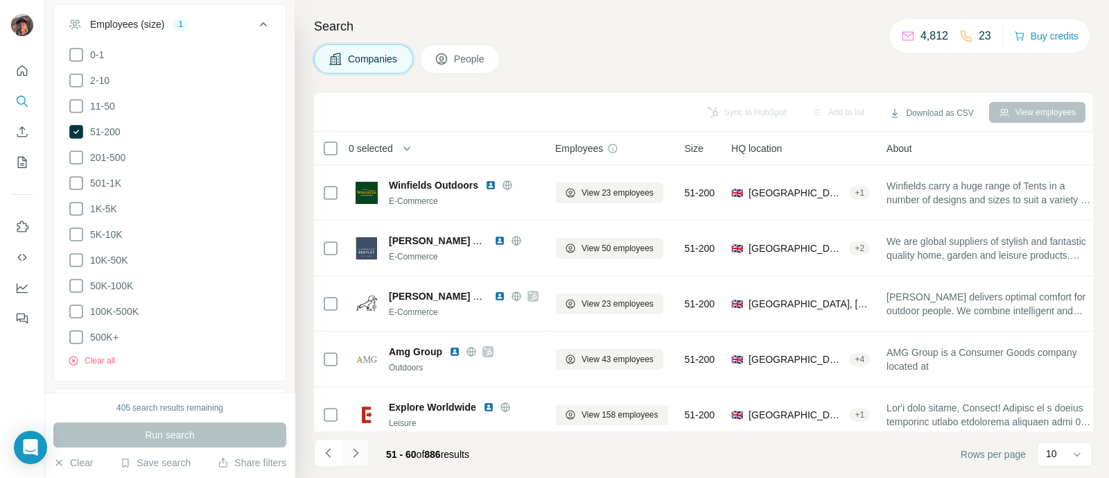
click at [368, 445] on button "Navigate to next page" at bounding box center [356, 453] width 28 height 28
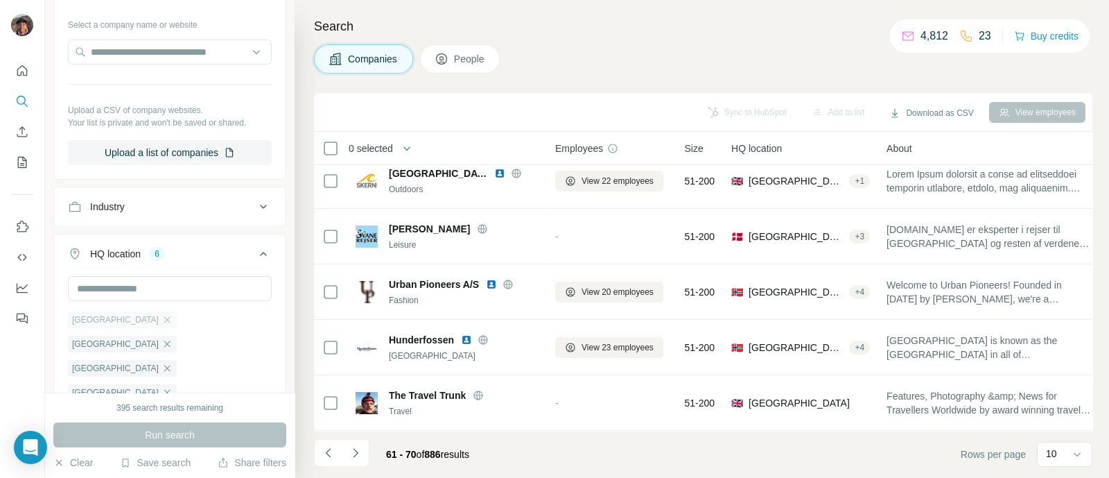
scroll to position [273, 0]
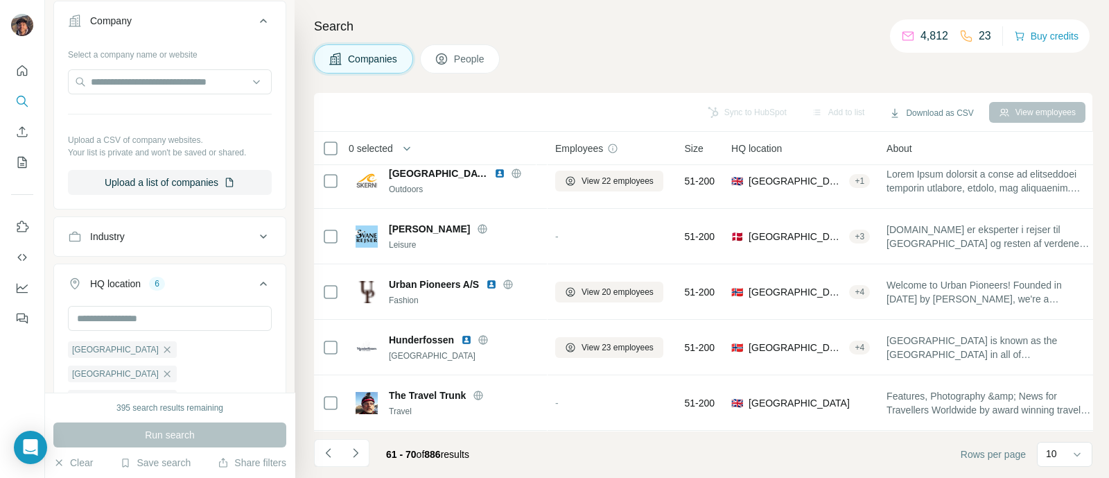
click at [132, 237] on div "Industry" at bounding box center [161, 237] width 187 height 14
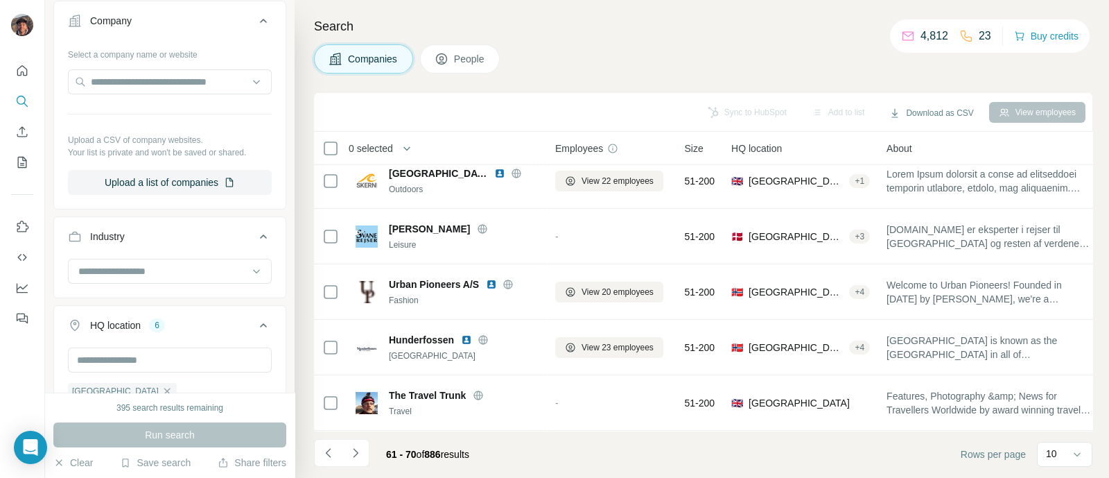
click at [131, 284] on div at bounding box center [170, 273] width 204 height 28
click at [130, 279] on div at bounding box center [162, 271] width 171 height 24
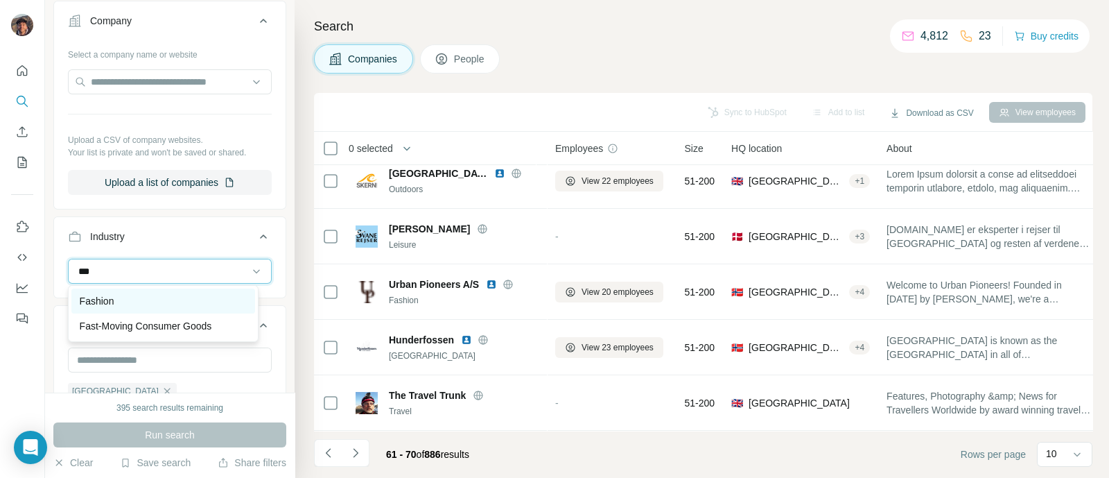
type input "***"
click at [130, 293] on div "Fashion" at bounding box center [163, 300] width 184 height 25
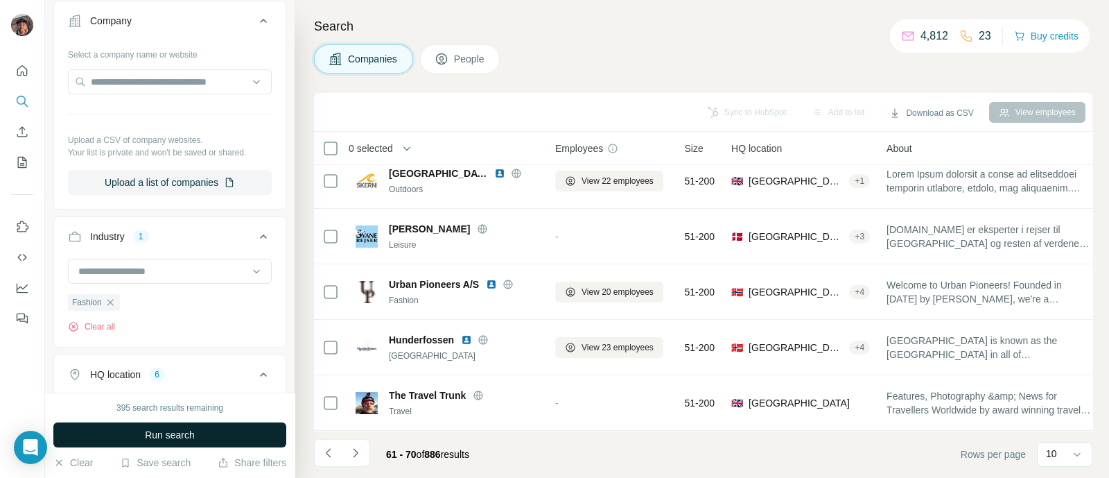
click at [170, 438] on span "Run search" at bounding box center [170, 435] width 50 height 14
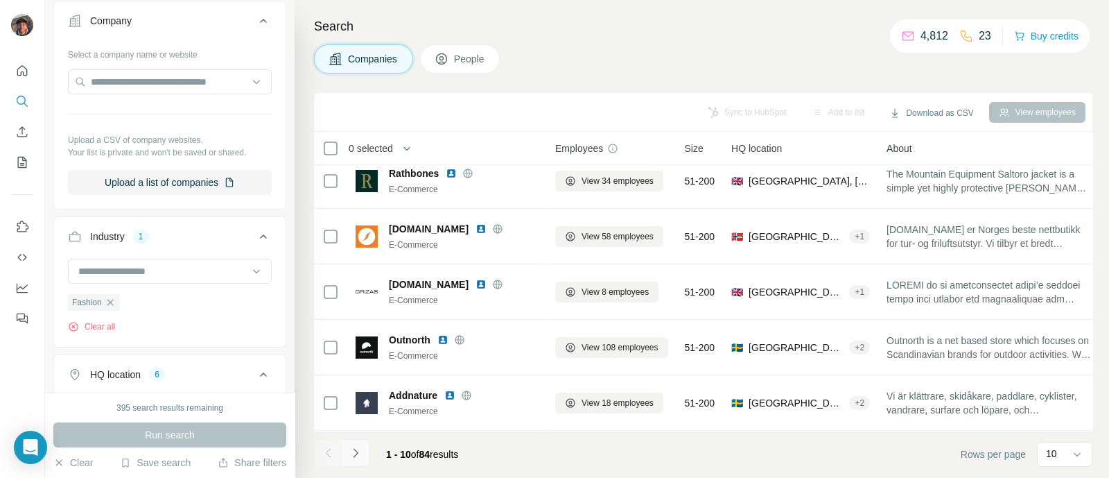
click at [349, 449] on icon "Navigate to next page" at bounding box center [356, 453] width 14 height 14
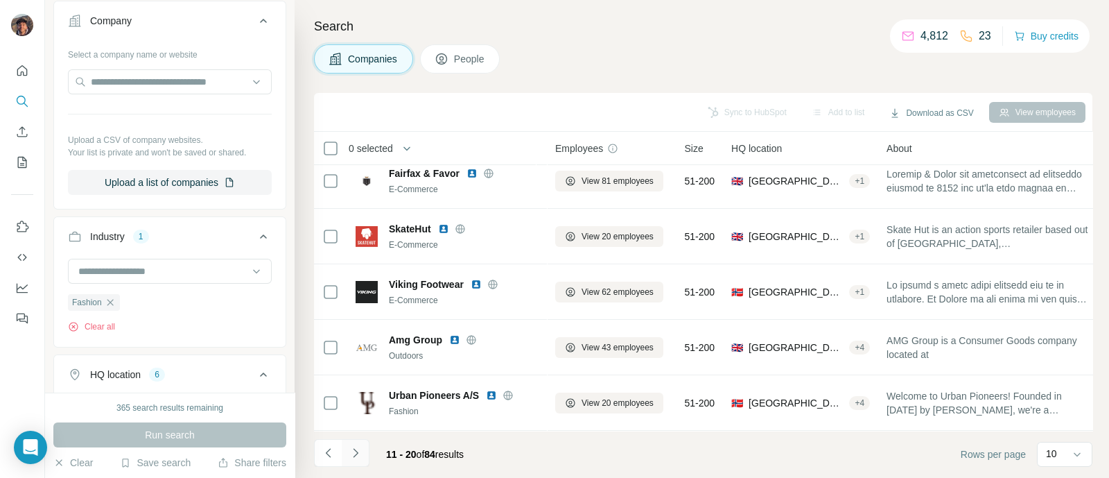
click at [349, 449] on icon "Navigate to next page" at bounding box center [356, 453] width 14 height 14
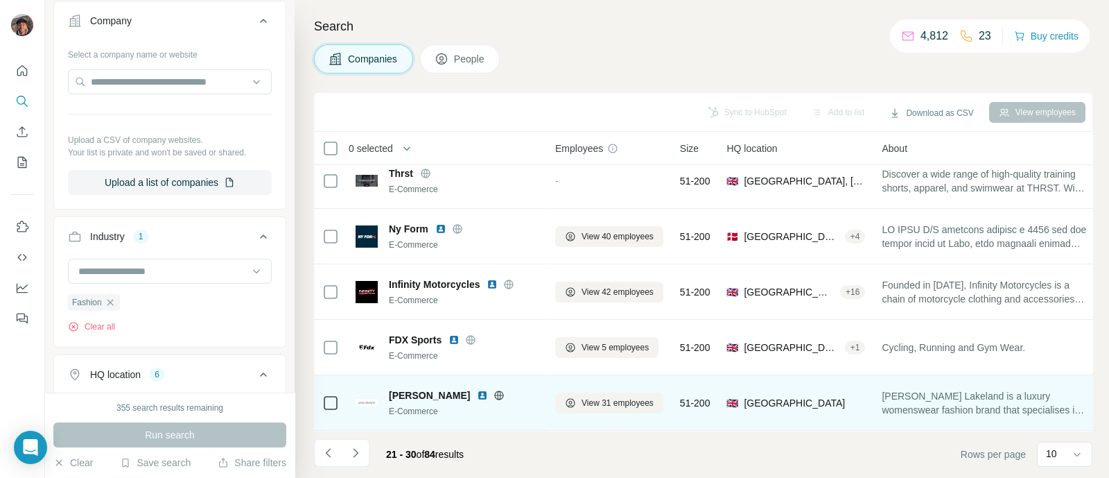
click at [494, 390] on icon at bounding box center [499, 395] width 11 height 11
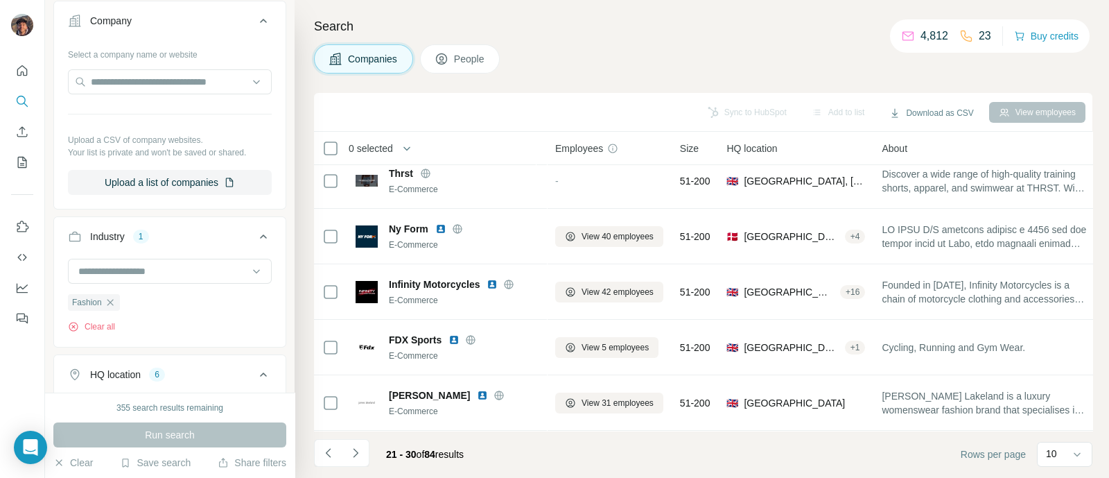
click at [354, 469] on li at bounding box center [356, 454] width 28 height 31
click at [358, 455] on icon "Navigate to next page" at bounding box center [356, 453] width 14 height 14
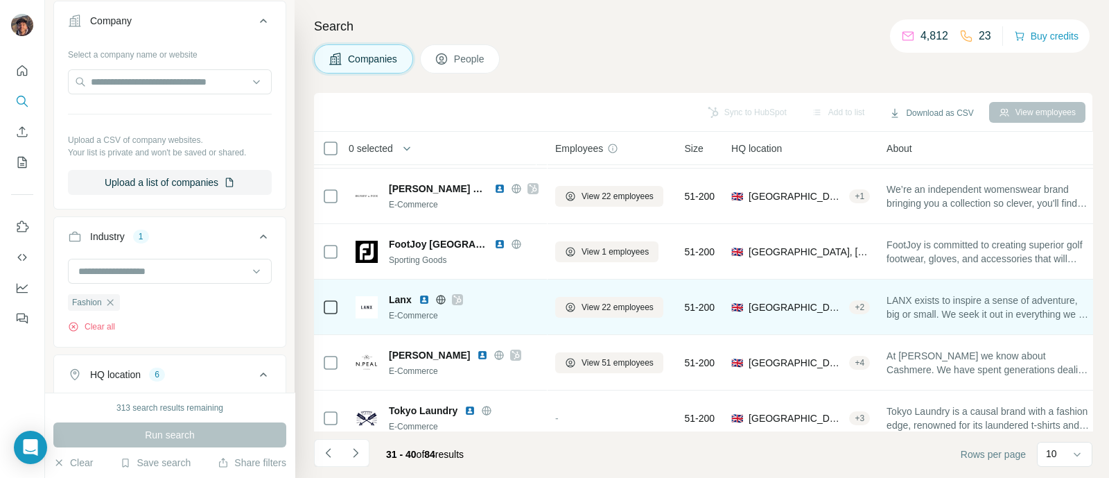
scroll to position [173, 0]
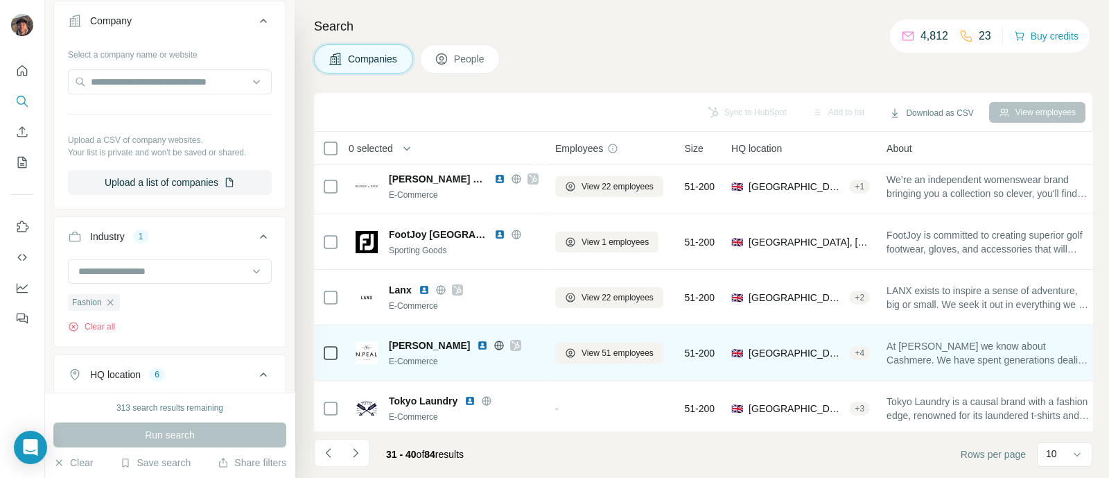
click at [413, 344] on span "N.Peal" at bounding box center [429, 345] width 81 height 14
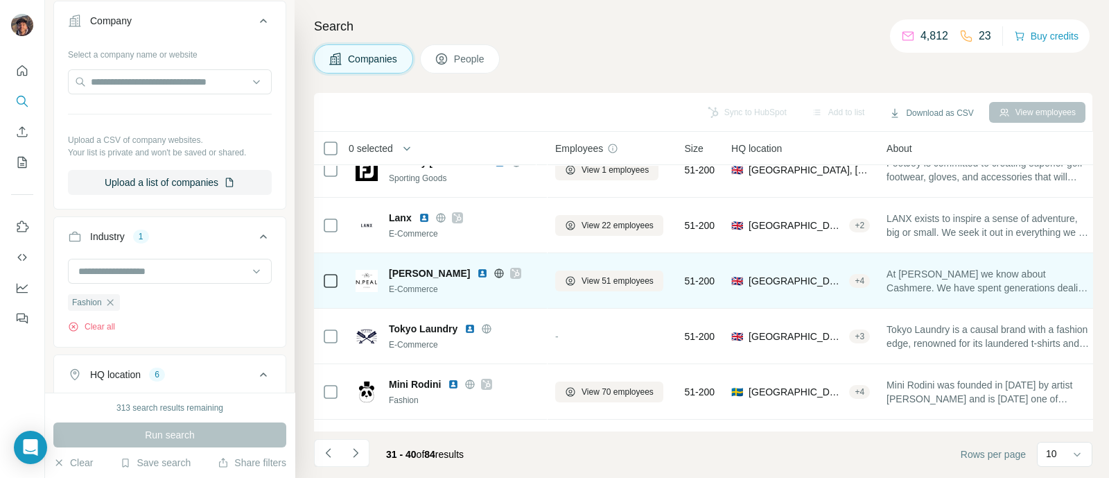
scroll to position [297, 0]
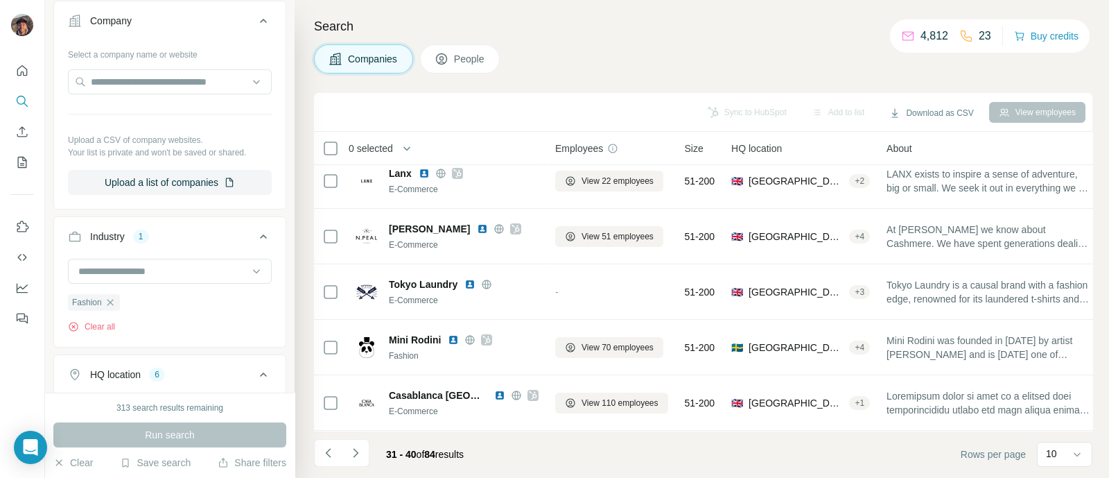
click at [358, 453] on icon "Navigate to next page" at bounding box center [356, 453] width 14 height 14
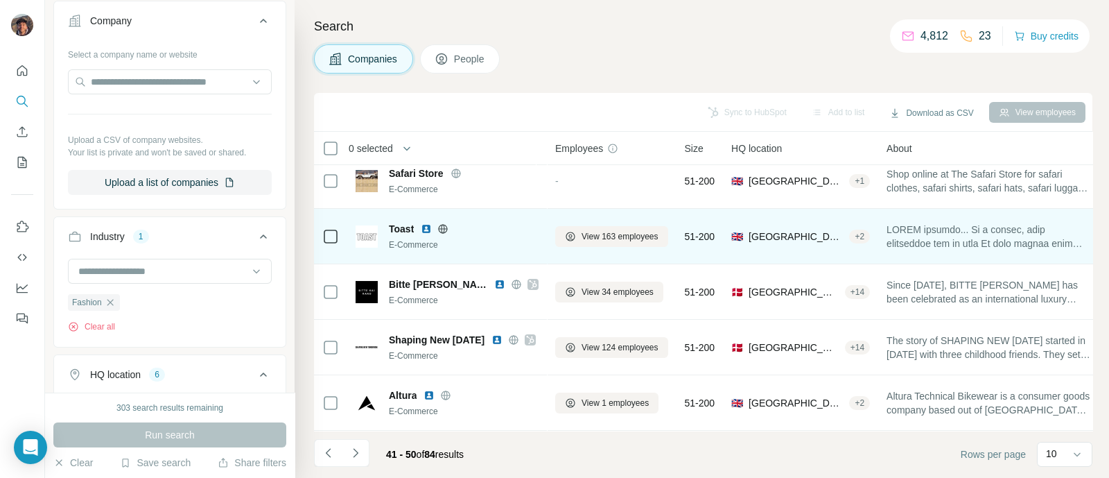
click at [444, 224] on icon at bounding box center [443, 228] width 11 height 11
click at [402, 223] on span "Toast" at bounding box center [401, 229] width 25 height 14
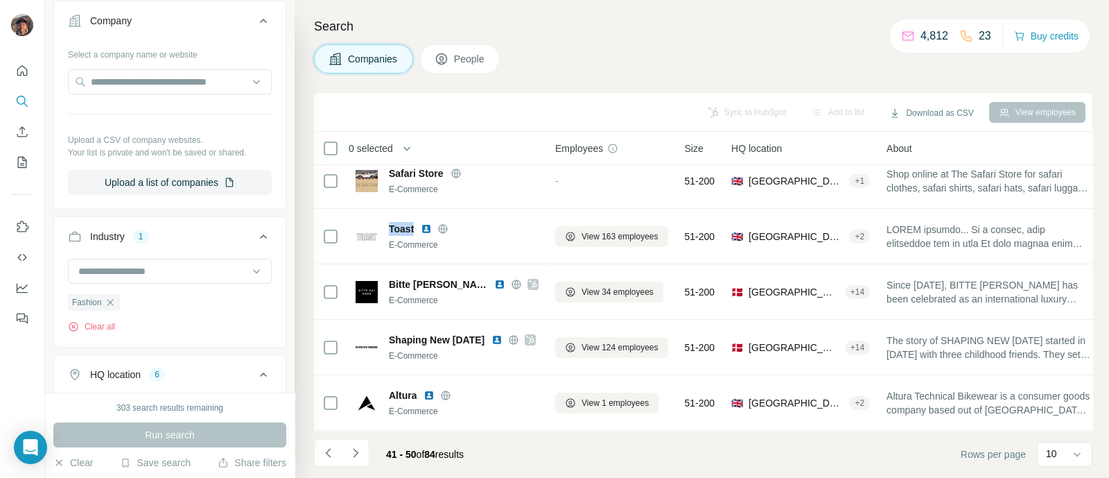
copy span "Toast"
click at [353, 459] on icon "Navigate to next page" at bounding box center [356, 453] width 14 height 14
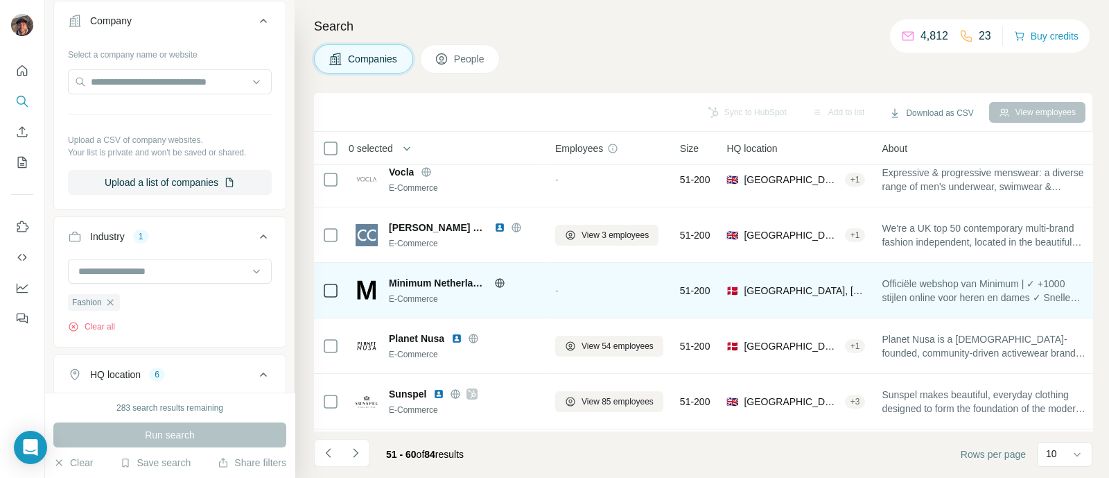
scroll to position [260, 0]
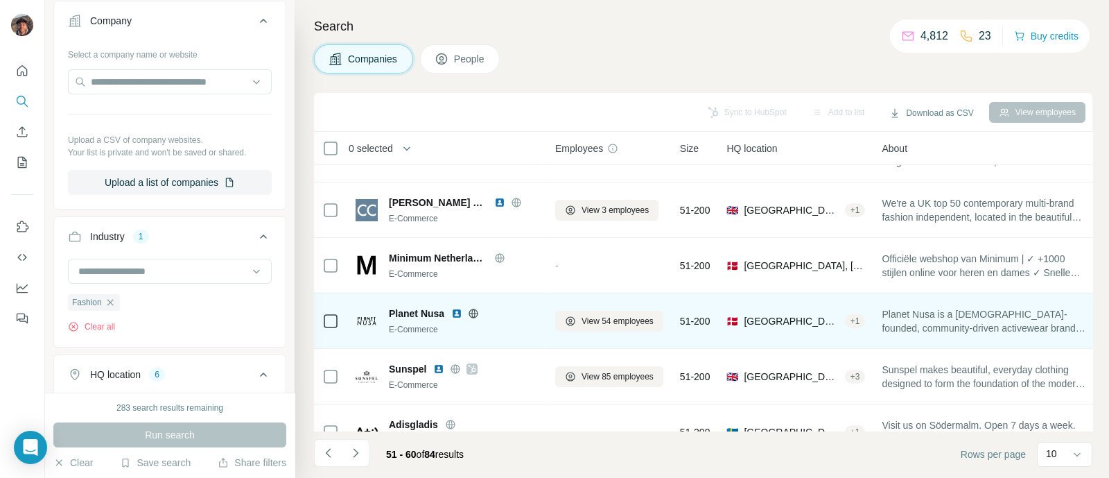
click at [420, 315] on span "Planet Nusa" at bounding box center [416, 313] width 55 height 14
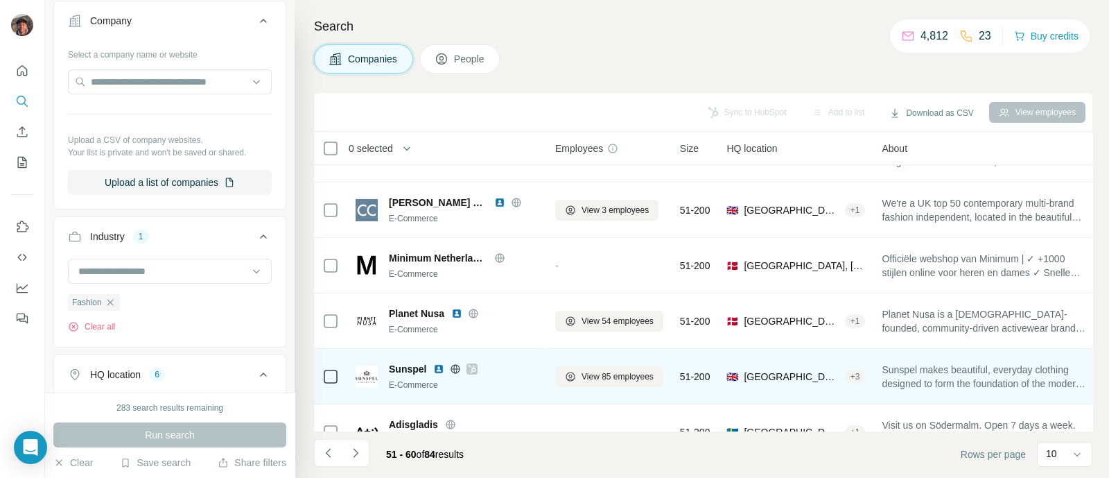
click at [786, 389] on div "🇬🇧 [GEOGRAPHIC_DATA], [GEOGRAPHIC_DATA], [GEOGRAPHIC_DATA] + 3" at bounding box center [796, 376] width 139 height 38
